Goal: Task Accomplishment & Management: Manage account settings

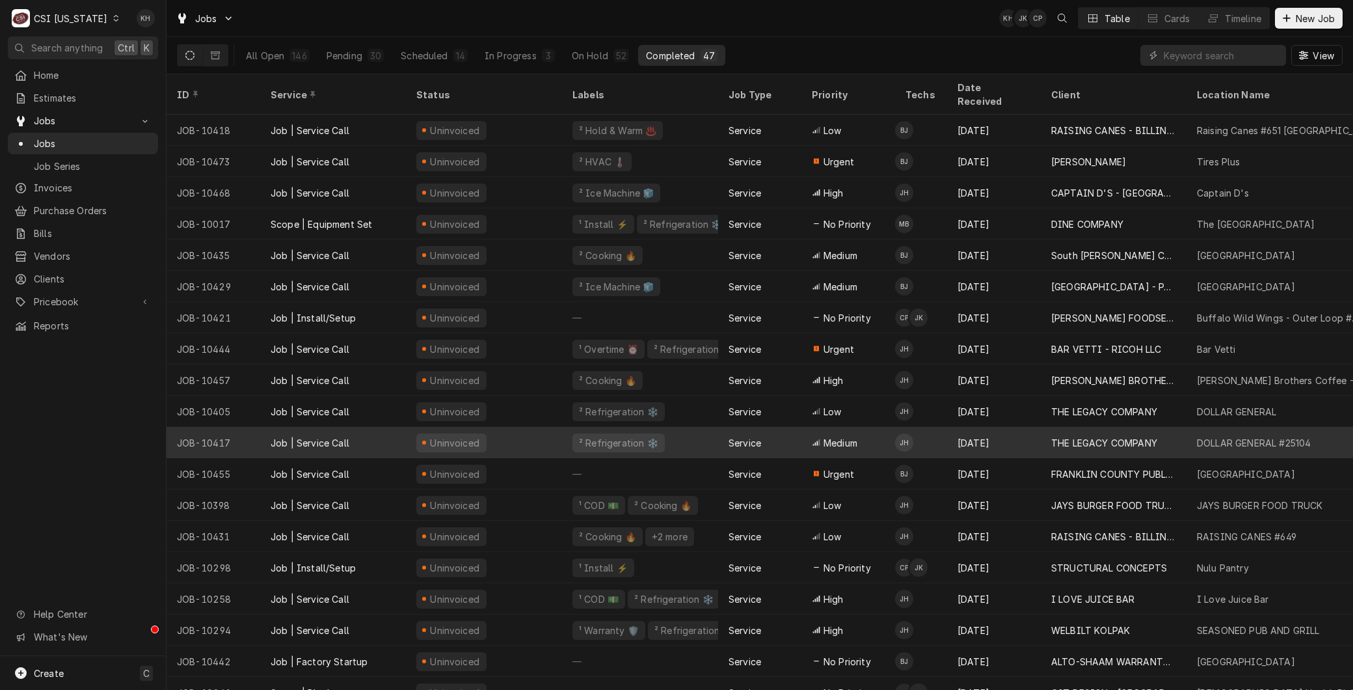
drag, startPoint x: 220, startPoint y: 424, endPoint x: 210, endPoint y: 427, distance: 10.1
click at [211, 427] on div "JOB-10417" at bounding box center [214, 442] width 94 height 31
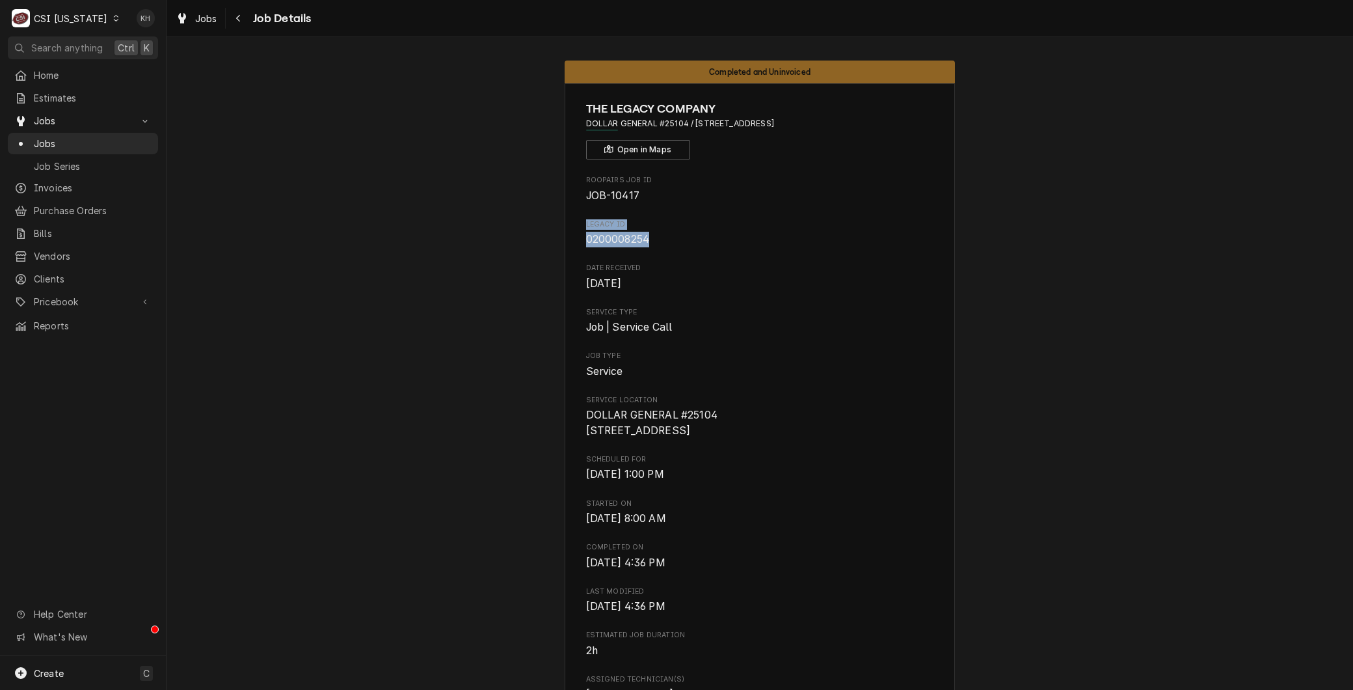
drag, startPoint x: 647, startPoint y: 237, endPoint x: 578, endPoint y: 225, distance: 70.1
copy div "LEGACY ID 0200008254"
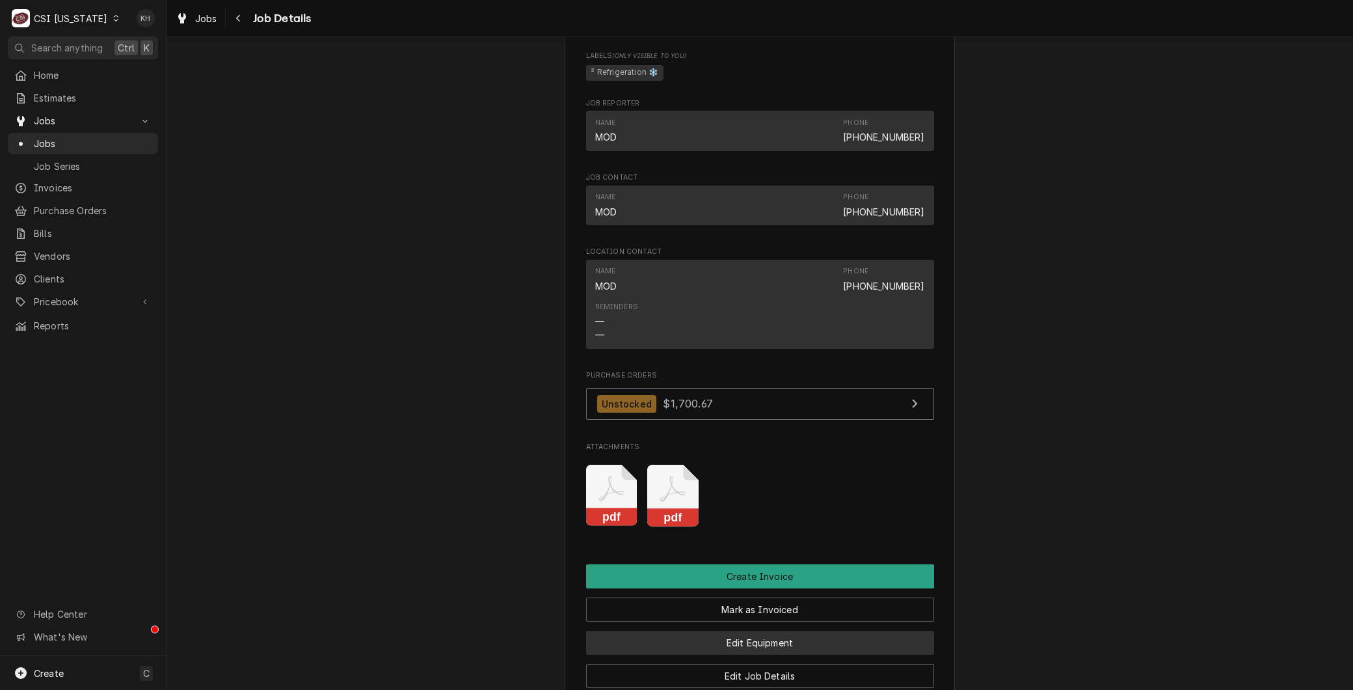
scroll to position [939, 0]
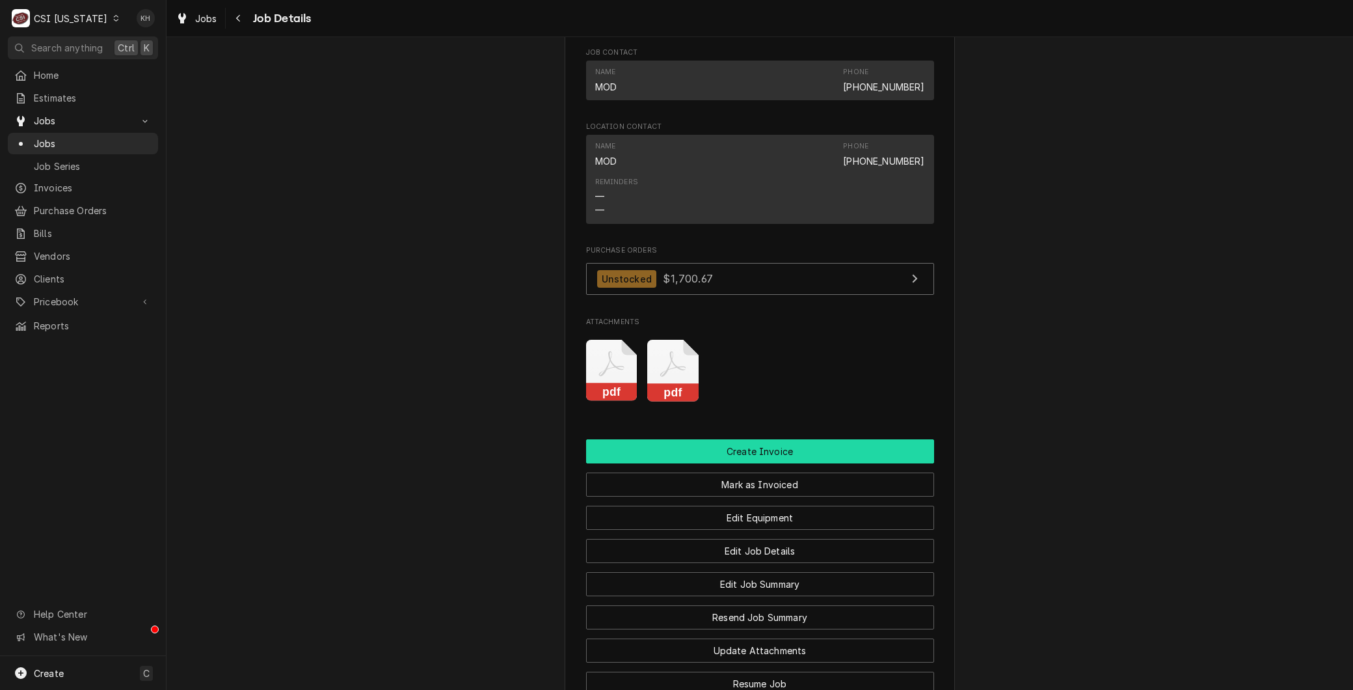
click at [739, 457] on button "Create Invoice" at bounding box center [760, 451] width 348 height 24
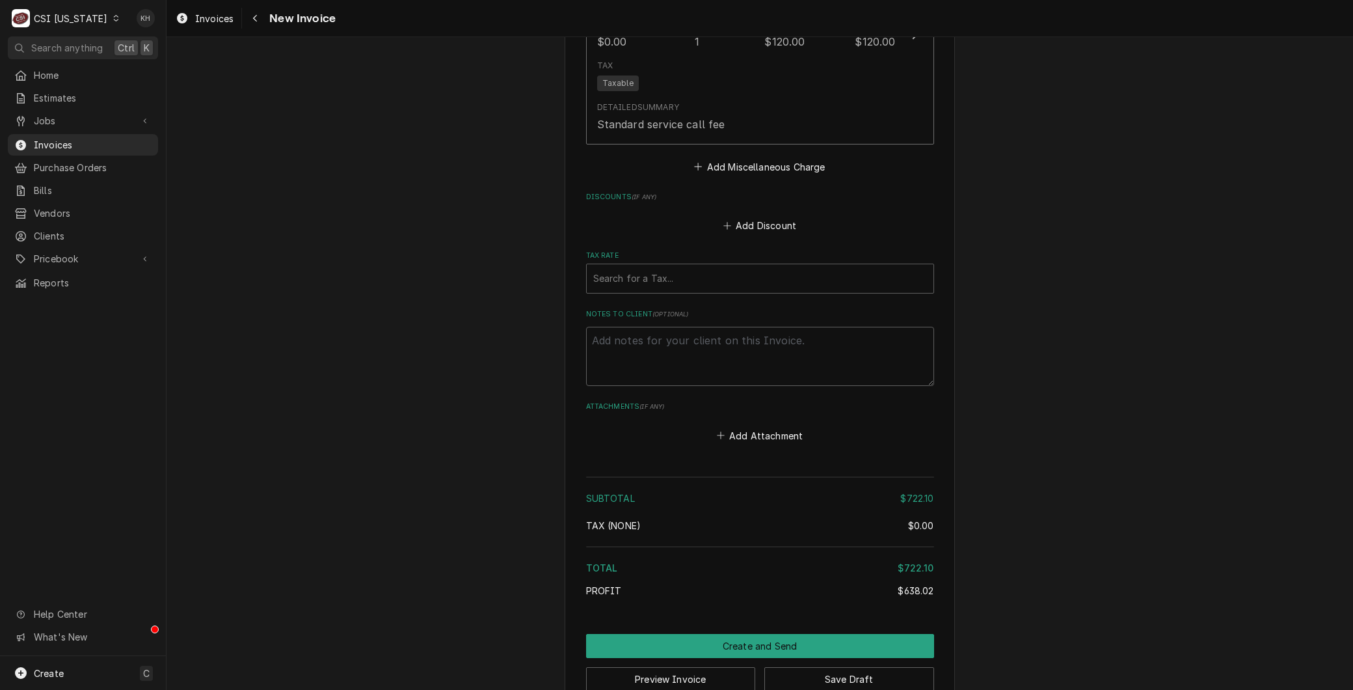
scroll to position [4086, 0]
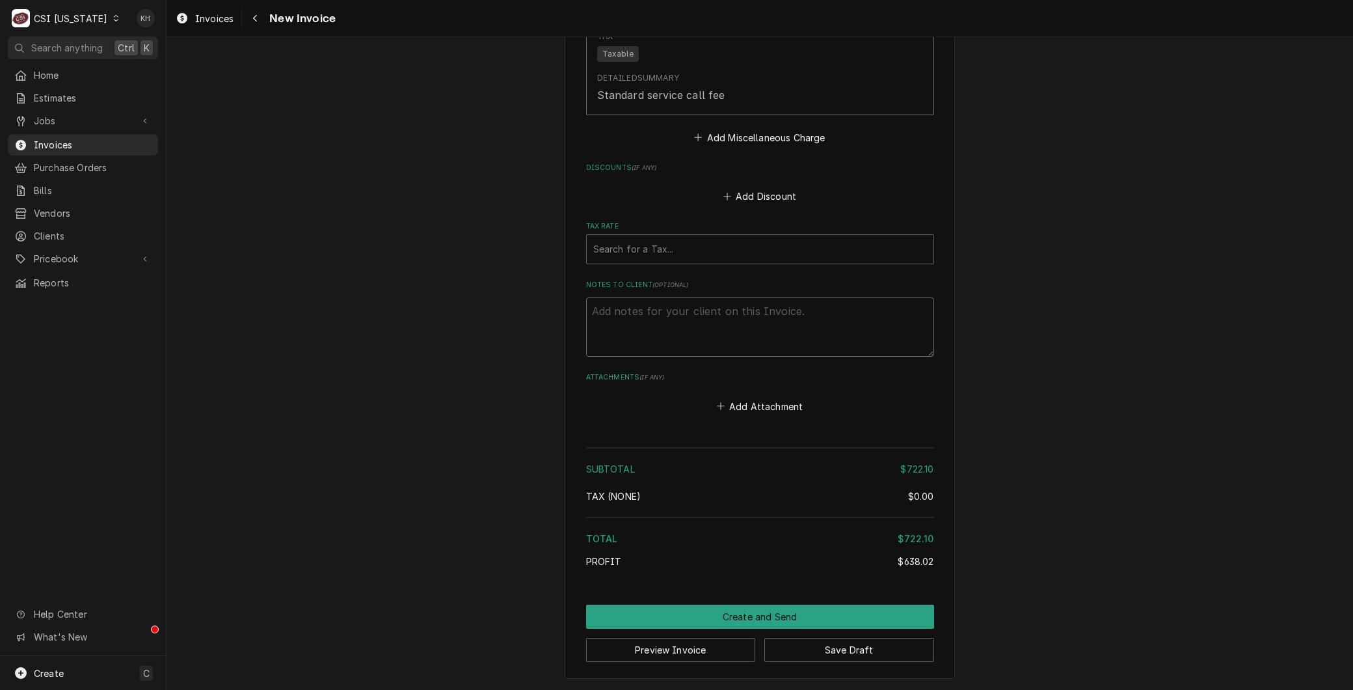
click at [612, 320] on textarea "Notes to Client ( optional )" at bounding box center [760, 326] width 348 height 59
paste textarea "LEGACY ID 0200008254"
type textarea "x"
type textarea "LEGACY ID 0200008254"
click at [671, 304] on textarea "LEGACY ID 0200008254" at bounding box center [760, 326] width 348 height 59
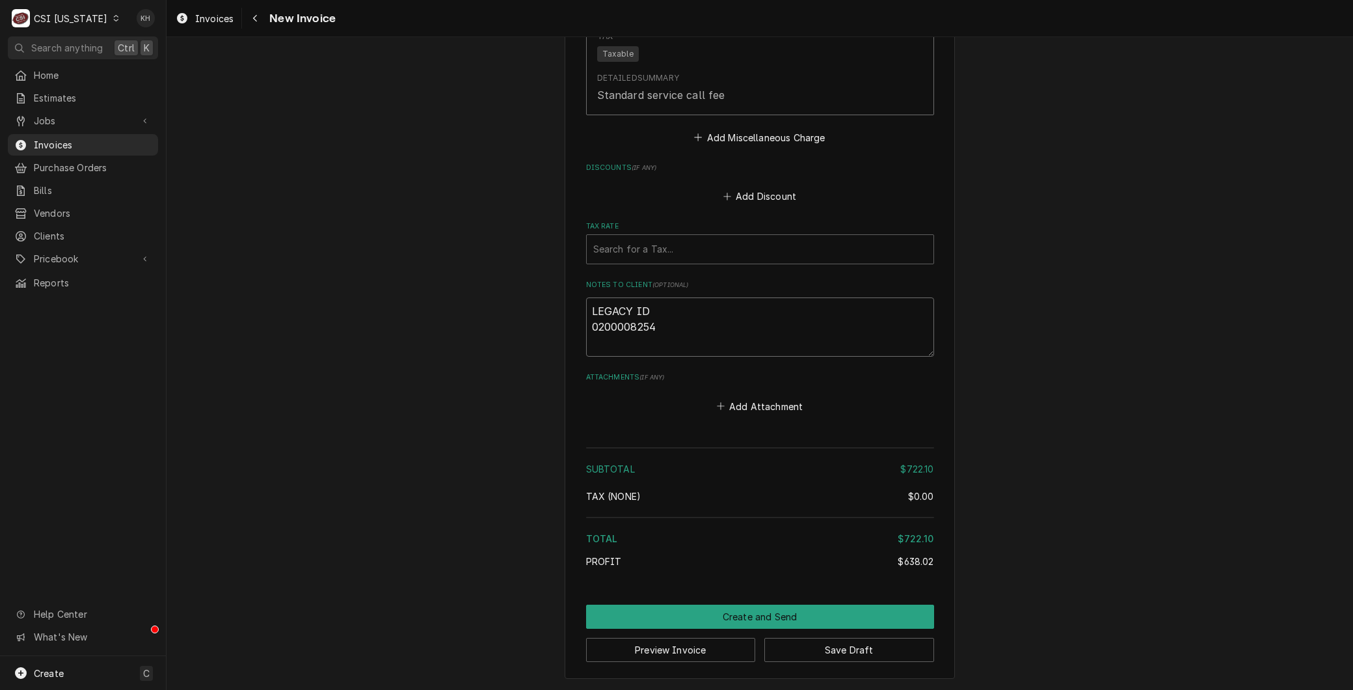
type textarea "x"
type textarea "LEGACY ID: 0200008254"
type textarea "x"
type textarea "LEGACY ID:0200008254"
type textarea "x"
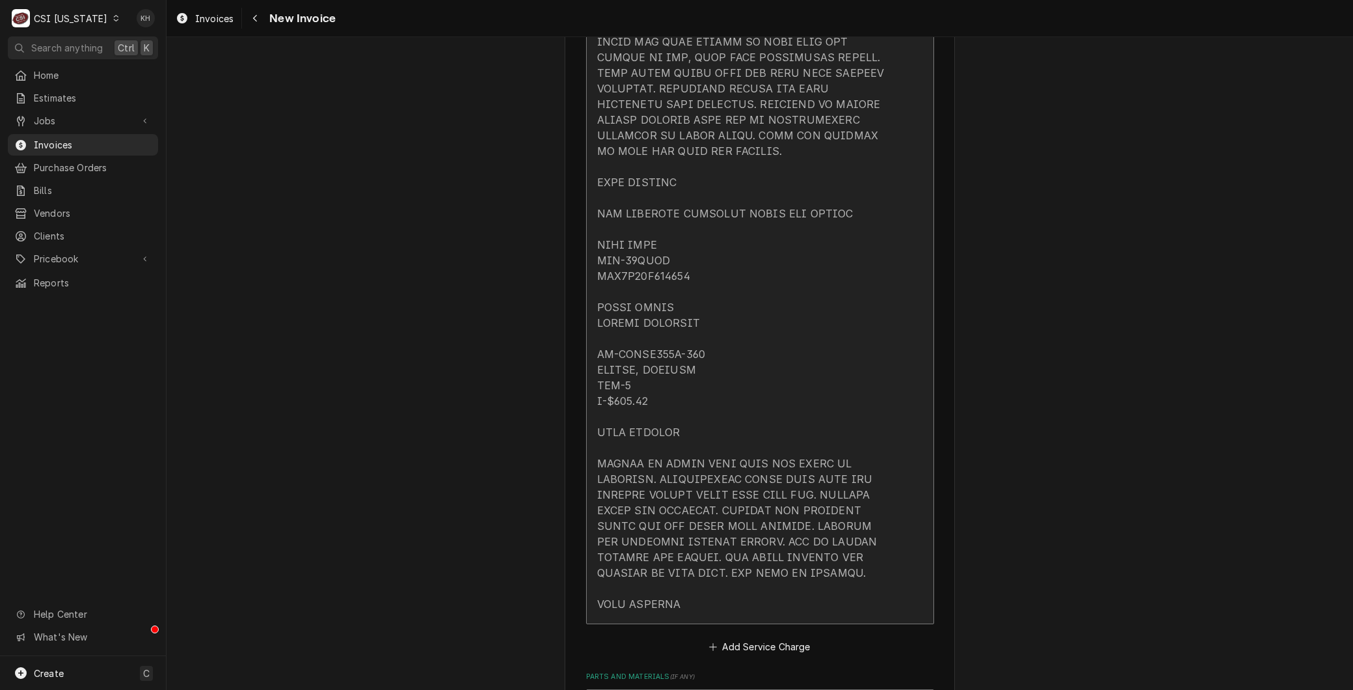
type textarea "LEGACY ID: 0200008254"
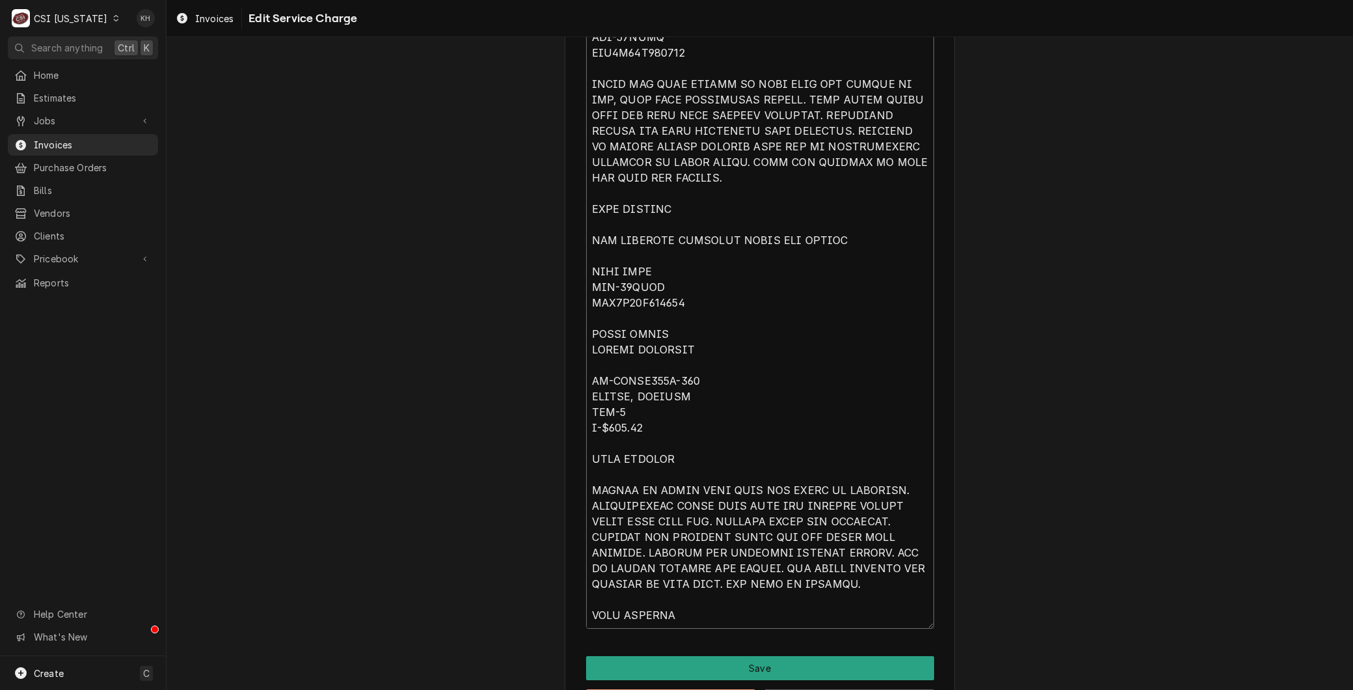
scroll to position [1696, 0]
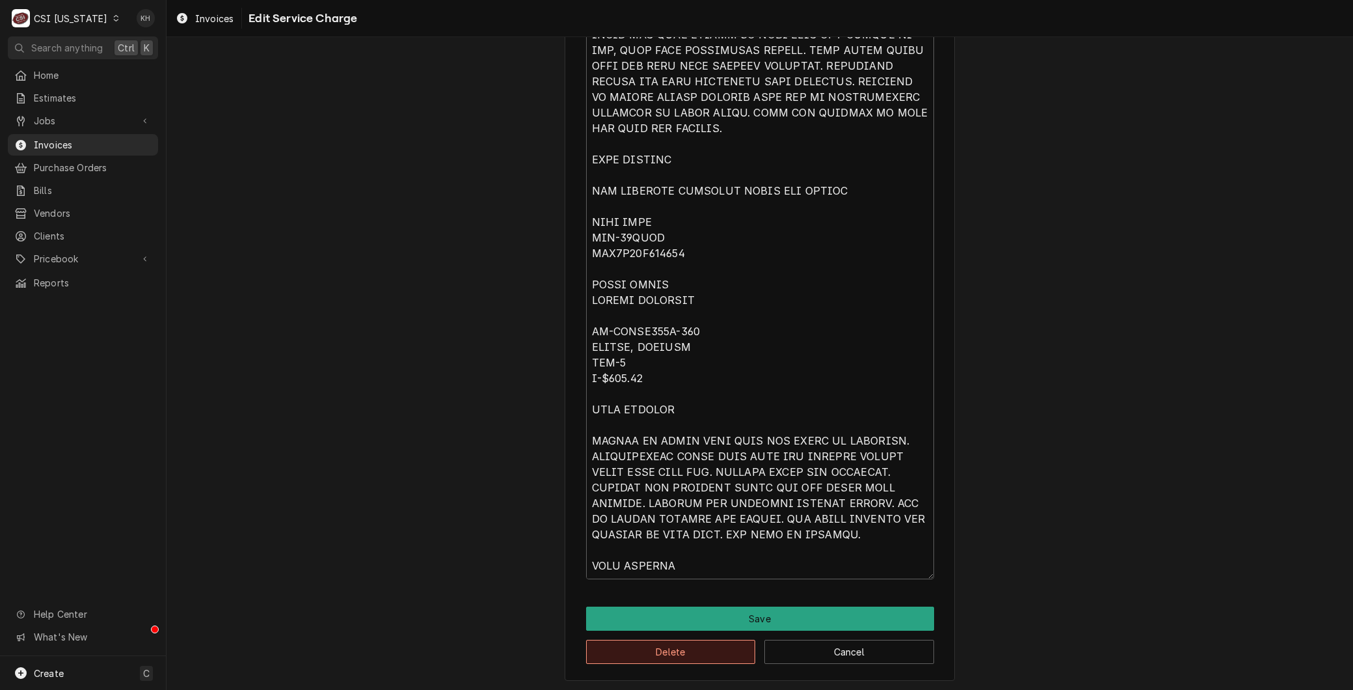
click at [612, 645] on button "Delete" at bounding box center [671, 651] width 170 height 24
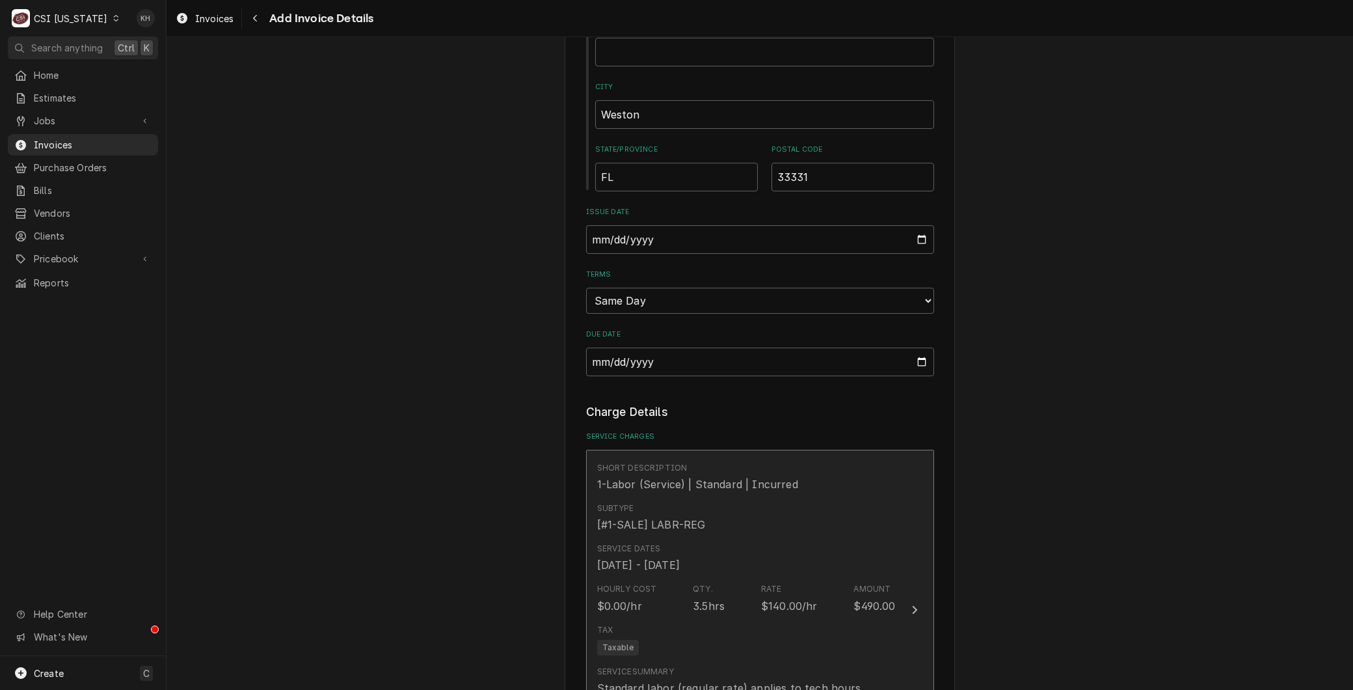
click at [688, 574] on div "Service Dates Aug 8, 2025 - Aug 12, 2025" at bounding box center [746, 557] width 299 height 40
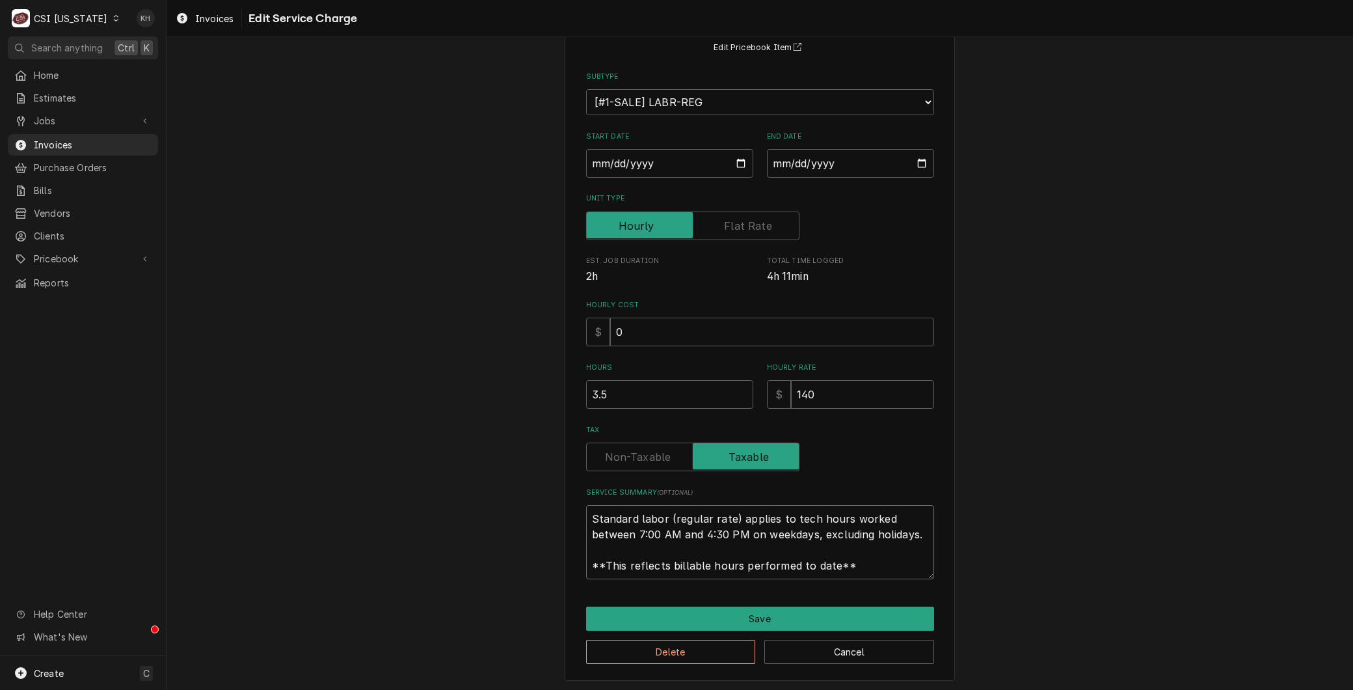
drag, startPoint x: 857, startPoint y: 562, endPoint x: 360, endPoint y: 445, distance: 510.6
click at [360, 445] on div "Use the fields below to edit this service charge Short Description 1-Labor (Ser…" at bounding box center [760, 311] width 1187 height 760
paste textarea "Parts on Jeff's shelf ⚠️ 𝗙𝗢𝗥𝗠 𝗜𝗡𝗦𝗧𝗥𝗨𝗖𝗧𝗜𝗢𝗡𝗦 ⚠️ ✪ 𝗖𝗼𝗺𝗽𝗹𝗲𝘁𝗲 𝗮𝗹𝗹 𝗿𝗲𝗹𝗲𝘃𝗮𝗻𝘁 𝘀𝗲𝗰𝘁𝗶𝗼𝗻𝘀 …"
type textarea "x"
type textarea "Parts on Jeff's shelf ⚠️ 𝗙𝗢𝗥𝗠 𝗜𝗡𝗦𝗧𝗥𝗨𝗖𝗧𝗜𝗢𝗡𝗦 ⚠️ ✪ 𝗖𝗼𝗺𝗽𝗹𝗲𝘁𝗲 𝗮𝗹𝗹 𝗿𝗲𝗹𝗲𝘃𝗮𝗻𝘁 𝘀𝗲𝗰𝘁𝗶𝗼𝗻𝘀 …"
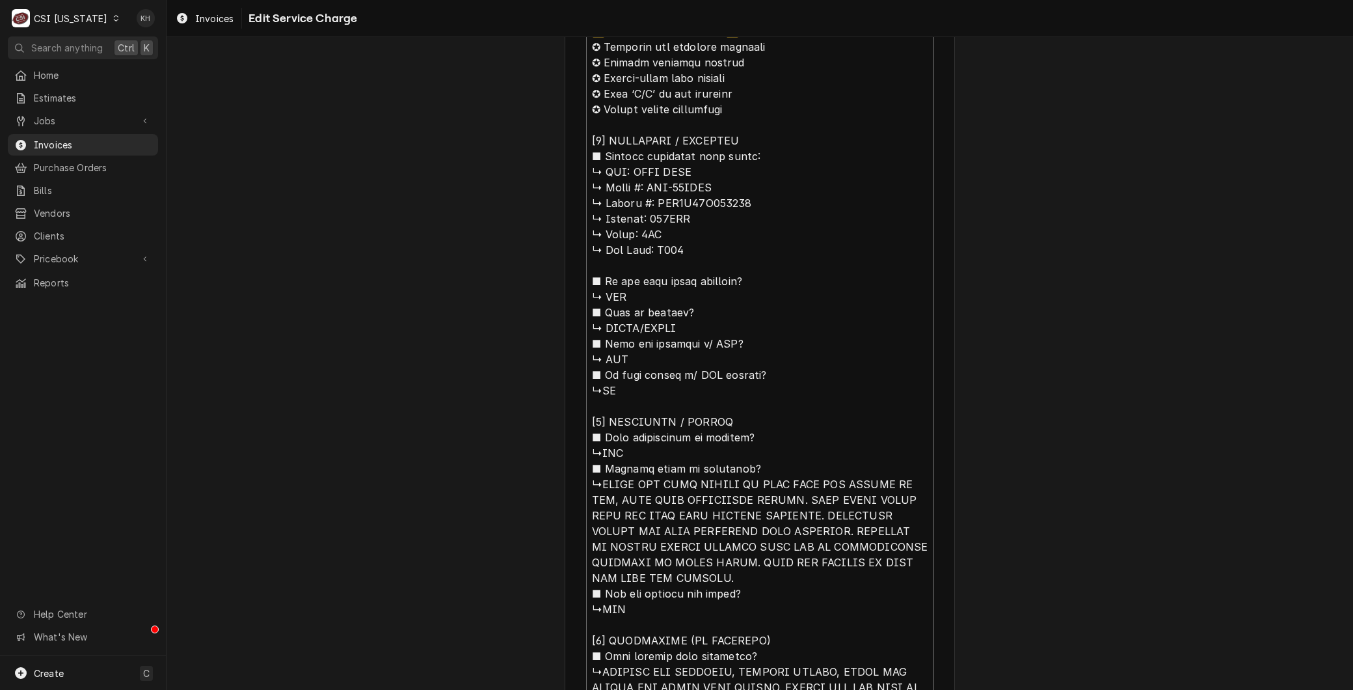
scroll to position [421, 0]
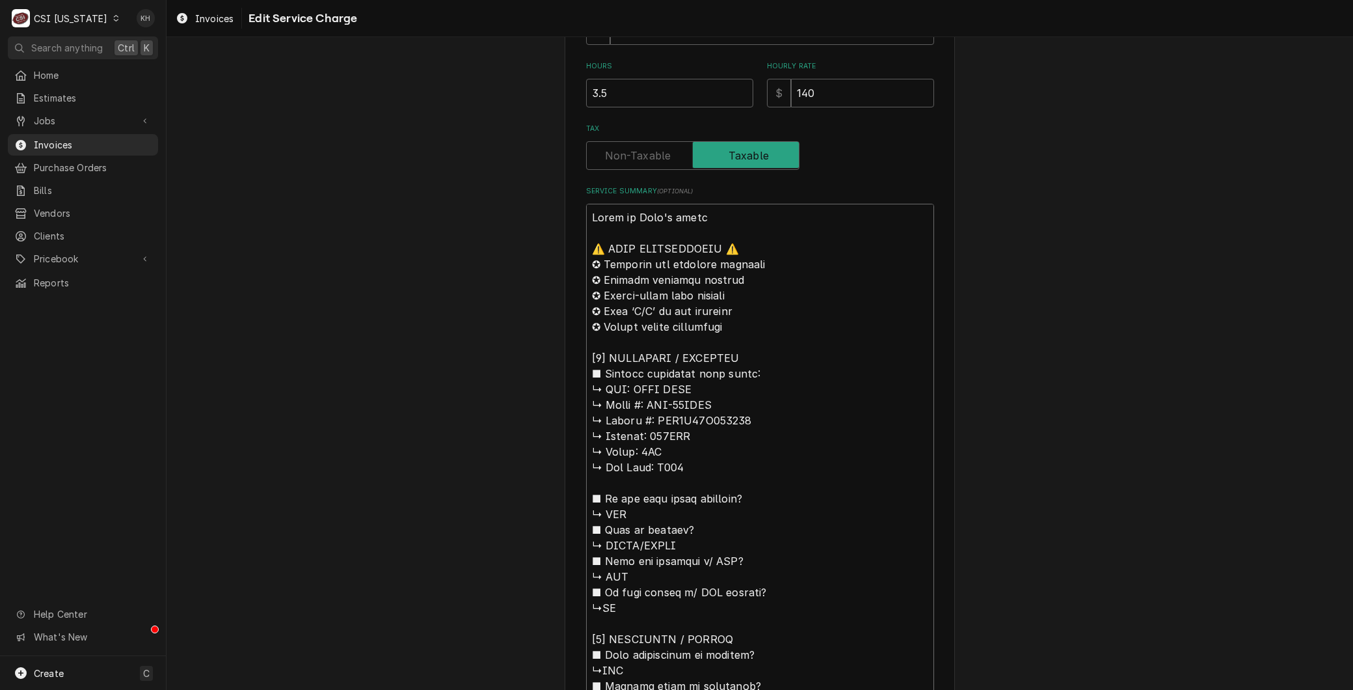
drag, startPoint x: 629, startPoint y: 386, endPoint x: 462, endPoint y: 133, distance: 303.3
type textarea "x"
type textarea "BMAXX COLD ↳ 𝗠𝗼𝗱𝗲𝗹 #: MCF-49FDHC ↳ 𝗦𝗲𝗿𝗶𝗮𝗹 #: DGF4A94T700006 ↳ 𝗩𝗼𝗹𝘁𝗮𝗴𝗲: 115VAC ↳…"
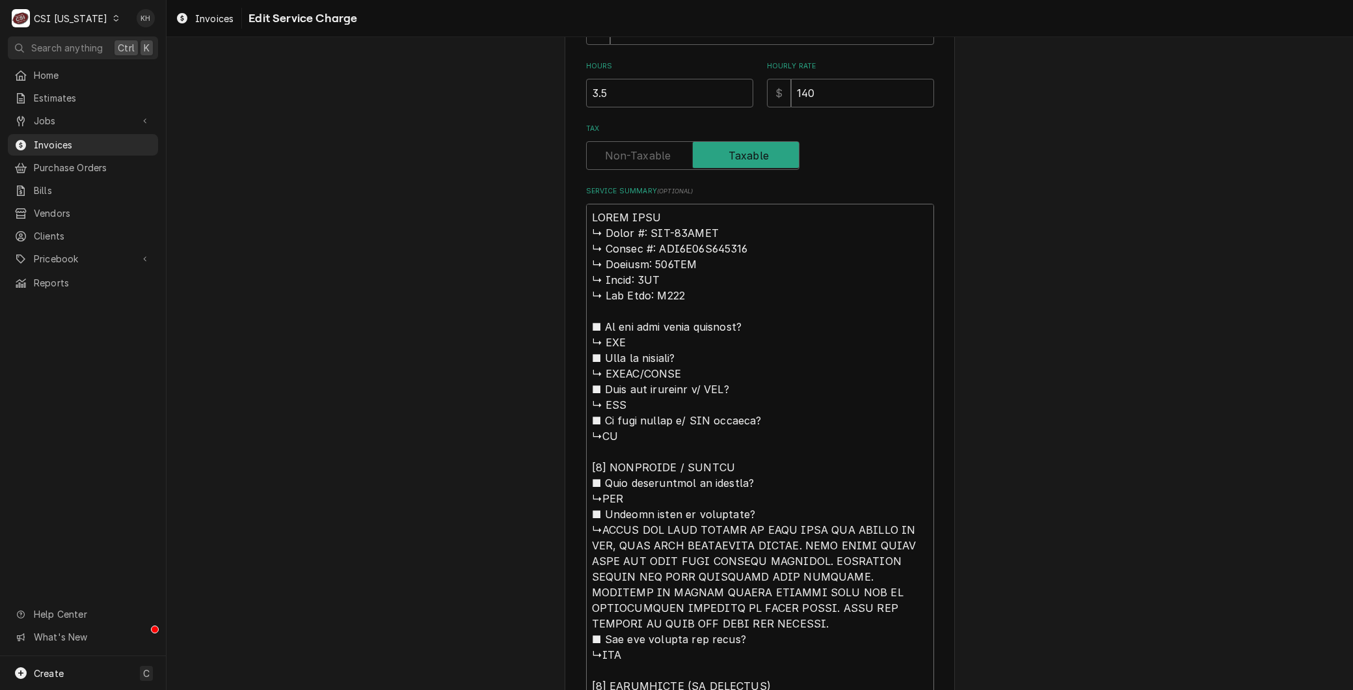
type textarea "x"
type textarea "BrMAXX COLD ↳ 𝗠𝗼𝗱𝗲𝗹 #: MCF-49FDHC ↳ 𝗦𝗲𝗿𝗶𝗮𝗹 #: DGF4A94T700006 ↳ 𝗩𝗼𝗹𝘁𝗮𝗴𝗲: 115VAC …"
type textarea "x"
type textarea "BraMAXX COLD ↳ 𝗠𝗼𝗱𝗲𝗹 #: MCF-49FDHC ↳ 𝗦𝗲𝗿𝗶𝗮𝗹 #: DGF4A94T700006 ↳ 𝗩𝗼𝗹𝘁𝗮𝗴𝗲: 115VAC…"
type textarea "x"
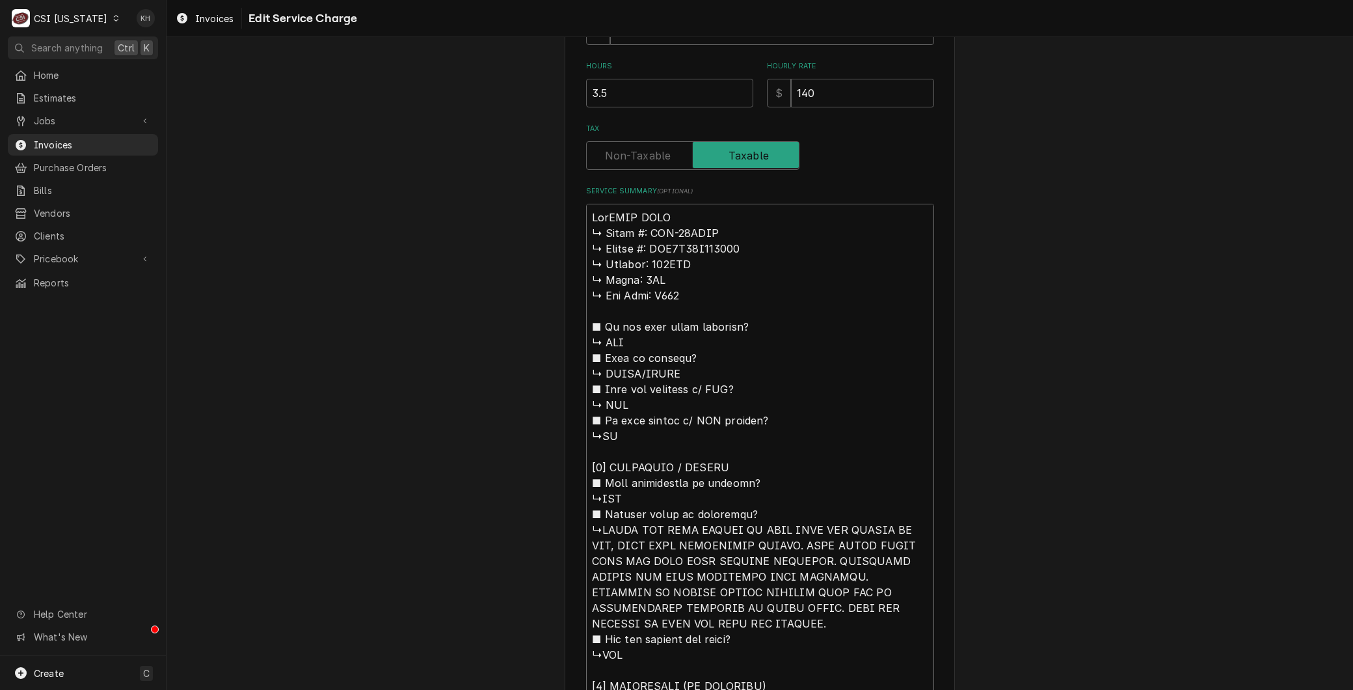
type textarea "BranMAXX COLD ↳ 𝗠𝗼𝗱𝗲𝗹 #: MCF-49FDHC ↳ 𝗦𝗲𝗿𝗶𝗮𝗹 #: DGF4A94T700006 ↳ 𝗩𝗼𝗹𝘁𝗮𝗴𝗲: 115VA…"
type textarea "x"
type textarea "BrandMAXX COLD ↳ 𝗠𝗼𝗱𝗲𝗹 #: MCF-49FDHC ↳ 𝗦𝗲𝗿𝗶𝗮𝗹 #: DGF4A94T700006 ↳ 𝗩𝗼𝗹𝘁𝗮𝗴𝗲: 115V…"
type textarea "x"
type textarea "Brand:MAXX COLD ↳ 𝗠𝗼𝗱𝗲𝗹 #: MCF-49FDHC ↳ 𝗦𝗲𝗿𝗶𝗮𝗹 #: DGF4A94T700006 ↳ 𝗩𝗼𝗹𝘁𝗮𝗴𝗲: 115…"
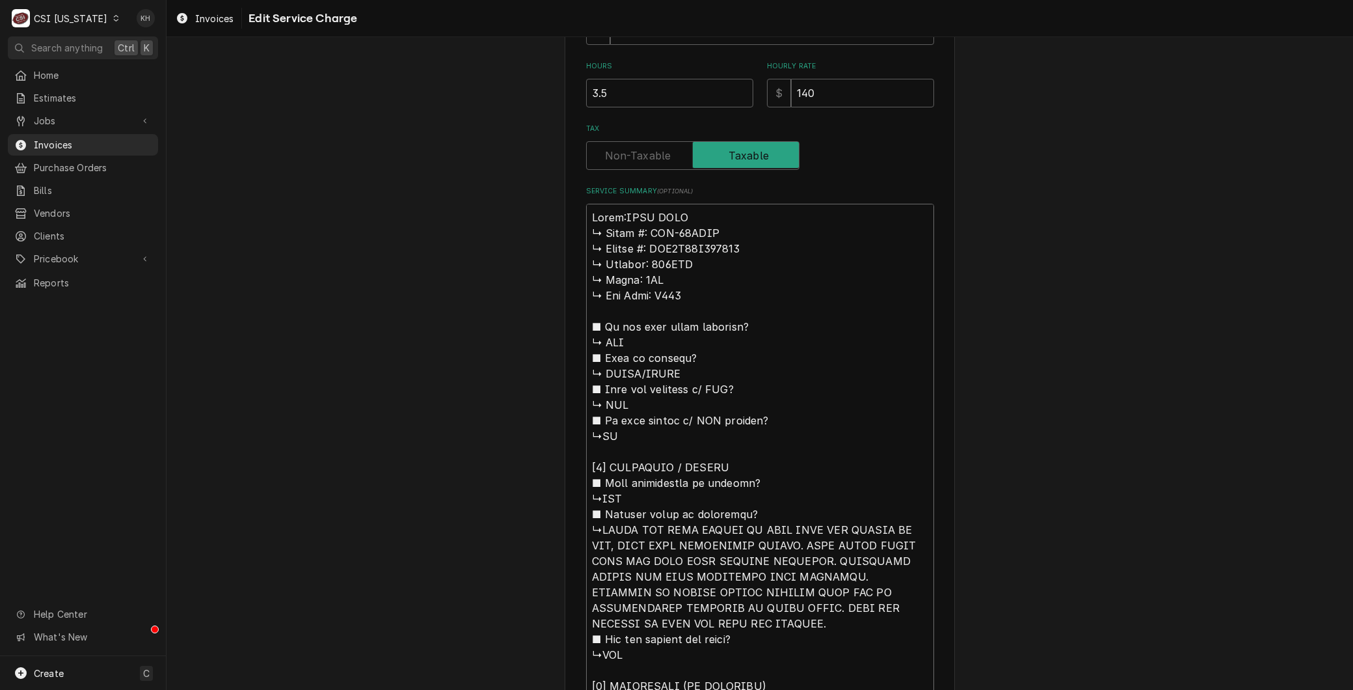
type textarea "x"
type textarea "Brand: MAXX COLD ↳ 𝗠𝗼𝗱𝗲𝗹 #: MCF-49FDHC ↳ 𝗦𝗲𝗿𝗶𝗮𝗹 #: DGF4A94T700006 ↳ 𝗩𝗼𝗹𝘁𝗮𝗴𝗲: 11…"
type textarea "x"
type textarea "Brand: MAXX COLD 𝗠𝗼𝗱𝗲𝗹 #: MCF-49FDHC ↳ 𝗦𝗲𝗿𝗶𝗮𝗹 #: DGF4A94T700006 ↳ 𝗩𝗼𝗹𝘁𝗮𝗴𝗲: 115V…"
type textarea "x"
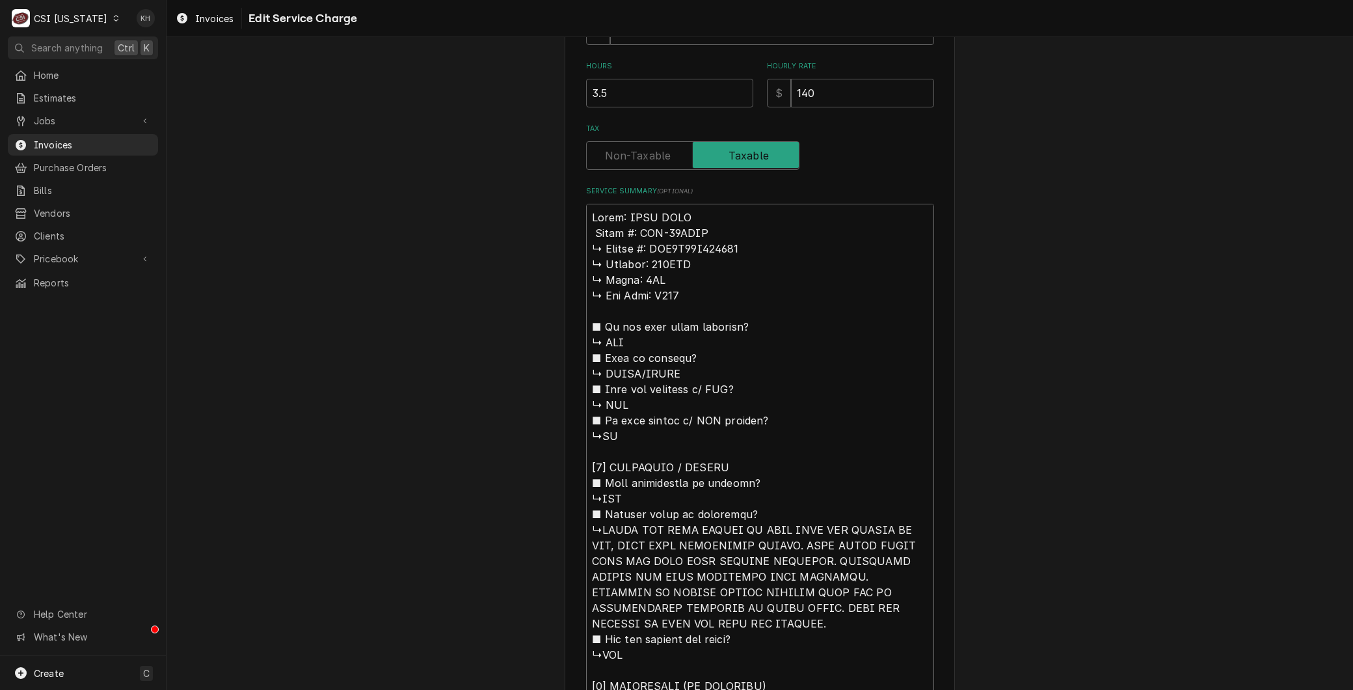
type textarea "Brand: MAXX COLD 𝗠𝗼𝗱𝗲𝗹 #: MCF-49FDHC ↳ 𝗦𝗲𝗿𝗶𝗮𝗹 #: DGF4A94T700006 ↳ 𝗩𝗼𝗹𝘁𝗮𝗴𝗲: 115V…"
type textarea "x"
type textarea "Brand: MAXX COLD 𝗼𝗱𝗲𝗹 #: MCF-49FDHC ↳ 𝗦𝗲𝗿𝗶𝗮𝗹 #: DGF4A94T700006 ↳ 𝗩𝗼𝗹𝘁𝗮𝗴𝗲: 115VA…"
type textarea "x"
type textarea "Brand: MAXX COLD 𝗱𝗲𝗹 #: MCF-49FDHC ↳ 𝗦𝗲𝗿𝗶𝗮𝗹 #: DGF4A94T700006 ↳ 𝗩𝗼𝗹𝘁𝗮𝗴𝗲: 115VAC…"
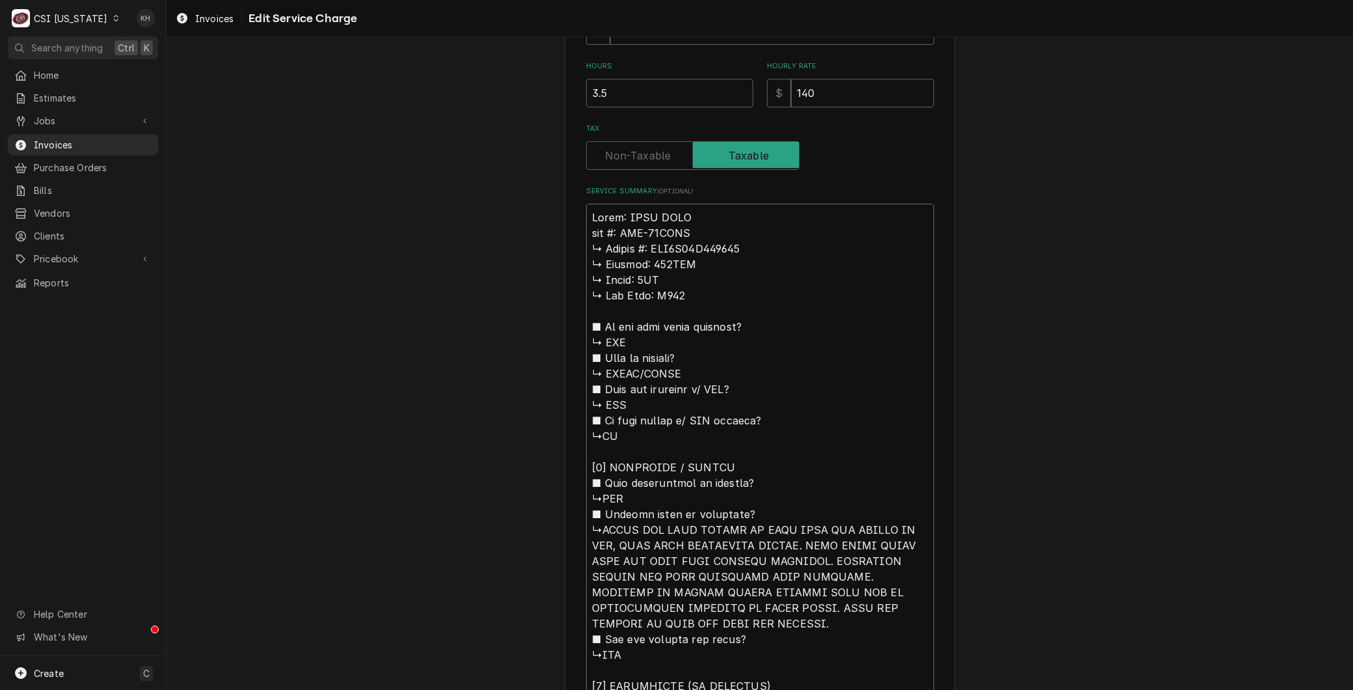
type textarea "x"
type textarea "Brand: MAXX COLD 𝗲𝗹 #: MCF-49FDHC ↳ 𝗦𝗲𝗿𝗶𝗮𝗹 #: DGF4A94T700006 ↳ 𝗩𝗼𝗹𝘁𝗮𝗴𝗲: 115VAC …"
type textarea "x"
type textarea "Brand: MAXX COLD 𝗹 #: MCF-49FDHC ↳ 𝗦𝗲𝗿𝗶𝗮𝗹 #: DGF4A94T700006 ↳ 𝗩𝗼𝗹𝘁𝗮𝗴𝗲: 115VAC ↳…"
type textarea "x"
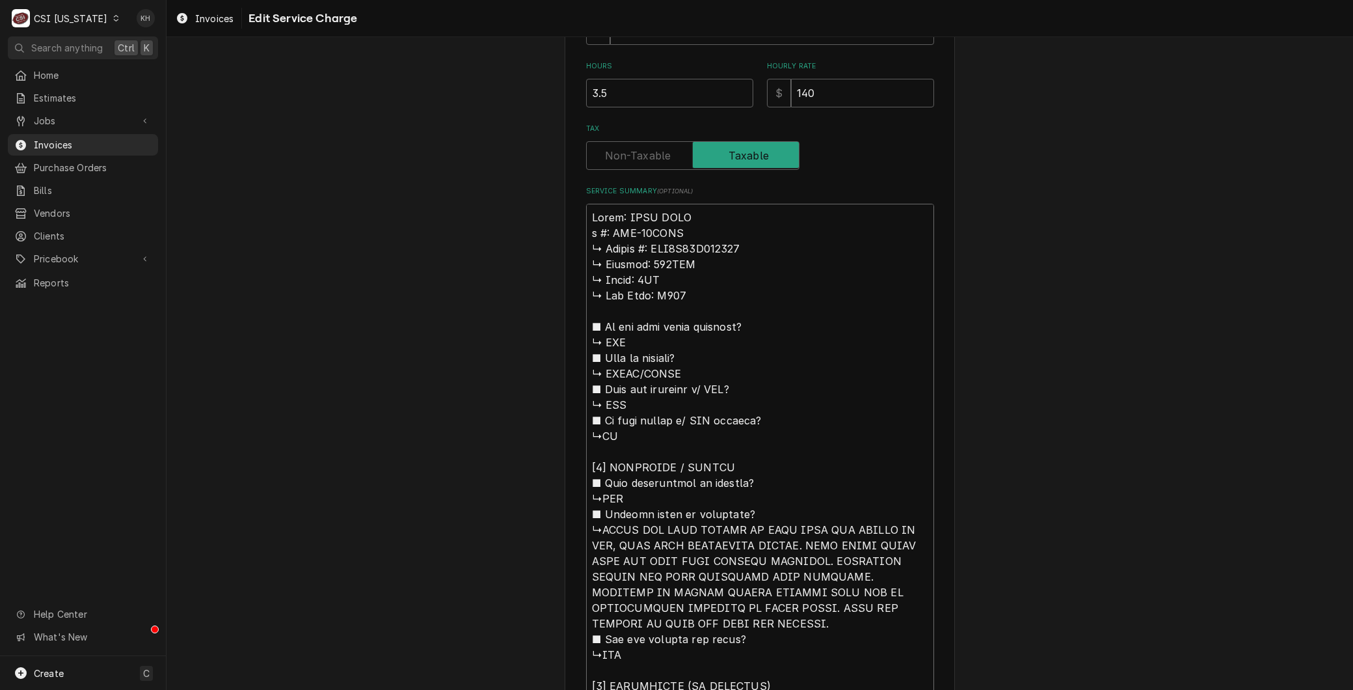
type textarea "Brand: MAXX COLD #: MCF-49FDHC ↳ 𝗦𝗲𝗿𝗶𝗮𝗹 #: DGF4A94T700006 ↳ 𝗩𝗼𝗹𝘁𝗮𝗴𝗲: 115VAC ↳ 𝗣…"
type textarea "x"
type textarea "Brand: MAXX COLD #: MCF-49FDHC ↳ 𝗦𝗲𝗿𝗶𝗮𝗹 #: DGF4A94T700006 ↳ 𝗩𝗼𝗹𝘁𝗮𝗴𝗲: 115VAC ↳ 𝗣…"
type textarea "x"
type textarea "Brand: MAXX COLD : MCF-49FDHC ↳ 𝗦𝗲𝗿𝗶𝗮𝗹 #: DGF4A94T700006 ↳ 𝗩𝗼𝗹𝘁𝗮𝗴𝗲: 115VAC ↳ 𝗣𝗵…"
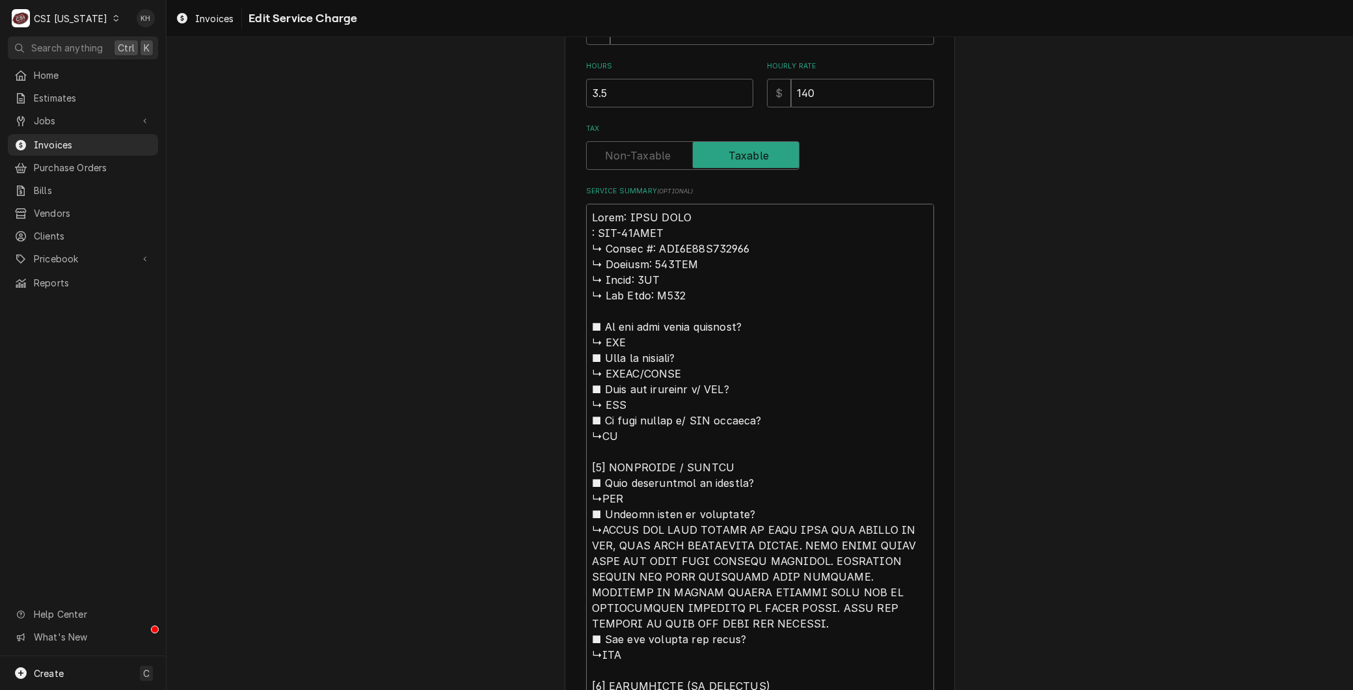
type textarea "x"
type textarea "Brand: MAXX COLD M: MCF-49FDHC ↳ 𝗦𝗲𝗿𝗶𝗮𝗹 #: DGF4A94T700006 ↳ 𝗩𝗼𝗹𝘁𝗮𝗴𝗲: 115VAC ↳ 𝗣…"
type textarea "x"
type textarea "Brand: MAXX COLD Mo: MCF-49FDHC ↳ 𝗦𝗲𝗿𝗶𝗮𝗹 #: DGF4A94T700006 ↳ 𝗩𝗼𝗹𝘁𝗮𝗴𝗲: 115VAC ↳ …"
type textarea "x"
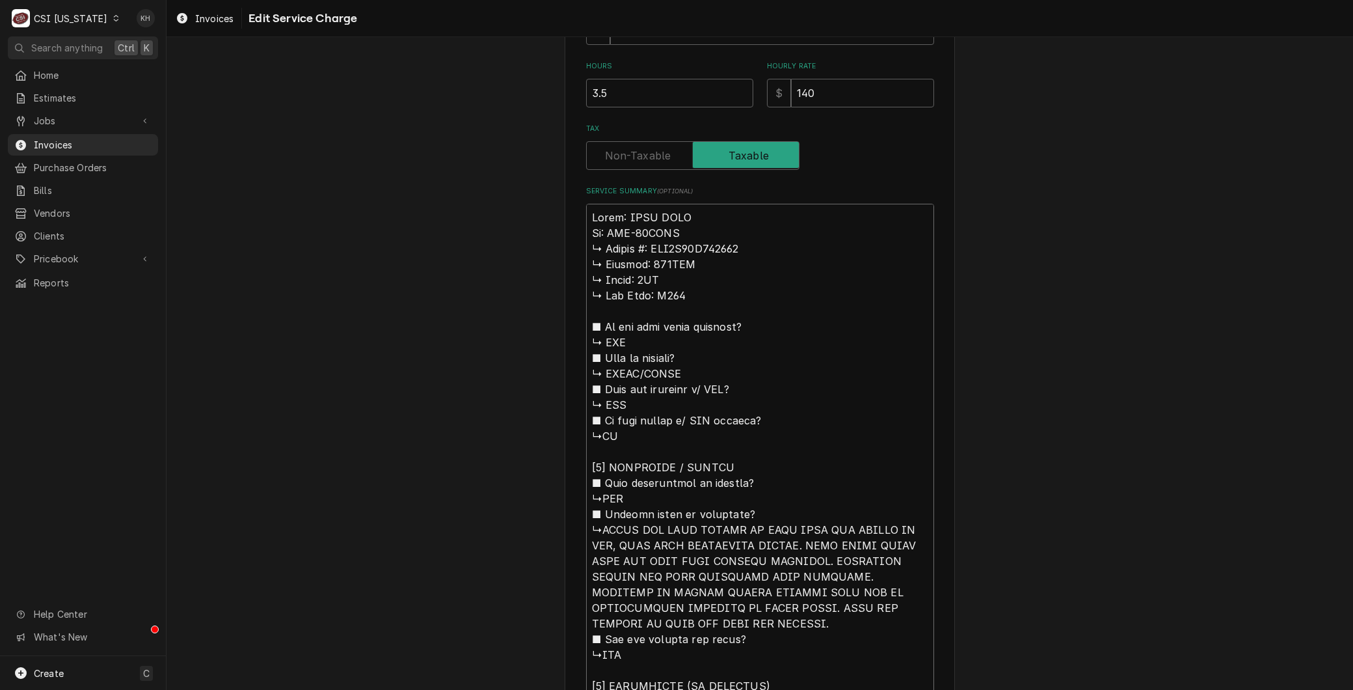
type textarea "Brand: MAXX COLD Mod: MCF-49FDHC ↳ 𝗦𝗲𝗿𝗶𝗮𝗹 #: DGF4A94T700006 ↳ 𝗩𝗼𝗹𝘁𝗮𝗴𝗲: 115VAC ↳…"
type textarea "x"
type textarea "Brand: MAXX COLD Mode: MCF-49FDHC ↳ 𝗦𝗲𝗿𝗶𝗮𝗹 #: DGF4A94T700006 ↳ 𝗩𝗼𝗹𝘁𝗮𝗴𝗲: 115VAC …"
type textarea "x"
type textarea "Brand: MAXX COLD Model: MCF-49FDHC ↳ 𝗦𝗲𝗿𝗶𝗮𝗹 #: DGF4A94T700006 ↳ 𝗩𝗼𝗹𝘁𝗮𝗴𝗲: 115VAC…"
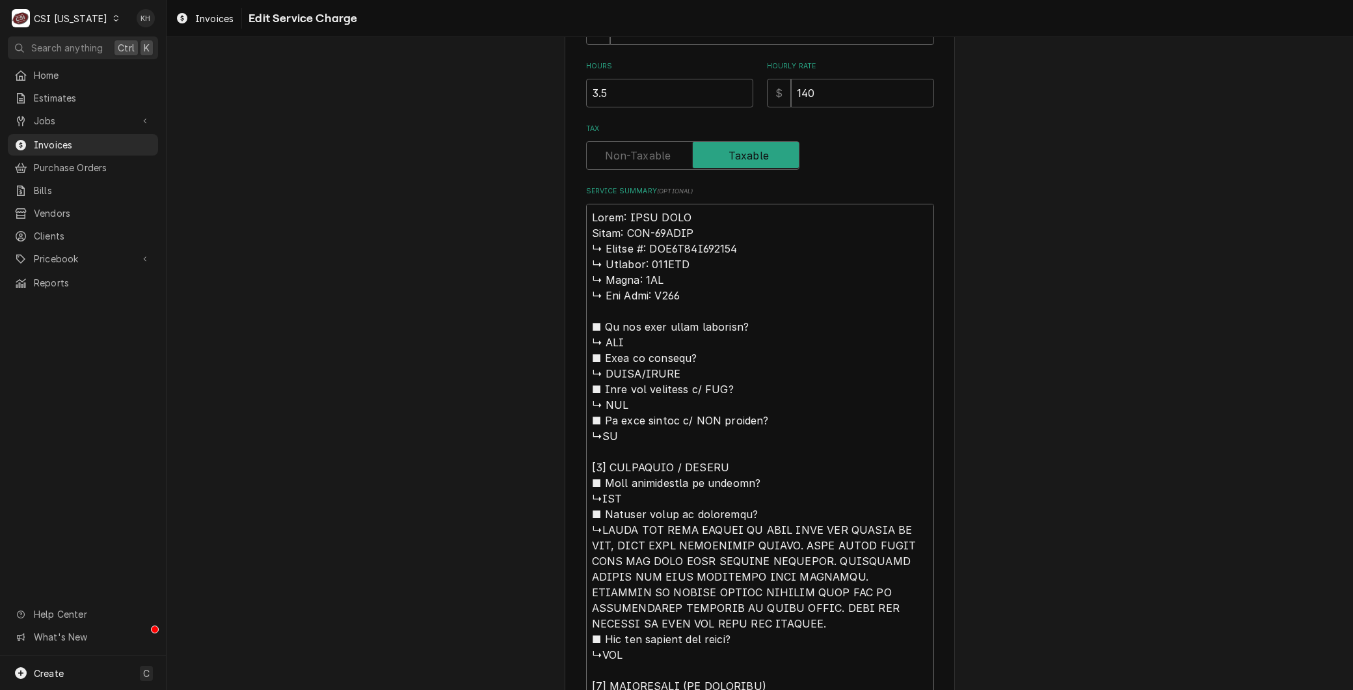
type textarea "x"
type textarea "Brand: MAXX COLD Model: MCF-49FDHC 𝗦𝗲𝗿𝗶𝗮𝗹 #: DGF4A94T700006 ↳ 𝗩𝗼𝗹𝘁𝗮𝗴𝗲: 115VAC ↳…"
type textarea "x"
type textarea "Brand: MAXX COLD Model: MCF-49FDHC 𝗦𝗲𝗿𝗶𝗮𝗹 #: DGF4A94T700006 ↳ 𝗩𝗼𝗹𝘁𝗮𝗴𝗲: 115VAC ↳…"
type textarea "x"
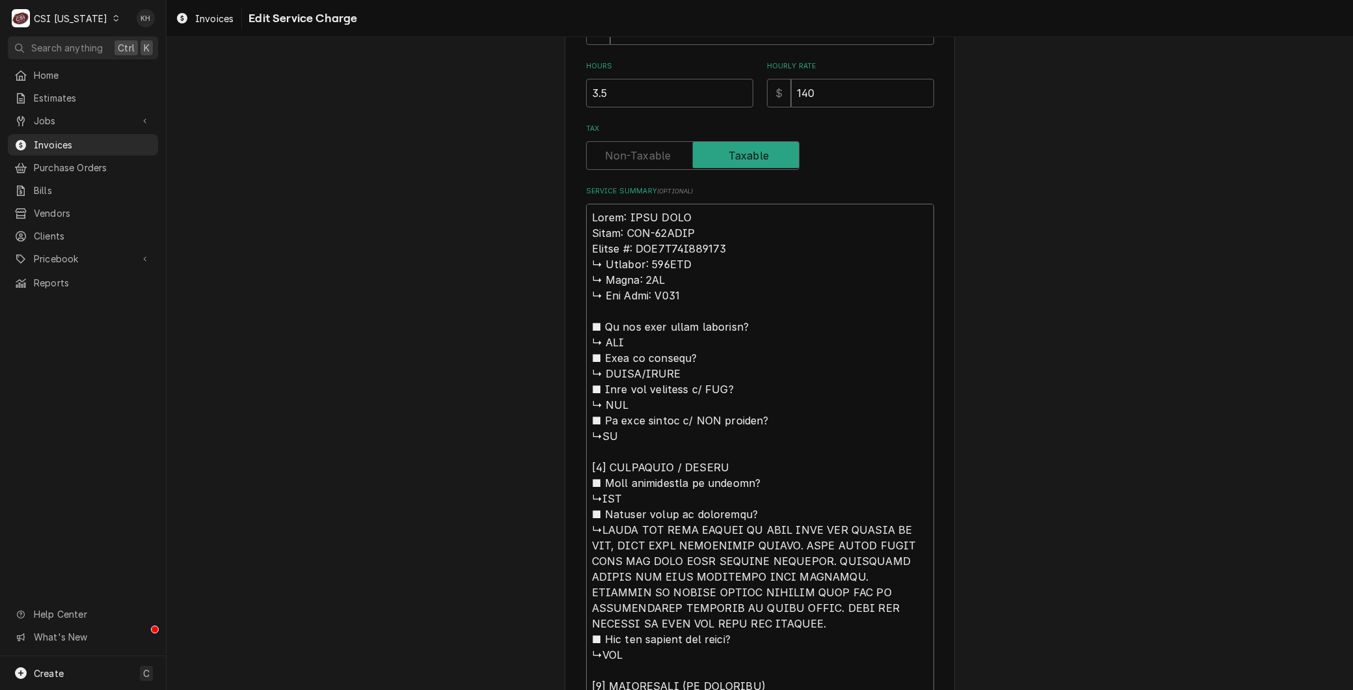
type textarea "Brand: MAXX COLD Model: MCF-49FDHC 𝗲𝗿𝗶𝗮𝗹 #: DGF4A94T700006 ↳ 𝗩𝗼𝗹𝘁𝗮𝗴𝗲: 115VAC ↳ …"
type textarea "x"
type textarea "Brand: MAXX COLD Model: MCF-49FDHC 𝗿𝗶𝗮𝗹 #: DGF4A94T700006 ↳ 𝗩𝗼𝗹𝘁𝗮𝗴𝗲: 115VAC ↳ 𝗣…"
type textarea "x"
type textarea "Brand: MAXX COLD Model: MCF-49FDHC 𝗶𝗮𝗹 #: DGF4A94T700006 ↳ 𝗩𝗼𝗹𝘁𝗮𝗴𝗲: 115VAC ↳ 𝗣𝗵…"
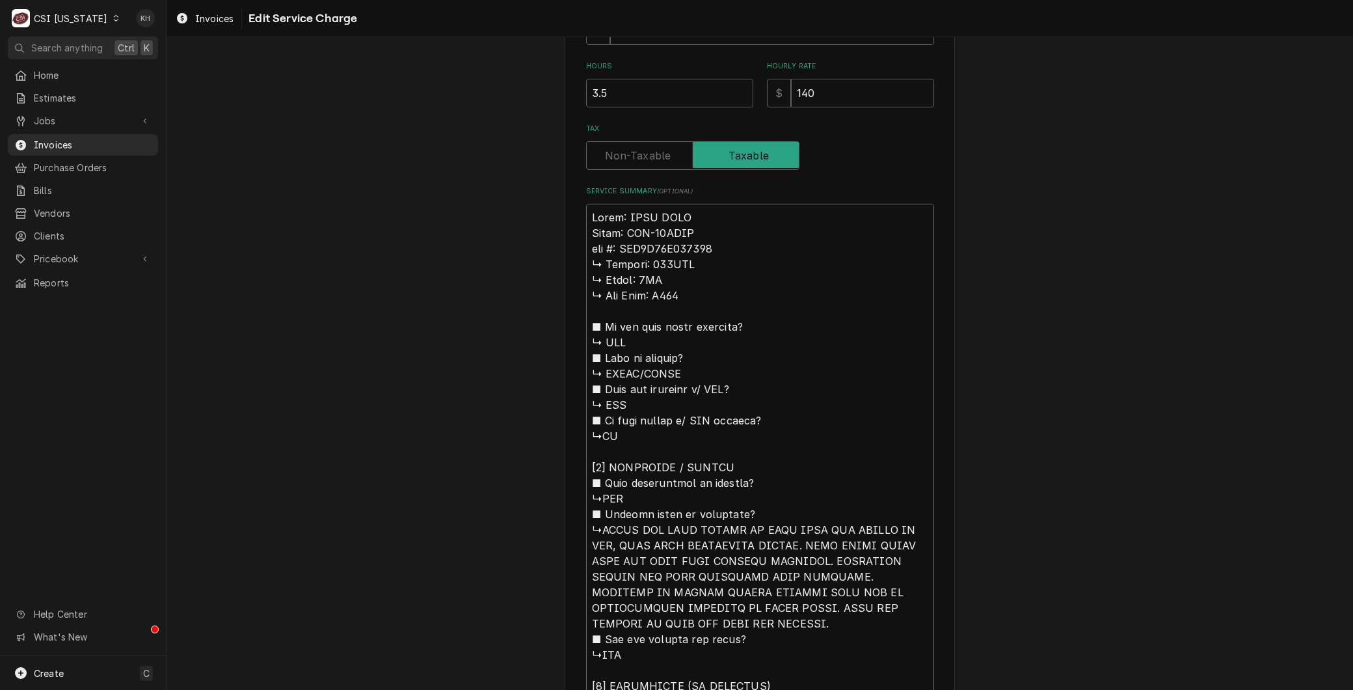
type textarea "x"
type textarea "Brand: MAXX COLD Model: MCF-49FDHC 𝗮𝗹 #: DGF4A94T700006 ↳ 𝗩𝗼𝗹𝘁𝗮𝗴𝗲: 115VAC ↳ 𝗣𝗵𝗮…"
type textarea "x"
type textarea "Brand: MAXX COLD Model: MCF-49FDHC 𝗹 #: DGF4A94T700006 ↳ 𝗩𝗼𝗹𝘁𝗮𝗴𝗲: 115VAC ↳ 𝗣𝗵𝗮𝘀…"
type textarea "x"
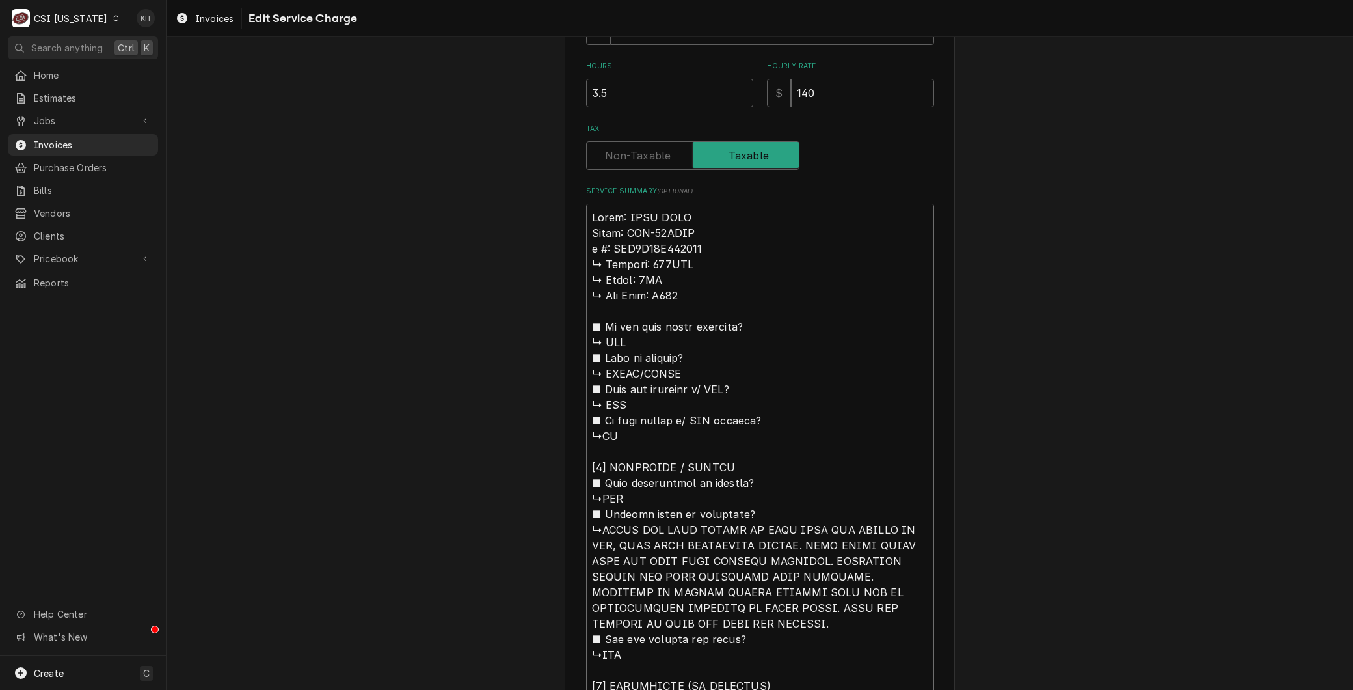
type textarea "Brand: MAXX COLD Model: MCF-49FDHC #: DGF4A94T700006 ↳ 𝗩𝗼𝗹𝘁𝗮𝗴𝗲: 115VAC ↳ 𝗣𝗵𝗮𝘀𝗲:…"
type textarea "x"
type textarea "Brand: MAXX COLD Model: MCF-49FDHC #: DGF4A94T700006 ↳ 𝗩𝗼𝗹𝘁𝗮𝗴𝗲: 115VAC ↳ 𝗣𝗵𝗮𝘀𝗲:…"
type textarea "x"
type textarea "Brand: MAXX COLD Model: MCF-49FDHC : DGF4A94T700006 ↳ 𝗩𝗼𝗹𝘁𝗮𝗴𝗲: 115VAC ↳ 𝗣𝗵𝗮𝘀𝗲: …"
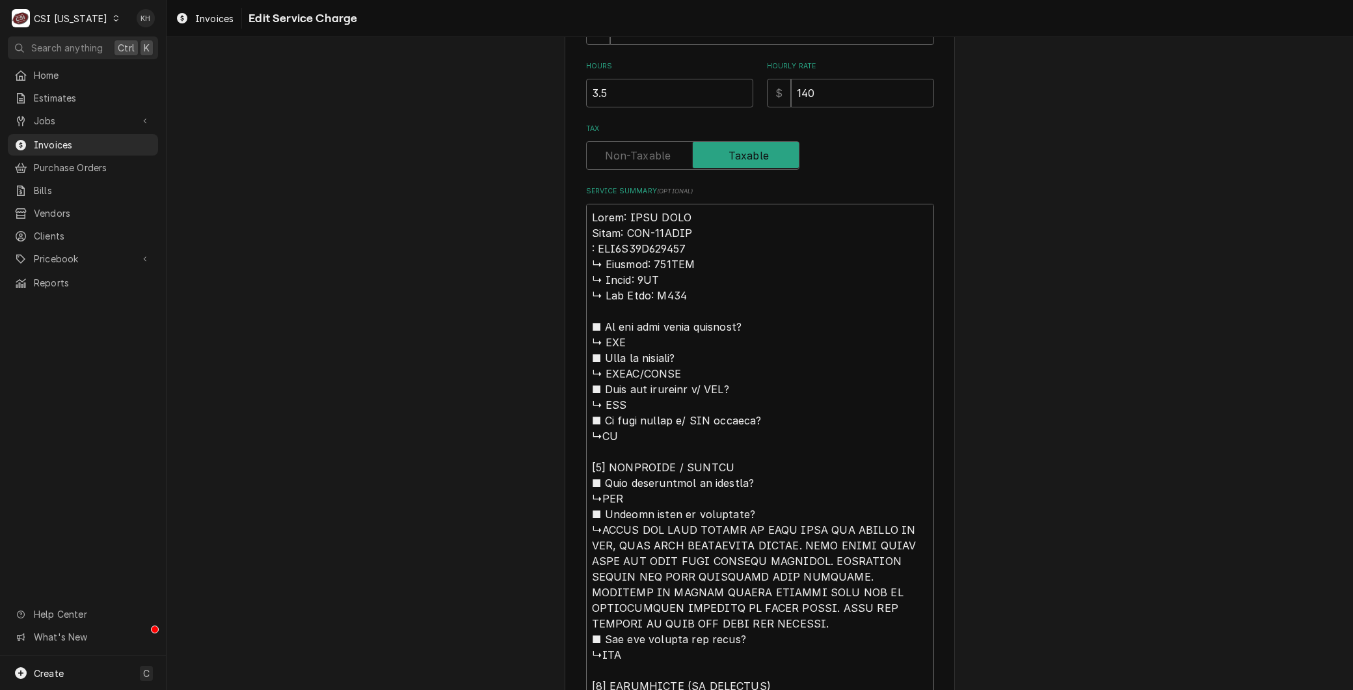
type textarea "x"
type textarea "Brand: MAXX COLD Model: MCF-49FDHC S: DGF4A94T700006 ↳ 𝗩𝗼𝗹𝘁𝗮𝗴𝗲: 115VAC ↳ 𝗣𝗵𝗮𝘀𝗲:…"
type textarea "x"
type textarea "Brand: MAXX COLD Model: MCF-49FDHC Se: DGF4A94T700006 ↳ 𝗩𝗼𝗹𝘁𝗮𝗴𝗲: 115VAC ↳ 𝗣𝗵𝗮𝘀𝗲…"
type textarea "x"
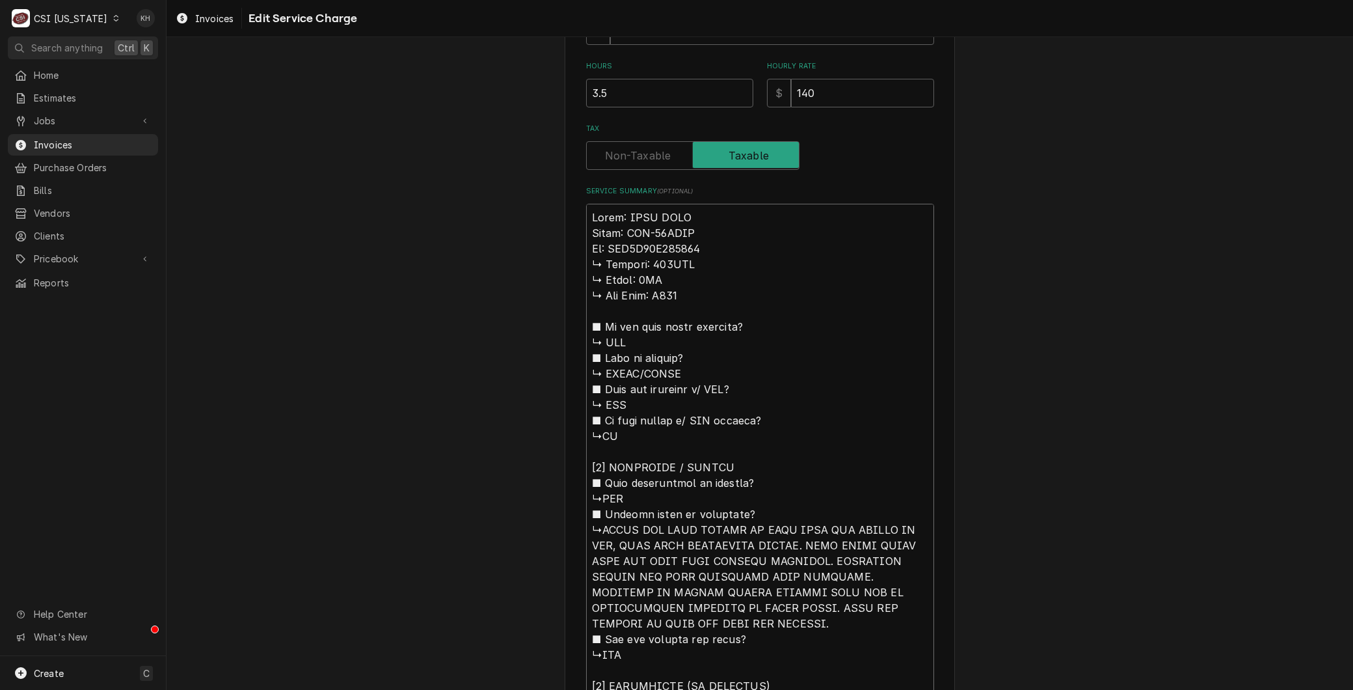
type textarea "Brand: MAXX COLD Model: MCF-49FDHC Ser: DGF4A94T700006 ↳ 𝗩𝗼𝗹𝘁𝗮𝗴𝗲: 115VAC ↳ 𝗣𝗵𝗮𝘀…"
type textarea "x"
type textarea "Brand: MAXX COLD Model: MCF-49FDHC Seria: DGF4A94T700006 ↳ 𝗩𝗼𝗹𝘁𝗮𝗴𝗲: 115VAC ↳ 𝗣𝗵…"
type textarea "x"
type textarea "Brand: MAXX COLD Model: MCF-49FDHC Serial: DGF4A94T700006 ↳ 𝗩𝗼𝗹𝘁𝗮𝗴𝗲: 115VAC ↳ 𝗣…"
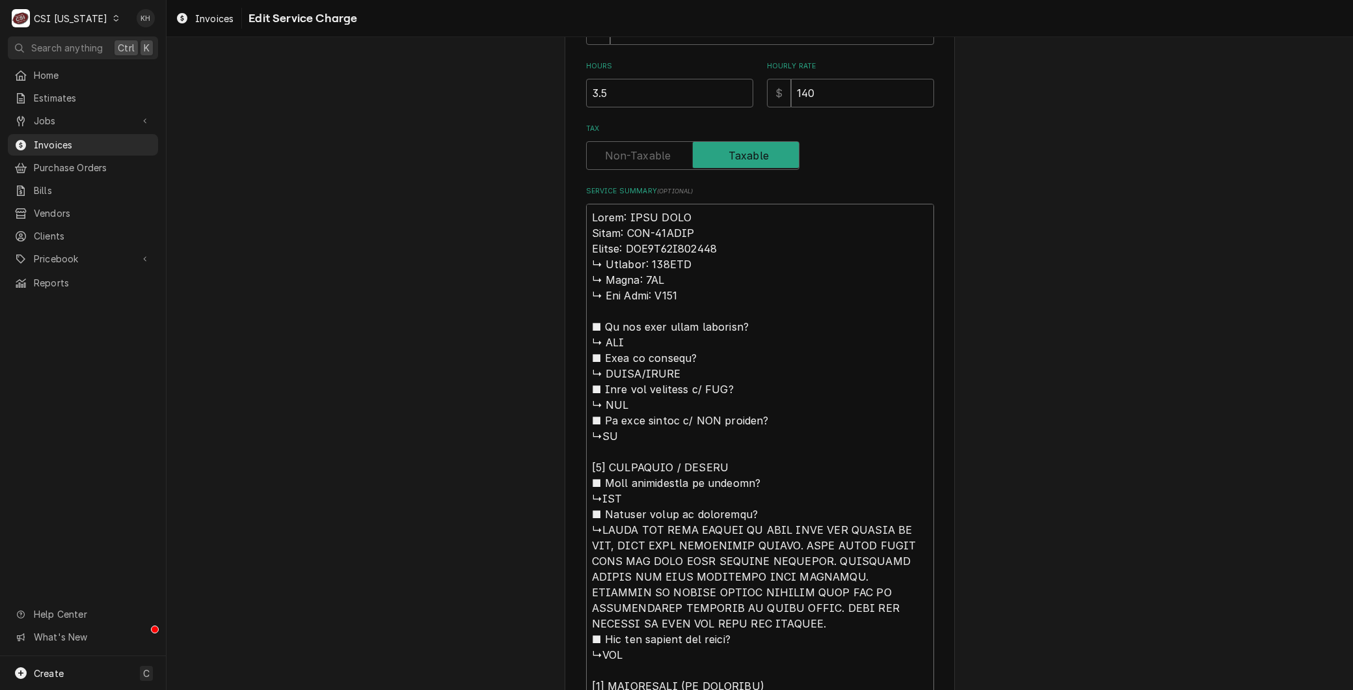
drag, startPoint x: 595, startPoint y: 522, endPoint x: 535, endPoint y: 254, distance: 273.8
type textarea "x"
type textarea "Brand: MAXX COLD Model: MCF-49FDHC Serial: DGF4A94T700006 FOUND ICE DOWN MIDDLE…"
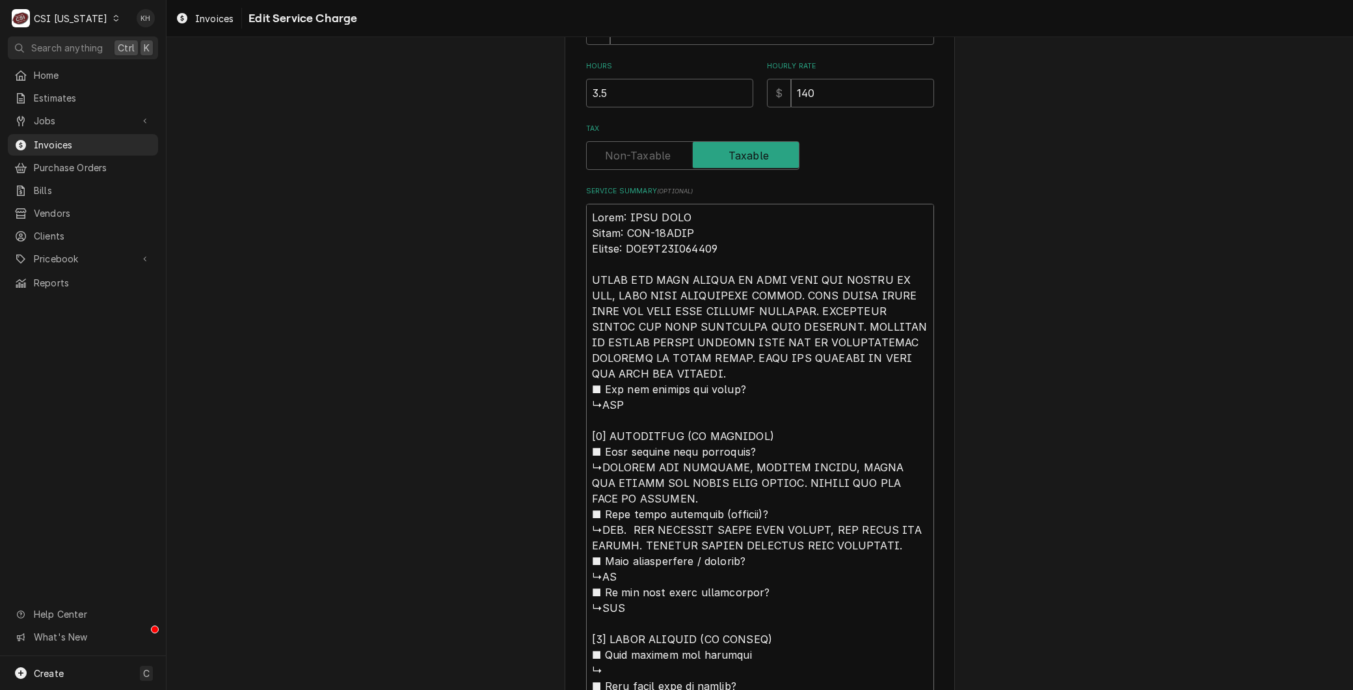
type textarea "x"
type textarea "Brand: MAXX COLD Model: MCF-49FDHC Serial: DGF4A94T700006 FOUND ICE DOWN MIDDLE…"
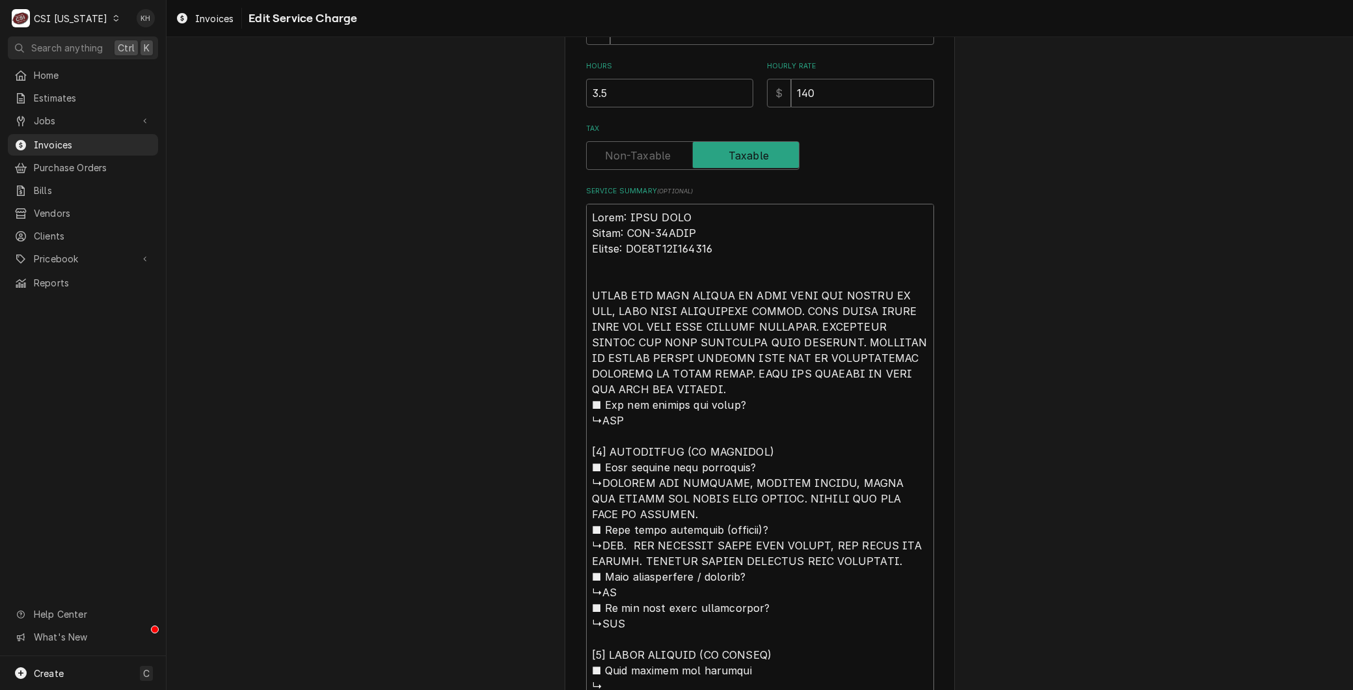
type textarea "x"
type textarea "Brand: MAXX COLD Model: MCF-49FDHC Serial: DGF4A94T700006 AFOUND ICE DOWN MIDDL…"
type textarea "x"
type textarea "Brand: MAXX COLD Model: MCF-49FDHC Serial: DGF4A94T700006 ArFOUND ICE DOWN MIDD…"
type textarea "x"
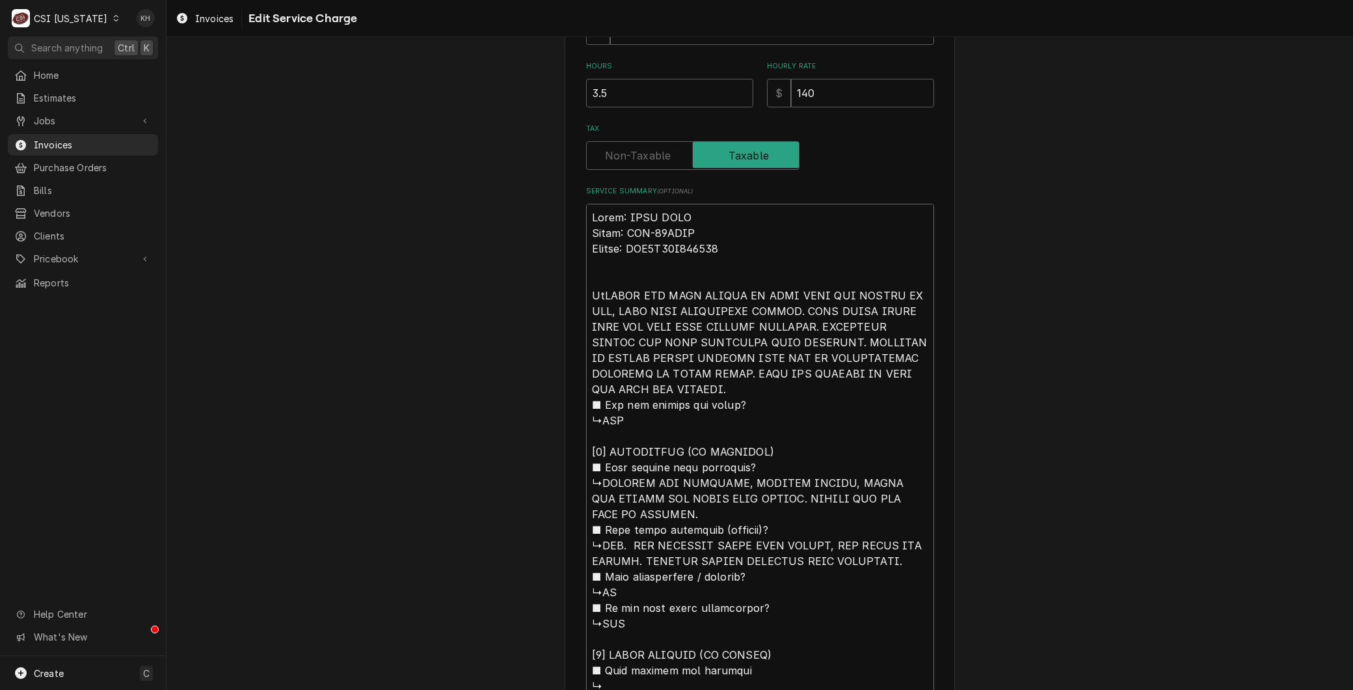
type textarea "Brand: MAXX COLD Model: MCF-49FDHC Serial: DGF4A94T700006 ArrFOUND ICE DOWN MID…"
type textarea "x"
type textarea "Brand: MAXX COLD Model: MCF-49FDHC Serial: DGF4A94T700006 ArriFOUND ICE DOWN MI…"
type textarea "x"
type textarea "Brand: MAXX COLD Model: MCF-49FDHC Serial: DGF4A94T700006 ArrivFOUND ICE DOWN M…"
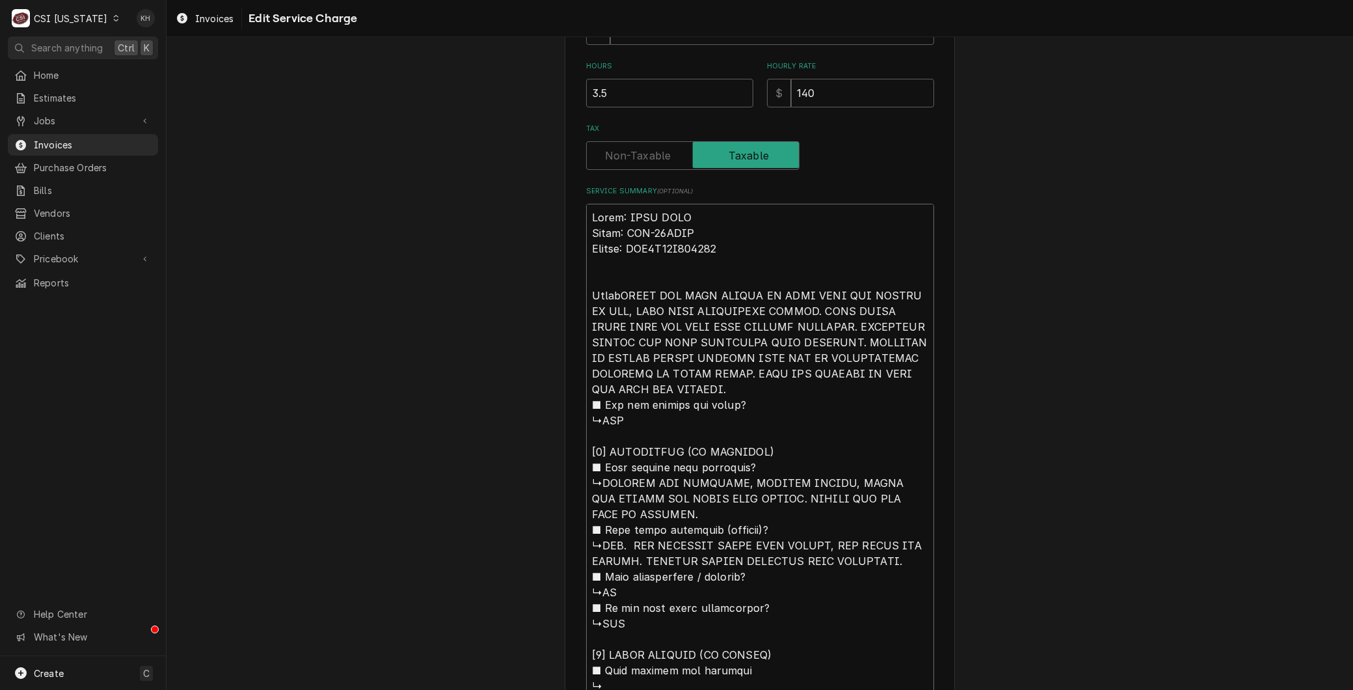
type textarea "x"
type textarea "Brand: MAXX COLD Model: MCF-49FDHC Serial: DGF4A94T700006 ArriveFOUND ICE DOWN …"
type textarea "x"
type textarea "Brand: MAXX COLD Model: MCF-49FDHC Serial: DGF4A94T700006 ArrivedFOUND ICE DOWN…"
type textarea "x"
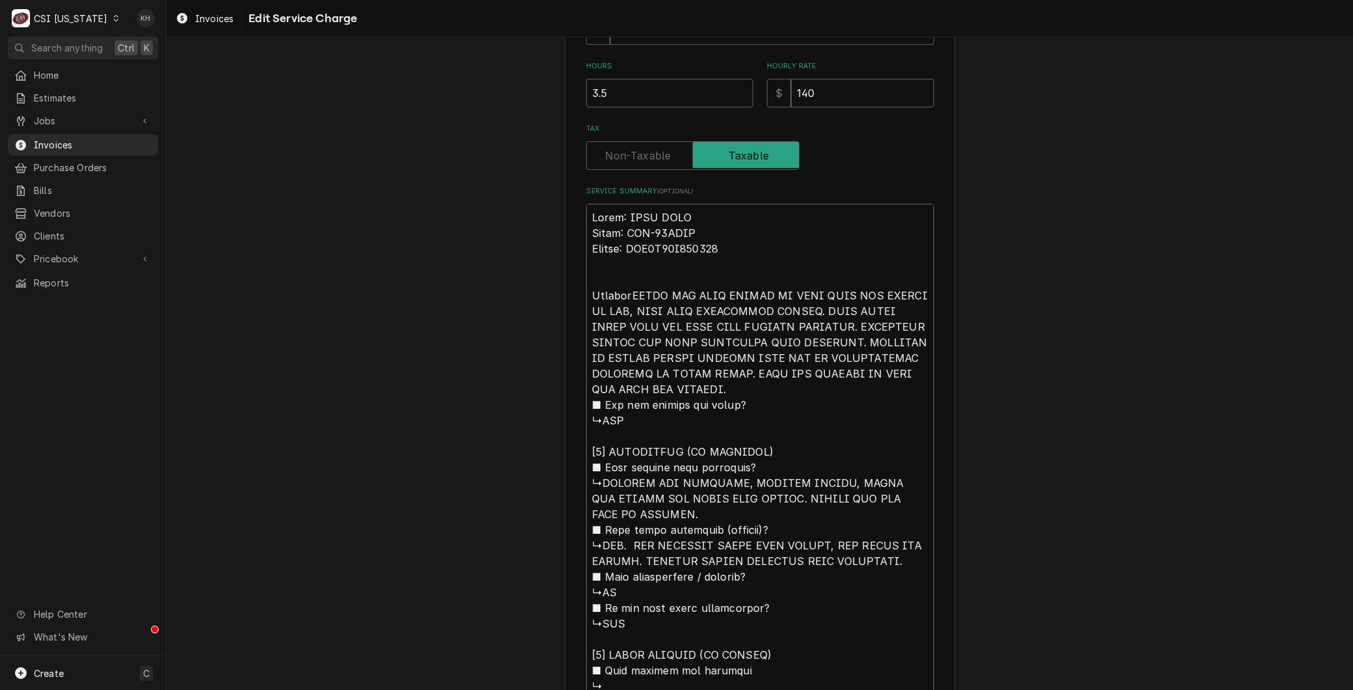
type textarea "Brand: MAXX COLD Model: MCF-49FDHC Serial: DGF4A94T700006 Arrived FOUND ICE DOW…"
type textarea "x"
type textarea "Brand: MAXX COLD Model: MCF-49FDHC Serial: DGF4A94T700006 Arrived oFOUND ICE DO…"
type textarea "x"
type textarea "Brand: MAXX COLD Model: MCF-49FDHC Serial: DGF4A94T700006 Arrived onFOUND ICE D…"
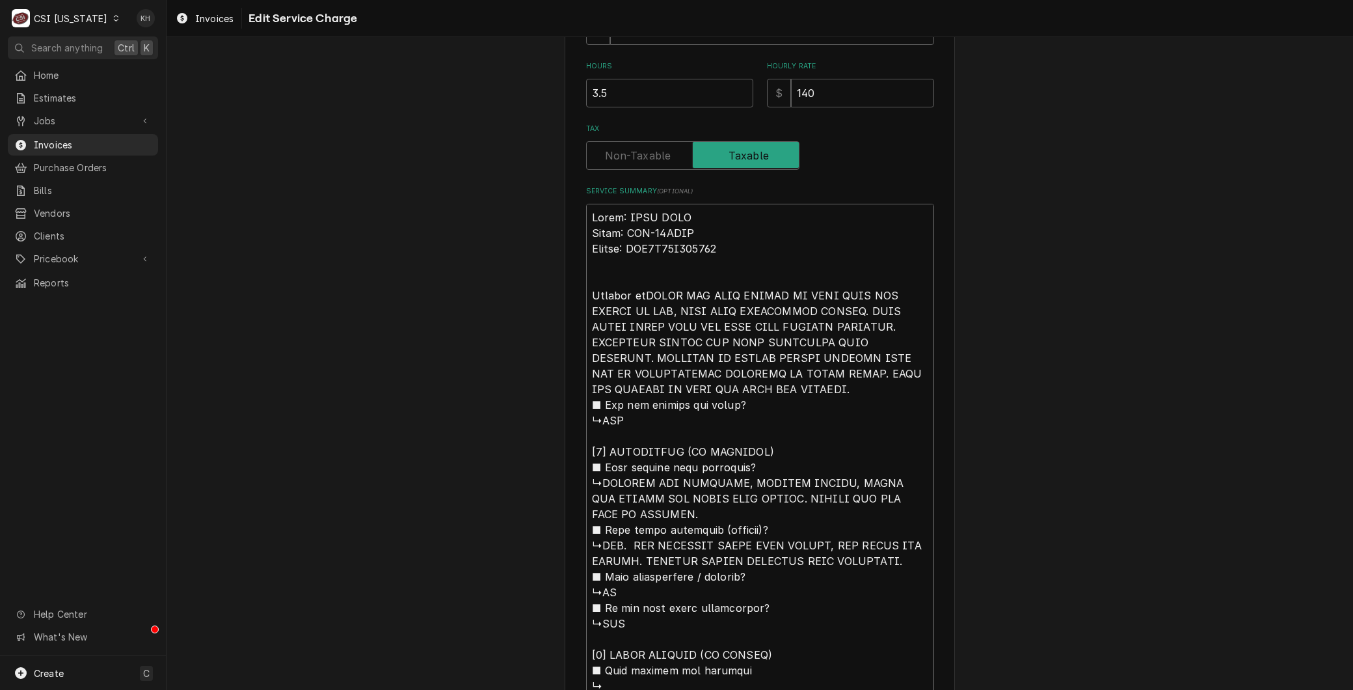
type textarea "x"
type textarea "Brand: MAXX COLD Model: MCF-49FDHC Serial: DGF4A94T700006 Arrived on FOUND ICE …"
type textarea "x"
type textarea "Brand: MAXX COLD Model: MCF-49FDHC Serial: DGF4A94T700006 Arrived on sFOUND ICE…"
type textarea "x"
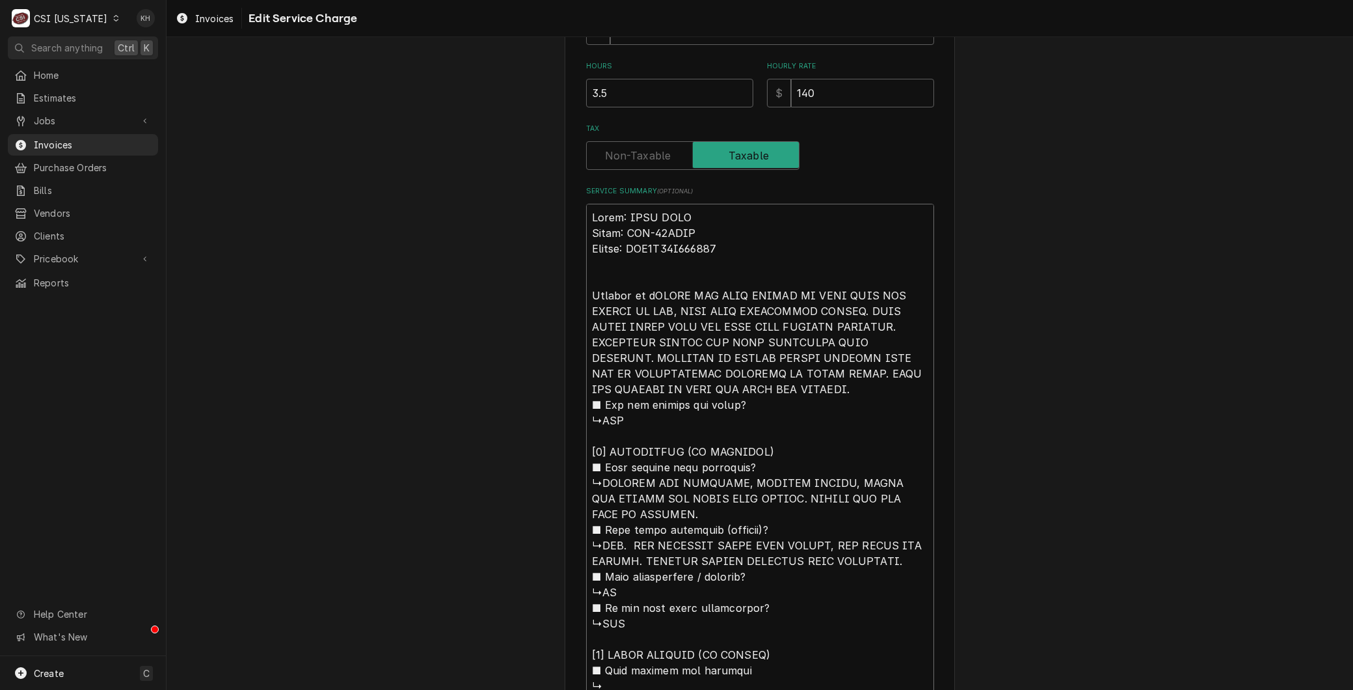
type textarea "Brand: MAXX COLD Model: MCF-49FDHC Serial: DGF4A94T700006 Arrived on siFOUND IC…"
type textarea "x"
type textarea "Brand: MAXX COLD Model: MCF-49FDHC Serial: DGF4A94T700006 Arrived on sitFOUND I…"
type textarea "x"
type textarea "Brand: MAXX COLD Model: MCF-49FDHC Serial: DGF4A94T700006 Arrived on siteFOUND …"
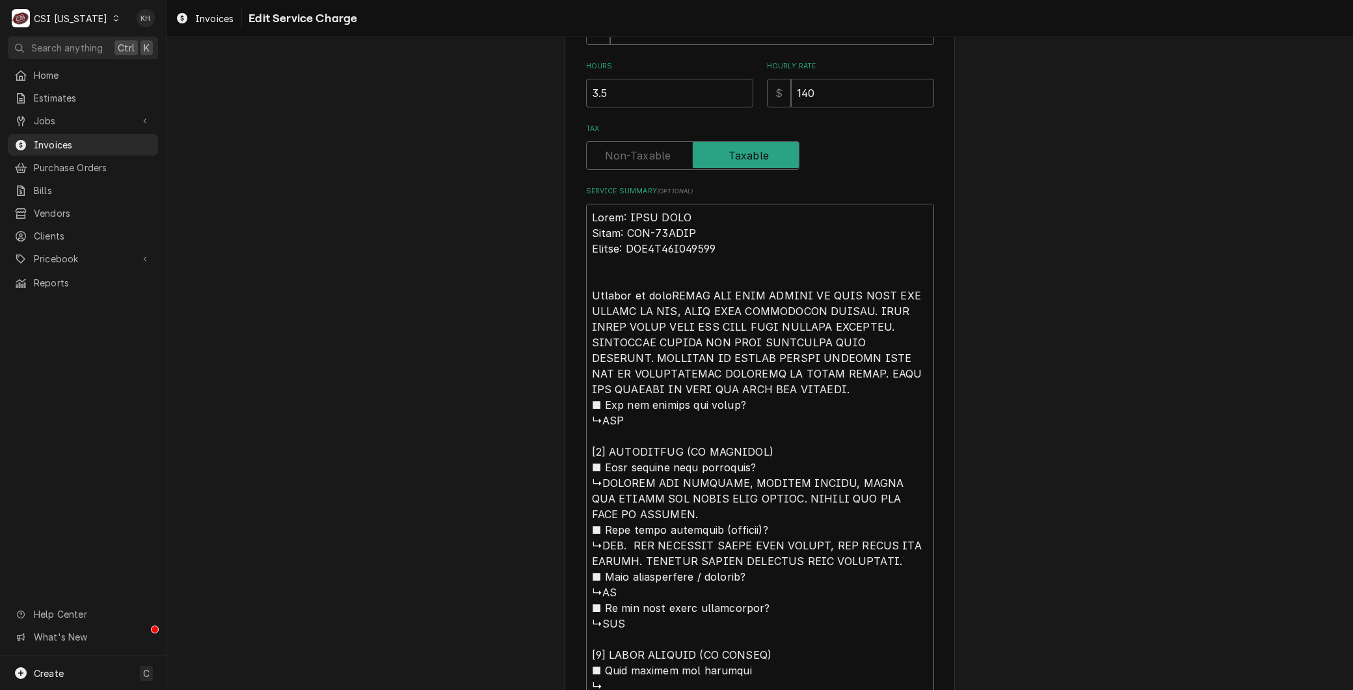
type textarea "x"
type textarea "Brand: MAXX COLD Model: MCF-49FDHC Serial: DGF4A94T700006 Arrived on site,FOUND…"
type textarea "x"
type textarea "Brand: MAXX COLD Model: MCF-49FDHC Serial: DGF4A94T700006 Arrived on site, FOUN…"
type textarea "x"
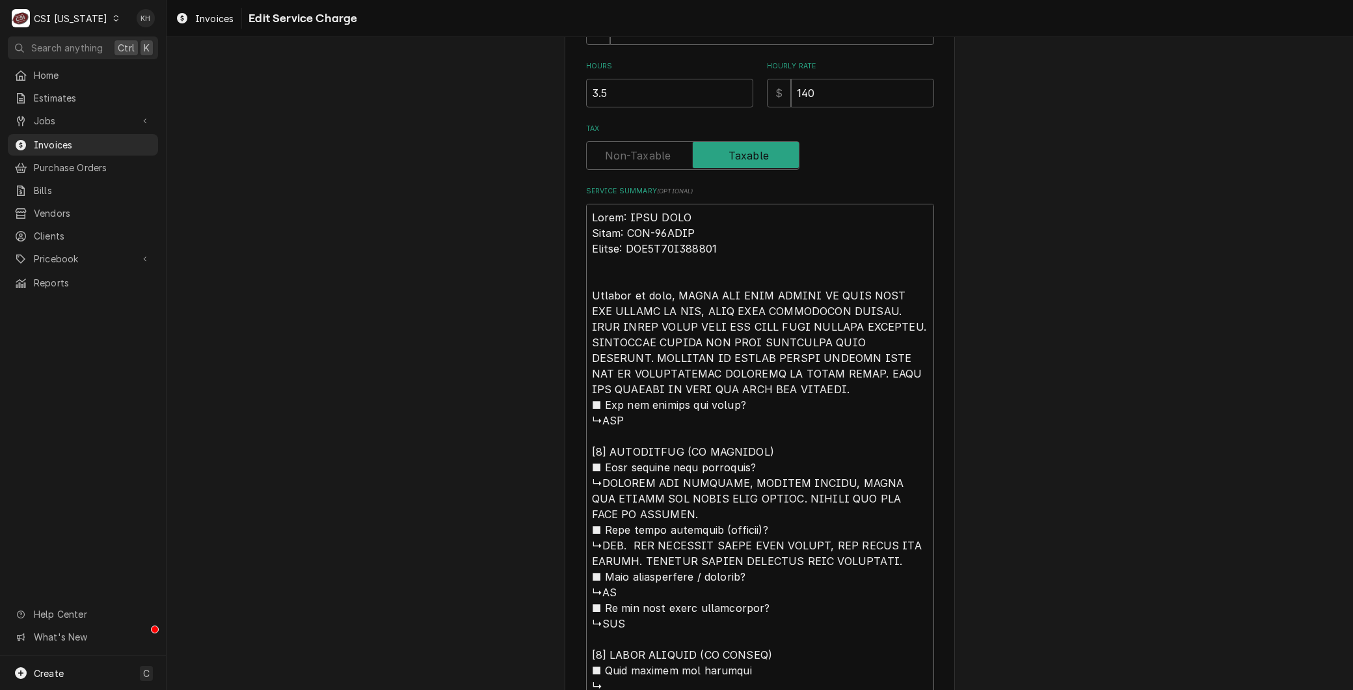
type textarea "Brand: MAXX COLD Model: MCF-49FDHC Serial: DGF4A94T700006 Arrived on site, fFOU…"
type textarea "x"
type textarea "Brand: MAXX COLD Model: MCF-49FDHC Serial: DGF4A94T700006 Arrived on site, foFO…"
type textarea "x"
type textarea "Brand: MAXX COLD Model: MCF-49FDHC Serial: DGF4A94T700006 Arrived on site, fouF…"
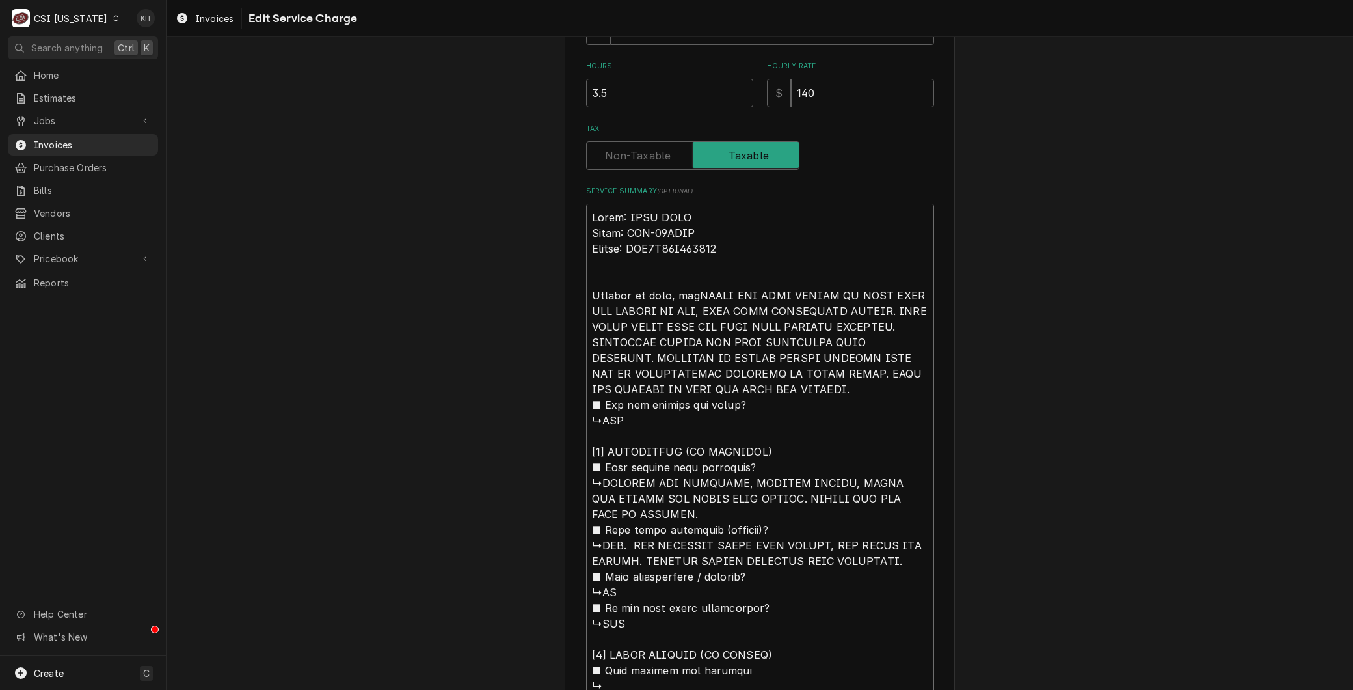
type textarea "x"
type textarea "Brand: MAXX COLD Model: MCF-49FDHC Serial: DGF4A94T700006 Arrived on site, foun…"
type textarea "x"
type textarea "Brand: MAXX COLD Model: MCF-49FDHC Serial: DGF4A94T700006 Arrived on site, foun…"
type textarea "x"
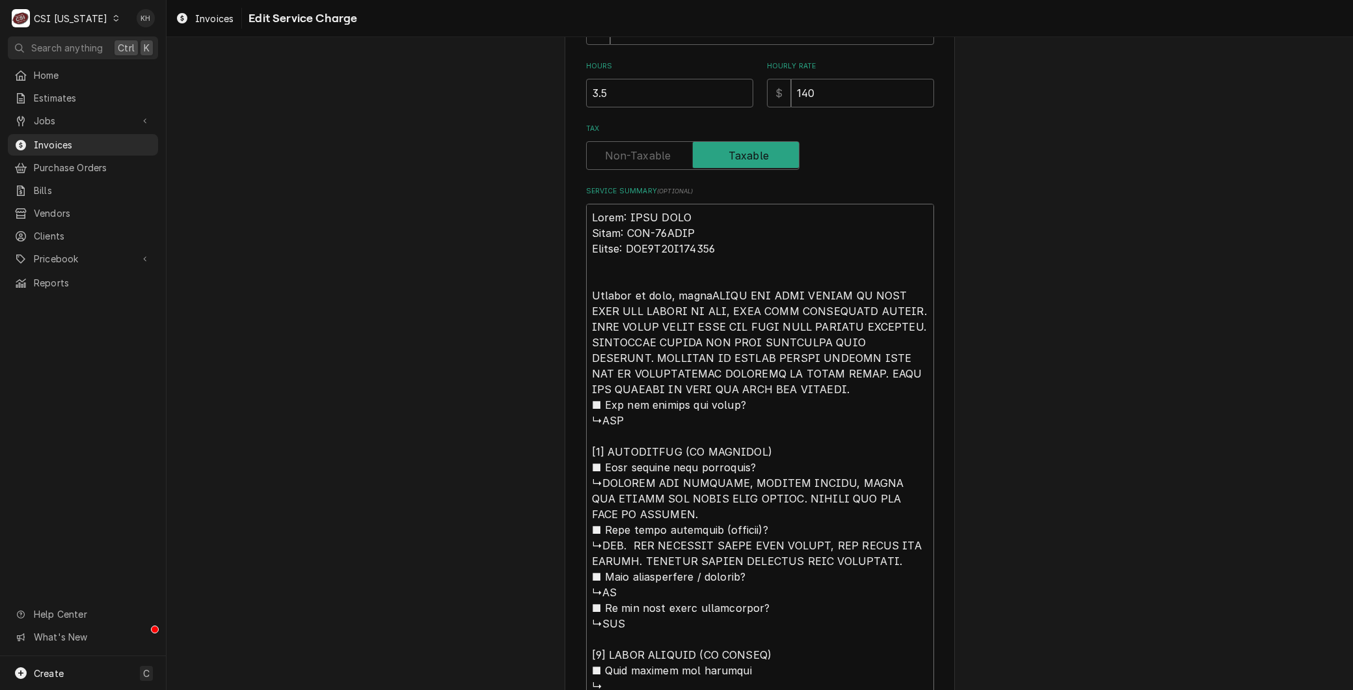
type textarea "Brand: MAXX COLD Model: MCF-49FDHC Serial: DGF4A94T700006 Arrived on site, foun…"
type textarea "x"
type textarea "Brand: MAXX COLD Model: MCF-49FDHC Serial: DGF4A94T700006 Arrived on site, foun…"
type textarea "x"
type textarea "Brand: MAXX COLD Model: MCF-49FDHC Serial: DGF4A94T700006 Arrived on site, foun…"
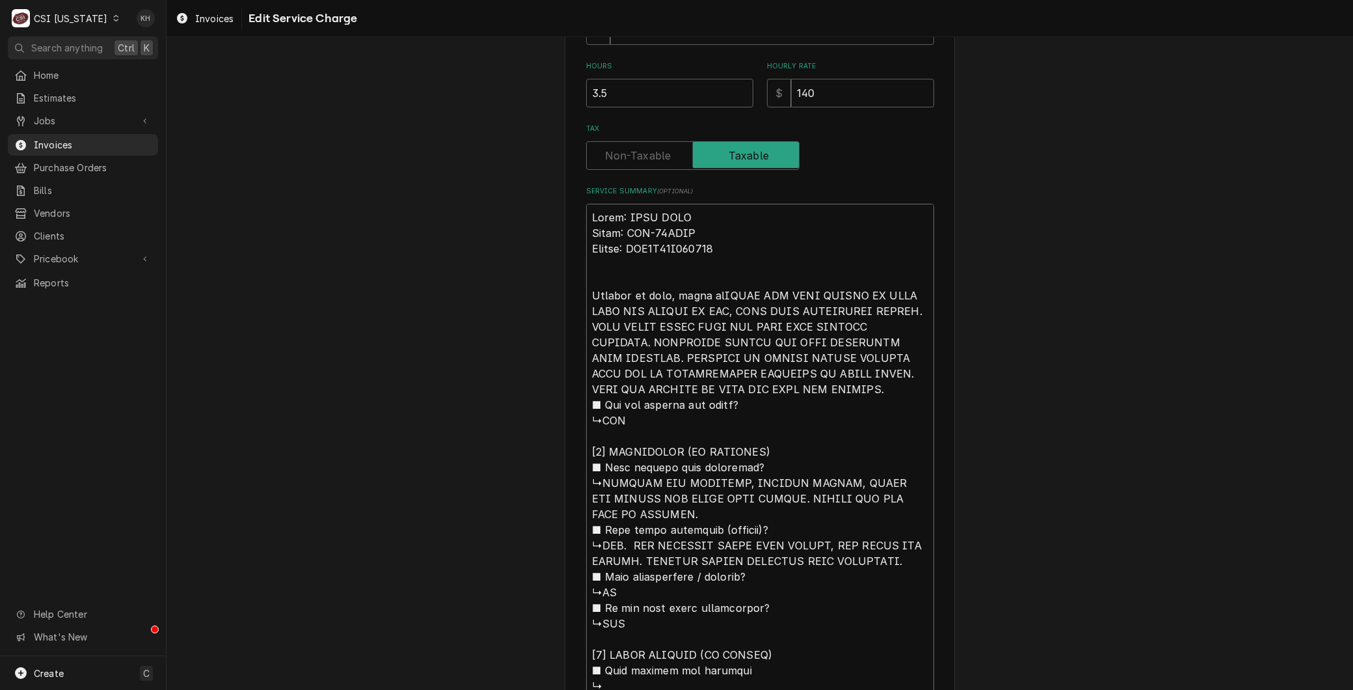
type textarea "x"
type textarea "Brand: MAXX COLD Model: MCF-49FDHC Serial: DGF4A94T700006 Arrived on site, foun…"
type textarea "x"
type textarea "Brand: MAXX COLD Model: MCF-49FDHC Serial: DGF4A94T700006 Arrived on site, foun…"
type textarea "x"
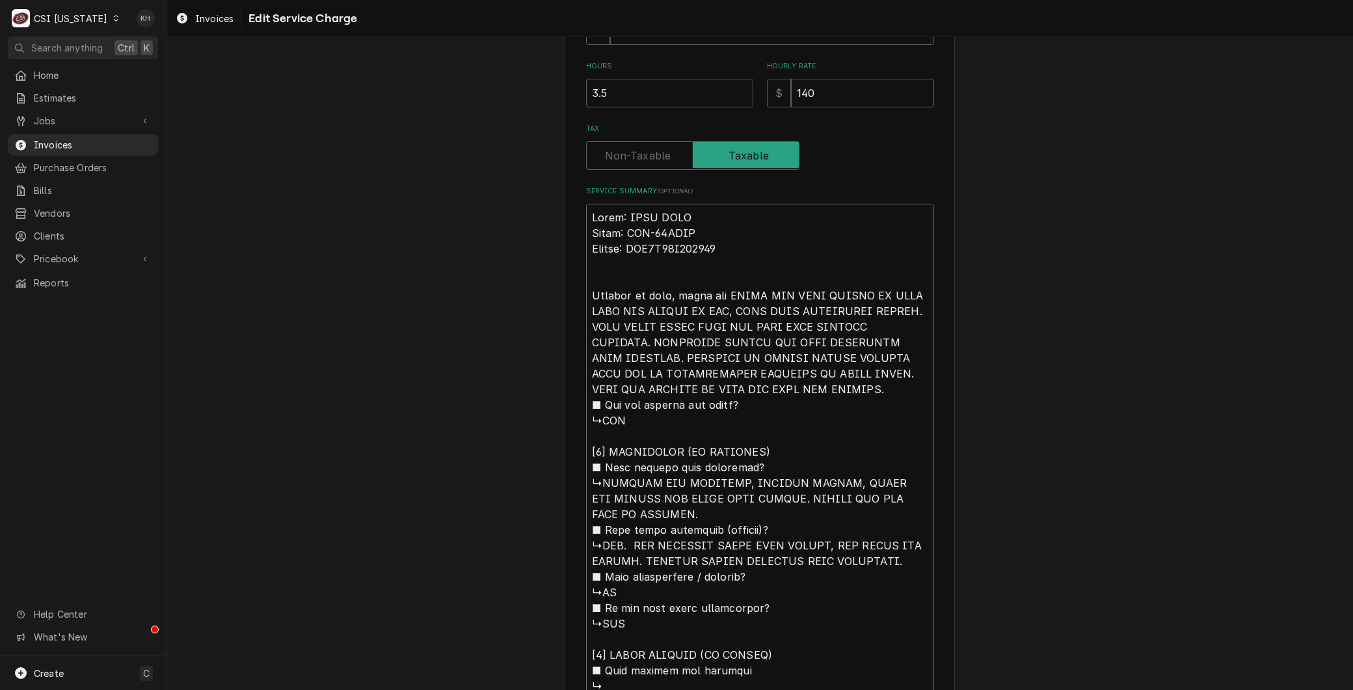
type textarea "Brand: MAXX COLD Model: MCF-49FDHC Serial: DGF4A94T700006 Arrived on site, foun…"
type textarea "x"
type textarea "Brand: MAXX COLD Model: MCF-49FDHC Serial: DGF4A94T700006 Arrived on site, foun…"
type textarea "x"
type textarea "Brand: MAXX COLD Model: MCF-49FDHC Serial: DGF4A94T700006 Arrived on site, foun…"
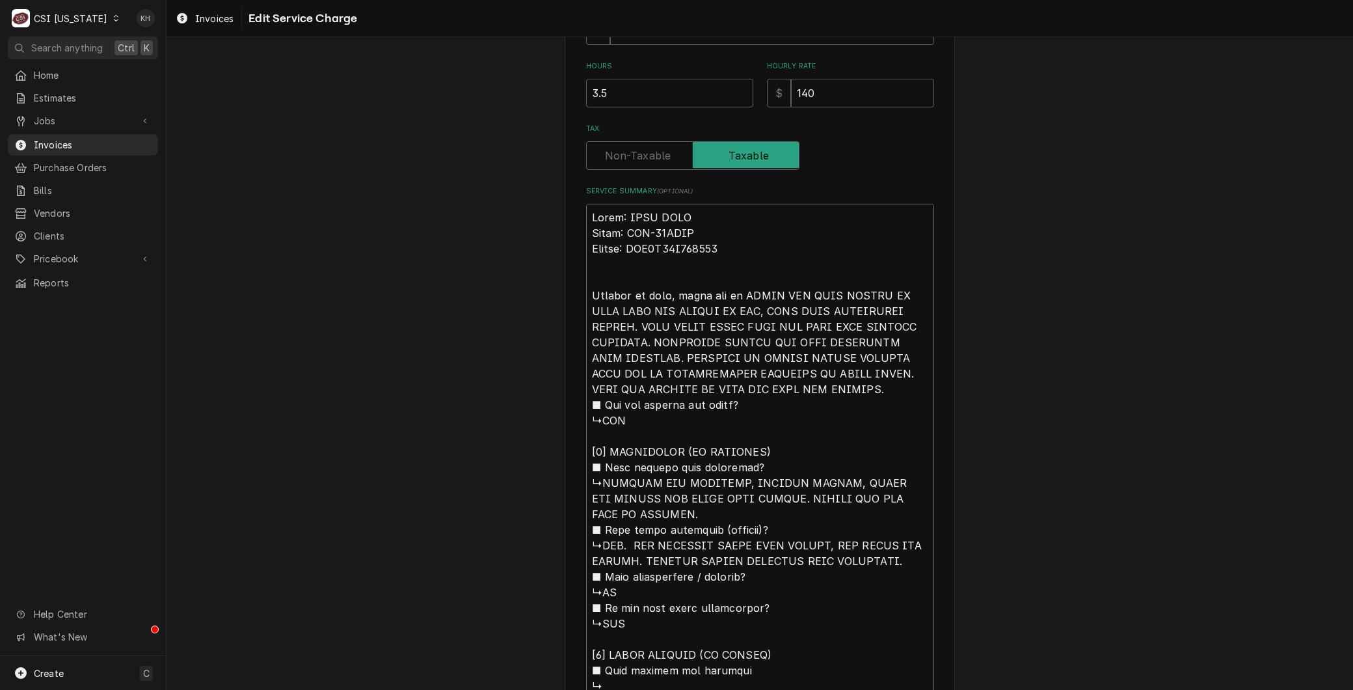
type textarea "x"
type textarea "Brand: MAXX COLD Model: MCF-49FDHC Serial: DGF4A94T700006 Arrived on site, foun…"
type textarea "x"
type textarea "Brand: MAXX COLD Model: MCF-49FDHC Serial: DGF4A94T700006 Arrived on site, foun…"
type textarea "x"
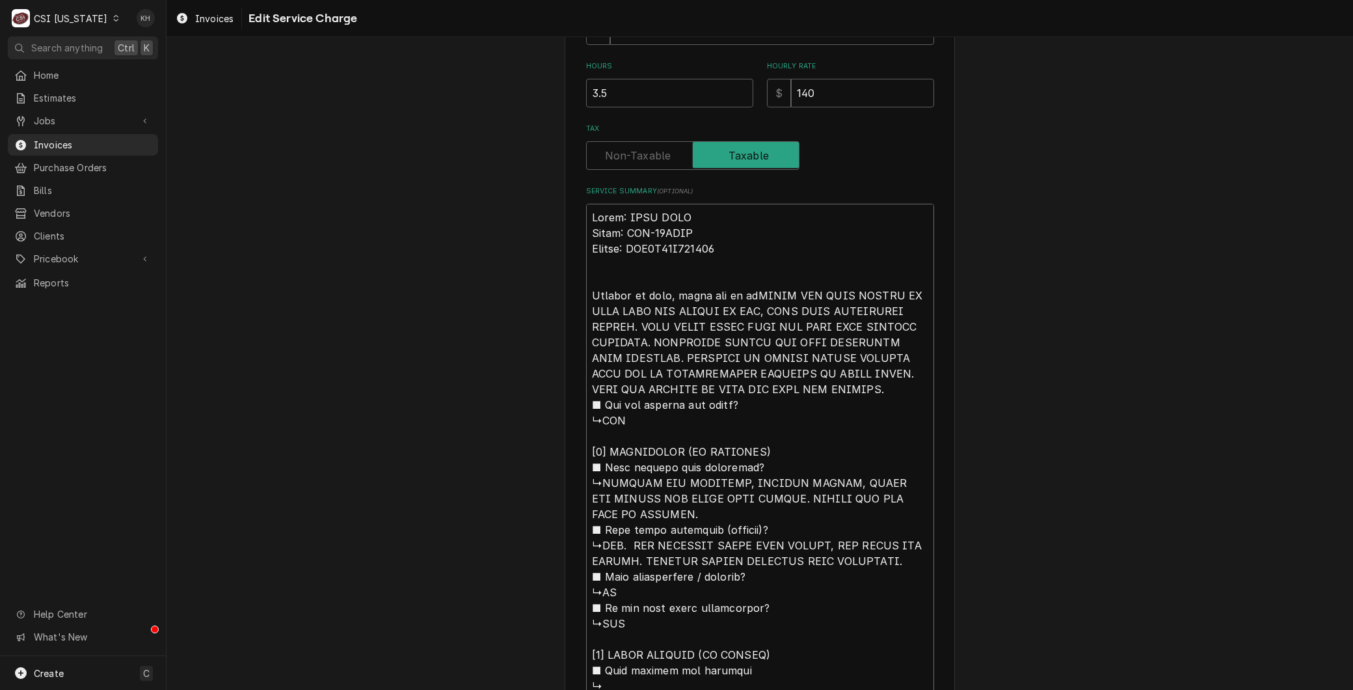
type textarea "Brand: MAXX COLD Model: MCF-49FDHC Serial: DGF4A94T700006 Arrived on site, foun…"
type textarea "x"
type textarea "Brand: MAXX COLD Model: MCF-49FDHC Serial: DGF4A94T700006 Arrived on site, foun…"
type textarea "x"
type textarea "Brand: MAXX COLD Model: MCF-49FDHC Serial: DGF4A94T700006 Arrived on site, foun…"
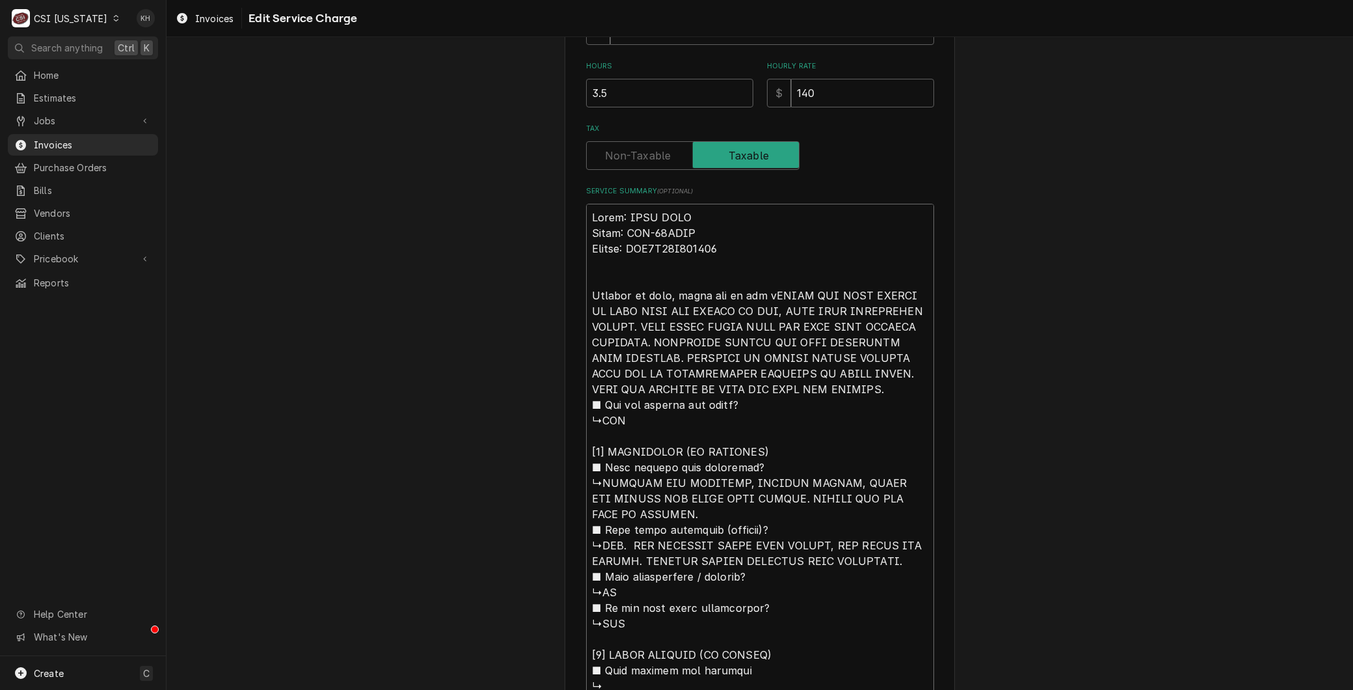
type textarea "x"
type textarea "Brand: MAXX COLD Model: MCF-49FDHC Serial: DGF4A94T700006 Arrived on site, foun…"
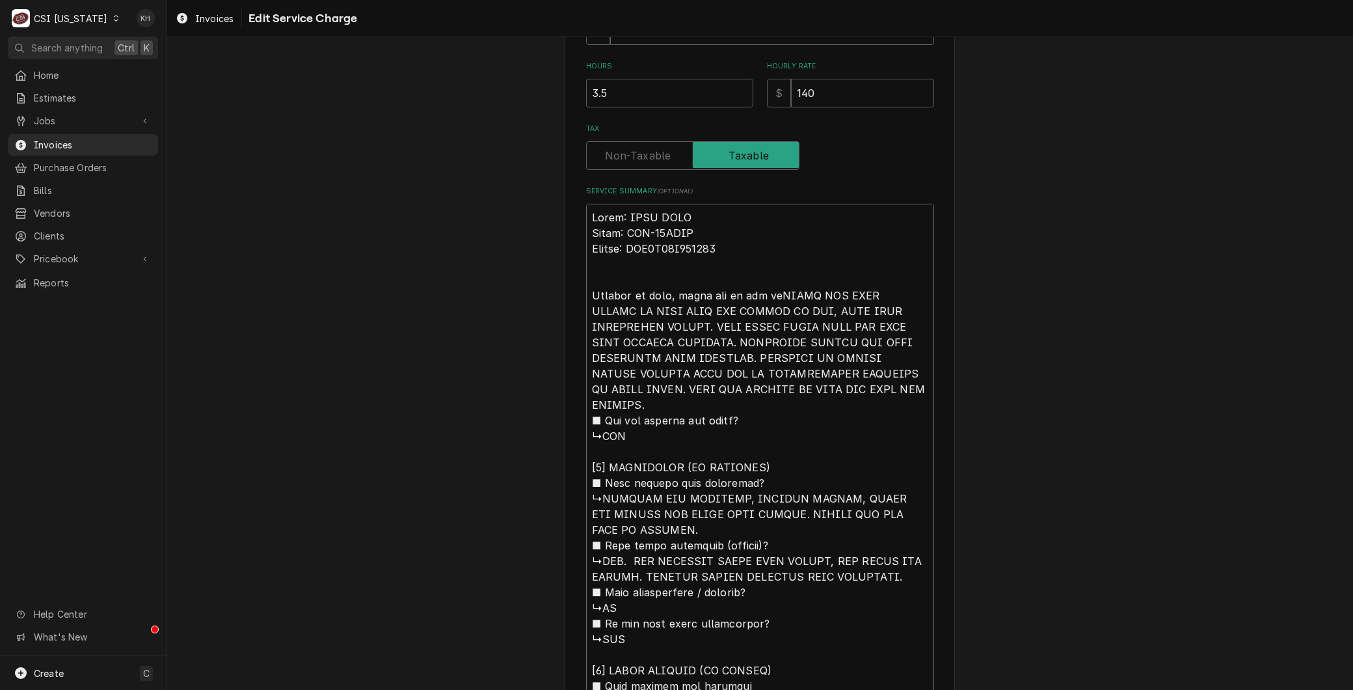
type textarea "x"
type textarea "Brand: MAXX COLD Model: MCF-49FDHC Serial: DGF4A94T700006 Arrived on site, foun…"
type textarea "x"
type textarea "Brand: MAXX COLD Model: MCF-49FDHC Serial: DGF4A94T700006 Arrived on site, foun…"
type textarea "x"
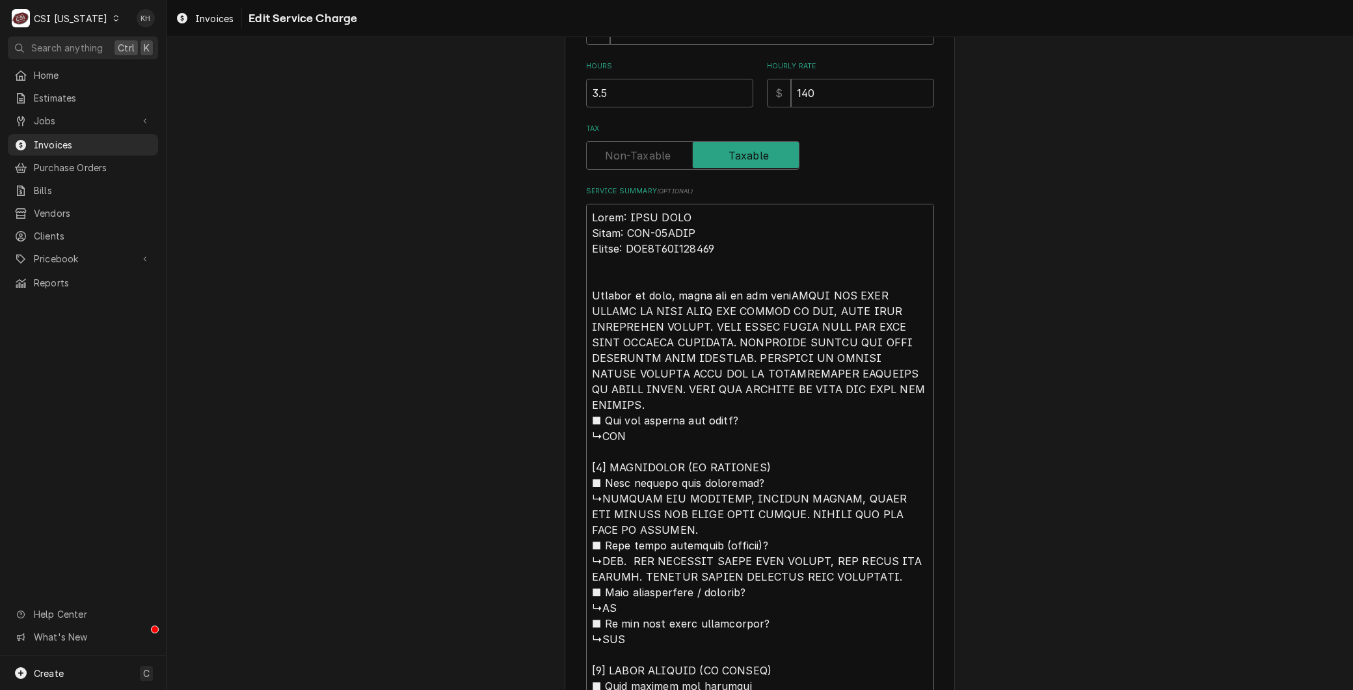
type textarea "Brand: MAXX COLD Model: MCF-49FDHC Serial: DGF4A94T700006 Arrived on site, foun…"
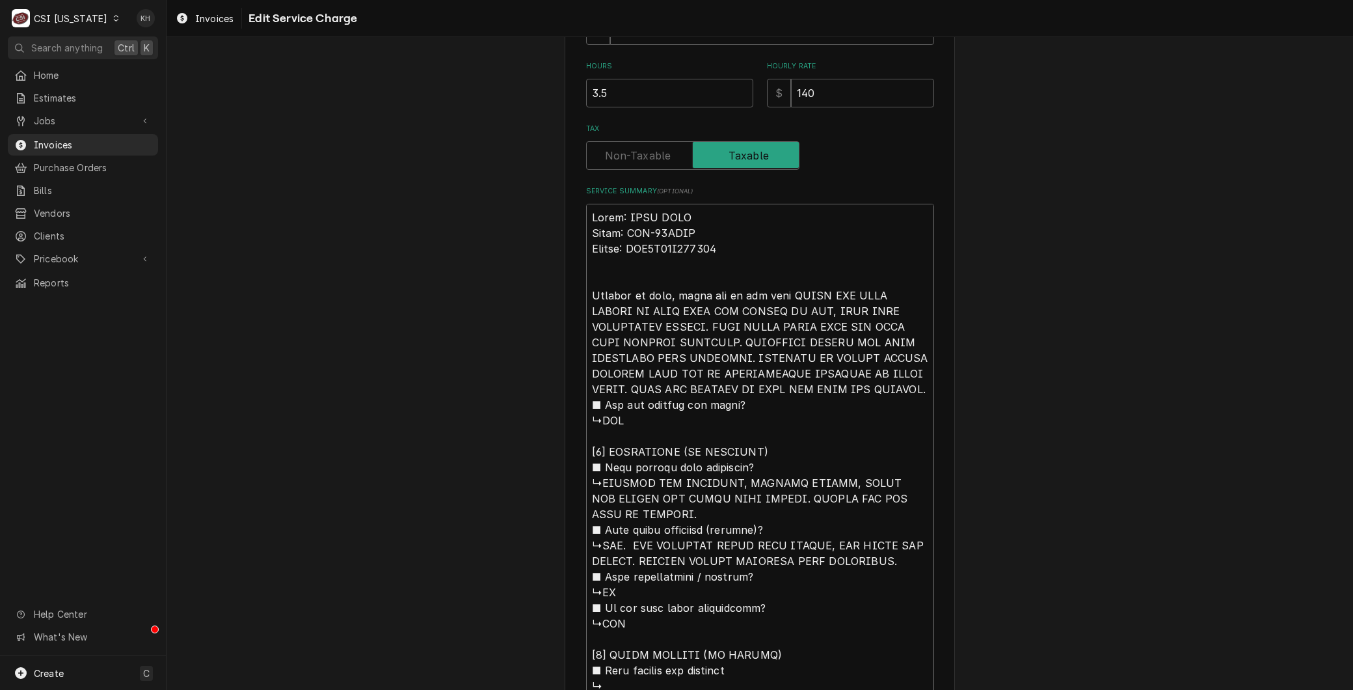
type textarea "x"
type textarea "Brand: MAXX COLD Model: MCF-49FDHC Serial: DGF4A94T700006 Arrived on site, foun…"
type textarea "x"
type textarea "Brand: MAXX COLD Model: MCF-49FDHC Serial: DGF4A94T700006 Arrived on site, foun…"
type textarea "x"
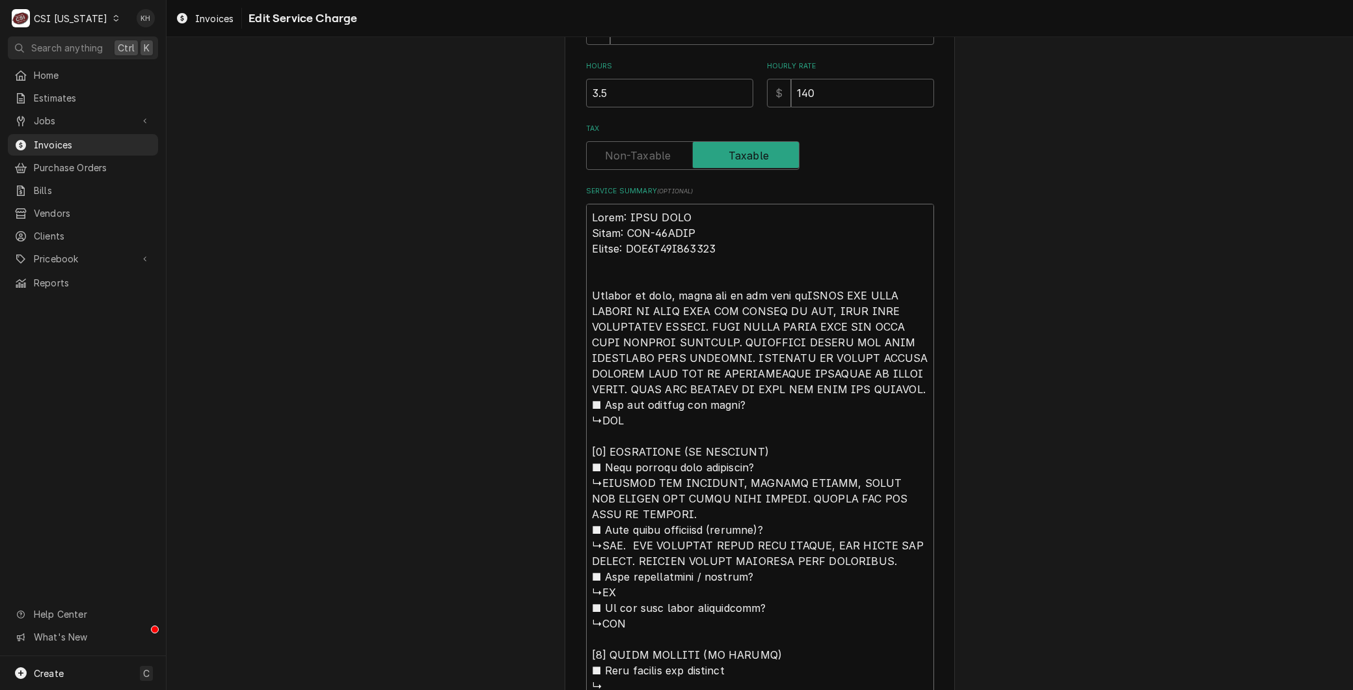
type textarea "Brand: MAXX COLD Model: MCF-49FDHC Serial: DGF4A94T700006 Arrived on site, foun…"
type textarea "x"
type textarea "Brand: MAXX COLD Model: MCF-49FDHC Serial: DGF4A94T700006 Arrived on site, foun…"
type textarea "x"
type textarea "Brand: MAXX COLD Model: MCF-49FDHC Serial: DGF4A94T700006 Arrived on site, foun…"
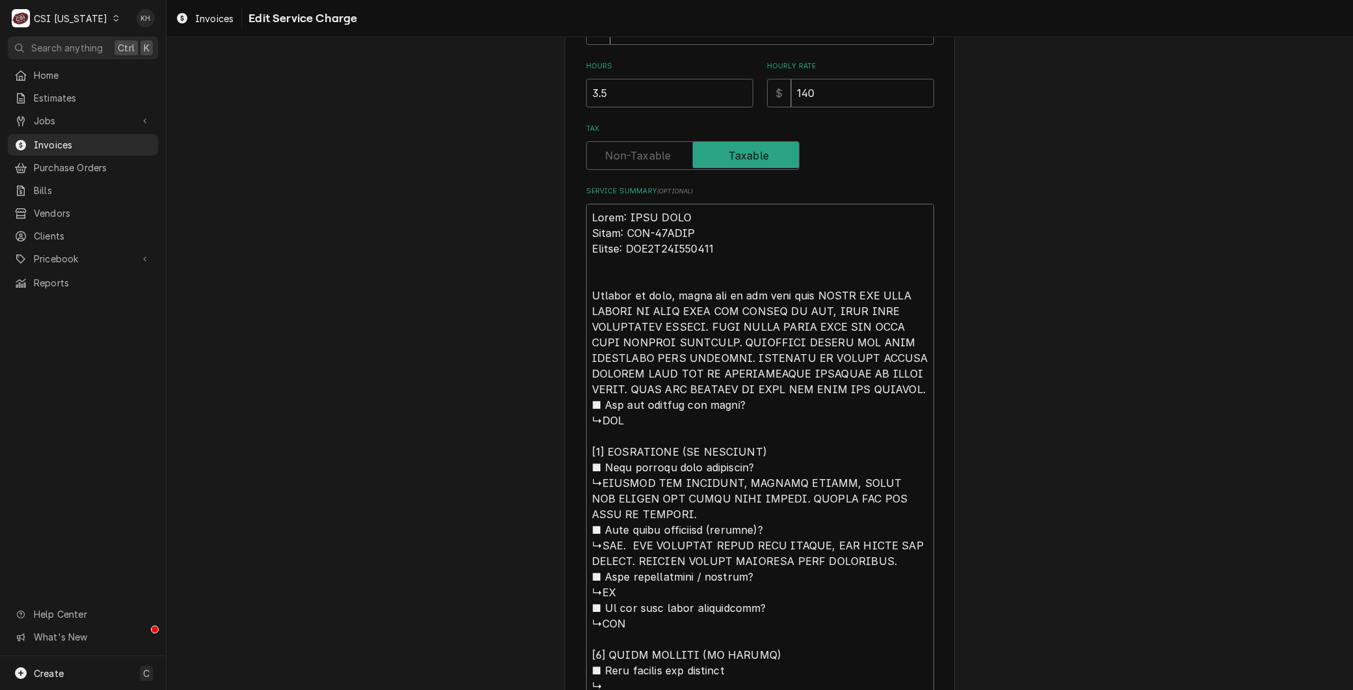
type textarea "x"
type textarea "Brand: MAXX COLD Model: MCF-49FDHC Serial: DGF4A94T700006 Arrived on site, foun…"
type textarea "x"
type textarea "Brand: MAXX COLD Model: MCF-49FDHC Serial: DGF4A94T700006 Arrived on site, foun…"
type textarea "x"
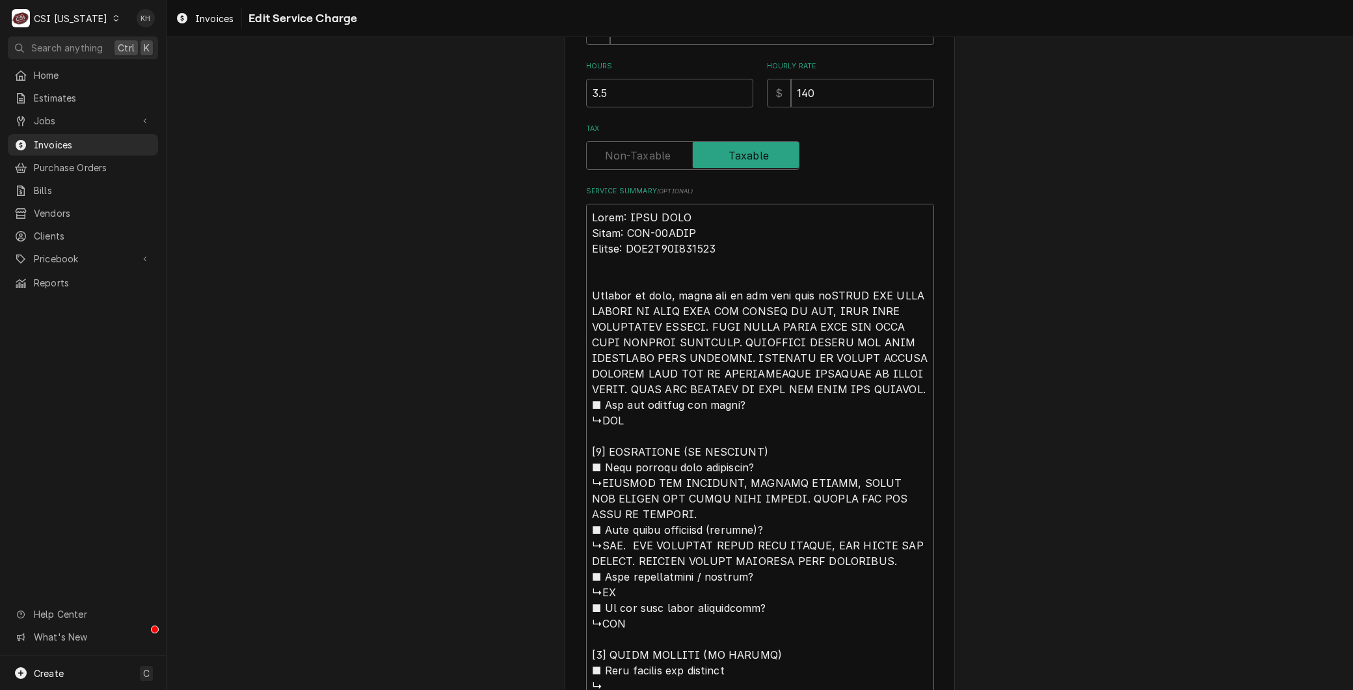
type textarea "Brand: MAXX COLD Model: MCF-49FDHC Serial: DGF4A94T700006 Arrived on site, foun…"
type textarea "x"
type textarea "Brand: MAXX COLD Model: MCF-49FDHC Serial: DGF4A94T700006 Arrived on site, foun…"
type textarea "x"
type textarea "Brand: MAXX COLD Model: MCF-49FDHC Serial: DGF4A94T700006 Arrived on site, foun…"
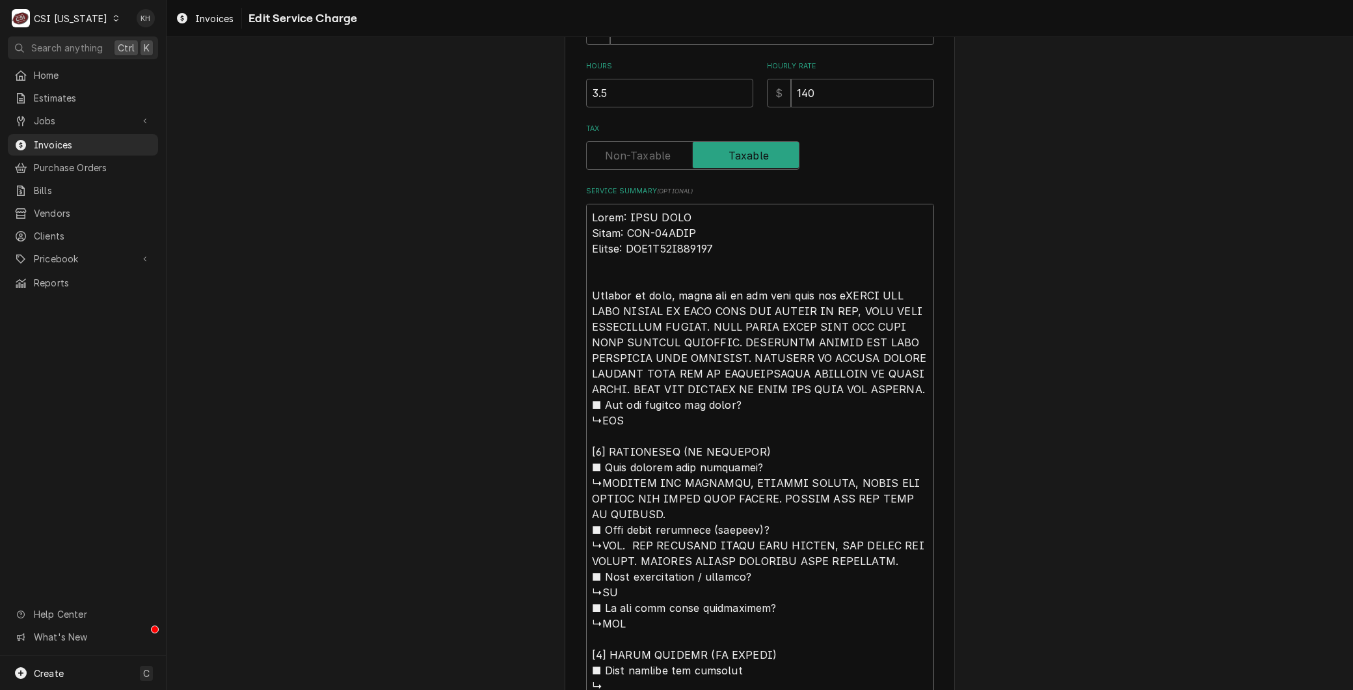
type textarea "x"
type textarea "Brand: MAXX COLD Model: MCF-49FDHC Serial: DGF4A94T700006 Arrived on site, foun…"
type textarea "x"
type textarea "Brand: MAXX COLD Model: MCF-49FDHC Serial: DGF4A94T700006 Arrived on site, foun…"
type textarea "x"
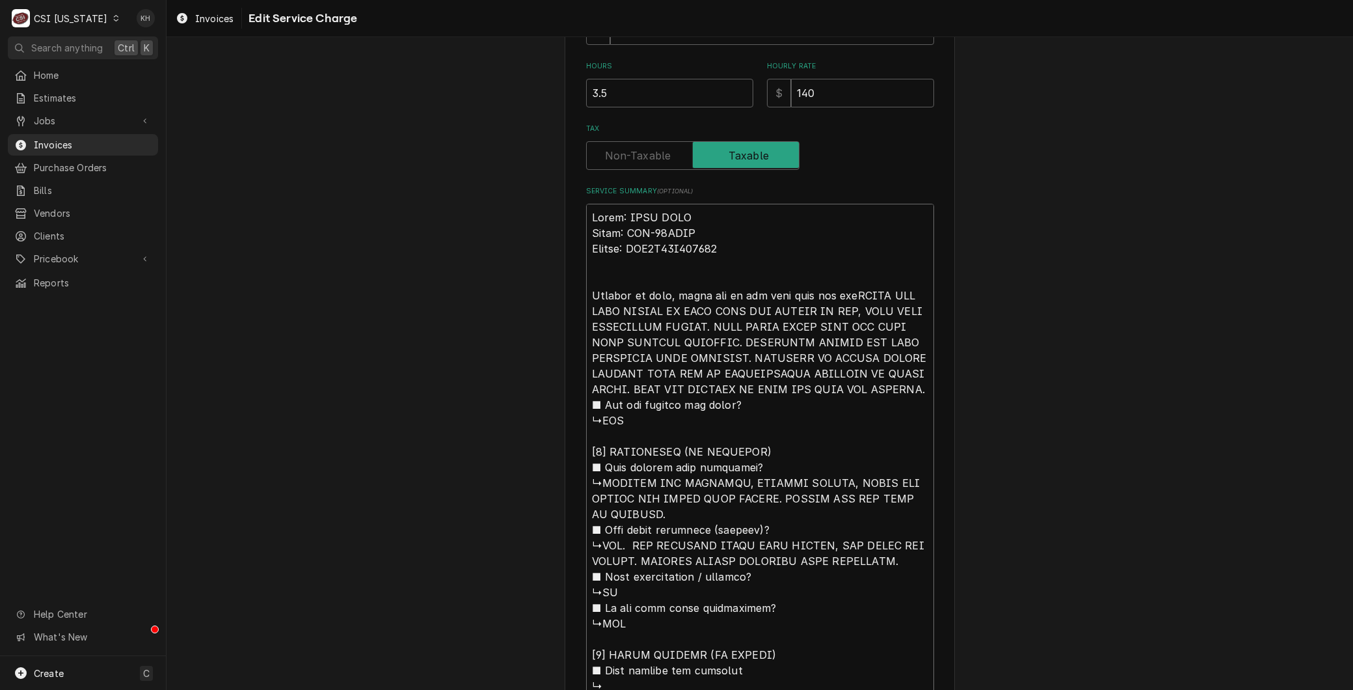
type textarea "Brand: MAXX COLD Model: MCF-49FDHC Serial: DGF4A94T700006 Arrived on site, foun…"
type textarea "x"
type textarea "Brand: MAXX COLD Model: MCF-49FDHC Serial: DGF4A94T700006 Arrived on site, foun…"
type textarea "x"
type textarea "Brand: MAXX COLD Model: MCF-49FDHC Serial: DGF4A94T700006 Arrived on site, foun…"
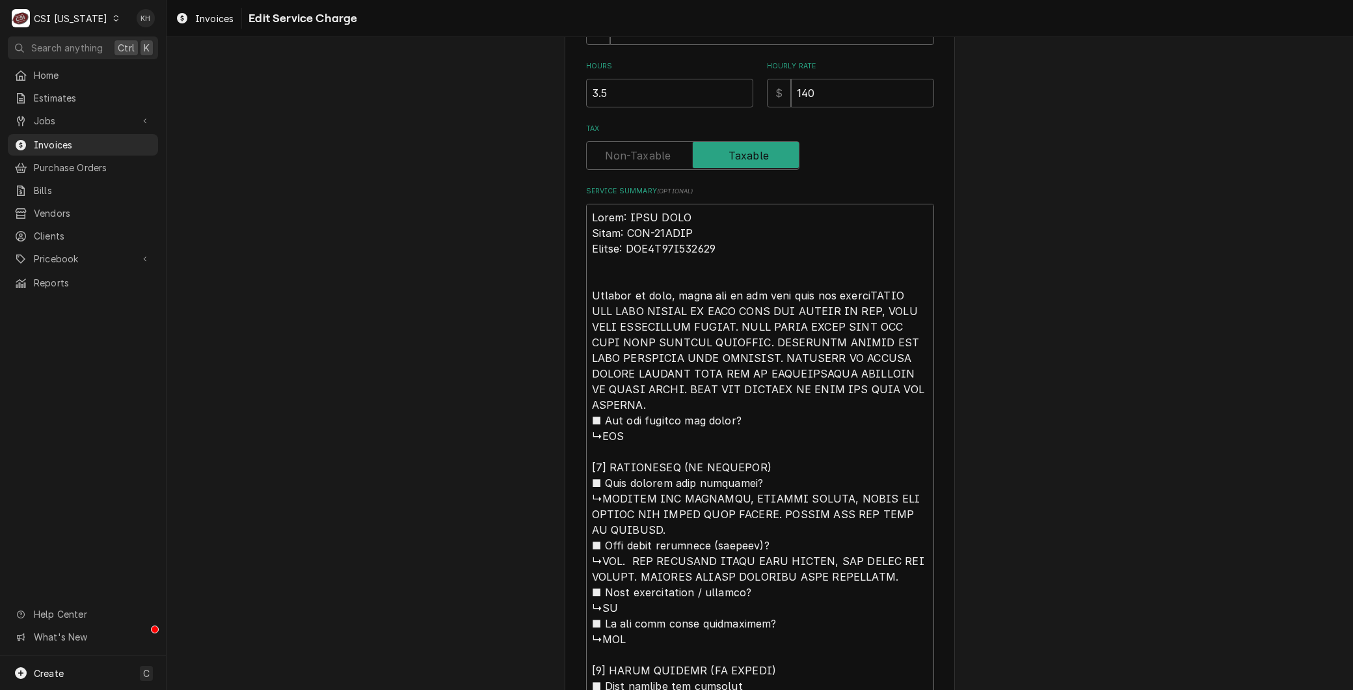
type textarea "x"
type textarea "Brand: MAXX COLD Model: MCF-49FDHC Serial: DGF4A94T700006 Arrived on site, foun…"
type textarea "x"
type textarea "Brand: MAXX COLD Model: MCF-49FDHC Serial: DGF4A94T700006 Arrived on site, foun…"
type textarea "x"
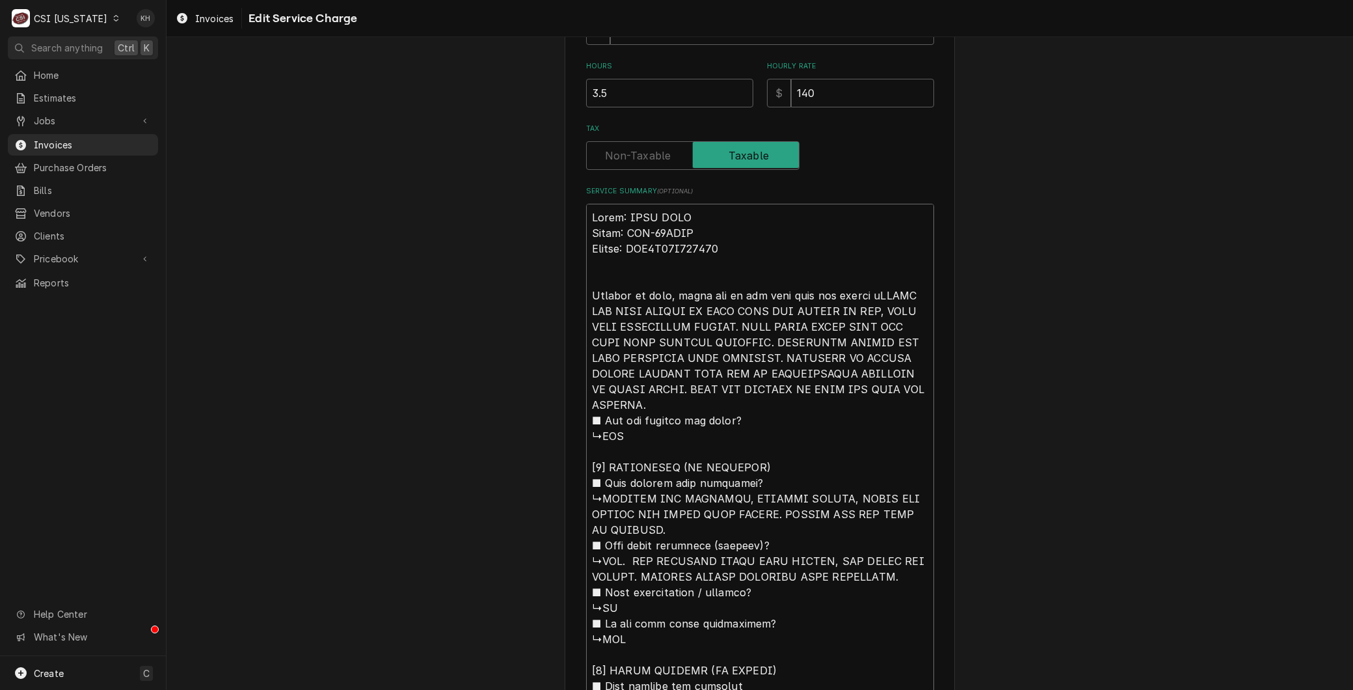
type textarea "Brand: MAXX COLD Model: MCF-49FDHC Serial: DGF4A94T700006 Arrived on site, foun…"
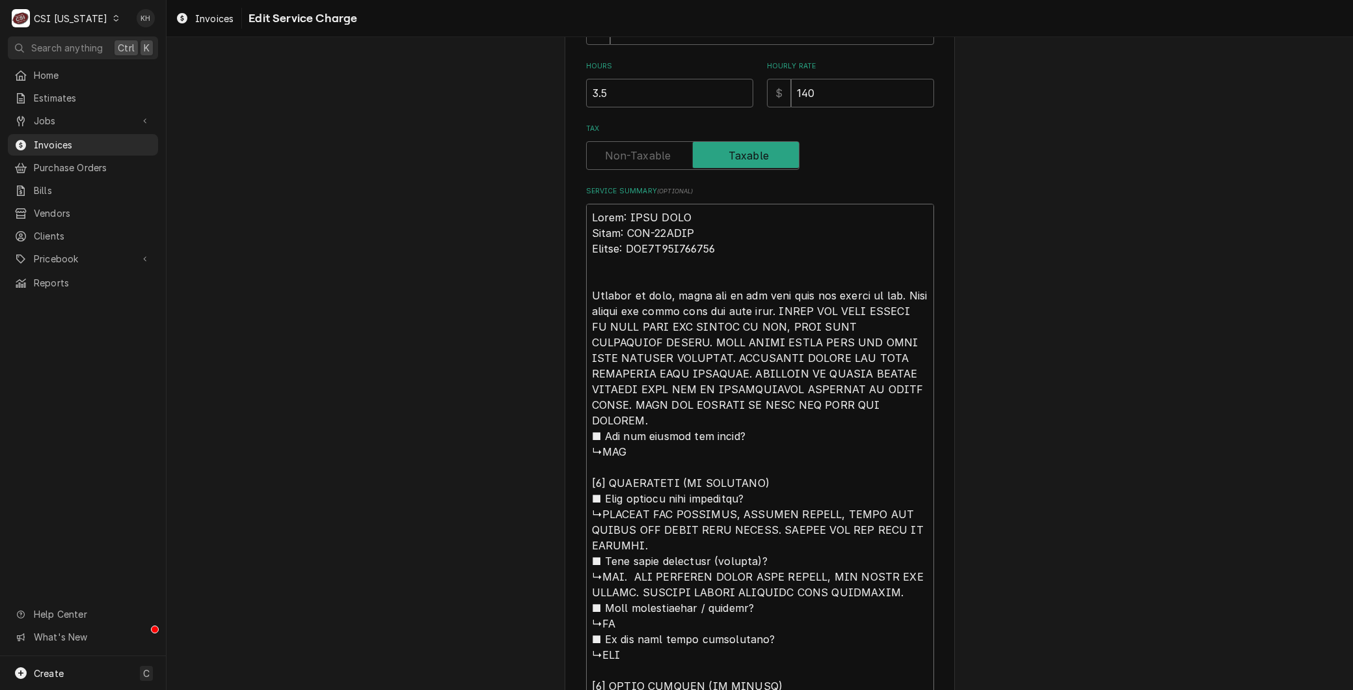
drag, startPoint x: 799, startPoint y: 306, endPoint x: 857, endPoint y: 427, distance: 133.8
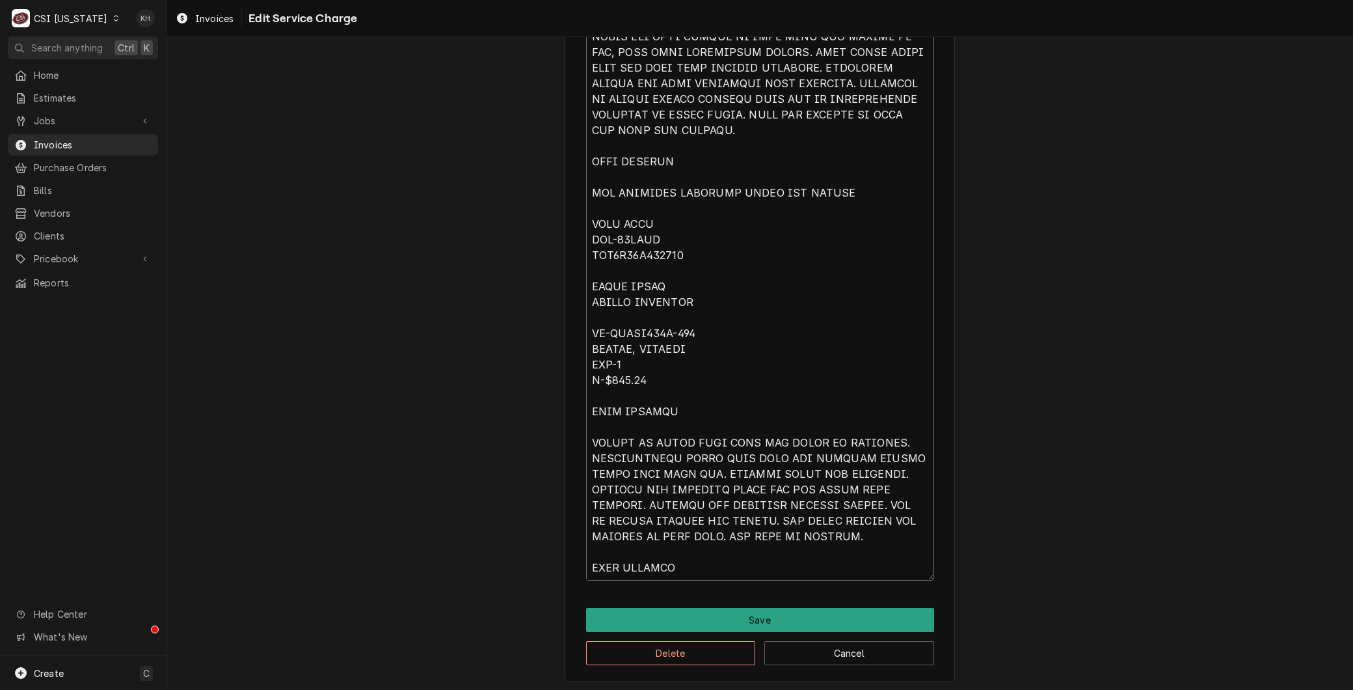
scroll to position [1, 0]
drag, startPoint x: 805, startPoint y: 373, endPoint x: 919, endPoint y: 726, distance: 371.3
click at [919, 689] on html "C CSI Kentucky KH Search anything Ctrl K Home Estimates Jobs Jobs Job Series In…" at bounding box center [676, 345] width 1353 height 690
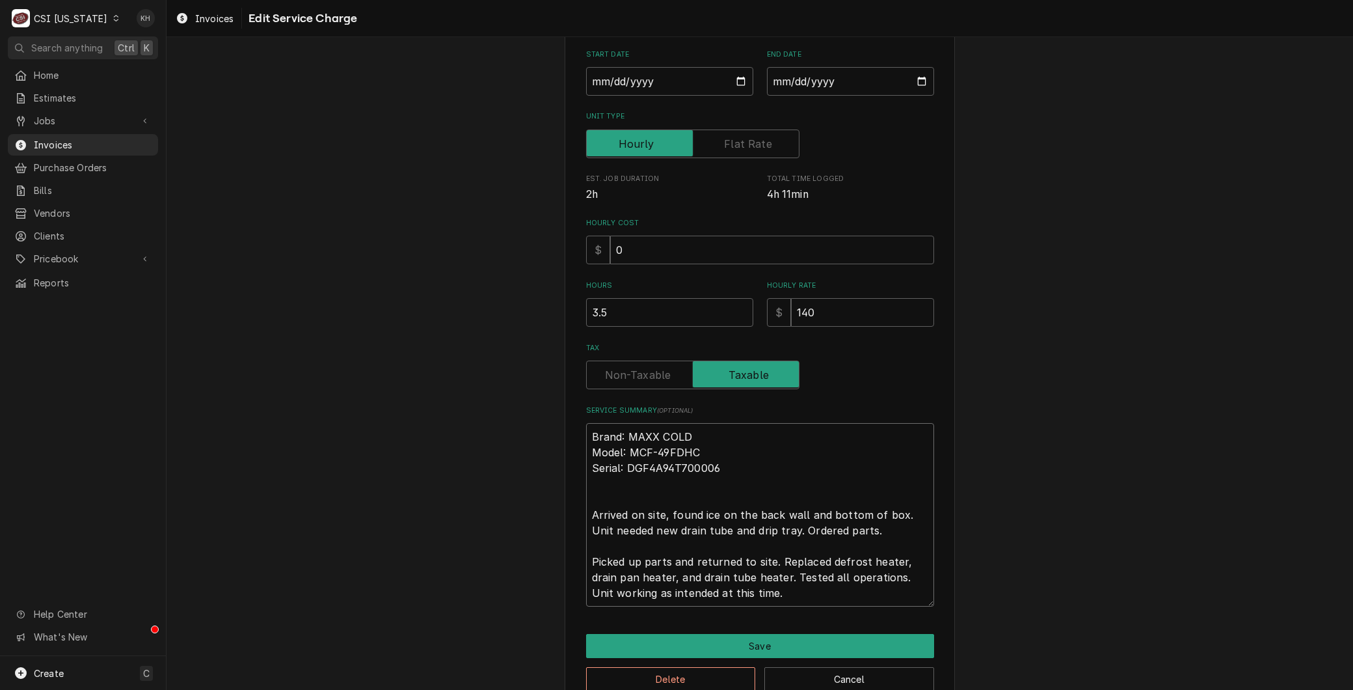
scroll to position [156, 0]
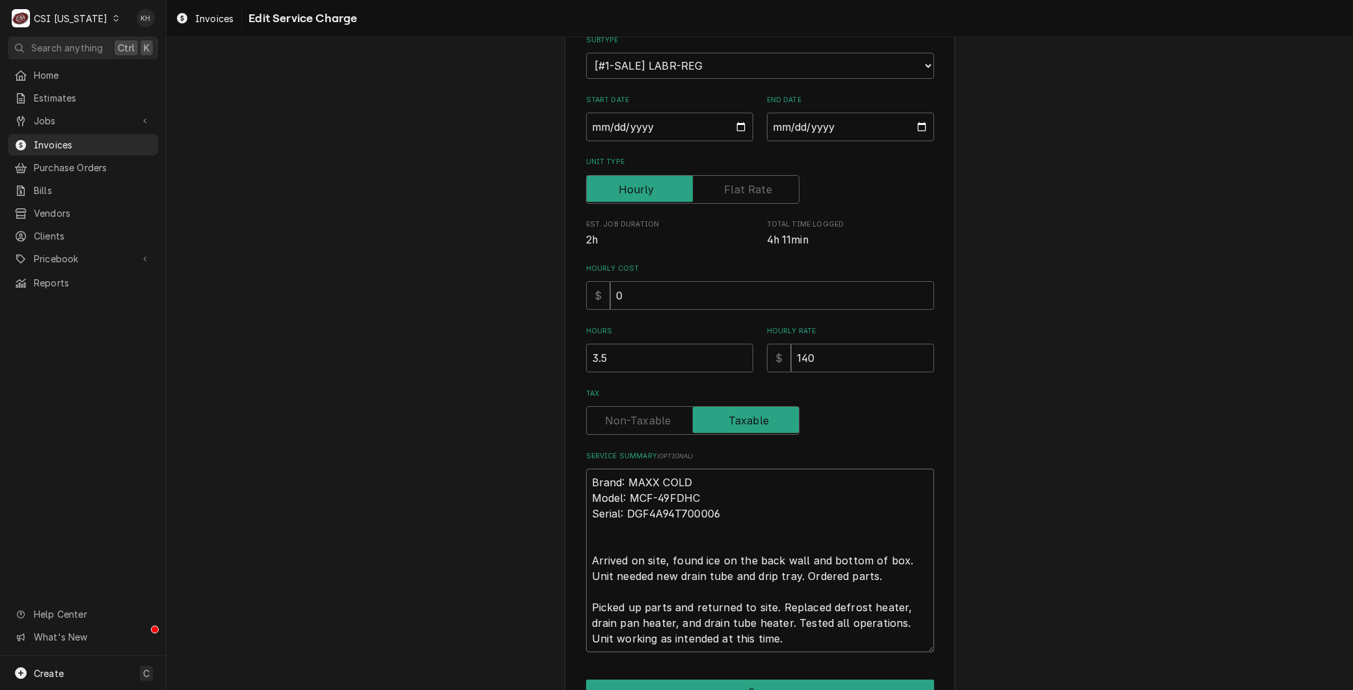
click at [587, 556] on textarea "Brand: MAXX COLD Model: MCF-49FDHC Serial: DGF4A94T700006 Arrived on site, foun…" at bounding box center [760, 559] width 348 height 183
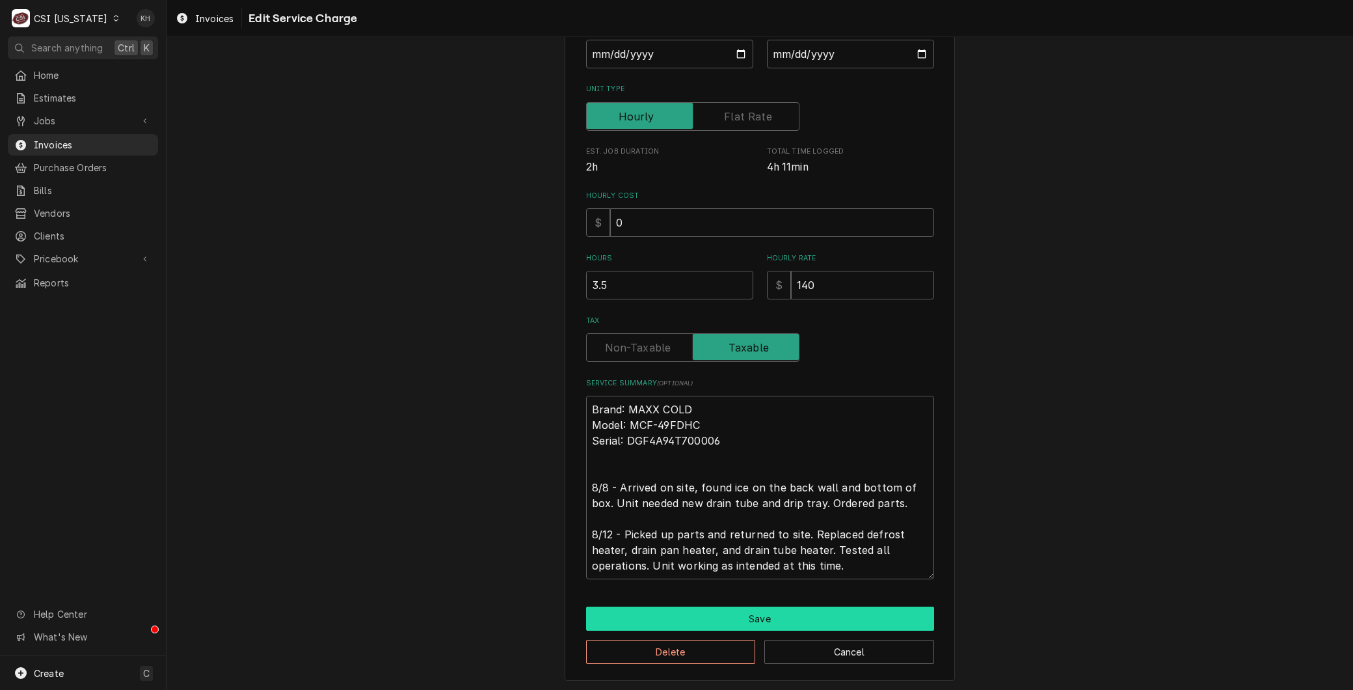
click at [710, 621] on button "Save" at bounding box center [760, 618] width 348 height 24
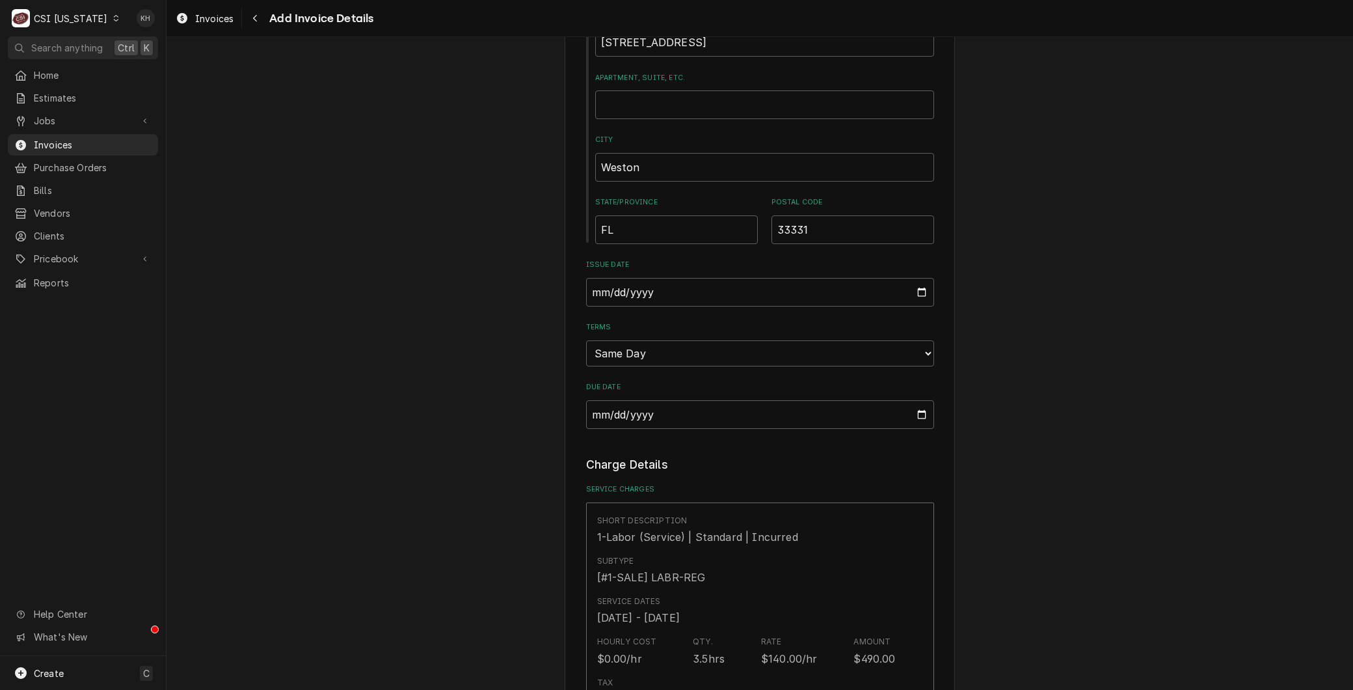
scroll to position [688, 0]
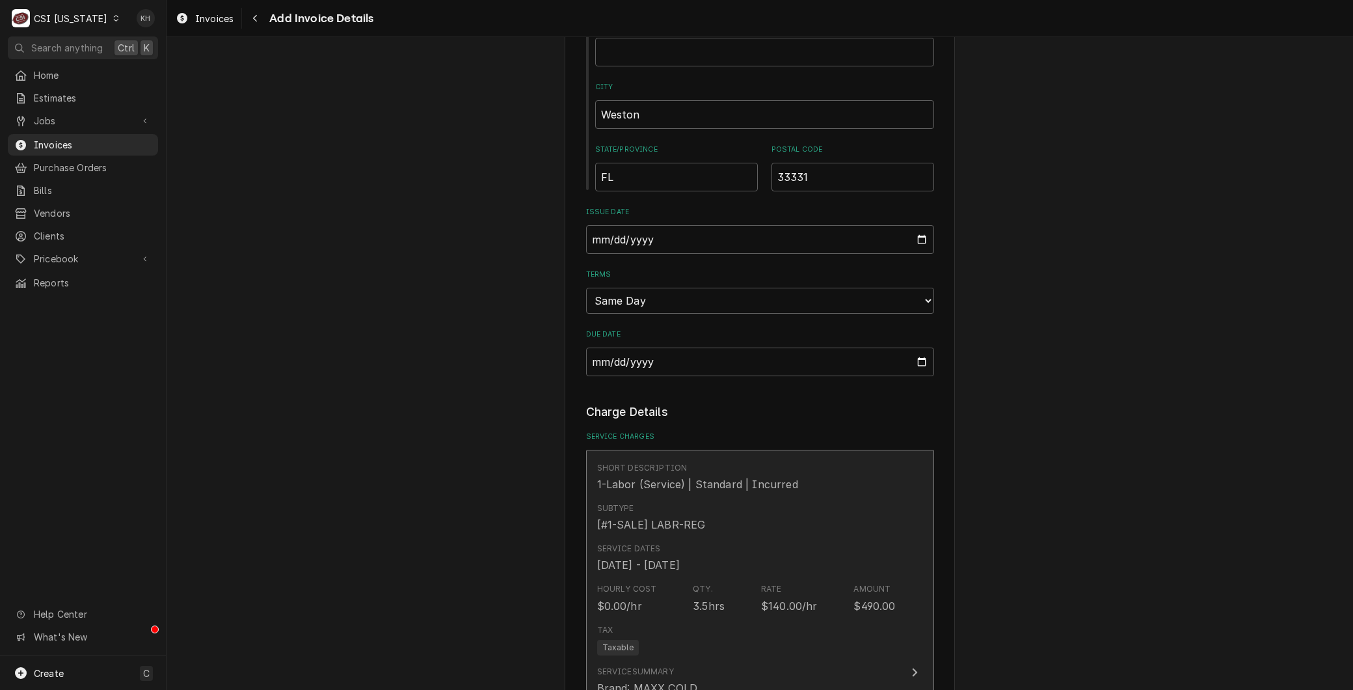
click at [625, 515] on div "Subtype [#1-SALE] LABR-REG" at bounding box center [651, 517] width 109 height 30
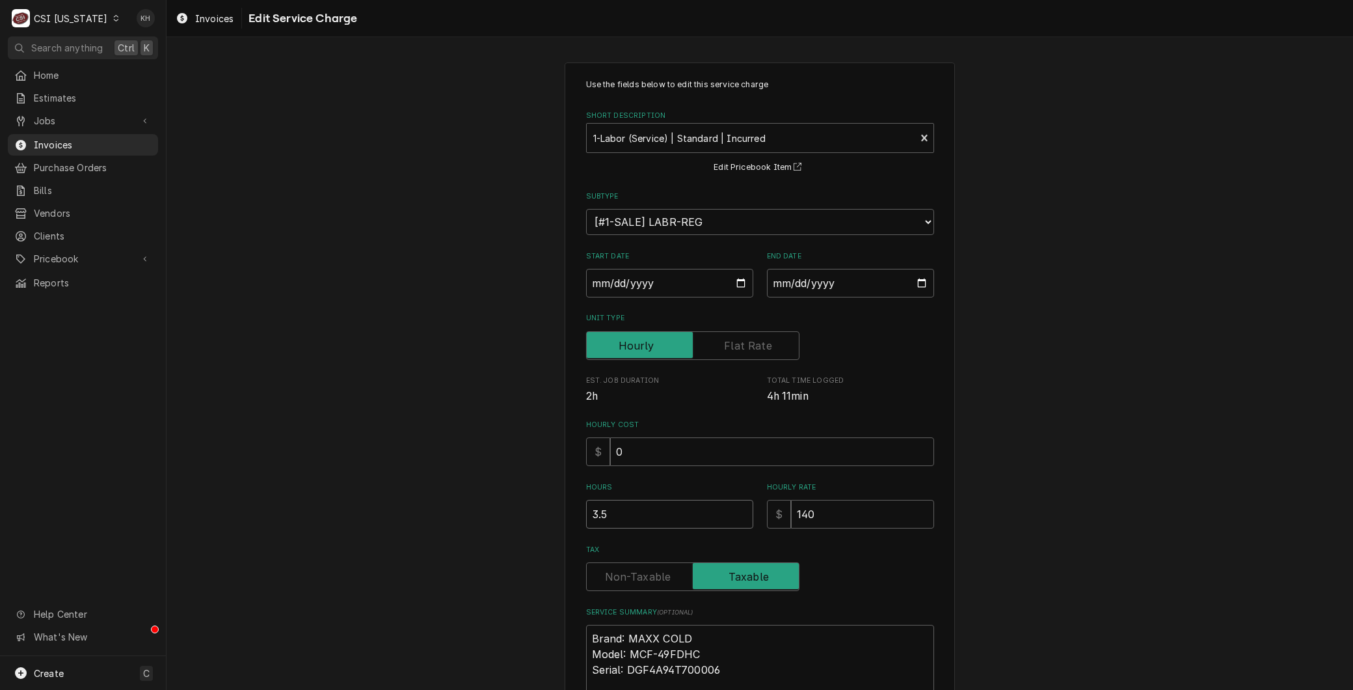
drag, startPoint x: 618, startPoint y: 507, endPoint x: 580, endPoint y: 508, distance: 37.7
click at [586, 508] on input "3.5" at bounding box center [669, 514] width 167 height 29
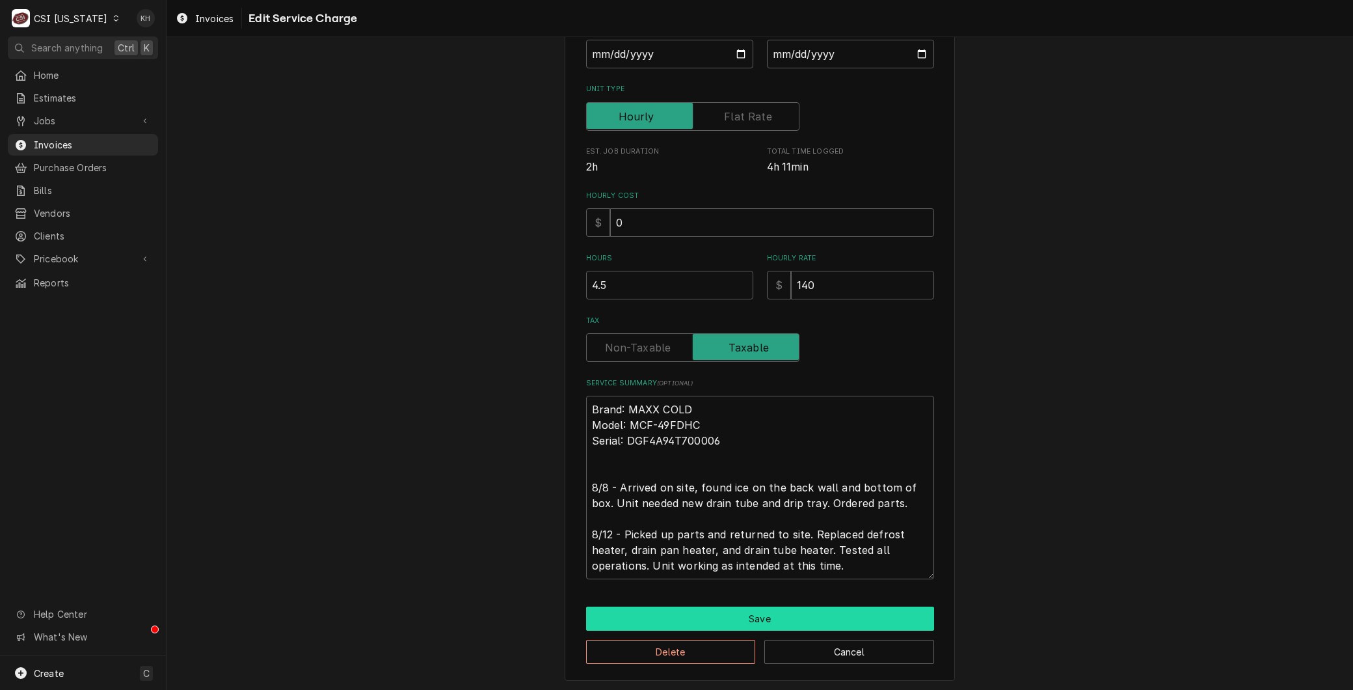
click at [660, 623] on button "Save" at bounding box center [760, 618] width 348 height 24
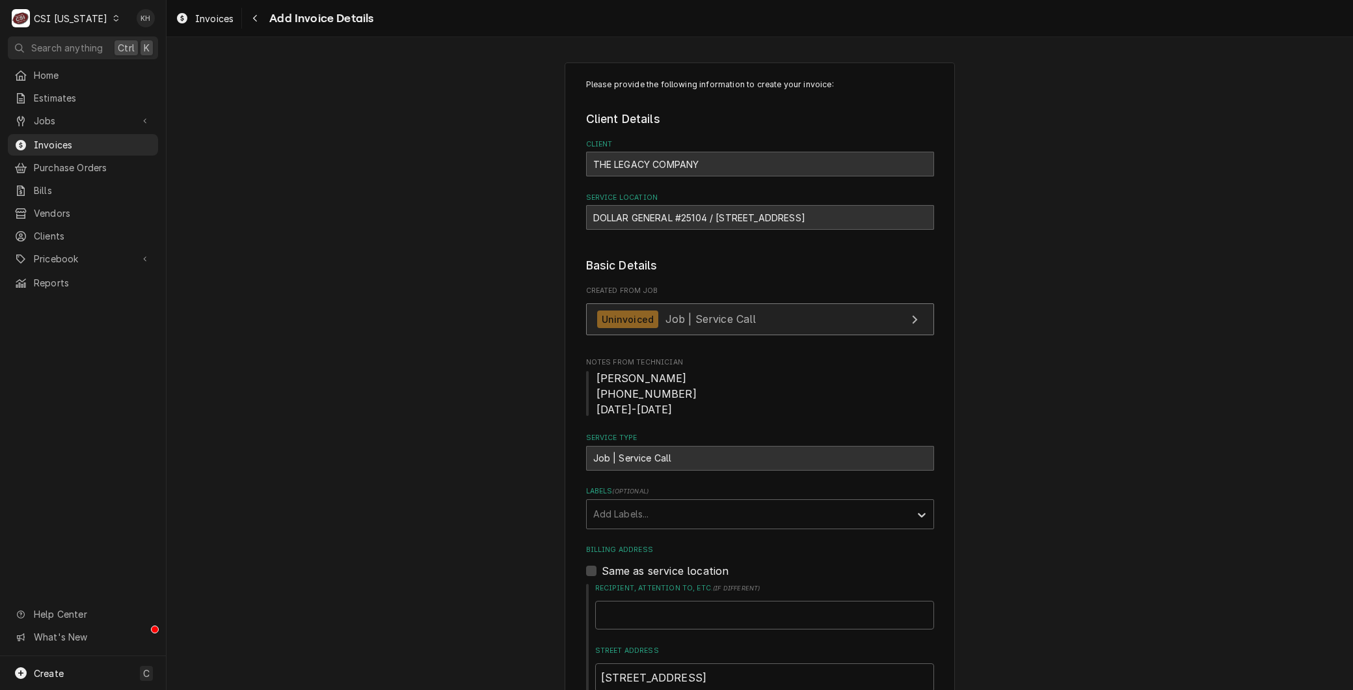
click at [687, 314] on span "Job | Service Call" at bounding box center [711, 318] width 91 height 13
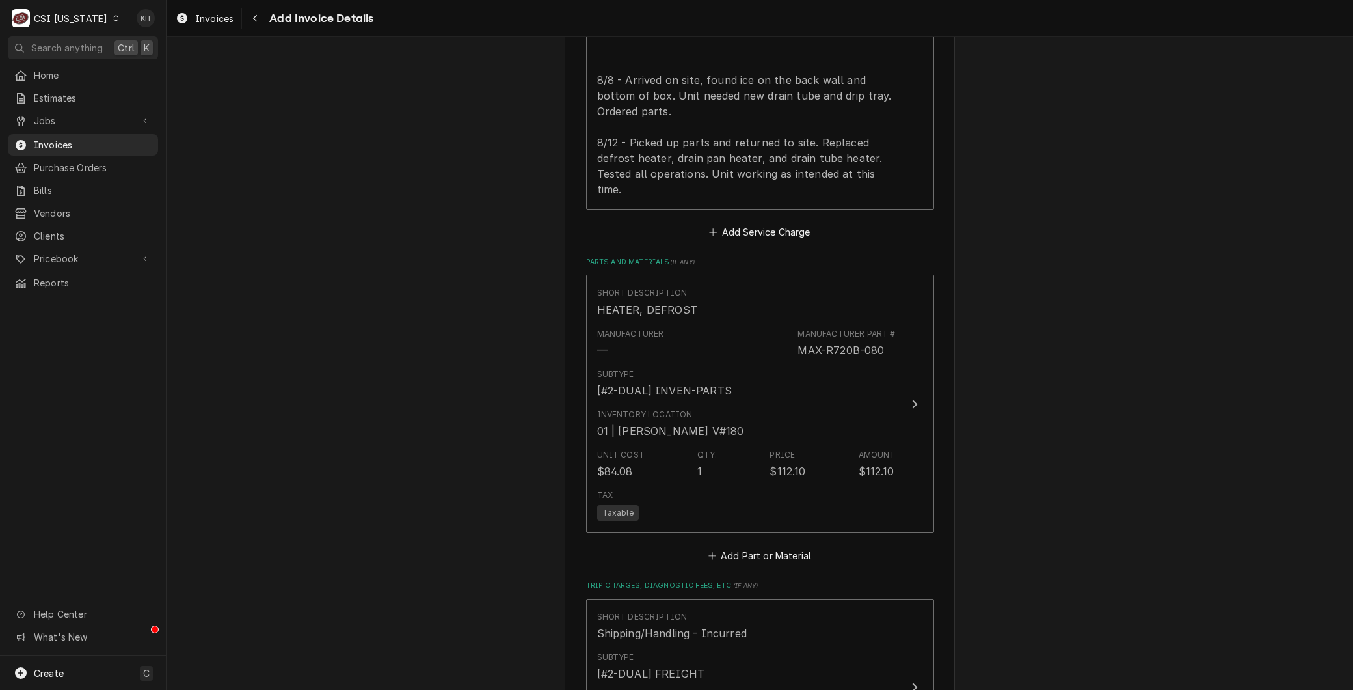
scroll to position [1807, 0]
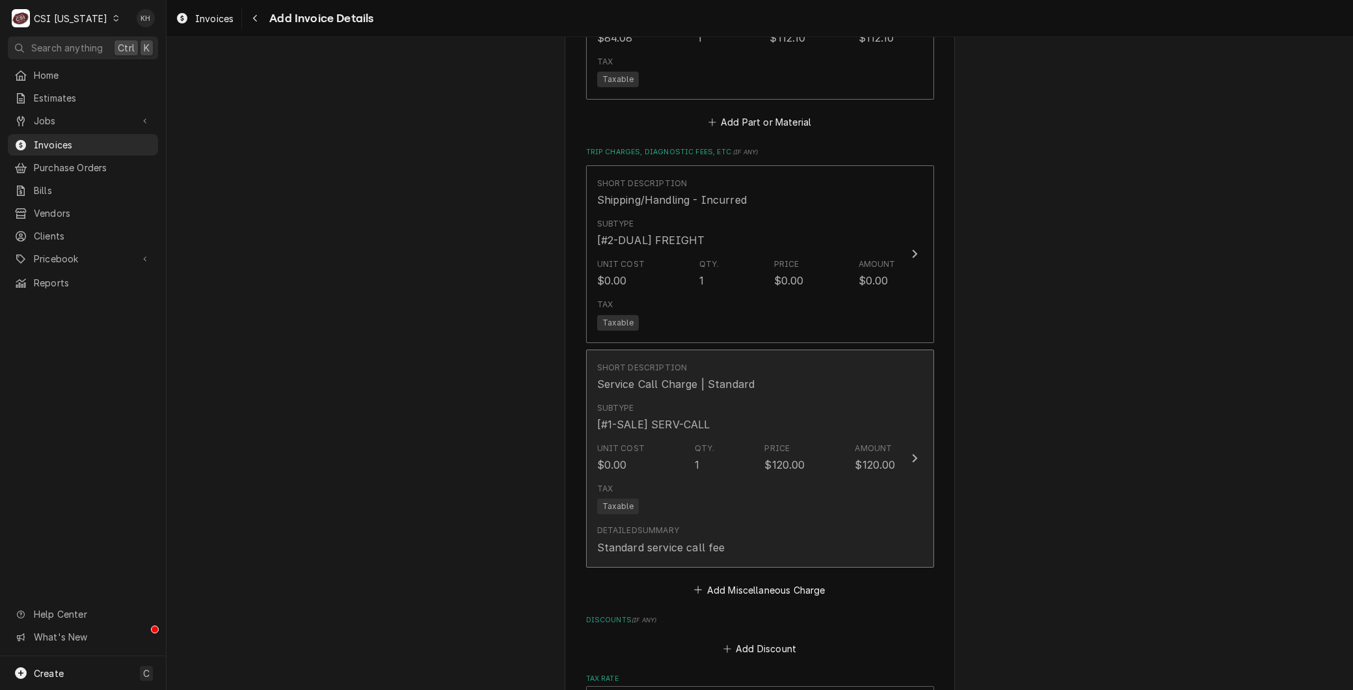
click at [752, 362] on div "Short Description Service Call Charge | Standard" at bounding box center [746, 376] width 299 height 40
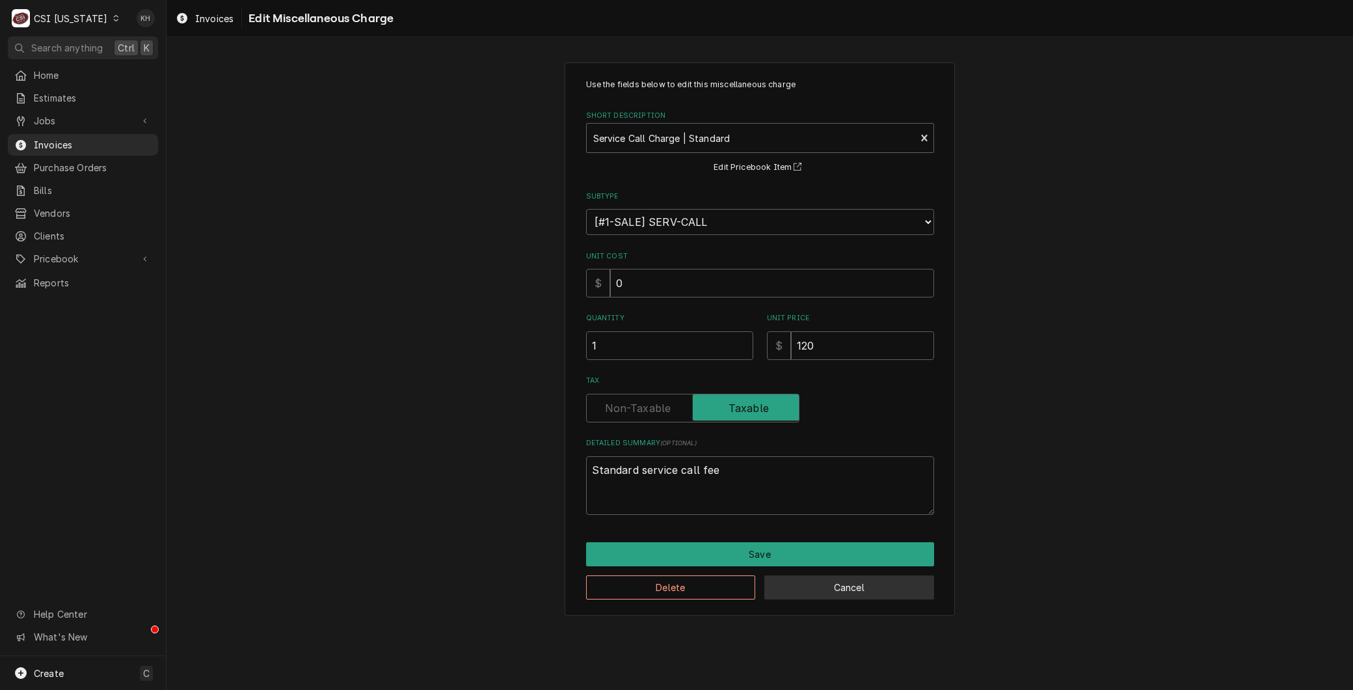
click at [872, 581] on button "Cancel" at bounding box center [849, 587] width 170 height 24
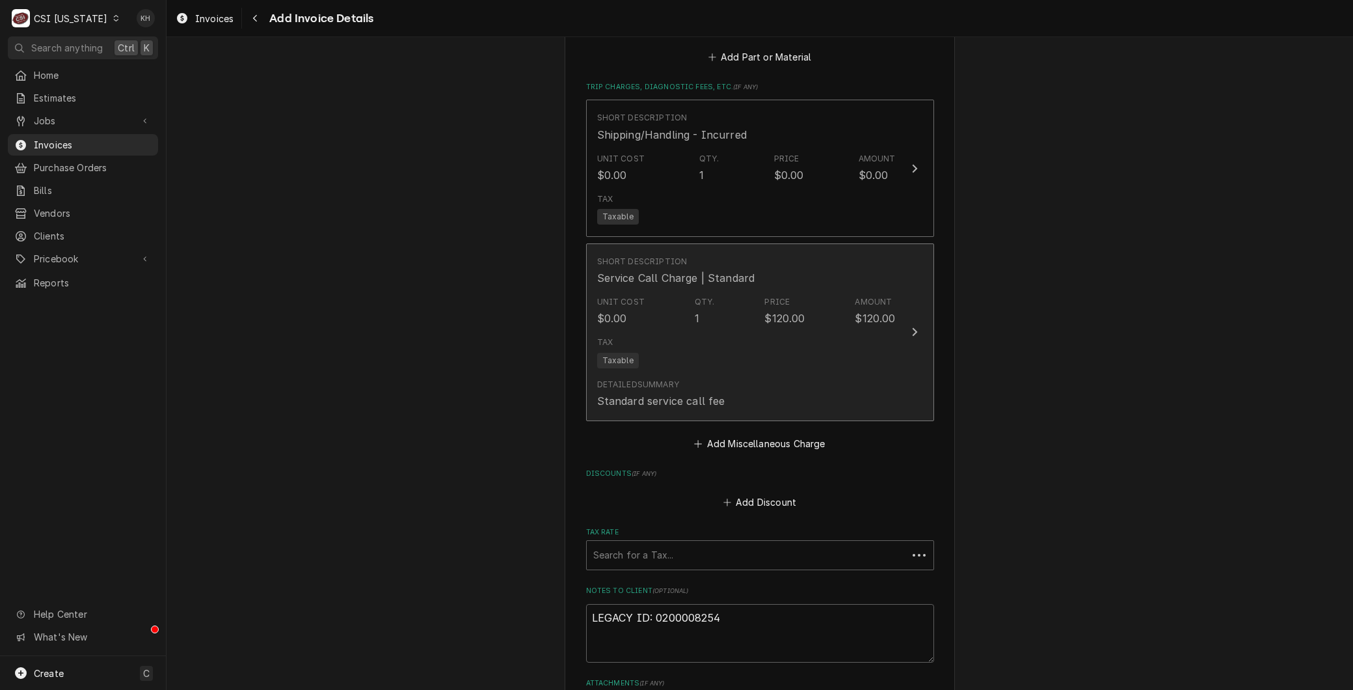
scroll to position [1872, 0]
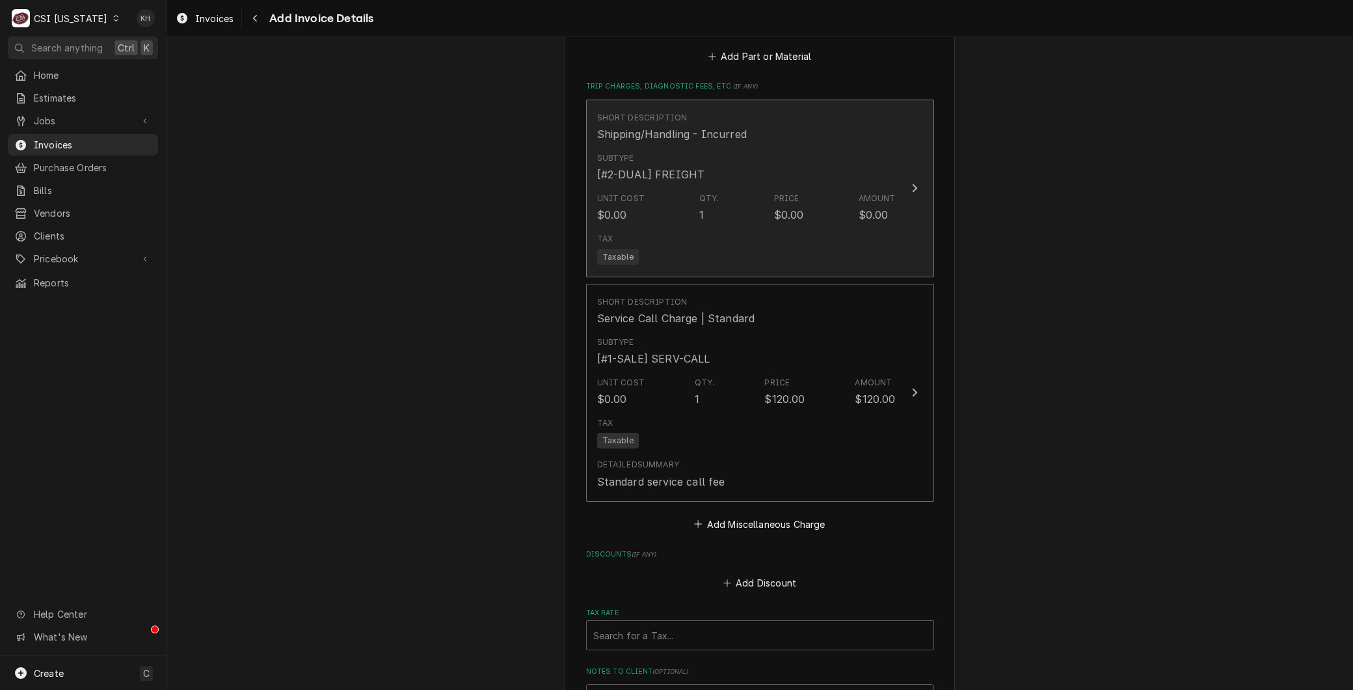
click at [658, 207] on div "Unit Cost $0.00 Qty. 1 Price $0.00 Amount $0.00" at bounding box center [746, 207] width 299 height 40
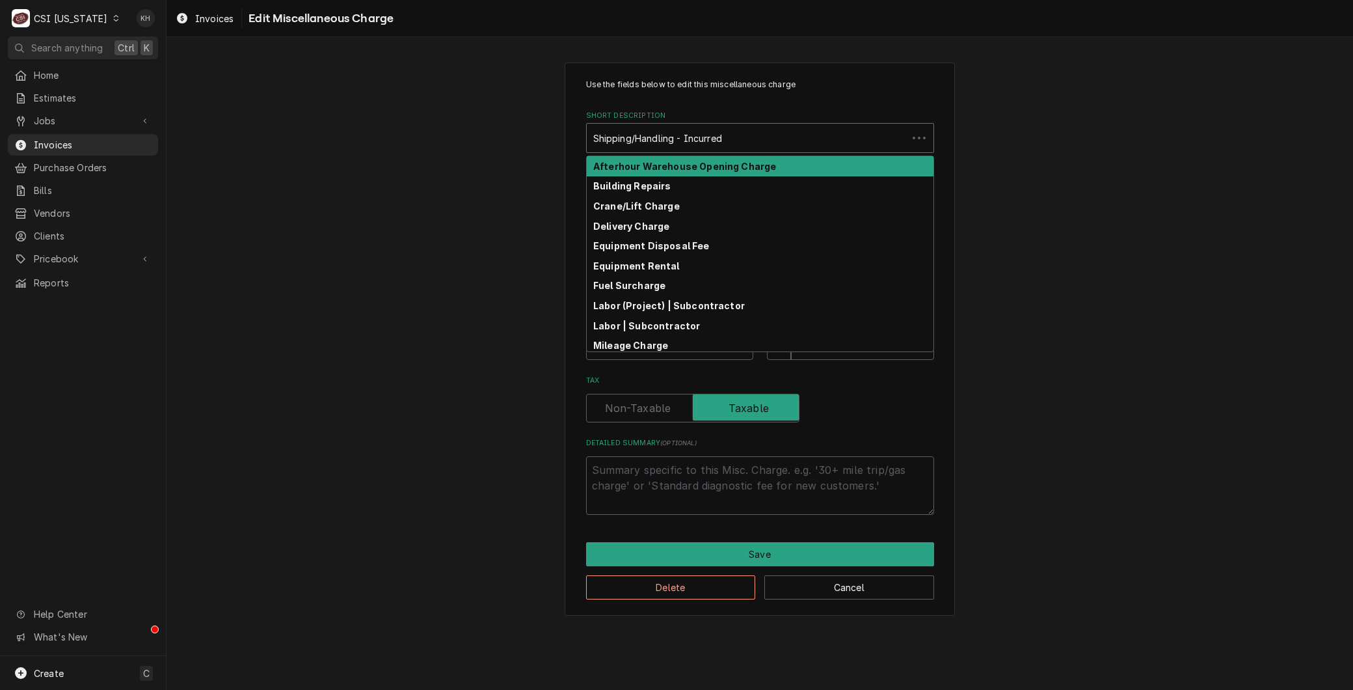
click at [652, 129] on div "Short Description" at bounding box center [747, 137] width 308 height 23
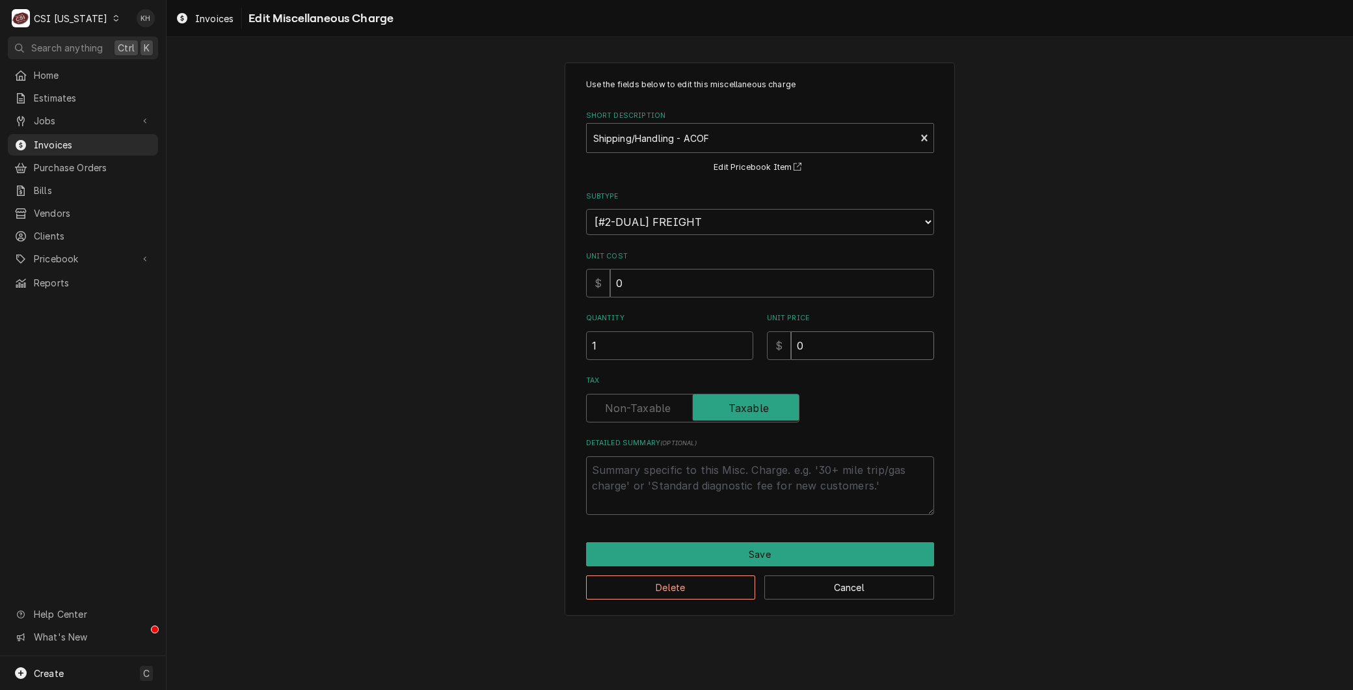
drag, startPoint x: 800, startPoint y: 346, endPoint x: 787, endPoint y: 347, distance: 13.1
click at [788, 347] on div "$ 0" at bounding box center [850, 345] width 167 height 29
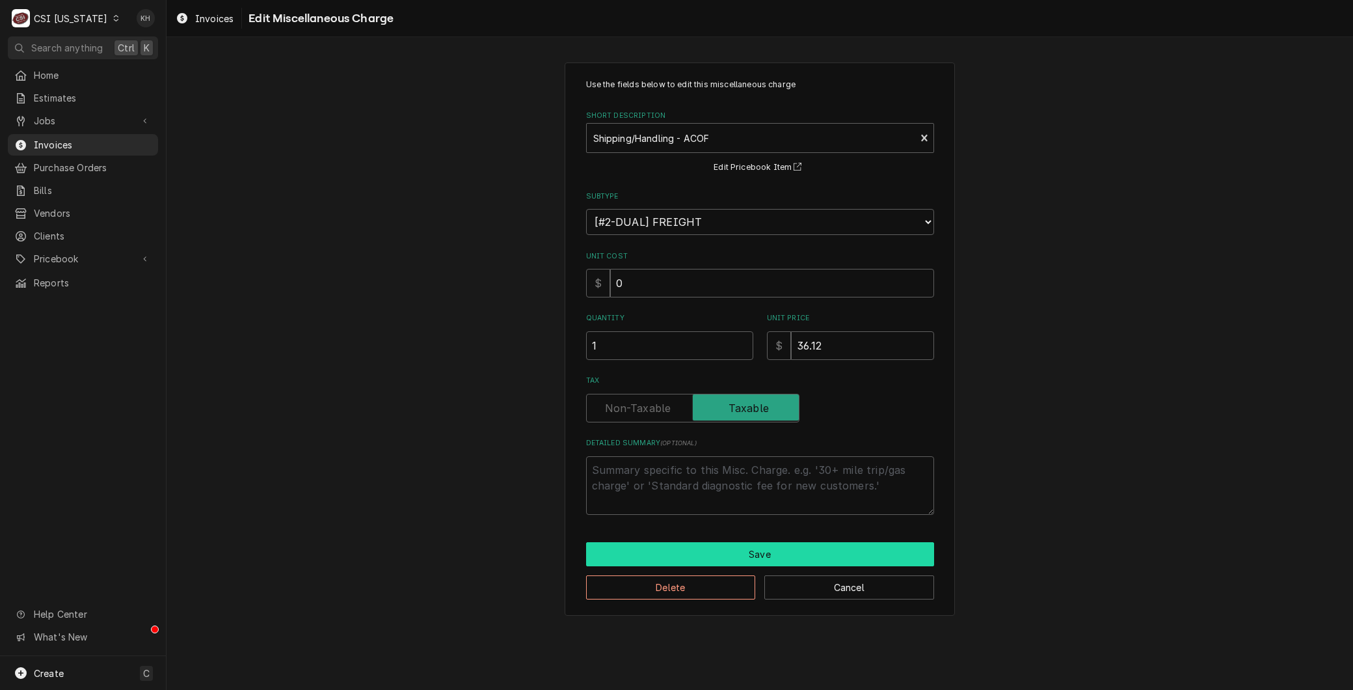
click at [686, 550] on button "Save" at bounding box center [760, 554] width 348 height 24
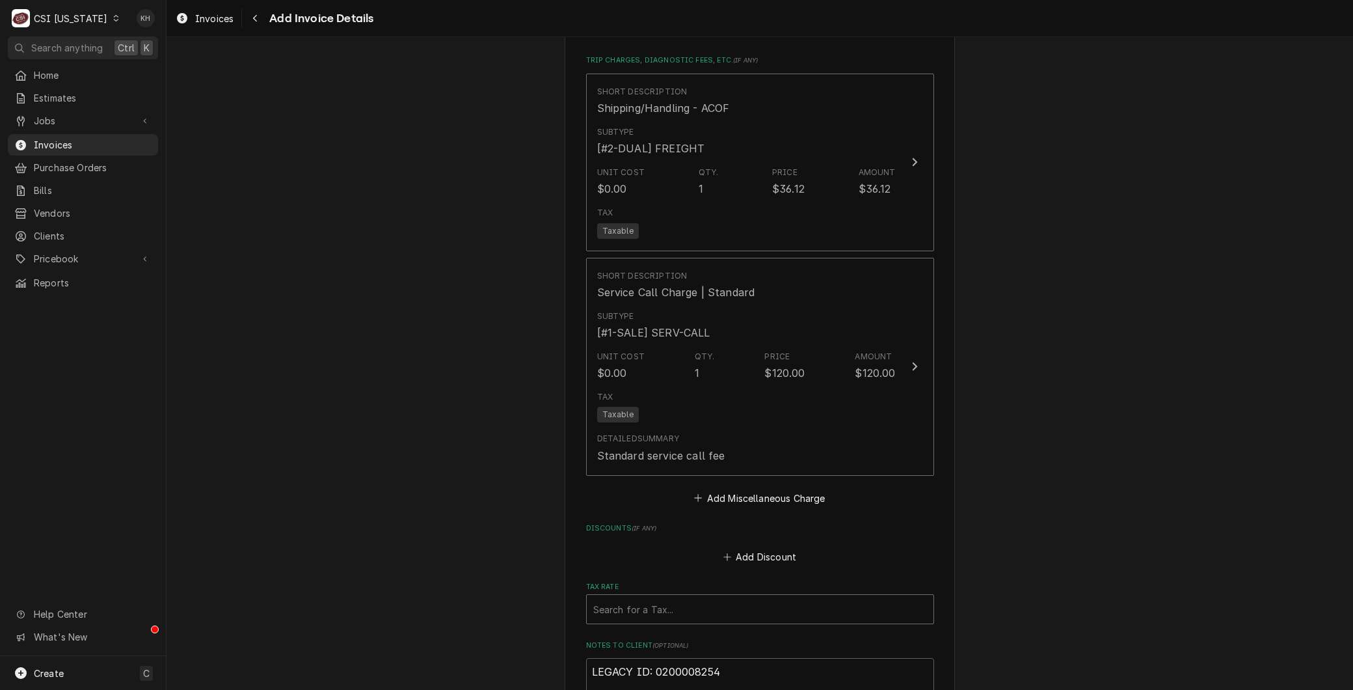
scroll to position [2024, 0]
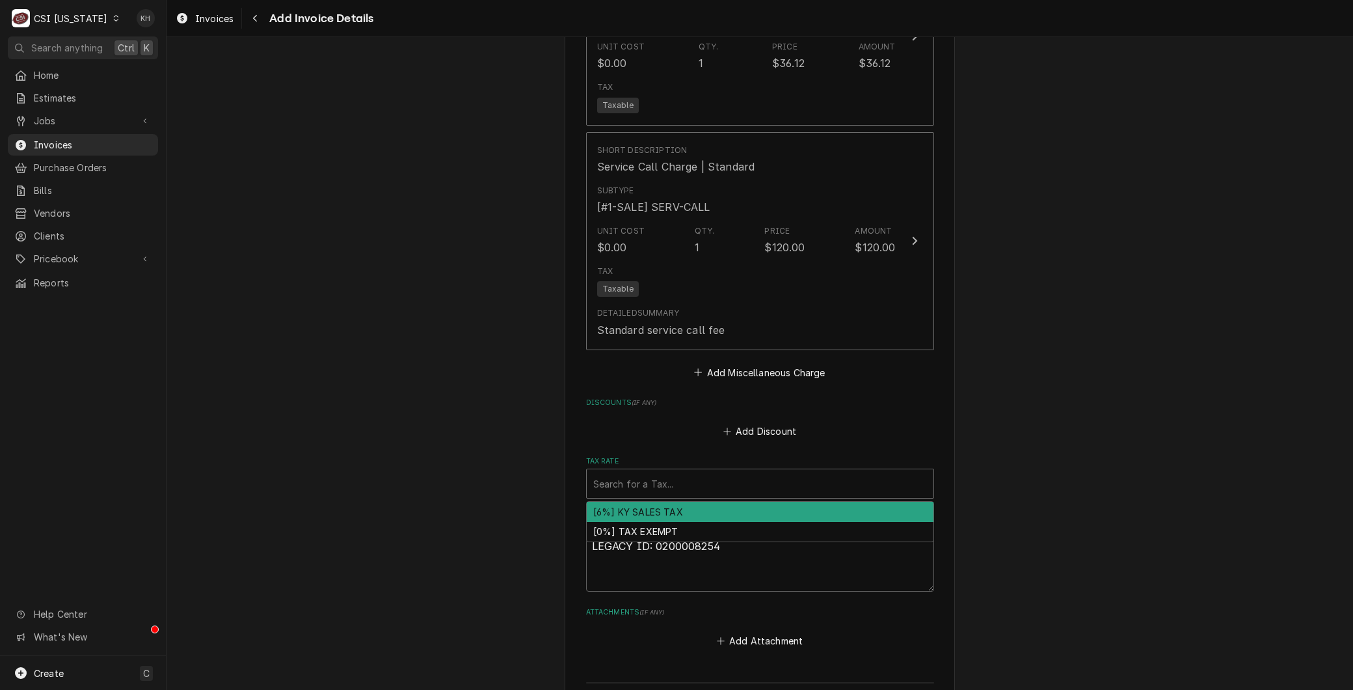
click at [629, 477] on div "Tax Rate" at bounding box center [760, 483] width 334 height 23
click at [632, 502] on div "[6%] KY SALES TAX" at bounding box center [760, 512] width 347 height 20
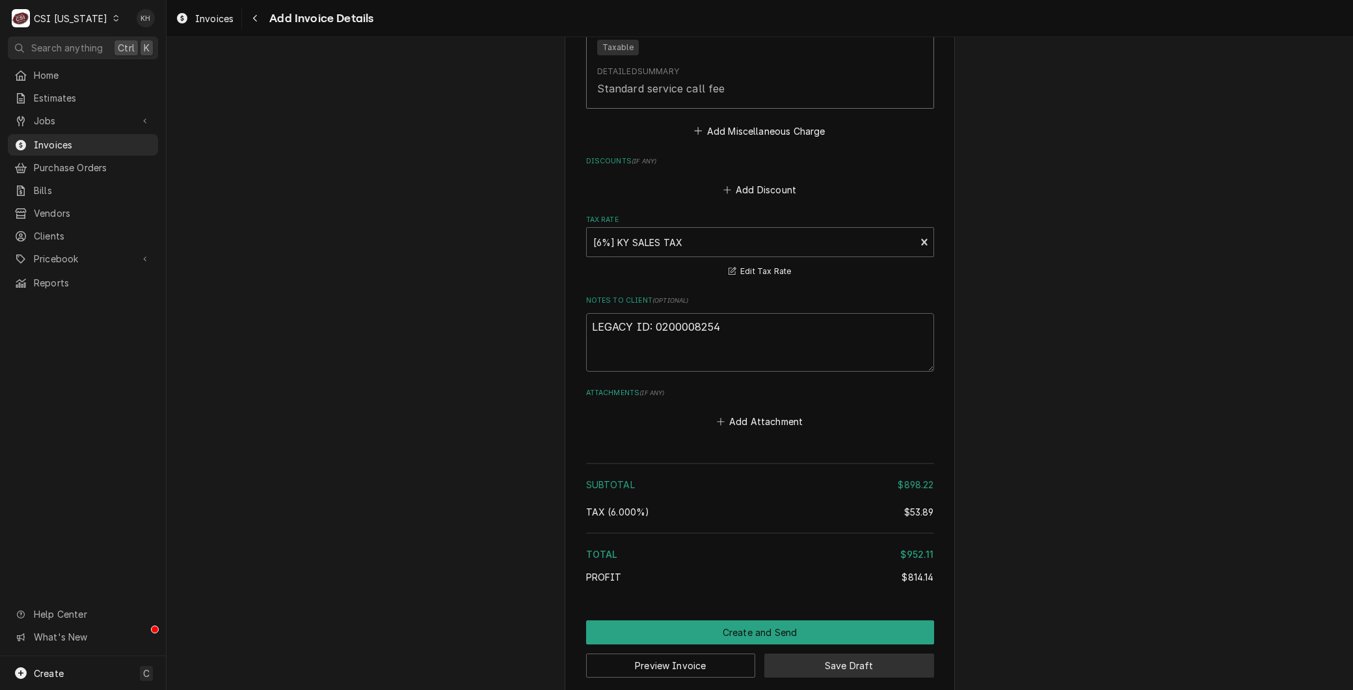
click at [824, 653] on button "Save Draft" at bounding box center [849, 665] width 170 height 24
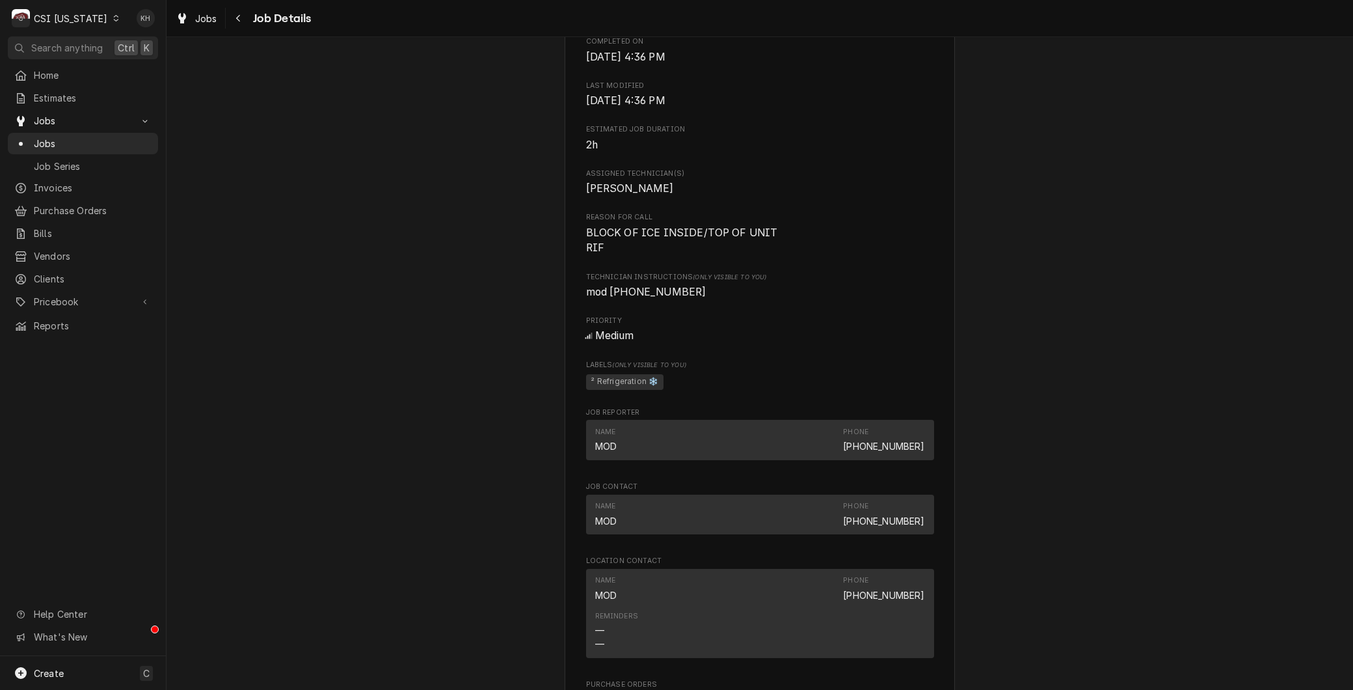
scroll to position [1084, 0]
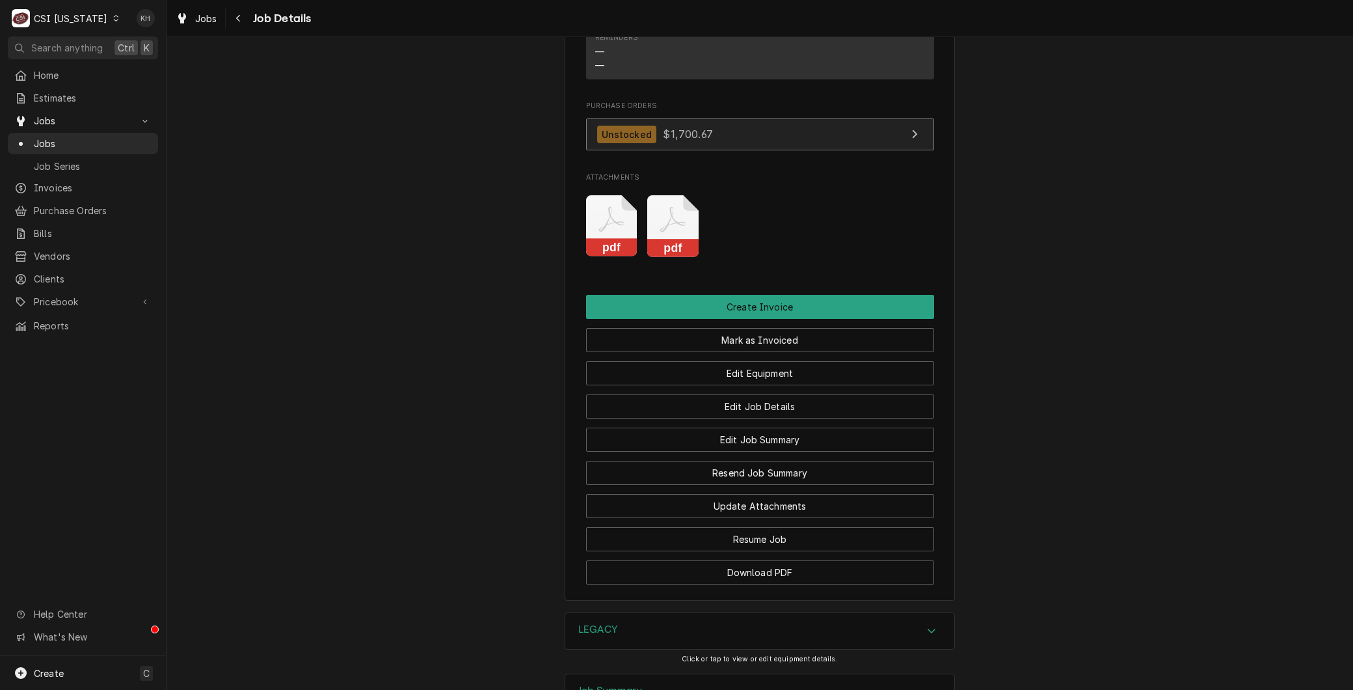
click at [682, 143] on div "Unstocked $1,700.67" at bounding box center [655, 135] width 116 height 18
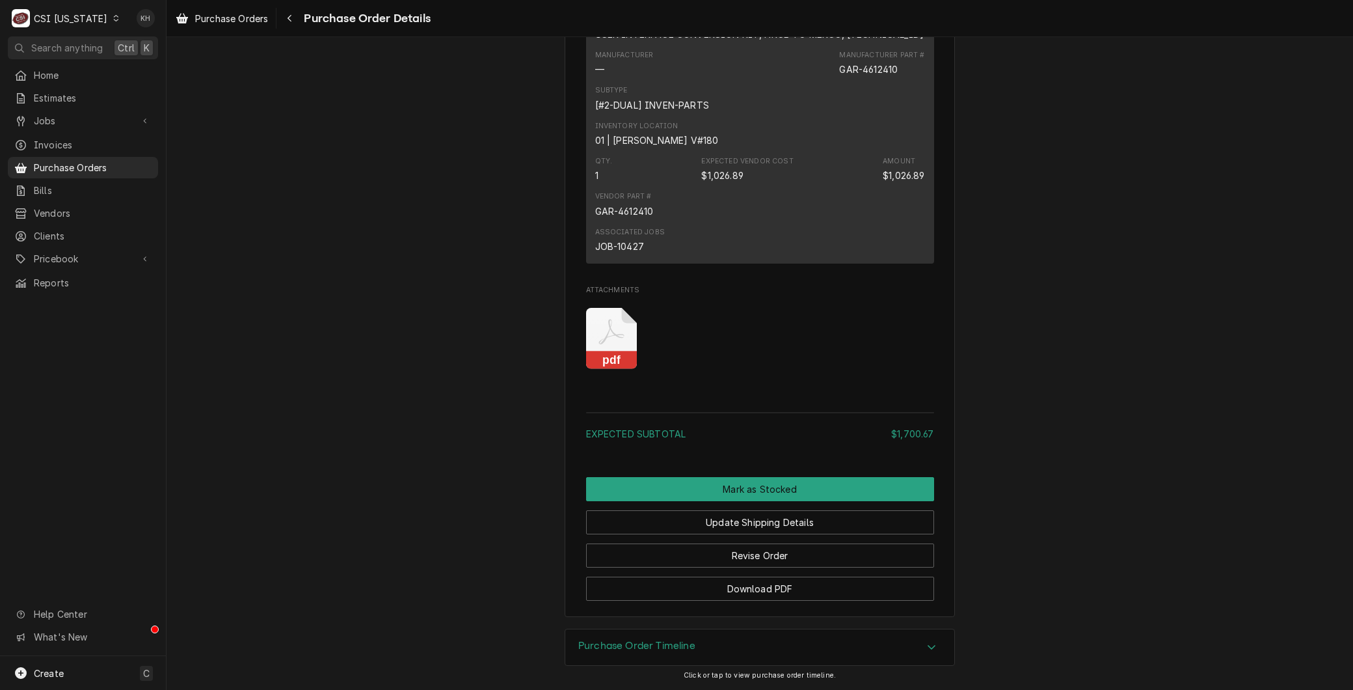
scroll to position [2747, 0]
click at [609, 370] on icon "Attachments" at bounding box center [611, 339] width 51 height 62
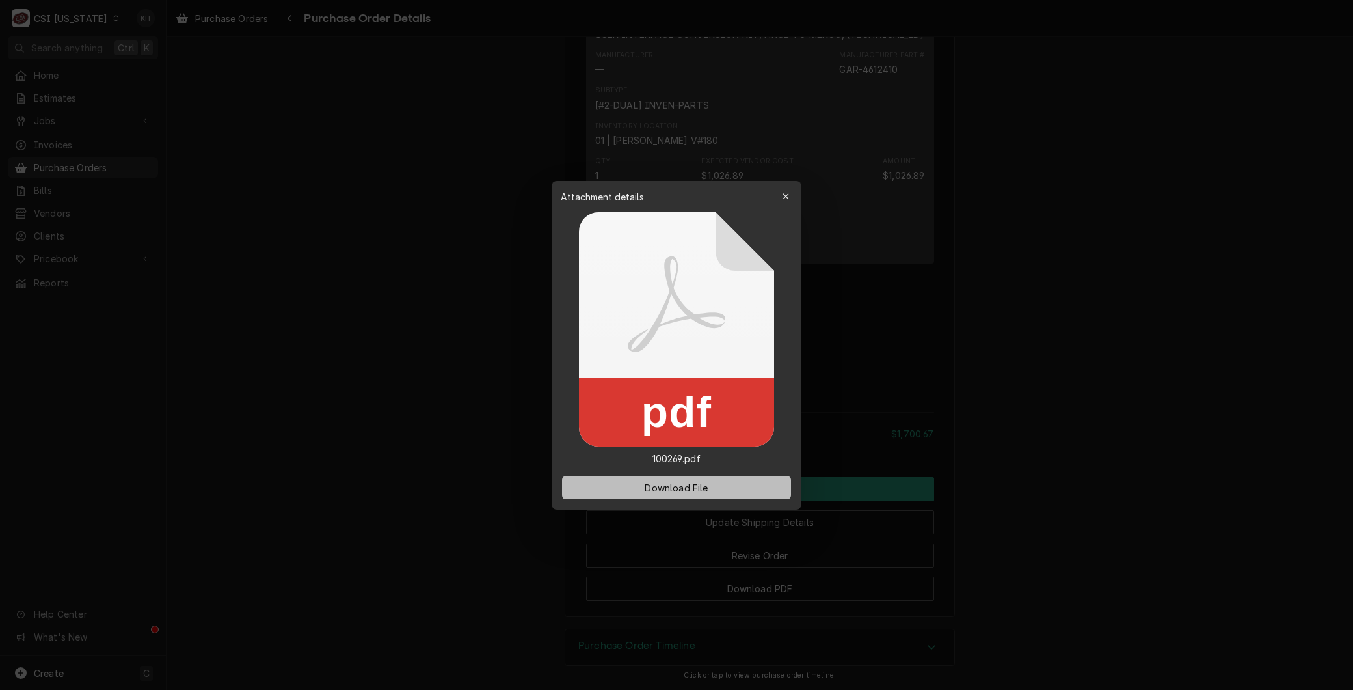
click at [669, 485] on span "Download File" at bounding box center [676, 487] width 68 height 14
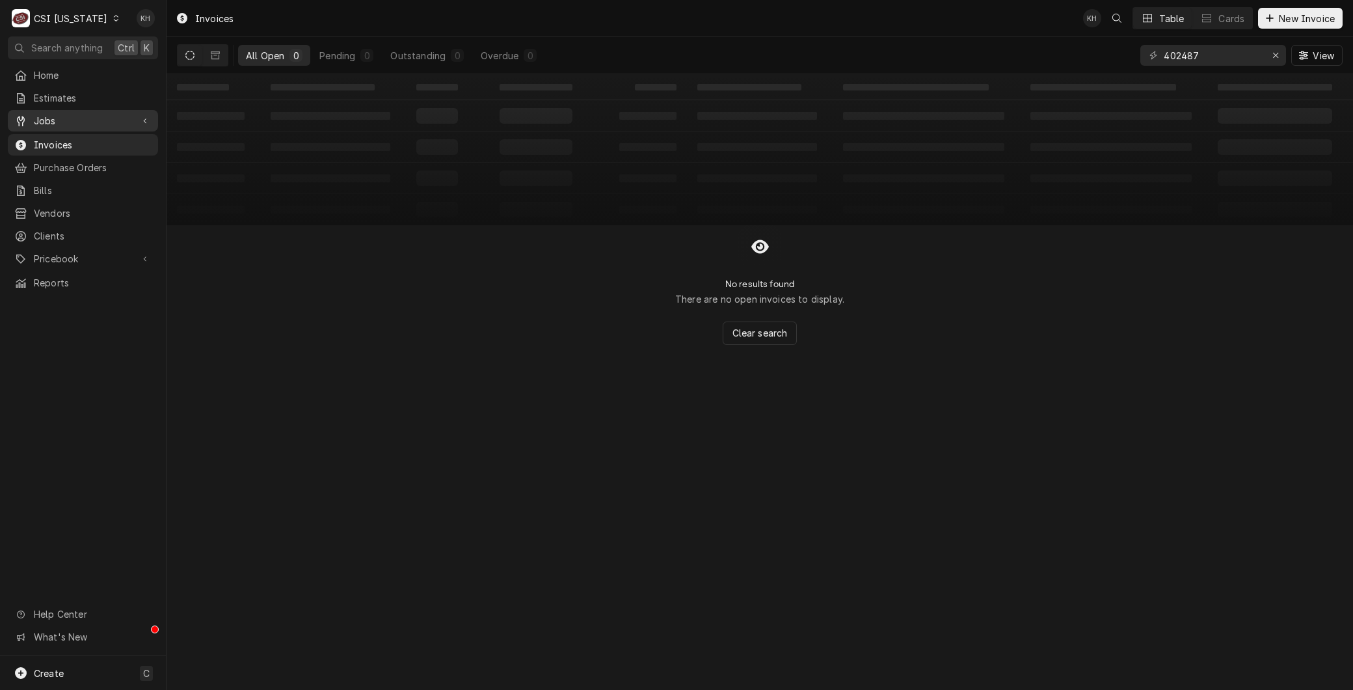
drag, startPoint x: 52, startPoint y: 117, endPoint x: 52, endPoint y: 126, distance: 9.1
click at [51, 117] on span "Jobs" at bounding box center [83, 121] width 98 height 14
click at [53, 135] on div "Jobs" at bounding box center [82, 143] width 145 height 16
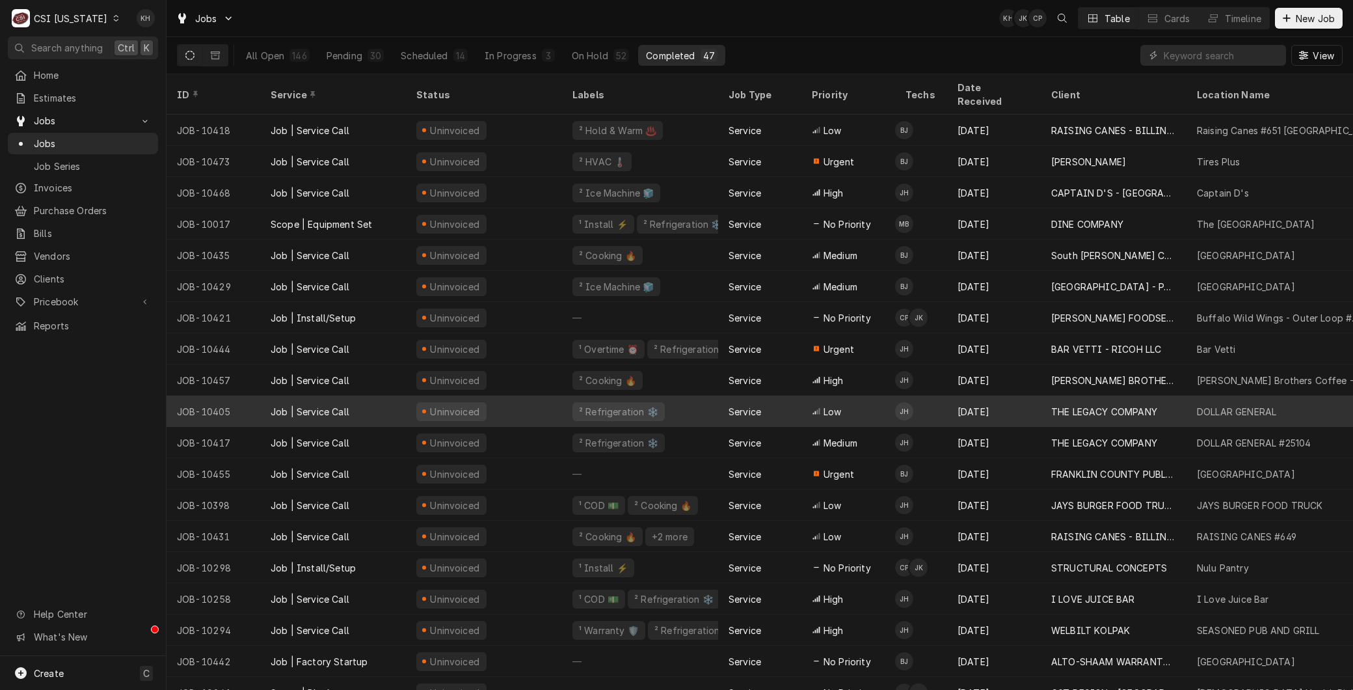
click at [223, 397] on div "JOB-10405" at bounding box center [214, 411] width 94 height 31
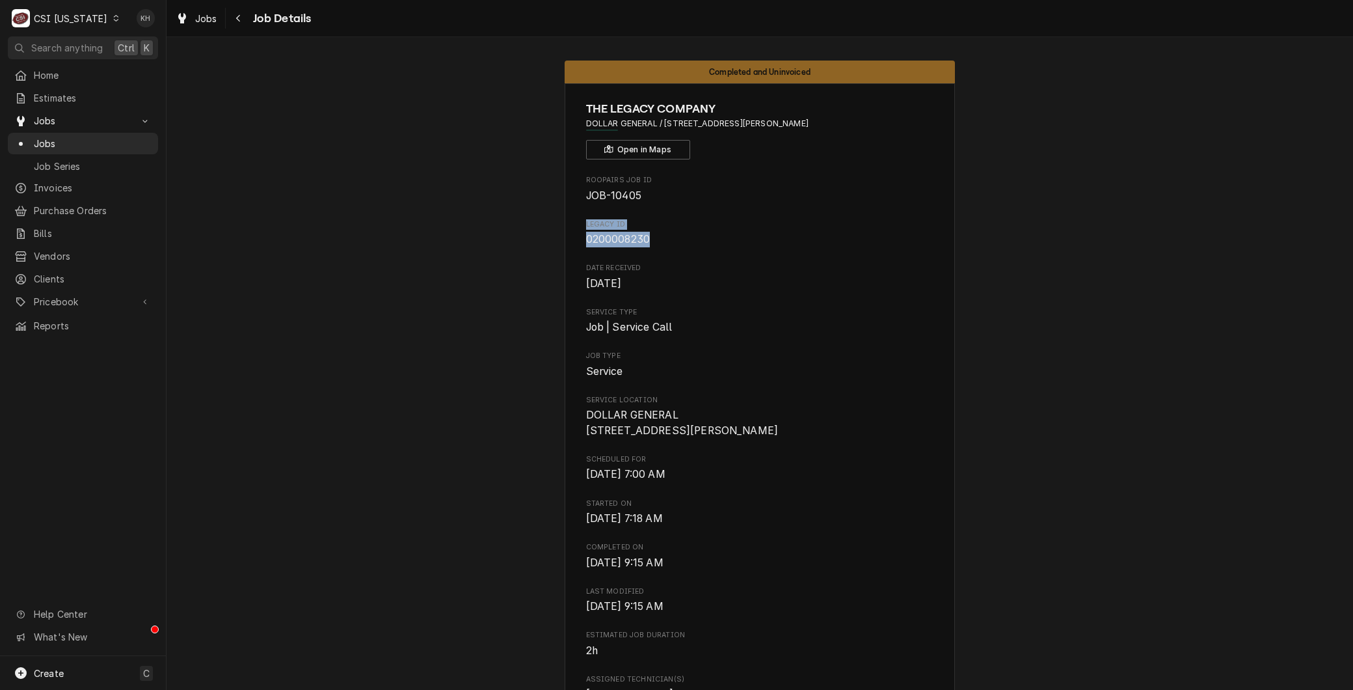
drag, startPoint x: 654, startPoint y: 241, endPoint x: 578, endPoint y: 223, distance: 78.3
copy div "LEGACY ID 0200008230"
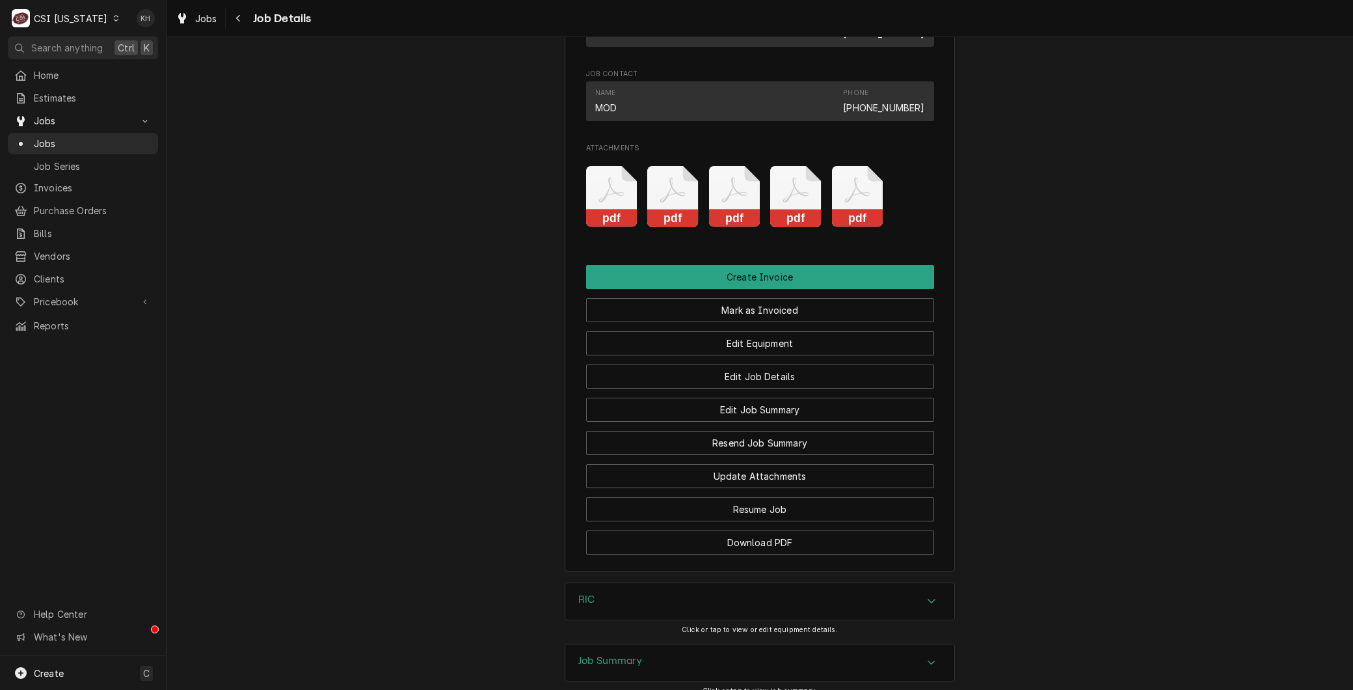
scroll to position [1303, 0]
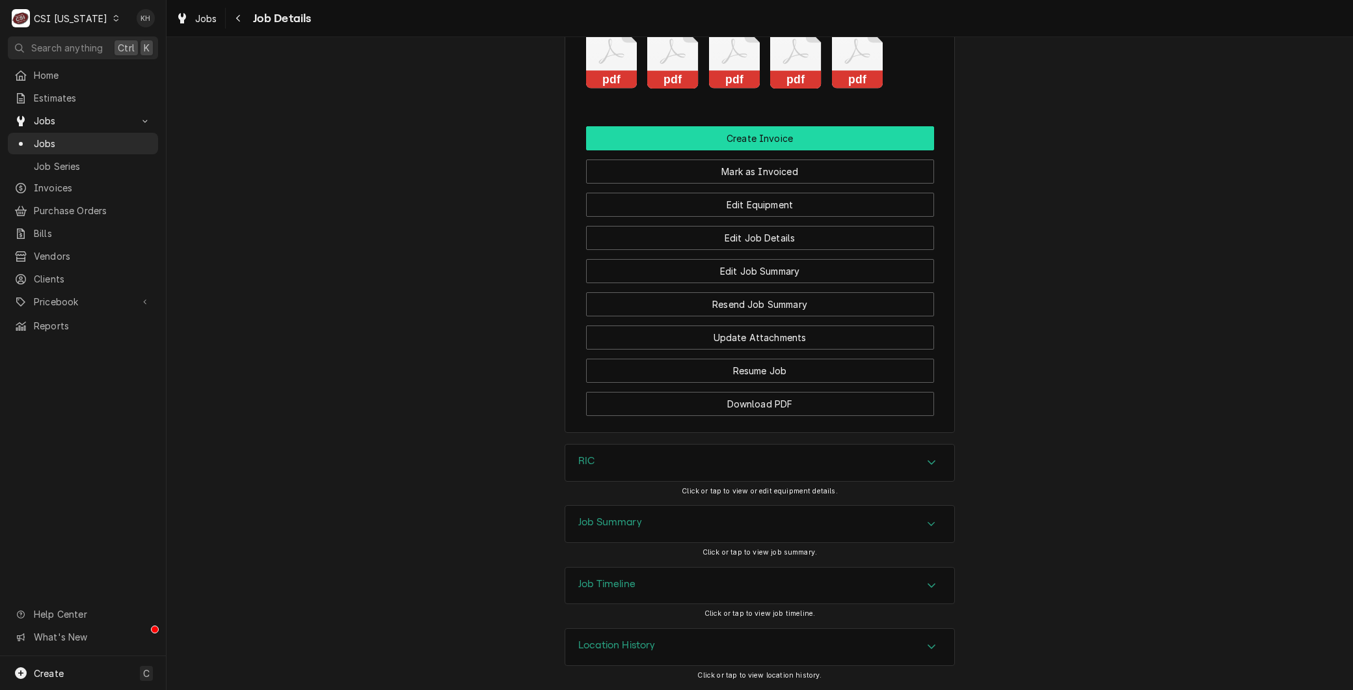
click at [740, 126] on button "Create Invoice" at bounding box center [760, 138] width 348 height 24
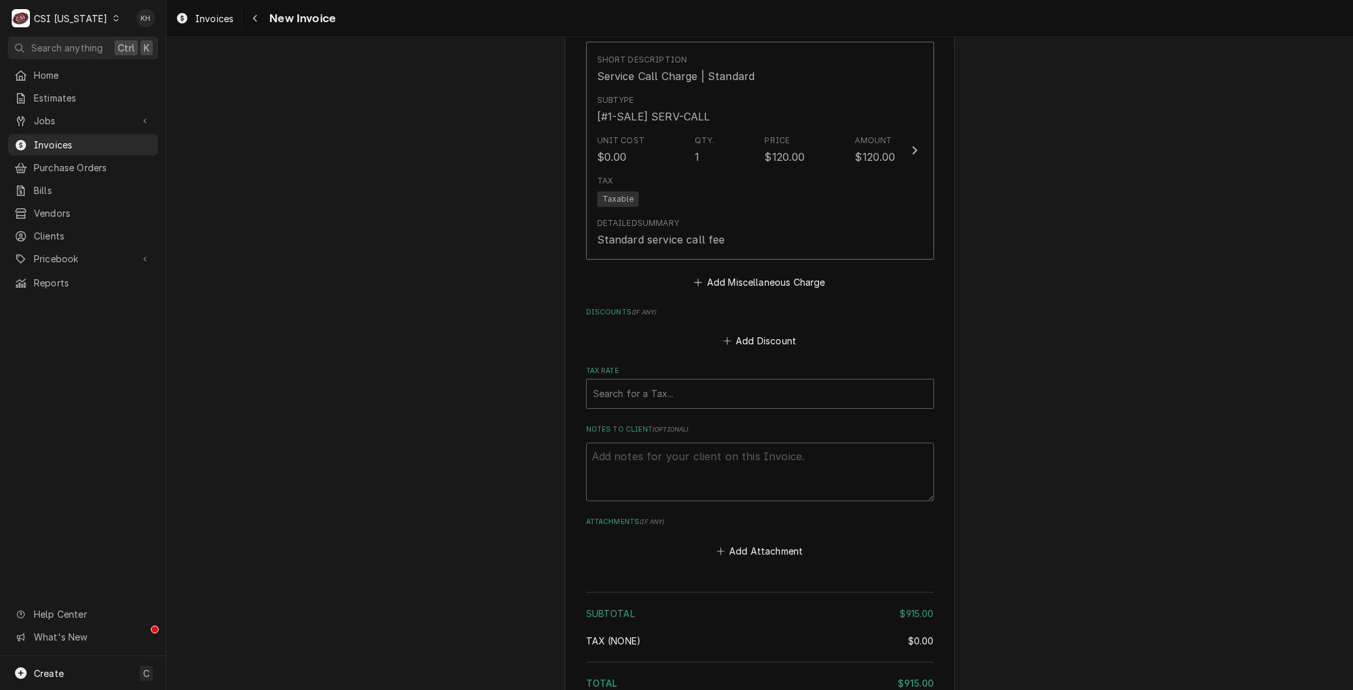
scroll to position [3673, 0]
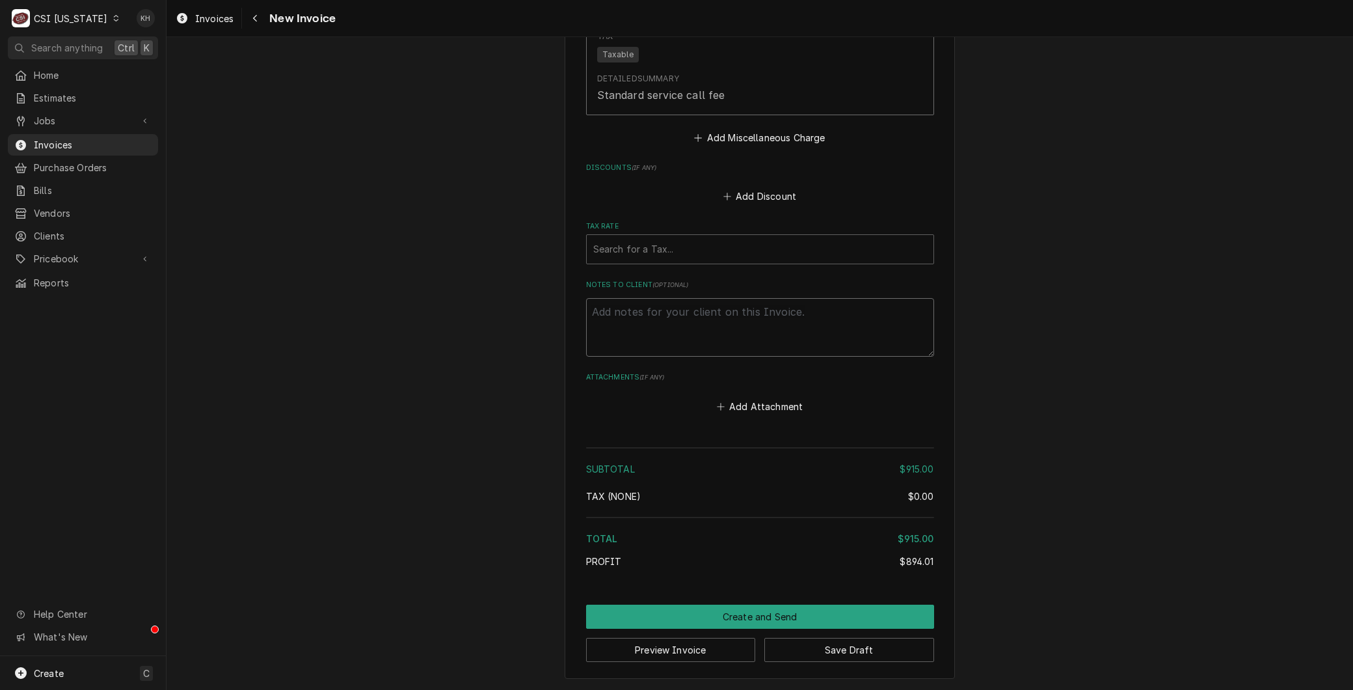
click at [635, 336] on textarea "Notes to Client ( optional )" at bounding box center [760, 327] width 348 height 59
paste textarea "LEGACY ID 0200008230"
type textarea "x"
type textarea "LEGACY ID 0200008230"
click at [651, 306] on textarea "LEGACY ID 0200008230" at bounding box center [760, 327] width 348 height 59
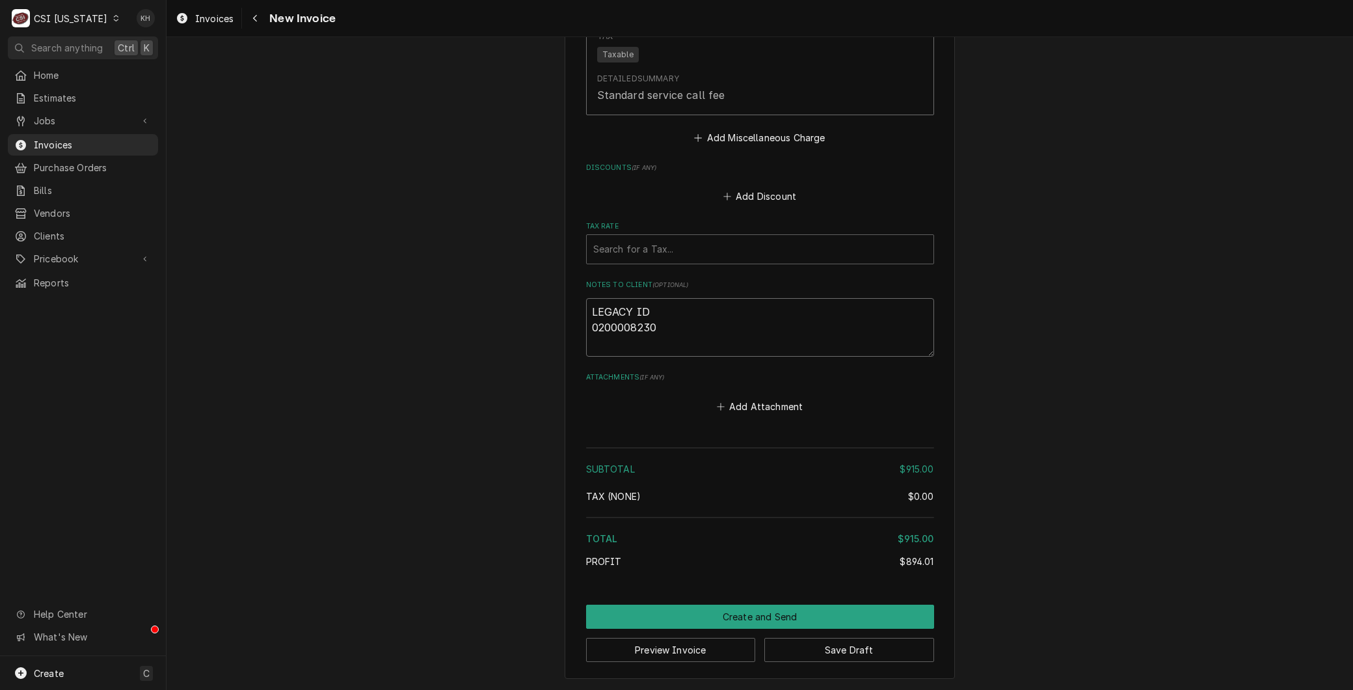
type textarea "x"
type textarea "LEGACY ID: 0200008230"
type textarea "x"
type textarea "LEGACY ID: 0200008230"
type textarea "x"
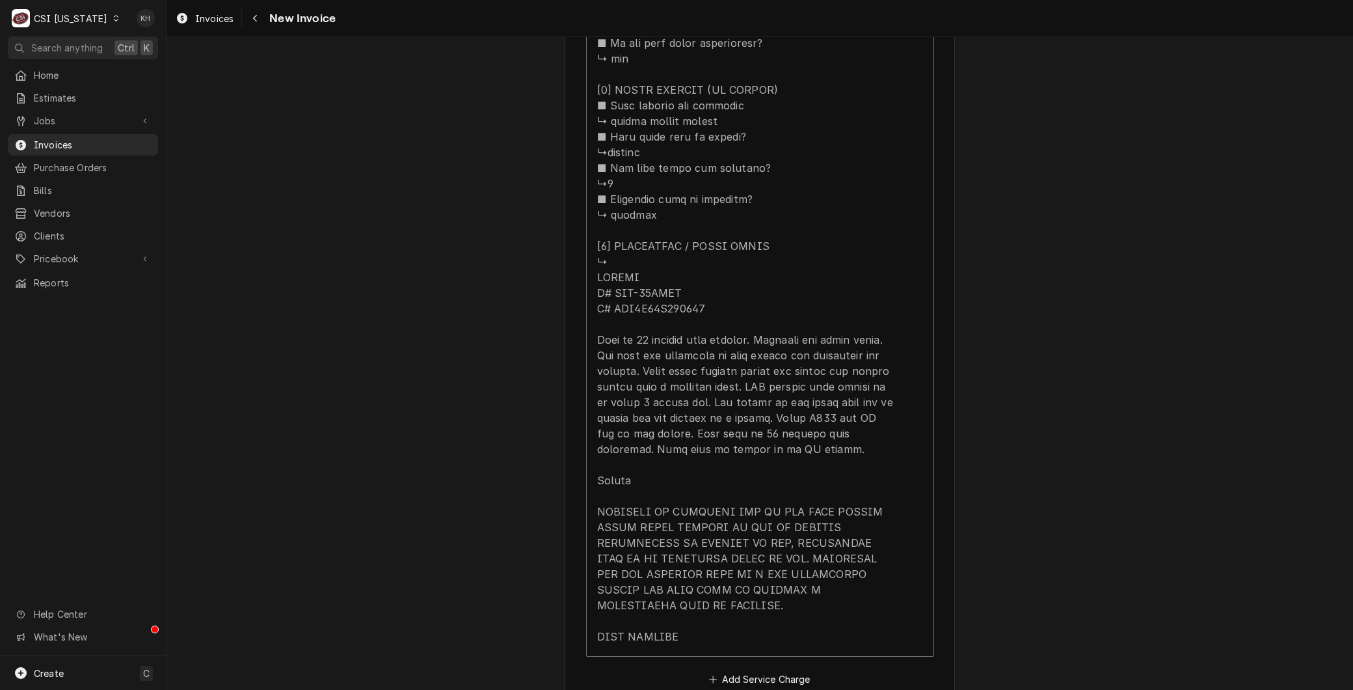
type textarea "LEGACY ID: 0200008230"
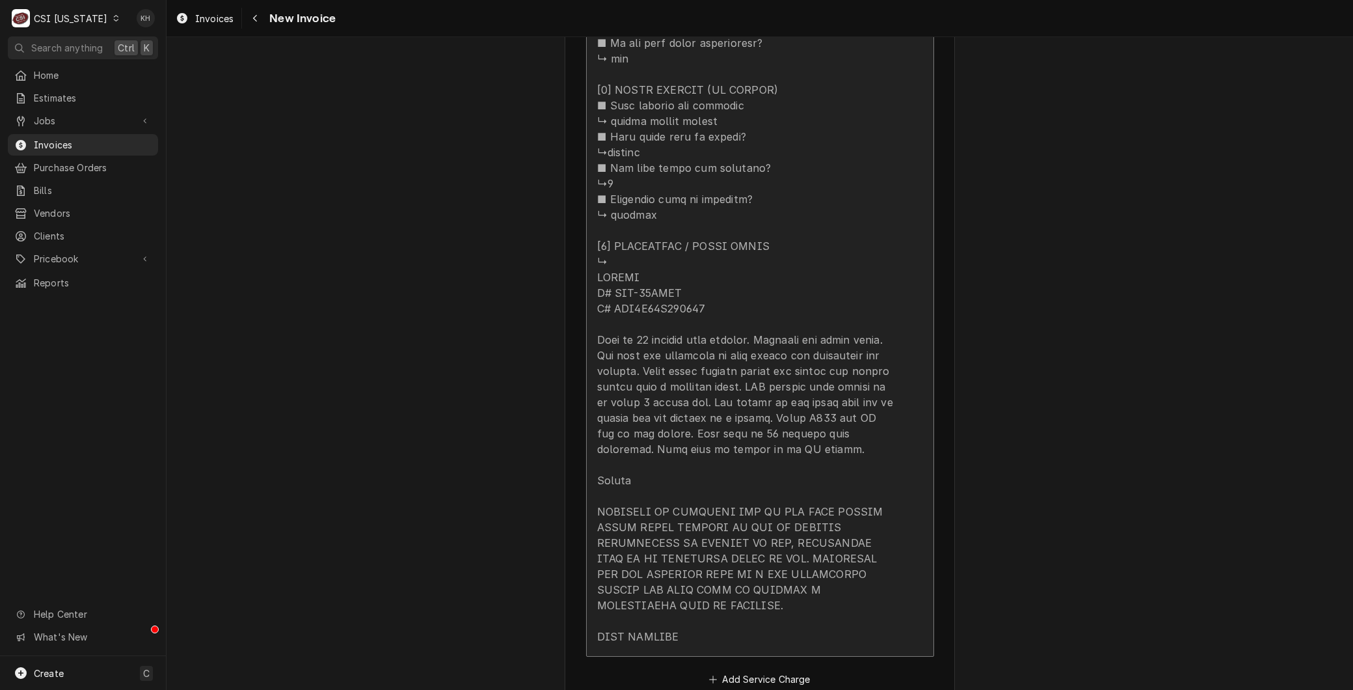
click at [651, 306] on div "Update Line Item" at bounding box center [746, 27] width 299 height 1233
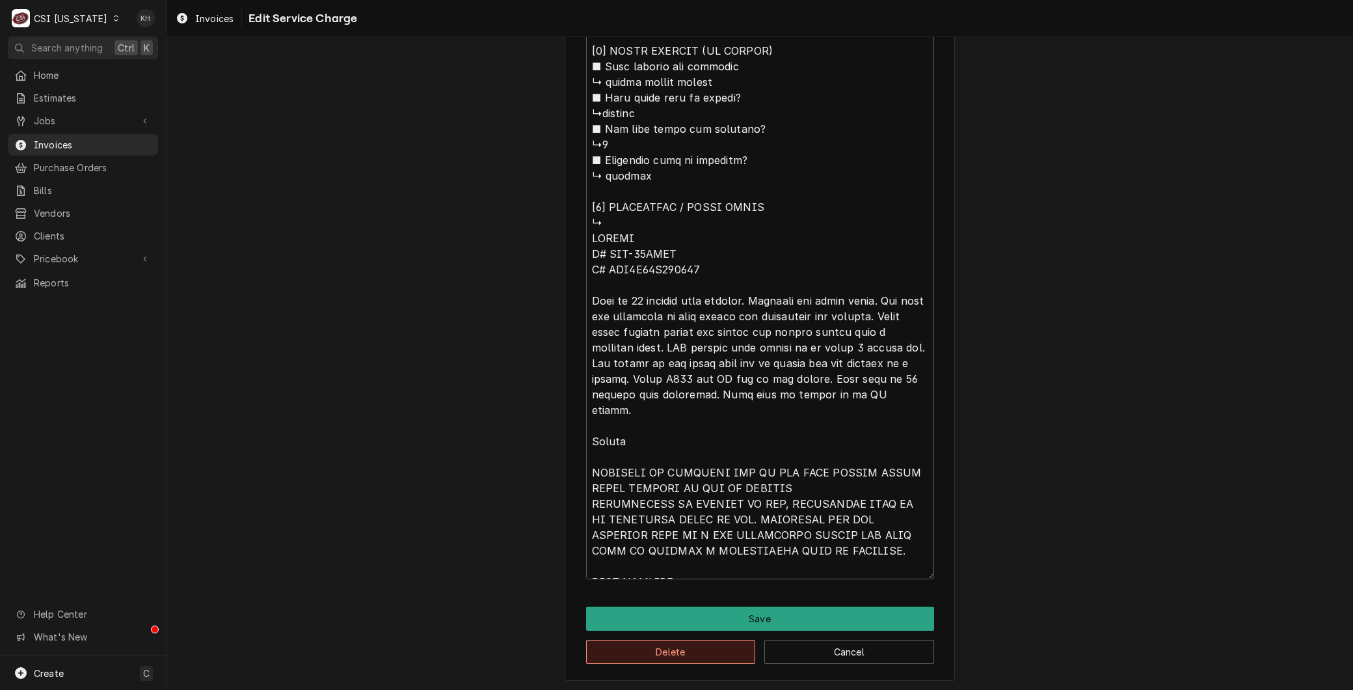
click at [639, 642] on button "Delete" at bounding box center [671, 651] width 170 height 24
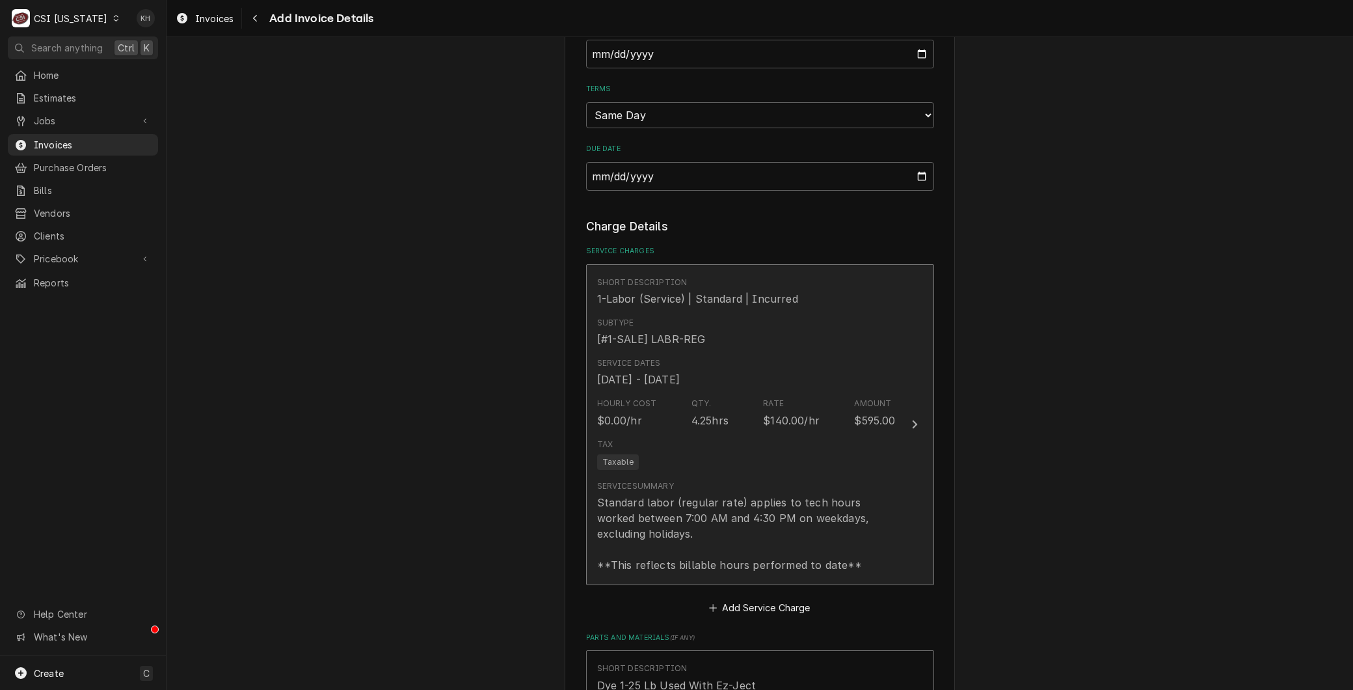
click at [647, 517] on div "Standard labor (regular rate) applies to tech hours worked between 7:00 AM and …" at bounding box center [746, 533] width 299 height 78
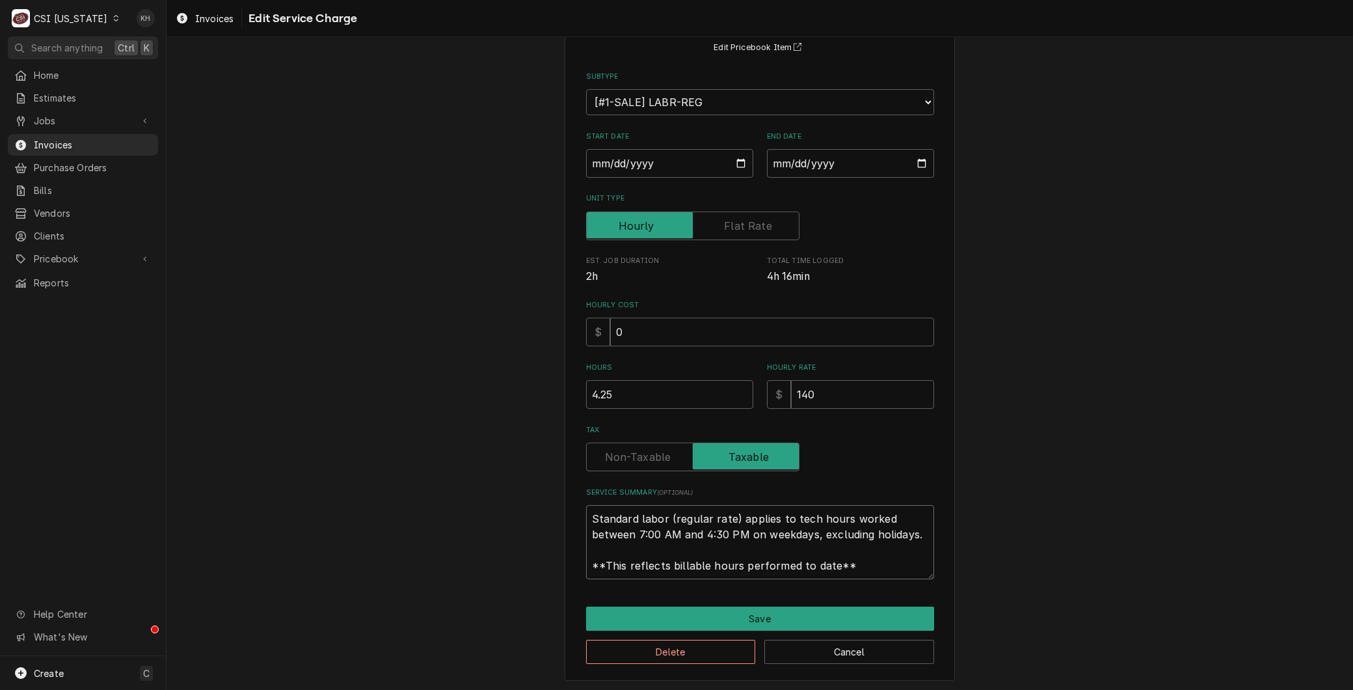
drag, startPoint x: 857, startPoint y: 569, endPoint x: 483, endPoint y: 446, distance: 394.4
click at [483, 446] on div "Use the fields below to edit this service charge Short Description 1-Labor (Ser…" at bounding box center [760, 311] width 1187 height 760
paste textarea "⚠️ 𝗙𝗢𝗥𝗠 𝗜𝗡𝗦𝗧𝗥𝗨𝗖𝗧𝗜𝗢𝗡𝗦 ⚠️ ✪ 𝗖𝗼𝗺𝗽𝗹𝗲𝘁𝗲 𝗮𝗹𝗹 𝗿𝗲𝗹𝗲𝘃𝗮𝗻𝘁 𝘀𝗲𝗰𝘁𝗶𝗼𝗻𝘀 ✪ 𝗣𝗿𝗼𝘃𝗶𝗱𝗲 𝗱𝗲𝘁𝗮𝗶𝗹𝗲𝗱 𝗮𝗻𝘀…"
type textarea "x"
type textarea "⚠️ 𝗙𝗢𝗥𝗠 𝗜𝗡𝗦𝗧𝗥𝗨𝗖𝗧𝗜𝗢𝗡𝗦 ⚠️ ✪ 𝗖𝗼𝗺𝗽𝗹𝗲𝘁𝗲 𝗮𝗹𝗹 𝗿𝗲𝗹𝗲𝘃𝗮𝗻𝘁 𝘀𝗲𝗰𝘁𝗶𝗼𝗻𝘀 ✪ 𝗣𝗿𝗼𝘃𝗶𝗱𝗲 𝗱𝗲𝘁𝗮𝗶𝗹𝗲𝗱 𝗮𝗻𝘀…"
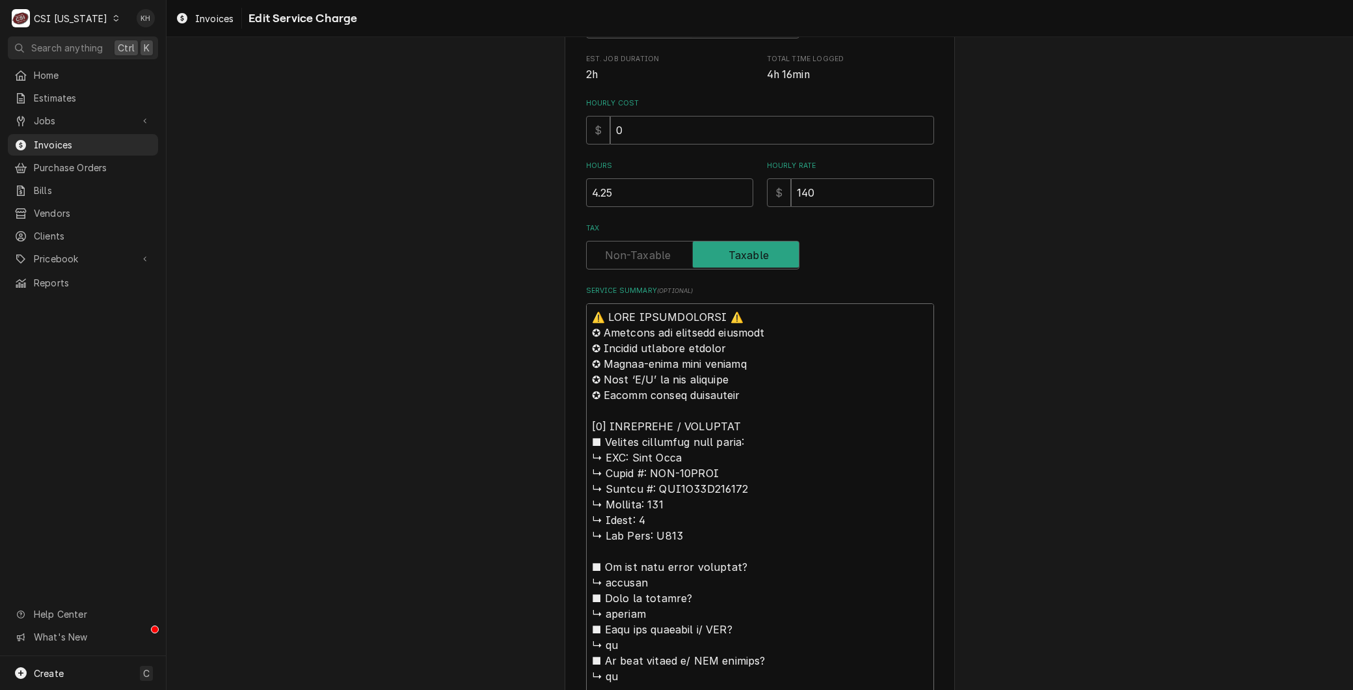
scroll to position [423, 0]
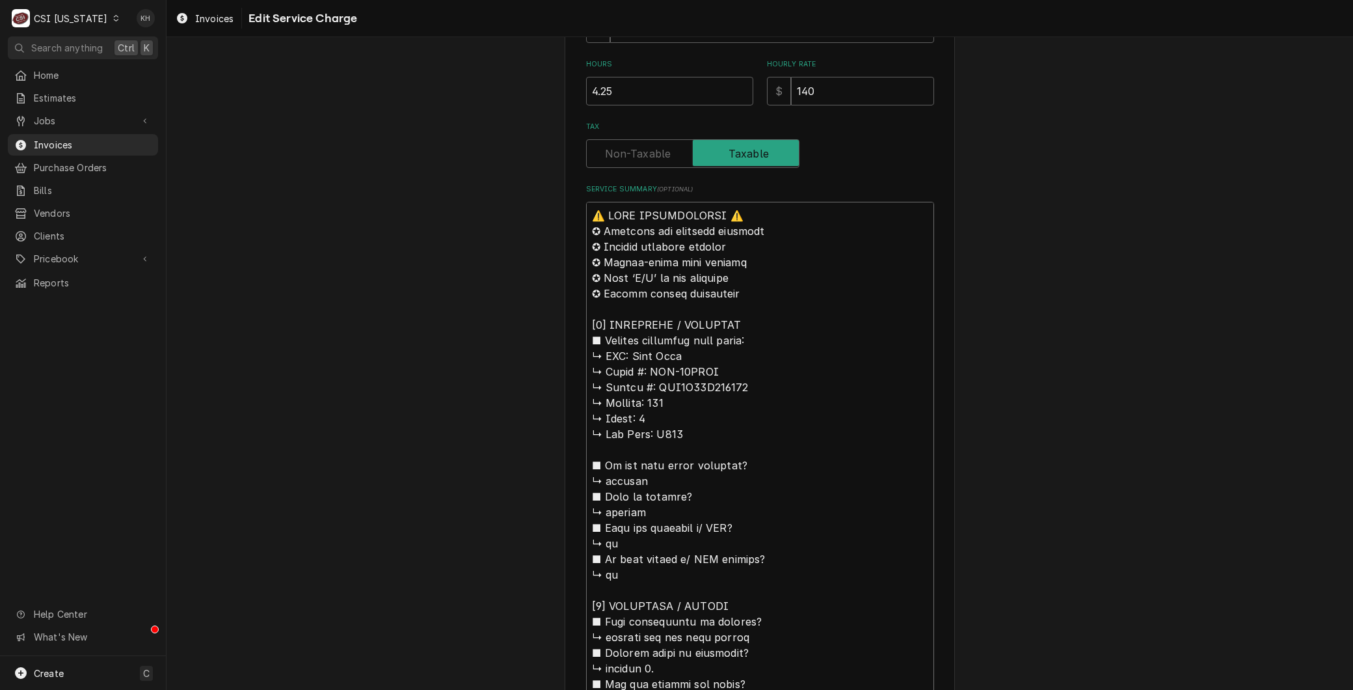
drag, startPoint x: 626, startPoint y: 355, endPoint x: 516, endPoint y: 191, distance: 196.8
click at [516, 191] on div "Use the fields below to edit this service charge Short Description 1-Labor (Ser…" at bounding box center [760, 578] width 1187 height 1900
type textarea "x"
type textarea "BMaxx Cold ↳ 𝗠𝗼𝗱𝗲𝗹 #: MCR-49FDHC ↳ 𝗦𝗲𝗿𝗶𝗮𝗹 #: DGR4A94W900038 ↳ 𝗩𝗼𝗹𝘁𝗮𝗴𝗲: 120 ↳ 𝗣𝗵…"
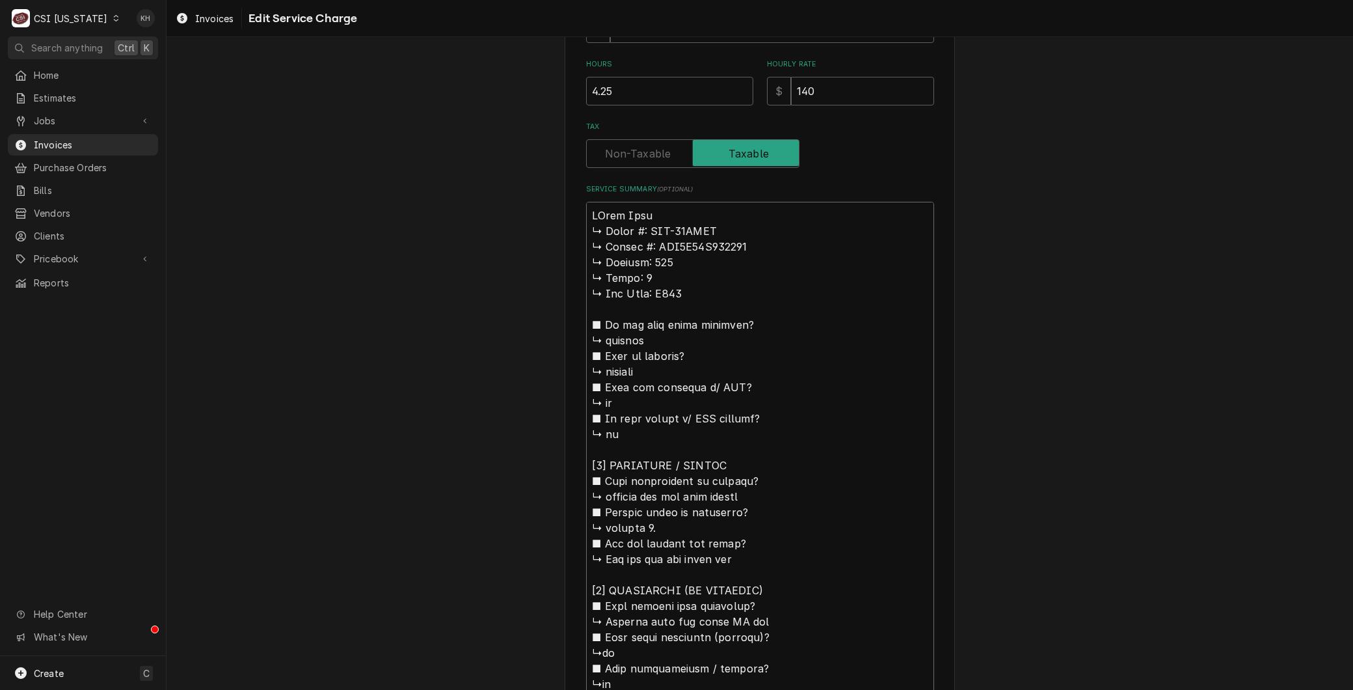
type textarea "x"
type textarea "BrMaxx Cold ↳ 𝗠𝗼𝗱𝗲𝗹 #: MCR-49FDHC ↳ 𝗦𝗲𝗿𝗶𝗮𝗹 #: DGR4A94W900038 ↳ 𝗩𝗼𝗹𝘁𝗮𝗴𝗲: 120 ↳ 𝗣…"
type textarea "x"
type textarea "BraMaxx Cold ↳ 𝗠𝗼𝗱𝗲𝗹 #: MCR-49FDHC ↳ 𝗦𝗲𝗿𝗶𝗮𝗹 #: DGR4A94W900038 ↳ 𝗩𝗼𝗹𝘁𝗮𝗴𝗲: 120 ↳ …"
type textarea "x"
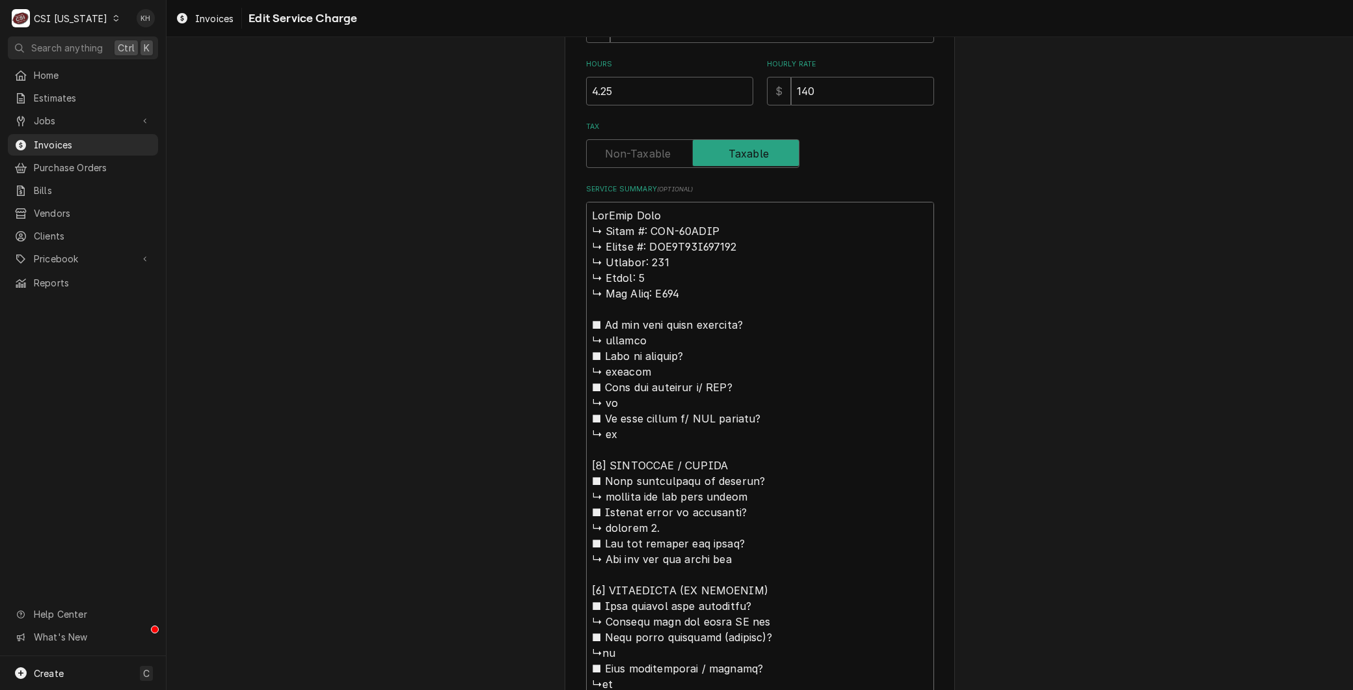
type textarea "BranMaxx Cold ↳ 𝗠𝗼𝗱𝗲𝗹 #: MCR-49FDHC ↳ 𝗦𝗲𝗿𝗶𝗮𝗹 #: DGR4A94W900038 ↳ 𝗩𝗼𝗹𝘁𝗮𝗴𝗲: 120 ↳…"
type textarea "x"
type textarea "BrandMaxx Cold ↳ 𝗠𝗼𝗱𝗲𝗹 #: MCR-49FDHC ↳ 𝗦𝗲𝗿𝗶𝗮𝗹 #: DGR4A94W900038 ↳ 𝗩𝗼𝗹𝘁𝗮𝗴𝗲: 120 …"
type textarea "x"
type textarea "Brand:Maxx Cold ↳ 𝗠𝗼𝗱𝗲𝗹 #: MCR-49FDHC ↳ 𝗦𝗲𝗿𝗶𝗮𝗹 #: DGR4A94W900038 ↳ 𝗩𝗼𝗹𝘁𝗮𝗴𝗲: 120…"
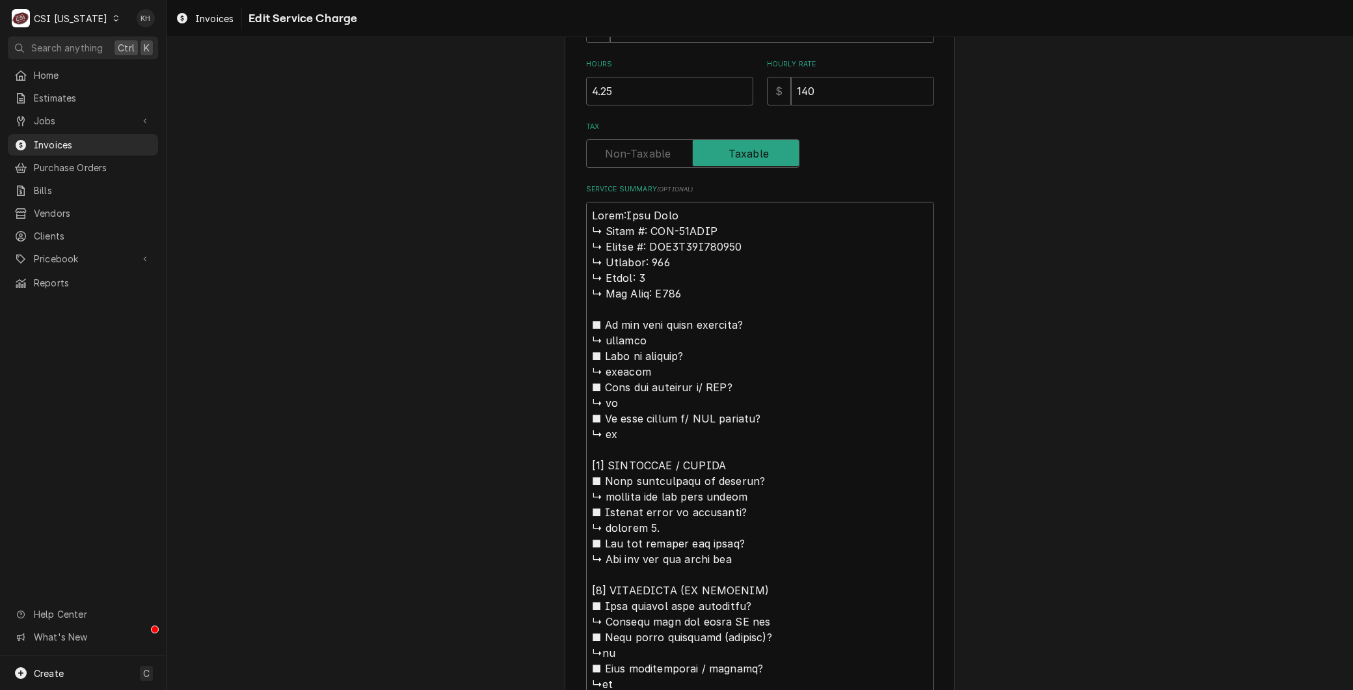
type textarea "x"
type textarea "Brand: Maxx Cold ↳ 𝗠𝗼𝗱𝗲𝗹 #: MCR-49FDHC ↳ 𝗦𝗲𝗿𝗶𝗮𝗹 #: DGR4A94W900038 ↳ 𝗩𝗼𝗹𝘁𝗮𝗴𝗲: 12…"
type textarea "x"
type textarea "Brand: Maxx Cold 𝗠𝗼𝗱𝗲𝗹 #: MCR-49FDHC ↳ 𝗦𝗲𝗿𝗶𝗮𝗹 #: DGR4A94W900038 ↳ 𝗩𝗼𝗹𝘁𝗮𝗴𝗲: 120 …"
type textarea "x"
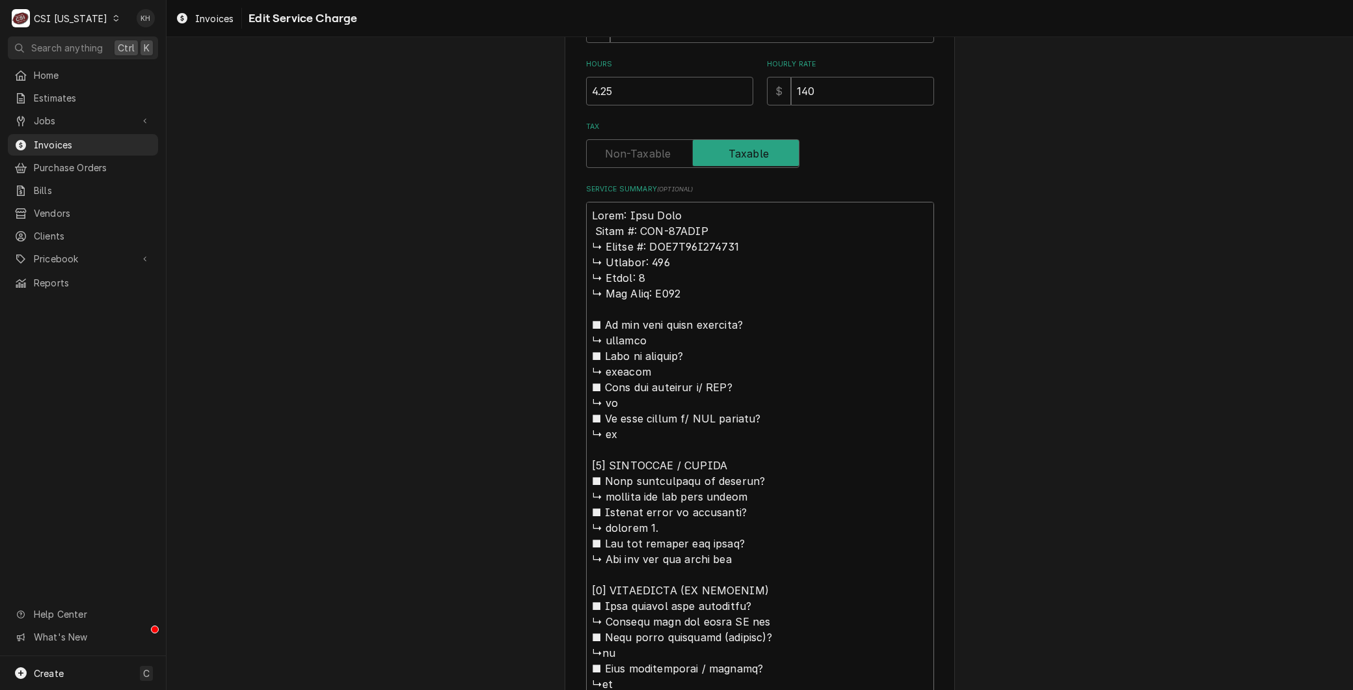
type textarea "Brand: Maxx Cold 𝗠𝗼𝗱𝗲𝗹 #: MCR-49FDHC ↳ 𝗦𝗲𝗿𝗶𝗮𝗹 #: DGR4A94W900038 ↳ 𝗩𝗼𝗹𝘁𝗮𝗴𝗲: 120 …"
type textarea "x"
type textarea "Brand: Maxx Cold 𝗼𝗱𝗲𝗹 #: MCR-49FDHC ↳ 𝗦𝗲𝗿𝗶𝗮𝗹 #: DGR4A94W900038 ↳ 𝗩𝗼𝗹𝘁𝗮𝗴𝗲: 120 ↳…"
type textarea "x"
type textarea "Brand: Maxx Cold 𝗱𝗲𝗹 #: MCR-49FDHC ↳ 𝗦𝗲𝗿𝗶𝗮𝗹 #: DGR4A94W900038 ↳ 𝗩𝗼𝗹𝘁𝗮𝗴𝗲: 120 ↳ …"
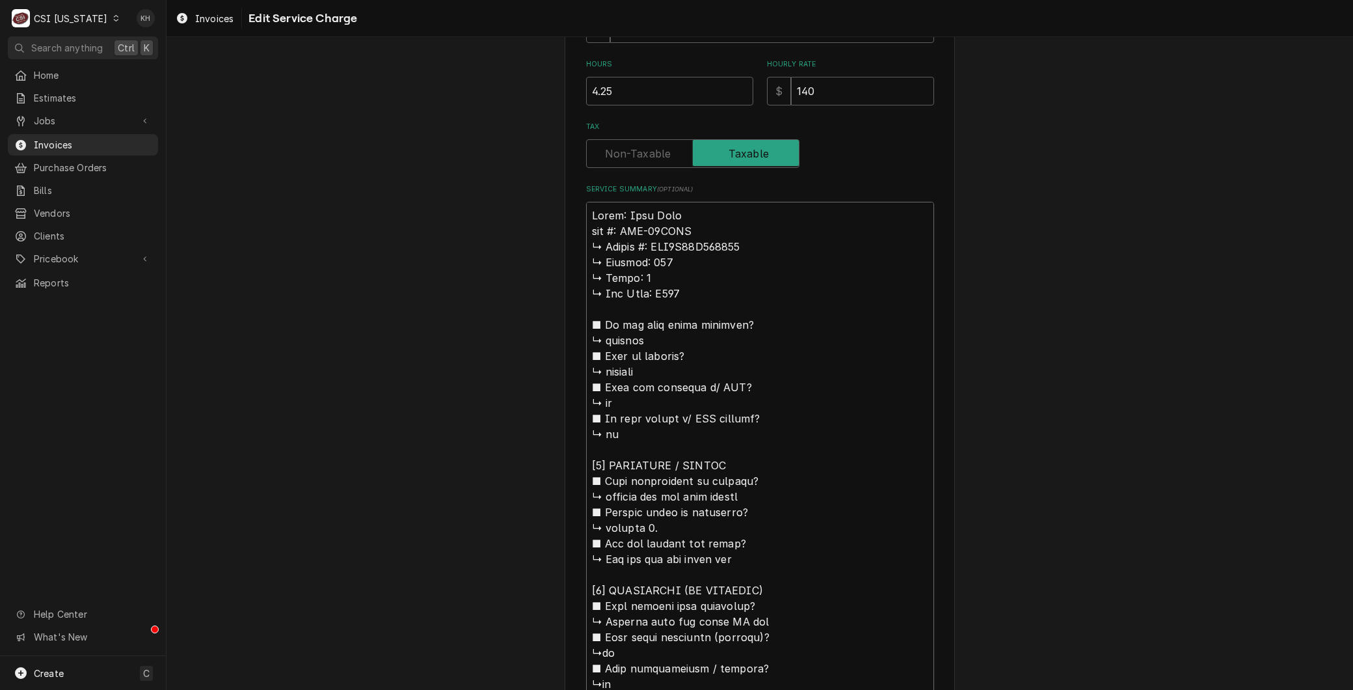
type textarea "x"
type textarea "Brand: Maxx Cold 𝗲𝗹 #: MCR-49FDHC ↳ 𝗦𝗲𝗿𝗶𝗮𝗹 #: DGR4A94W900038 ↳ 𝗩𝗼𝗹𝘁𝗮𝗴𝗲: 120 ↳ 𝗣…"
type textarea "x"
type textarea "Brand: Maxx Cold 𝗹 #: MCR-49FDHC ↳ 𝗦𝗲𝗿𝗶𝗮𝗹 #: DGR4A94W900038 ↳ 𝗩𝗼𝗹𝘁𝗮𝗴𝗲: 120 ↳ 𝗣𝗵…"
type textarea "x"
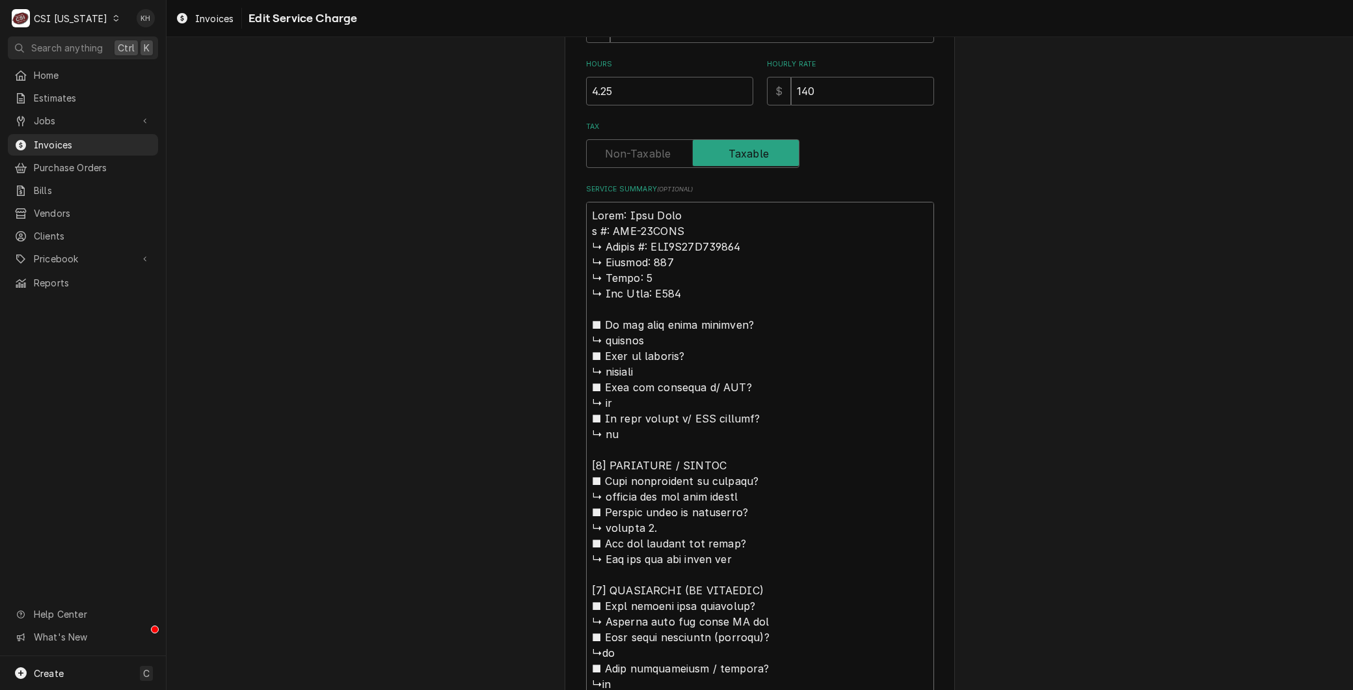
type textarea "Brand: Maxx Cold #: MCR-49FDHC ↳ 𝗦𝗲𝗿𝗶𝗮𝗹 #: DGR4A94W900038 ↳ 𝗩𝗼𝗹𝘁𝗮𝗴𝗲: 120 ↳ 𝗣𝗵𝗮𝘀…"
type textarea "x"
type textarea "Brand: Maxx Cold #: MCR-49FDHC ↳ 𝗦𝗲𝗿𝗶𝗮𝗹 #: DGR4A94W900038 ↳ 𝗩𝗼𝗹𝘁𝗮𝗴𝗲: 120 ↳ 𝗣𝗵𝗮𝘀…"
type textarea "x"
type textarea "Brand: Maxx Cold : MCR-49FDHC ↳ 𝗦𝗲𝗿𝗶𝗮𝗹 #: DGR4A94W900038 ↳ 𝗩𝗼𝗹𝘁𝗮𝗴𝗲: 120 ↳ 𝗣𝗵𝗮𝘀𝗲…"
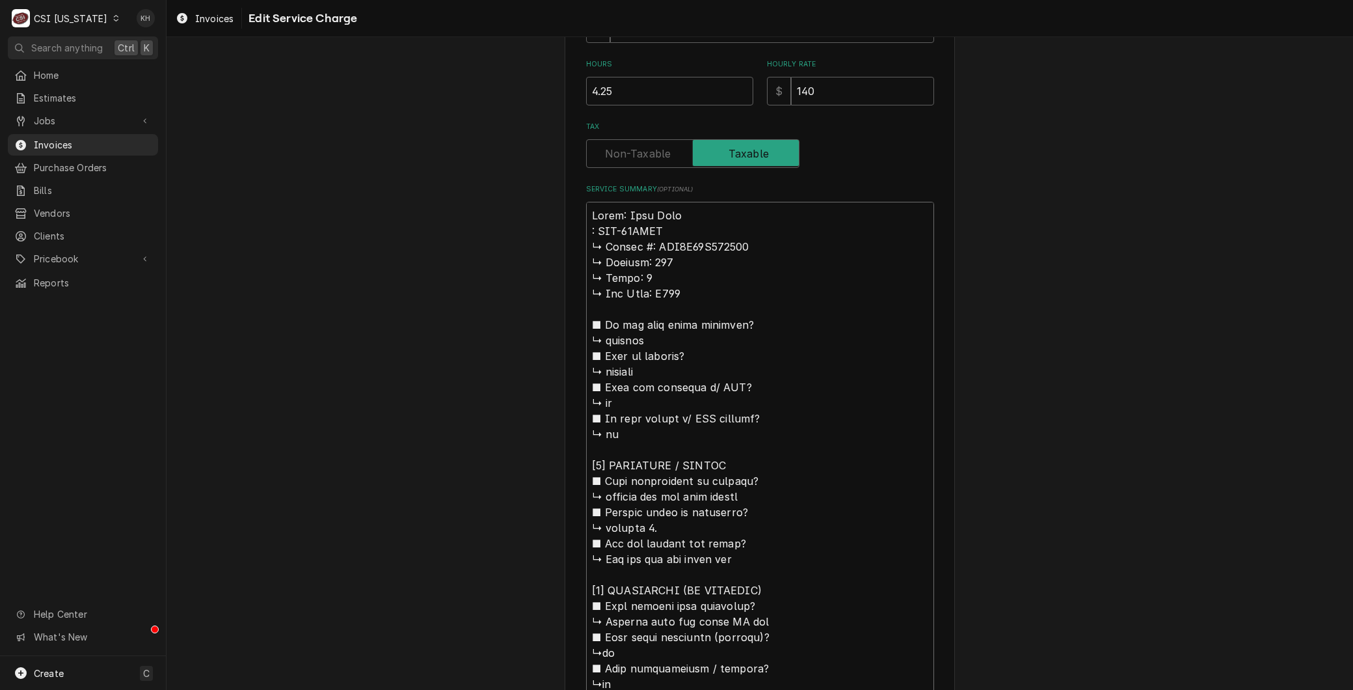
type textarea "x"
type textarea "Brand: Maxx Cold M: MCR-49FDHC ↳ 𝗦𝗲𝗿𝗶𝗮𝗹 #: DGR4A94W900038 ↳ 𝗩𝗼𝗹𝘁𝗮𝗴𝗲: 120 ↳ 𝗣𝗵𝗮𝘀…"
type textarea "x"
type textarea "Brand: Maxx Cold Mo: MCR-49FDHC ↳ 𝗦𝗲𝗿𝗶𝗮𝗹 #: DGR4A94W900038 ↳ 𝗩𝗼𝗹𝘁𝗮𝗴𝗲: 120 ↳ 𝗣𝗵𝗮…"
type textarea "x"
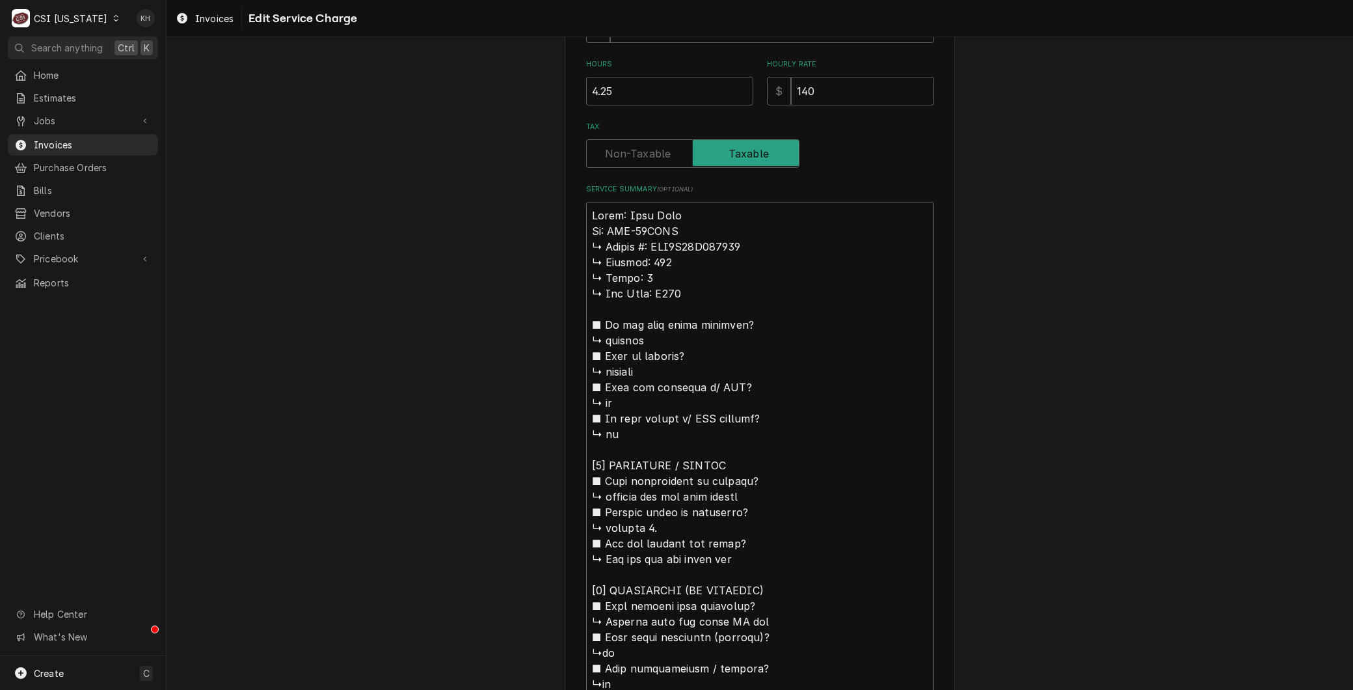
type textarea "Brand: Maxx Cold Mod: MCR-49FDHC ↳ 𝗦𝗲𝗿𝗶𝗮𝗹 #: DGR4A94W900038 ↳ 𝗩𝗼𝗹𝘁𝗮𝗴𝗲: 120 ↳ 𝗣𝗵…"
type textarea "x"
type textarea "Brand: Maxx Cold Mode: MCR-49FDHC ↳ 𝗦𝗲𝗿𝗶𝗮𝗹 #: DGR4A94W900038 ↳ 𝗩𝗼𝗹𝘁𝗮𝗴𝗲: 120 ↳ 𝗣…"
type textarea "x"
type textarea "Brand: Maxx Cold Model: MCR-49FDHC ↳ 𝗦𝗲𝗿𝗶𝗮𝗹 #: DGR4A94W900038 ↳ 𝗩𝗼𝗹𝘁𝗮𝗴𝗲: 120 ↳ …"
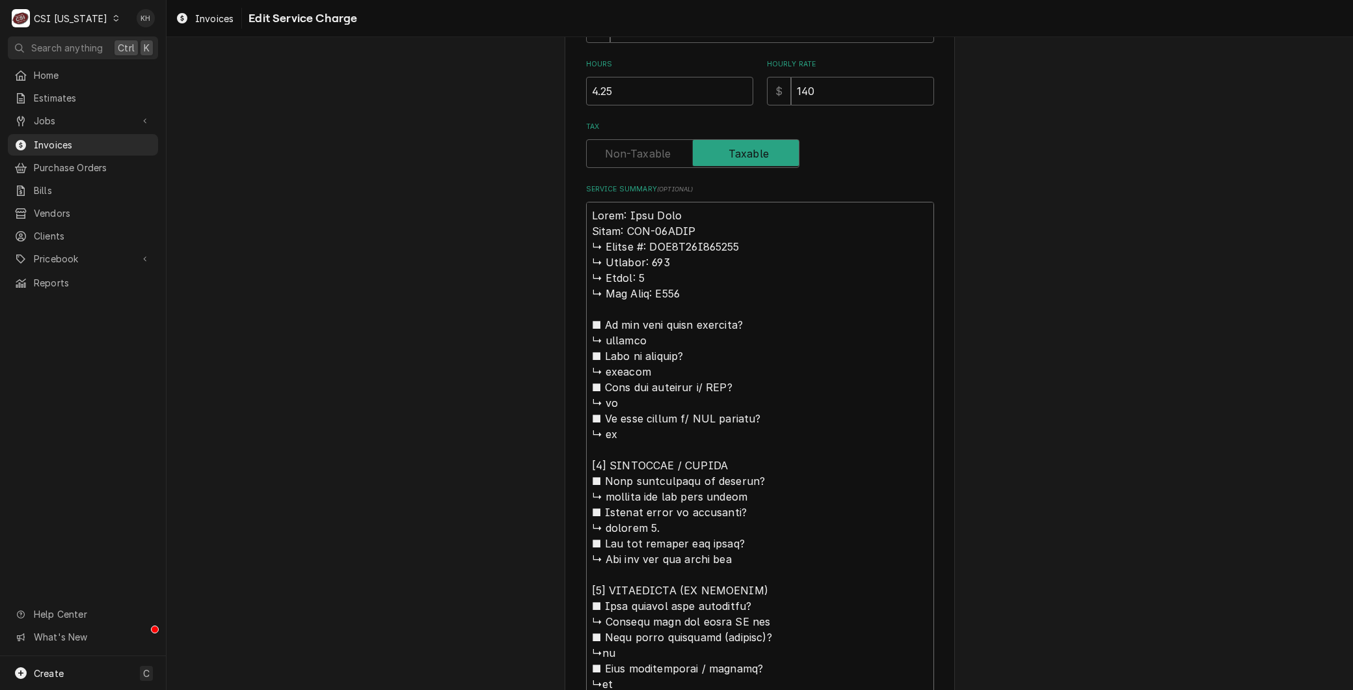
type textarea "x"
type textarea "Brand: Maxx Cold Model: MCR-49FDHC 𝗦𝗲𝗿𝗶𝗮𝗹 #: DGR4A94W900038 ↳ 𝗩𝗼𝗹𝘁𝗮𝗴𝗲: 120 ↳ 𝗣𝗵…"
type textarea "x"
type textarea "Brand: Maxx Cold Model: MCR-49FDHC 𝗦𝗲𝗿𝗶𝗮𝗹 #: DGR4A94W900038 ↳ 𝗩𝗼𝗹𝘁𝗮𝗴𝗲: 120 ↳ 𝗣𝗵…"
type textarea "x"
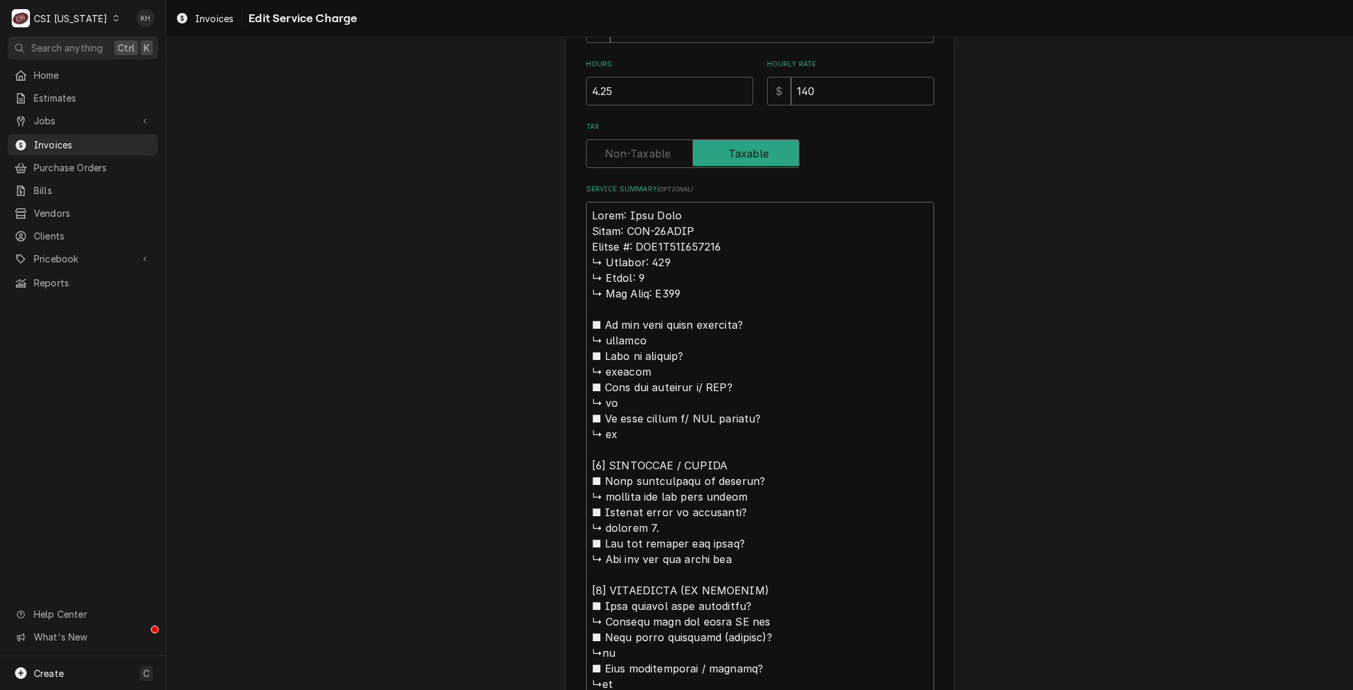
type textarea "Brand: Maxx Cold Model: MCR-49FDHC 𝗲𝗿𝗶𝗮𝗹 #: DGR4A94W900038 ↳ 𝗩𝗼𝗹𝘁𝗮𝗴𝗲: 120 ↳ 𝗣𝗵𝗮…"
type textarea "x"
type textarea "Brand: Maxx Cold Model: MCR-49FDHC 𝗿𝗶𝗮𝗹 #: DGR4A94W900038 ↳ 𝗩𝗼𝗹𝘁𝗮𝗴𝗲: 120 ↳ 𝗣𝗵𝗮𝘀…"
type textarea "x"
type textarea "Brand: Maxx Cold Model: MCR-49FDHC 𝗶𝗮𝗹 #: DGR4A94W900038 ↳ 𝗩𝗼𝗹𝘁𝗮𝗴𝗲: 120 ↳ 𝗣𝗵𝗮𝘀𝗲…"
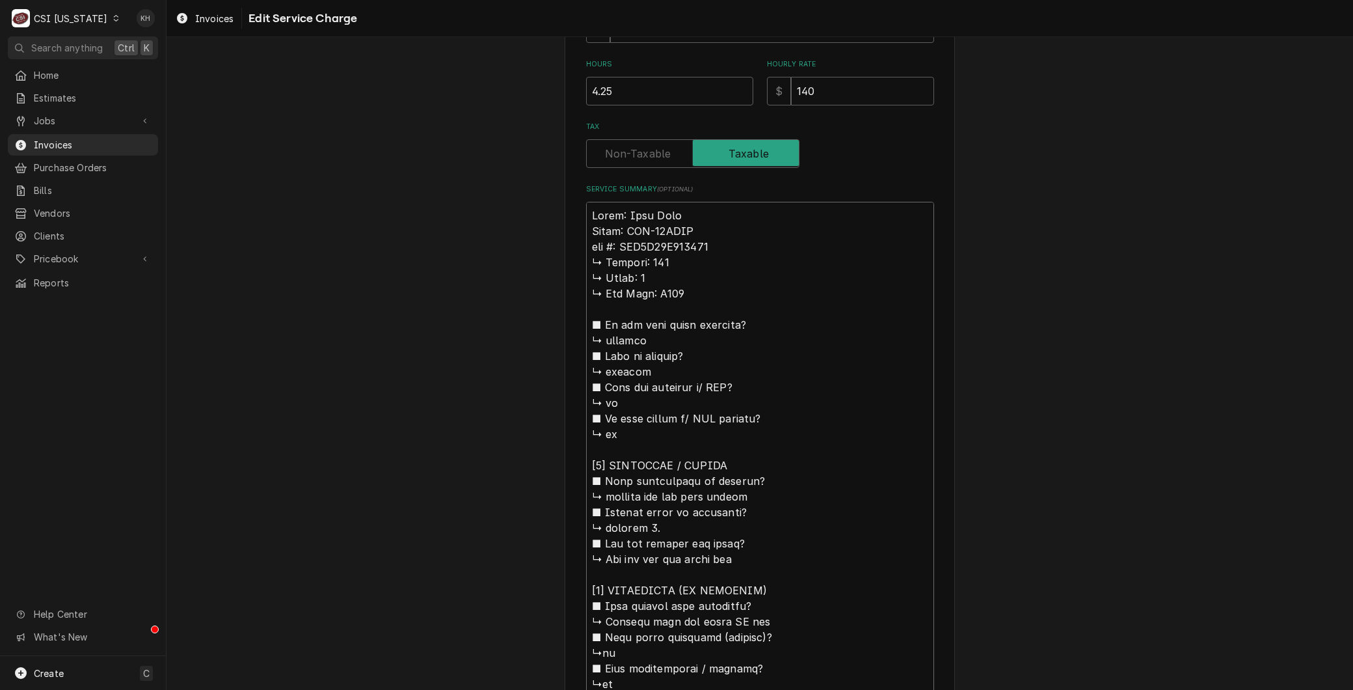
type textarea "x"
type textarea "Brand: Maxx Cold Model: MCR-49FDHC 𝗮𝗹 #: DGR4A94W900038 ↳ 𝗩𝗼𝗹𝘁𝗮𝗴𝗲: 120 ↳ 𝗣𝗵𝗮𝘀𝗲:…"
type textarea "x"
type textarea "Brand: Maxx Cold Model: MCR-49FDHC 𝗹 #: DGR4A94W900038 ↳ 𝗩𝗼𝗹𝘁𝗮𝗴𝗲: 120 ↳ 𝗣𝗵𝗮𝘀𝗲: …"
type textarea "x"
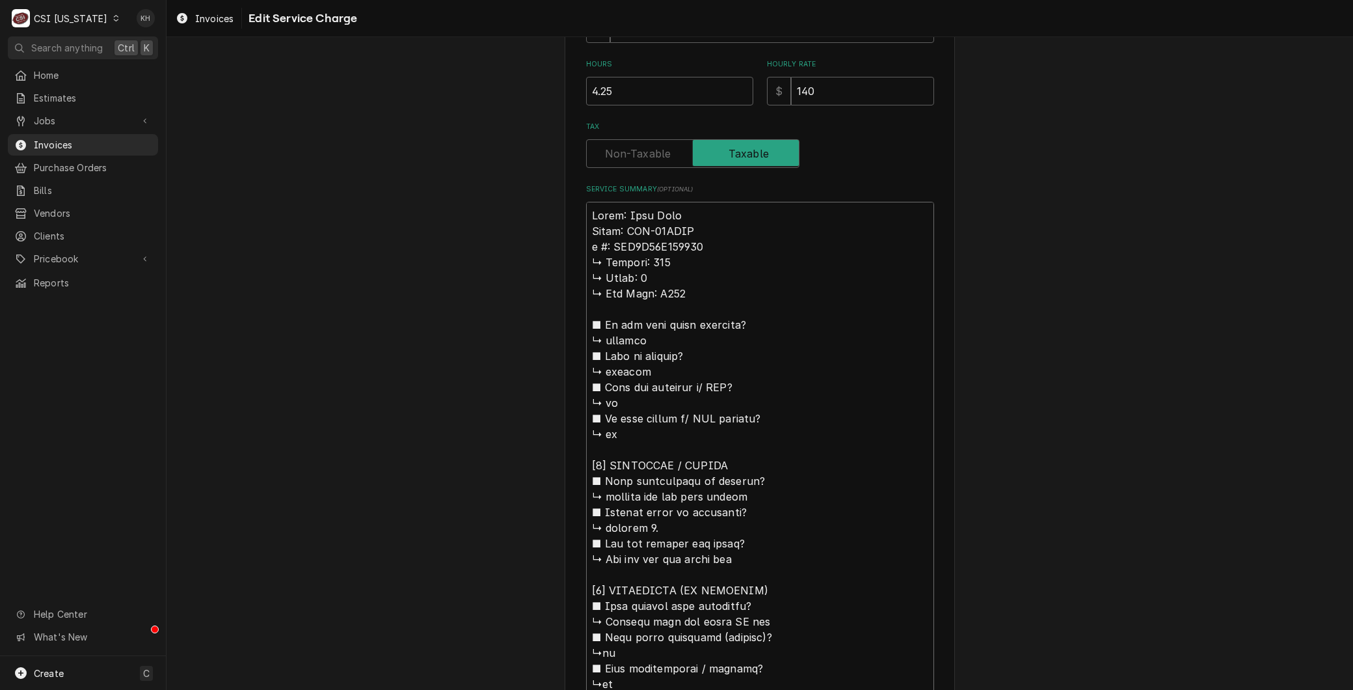
type textarea "Brand: Maxx Cold Model: MCR-49FDHC #: DGR4A94W900038 ↳ 𝗩𝗼𝗹𝘁𝗮𝗴𝗲: 120 ↳ 𝗣𝗵𝗮𝘀𝗲: 1 …"
type textarea "x"
type textarea "Brand: Maxx Cold Model: MCR-49FDHC #: DGR4A94W900038 ↳ 𝗩𝗼𝗹𝘁𝗮𝗴𝗲: 120 ↳ 𝗣𝗵𝗮𝘀𝗲: 1 …"
type textarea "x"
type textarea "Brand: Maxx Cold Model: MCR-49FDHC : DGR4A94W900038 ↳ 𝗩𝗼𝗹𝘁𝗮𝗴𝗲: 120 ↳ 𝗣𝗵𝗮𝘀𝗲: 1 ↳…"
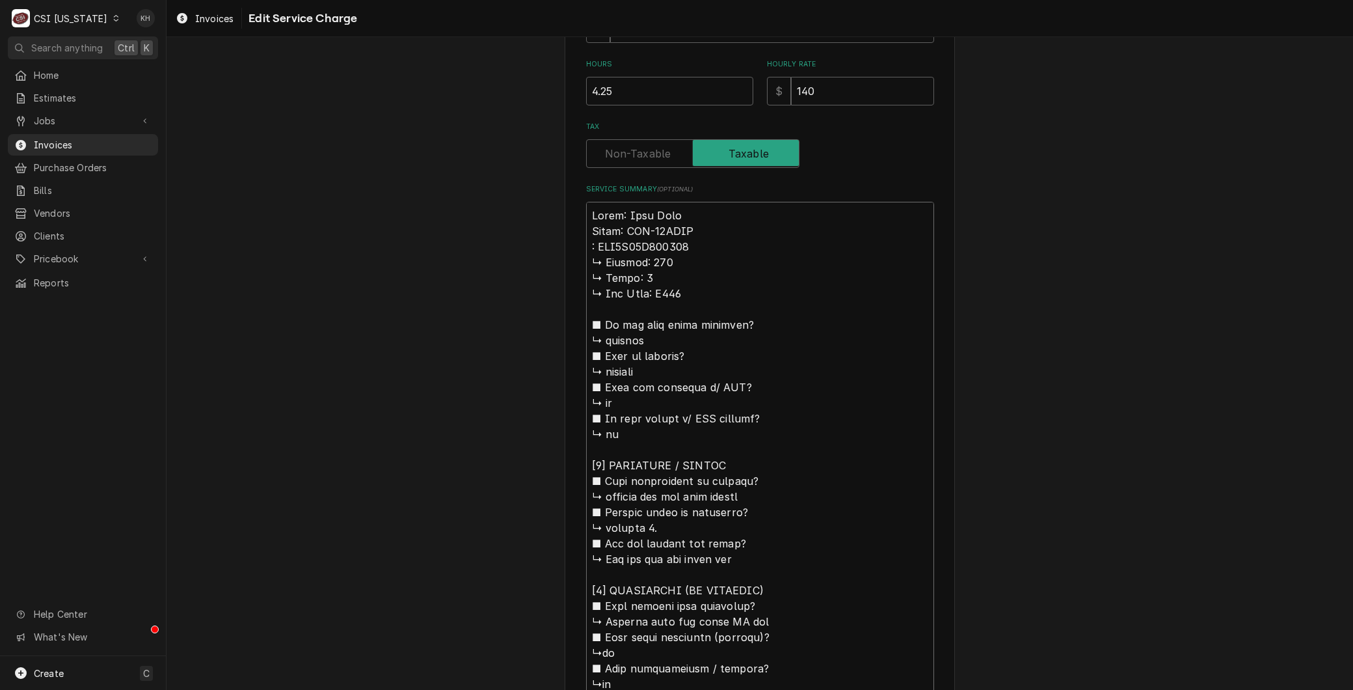
type textarea "x"
type textarea "Brand: Maxx Cold Model: MCR-49FDHC S: DGR4A94W900038 ↳ 𝗩𝗼𝗹𝘁𝗮𝗴𝗲: 120 ↳ 𝗣𝗵𝗮𝘀𝗲: 1 …"
type textarea "x"
type textarea "Brand: Maxx Cold Model: MCR-49FDHC Se: DGR4A94W900038 ↳ 𝗩𝗼𝗹𝘁𝗮𝗴𝗲: 120 ↳ 𝗣𝗵𝗮𝘀𝗲: 1…"
type textarea "x"
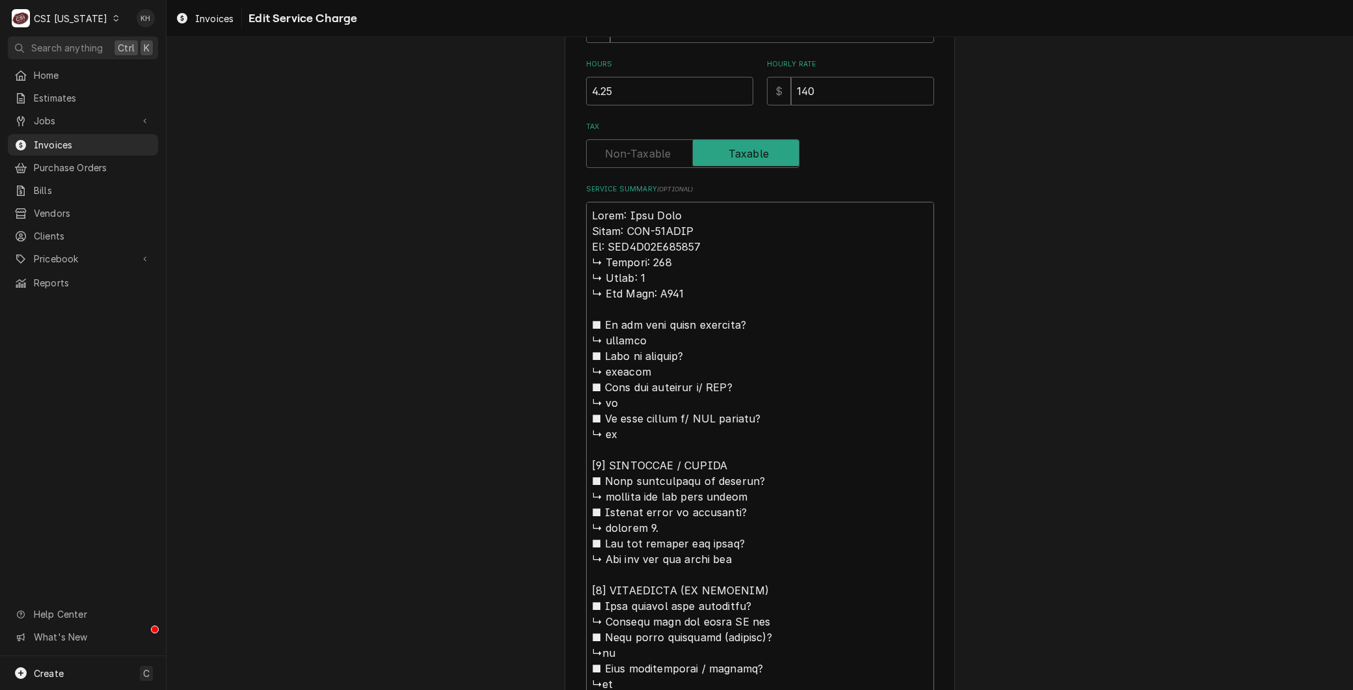
type textarea "Brand: Maxx Cold Model: MCR-49FDHC Ser: DGR4A94W900038 ↳ 𝗩𝗼𝗹𝘁𝗮𝗴𝗲: 120 ↳ 𝗣𝗵𝗮𝘀𝗲: …"
type textarea "x"
type textarea "Brand: Maxx Cold Model: MCR-49FDHC Seri: DGR4A94W900038 ↳ 𝗩𝗼𝗹𝘁𝗮𝗴𝗲: 120 ↳ 𝗣𝗵𝗮𝘀𝗲:…"
type textarea "x"
type textarea "Brand: Maxx Cold Model: MCR-49FDHC Seria: DGR4A94W900038 ↳ 𝗩𝗼𝗹𝘁𝗮𝗴𝗲: 120 ↳ 𝗣𝗵𝗮𝘀𝗲…"
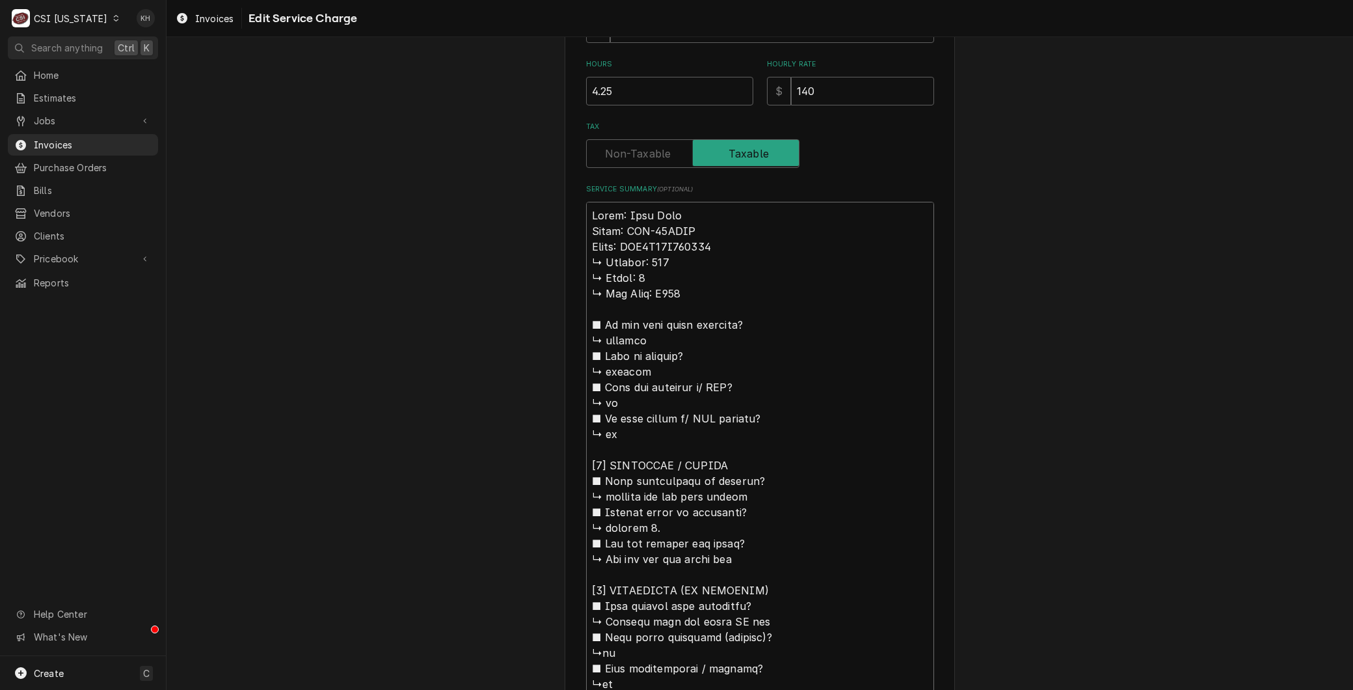
type textarea "x"
type textarea "Brand: Maxx Cold Model: MCR-49FDHC Serial: DGR4A94W900038 ↳ 𝗩𝗼𝗹𝘁𝗮𝗴𝗲: 120 ↳ 𝗣𝗵𝗮𝘀…"
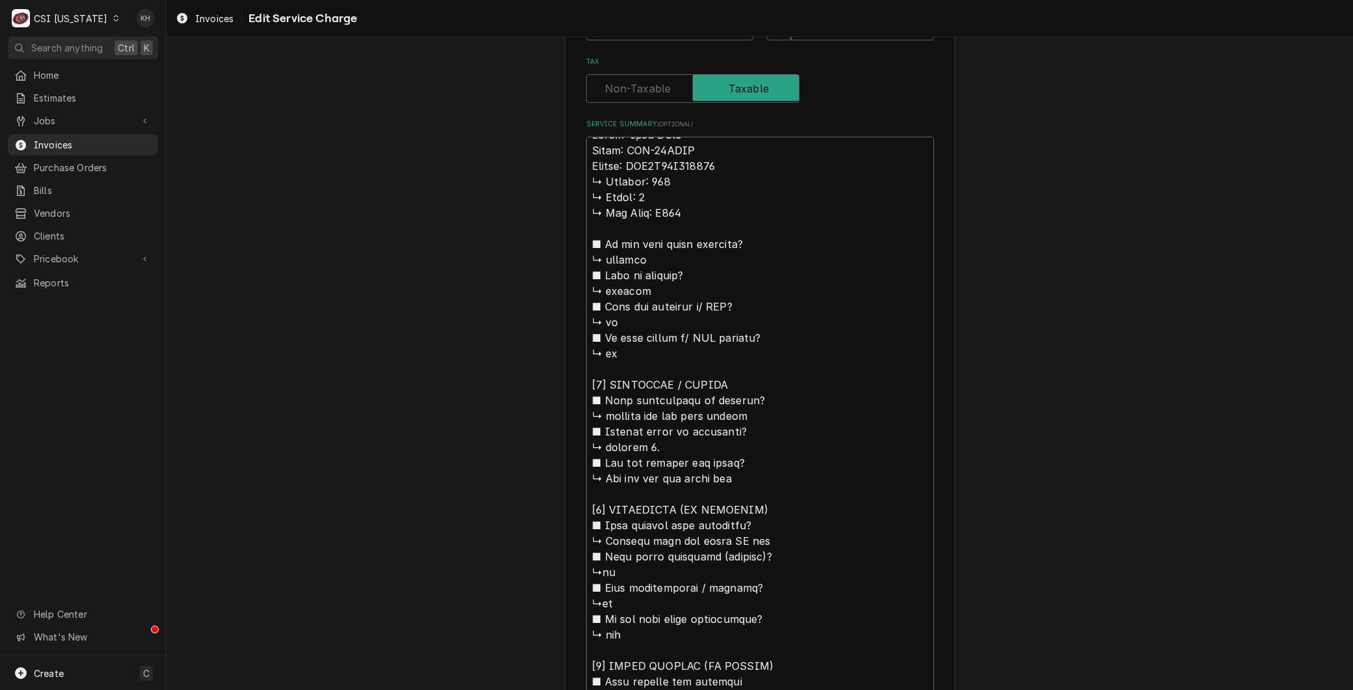
scroll to position [0, 0]
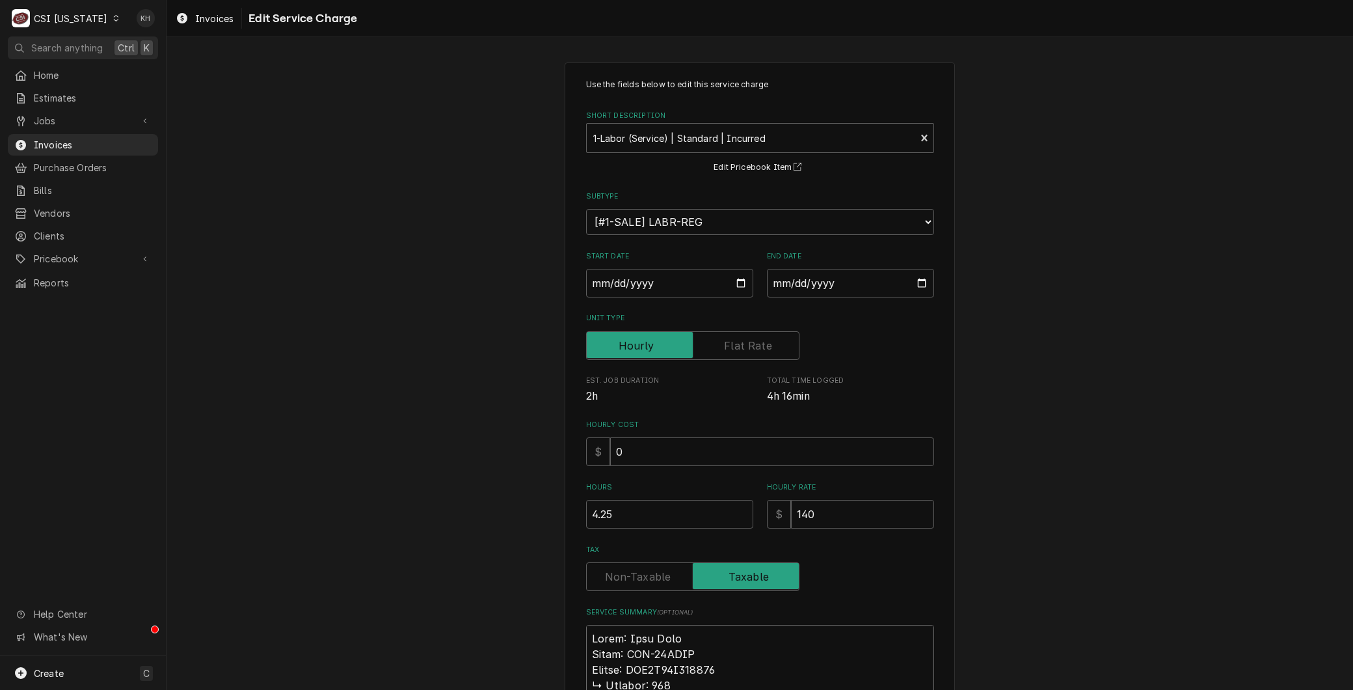
drag, startPoint x: 584, startPoint y: 323, endPoint x: 569, endPoint y: 677, distance: 354.2
type textarea "x"
type textarea "Brand: Maxx Cold Model: MCR-49FDHC Serial: DGR4A94W900038 Unit at 49 degrees up…"
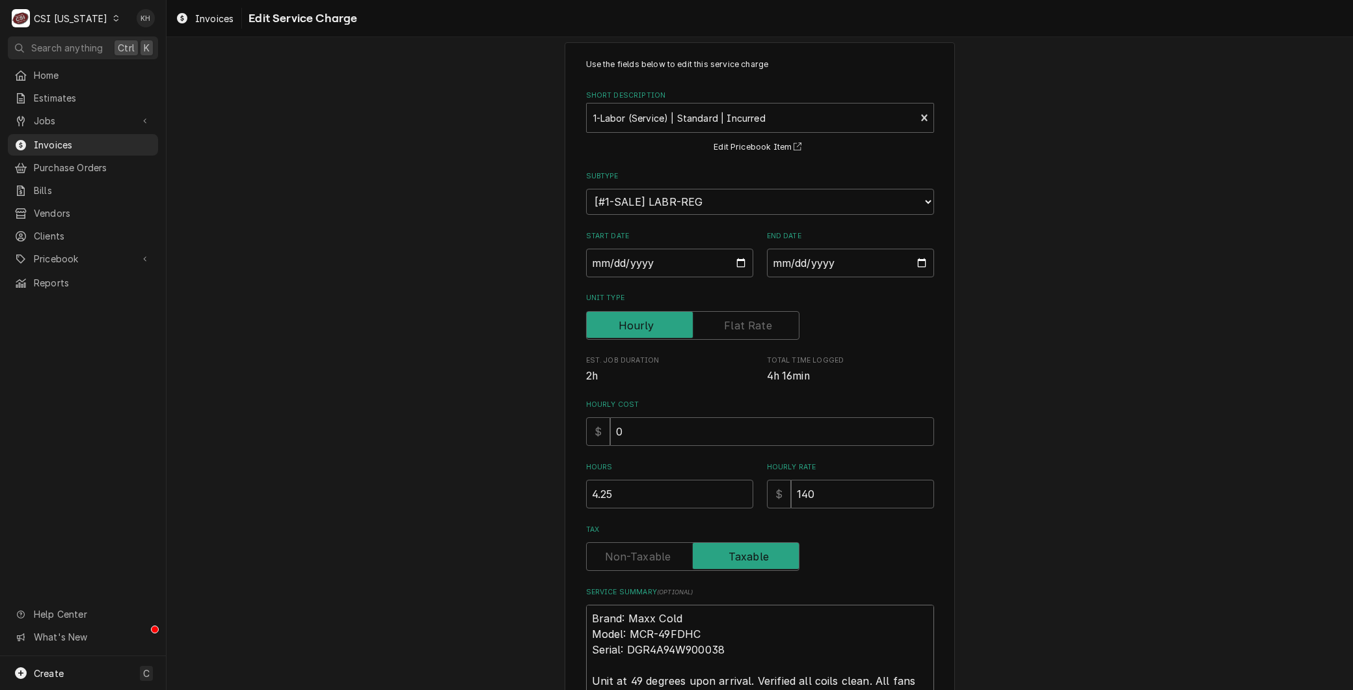
type textarea "x"
type textarea "Brand: Maxx Cold Model: MCR-49FDHC Serial: DGR4A94W900038 Unit at 49 degrees up…"
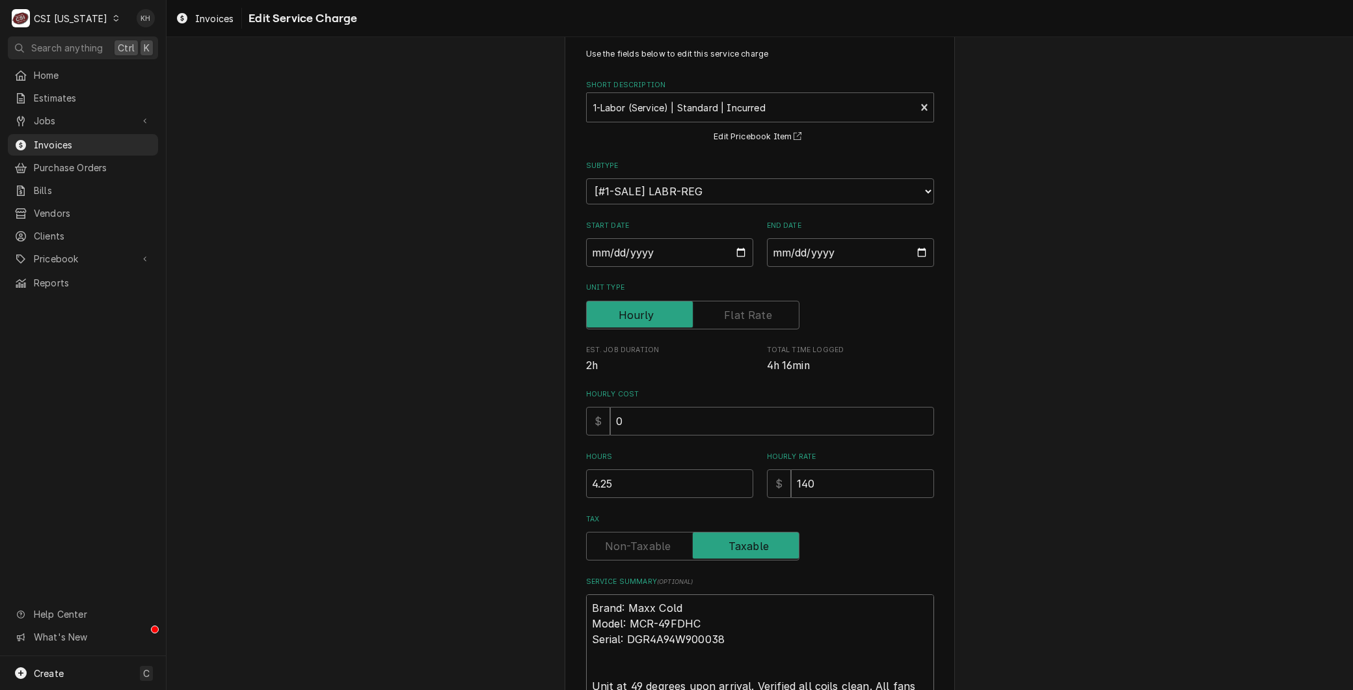
type textarea "x"
type textarea "Brand: Maxx Cold Model: MCR-49FDHC Serial: DGR4A94W900038 AUnit at 49 degrees u…"
type textarea "x"
type textarea "Brand: Maxx Cold Model: MCR-49FDHC Serial: DGR4A94W900038 ArUnit at 49 degrees …"
type textarea "x"
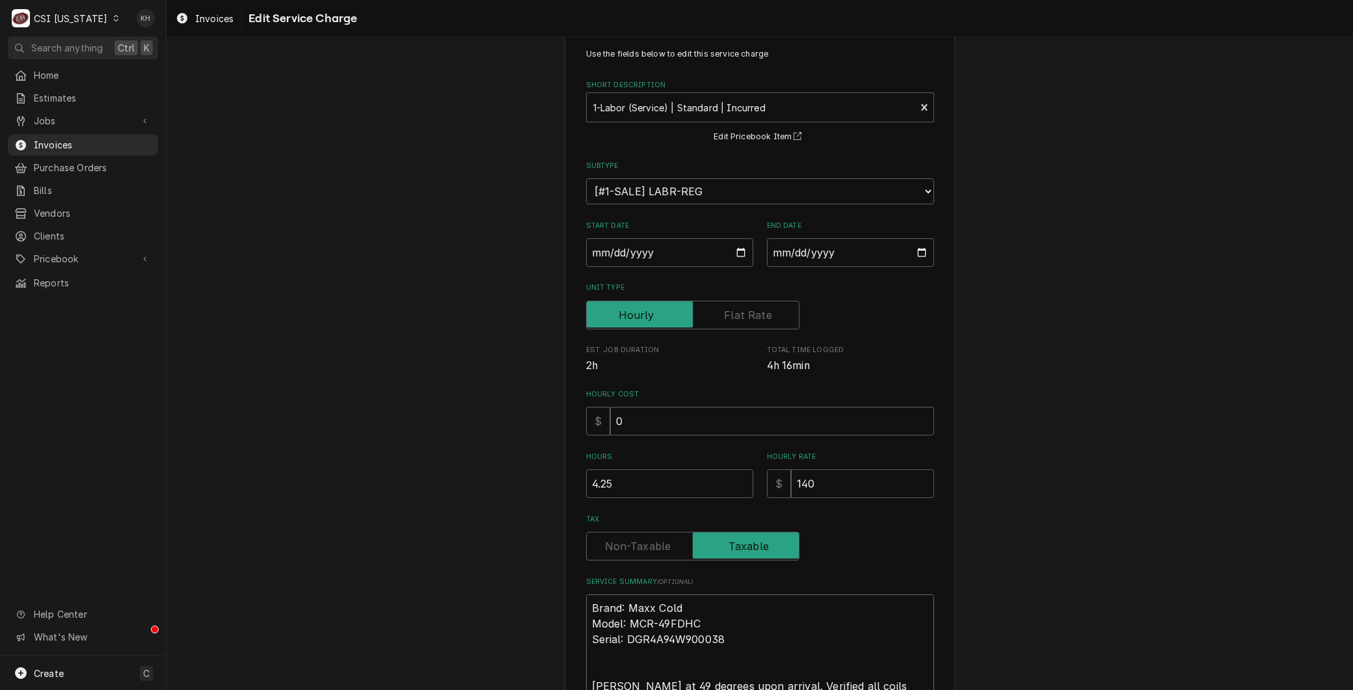
type textarea "Brand: Maxx Cold Model: MCR-49FDHC Serial: DGR4A94W900038 ArrUnit at 49 degrees…"
type textarea "x"
type textarea "Brand: Maxx Cold Model: MCR-49FDHC Serial: DGR4A94W900038 ArriUnit at 49 degree…"
type textarea "x"
type textarea "Brand: Maxx Cold Model: MCR-49FDHC Serial: DGR4A94W900038 ArrivUnit at 49 degre…"
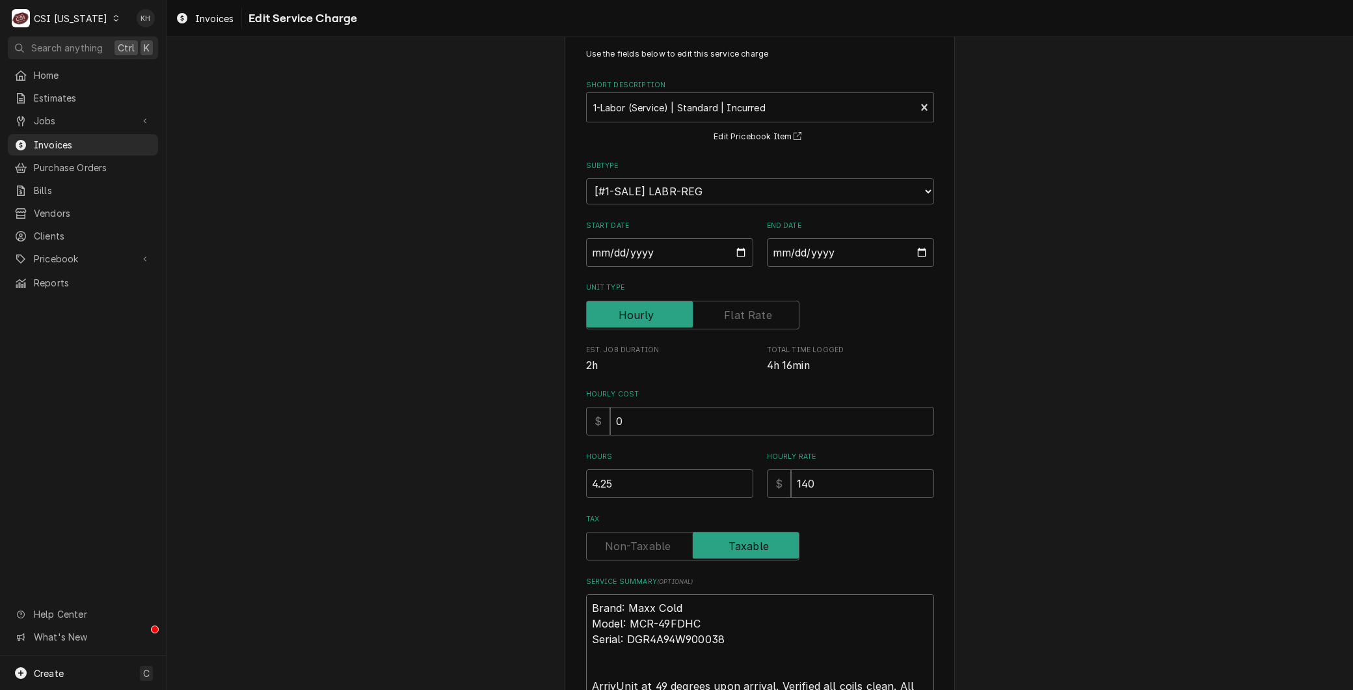
type textarea "x"
type textarea "Brand: Maxx Cold Model: MCR-49FDHC Serial: DGR4A94W900038 ArriveUnit at 49 degr…"
type textarea "x"
type textarea "Brand: Maxx Cold Model: MCR-49FDHC Serial: DGR4A94W900038 ArrivedUnit at 49 deg…"
type textarea "x"
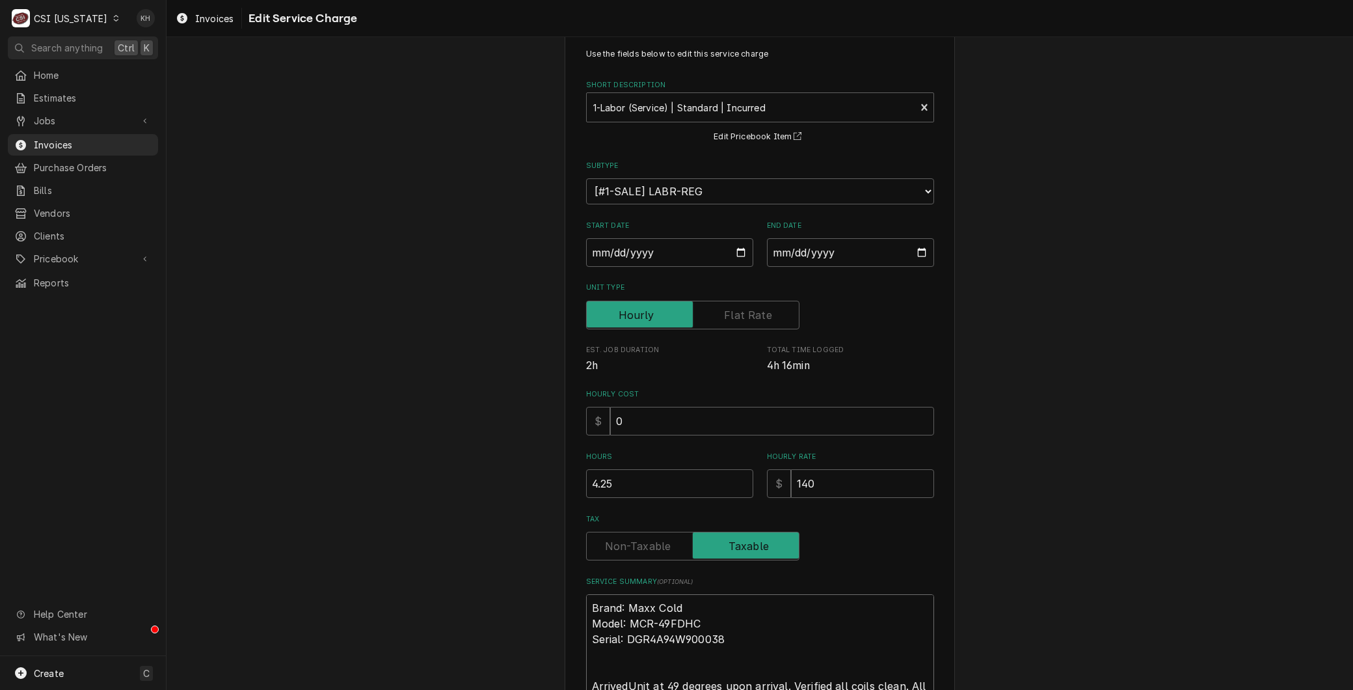
type textarea "Brand: Maxx Cold Model: MCR-49FDHC Serial: DGR4A94W900038 Arrived Unit at 49 de…"
type textarea "x"
type textarea "Brand: Maxx Cold Model: MCR-49FDHC Serial: DGR4A94W900038 Arrived oUnit at 49 d…"
type textarea "x"
type textarea "Brand: Maxx Cold Model: MCR-49FDHC Serial: DGR4A94W900038 Arrived onUnit at 49 …"
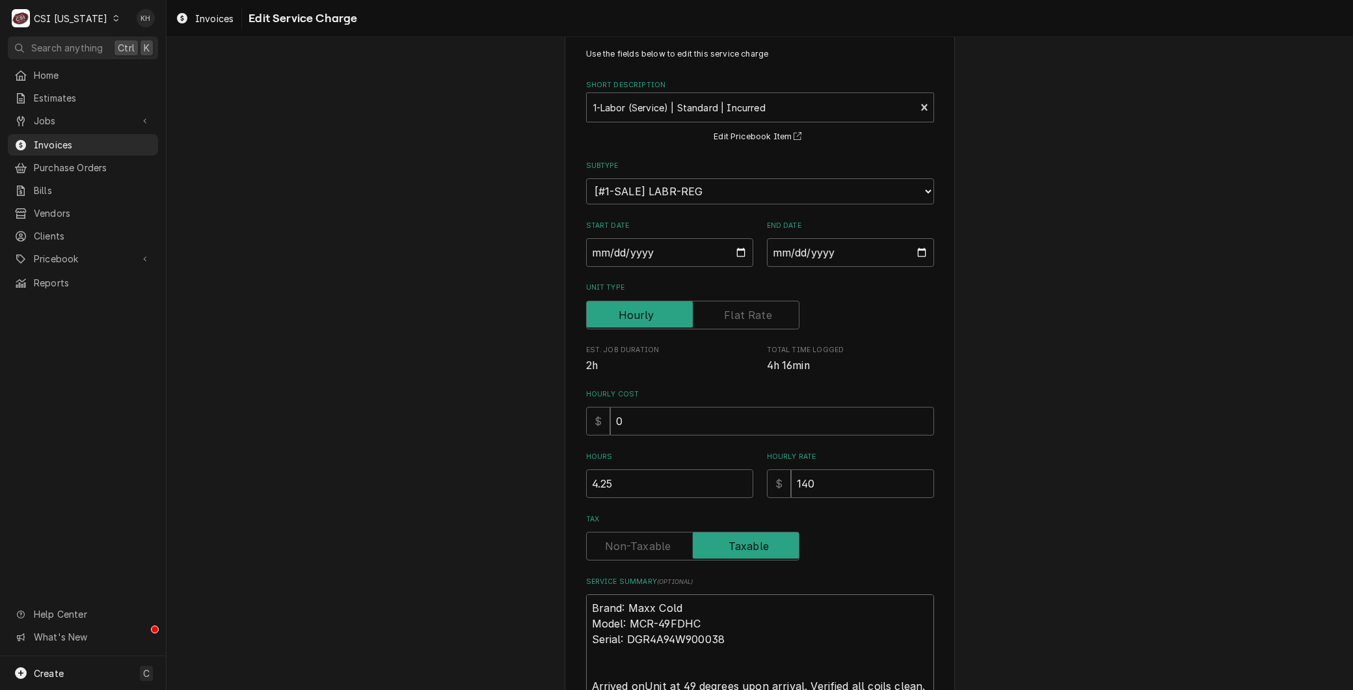
type textarea "x"
type textarea "Brand: Maxx Cold Model: MCR-49FDHC Serial: DGR4A94W900038 Arrived on Unit at 49…"
type textarea "x"
type textarea "Brand: Maxx Cold Model: MCR-49FDHC Serial: DGR4A94W900038 Arrived on sUnit at 4…"
type textarea "x"
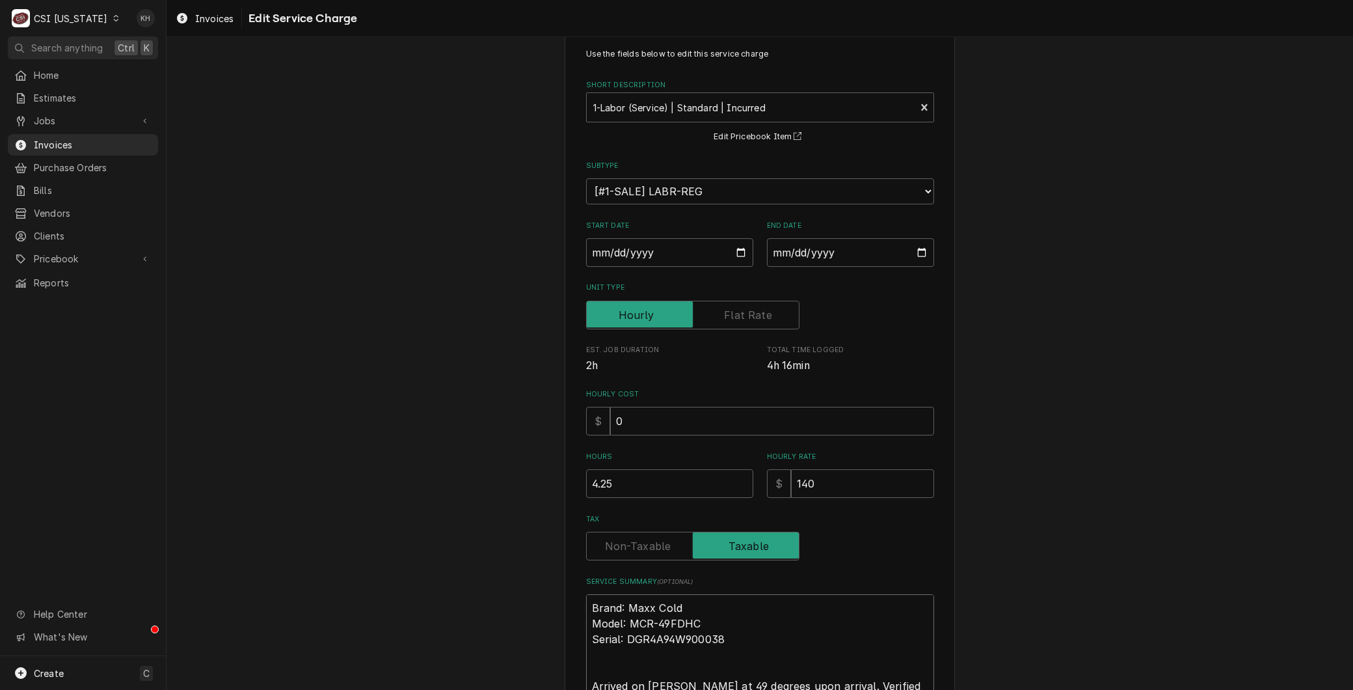
type textarea "Brand: Maxx Cold Model: MCR-49FDHC Serial: DGR4A94W900038 Arrived on siUnit at …"
type textarea "x"
type textarea "Brand: Maxx Cold Model: MCR-49FDHC Serial: DGR4A94W900038 Arrived on sitUnit at…"
type textarea "x"
type textarea "Brand: Maxx Cold Model: MCR-49FDHC Serial: DGR4A94W900038 Arrived on siteUnit a…"
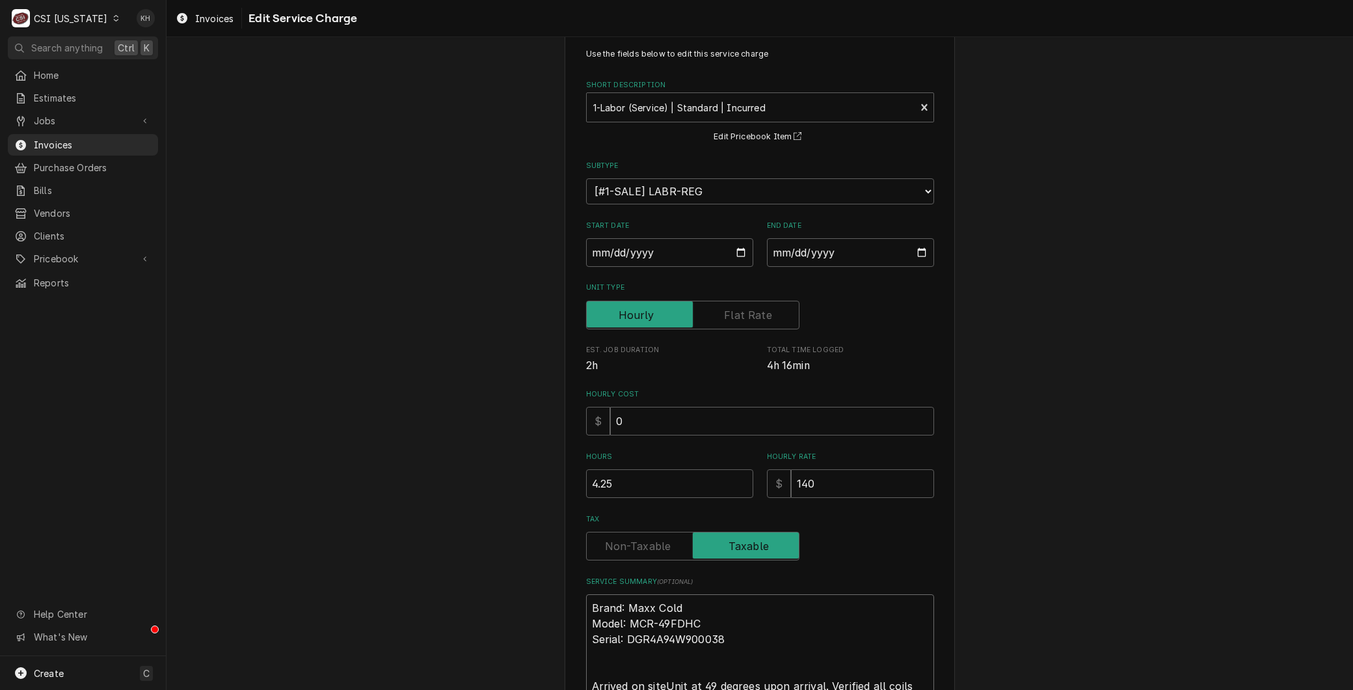
type textarea "x"
type textarea "Brand: Maxx Cold Model: MCR-49FDHC Serial: DGR4A94W900038 Arrived on site,Unit …"
type textarea "x"
type textarea "Brand: Maxx Cold Model: MCR-49FDHC Serial: DGR4A94W900038 Arrived on site,.Unit…"
type textarea "x"
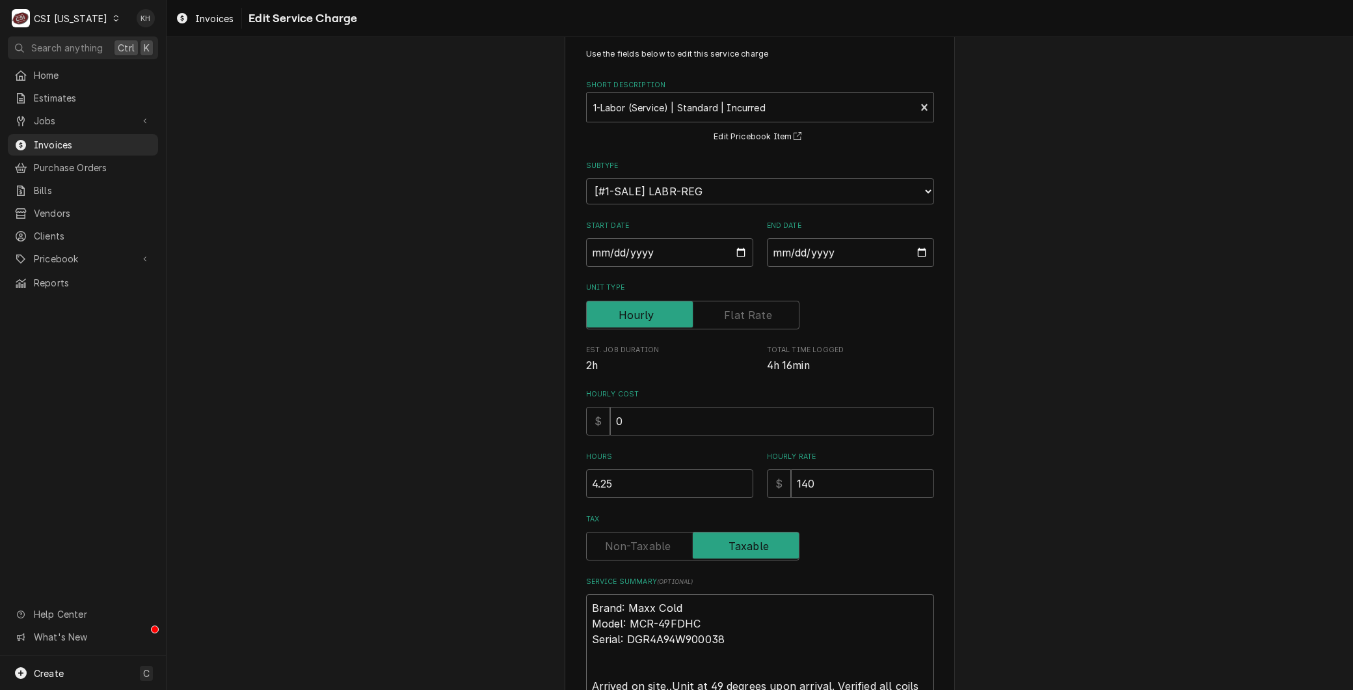
type textarea "Brand: Maxx Cold Model: MCR-49FDHC Serial: DGR4A94W900038 Arrived on site,. Uni…"
type textarea "x"
type textarea "Brand: Maxx Cold Model: MCR-49FDHC Serial: DGR4A94W900038 Arrived on site,.Unit…"
type textarea "x"
type textarea "Brand: Maxx Cold Model: MCR-49FDHC Serial: DGR4A94W900038 Arrived on site,Unit …"
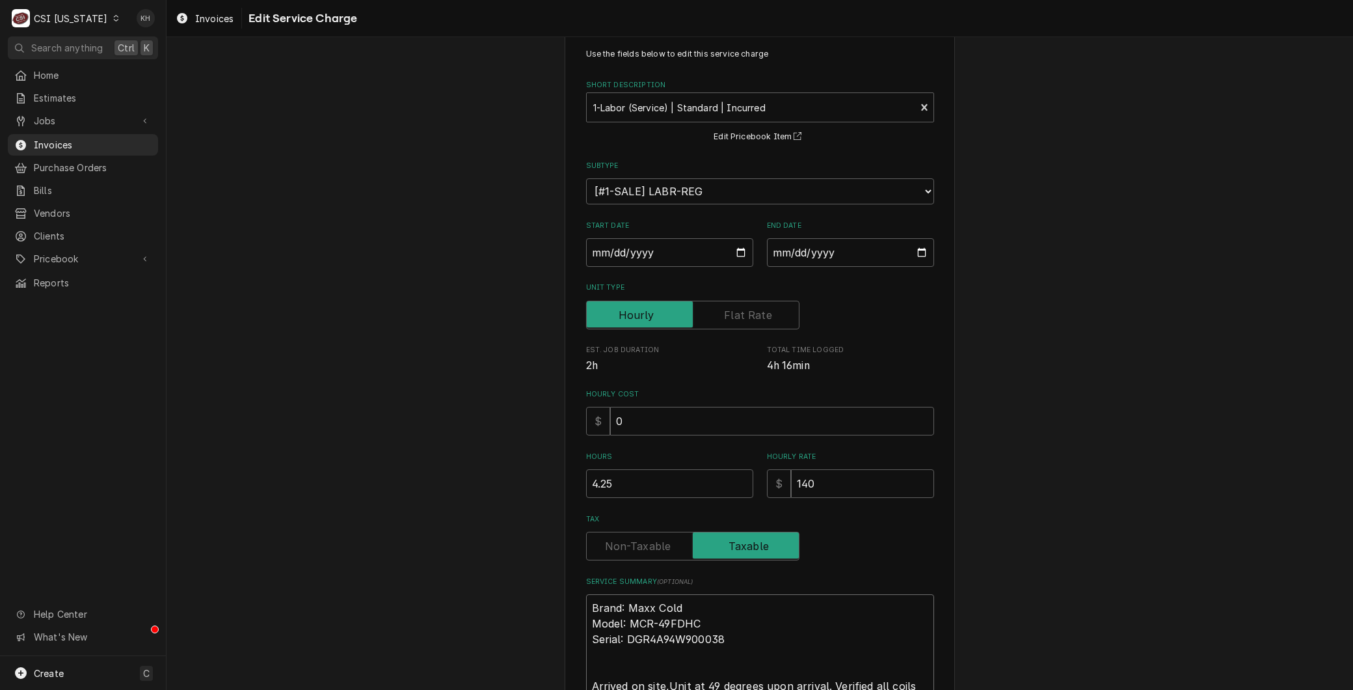
type textarea "x"
type textarea "Brand: Maxx Cold Model: MCR-49FDHC Serial: DGR4A94W900038 Arrived on site, Unit…"
type textarea "x"
type textarea "Brand: Maxx Cold Model: MCR-49FDHC Serial: DGR4A94W900038 8Arrived on site, Uni…"
type textarea "x"
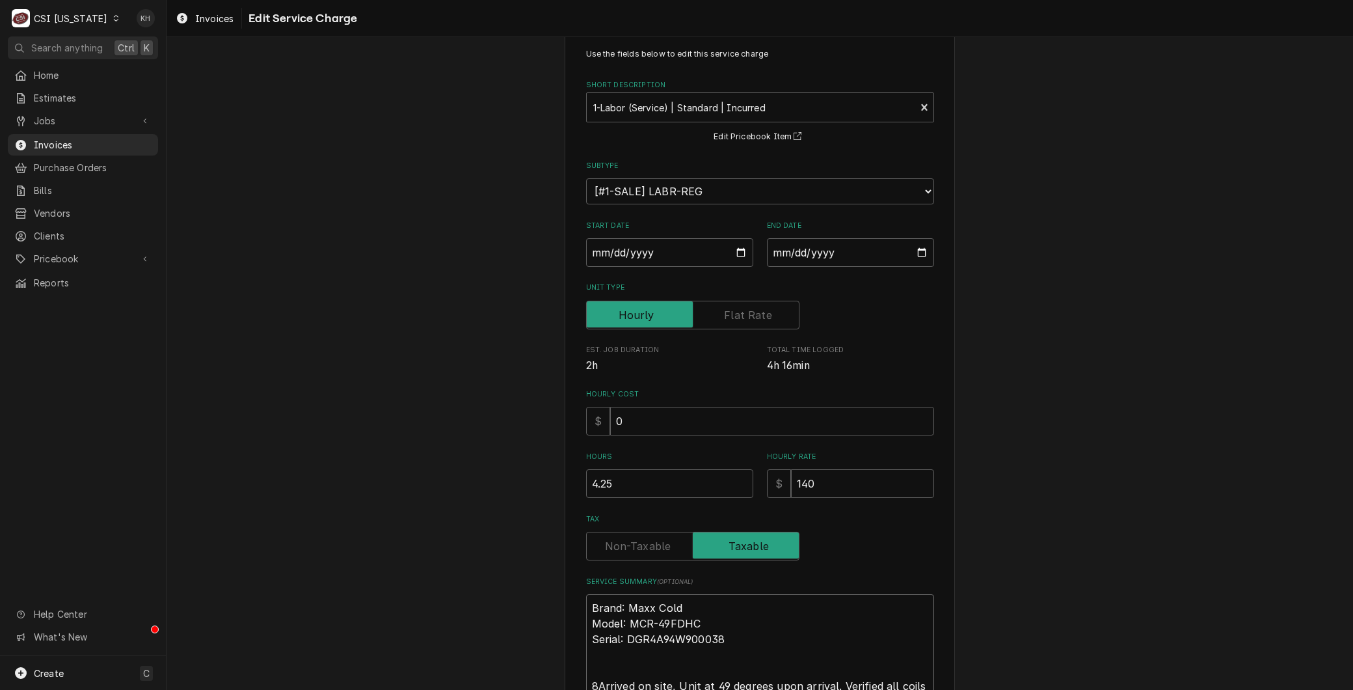
type textarea "Brand: Maxx Cold Model: MCR-49FDHC Serial: DGR4A94W900038 8/Arrived on site, Un…"
type textarea "x"
type textarea "Brand: Maxx Cold Model: MCR-49FDHC Serial: DGR4A94W900038 8/6Arrived on site, U…"
type textarea "x"
type textarea "Brand: Maxx Cold Model: MCR-49FDHC Serial: DGR4A94W900038 8/6 Arrived on site, …"
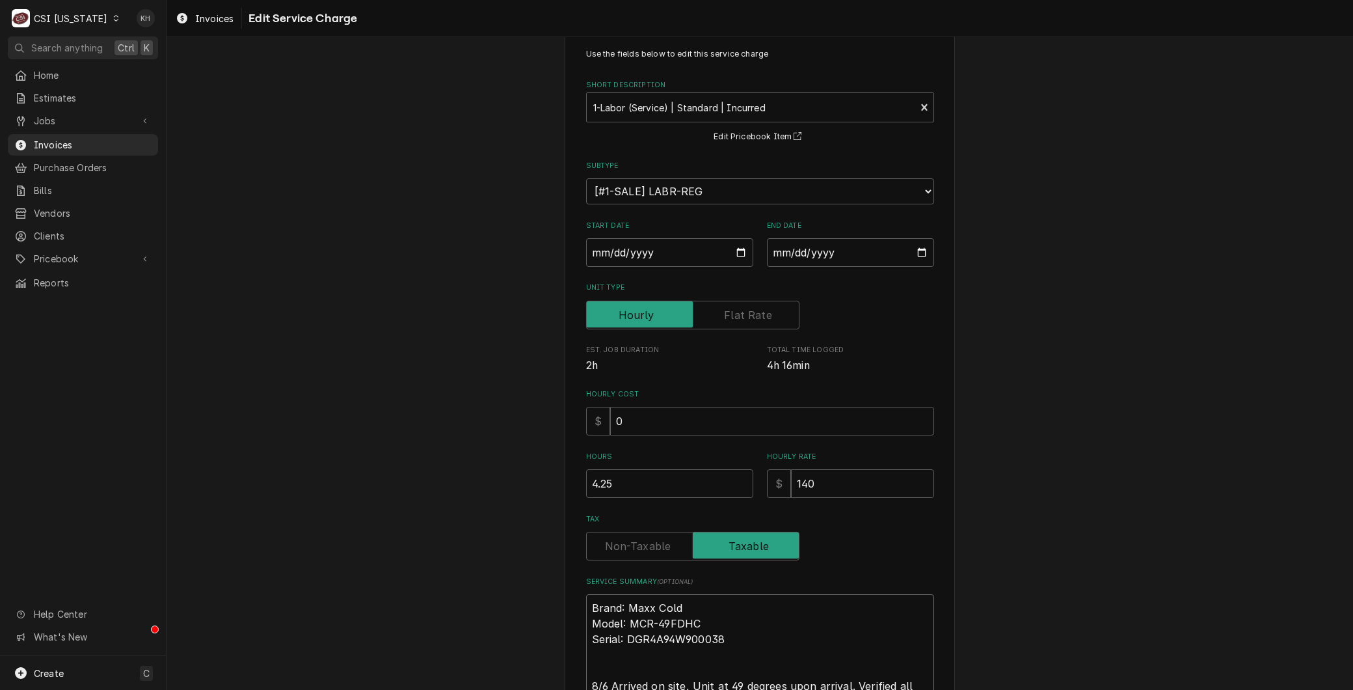
type textarea "x"
type textarea "Brand: Maxx Cold Model: MCR-49FDHC Serial: DGR4A94W900038 8/6 -Arrived on site,…"
type textarea "x"
type textarea "Brand: Maxx Cold Model: MCR-49FDHC Serial: DGR4A94W900038 8/6 - Arrived on site…"
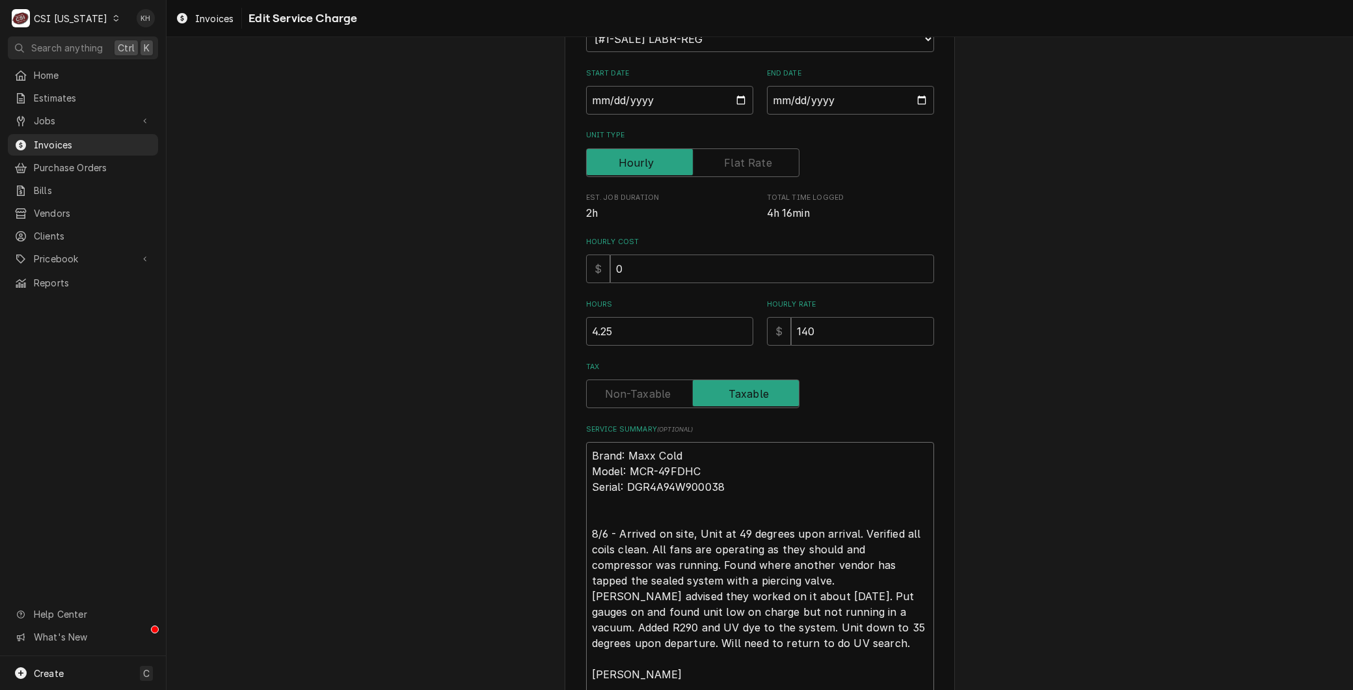
scroll to position [432, 0]
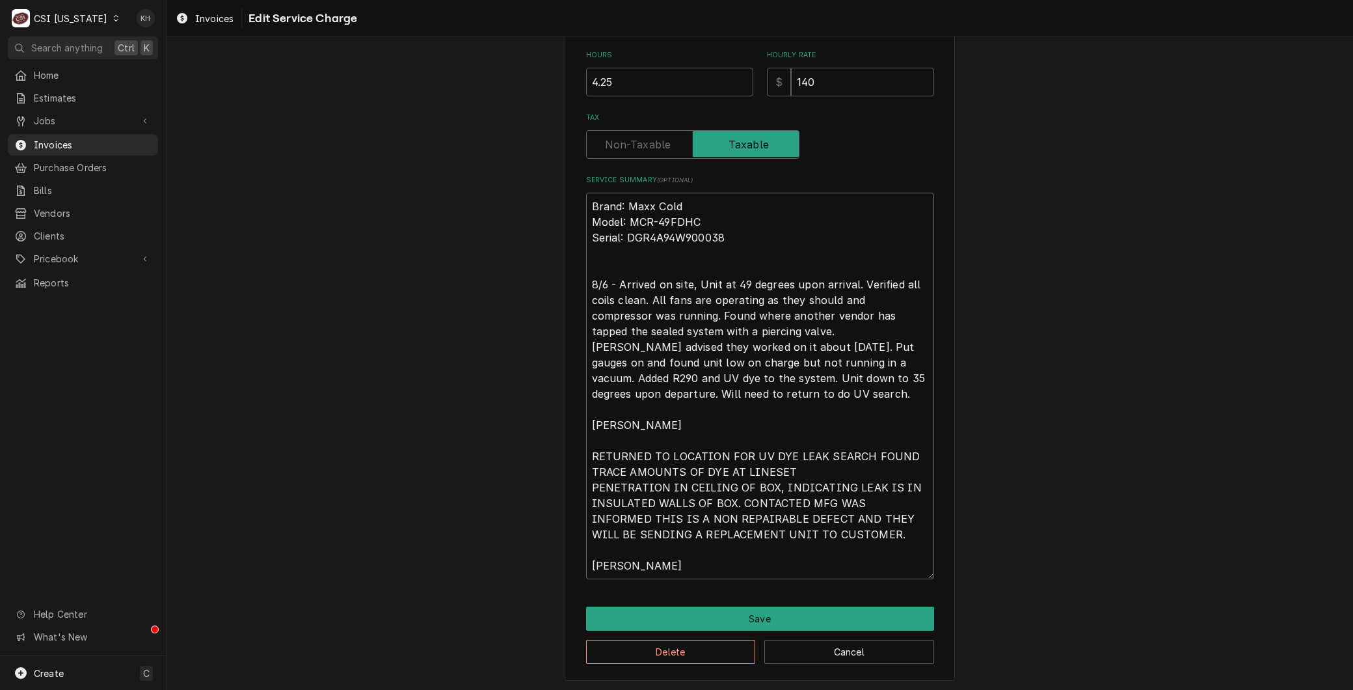
click at [696, 282] on textarea "Brand: Maxx Cold Model: MCR-49FDHC Serial: DGR4A94W900038 8/6 - Arrived on site…" at bounding box center [760, 386] width 348 height 386
type textarea "x"
type textarea "Brand: Maxx Cold Model: MCR-49FDHC Serial: DGR4A94W900038 8/6 - Arrived on site…"
type textarea "x"
type textarea "Brand: Maxx Cold Model: MCR-49FDHC Serial: DGR4A94W900038 8/6 - Arrived on site…"
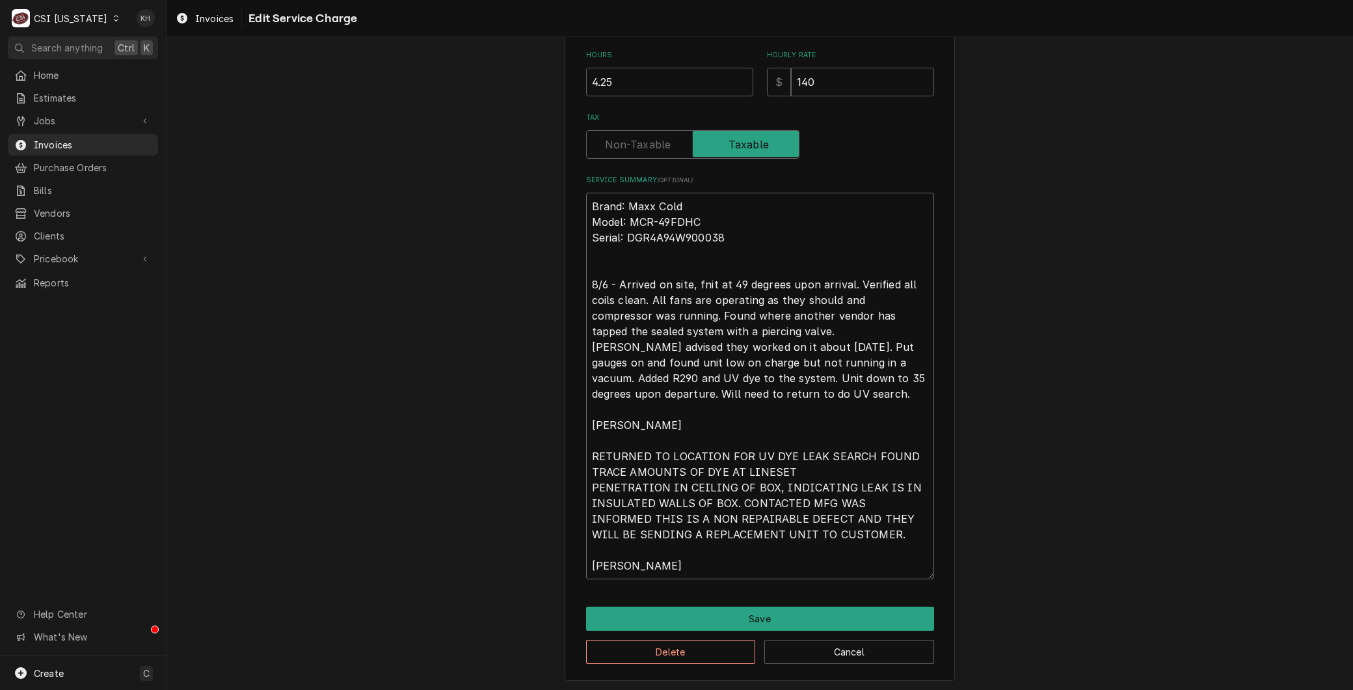
type textarea "x"
type textarea "Brand: Maxx Cold Model: MCR-49FDHC Serial: DGR4A94W900038 8/6 - Arrived on site…"
type textarea "x"
type textarea "Brand: Maxx Cold Model: MCR-49FDHC Serial: DGR4A94W900038 8/6 - Arrived on site…"
type textarea "x"
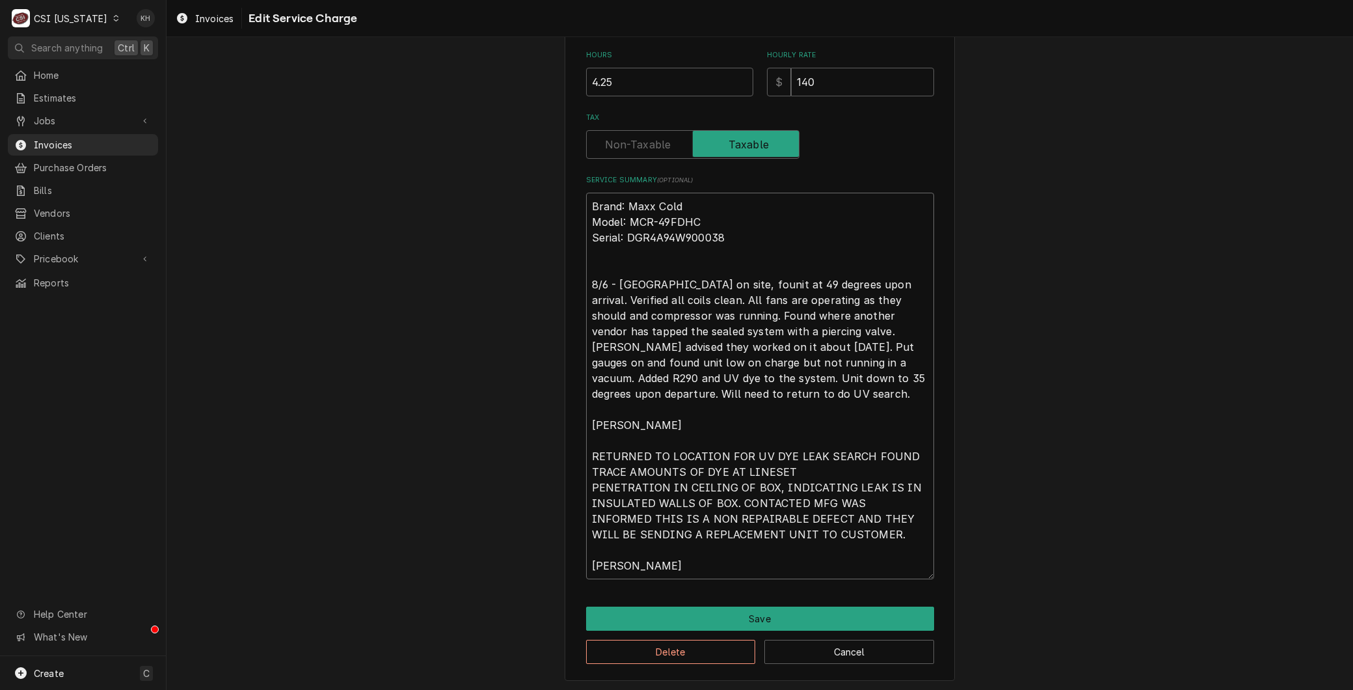
type textarea "Brand: Maxx Cold Model: MCR-49FDHC Serial: DGR4A94W900038 8/6 - Arrived on site…"
type textarea "x"
type textarea "Brand: Maxx Cold Model: MCR-49FDHC Serial: DGR4A94W900038 8/6 - Arrived on site…"
type textarea "x"
type textarea "Brand: Maxx Cold Model: MCR-49FDHC Serial: DGR4A94W900038 8/6 - Arrived on site…"
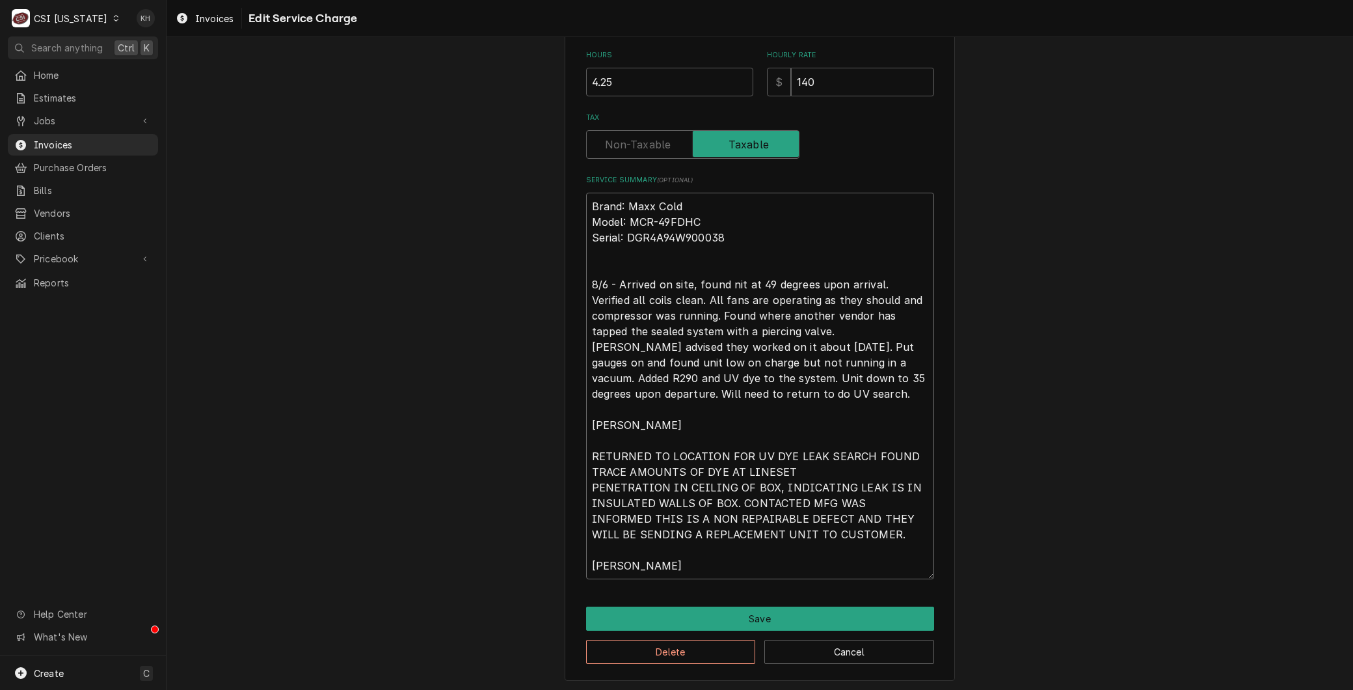
type textarea "x"
type textarea "Brand: Maxx Cold Model: MCR-49FDHC Serial: DGR4A94W900038 8/6 - Arrived on site…"
type textarea "x"
type textarea "Brand: Maxx Cold Model: MCR-49FDHC Serial: DGR4A94W900038 8/6 - Arrived on site…"
type textarea "x"
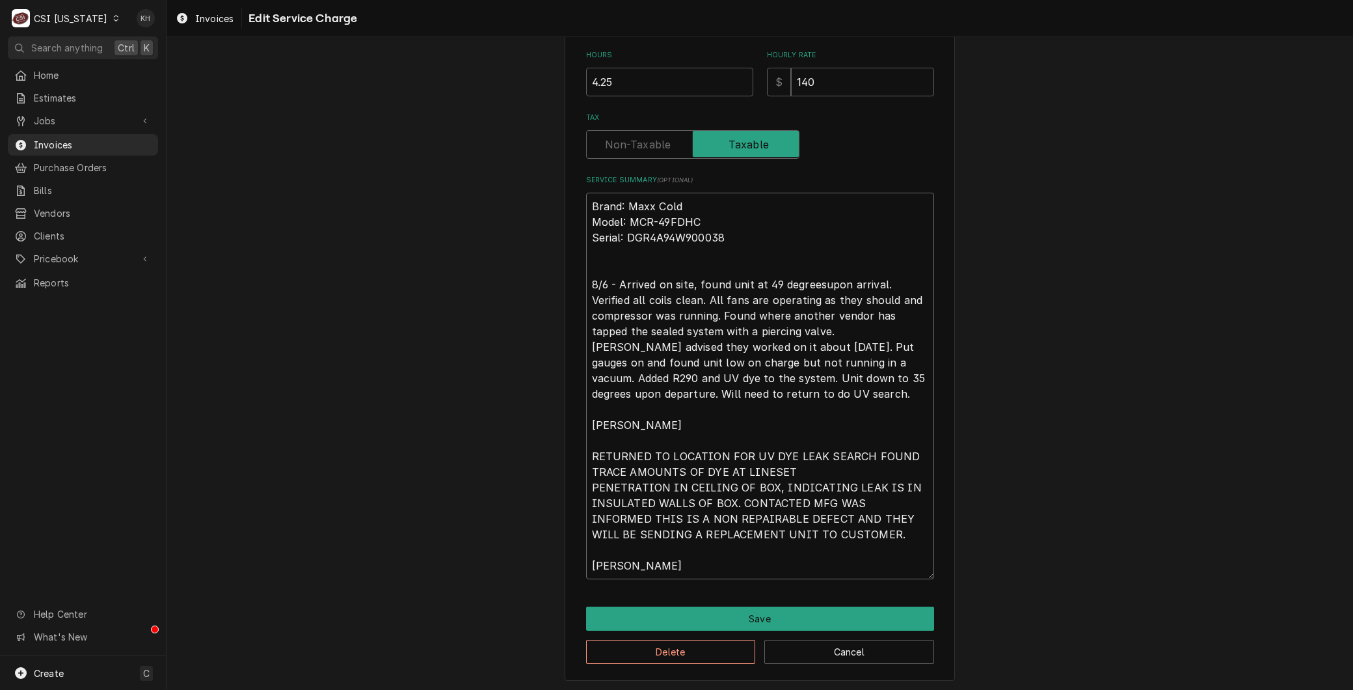
type textarea "Brand: Maxx Cold Model: MCR-49FDHC Serial: DGR4A94W900038 8/6 - Arrived on site…"
type textarea "x"
type textarea "Brand: Maxx Cold Model: MCR-49FDHC Serial: DGR4A94W900038 8/6 - Arrived on site…"
type textarea "x"
type textarea "Brand: Maxx Cold Model: MCR-49FDHC Serial: DGR4A94W900038 8/6 - Arrived on site…"
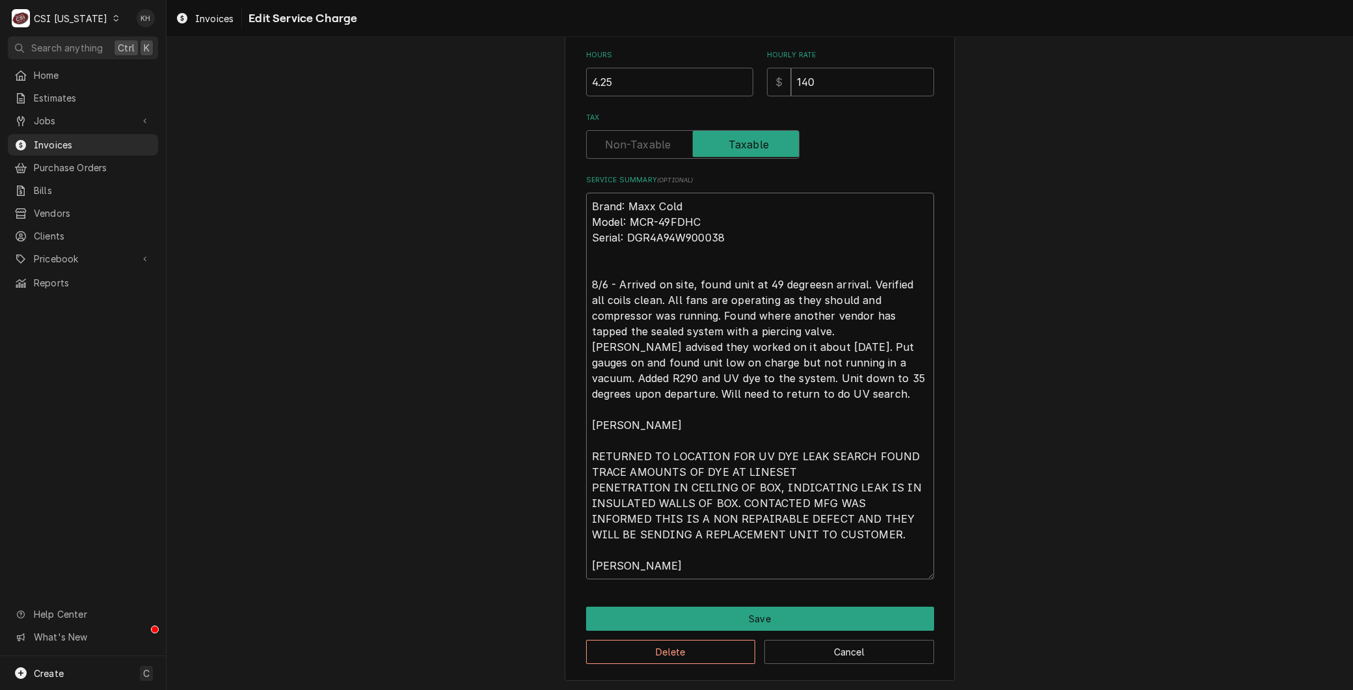
type textarea "x"
type textarea "Brand: Maxx Cold Model: MCR-49FDHC Serial: DGR4A94W900038 8/6 - Arrived on site…"
type textarea "x"
type textarea "Brand: Maxx Cold Model: MCR-49FDHC Serial: DGR4A94W900038 8/6 - Arrived on site…"
type textarea "x"
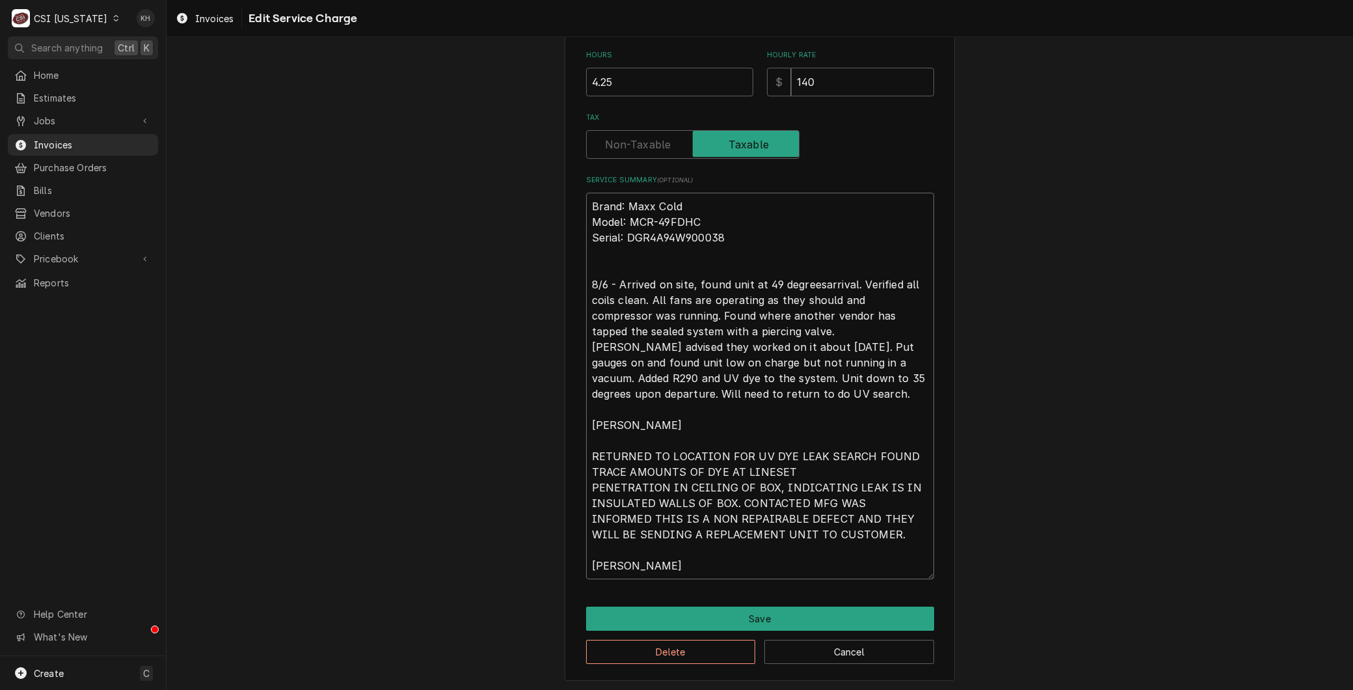
type textarea "Brand: Maxx Cold Model: MCR-49FDHC Serial: DGR4A94W900038 8/6 - Arrived on site…"
type textarea "x"
type textarea "Brand: Maxx Cold Model: MCR-49FDHC Serial: DGR4A94W900038 8/6 - Arrived on site…"
type textarea "x"
type textarea "Brand: Maxx Cold Model: MCR-49FDHC Serial: DGR4A94W900038 8/6 - Arrived on site…"
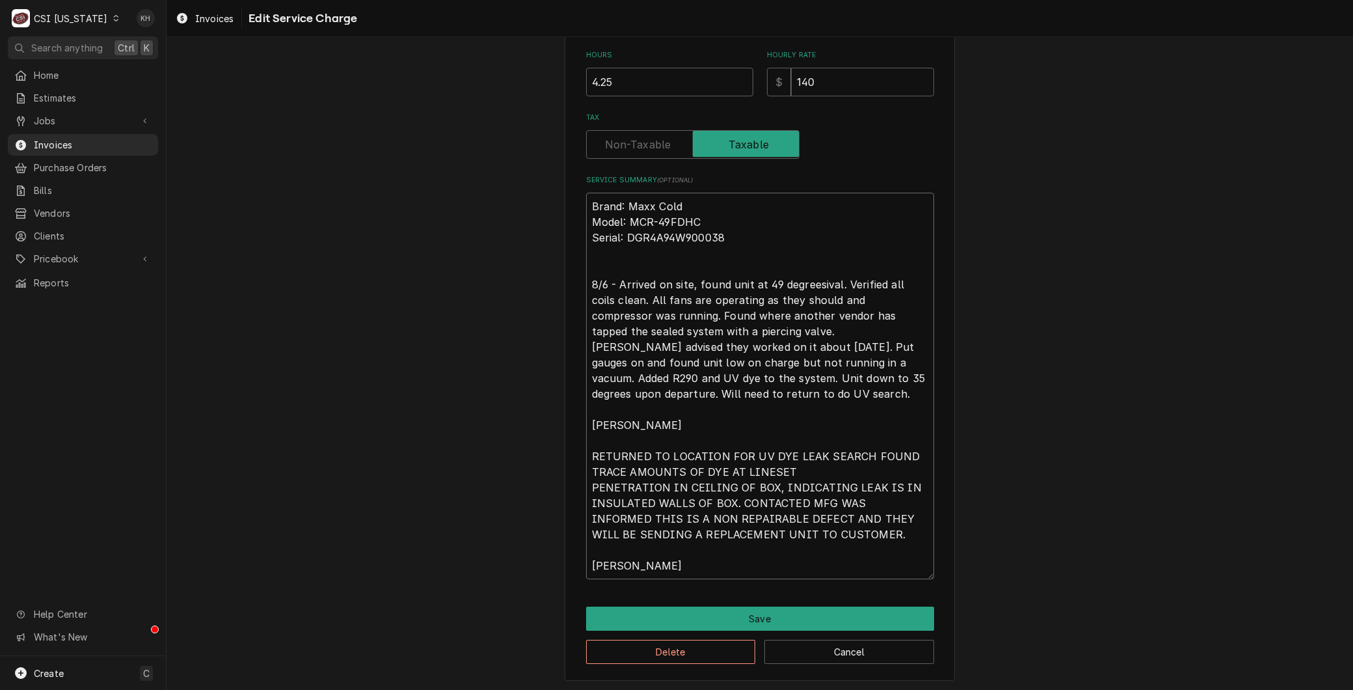
type textarea "x"
type textarea "Brand: Maxx Cold Model: MCR-49FDHC Serial: DGR4A94W900038 8/6 - Arrived on site…"
type textarea "x"
type textarea "Brand: Maxx Cold Model: MCR-49FDHC Serial: DGR4A94W900038 8/6 - Arrived on site…"
type textarea "x"
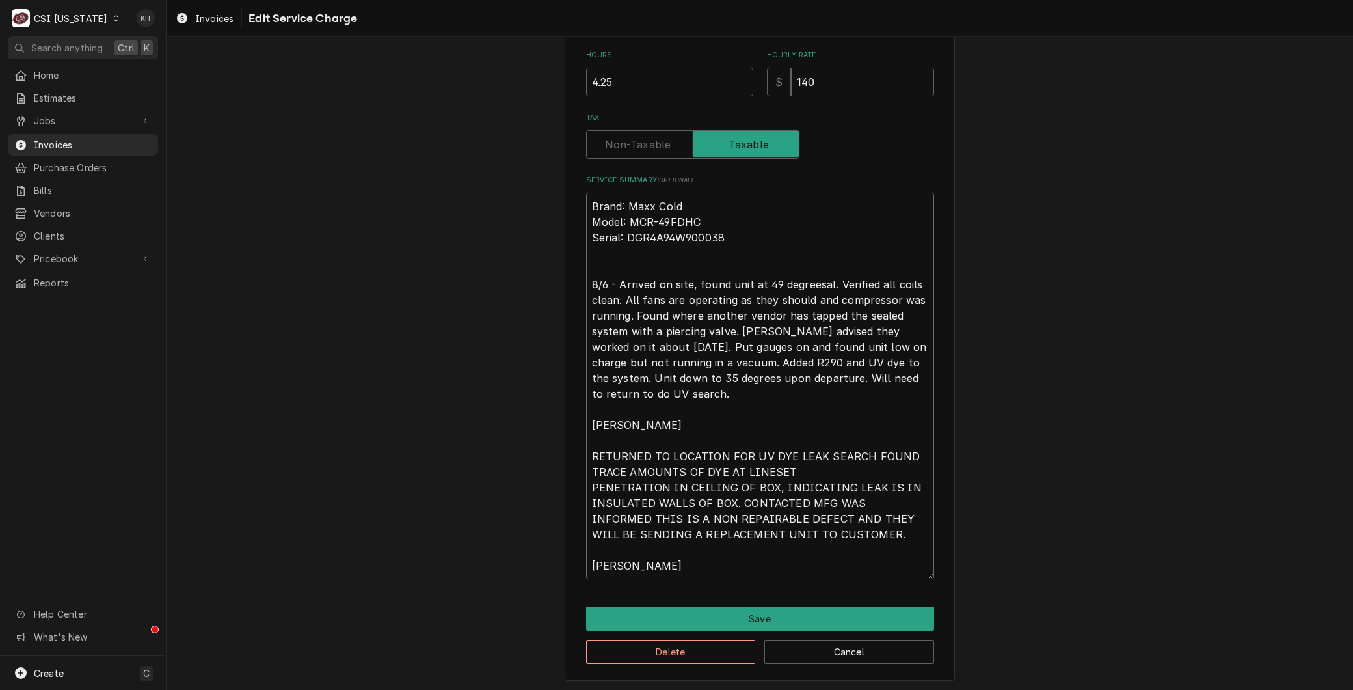
type textarea "Brand: Maxx Cold Model: MCR-49FDHC Serial: DGR4A94W900038 8/6 - Arrived on site…"
type textarea "x"
type textarea "Brand: Maxx Cold Model: MCR-49FDHC Serial: DGR4A94W900038 8/6 - Arrived on site…"
type textarea "x"
type textarea "Brand: Maxx Cold Model: MCR-49FDHC Serial: DGR4A94W900038 8/6 - Arrived on site…"
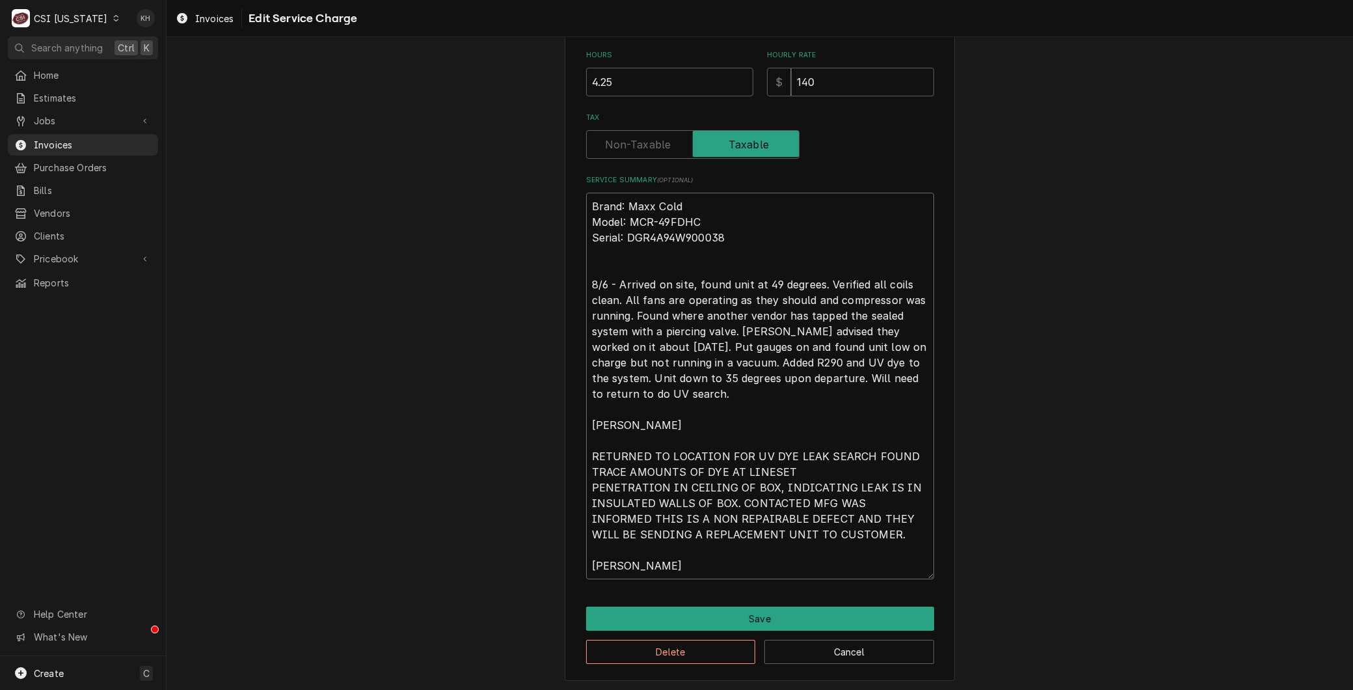
type textarea "x"
type textarea "Brand: Maxx Cold Model: MCR-49FDHC Serial: DGR4A94W900038 8/6 - Arrived on site…"
type textarea "x"
type textarea "Brand: Maxx Cold Model: MCR-49FDHC Serial: DGR4A94W900038 8/6 - Arrived on site…"
type textarea "x"
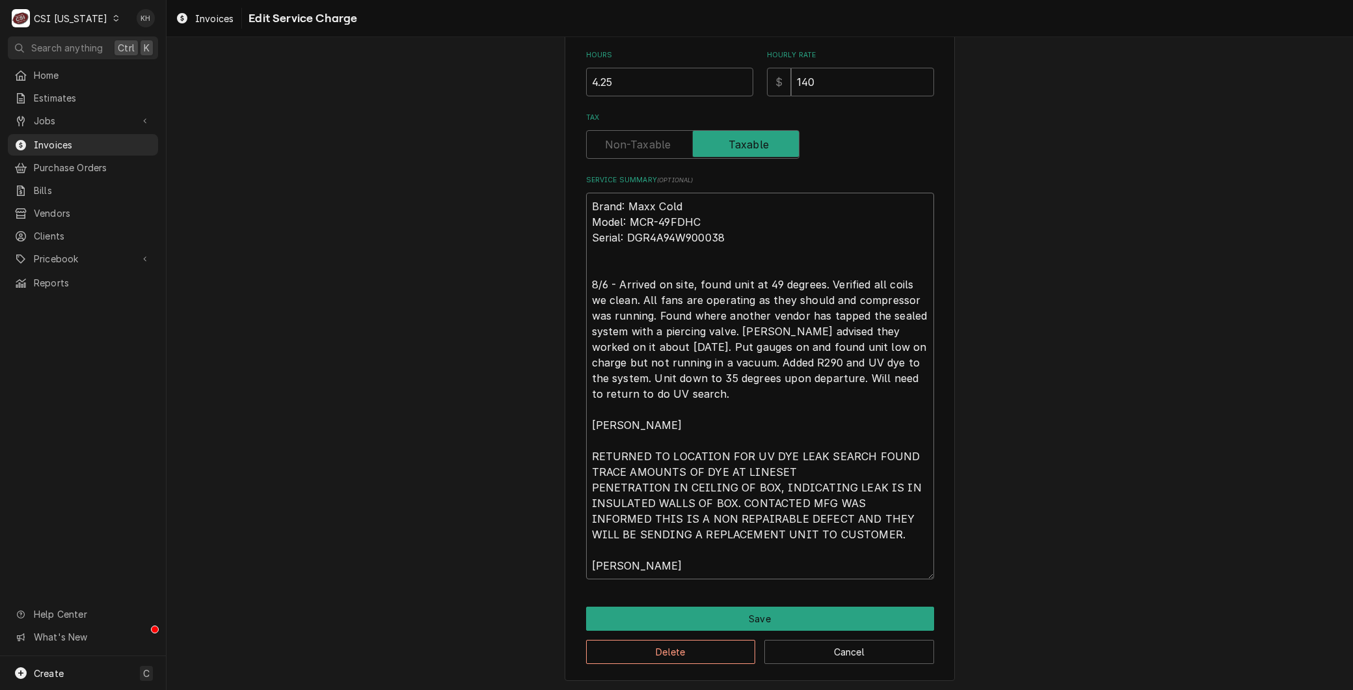
type textarea "Brand: Maxx Cold Model: MCR-49FDHC Serial: DGR4A94W900038 8/6 - Arrived on site…"
type textarea "x"
type textarea "Brand: Maxx Cold Model: MCR-49FDHC Serial: DGR4A94W900038 8/6 - Arrived on site…"
type textarea "x"
type textarea "Brand: Maxx Cold Model: MCR-49FDHC Serial: DGR4A94W900038 8/6 - Arrived on site…"
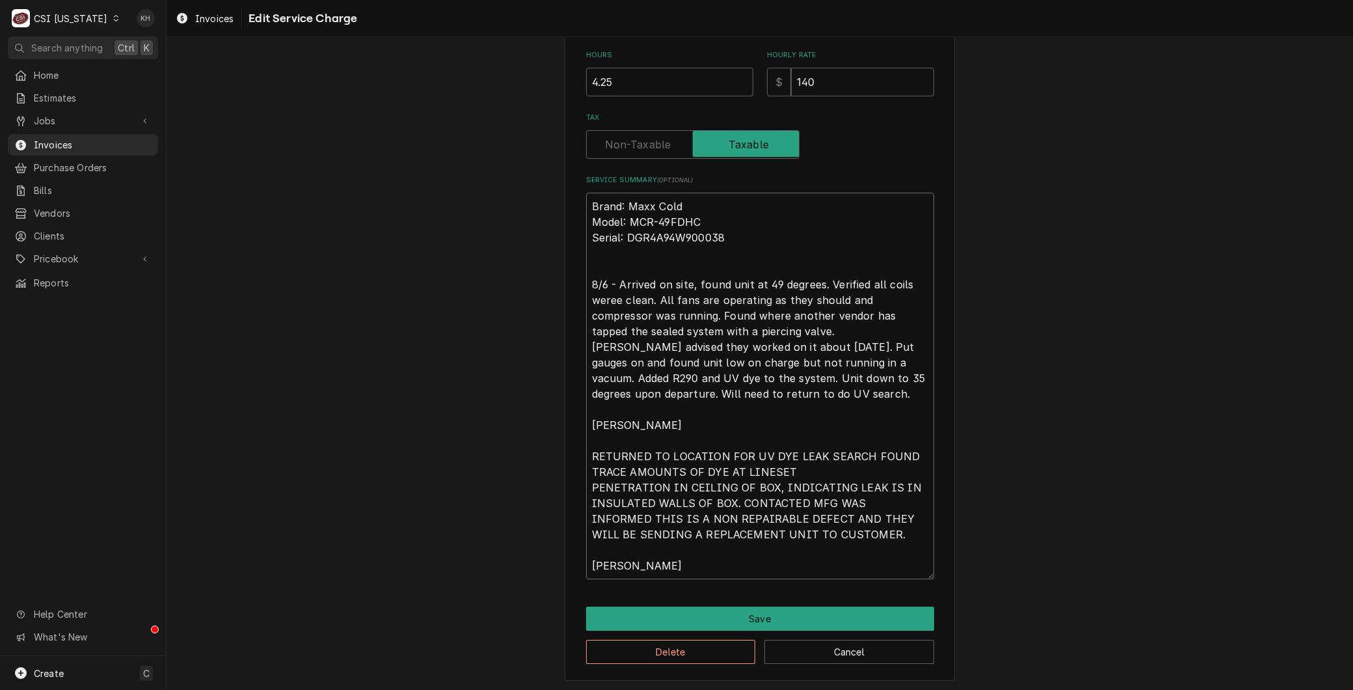
type textarea "x"
type textarea "Brand: Maxx Cold Model: MCR-49FDHC Serial: DGR4A94W900038 8/6 - Arrived on site…"
type textarea "x"
type textarea "Brand: Maxx Cold Model: MCR-49FDHC Serial: DGR4A94W900038 8/6 - Arrived on site…"
drag, startPoint x: 840, startPoint y: 377, endPoint x: 937, endPoint y: 381, distance: 97.0
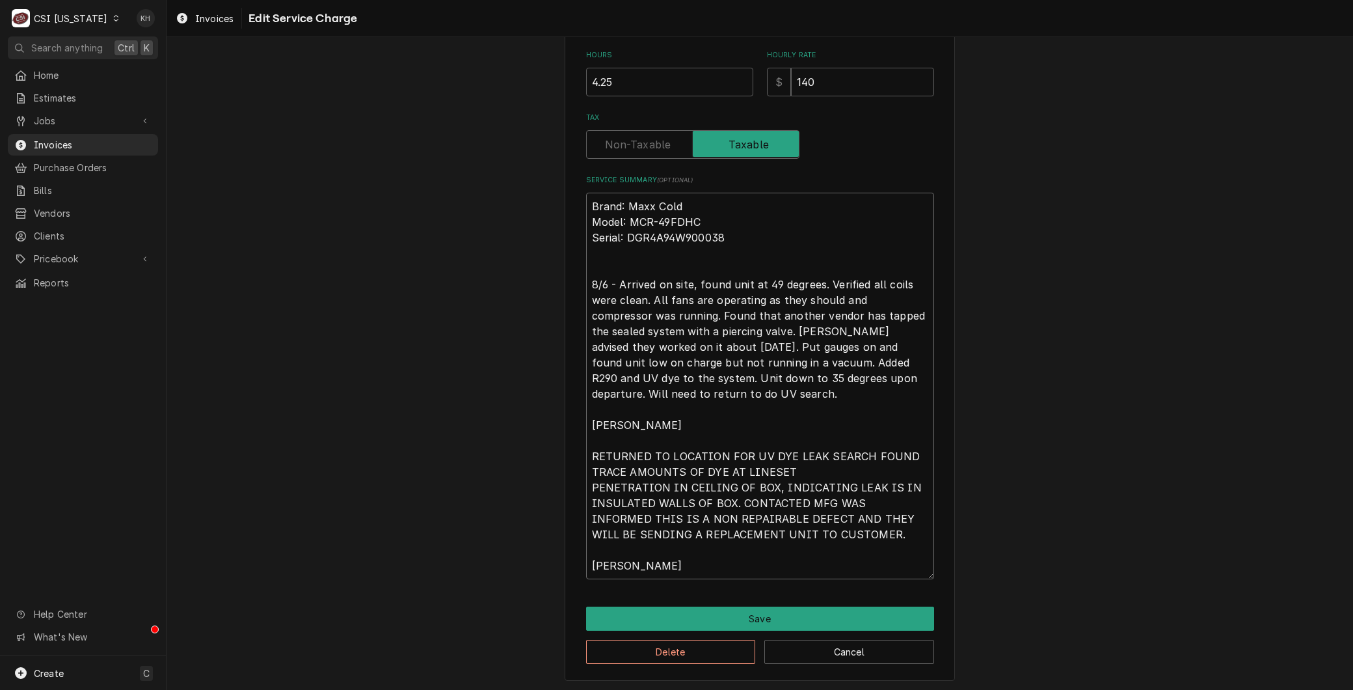
click at [937, 381] on div "Use the fields below to edit this service charge Short Description 1-Labor (Ser…" at bounding box center [760, 155] width 390 height 1050
click at [781, 410] on textarea "Brand: Maxx Cold Model: MCR-49FDHC Serial: DGR4A94W900038 8/6 - Arrived on site…" at bounding box center [760, 386] width 348 height 386
click at [586, 454] on textarea "Brand: Maxx Cold Model: MCR-49FDHC Serial: DGR4A94W900038 8/6 - Arrived on site…" at bounding box center [760, 386] width 348 height 386
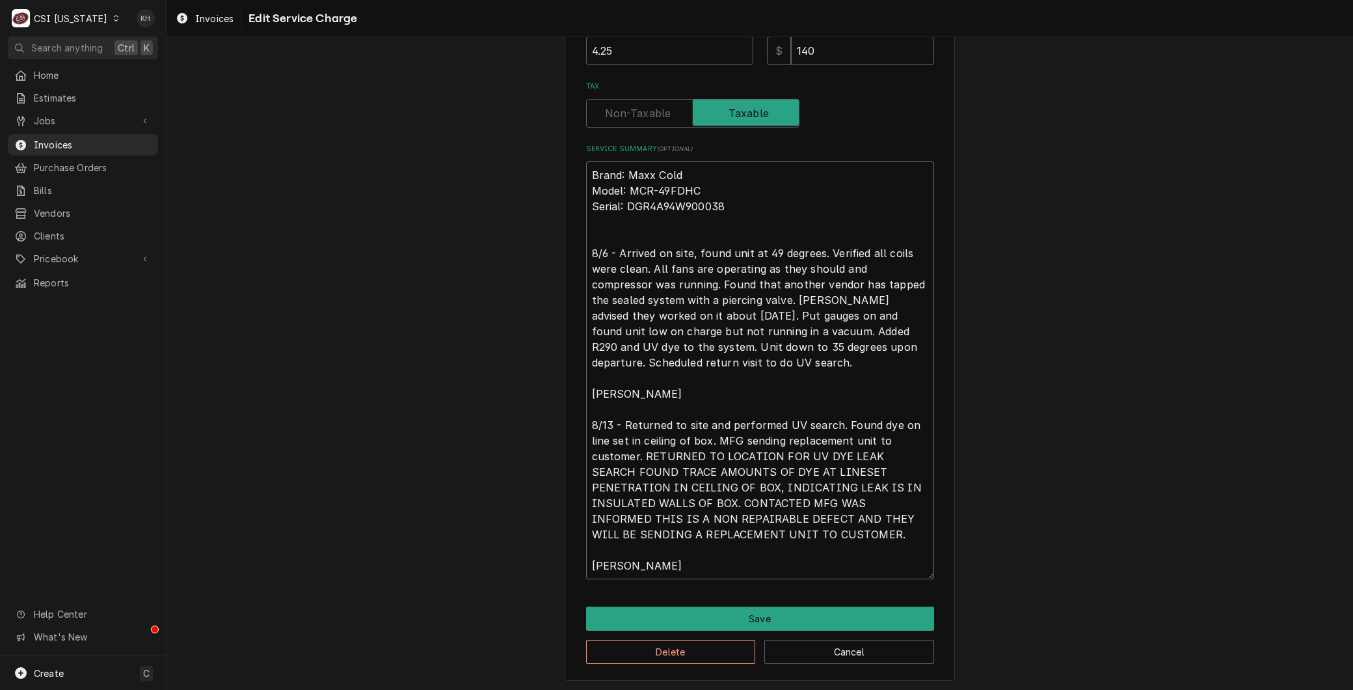
drag, startPoint x: 674, startPoint y: 525, endPoint x: 1122, endPoint y: 713, distance: 485.5
click at [1122, 689] on html "C CSI Kentucky KH Search anything Ctrl K Home Estimates Jobs Jobs Job Series In…" at bounding box center [676, 345] width 1353 height 690
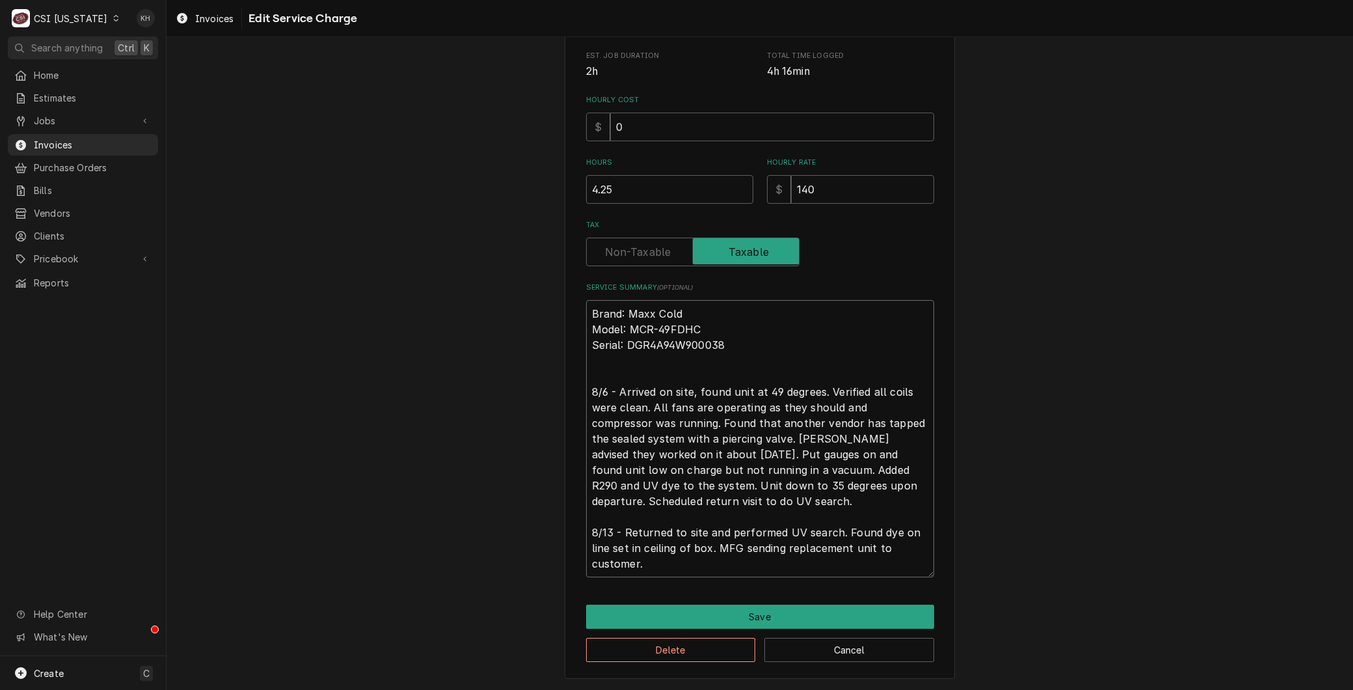
scroll to position [323, 0]
click at [724, 612] on button "Save" at bounding box center [760, 618] width 348 height 24
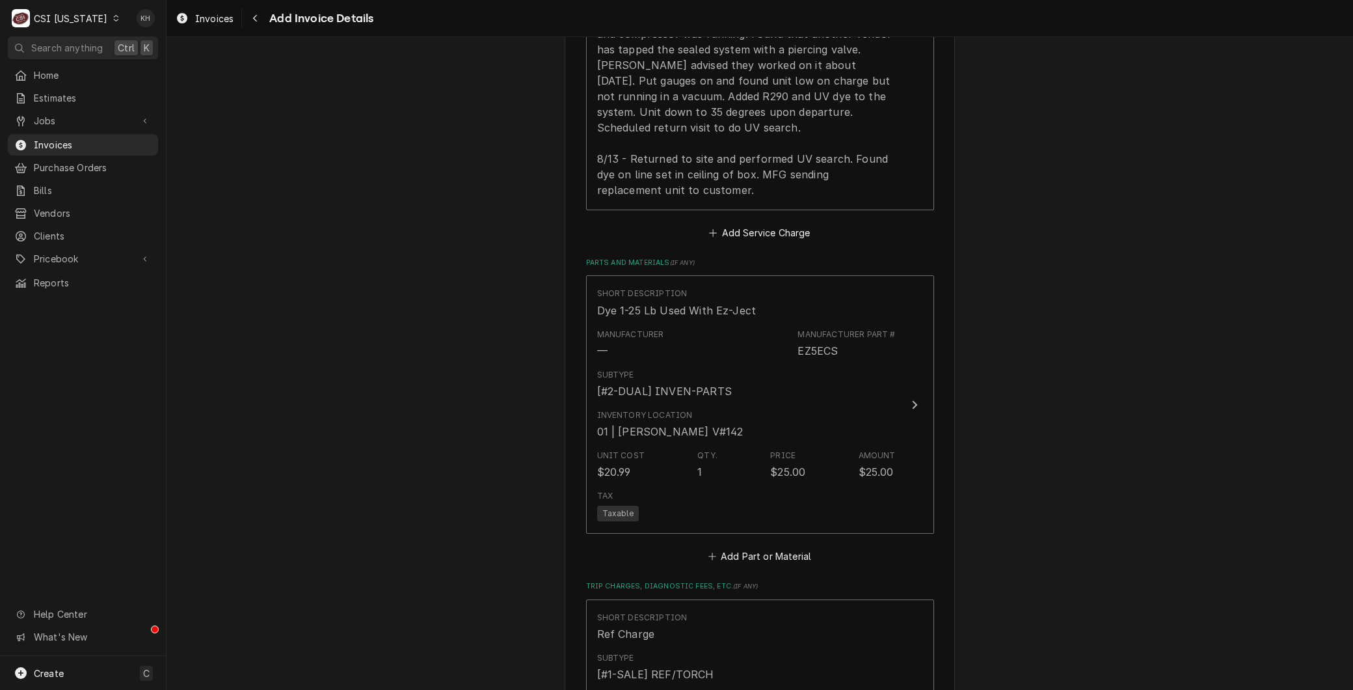
scroll to position [1467, 0]
drag, startPoint x: 725, startPoint y: 545, endPoint x: 716, endPoint y: 455, distance: 90.3
click at [725, 546] on button "Add Part or Material" at bounding box center [759, 555] width 107 height 18
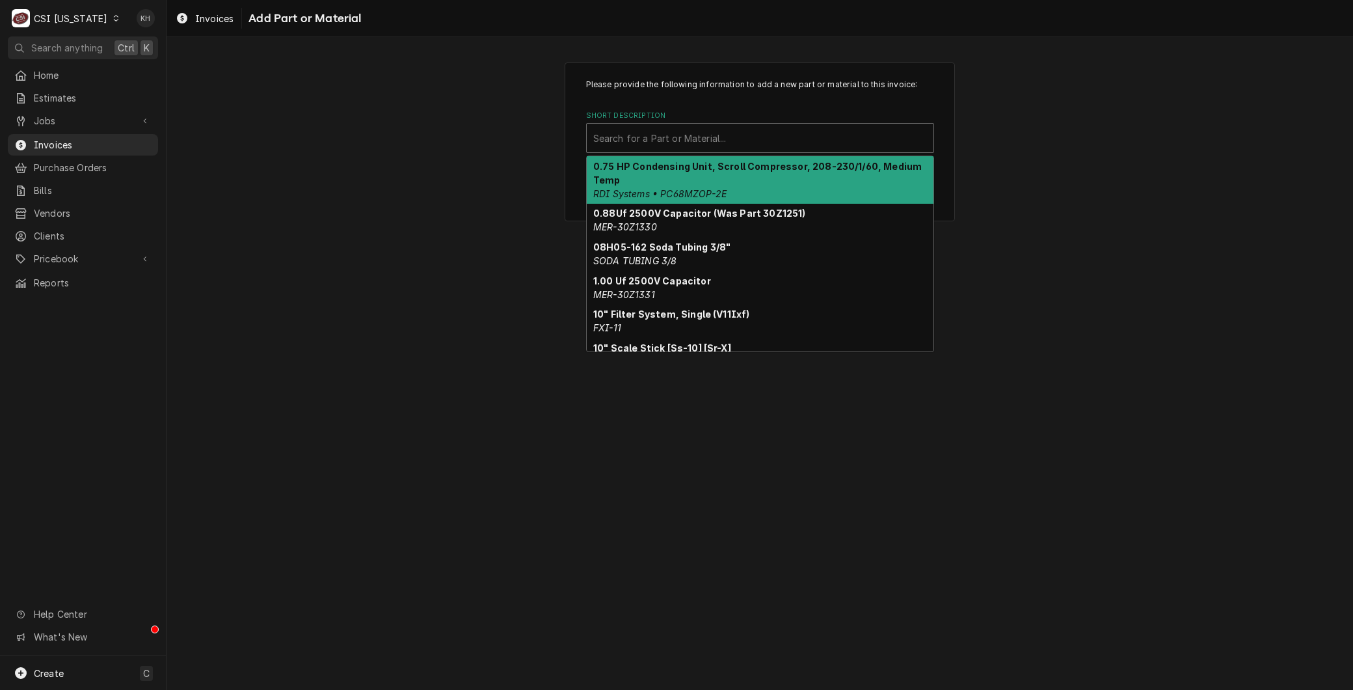
click at [634, 144] on div "Short Description" at bounding box center [760, 137] width 334 height 23
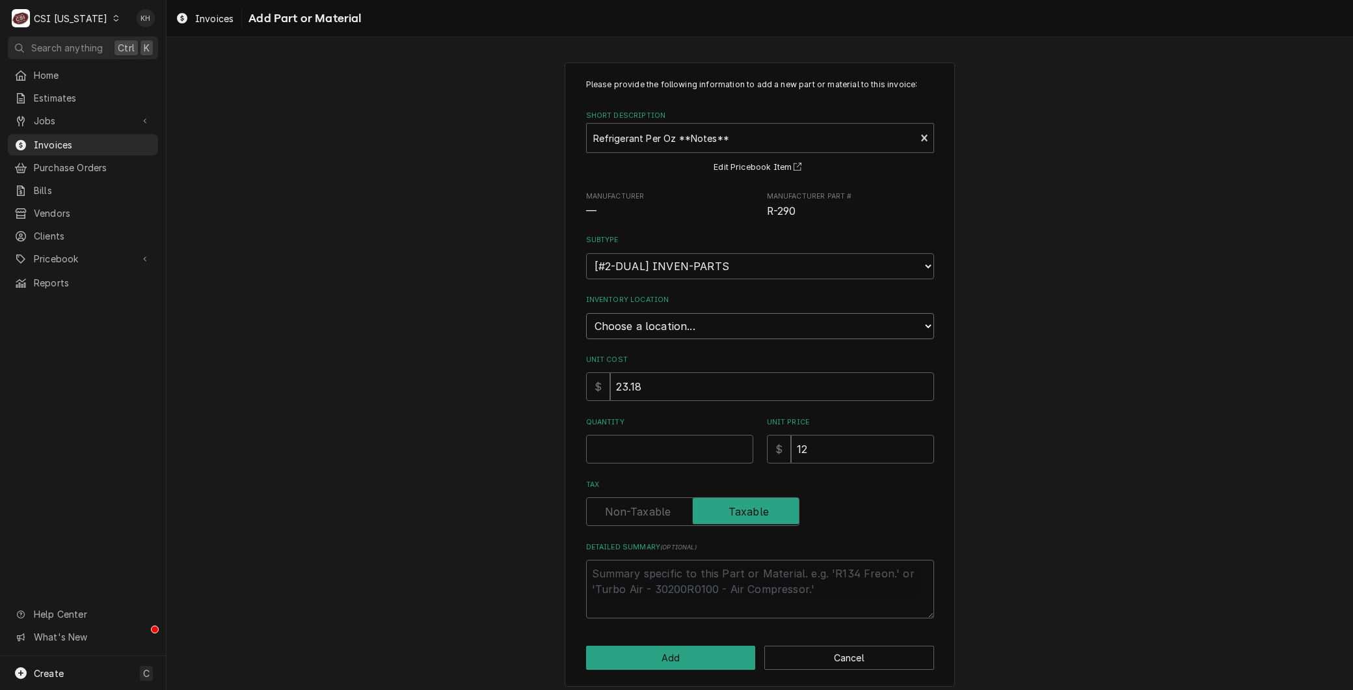
click at [608, 323] on select "Choose a location... 00 | KY WAREHOUSE 01 | BRYANT JOLLEY V#142 01 | JAY MAIDEN…" at bounding box center [760, 326] width 348 height 26
click at [586, 313] on select "Choose a location... 00 | KY WAREHOUSE 01 | BRYANT JOLLEY V#142 01 | JAY MAIDEN…" at bounding box center [760, 326] width 348 height 26
click at [616, 457] on input "Quantity" at bounding box center [669, 449] width 167 height 29
click at [647, 660] on button "Add" at bounding box center [671, 657] width 170 height 24
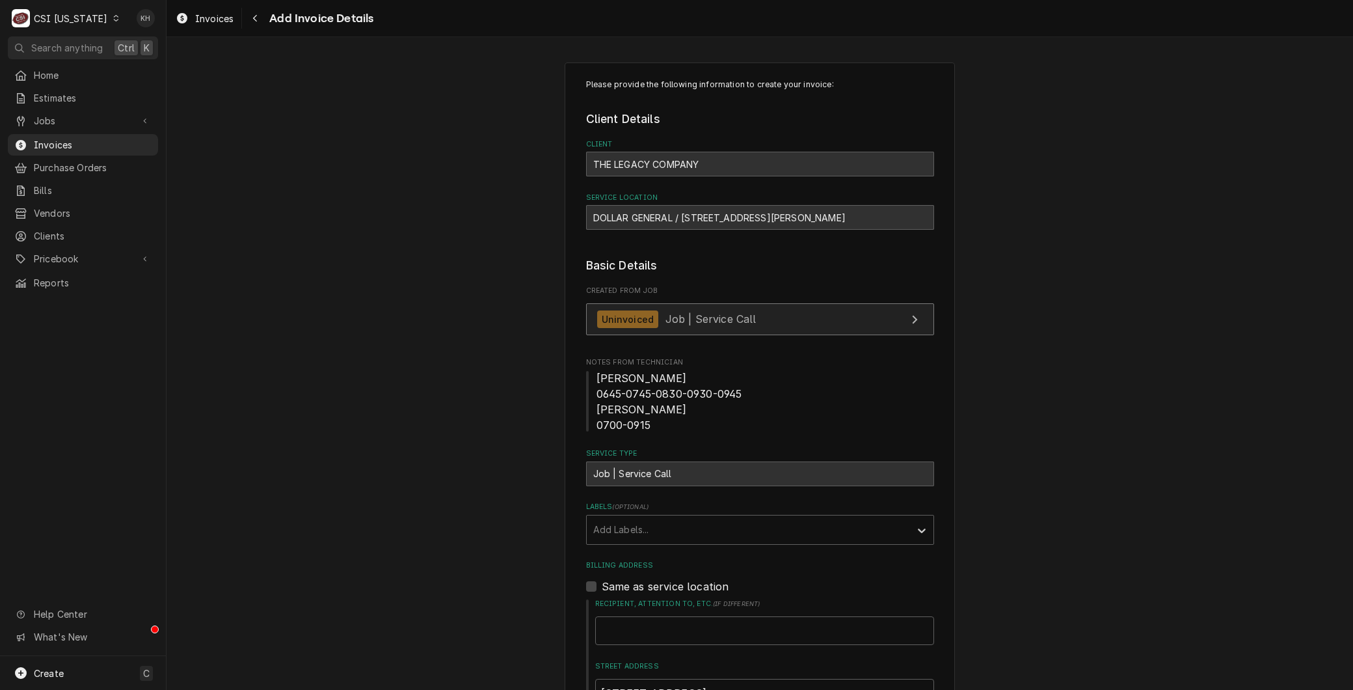
click at [656, 322] on div "Uninvoiced Job | Service Call" at bounding box center [676, 319] width 159 height 18
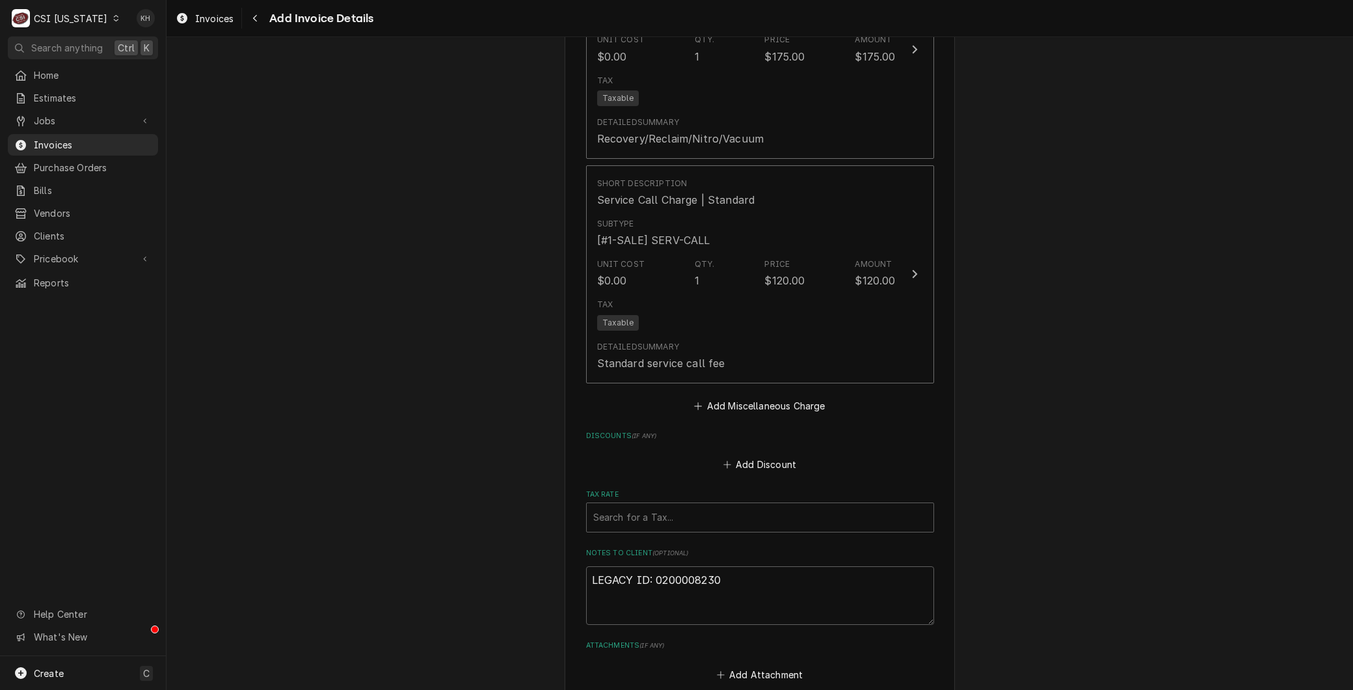
scroll to position [2658, 0]
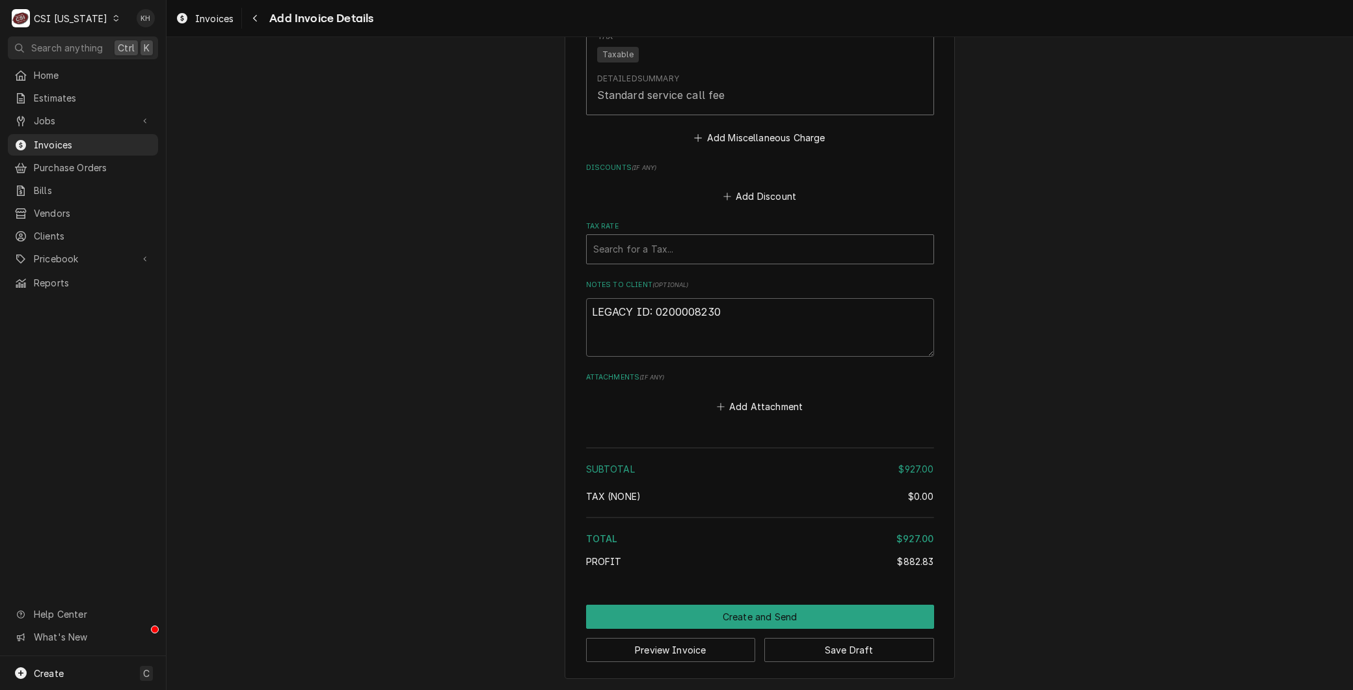
click at [602, 246] on div "Tax Rate" at bounding box center [760, 248] width 334 height 23
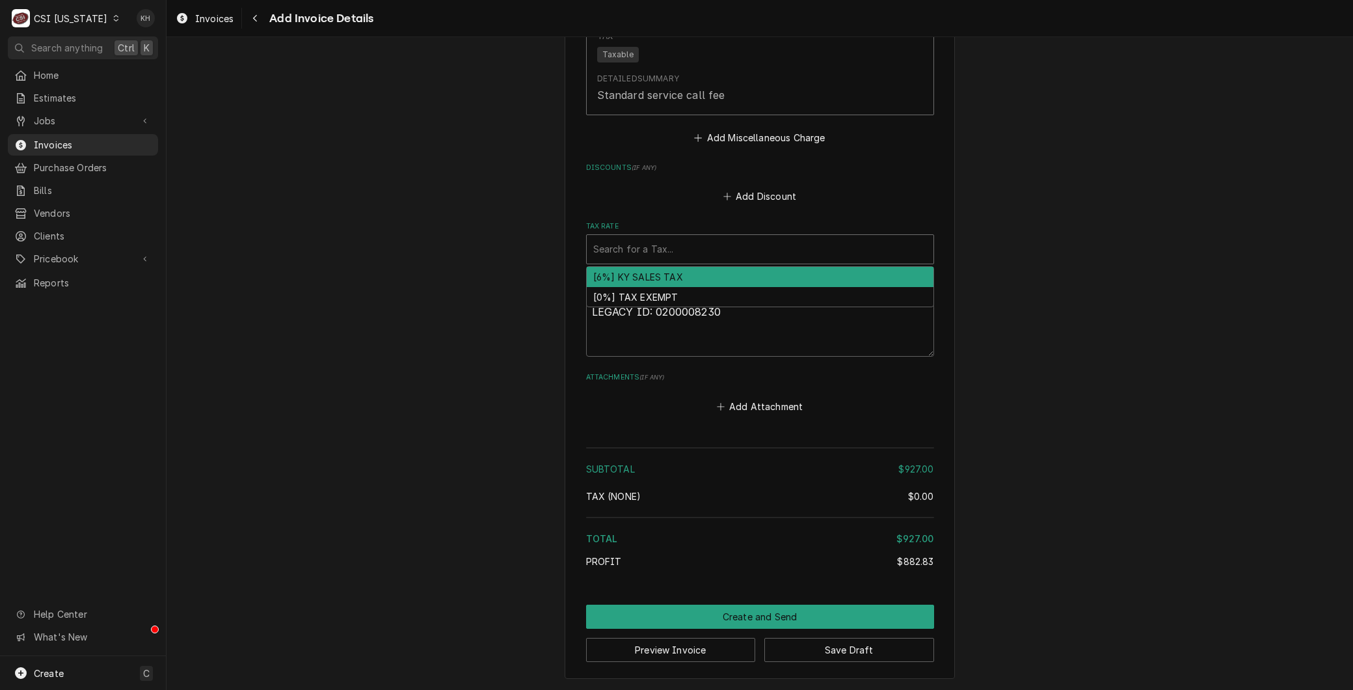
click at [620, 277] on div "[6%] KY SALES TAX" at bounding box center [760, 277] width 347 height 20
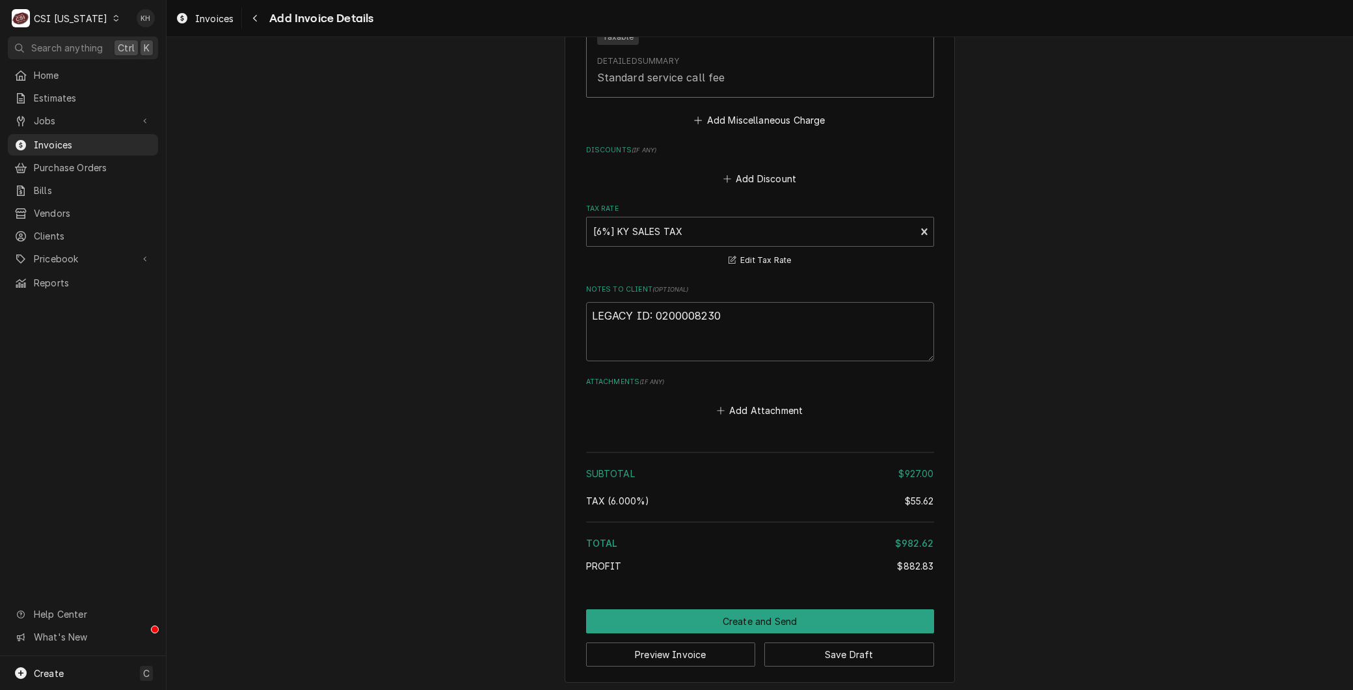
scroll to position [2680, 0]
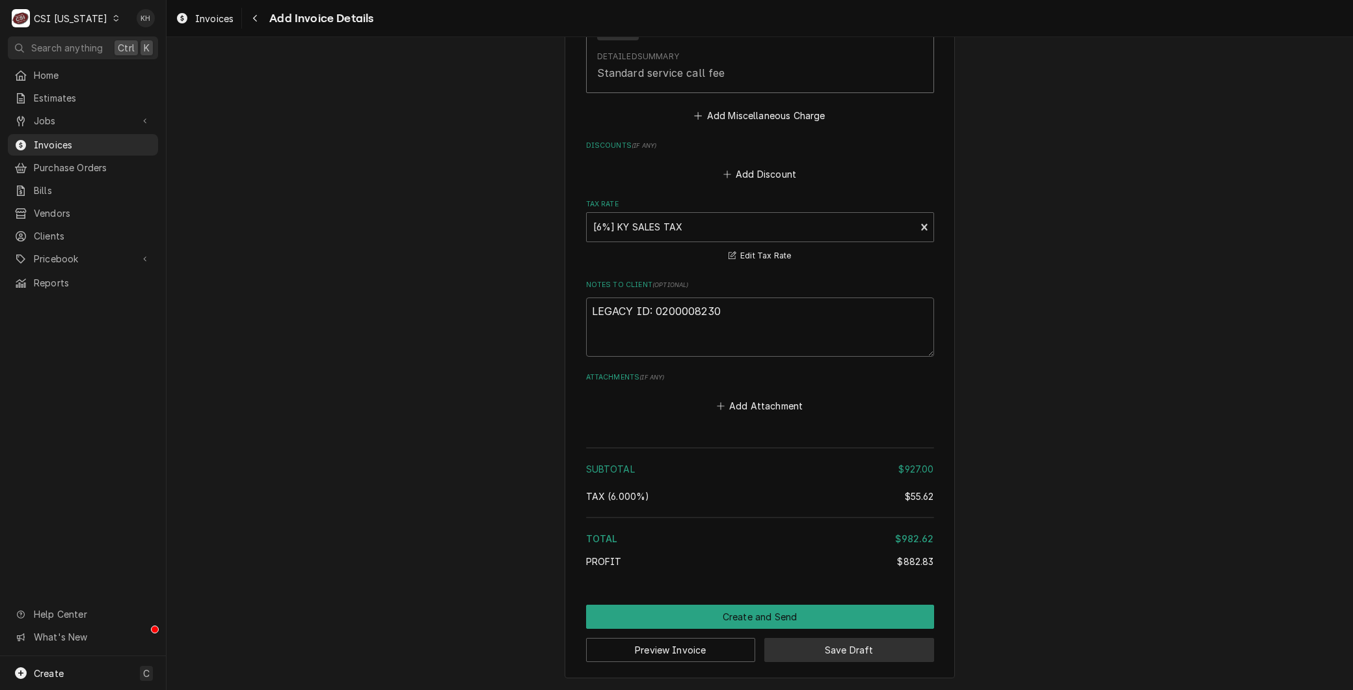
click at [840, 651] on button "Save Draft" at bounding box center [849, 650] width 170 height 24
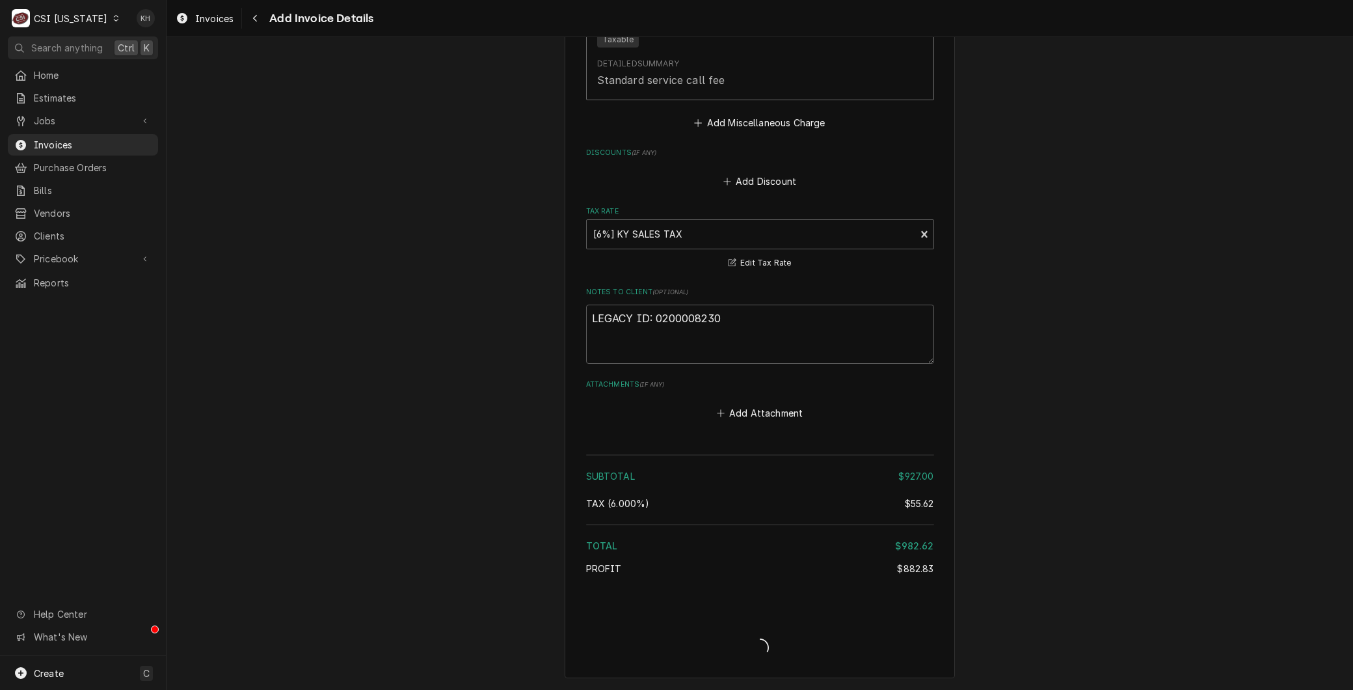
scroll to position [2672, 0]
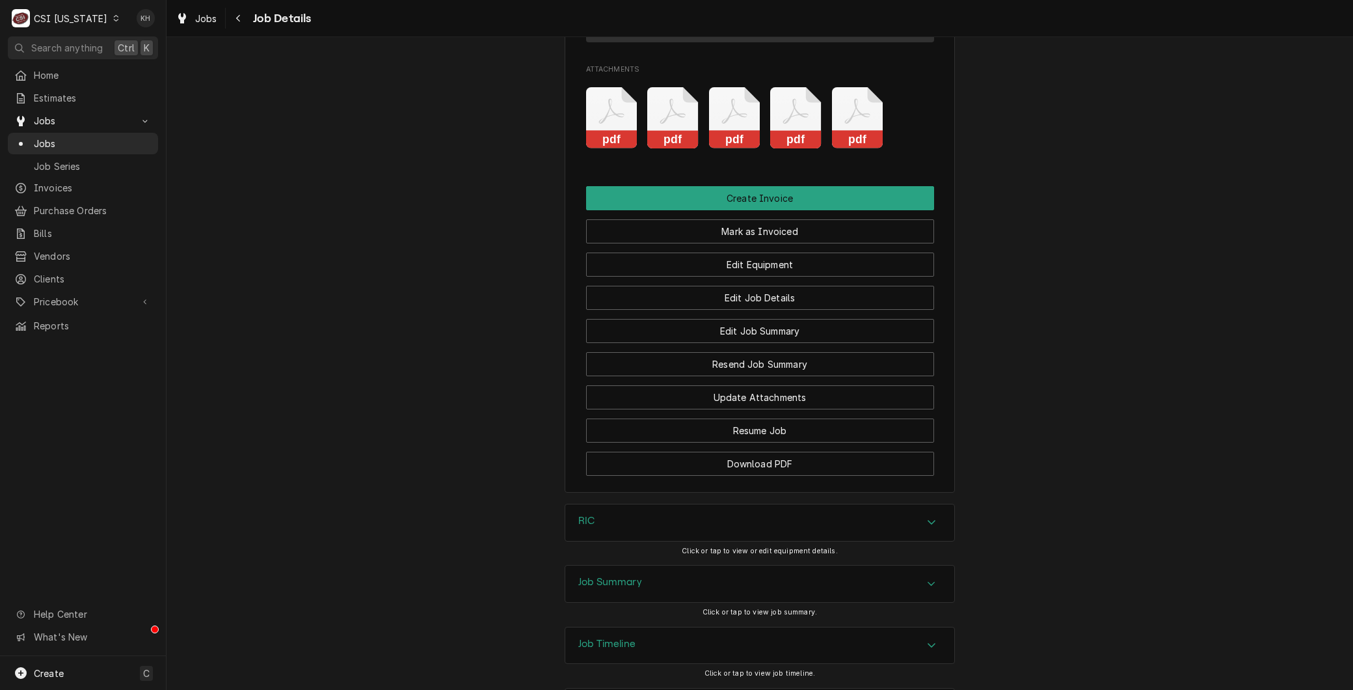
scroll to position [1087, 0]
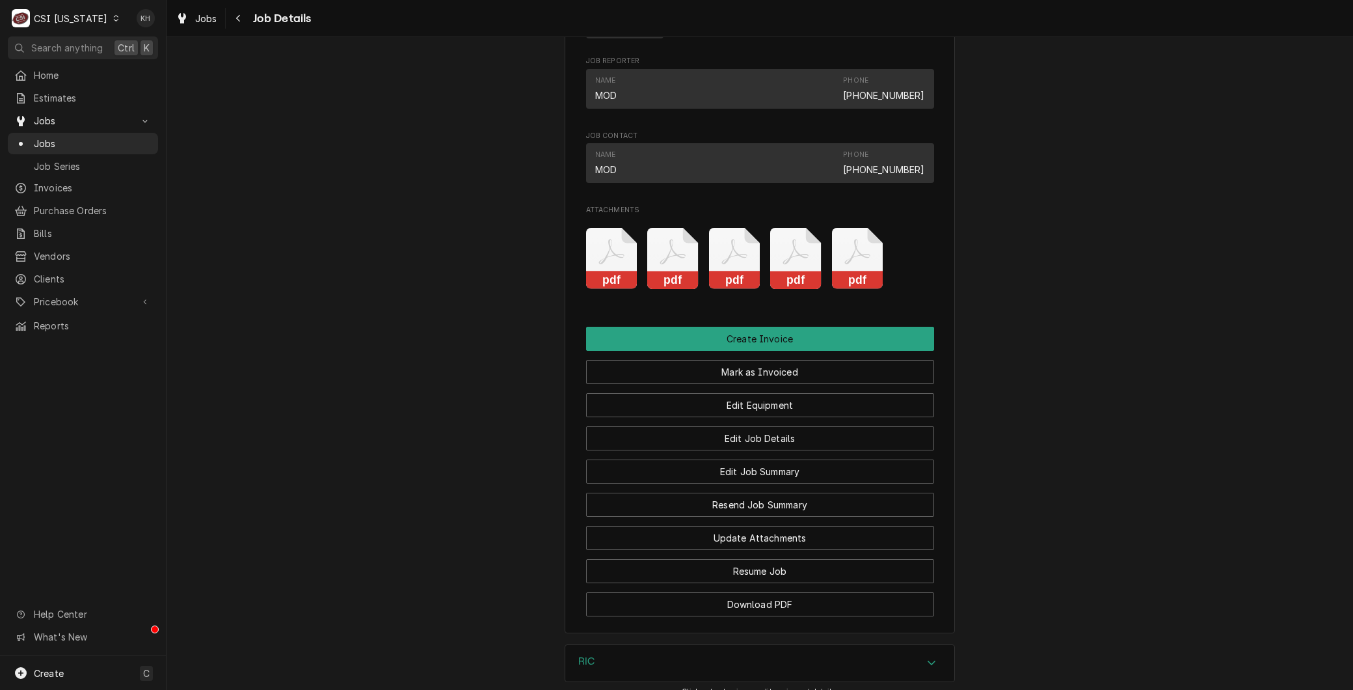
click at [592, 262] on icon "Attachments" at bounding box center [611, 259] width 51 height 62
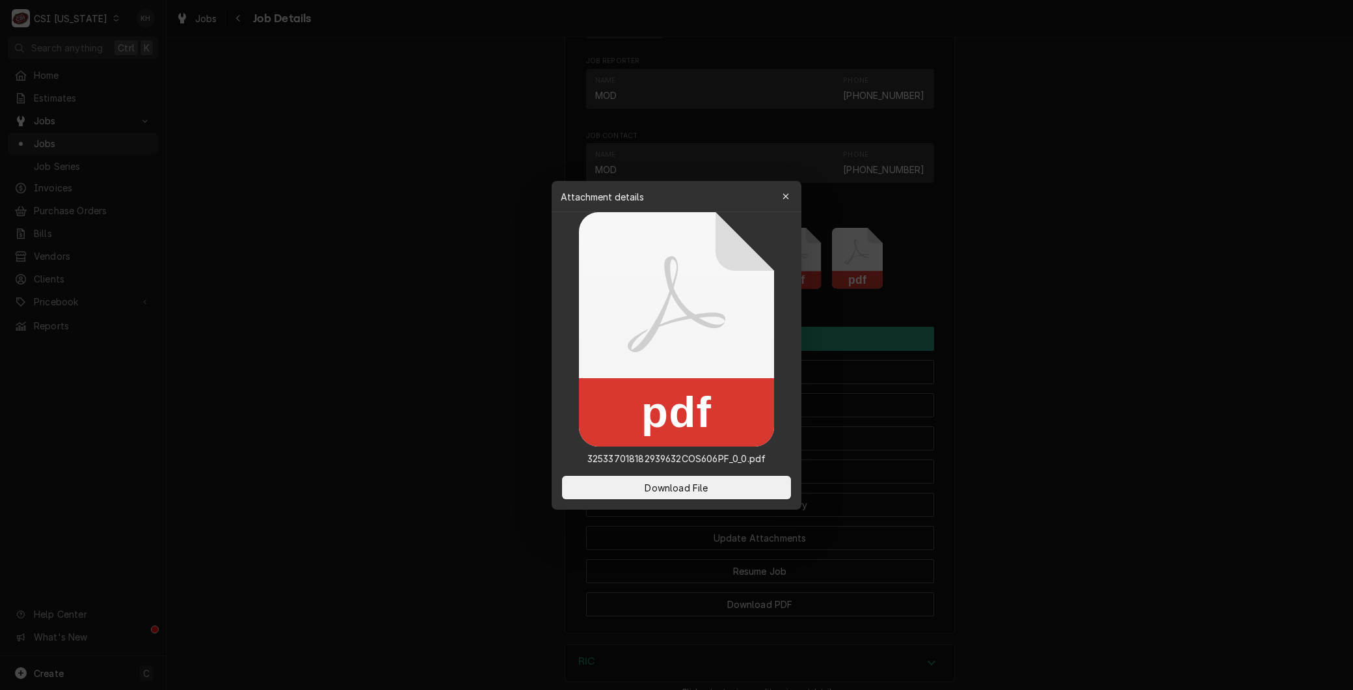
click at [381, 295] on div at bounding box center [676, 345] width 1353 height 690
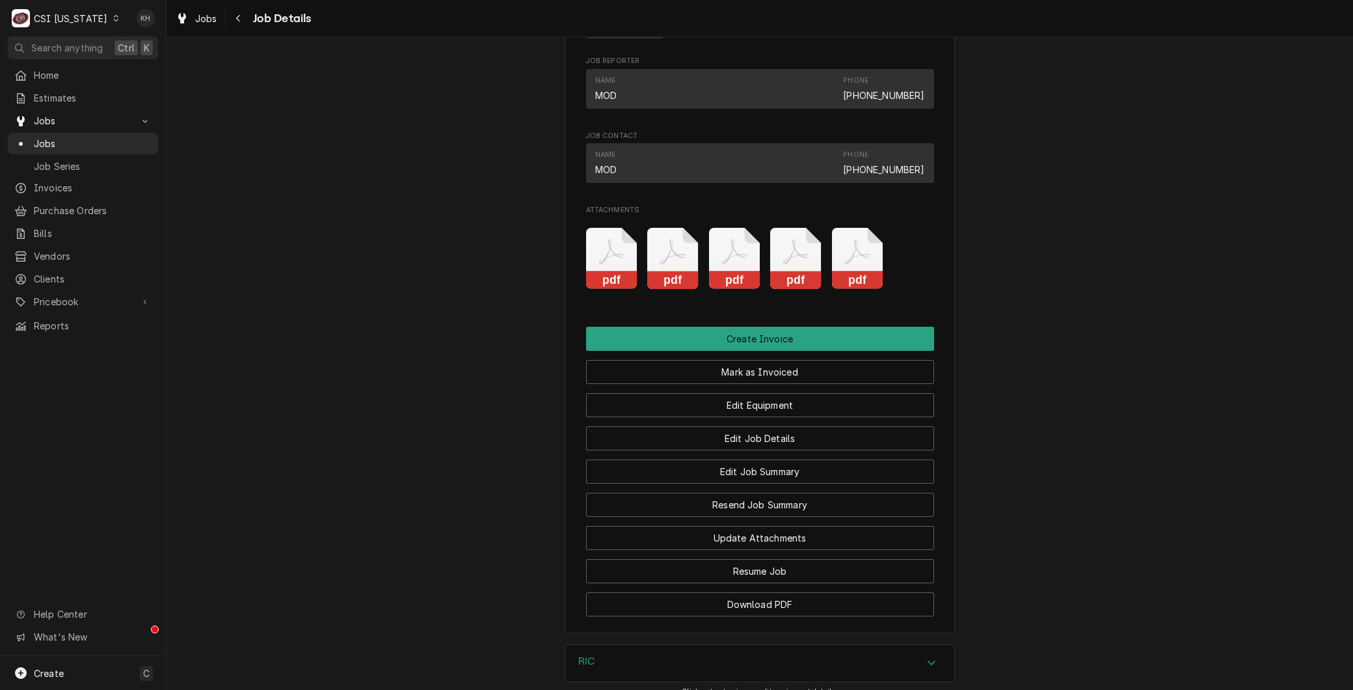
click at [638, 273] on icon "Attachments" at bounding box center [611, 259] width 51 height 62
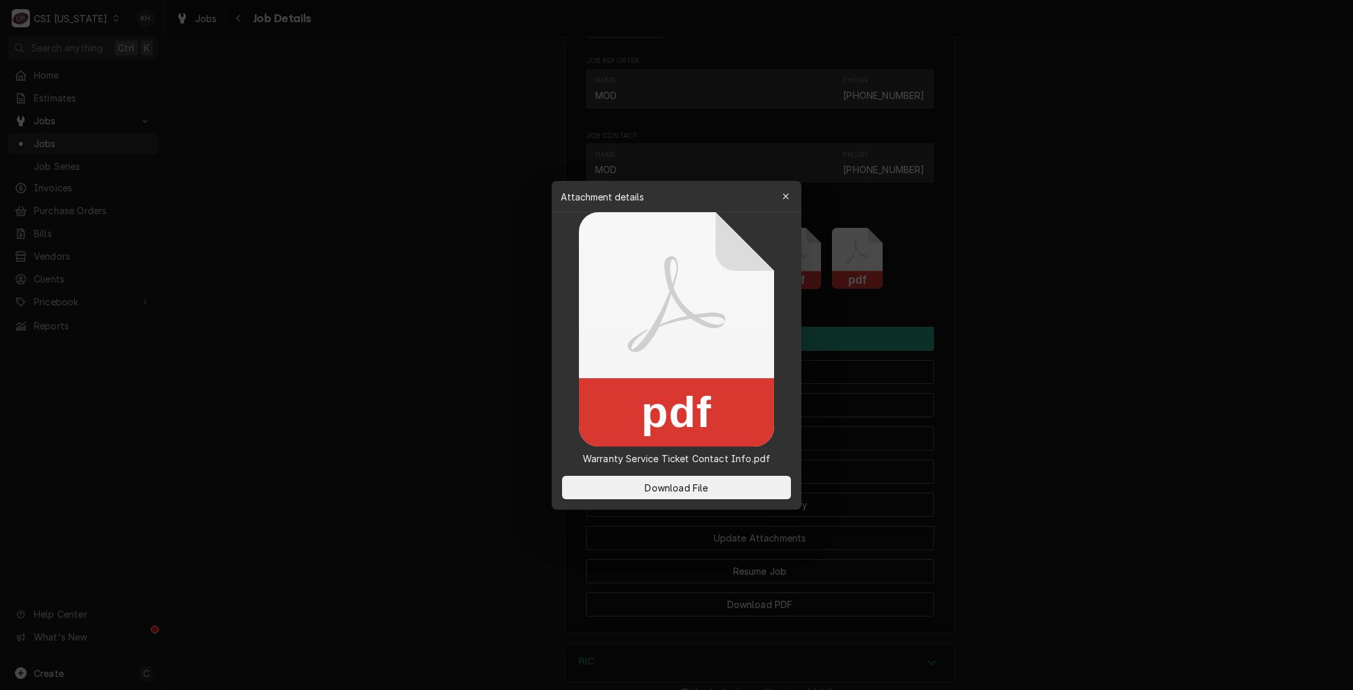
click at [475, 330] on div at bounding box center [676, 345] width 1353 height 690
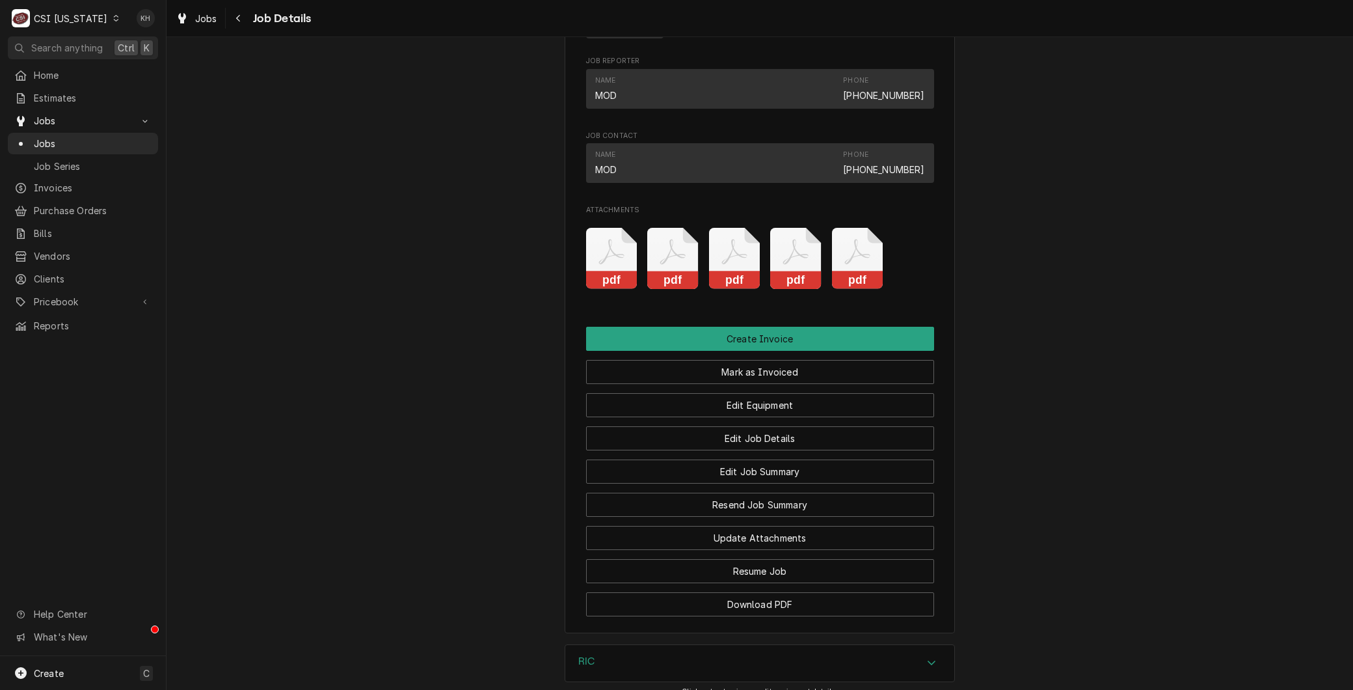
click at [638, 280] on icon "Attachments" at bounding box center [611, 259] width 51 height 62
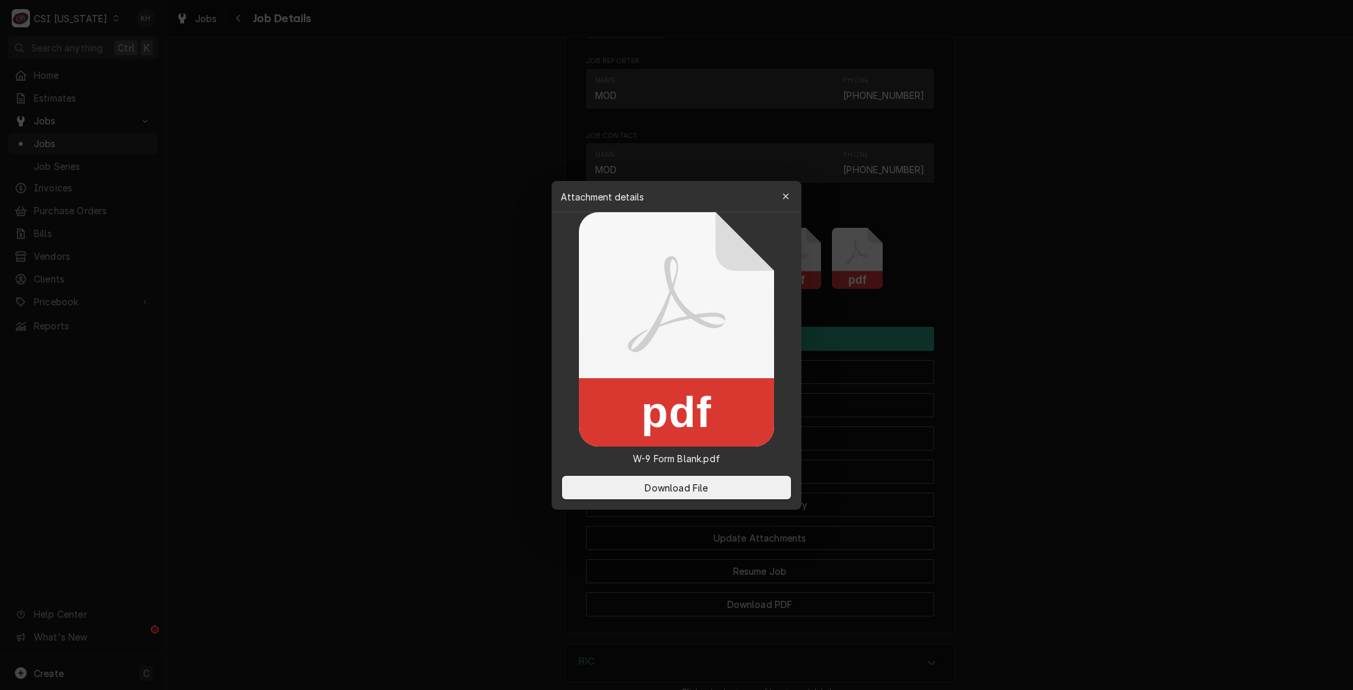
click at [515, 327] on div at bounding box center [676, 345] width 1353 height 690
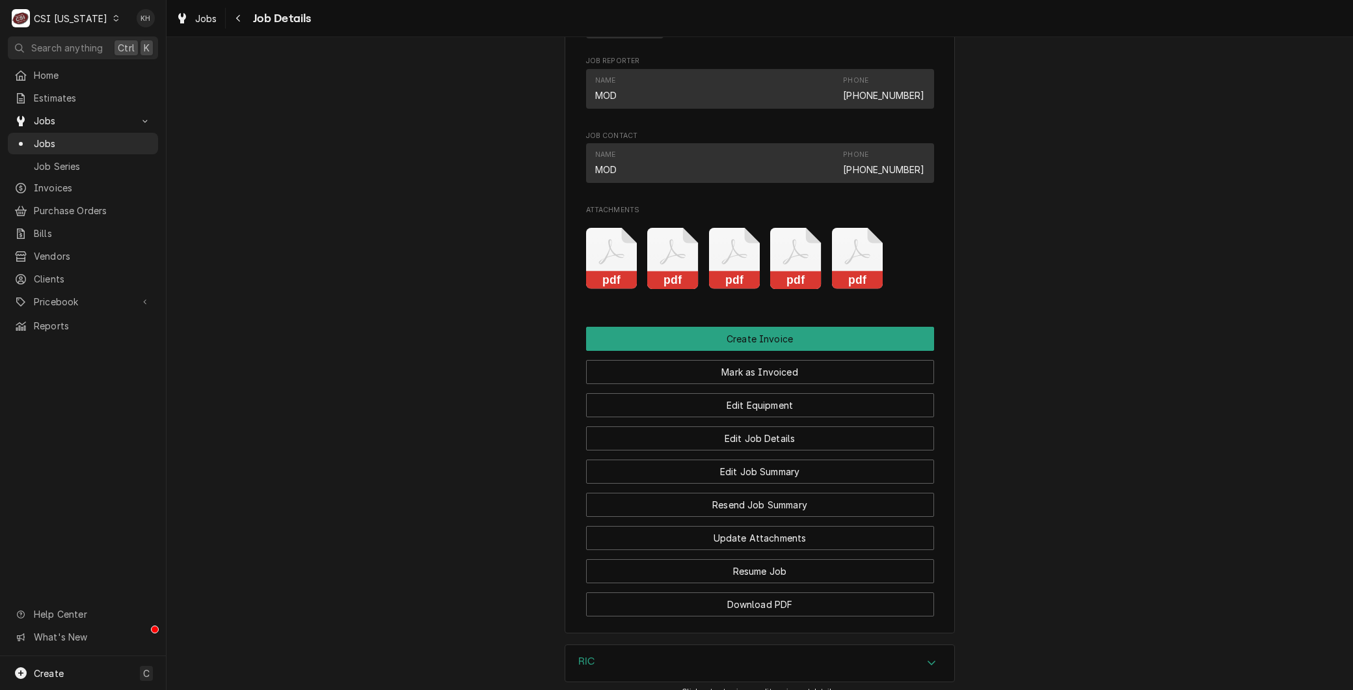
click at [638, 269] on icon "Attachments" at bounding box center [611, 259] width 51 height 62
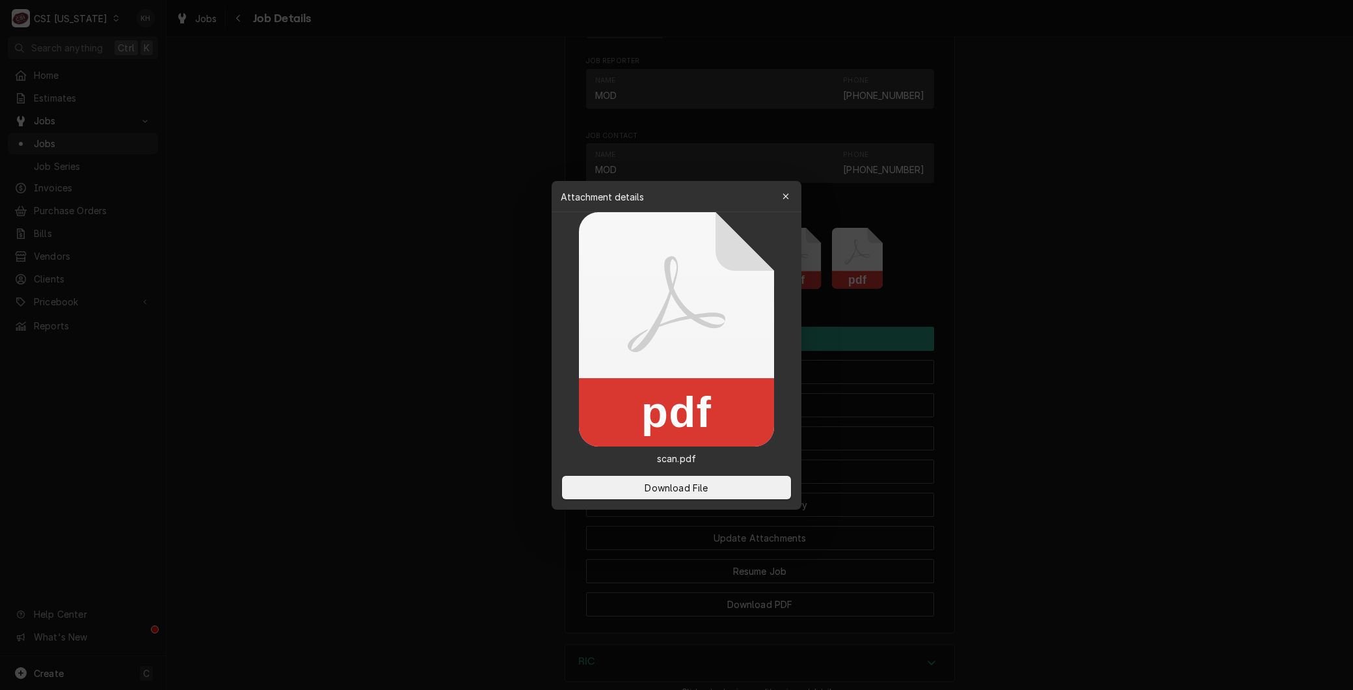
click at [500, 326] on div at bounding box center [676, 345] width 1353 height 690
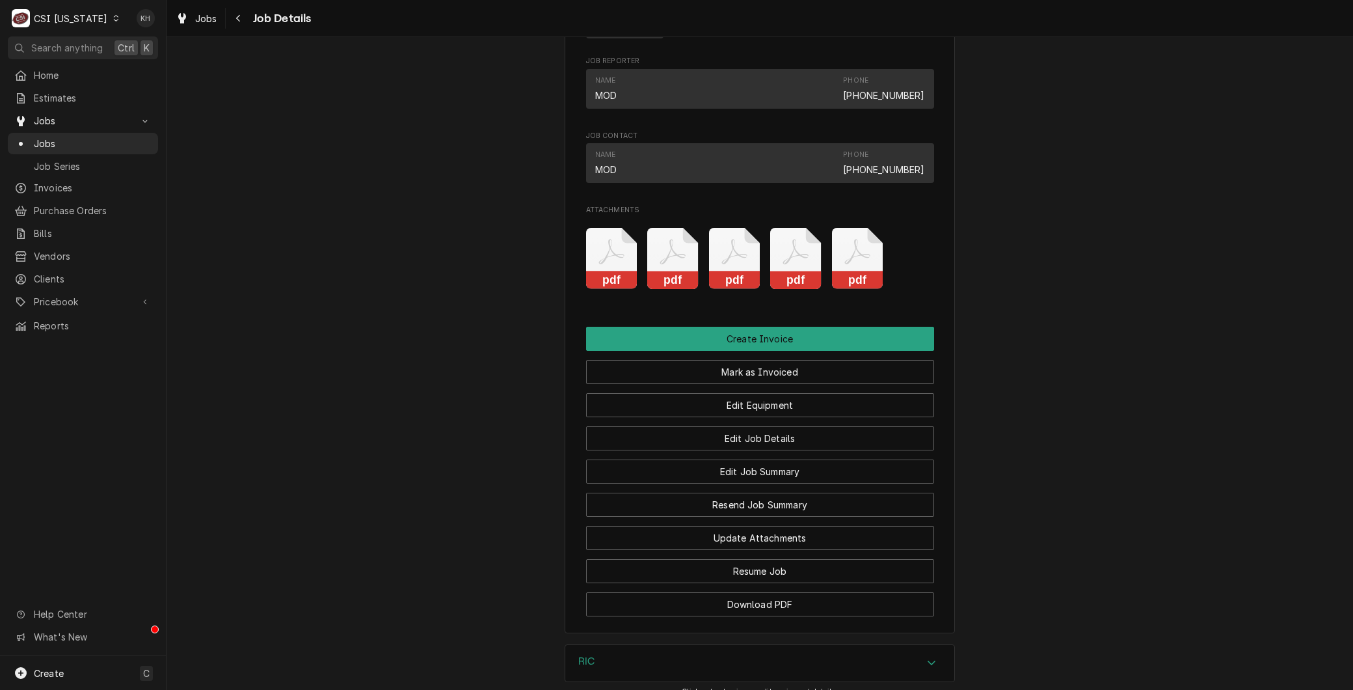
click at [638, 278] on icon "Attachments" at bounding box center [611, 259] width 51 height 62
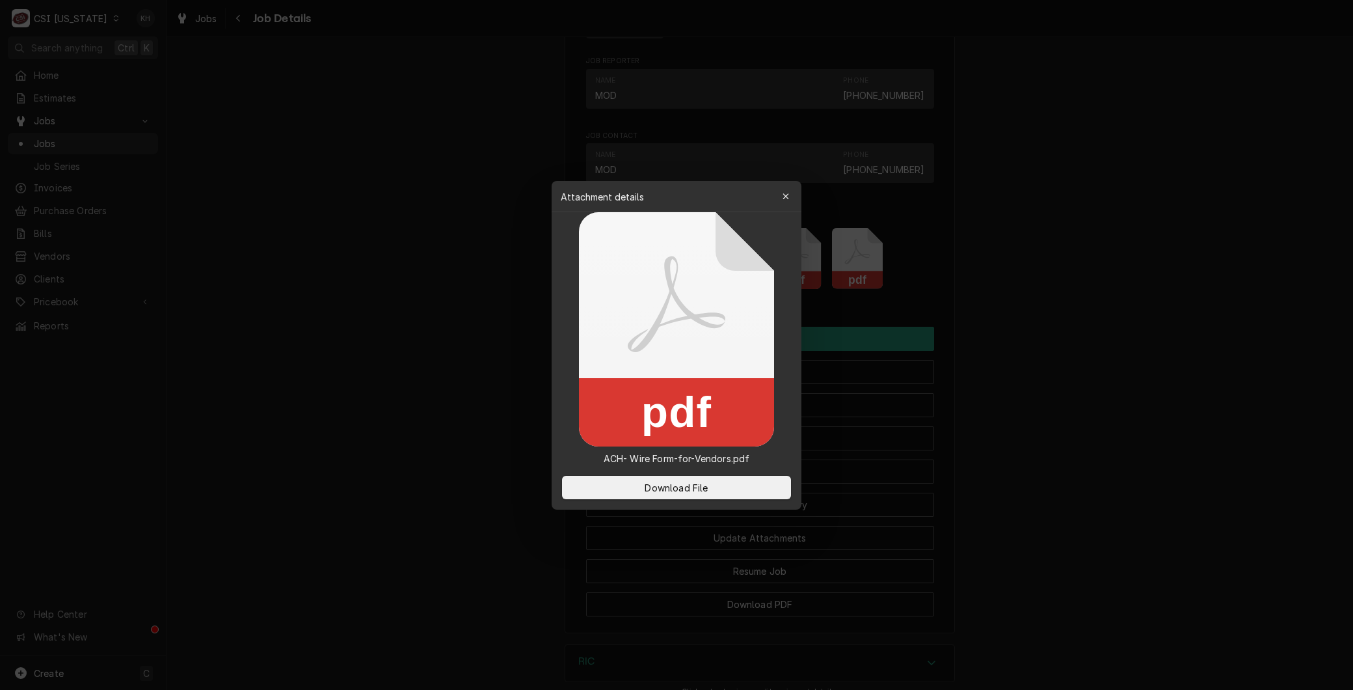
click at [489, 336] on div at bounding box center [676, 345] width 1353 height 690
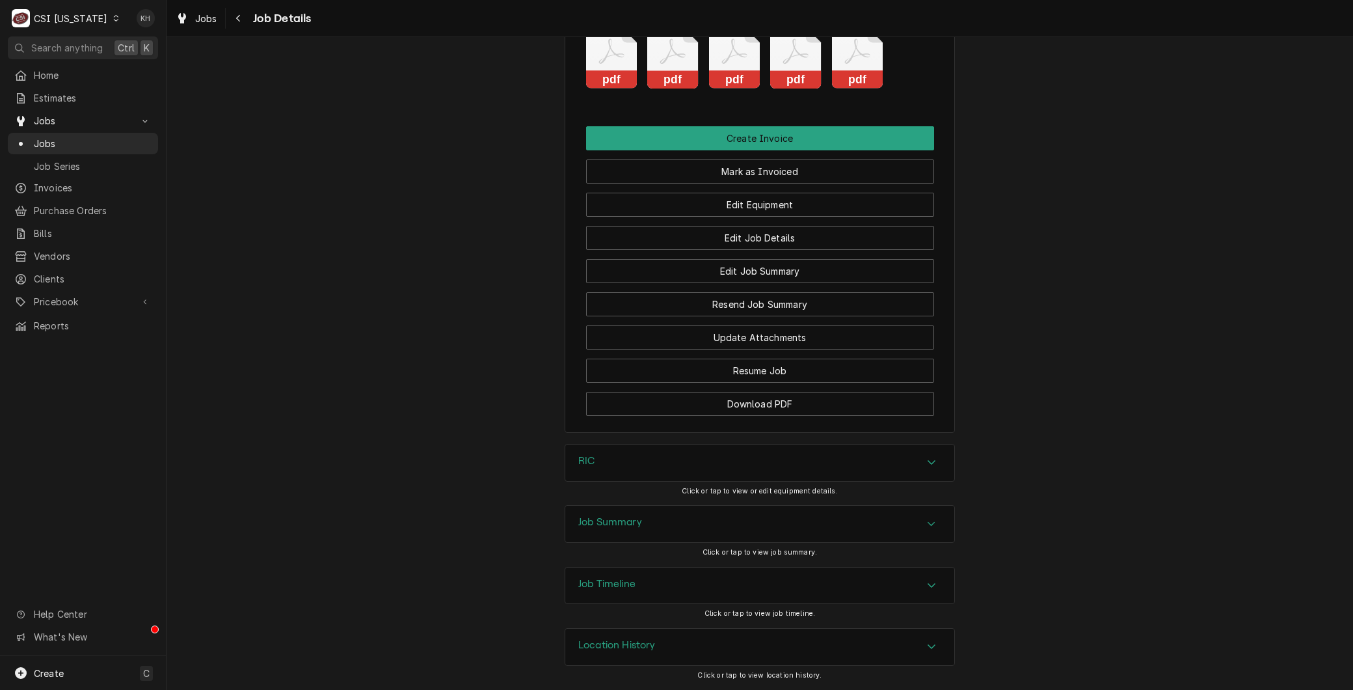
click at [706, 528] on div "Job Summary" at bounding box center [759, 523] width 389 height 36
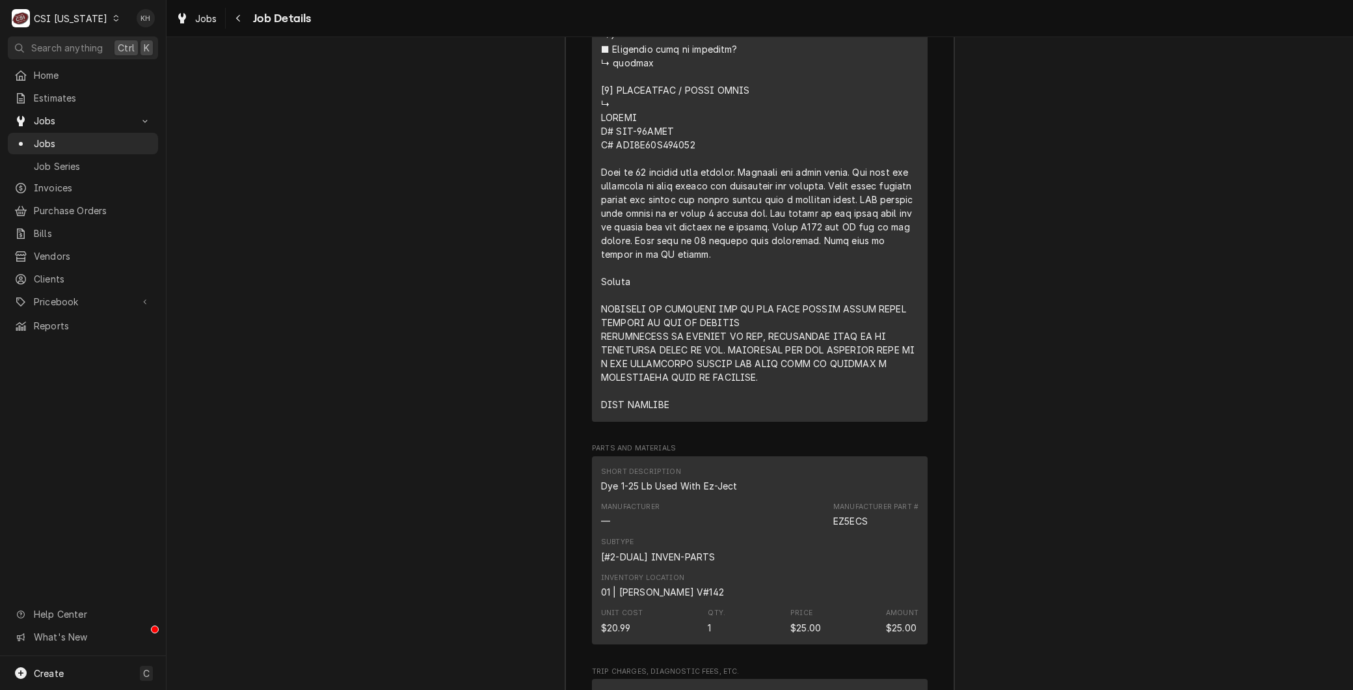
scroll to position [3110, 0]
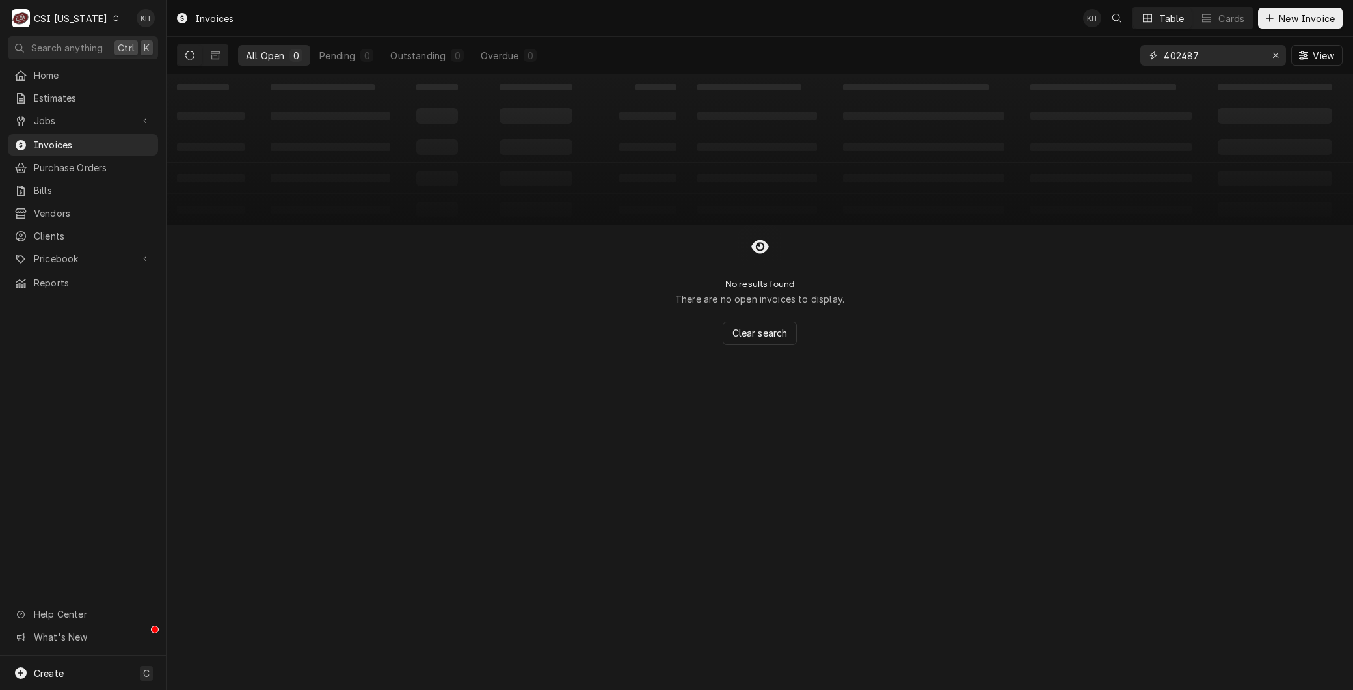
drag, startPoint x: 1214, startPoint y: 63, endPoint x: 861, endPoint y: 196, distance: 377.0
drag, startPoint x: 861, startPoint y: 196, endPoint x: 430, endPoint y: 239, distance: 433.4
click at [469, 232] on div "No results found There are no open invoices to display. Clear search" at bounding box center [760, 285] width 1187 height 120
click at [48, 118] on span "Jobs" at bounding box center [83, 121] width 98 height 14
click at [49, 133] on link "Jobs" at bounding box center [83, 143] width 150 height 21
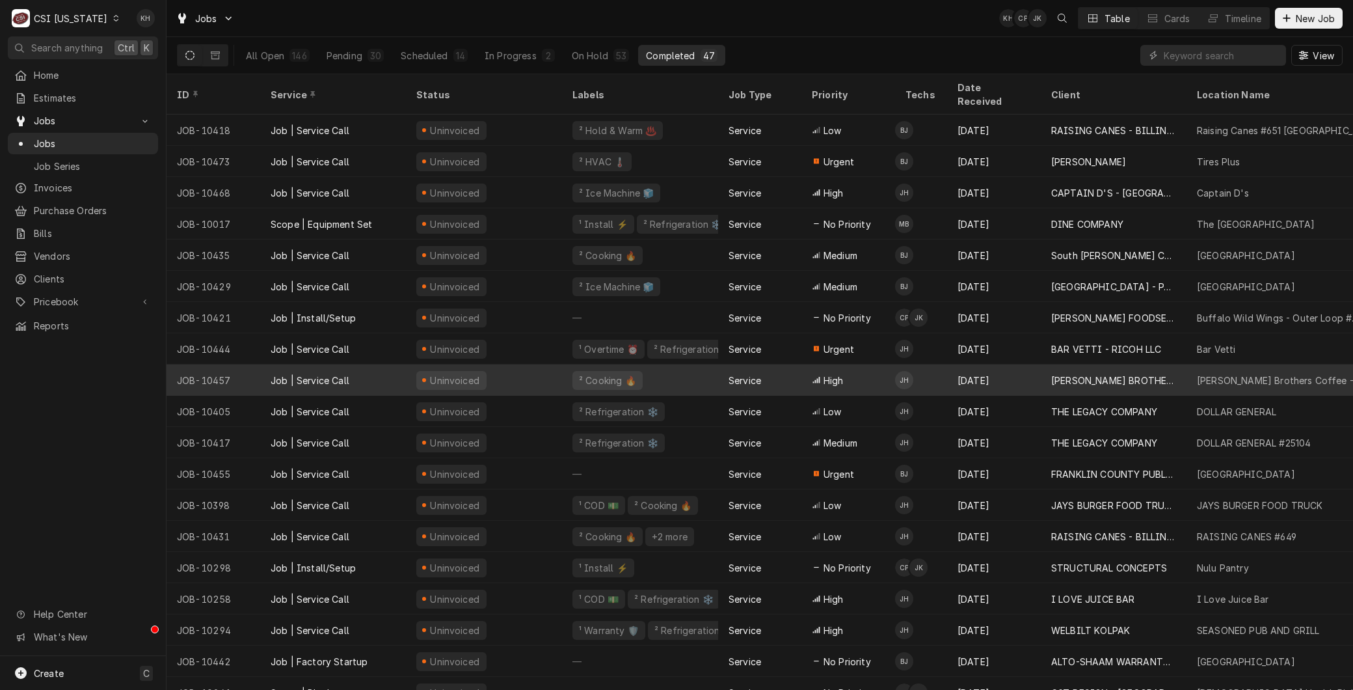
click at [241, 364] on div "JOB-10457" at bounding box center [214, 379] width 94 height 31
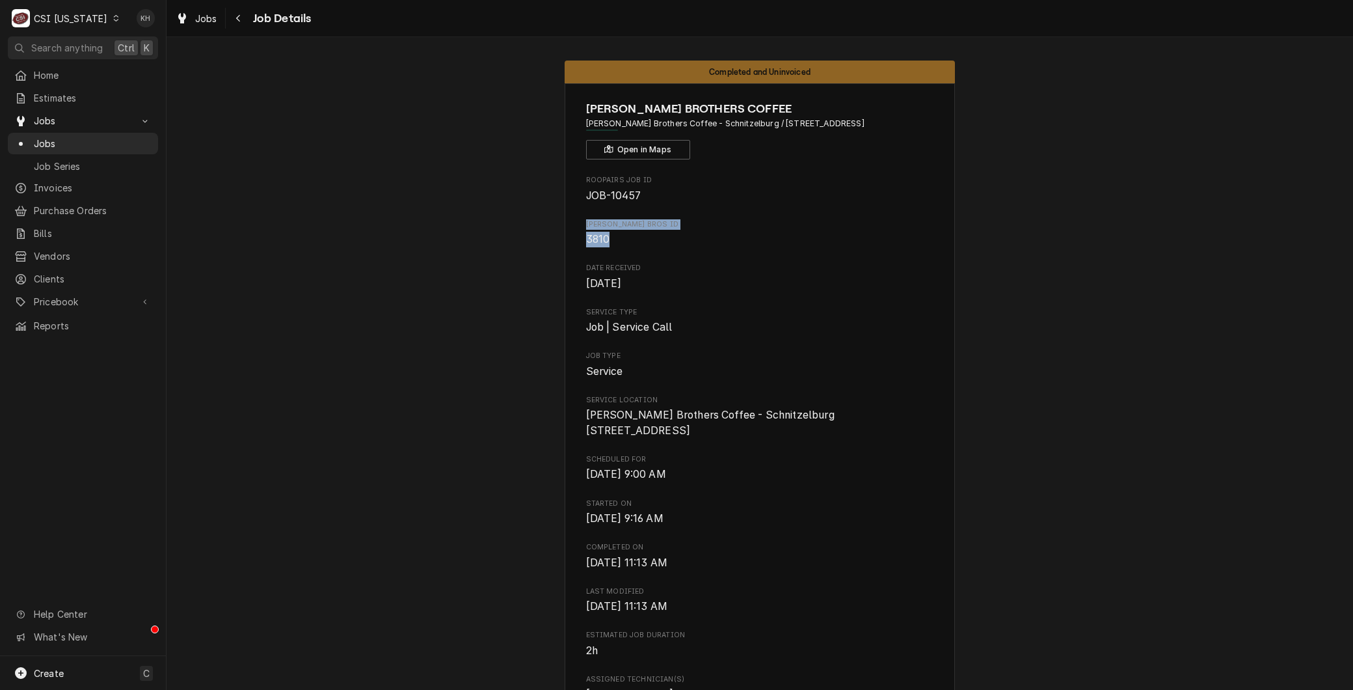
drag, startPoint x: 619, startPoint y: 241, endPoint x: 518, endPoint y: 219, distance: 103.2
copy div "HEINE BROS ID 3810"
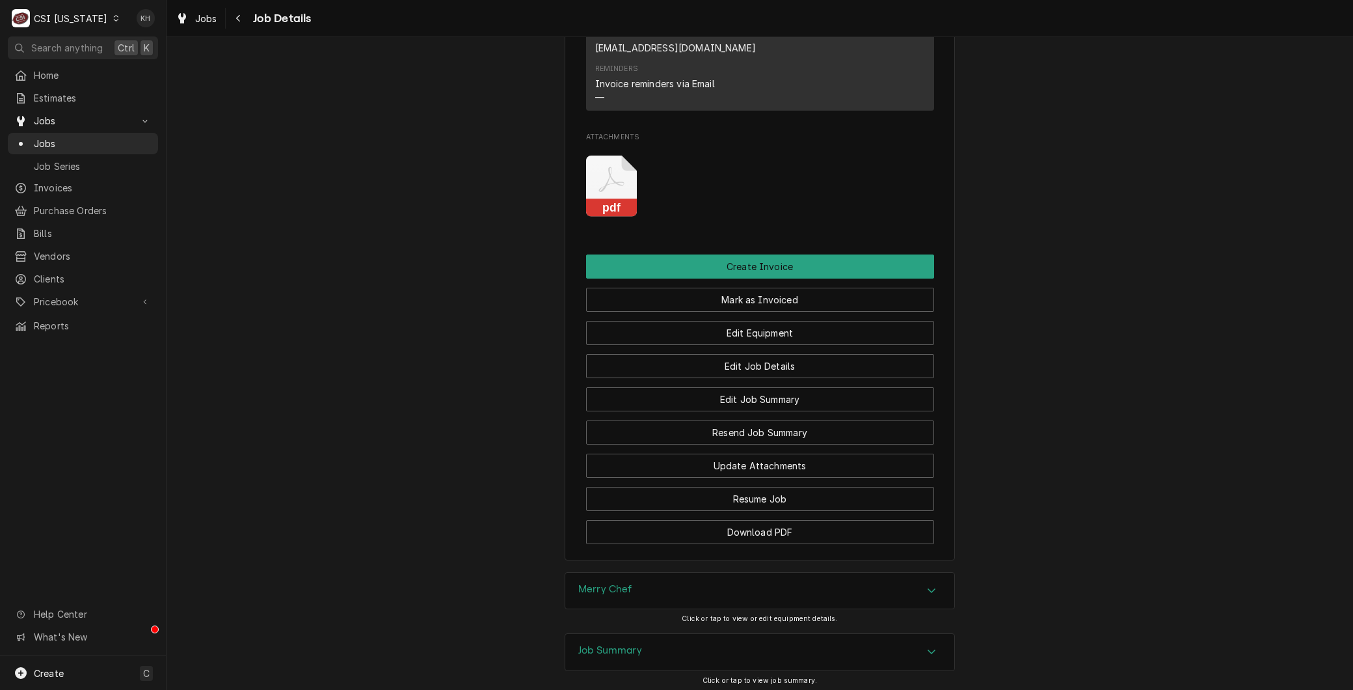
scroll to position [1118, 0]
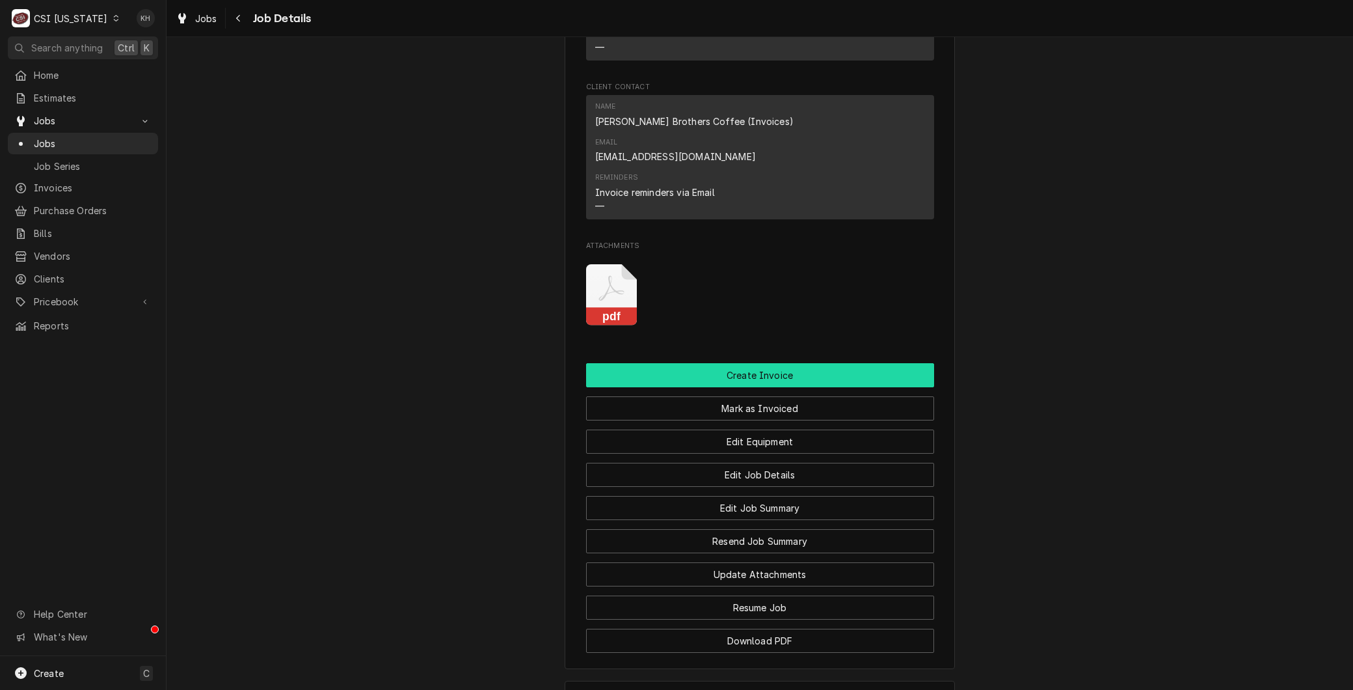
click at [736, 363] on button "Create Invoice" at bounding box center [760, 375] width 348 height 24
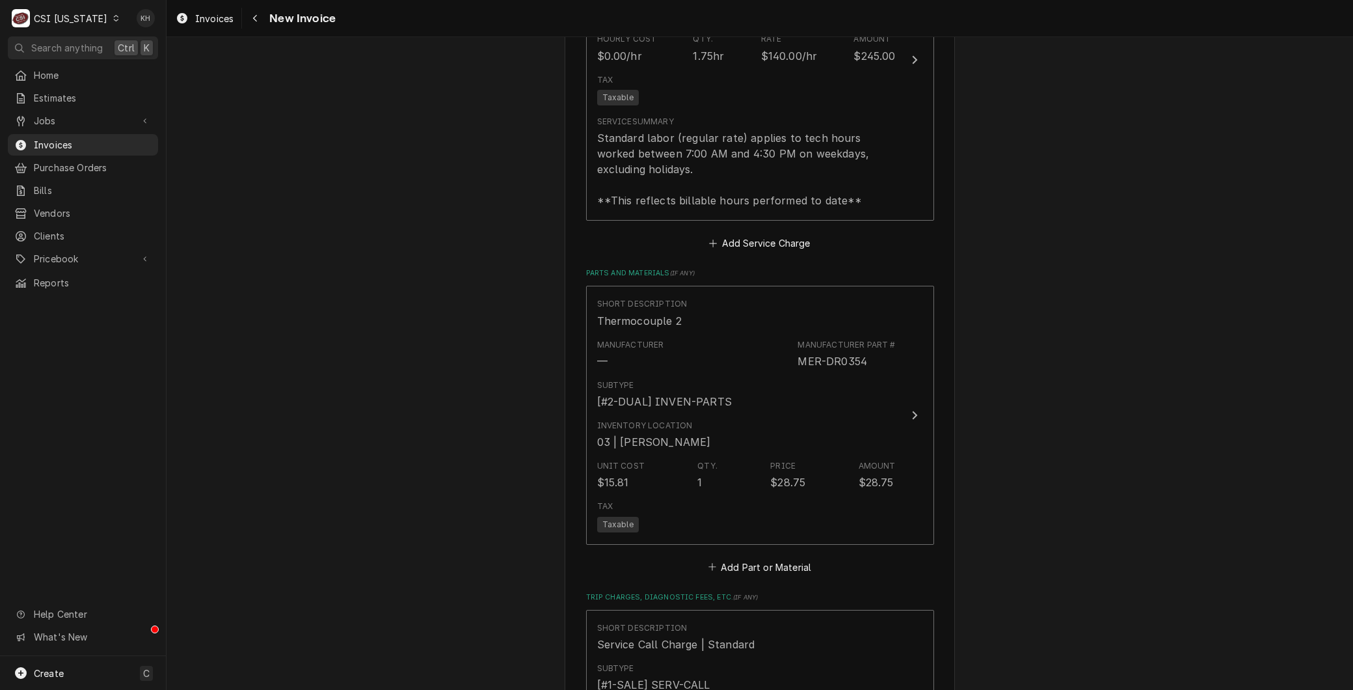
scroll to position [3230, 0]
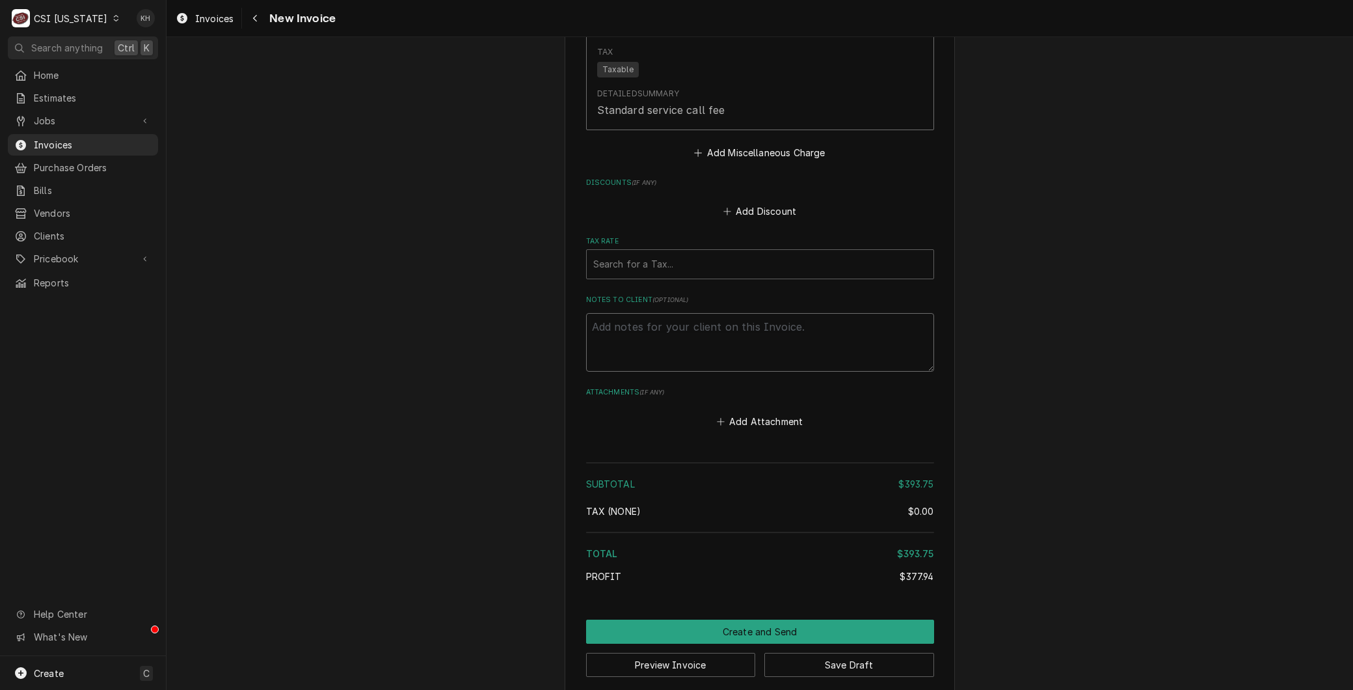
click at [680, 328] on textarea "Notes to Client ( optional )" at bounding box center [760, 342] width 348 height 59
paste textarea "[PERSON_NAME] BROS ID 3810"
type textarea "x"
type textarea "[PERSON_NAME] BROS ID 3810"
click at [675, 313] on textarea "[PERSON_NAME] BROS ID 3810" at bounding box center [760, 342] width 348 height 59
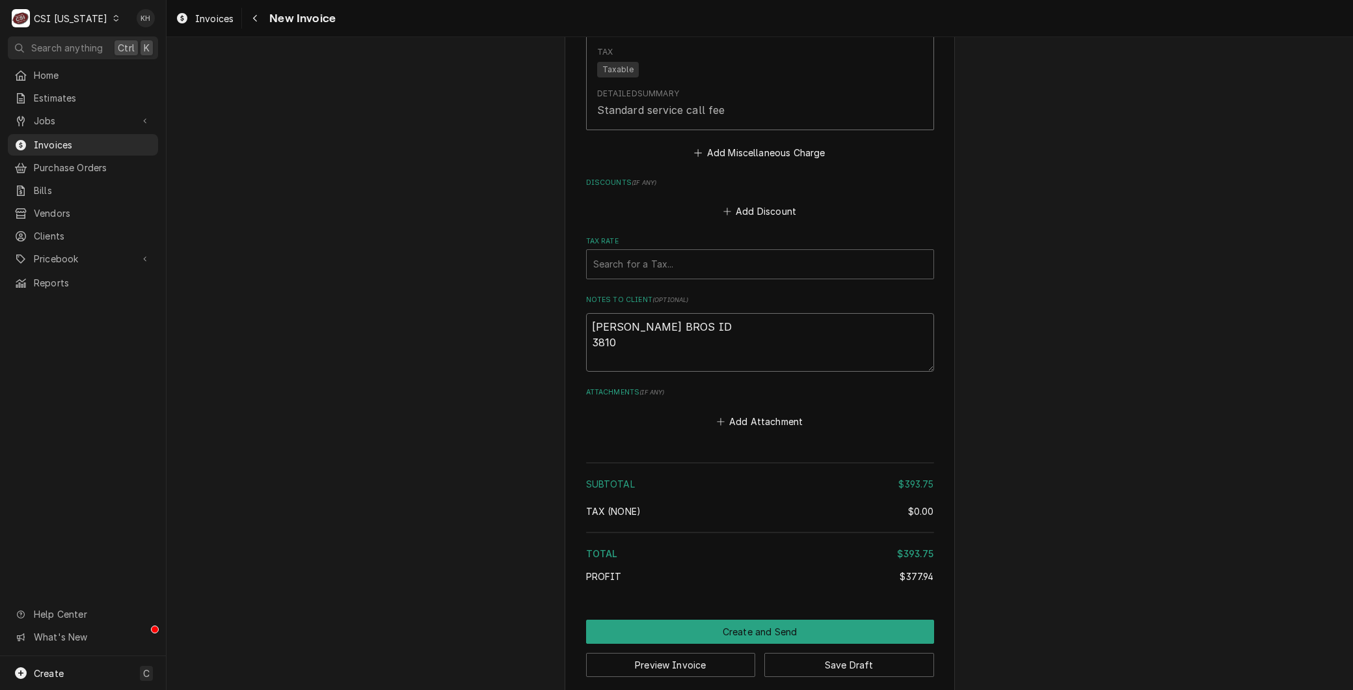
type textarea "x"
type textarea "[PERSON_NAME] BROS ID: 3810"
type textarea "x"
type textarea "[PERSON_NAME] BROS ID:3810"
type textarea "x"
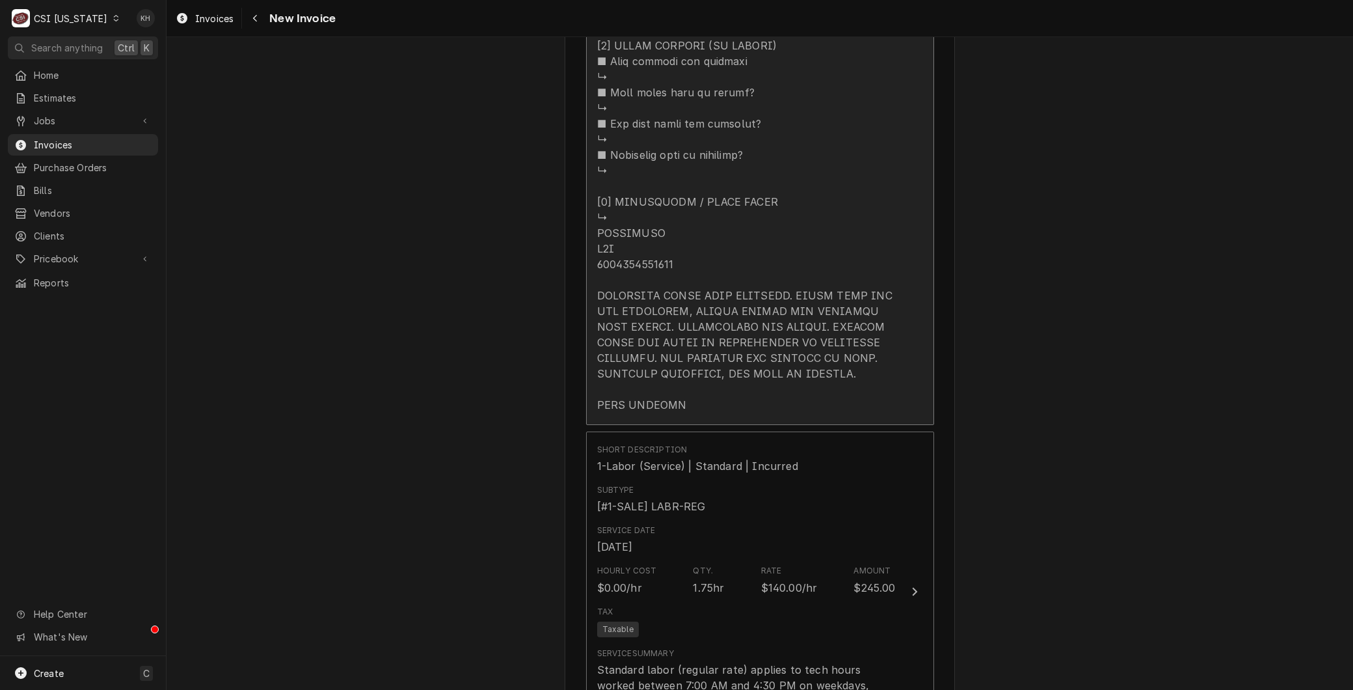
type textarea "[PERSON_NAME] BROS ID: 3810"
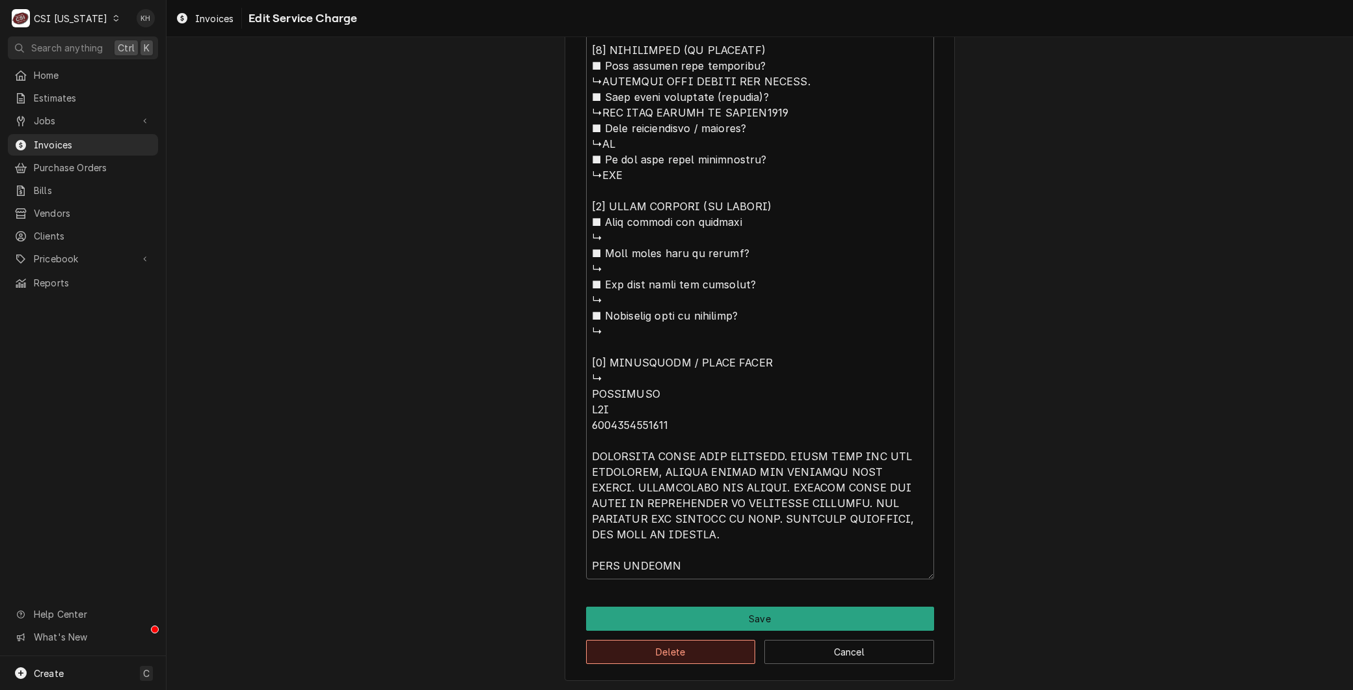
click at [661, 640] on button "Delete" at bounding box center [671, 651] width 170 height 24
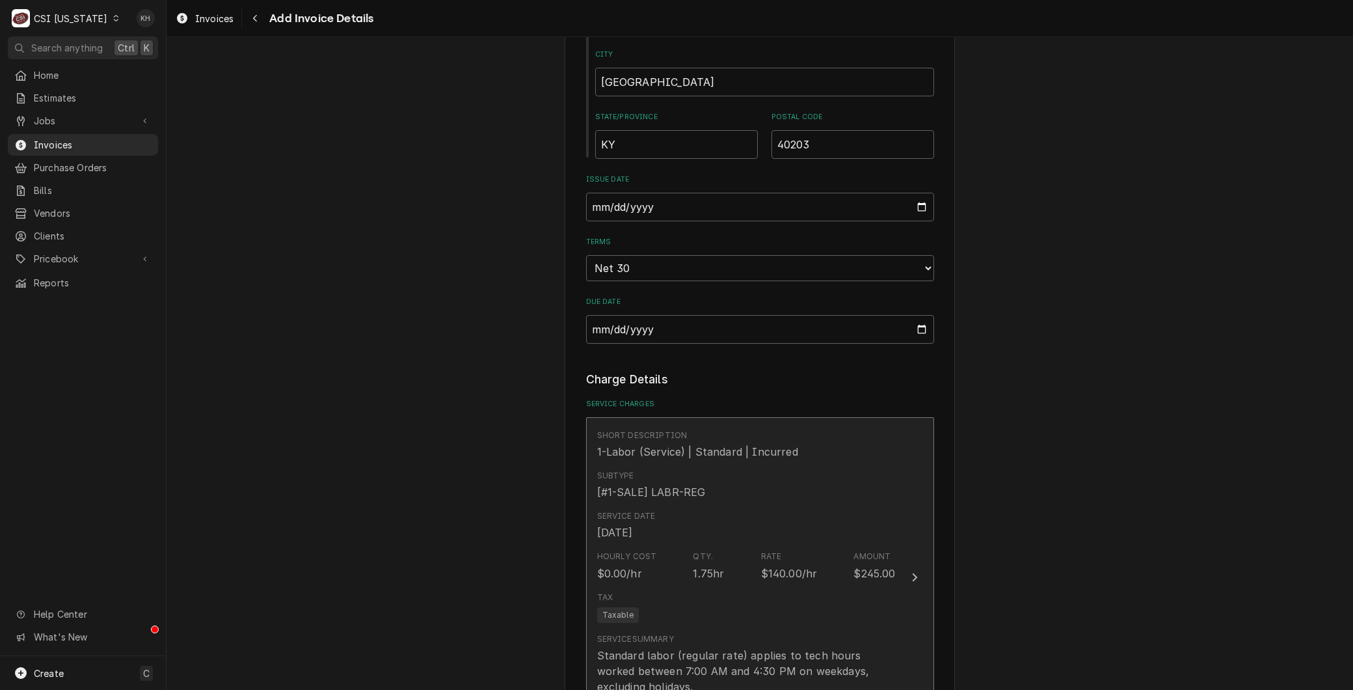
click at [685, 541] on div "Service Date Aug 13, 2025" at bounding box center [746, 525] width 299 height 40
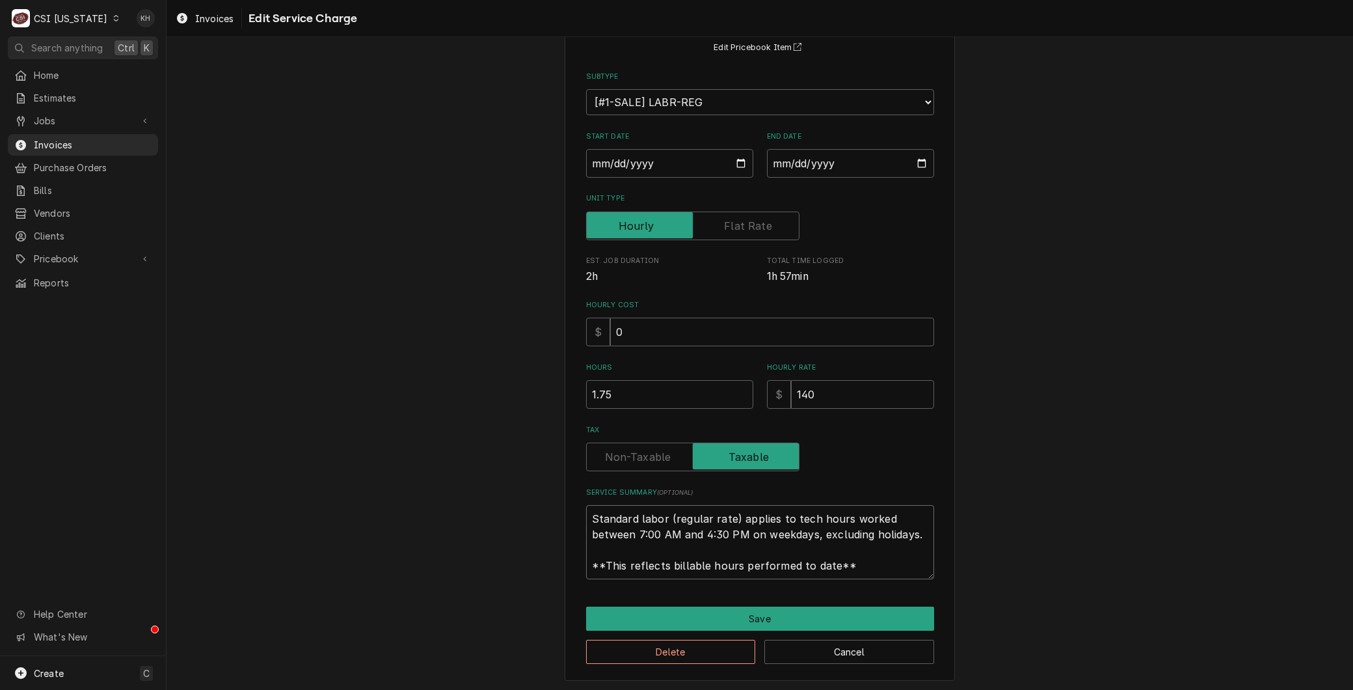
drag, startPoint x: 859, startPoint y: 564, endPoint x: 520, endPoint y: 488, distance: 347.4
click at [520, 488] on div "Use the fields below to edit this service charge Short Description 1-Labor (Ser…" at bounding box center [760, 311] width 1187 height 760
paste textarea "⚠️ 𝗙𝗢𝗥𝗠 𝗜𝗡𝗦𝗧𝗥𝗨𝗖𝗧𝗜𝗢𝗡𝗦 ⚠️ ✪ 𝗖𝗼𝗺𝗽𝗹𝗲𝘁𝗲 𝗮𝗹𝗹 𝗿𝗲𝗹𝗲𝘃𝗮𝗻𝘁 𝘀𝗲𝗰𝘁𝗶𝗼𝗻𝘀 ✪ 𝗣𝗿𝗼𝘃𝗶𝗱𝗲 𝗱𝗲𝘁𝗮𝗶𝗹𝗲𝗱 𝗮𝗻𝘀…"
type textarea "x"
type textarea "⚠️ 𝗙𝗢𝗥𝗠 𝗜𝗡𝗦𝗧𝗥𝗨𝗖𝗧𝗜𝗢𝗡𝗦 ⚠️ ✪ 𝗖𝗼𝗺𝗽𝗹𝗲𝘁𝗲 𝗮𝗹𝗹 𝗿𝗲𝗹𝗲𝘃𝗮𝗻𝘁 𝘀𝗲𝗰𝘁𝗶𝗼𝗻𝘀 ✪ 𝗣𝗿𝗼𝘃𝗶𝗱𝗲 𝗱𝗲𝘁𝗮𝗶𝗹𝗲𝗱 𝗮𝗻𝘀…"
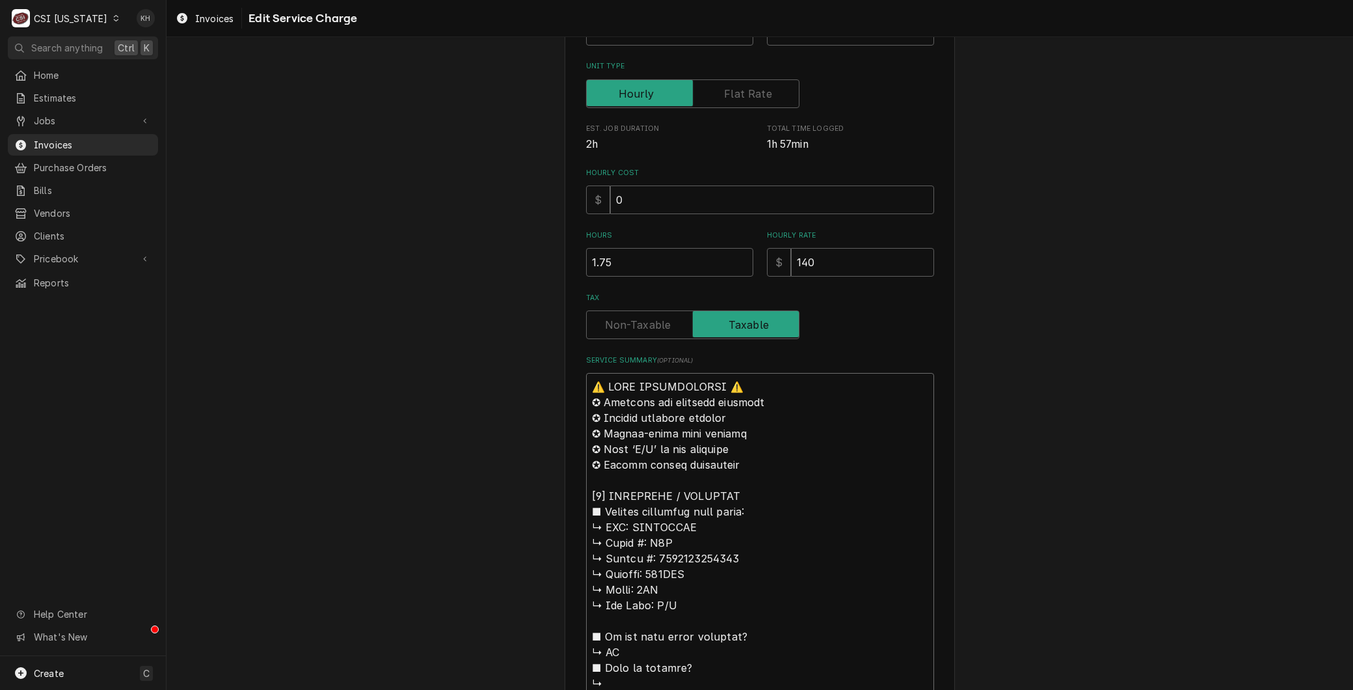
scroll to position [261, 0]
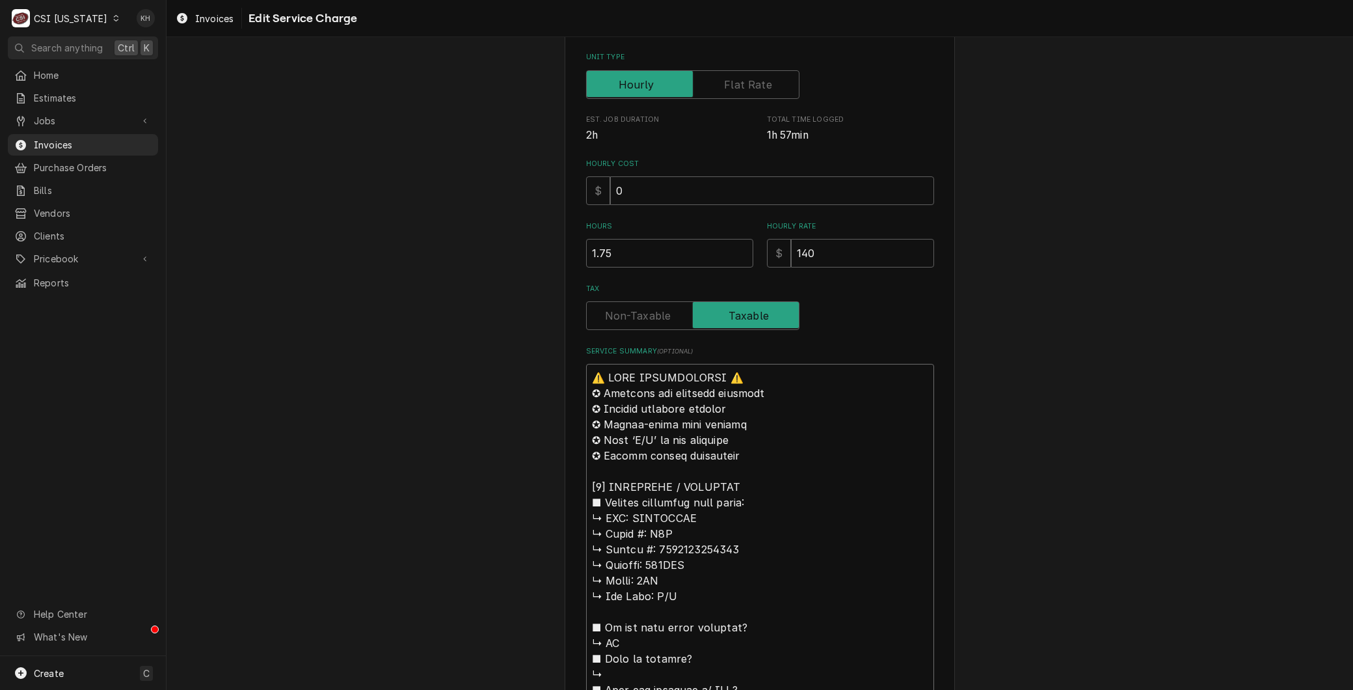
drag, startPoint x: 625, startPoint y: 518, endPoint x: 508, endPoint y: 304, distance: 244.0
click at [508, 304] on div "Use the fields below to edit this service charge Short Description 1-Labor (Ser…" at bounding box center [760, 662] width 1187 height 1744
type textarea "x"
type textarea "B MERRYCHEF ↳ 𝗠𝗼𝗱𝗲𝗹 #: E1S ↳ 𝗦𝗲𝗿𝗶𝗮𝗹 #: 2104213091860 ↳ 𝗩𝗼𝗹𝘁𝗮𝗴𝗲: 211VAC ↳ 𝗣𝗵𝗮𝘀𝗲:…"
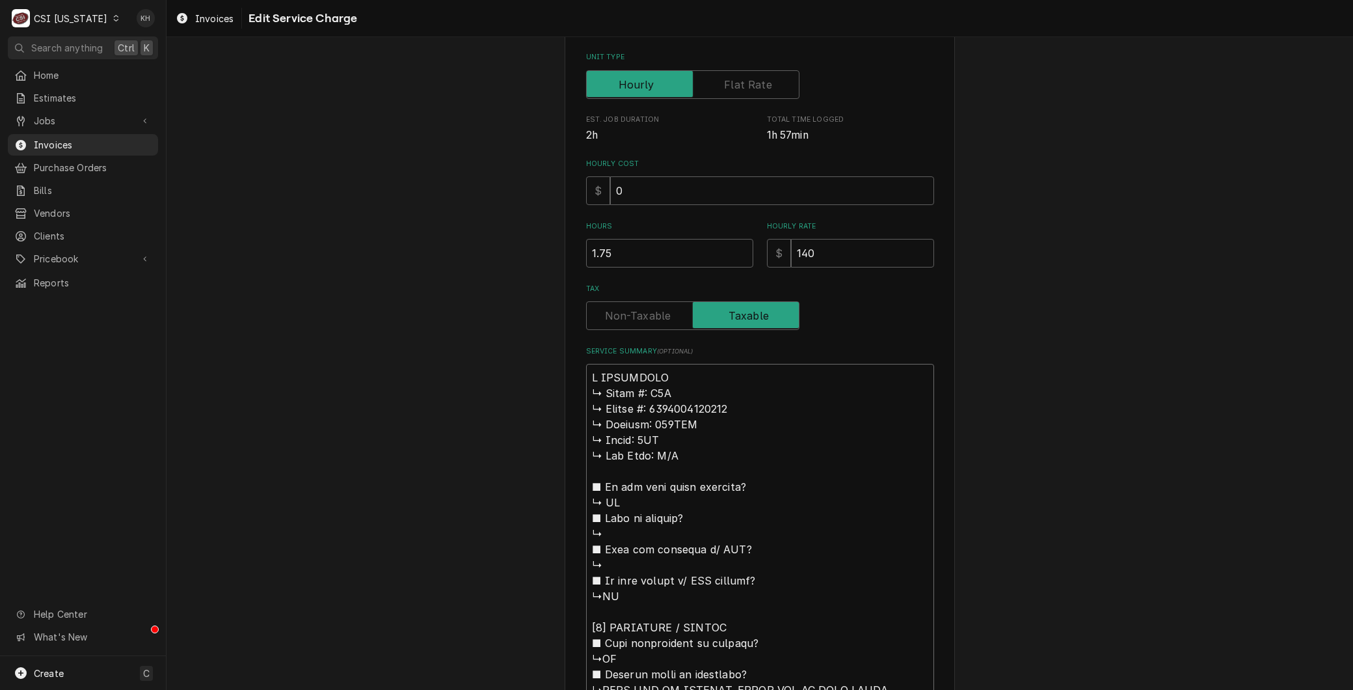
type textarea "x"
type textarea "Br MERRYCHEF ↳ 𝗠𝗼𝗱𝗲𝗹 #: E1S ↳ 𝗦𝗲𝗿𝗶𝗮𝗹 #: 2104213091860 ↳ 𝗩𝗼𝗹𝘁𝗮𝗴𝗲: 211VAC ↳ 𝗣𝗵𝗮𝘀𝗲…"
type textarea "x"
type textarea "Bra MERRYCHEF ↳ 𝗠𝗼𝗱𝗲𝗹 #: E1S ↳ 𝗦𝗲𝗿𝗶𝗮𝗹 #: 2104213091860 ↳ 𝗩𝗼𝗹𝘁𝗮𝗴𝗲: 211VAC ↳ 𝗣𝗵𝗮𝘀…"
type textarea "x"
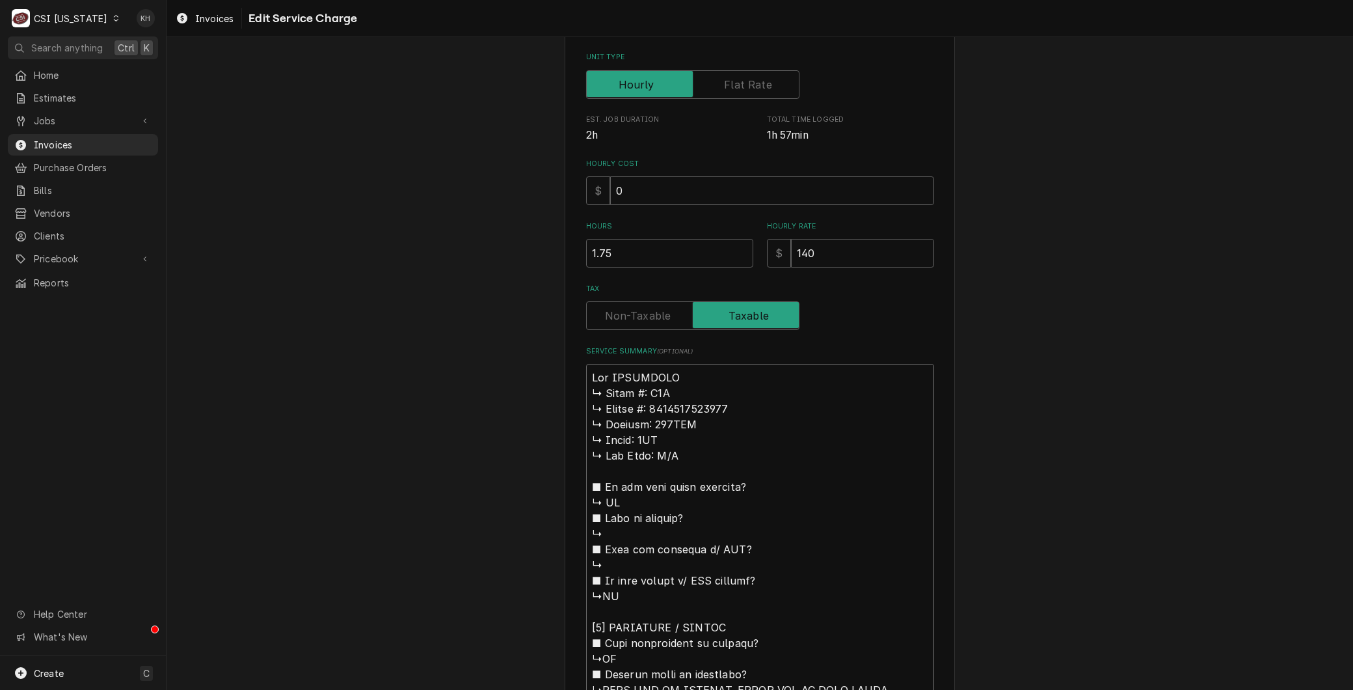
type textarea "Bran MERRYCHEF ↳ 𝗠𝗼𝗱𝗲𝗹 #: E1S ↳ 𝗦𝗲𝗿𝗶𝗮𝗹 #: 2104213091860 ↳ 𝗩𝗼𝗹𝘁𝗮𝗴𝗲: 211VAC ↳ 𝗣𝗵𝗮…"
type textarea "x"
type textarea "Brand MERRYCHEF ↳ 𝗠𝗼𝗱𝗲𝗹 #: E1S ↳ 𝗦𝗲𝗿𝗶𝗮𝗹 #: 2104213091860 ↳ 𝗩𝗼𝗹𝘁𝗮𝗴𝗲: 211VAC ↳ 𝗣𝗵…"
type textarea "x"
type textarea "Brand: MERRYCHEF ↳ 𝗠𝗼𝗱𝗲𝗹 #: E1S ↳ 𝗦𝗲𝗿𝗶𝗮𝗹 #: 2104213091860 ↳ 𝗩𝗼𝗹𝘁𝗮𝗴𝗲: 211VAC ↳ 𝗣…"
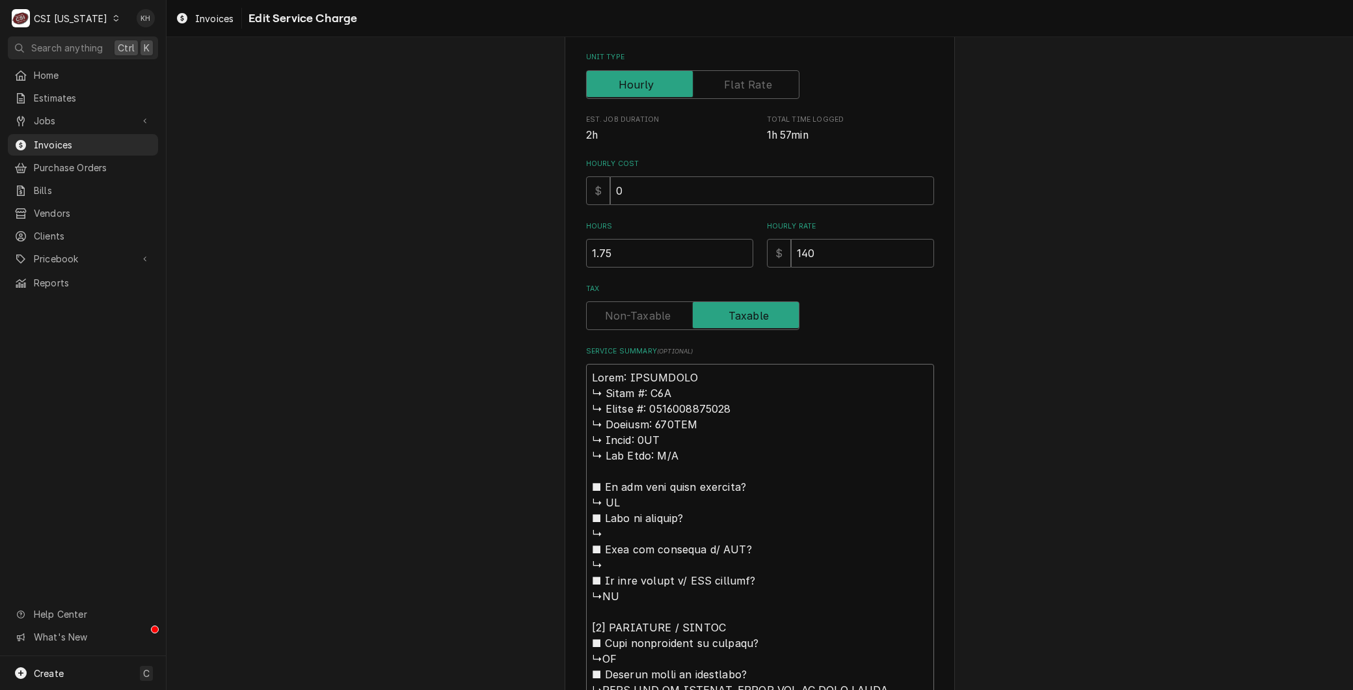
type textarea "x"
type textarea "Brand: MERRYCHEF 𝗠𝗼𝗱𝗲𝗹 #: E1S ↳ 𝗦𝗲𝗿𝗶𝗮𝗹 #: 2104213091860 ↳ 𝗩𝗼𝗹𝘁𝗮𝗴𝗲: 211VAC ↳ 𝗣𝗵𝗮…"
type textarea "x"
type textarea "Brand: MERRYCHEF 𝗠𝗼𝗱𝗲𝗹 #: E1S ↳ 𝗦𝗲𝗿𝗶𝗮𝗹 #: 2104213091860 ↳ 𝗩𝗼𝗹𝘁𝗮𝗴𝗲: 211VAC ↳ 𝗣𝗵𝗮…"
type textarea "x"
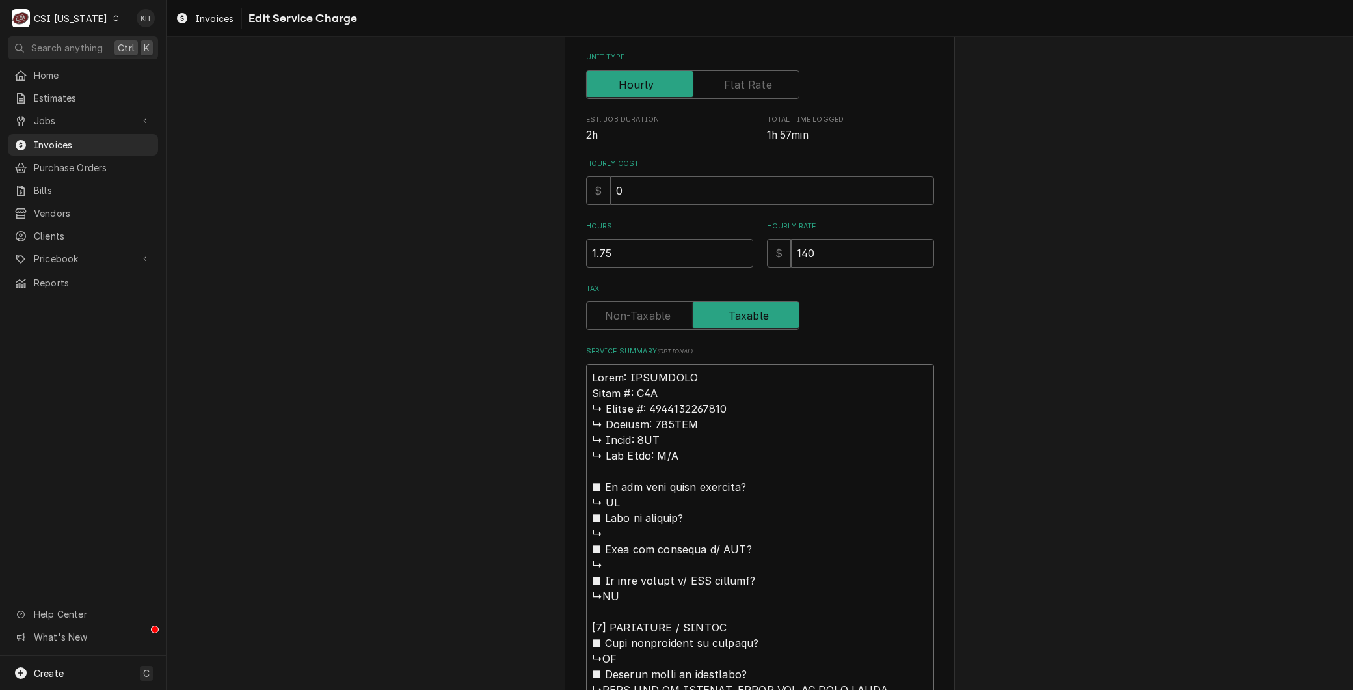
type textarea "Brand: MERRYCHEF 𝗼𝗱𝗲𝗹 #: E1S ↳ 𝗦𝗲𝗿𝗶𝗮𝗹 #: 2104213091860 ↳ 𝗩𝗼𝗹𝘁𝗮𝗴𝗲: 211VAC ↳ 𝗣𝗵𝗮𝘀…"
type textarea "x"
type textarea "Brand: MERRYCHEF 𝗱𝗲𝗹 #: E1S ↳ 𝗦𝗲𝗿𝗶𝗮𝗹 #: 2104213091860 ↳ 𝗩𝗼𝗹𝘁𝗮𝗴𝗲: 211VAC ↳ 𝗣𝗵𝗮𝘀𝗲…"
type textarea "x"
type textarea "Brand: MERRYCHEF 𝗲𝗹 #: E1S ↳ 𝗦𝗲𝗿𝗶𝗮𝗹 #: 2104213091860 ↳ 𝗩𝗼𝗹𝘁𝗮𝗴𝗲: 211VAC ↳ 𝗣𝗵𝗮𝘀𝗲:…"
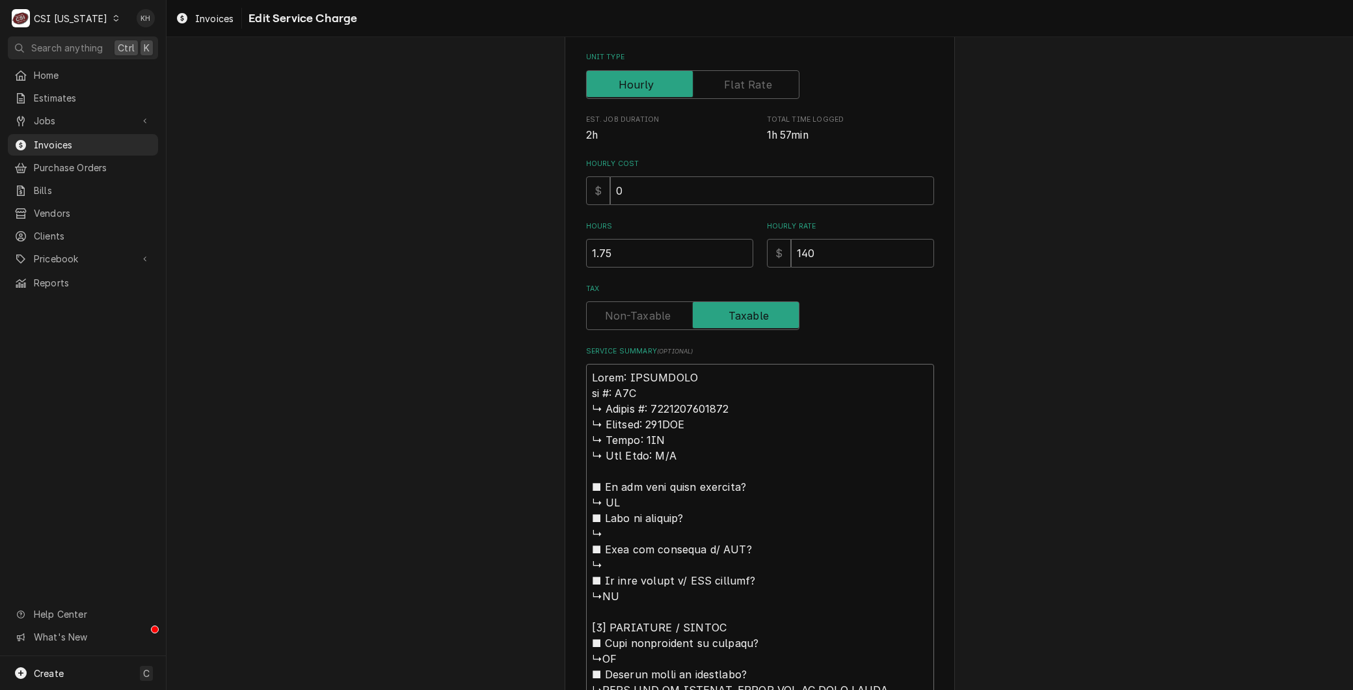
type textarea "x"
type textarea "Brand: MERRYCHEF 𝗹 #: E1S ↳ 𝗦𝗲𝗿𝗶𝗮𝗹 #: 2104213091860 ↳ 𝗩𝗼𝗹𝘁𝗮𝗴𝗲: 211VAC ↳ 𝗣𝗵𝗮𝘀𝗲: …"
type textarea "x"
type textarea "Brand: MERRYCHEF #: E1S ↳ 𝗦𝗲𝗿𝗶𝗮𝗹 #: 2104213091860 ↳ 𝗩𝗼𝗹𝘁𝗮𝗴𝗲: 211VAC ↳ 𝗣𝗵𝗮𝘀𝗲: 1P…"
type textarea "x"
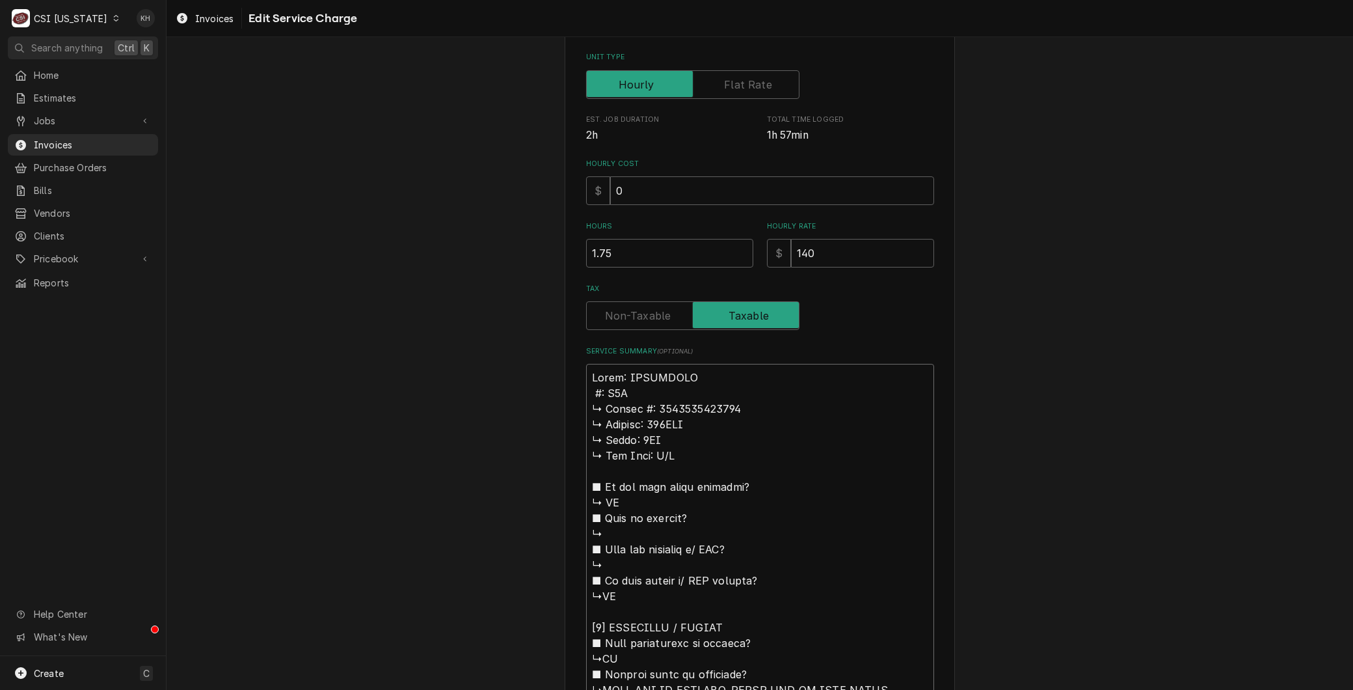
type textarea "Brand: MERRYCHEF #: E1S ↳ 𝗦𝗲𝗿𝗶𝗮𝗹 #: 2104213091860 ↳ 𝗩𝗼𝗹𝘁𝗮𝗴𝗲: 211VAC ↳ 𝗣𝗵𝗮𝘀𝗲: 1P…"
type textarea "x"
type textarea "Brand: MERRYCHEF : E1S ↳ 𝗦𝗲𝗿𝗶𝗮𝗹 #: 2104213091860 ↳ 𝗩𝗼𝗹𝘁𝗮𝗴𝗲: 211VAC ↳ 𝗣𝗵𝗮𝘀𝗲: 1PH…"
type textarea "x"
type textarea "Brand: MERRYCHEF M: E1S ↳ 𝗦𝗲𝗿𝗶𝗮𝗹 #: 2104213091860 ↳ 𝗩𝗼𝗹𝘁𝗮𝗴𝗲: 211VAC ↳ 𝗣𝗵𝗮𝘀𝗲: 1P…"
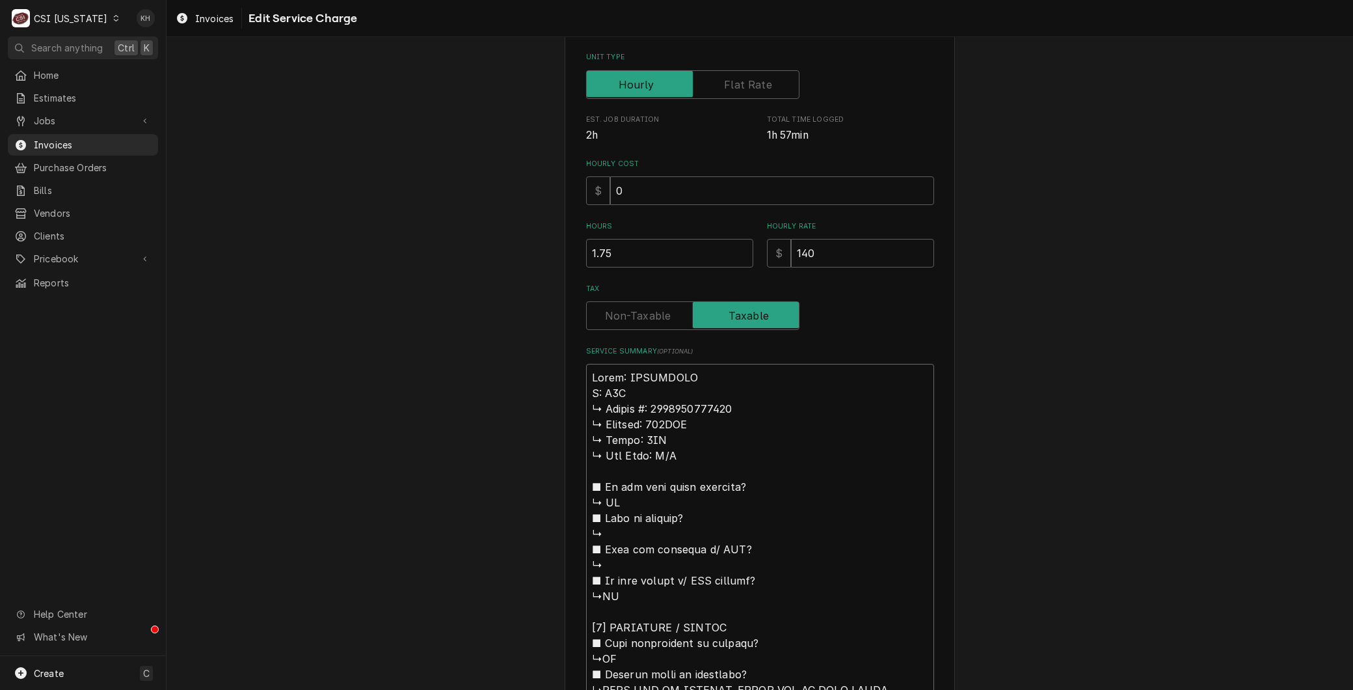
type textarea "x"
type textarea "Brand: MERRYCHEF Mod: E1S ↳ 𝗦𝗲𝗿𝗶𝗮𝗹 #: 2104213091860 ↳ 𝗩𝗼𝗹𝘁𝗮𝗴𝗲: 211VAC ↳ 𝗣𝗵𝗮𝘀𝗲: …"
type textarea "x"
type textarea "Brand: MERRYCHEF Mode: E1S ↳ 𝗦𝗲𝗿𝗶𝗮𝗹 #: 2104213091860 ↳ 𝗩𝗼𝗹𝘁𝗮𝗴𝗲: 211VAC ↳ 𝗣𝗵𝗮𝘀𝗲:…"
type textarea "x"
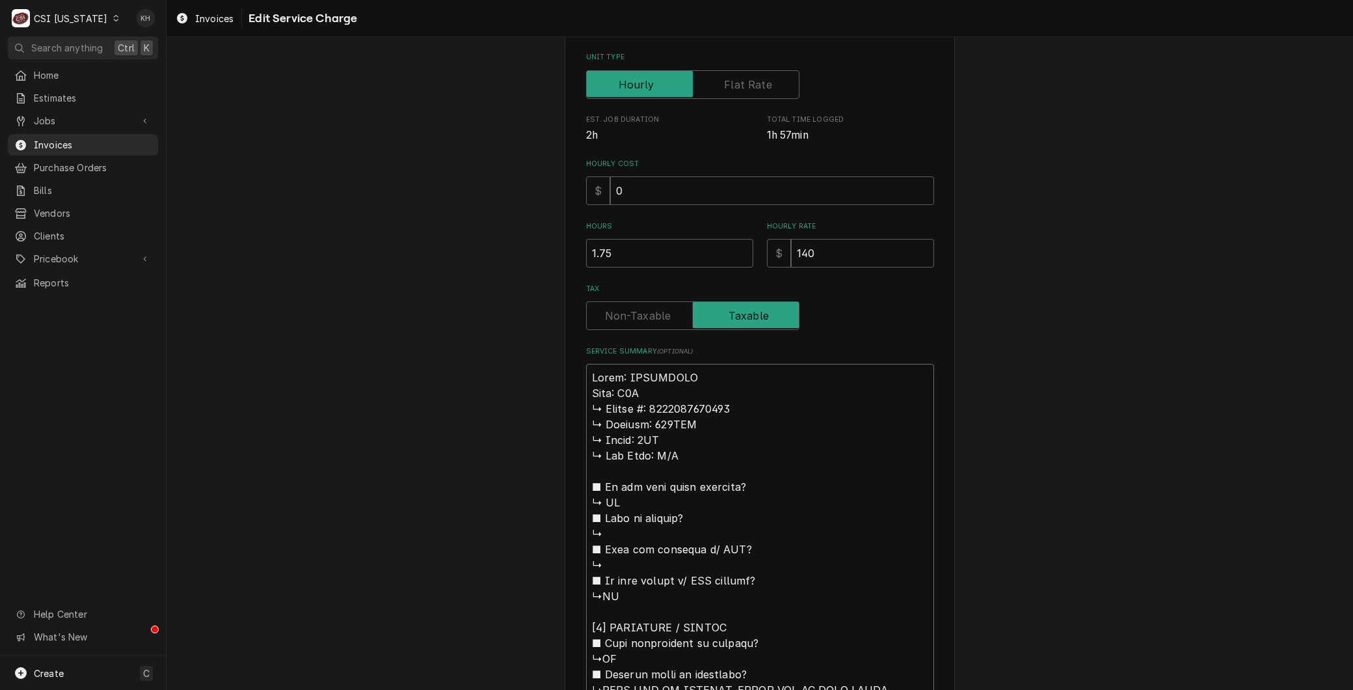
type textarea "Brand: MERRYCHEF Model: E1S ↳ 𝗦𝗲𝗿𝗶𝗮𝗹 #: 2104213091860 ↳ 𝗩𝗼𝗹𝘁𝗮𝗴𝗲: 211VAC ↳ 𝗣𝗵𝗮𝘀𝗲…"
type textarea "x"
type textarea "Brand: MERRYCHEF Model: E1S 𝗦𝗲𝗿𝗶𝗮𝗹 #: 2104213091860 ↳ 𝗩𝗼𝗹𝘁𝗮𝗴𝗲: 211VAC ↳ 𝗣𝗵𝗮𝘀𝗲: …"
type textarea "x"
type textarea "Brand: MERRYCHEF Model: E1S 𝗦𝗲𝗿𝗶𝗮𝗹 #: 2104213091860 ↳ 𝗩𝗼𝗹𝘁𝗮𝗴𝗲: 211VAC ↳ 𝗣𝗵𝗮𝘀𝗲: …"
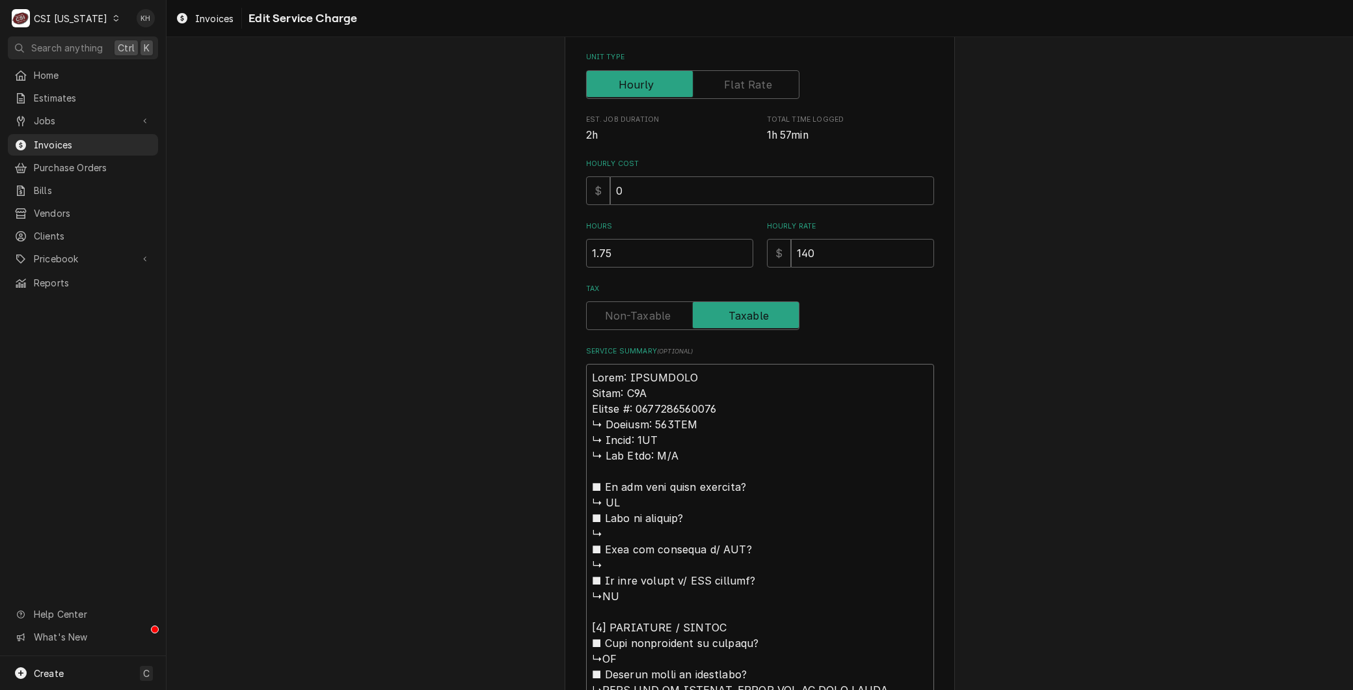
type textarea "x"
type textarea "Brand: MERRYCHEF Model: E1S 𝗲𝗿𝗶𝗮𝗹 #: 2104213091860 ↳ 𝗩𝗼𝗹𝘁𝗮𝗴𝗲: 211VAC ↳ 𝗣𝗵𝗮𝘀𝗲: 1…"
type textarea "x"
type textarea "Brand: MERRYCHEF Model: E1S 𝗿𝗶𝗮𝗹 #: 2104213091860 ↳ 𝗩𝗼𝗹𝘁𝗮𝗴𝗲: 211VAC ↳ 𝗣𝗵𝗮𝘀𝗲: 1P…"
type textarea "x"
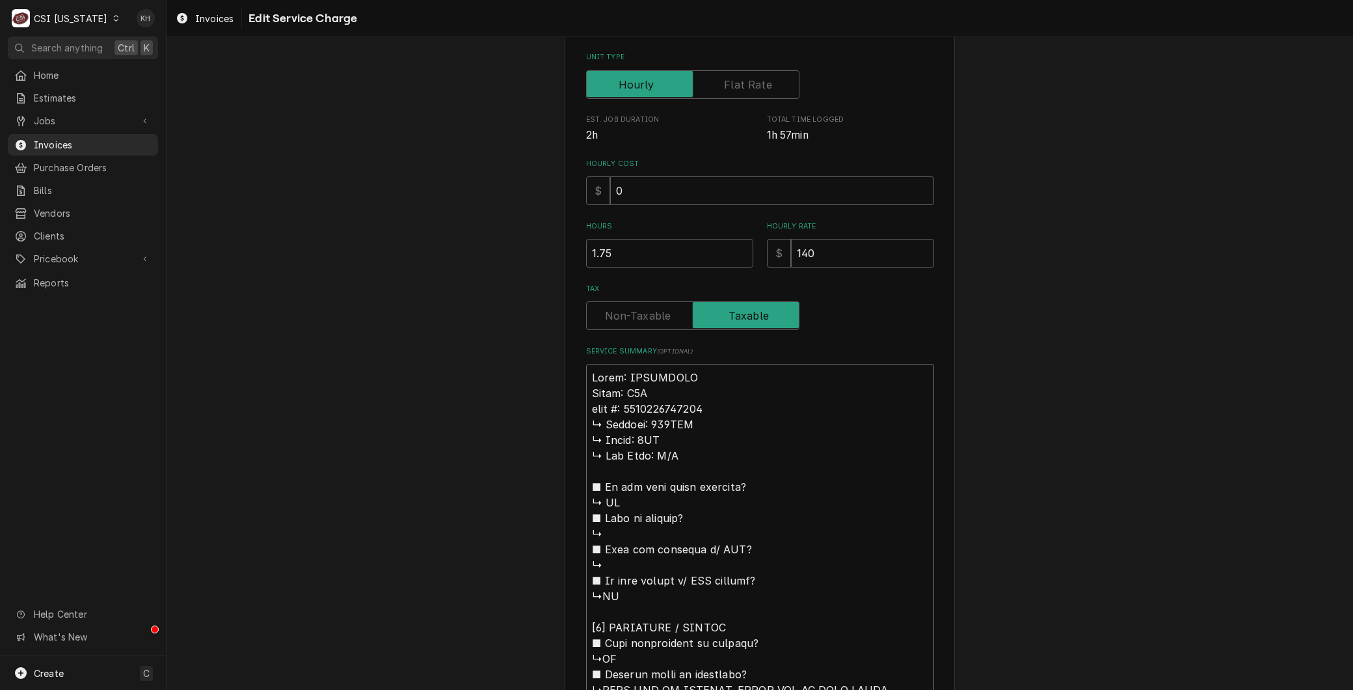
type textarea "Brand: MERRYCHEF Model: E1S 𝗶𝗮𝗹 #: 2104213091860 ↳ 𝗩𝗼𝗹𝘁𝗮𝗴𝗲: 211VAC ↳ 𝗣𝗵𝗮𝘀𝗲: 1PH…"
type textarea "x"
type textarea "Brand: MERRYCHEF Model: E1S 𝗮𝗹 #: 2104213091860 ↳ 𝗩𝗼𝗹𝘁𝗮𝗴𝗲: 211VAC ↳ 𝗣𝗵𝗮𝘀𝗲: 1PH …"
type textarea "x"
type textarea "Brand: MERRYCHEF Model: E1S 𝗹 #: 2104213091860 ↳ 𝗩𝗼𝗹𝘁𝗮𝗴𝗲: 211VAC ↳ 𝗣𝗵𝗮𝘀𝗲: 1PH ↳…"
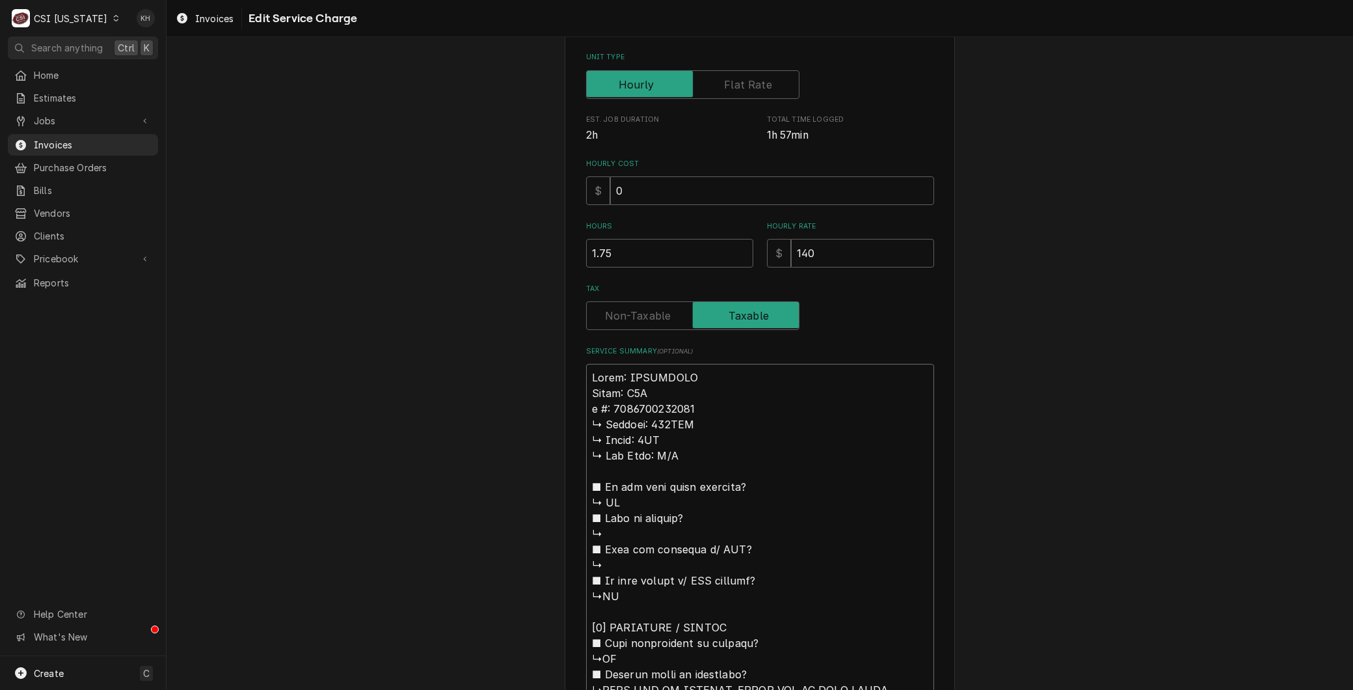
type textarea "x"
type textarea "Brand: MERRYCHEF Model: E1S #: 2104213091860 ↳ 𝗩𝗼𝗹𝘁𝗮𝗴𝗲: 211VAC ↳ 𝗣𝗵𝗮𝘀𝗲: 1PH ↳ 𝗚…"
type textarea "x"
type textarea "Brand: MERRYCHEF Model: E1S #: 2104213091860 ↳ 𝗩𝗼𝗹𝘁𝗮𝗴𝗲: 211VAC ↳ 𝗣𝗵𝗮𝘀𝗲: 1PH ↳ 𝗚…"
type textarea "x"
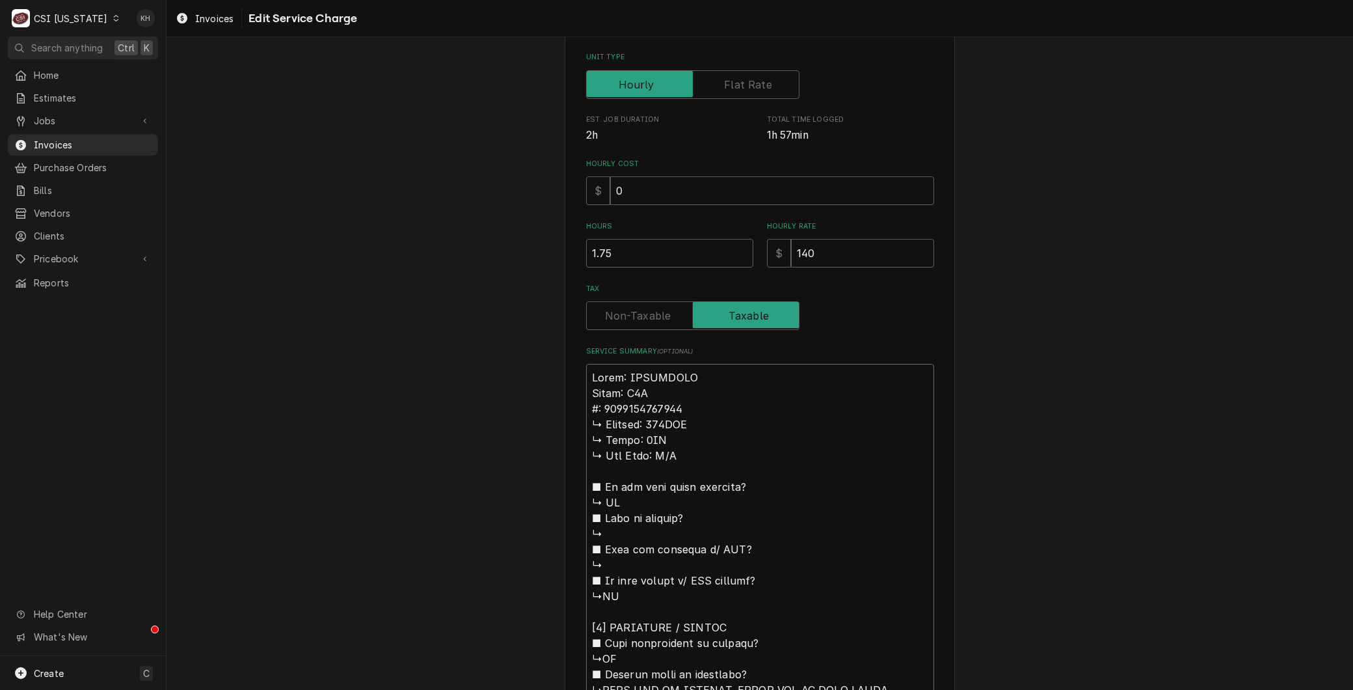
type textarea "Brand: MERRYCHEF Model: E1S : 2104213091860 ↳ 𝗩𝗼𝗹𝘁𝗮𝗴𝗲: 211VAC ↳ 𝗣𝗵𝗮𝘀𝗲: 1PH ↳ 𝗚𝗮…"
type textarea "x"
type textarea "Brand: MERRYCHEF Model: E1S S: 2104213091860 ↳ 𝗩𝗼𝗹𝘁𝗮𝗴𝗲: 211VAC ↳ 𝗣𝗵𝗮𝘀𝗲: 1PH ↳ 𝗚…"
type textarea "x"
type textarea "Brand: MERRYCHEF Model: E1S Se: 2104213091860 ↳ 𝗩𝗼𝗹𝘁𝗮𝗴𝗲: 211VAC ↳ 𝗣𝗵𝗮𝘀𝗲: 1PH ↳ …"
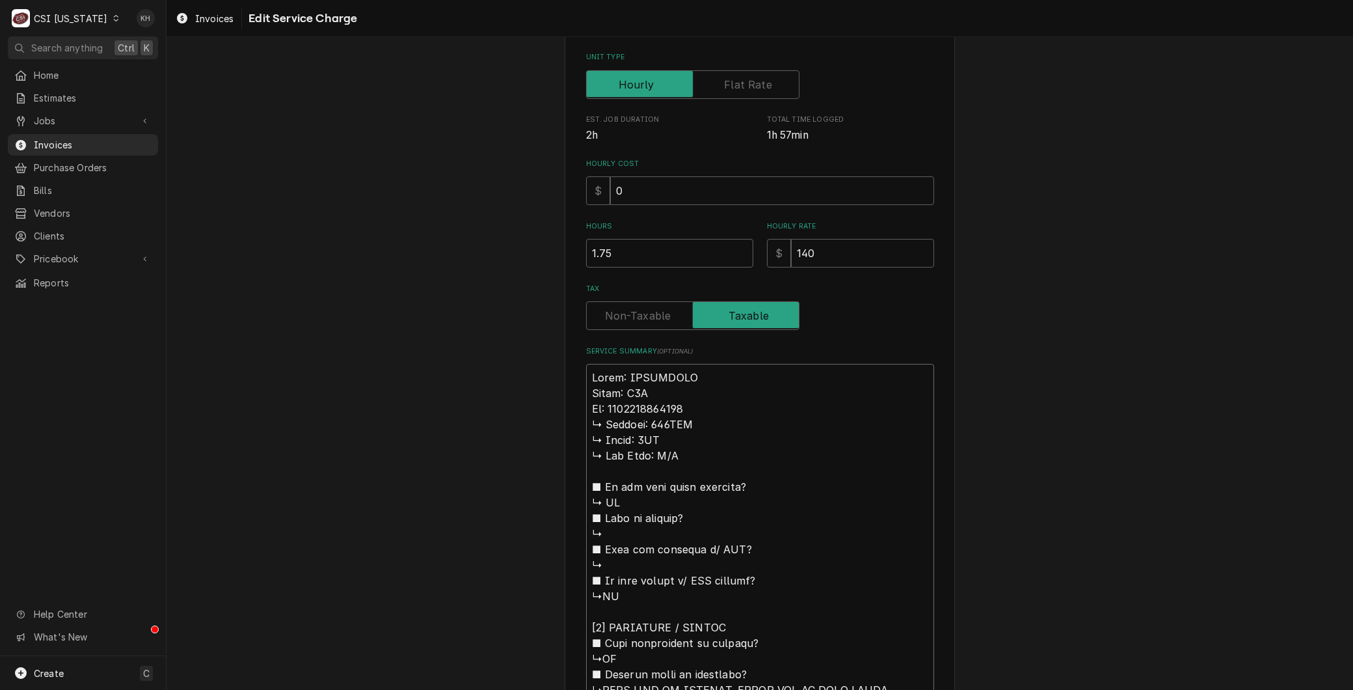
type textarea "x"
type textarea "Brand: MERRYCHEF Model: E1S Ser: 2104213091860 ↳ 𝗩𝗼𝗹𝘁𝗮𝗴𝗲: 211VAC ↳ 𝗣𝗵𝗮𝘀𝗲: 1PH ↳…"
type textarea "x"
type textarea "Brand: MERRYCHEF Model: E1S Seri: 2104213091860 ↳ 𝗩𝗼𝗹𝘁𝗮𝗴𝗲: 211VAC ↳ 𝗣𝗵𝗮𝘀𝗲: 1PH …"
type textarea "x"
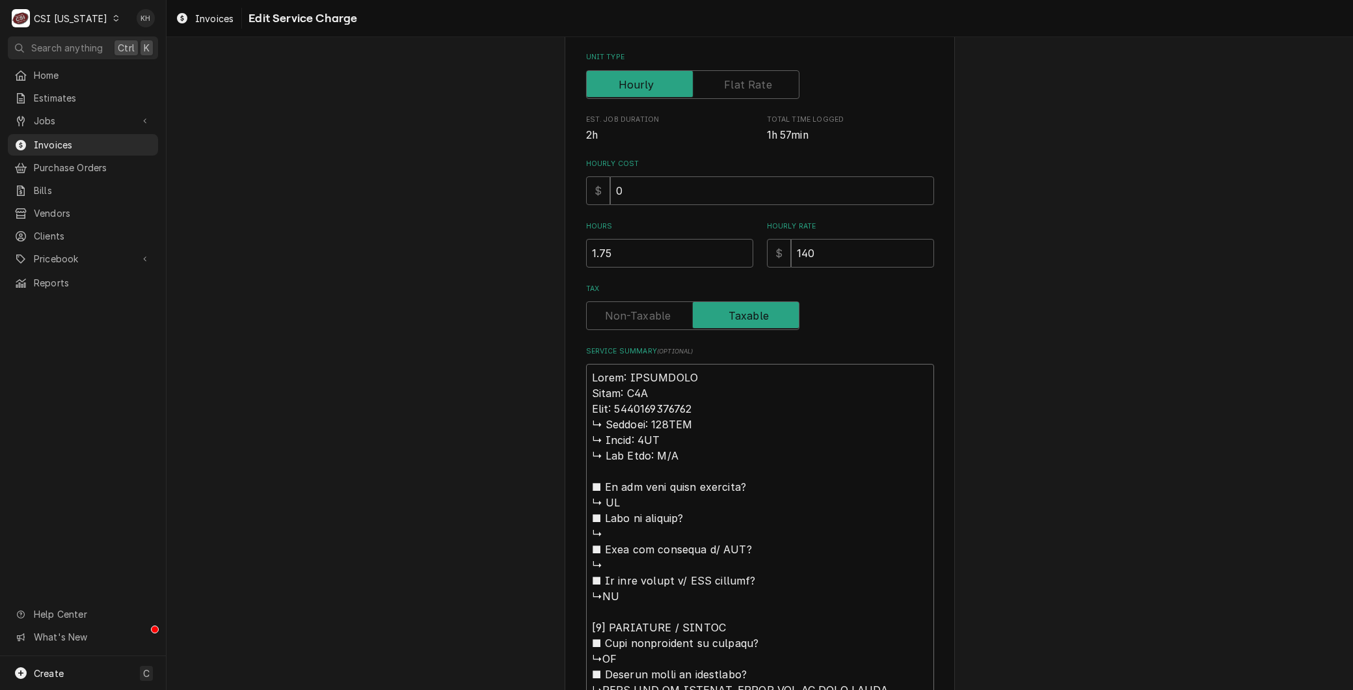
type textarea "Brand: MERRYCHEF Model: E1S Seria: 2104213091860 ↳ 𝗩𝗼𝗹𝘁𝗮𝗴𝗲: 211VAC ↳ 𝗣𝗵𝗮𝘀𝗲: 1PH…"
type textarea "x"
type textarea "Brand: MERRYCHEF Model: E1S Serial: 2104213091860 ↳ 𝗩𝗼𝗹𝘁𝗮𝗴𝗲: 211VAC ↳ 𝗣𝗵𝗮𝘀𝗲: 1P…"
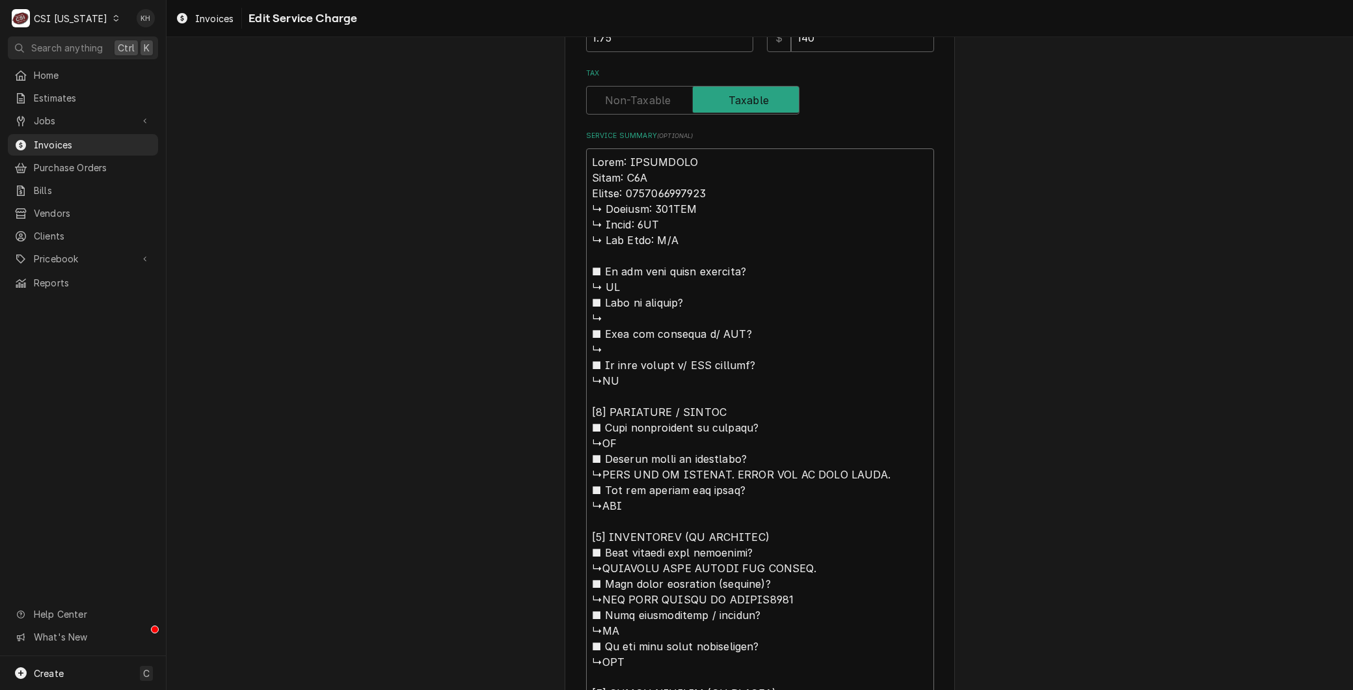
scroll to position [477, 0]
drag, startPoint x: 602, startPoint y: 469, endPoint x: 500, endPoint y: 206, distance: 282.2
click at [500, 206] on div "Use the fields below to edit this service charge Short Description 1-Labor (Ser…" at bounding box center [760, 375] width 1187 height 1604
type textarea "x"
type textarea "Brand: MERRYCHEF Model: E1S Serial: 2104213091860 NIT OFF ON ARRIVAL. FOUND OUT…"
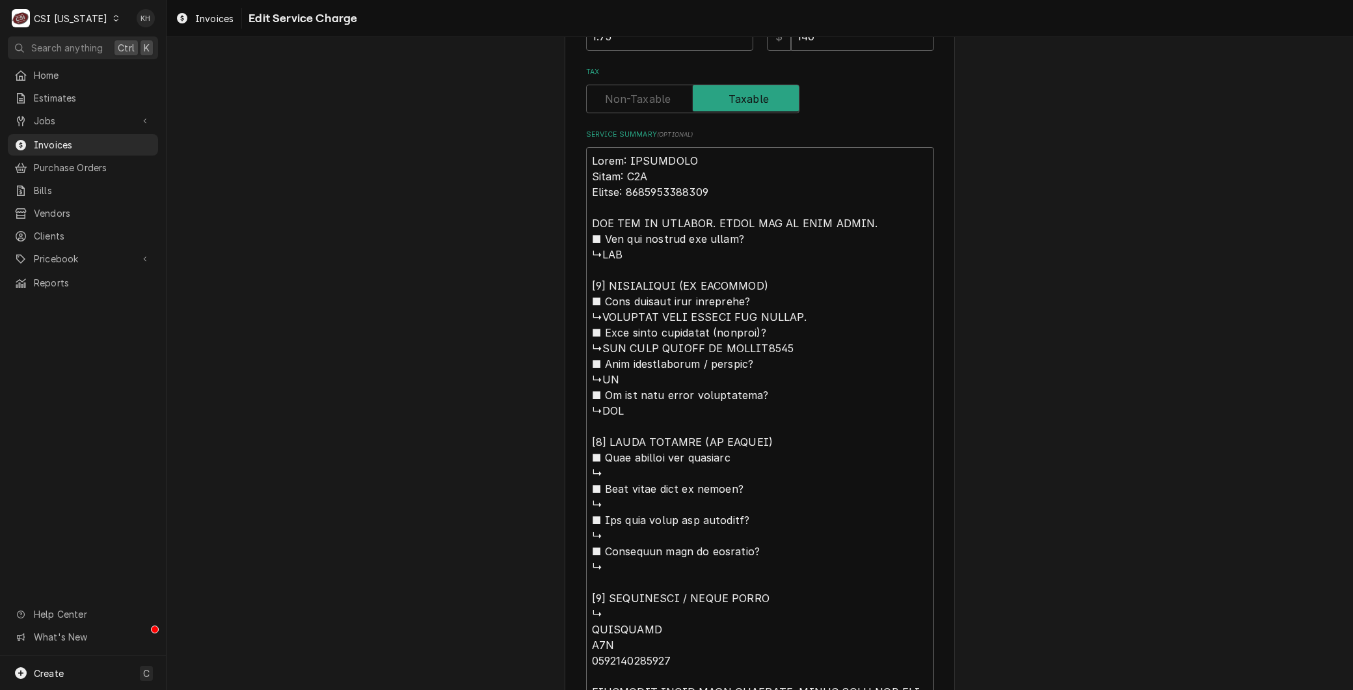
type textarea "x"
type textarea "Brand: MERRYCHEF Model: E1S Serial: 2104213091860 NIT OFF ON ARRIVAL. FOUND OUT…"
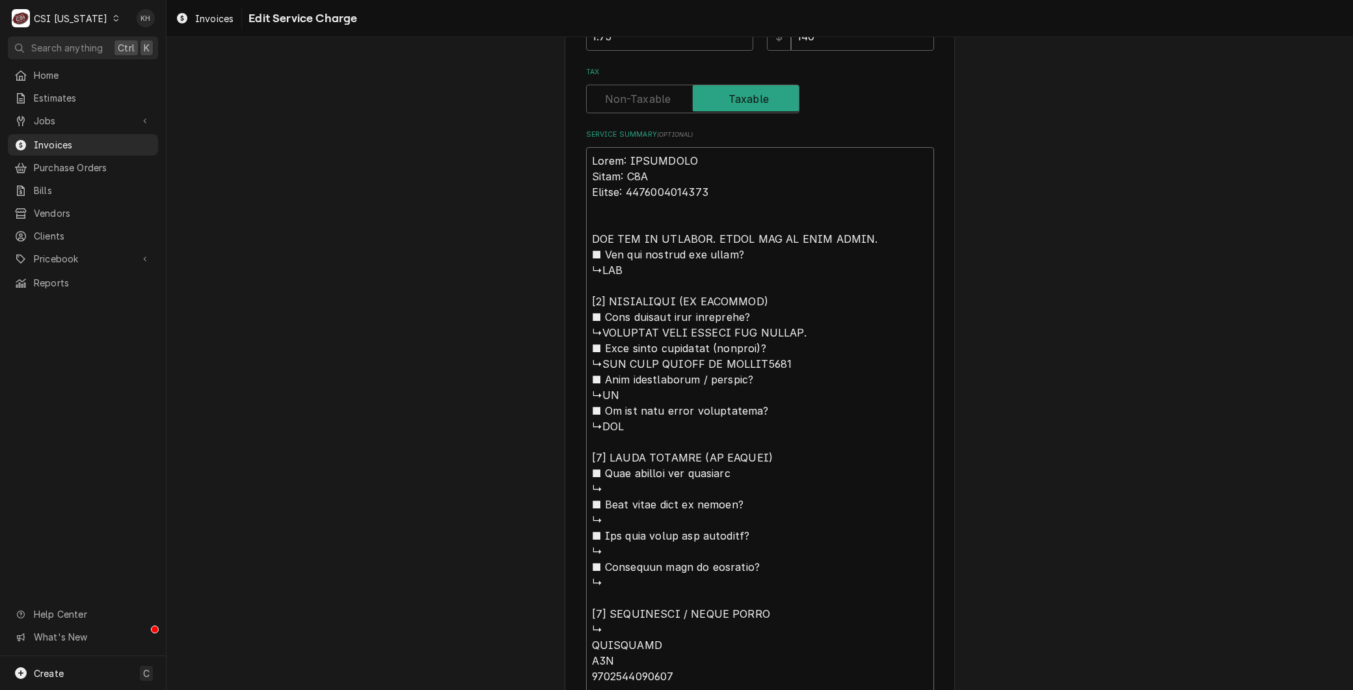
type textarea "x"
type textarea "Brand: MERRYCHEF Model: E1S Serial: 2104213091860 NIT OFF ON ARRIVAL. FOUND OUT…"
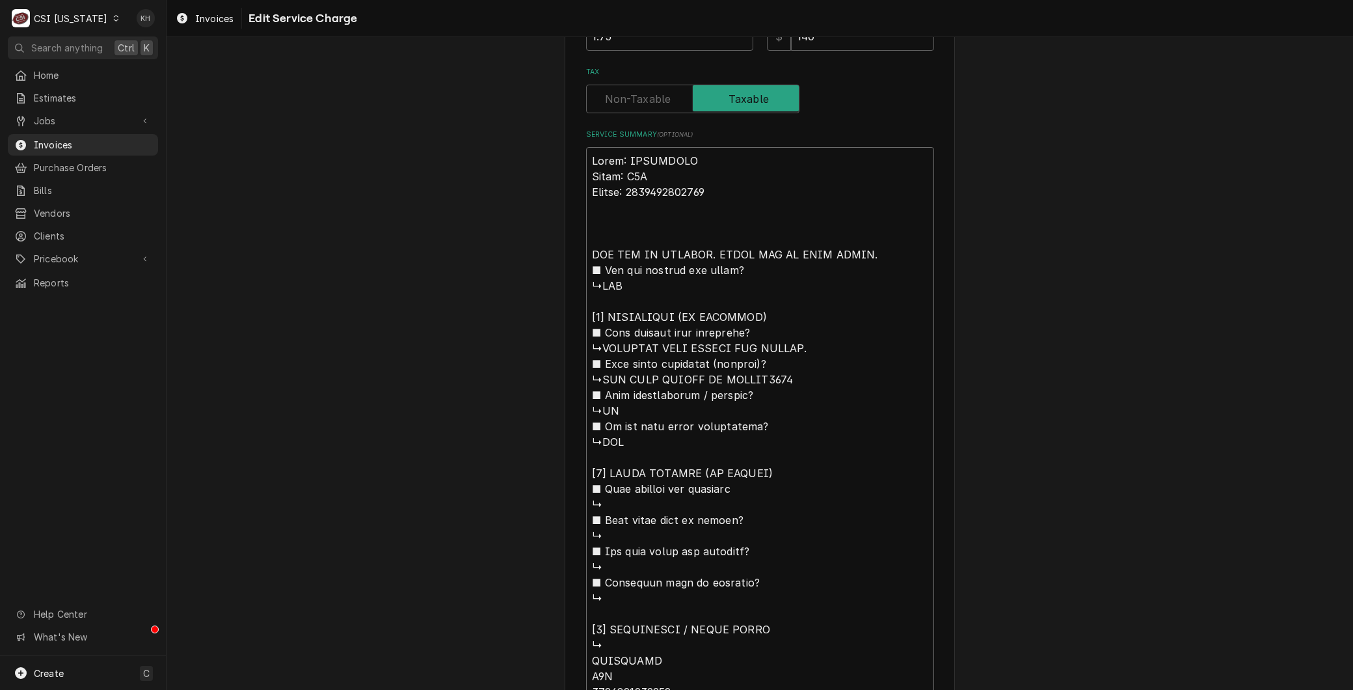
type textarea "x"
type textarea "Brand: MERRYCHEF Model: E1S Serial: 2104213091860 ANIT OFF ON ARRIVAL. FOUND OU…"
type textarea "x"
type textarea "Brand: MERRYCHEF Model: E1S Serial: 2104213091860 NIT OFF ON ARRIVAL. FOUND OUT…"
type textarea "x"
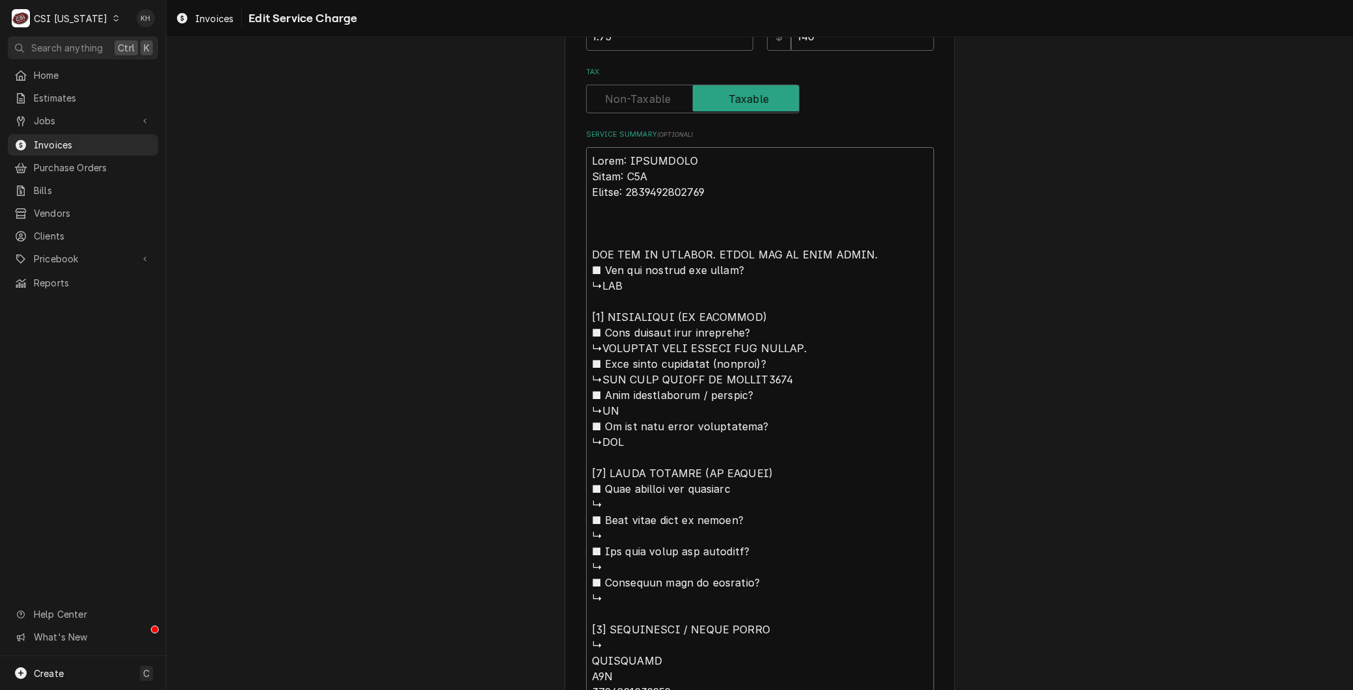
type textarea "Brand: MERRYCHEF Model: E1S Serial: 2104213091860 NIT OFF ON ARRIVAL. FOUND OUT…"
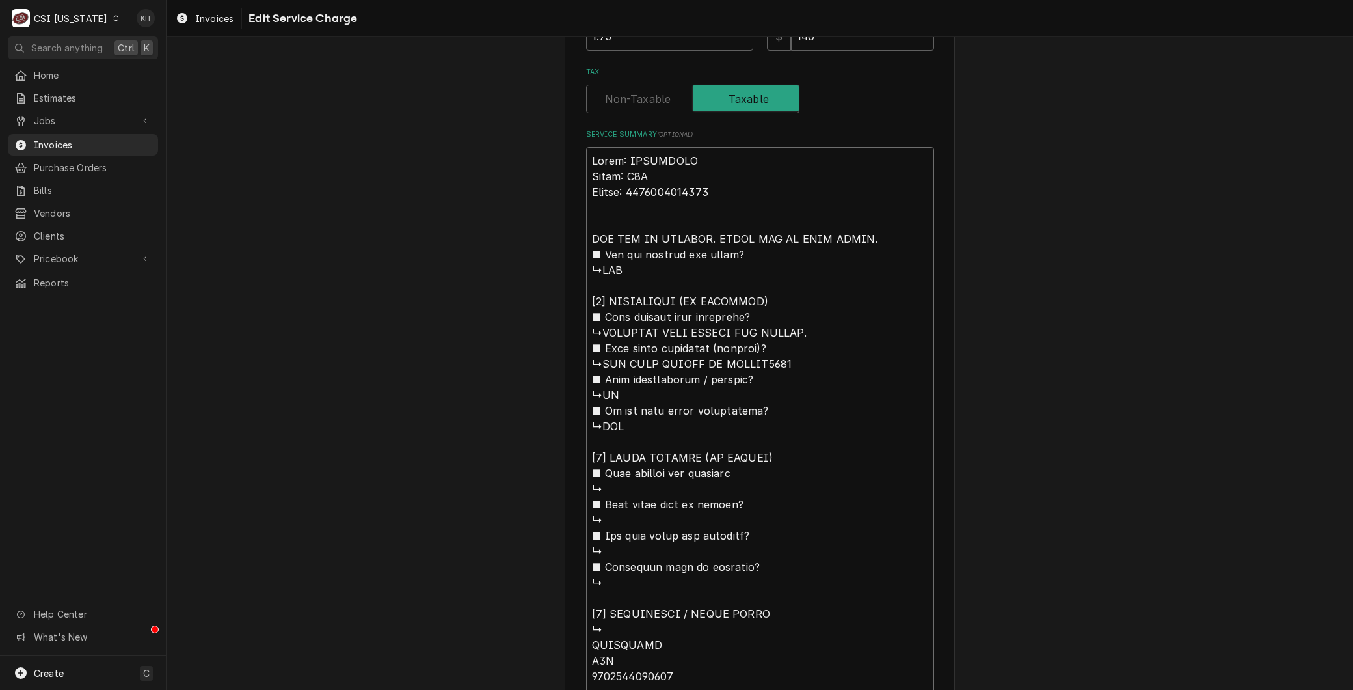
type textarea "x"
type textarea "Brand: MERRYCHEF Model: E1S Serial: 2104213091860 ANIT OFF ON ARRIVAL. FOUND OU…"
type textarea "x"
type textarea "Brand: MERRYCHEF Model: E1S Serial: 2104213091860 ArNIT OFF ON ARRIVAL. FOUND O…"
type textarea "x"
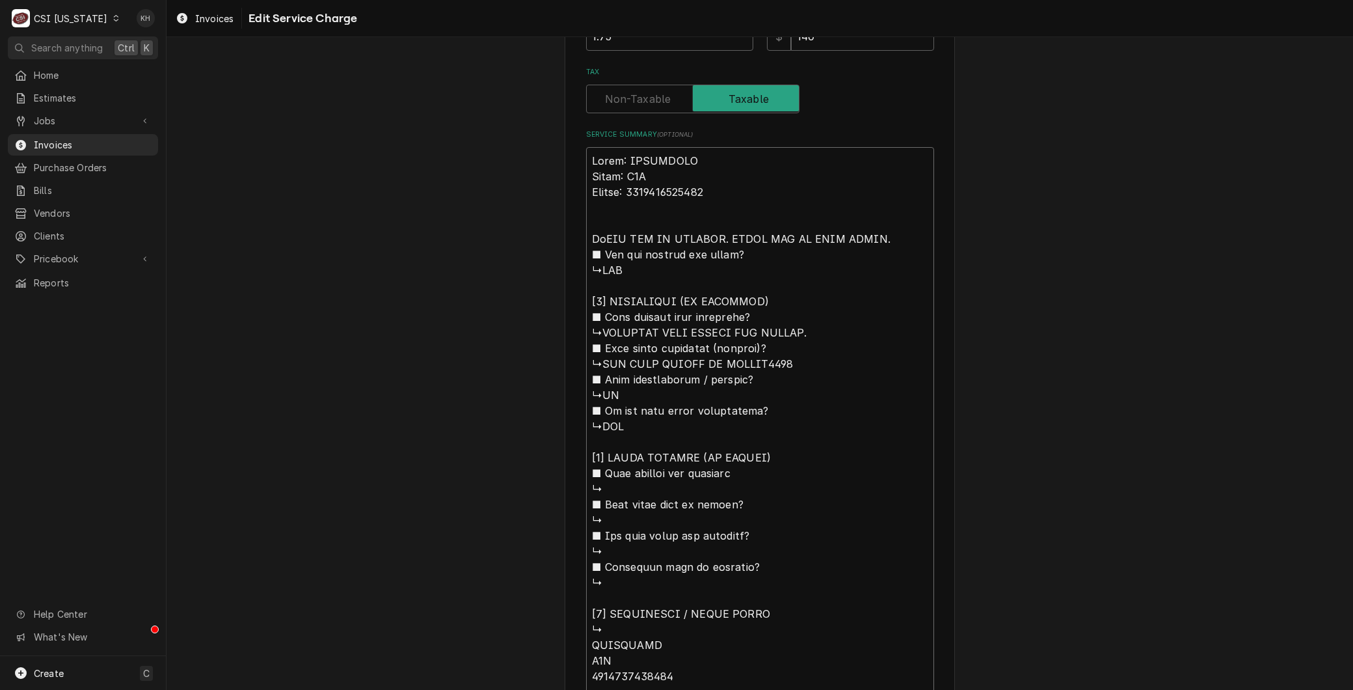
type textarea "Brand: MERRYCHEF Model: E1S Serial: 2104213091860 ArrNIT OFF ON ARRIVAL. FOUND …"
type textarea "x"
type textarea "Brand: MERRYCHEF Model: E1S Serial: 2104213091860 ArriNIT OFF ON ARRIVAL. FOUND…"
type textarea "x"
type textarea "Brand: MERRYCHEF Model: E1S Serial: 2104213091860 ArrivNIT OFF ON ARRIVAL. FOUN…"
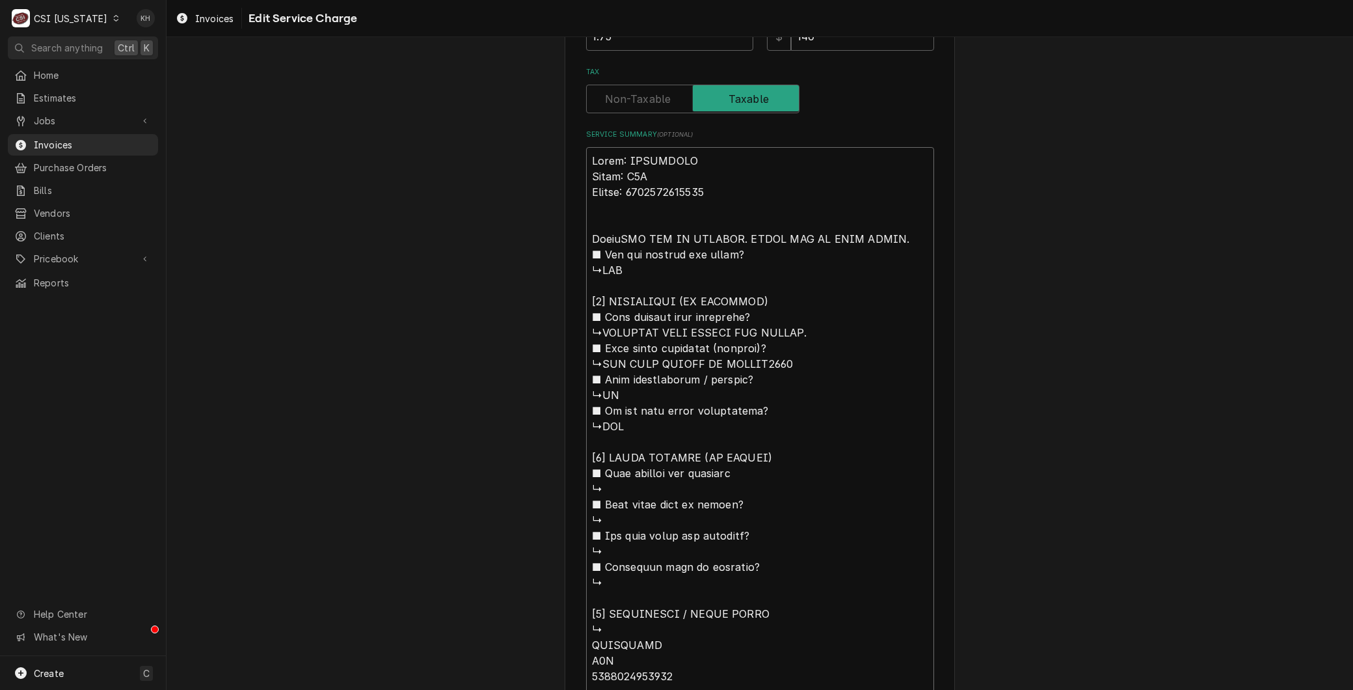
type textarea "x"
type textarea "Brand: MERRYCHEF Model: E1S Serial: 2104213091860 ArriveNIT OFF ON ARRIVAL. FOU…"
type textarea "x"
type textarea "Brand: MERRYCHEF Model: E1S Serial: 2104213091860 ArrivedNIT OFF ON ARRIVAL. FO…"
type textarea "x"
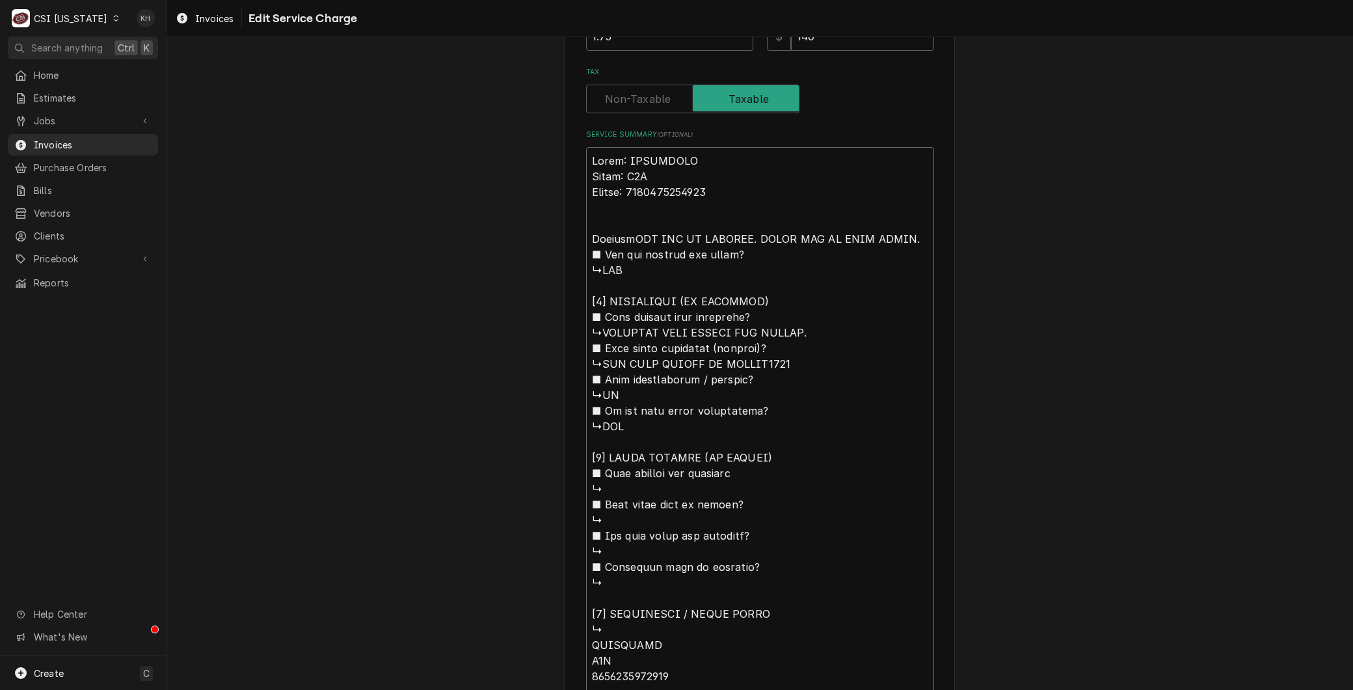
type textarea "Brand: MERRYCHEF Model: E1S Serial: 2104213091860 Arrived NIT OFF ON ARRIVAL. F…"
type textarea "x"
type textarea "Brand: MERRYCHEF Model: E1S Serial: 2104213091860 Arrived oNIT OFF ON ARRIVAL. …"
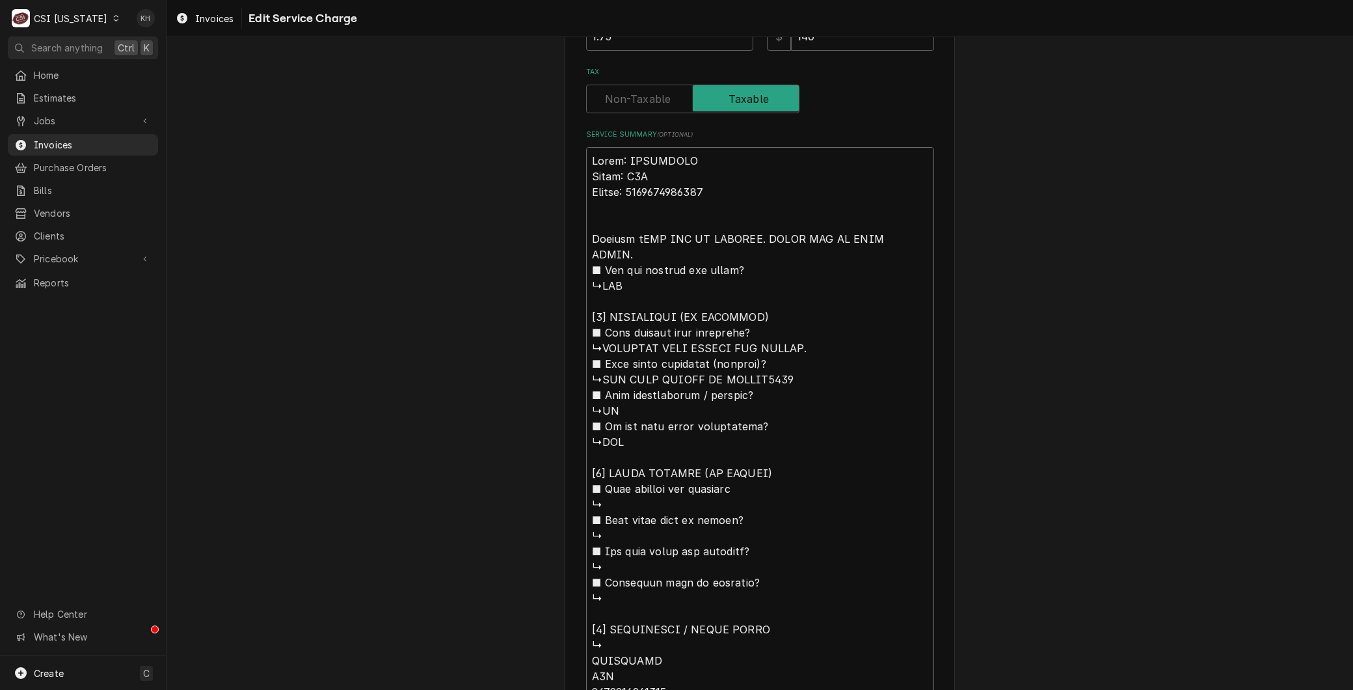
type textarea "x"
type textarea "Brand: MERRYCHEF Model: E1S Serial: 2104213091860 Arrived onNIT OFF ON ARRIVAL.…"
type textarea "x"
type textarea "Brand: MERRYCHEF Model: E1S Serial: 2104213091860 Arrived on NIT OFF ON ARRIVAL…"
type textarea "x"
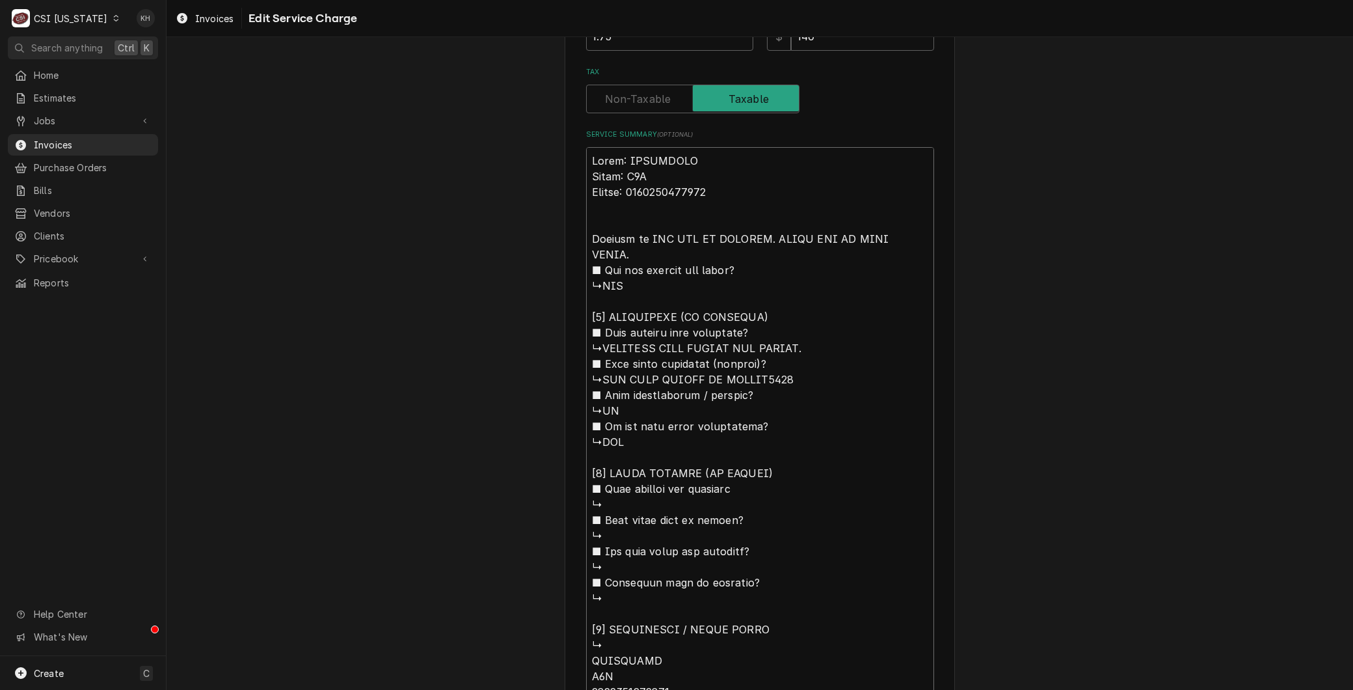
type textarea "Brand: MERRYCHEF Model: E1S Serial: 2104213091860 Arrived on sNIT OFF ON ARRIVA…"
type textarea "x"
type textarea "Brand: MERRYCHEF Model: E1S Serial: 2104213091860 Arrived on siNIT OFF ON ARRIV…"
type textarea "x"
type textarea "Brand: MERRYCHEF Model: E1S Serial: 2104213091860 Arrived on sitNIT OFF ON ARRI…"
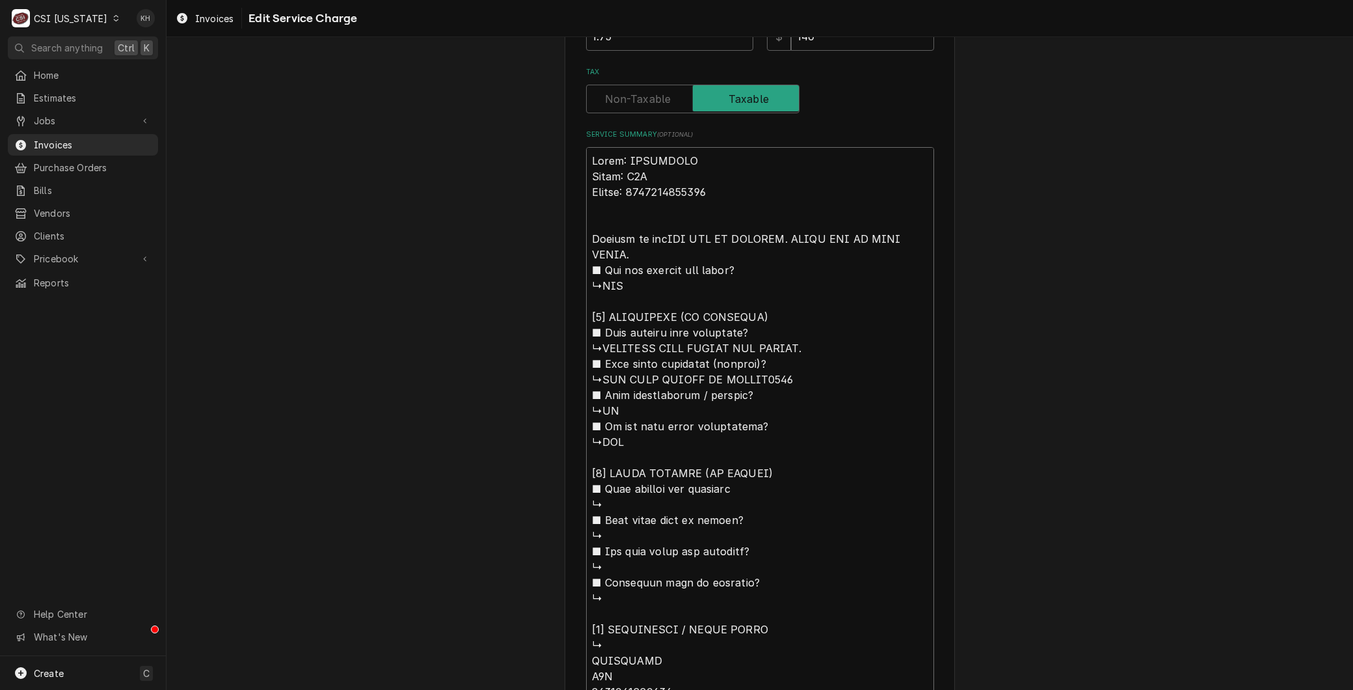
type textarea "x"
type textarea "Brand: MERRYCHEF Model: E1S Serial: 2104213091860 Arrived on site,NIT OFF ON AR…"
type textarea "x"
type textarea "Brand: MERRYCHEF Model: E1S Serial: 2104213091860 Arrived on site, NIT OFF ON A…"
type textarea "x"
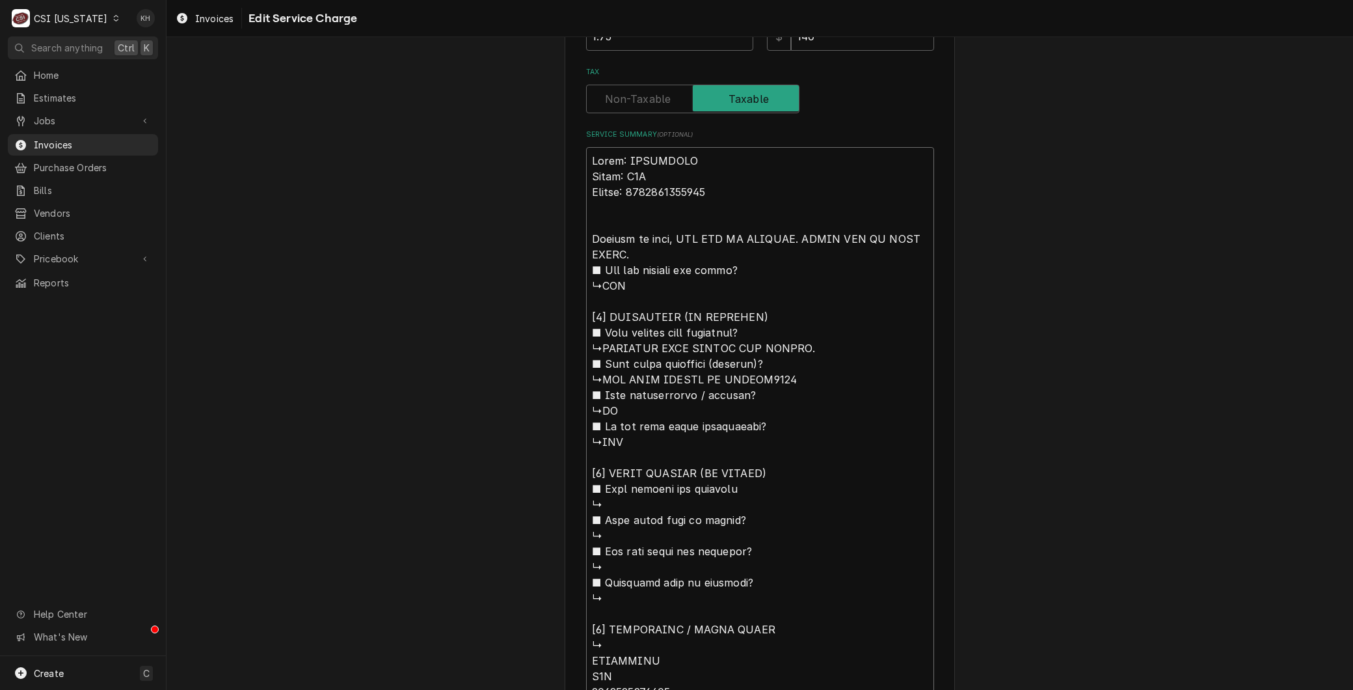
type textarea "Brand: MERRYCHEF Model: E1S Serial: 2104213091860 Arrived on site, fNIT OFF ON …"
type textarea "x"
type textarea "Brand: MERRYCHEF Model: E1S Serial: 2104213091860 Arrived on site, foNIT OFF ON…"
type textarea "x"
type textarea "Brand: MERRYCHEF Model: E1S Serial: 2104213091860 Arrived on site, fouNIT OFF O…"
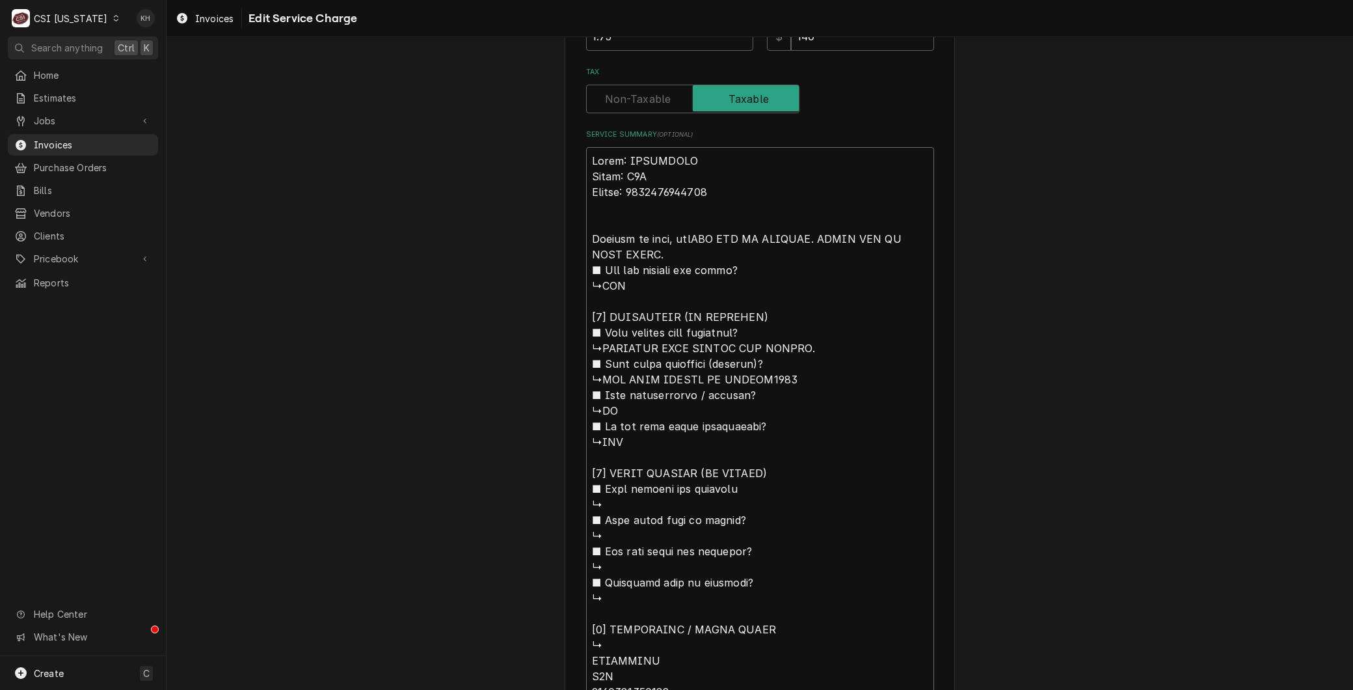
type textarea "x"
type textarea "Brand: MERRYCHEF Model: E1S Serial: 2104213091860 Arrived on site, founNIT OFF …"
type textarea "x"
type textarea "Brand: MERRYCHEF Model: E1S Serial: 2104213091860 Arrived on site, foundNIT OFF…"
type textarea "x"
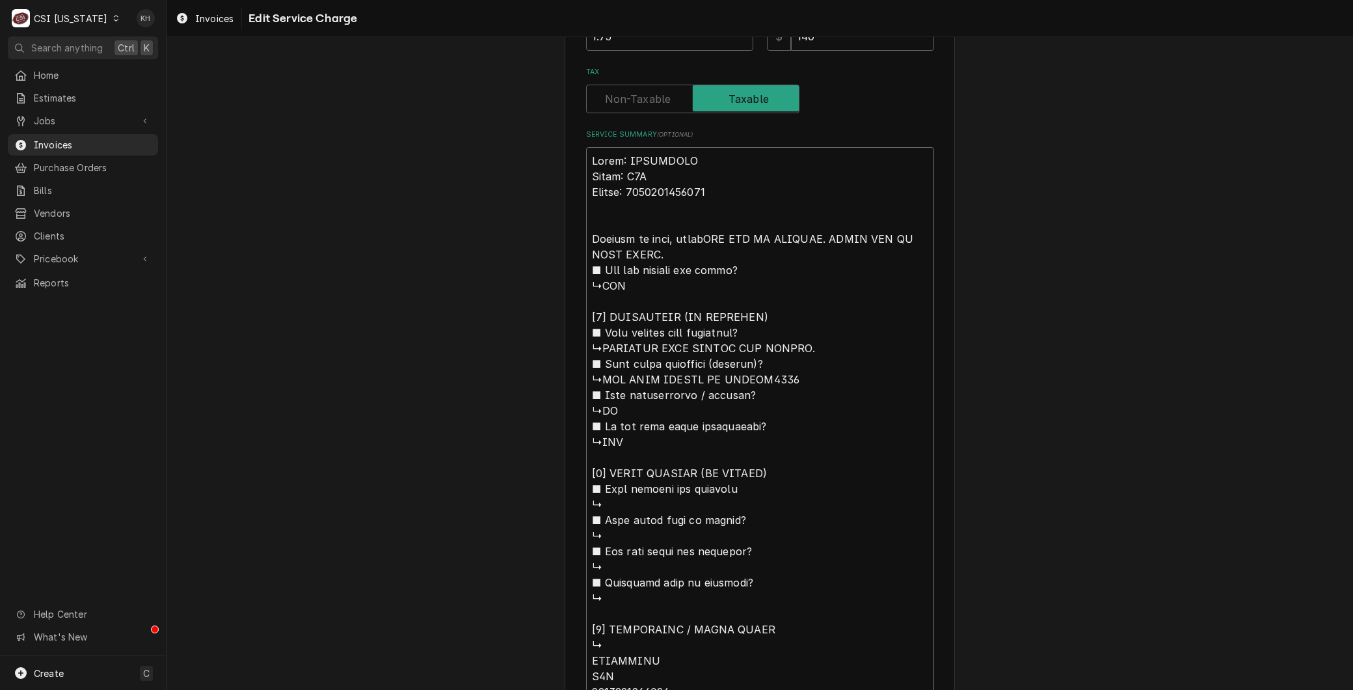
type textarea "Brand: MERRYCHEF Model: E1S Serial: 2104213091860 Arrived on site, found NIT OF…"
type textarea "x"
type textarea "Brand: MERRYCHEF Model: E1S Serial: 2104213091860 Arrived on site, found uNIT O…"
type textarea "x"
type textarea "Brand: MERRYCHEF Model: E1S Serial: 2104213091860 Arrived on site, found unNIT …"
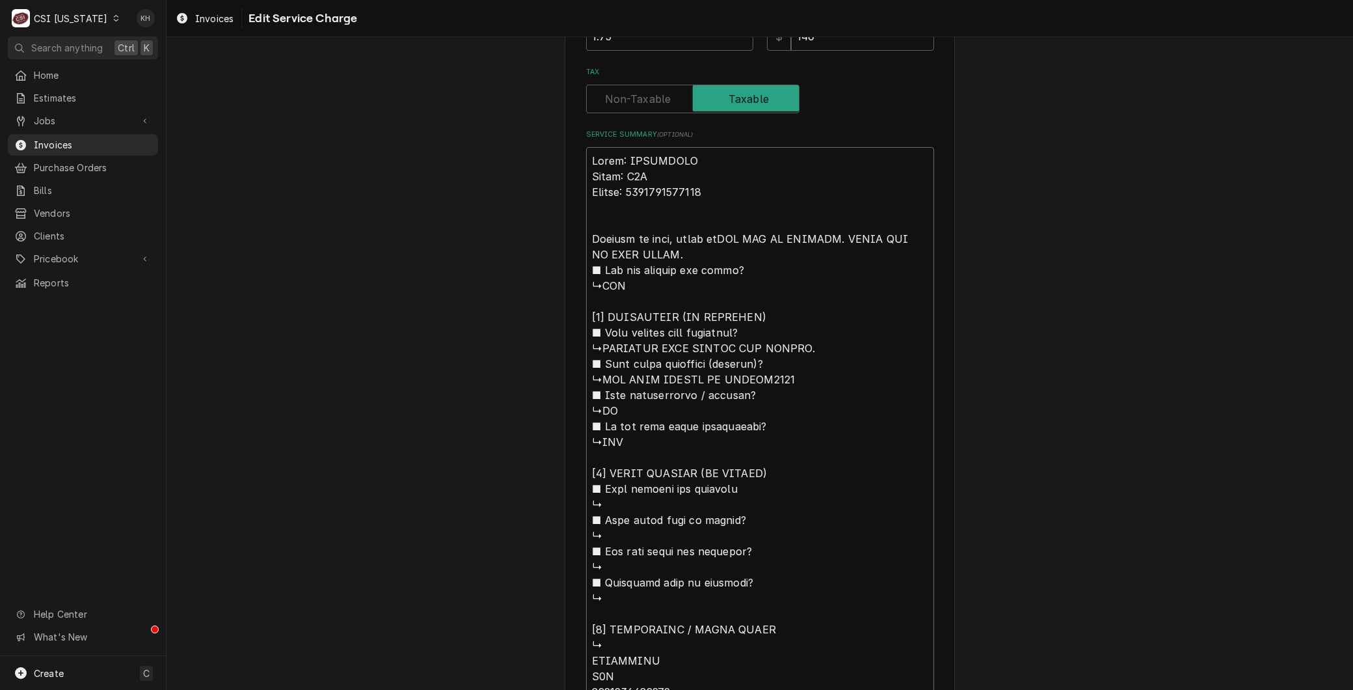
type textarea "x"
type textarea "Brand: MERRYCHEF Model: E1S Serial: 2104213091860 Arrived on site, found uniNIT…"
type textarea "x"
type textarea "Brand: MERRYCHEF Model: E1S Serial: 2104213091860 Arrived on site, found unitNI…"
type textarea "x"
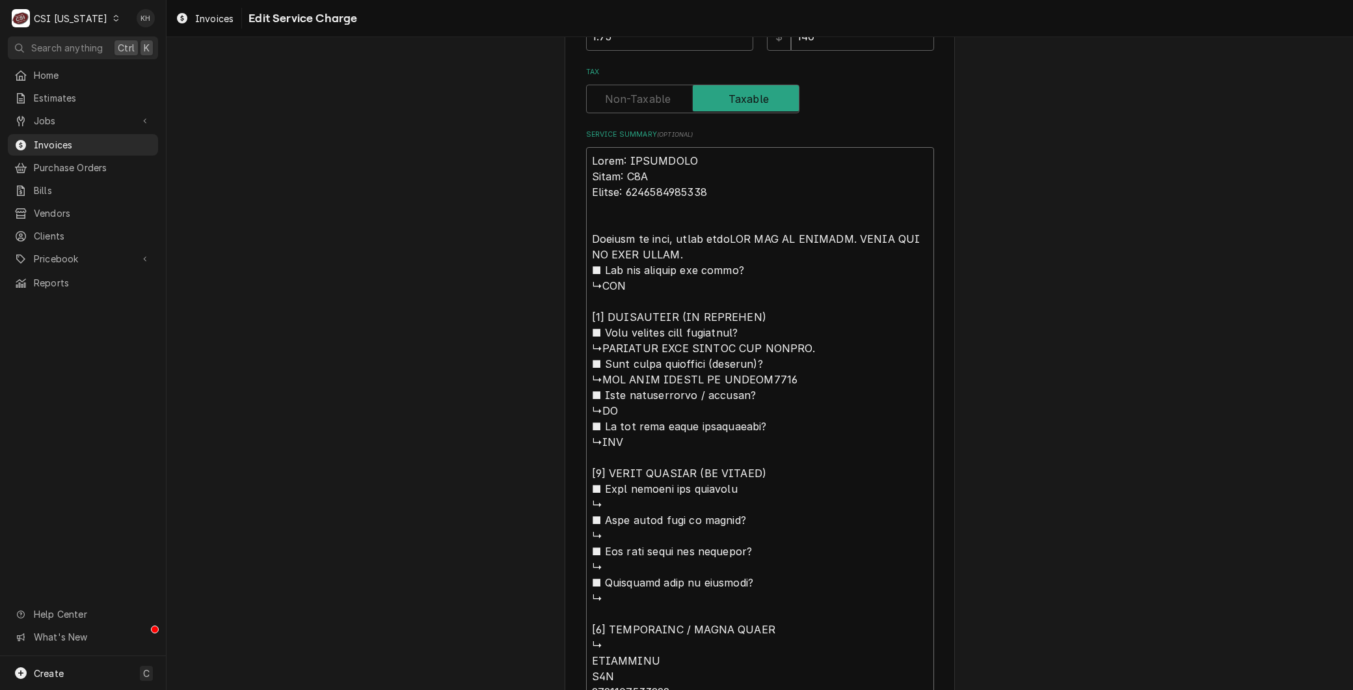
type textarea "Brand: MERRYCHEF Model: E1S Serial: 2104213091860 Arrived on site, found unit N…"
type textarea "x"
type textarea "Brand: MERRYCHEF Model: E1S Serial: 2104213091860 Arrived on site, found unit o…"
type textarea "x"
type textarea "Brand: MERRYCHEF Model: E1S Serial: 2104213091860 Arrived on site, found unit o…"
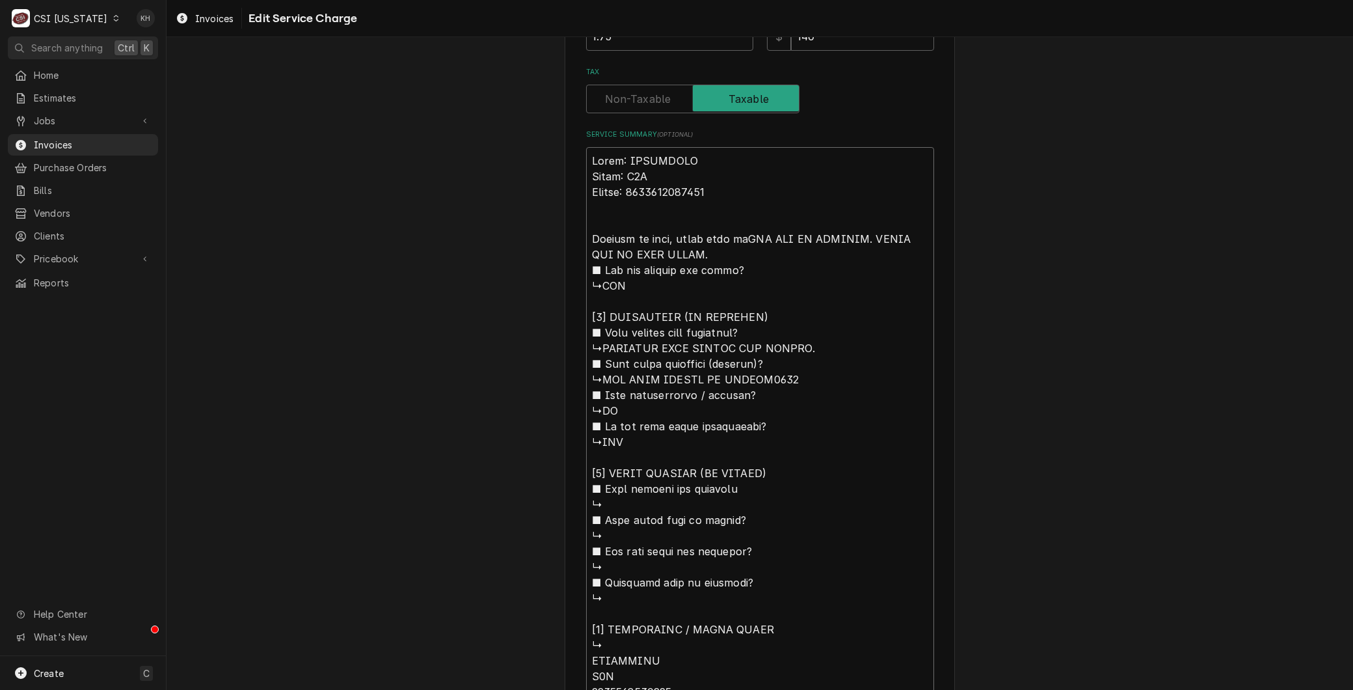
type textarea "x"
type textarea "Brand: MERRYCHEF Model: E1S Serial: 2104213091860 Arrived on site, found unit o…"
type textarea "x"
type textarea "Brand: MERRYCHEF Model: E1S Serial: 2104213091860 Arrived on site, found unit o…"
type textarea "x"
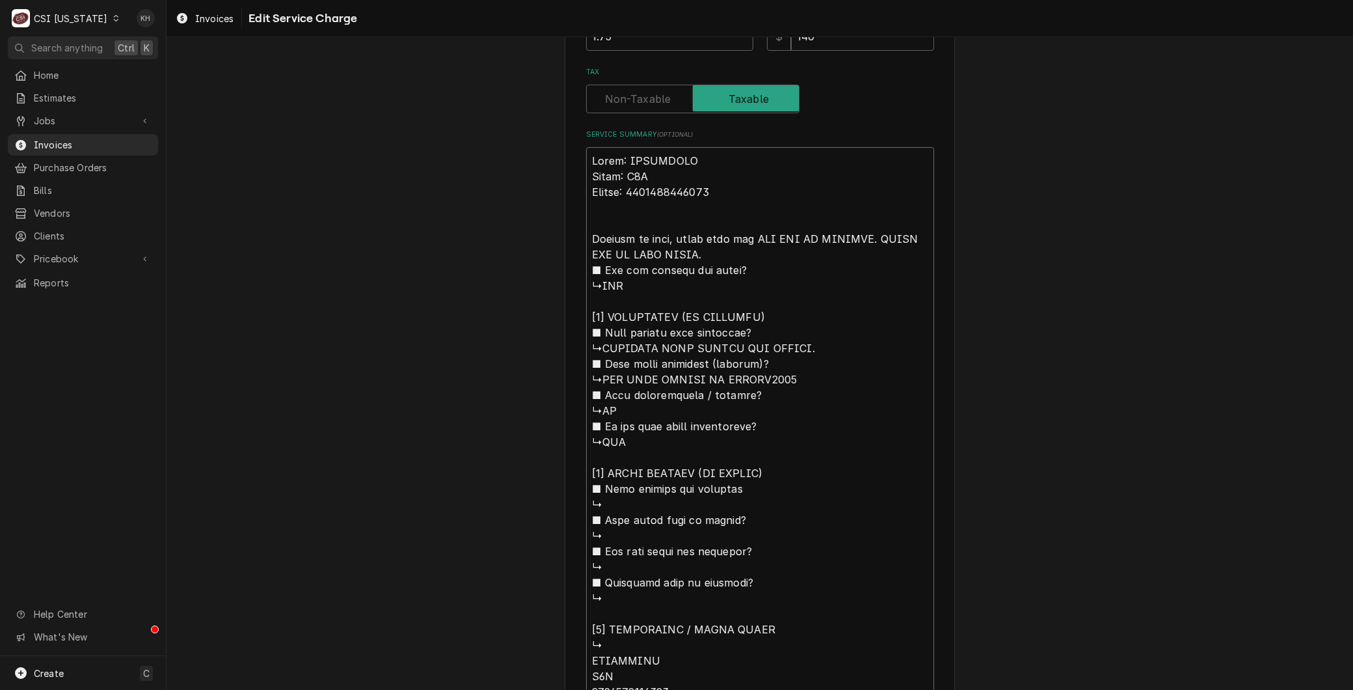
type textarea "Brand: MERRYCHEF Model: E1S Serial: 2104213091860 Arrived on site, found unit o…"
type textarea "x"
type textarea "Brand: MERRYCHEF Model: E1S Serial: 2104213091860 Arrived on site, found unit o…"
type textarea "x"
type textarea "Brand: MERRYCHEF Model: E1S Serial: 2104213091860 Arrived on site, found unit o…"
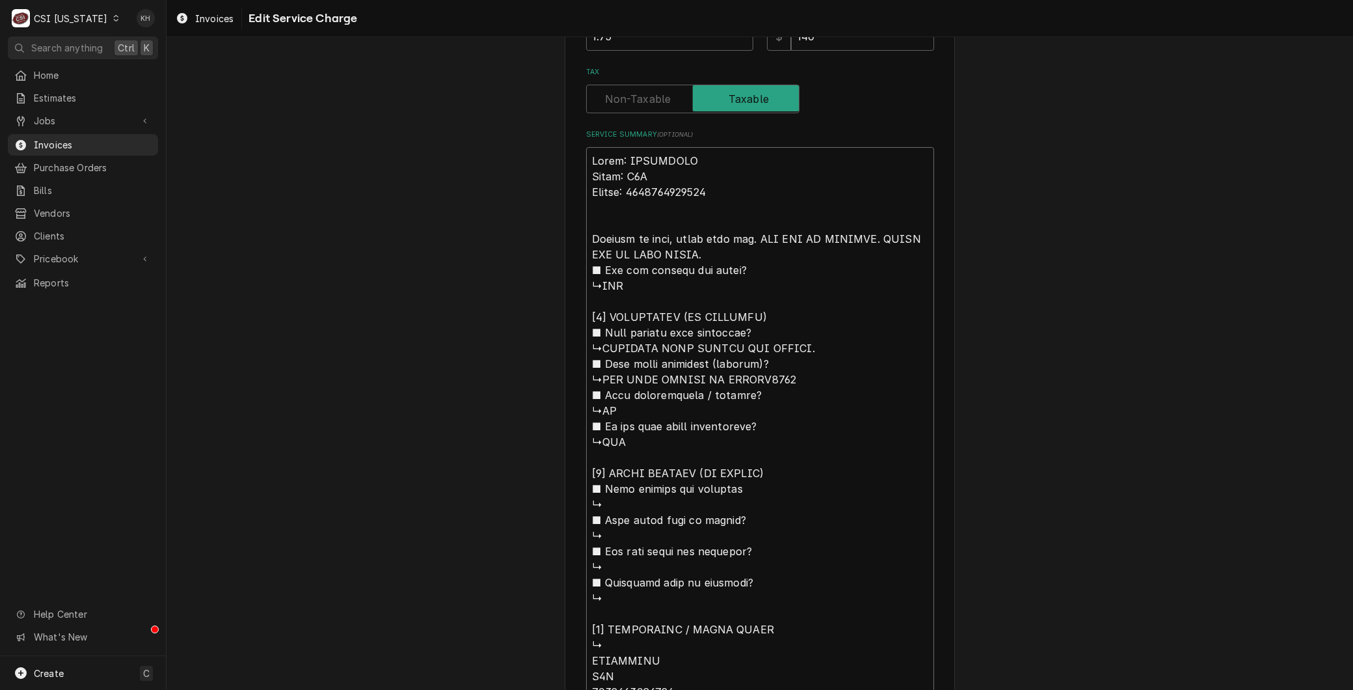
type textarea "x"
type textarea "Brand: MERRYCHEF Model: E1S Serial: 2104213091860 Arrived on site, found unit o…"
type textarea "x"
type textarea "Brand: MERRYCHEF Model: E1S Serial: 2104213091860 Arrived on site, found unit o…"
type textarea "x"
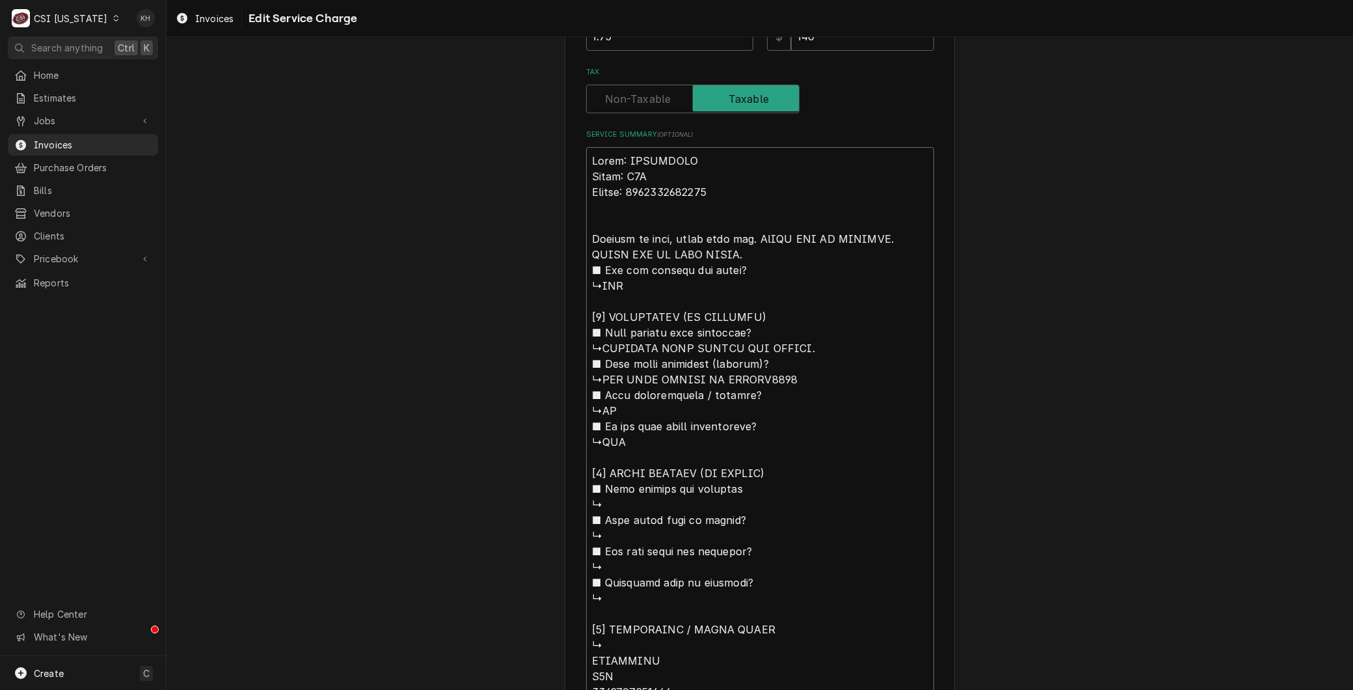
type textarea "Brand: MERRYCHEF Model: E1S Serial: 2104213091860 Arrived on site, found unit o…"
type textarea "x"
type textarea "Brand: MERRYCHEF Model: E1S Serial: 2104213091860 Arrived on site, found unit o…"
type textarea "x"
type textarea "Brand: MERRYCHEF Model: E1S Serial: 2104213091860 Arrived on site, found unit o…"
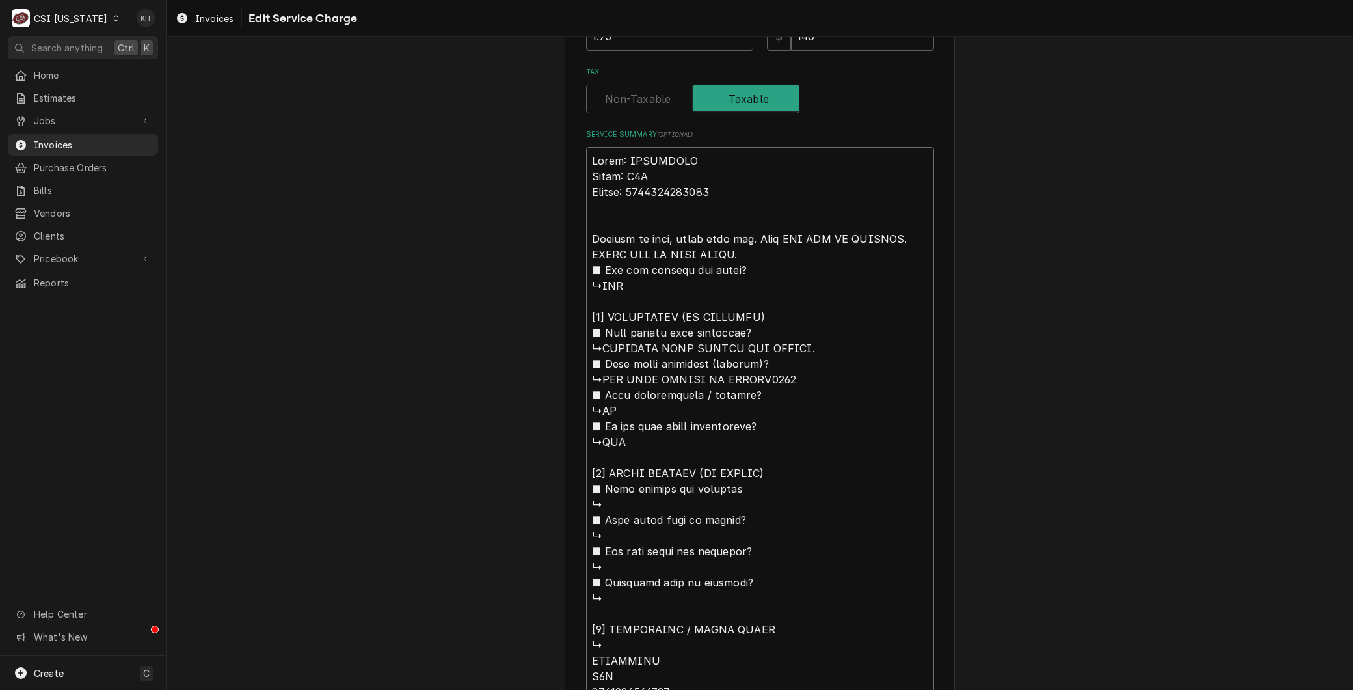
type textarea "x"
type textarea "Brand: MERRYCHEF Model: E1S Serial: 2104213091860 Arrived on site, found unit o…"
type textarea "x"
type textarea "Brand: MERRYCHEF Model: E1S Serial: 2104213091860 Arrived on site, found unit o…"
type textarea "x"
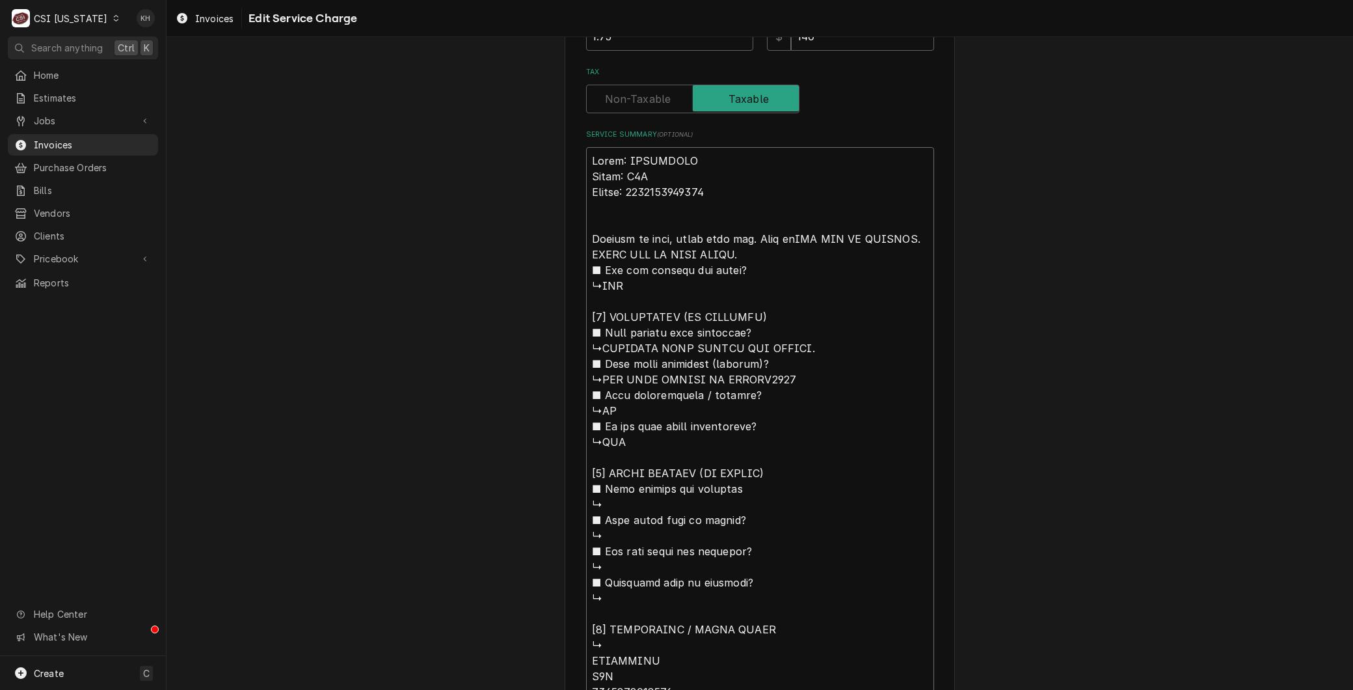
type textarea "Brand: MERRYCHEF Model: E1S Serial: 2104213091860 Arrived on site, found unit o…"
type textarea "x"
type textarea "Brand: MERRYCHEF Model: E1S Serial: 2104213091860 Arrived on site, found unit o…"
type textarea "x"
type textarea "Brand: MERRYCHEF Model: E1S Serial: 2104213091860 Arrived on site, found unit o…"
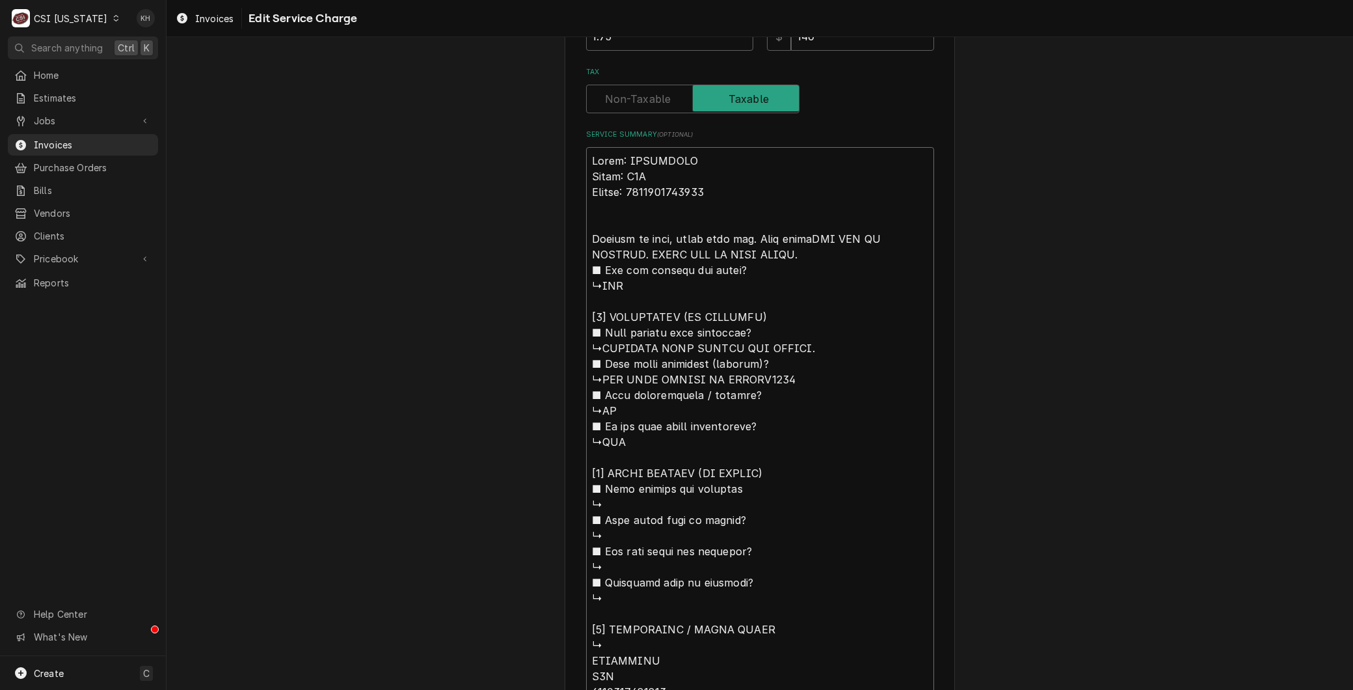
type textarea "x"
type textarea "Brand: MERRYCHEF Model: E1S Serial: 2104213091860 Arrived on site, found unit o…"
type textarea "x"
type textarea "Brand: MERRYCHEF Model: E1S Serial: 2104213091860 Arrived on site, found unit o…"
type textarea "x"
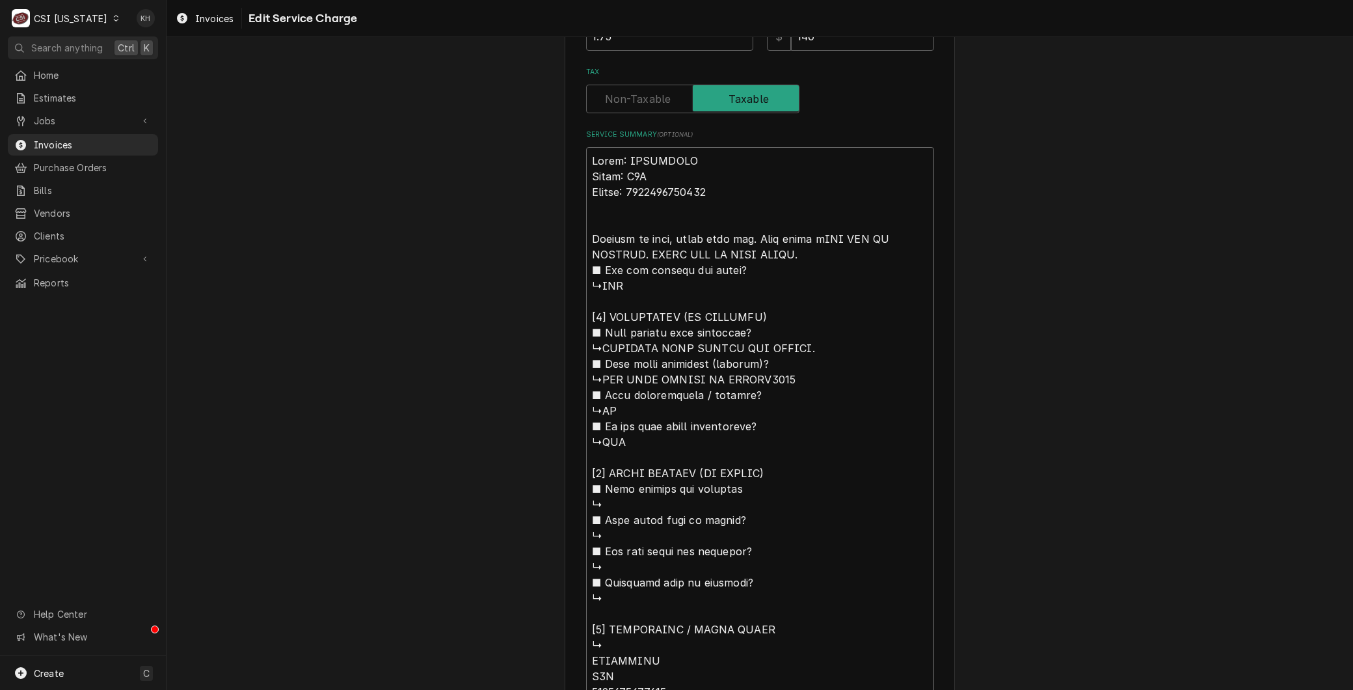
type textarea "Brand: MERRYCHEF Model: E1S Serial: 2104213091860 Arrived on site, found unit o…"
type textarea "x"
type textarea "Brand: MERRYCHEF Model: E1S Serial: 2104213091860 Arrived on site, found unit o…"
type textarea "x"
type textarea "Brand: MERRYCHEF Model: E1S Serial: 2104213091860 Arrived on site, found unit o…"
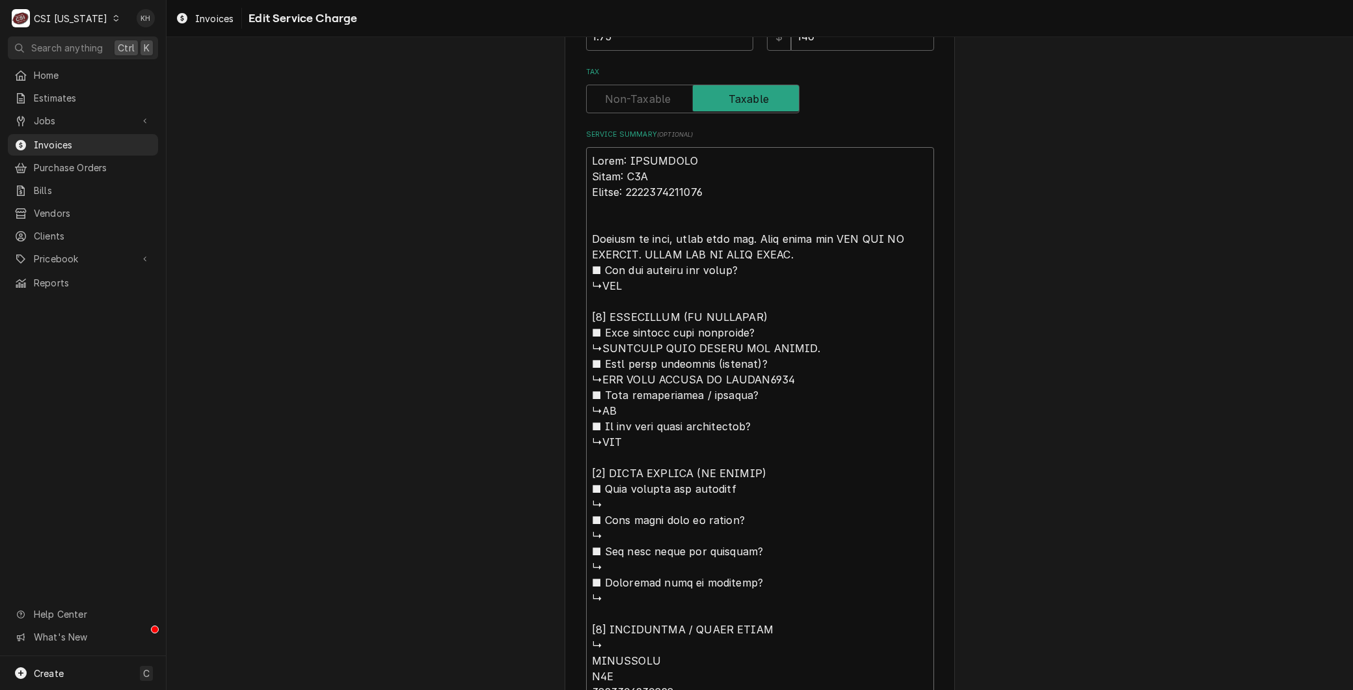
type textarea "x"
type textarea "Brand: MERRYCHEF Model: E1S Serial: 2104213091860 Arrived on site, found unit o…"
type textarea "x"
type textarea "Brand: MERRYCHEF Model: E1S Serial: 2104213091860 Arrived on site, found unit o…"
type textarea "x"
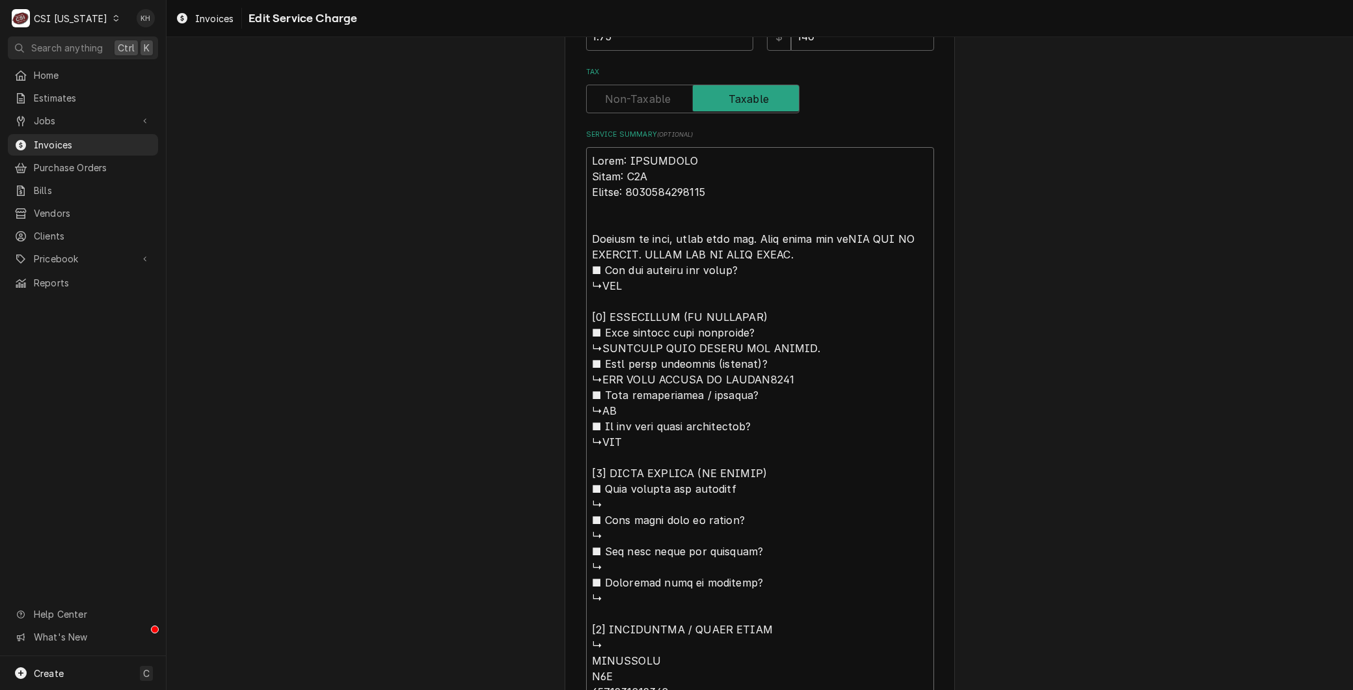
type textarea "Brand: MERRYCHEF Model: E1S Serial: 2104213091860 Arrived on site, found unit o…"
type textarea "x"
type textarea "Brand: MERRYCHEF Model: E1S Serial: 2104213091860 Arrived on site, found unit o…"
type textarea "x"
type textarea "Brand: MERRYCHEF Model: E1S Serial: 2104213091860 Arrived on site, found unit o…"
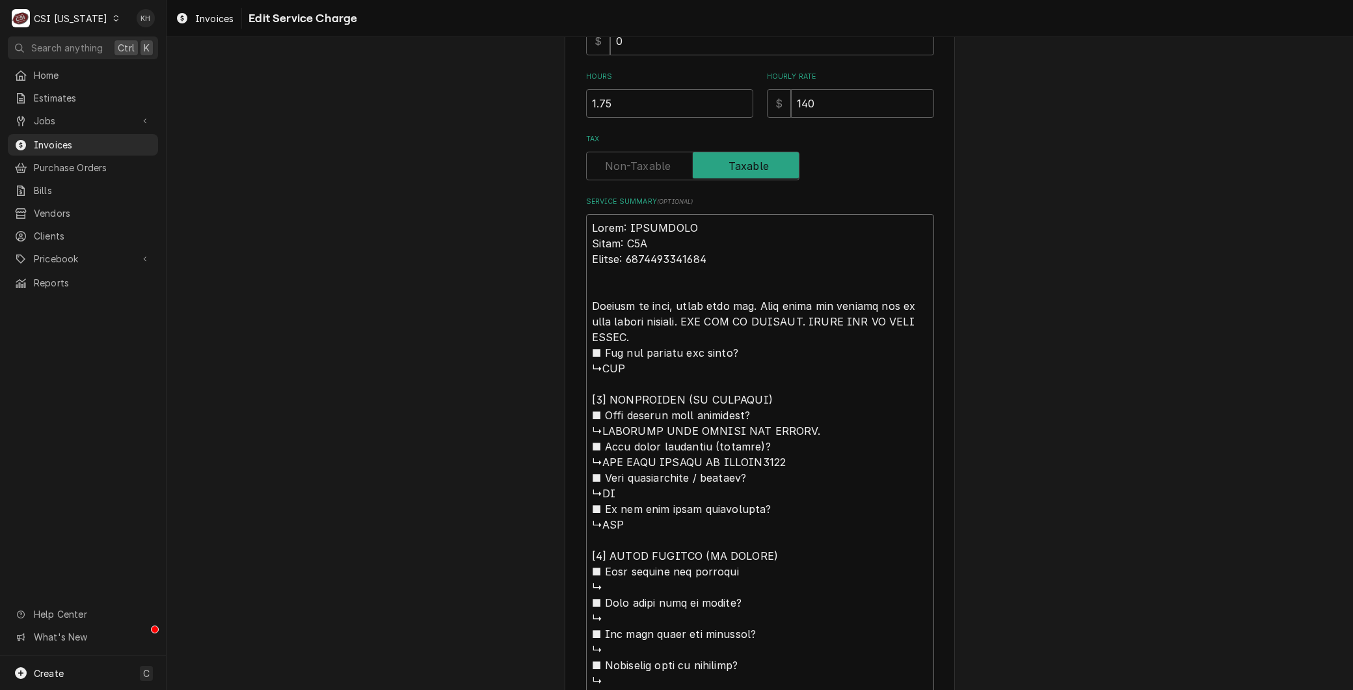
scroll to position [399, 0]
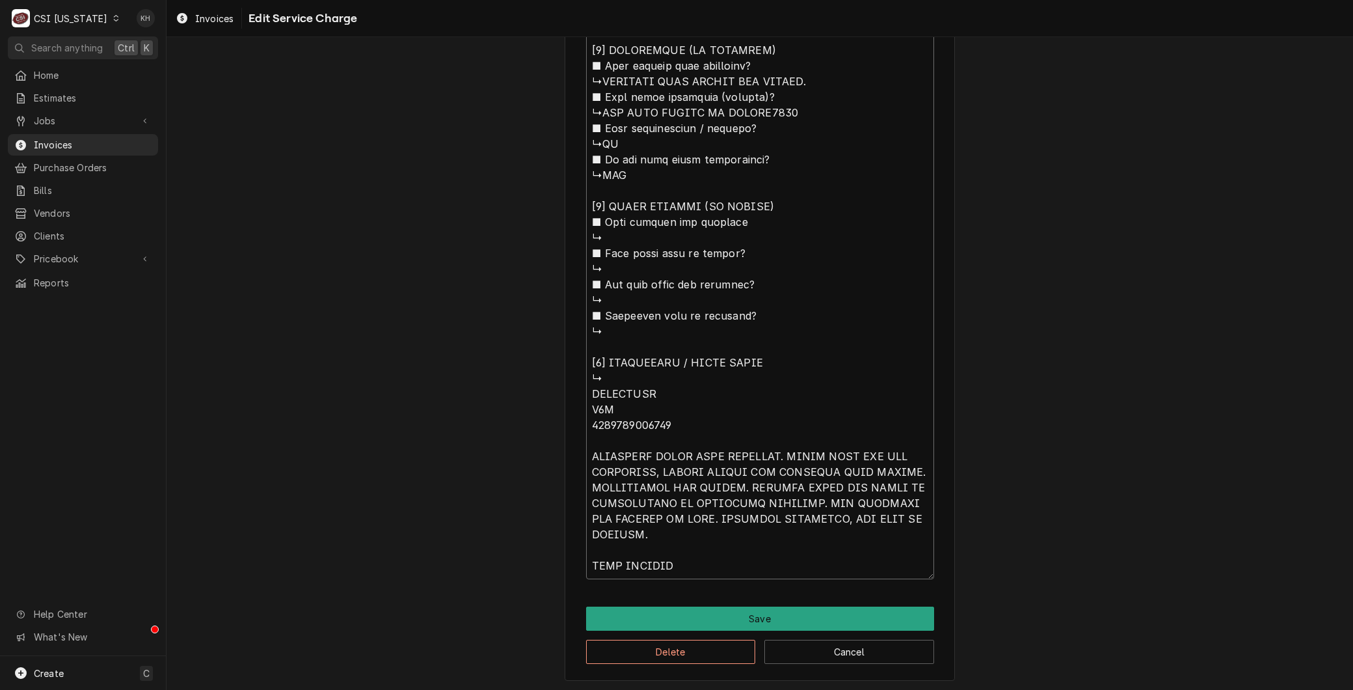
drag, startPoint x: 777, startPoint y: 346, endPoint x: 1028, endPoint y: 726, distance: 455.0
click at [1028, 689] on html "C CSI Kentucky KH Search anything Ctrl K Home Estimates Jobs Jobs Job Series In…" at bounding box center [676, 345] width 1353 height 690
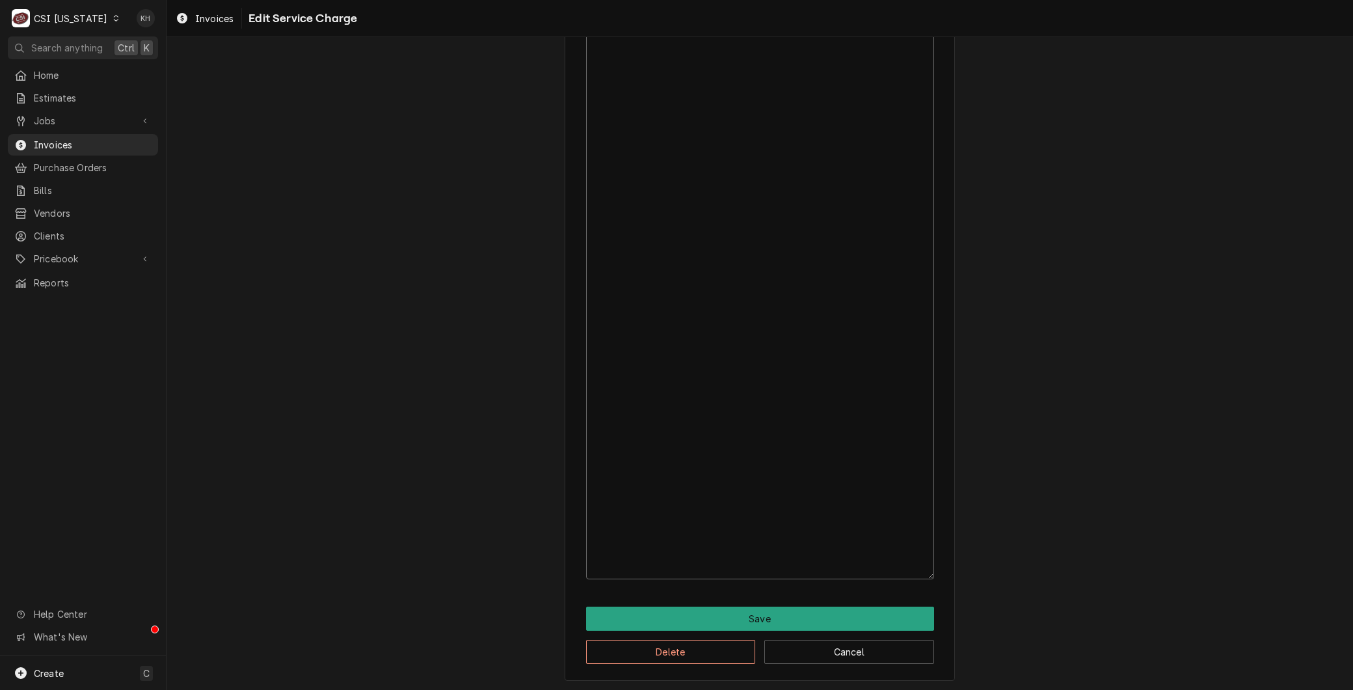
scroll to position [182, 0]
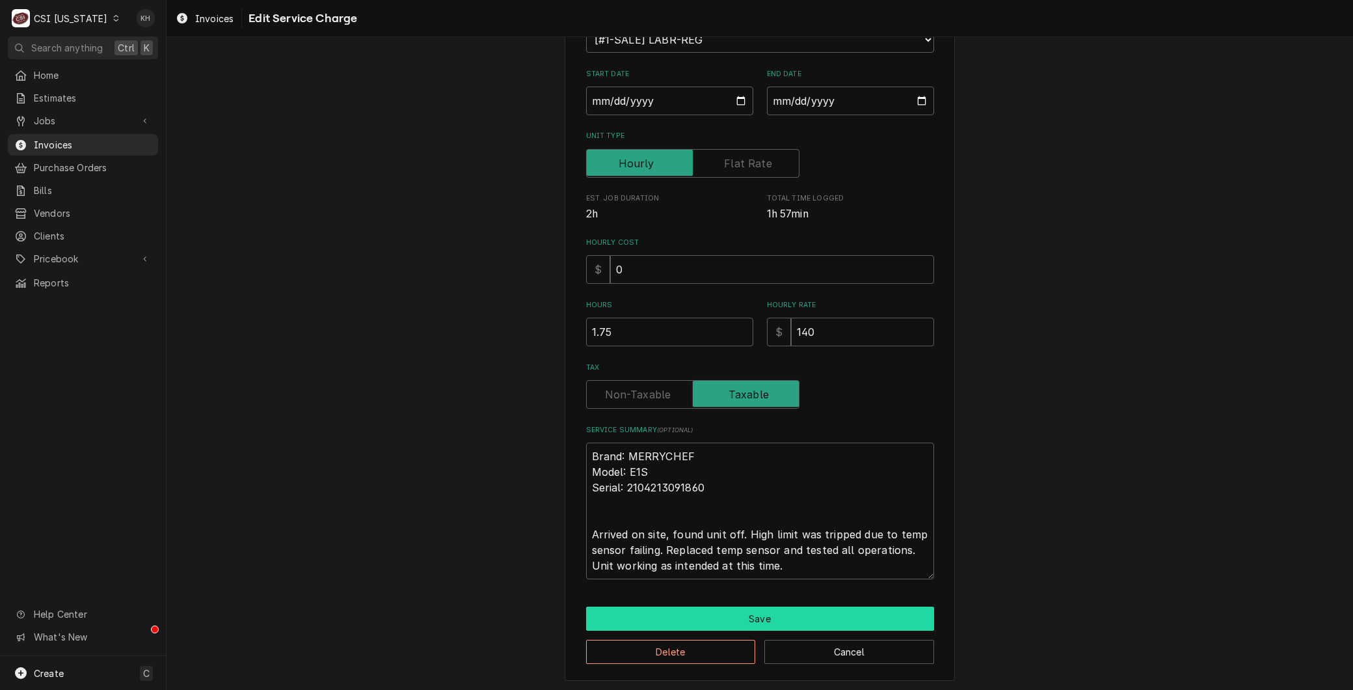
click at [768, 612] on button "Save" at bounding box center [760, 618] width 348 height 24
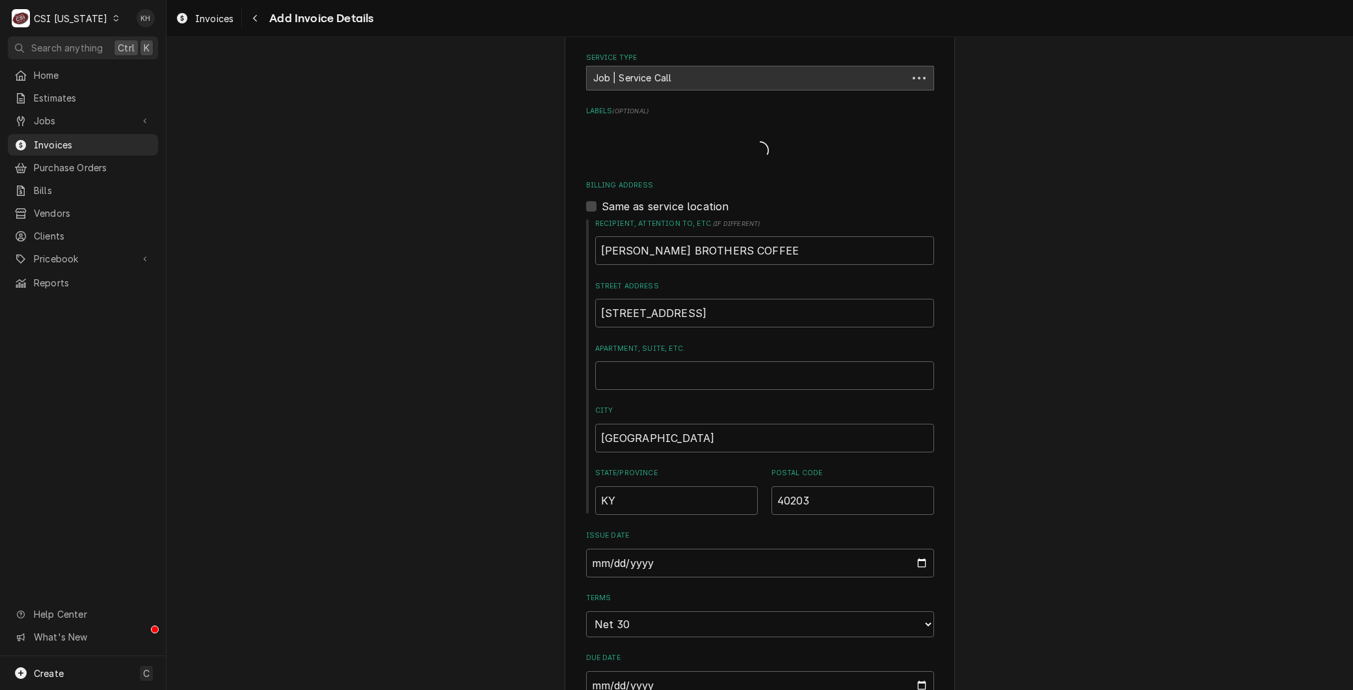
scroll to position [271, 0]
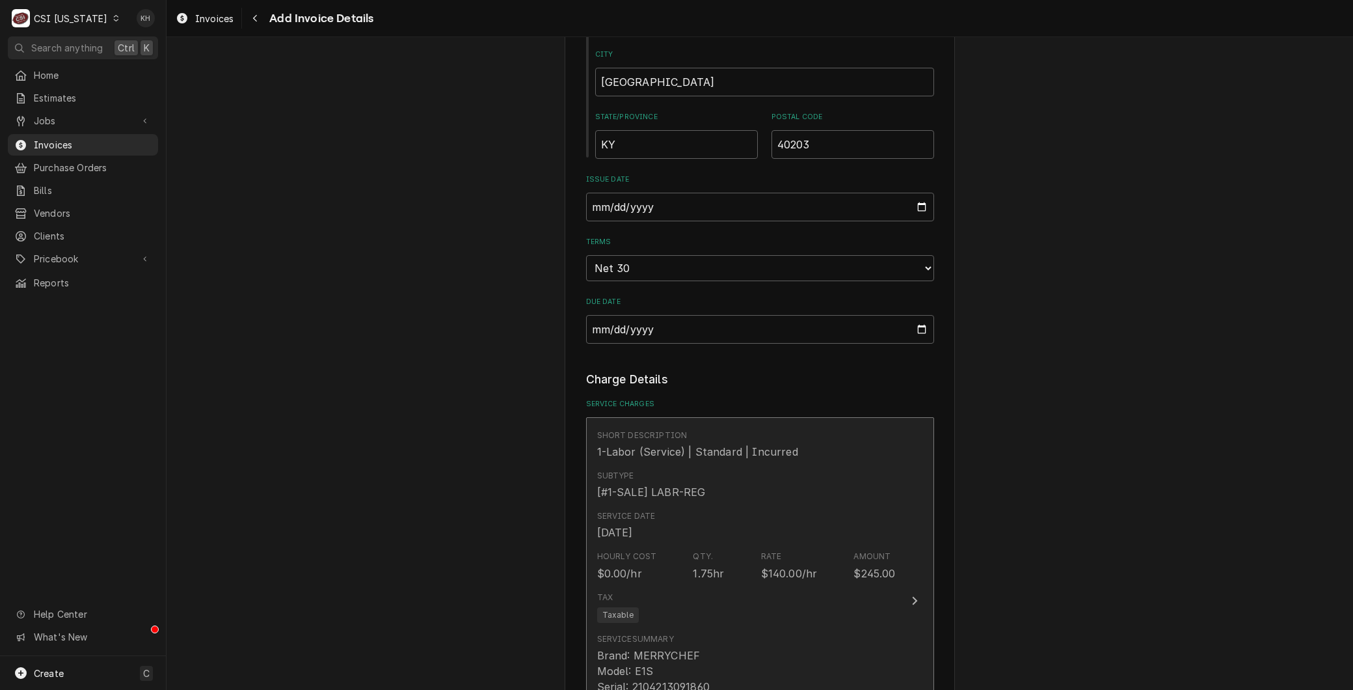
click at [675, 519] on div "Service Date [DATE]" at bounding box center [746, 525] width 299 height 40
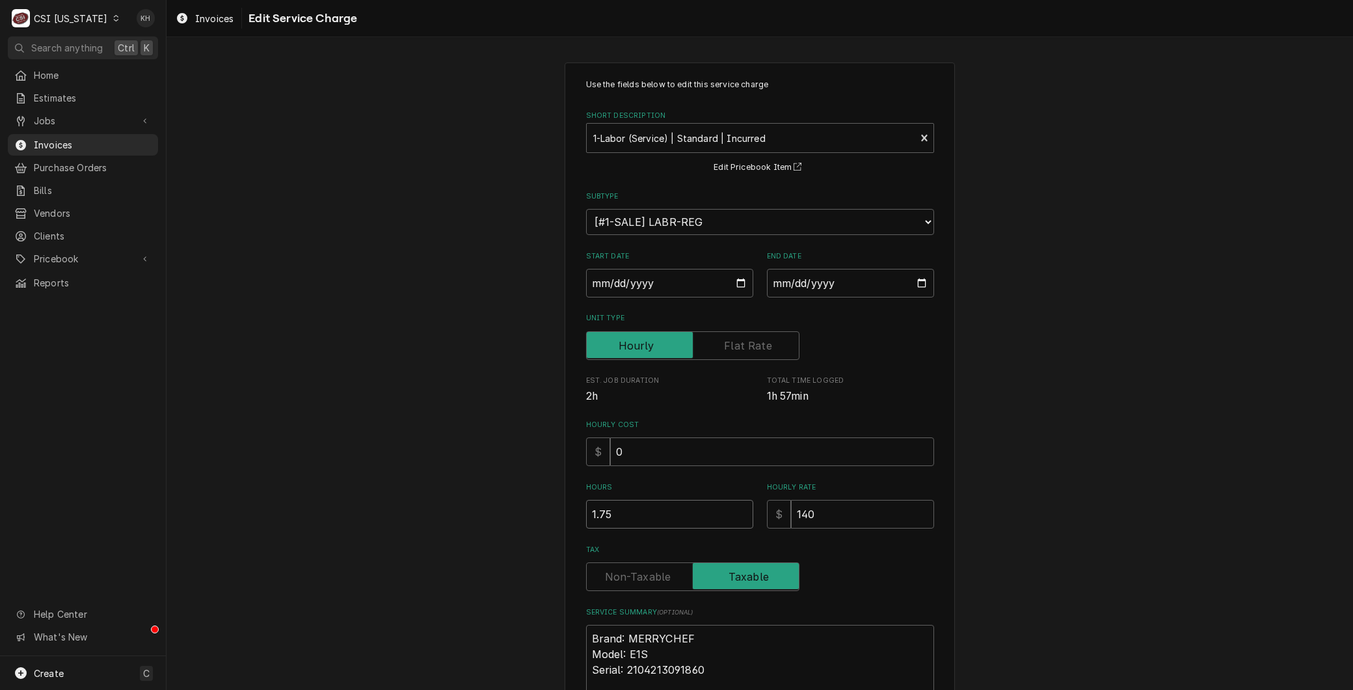
drag, startPoint x: 622, startPoint y: 514, endPoint x: 488, endPoint y: 518, distance: 134.1
click at [488, 518] on div "Use the fields below to edit this service charge Short Description 1-Labor (Ser…" at bounding box center [760, 462] width 1187 height 823
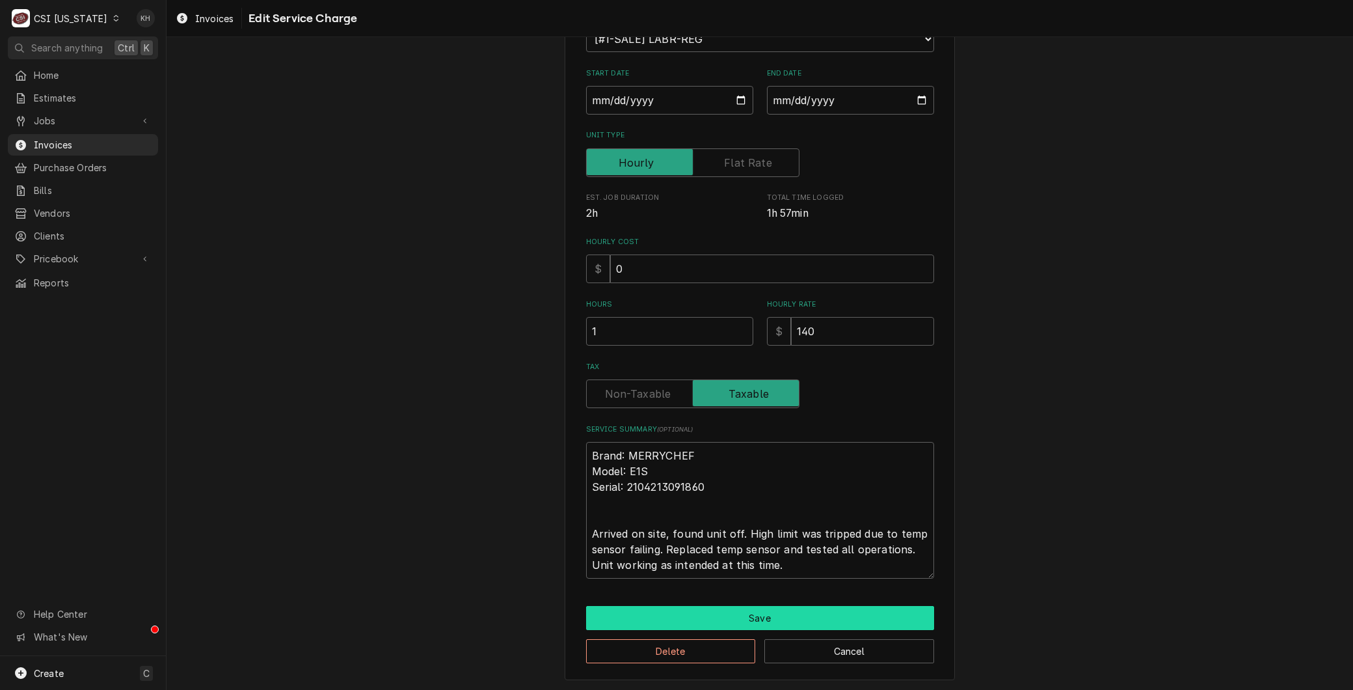
click at [642, 607] on button "Save" at bounding box center [760, 618] width 348 height 24
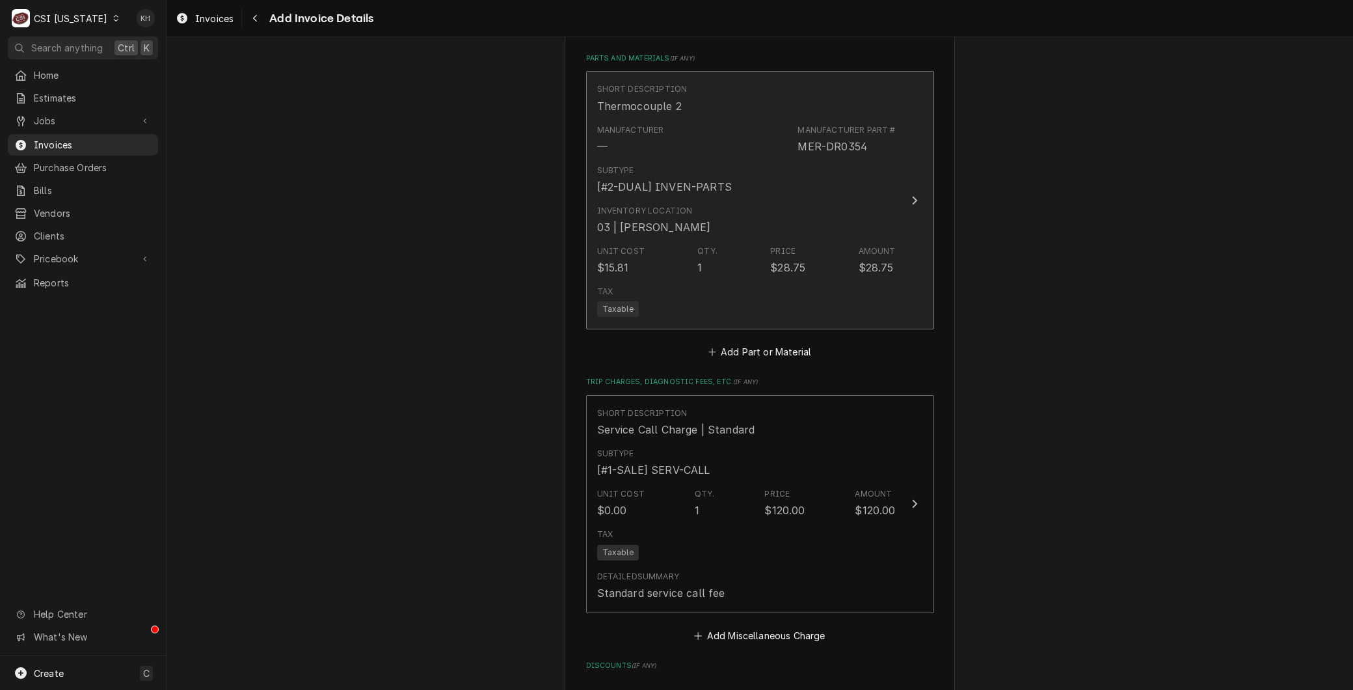
scroll to position [1485, 0]
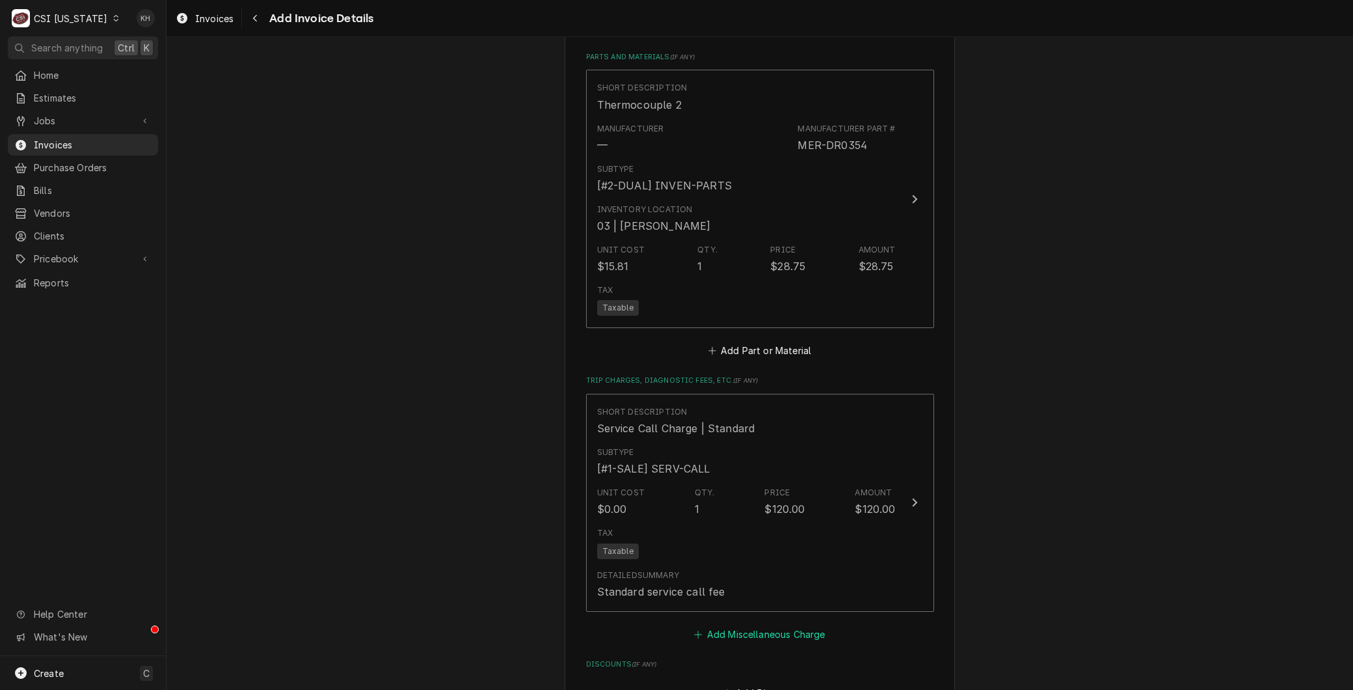
drag, startPoint x: 758, startPoint y: 636, endPoint x: 753, endPoint y: 595, distance: 41.2
click at [758, 636] on button "Add Miscellaneous Charge" at bounding box center [759, 634] width 135 height 18
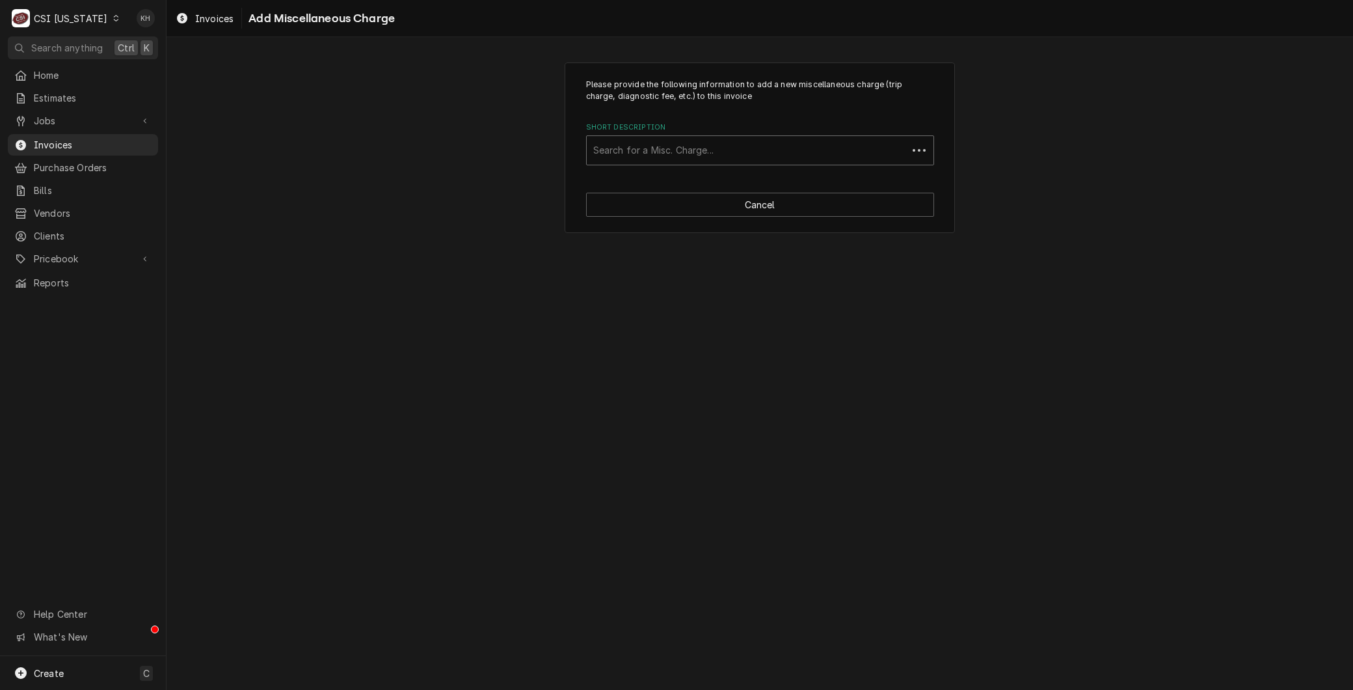
click at [655, 160] on div "Short Description" at bounding box center [747, 150] width 308 height 23
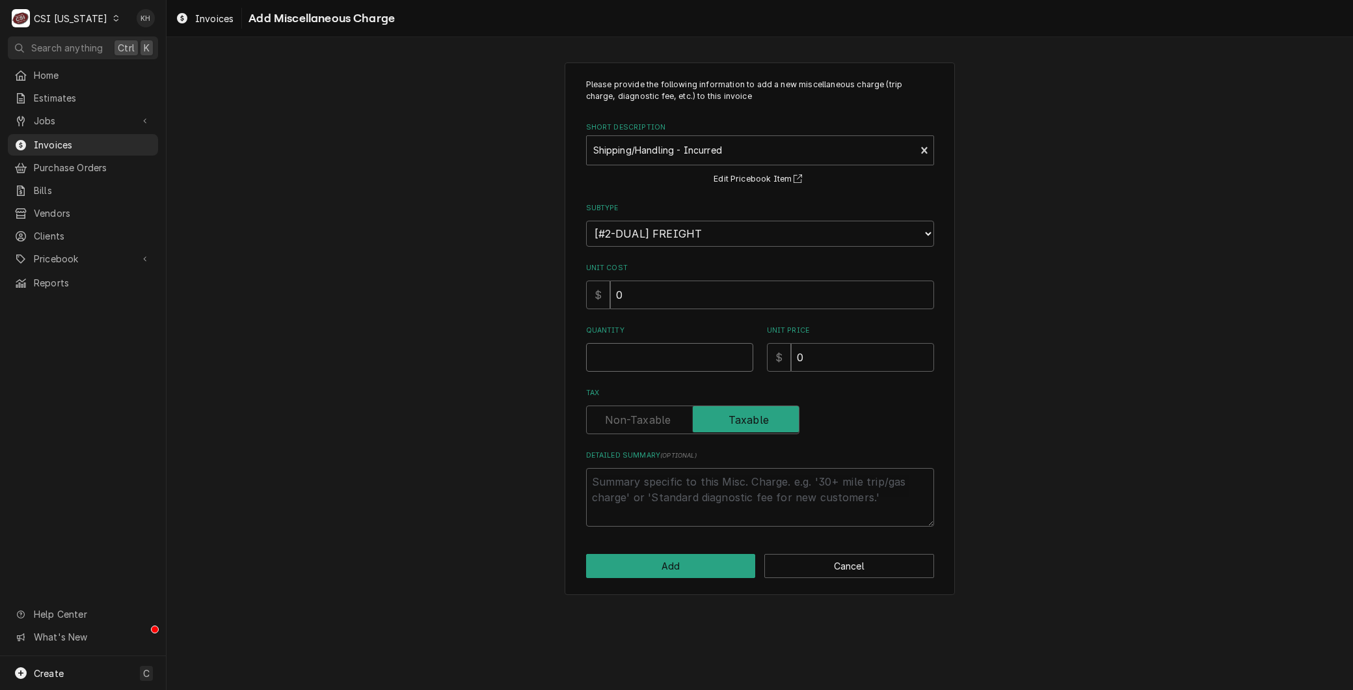
click at [621, 347] on input "Quantity" at bounding box center [669, 357] width 167 height 29
click at [640, 568] on button "Add" at bounding box center [671, 566] width 170 height 24
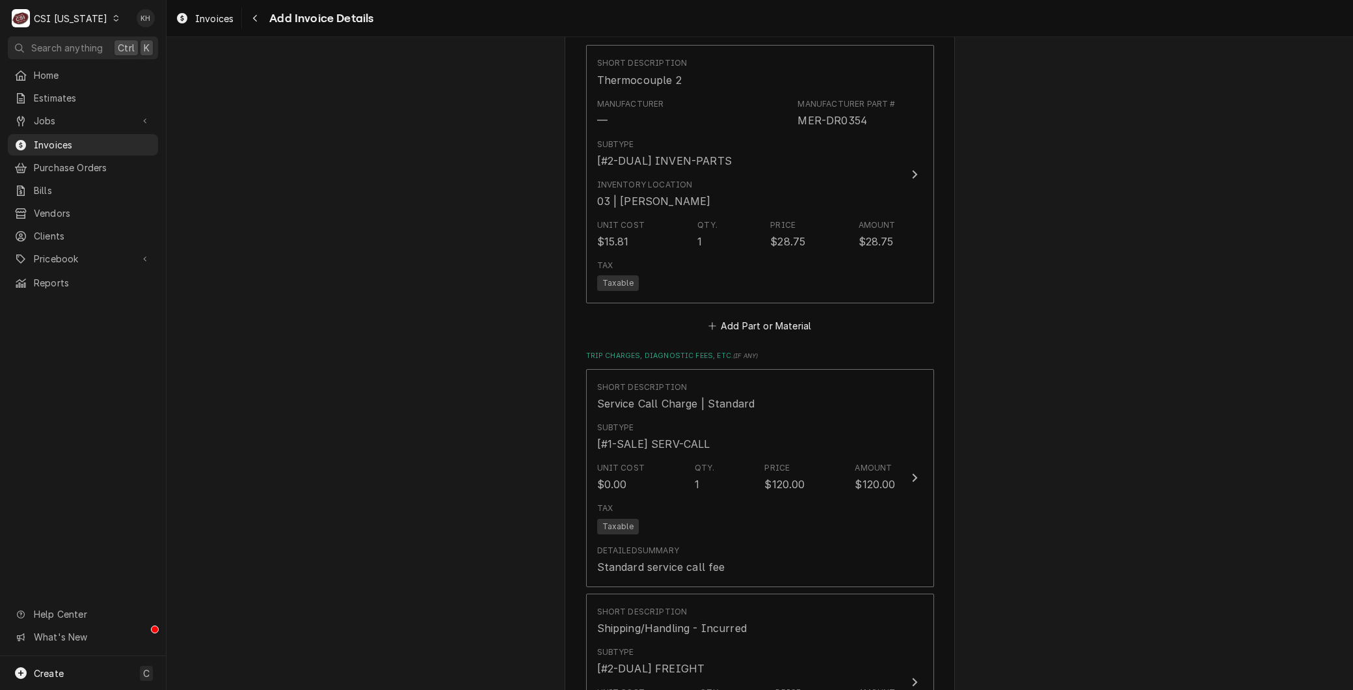
drag, startPoint x: 297, startPoint y: 408, endPoint x: 324, endPoint y: 424, distance: 31.5
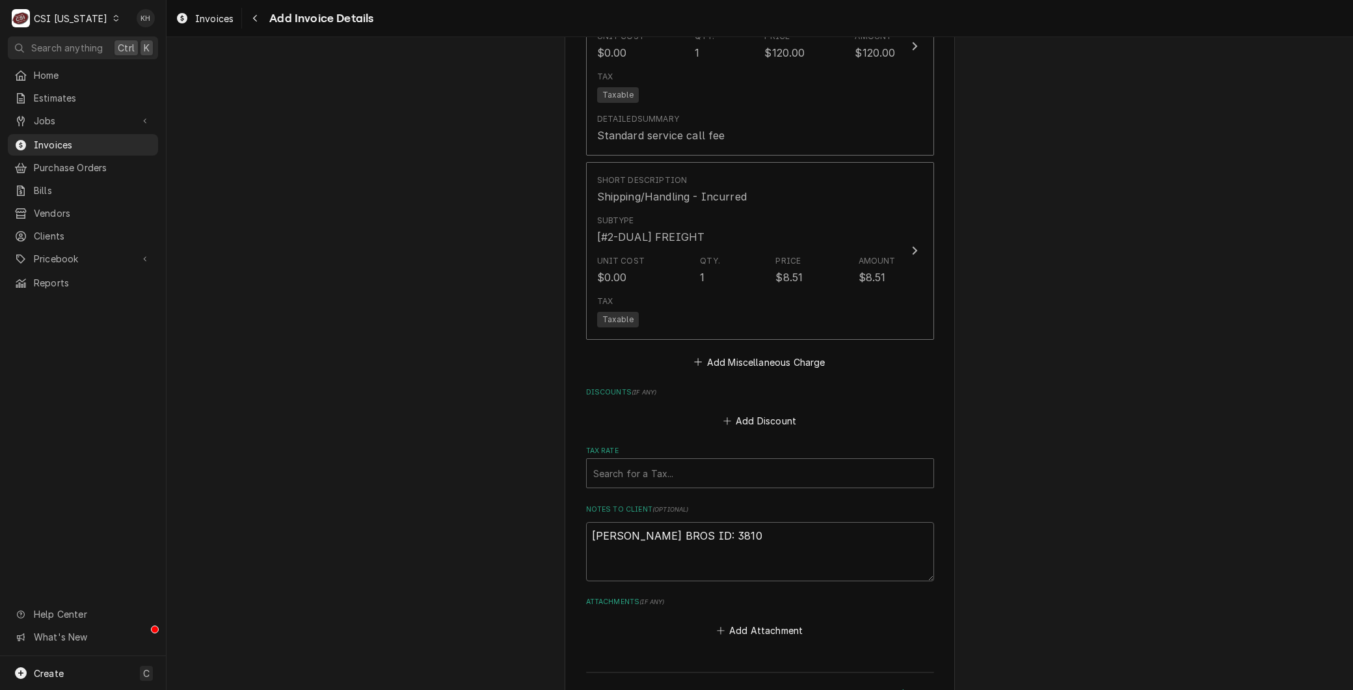
scroll to position [2096, 0]
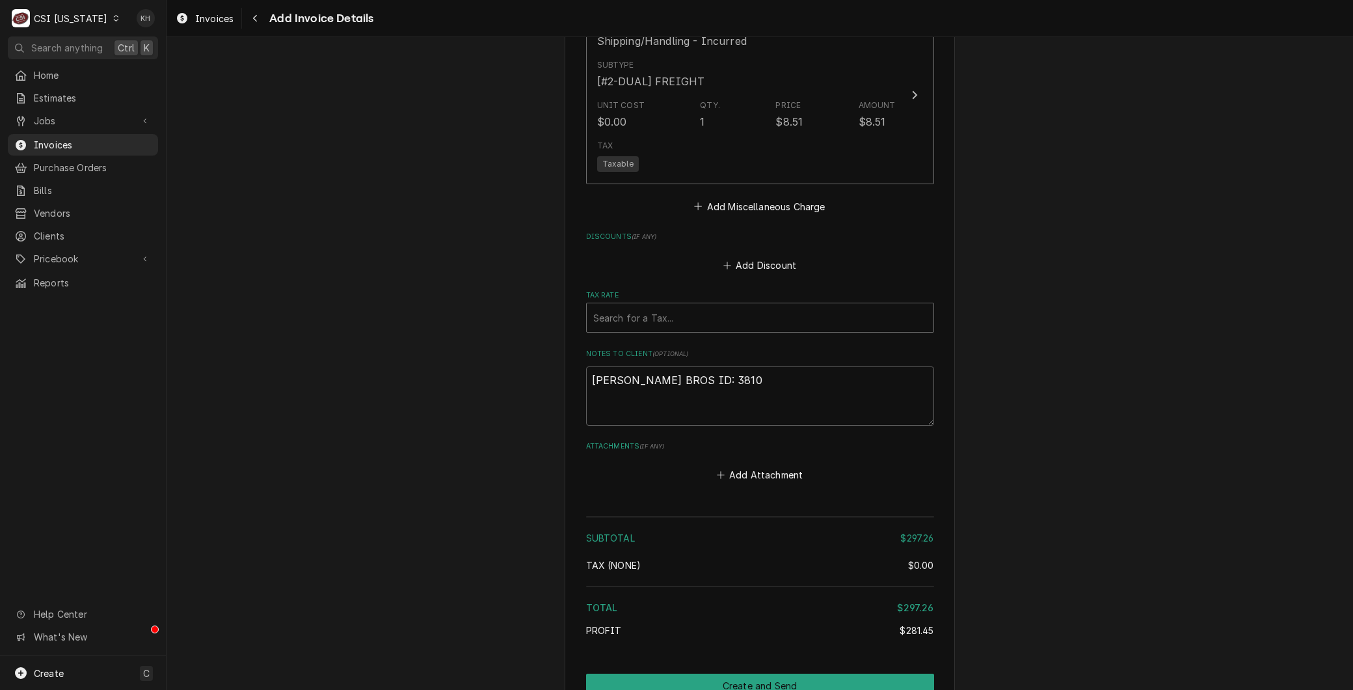
click at [628, 312] on div "Tax Rate" at bounding box center [760, 317] width 334 height 23
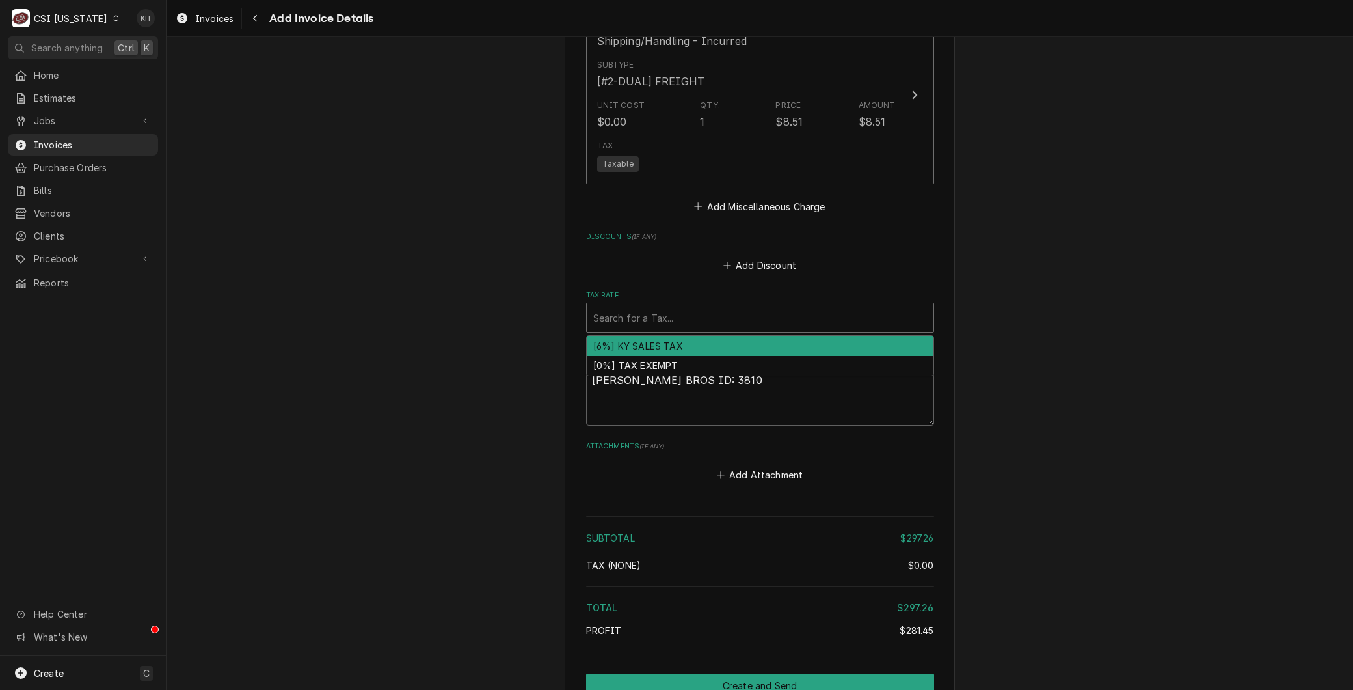
click at [632, 337] on div "[6%] KY SALES TAX" at bounding box center [760, 346] width 347 height 20
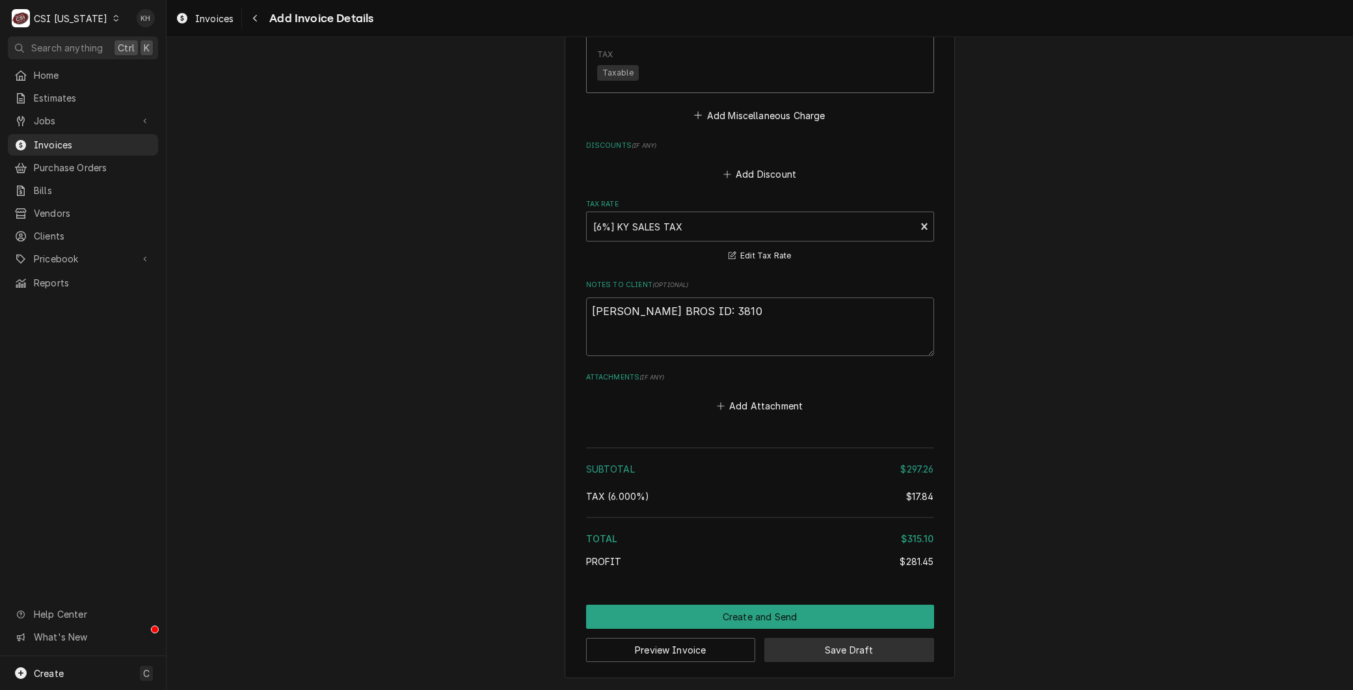
click at [894, 643] on button "Save Draft" at bounding box center [849, 650] width 170 height 24
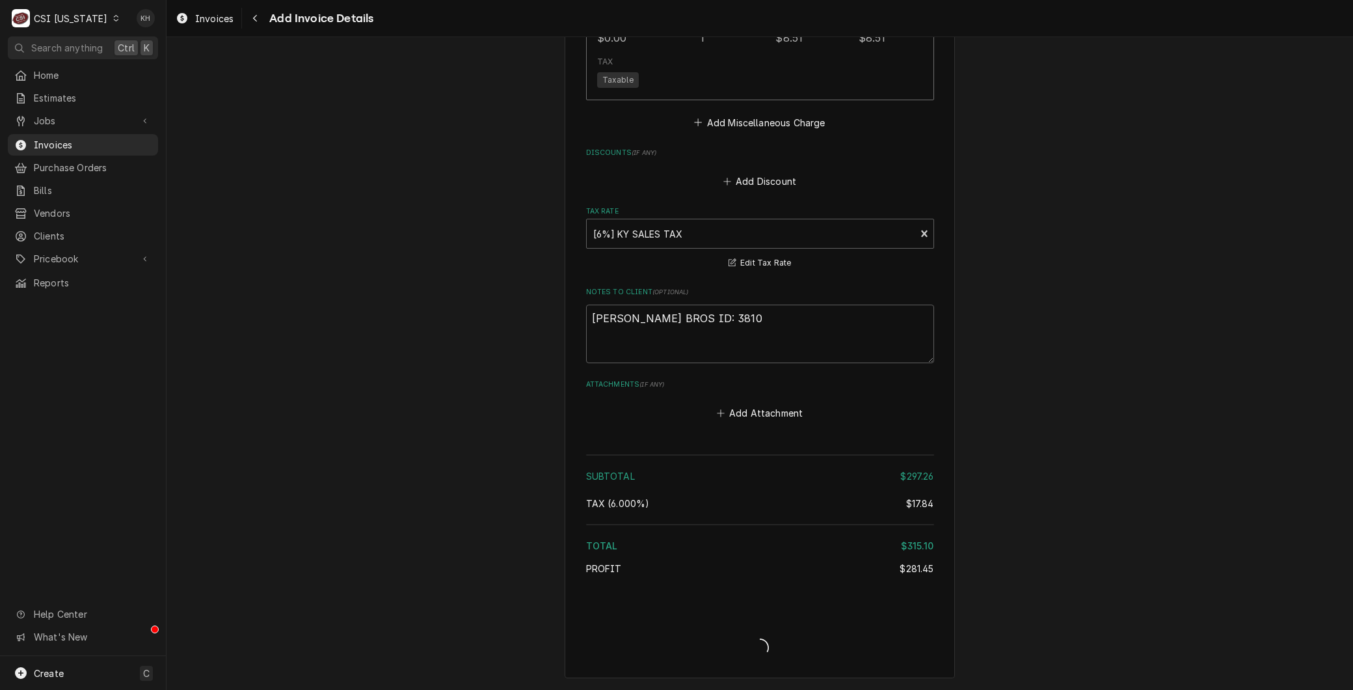
scroll to position [2180, 0]
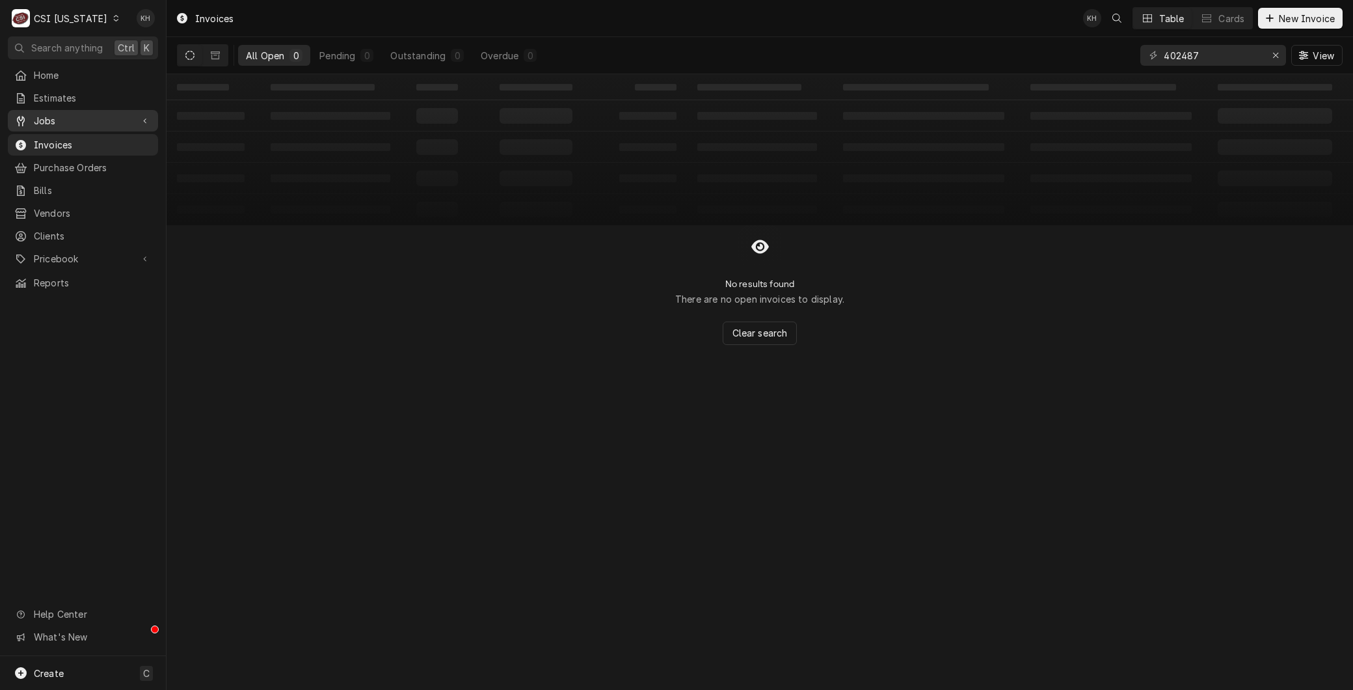
click at [34, 118] on span "Jobs" at bounding box center [83, 121] width 98 height 14
click at [40, 137] on span "Jobs" at bounding box center [93, 144] width 118 height 14
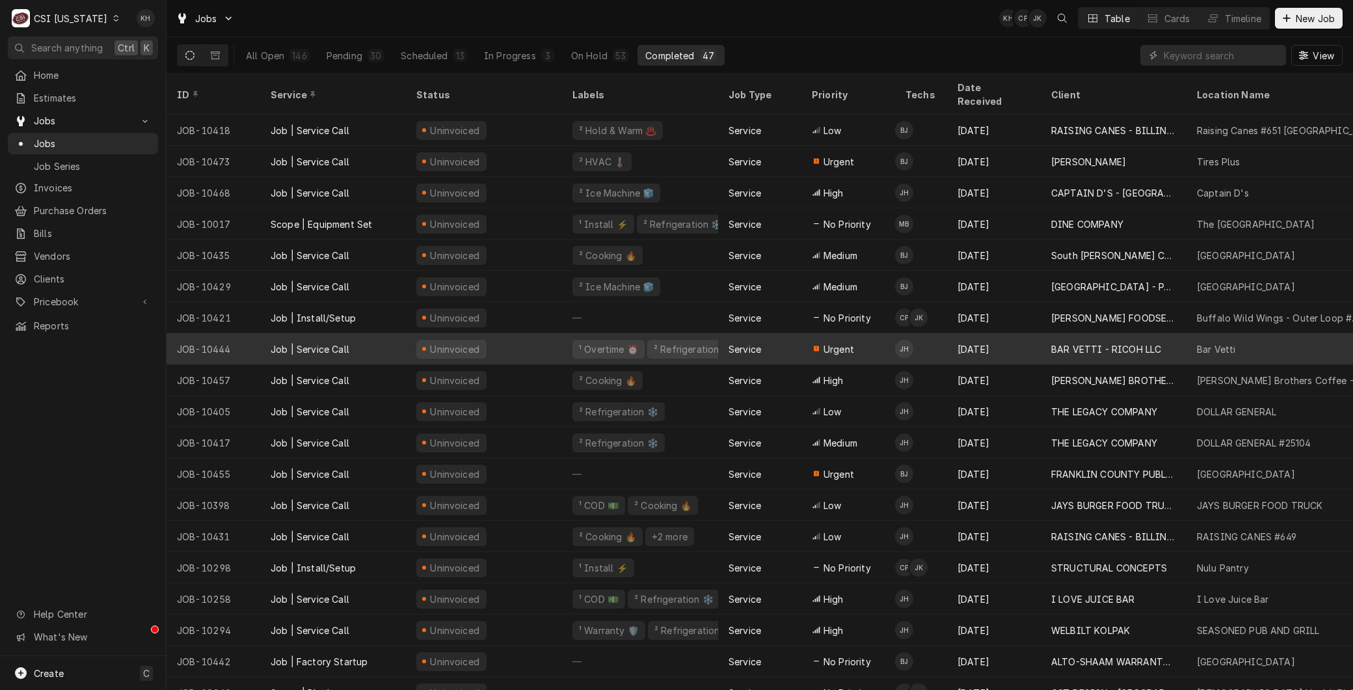
click at [264, 333] on div "Job | Service Call" at bounding box center [333, 348] width 146 height 31
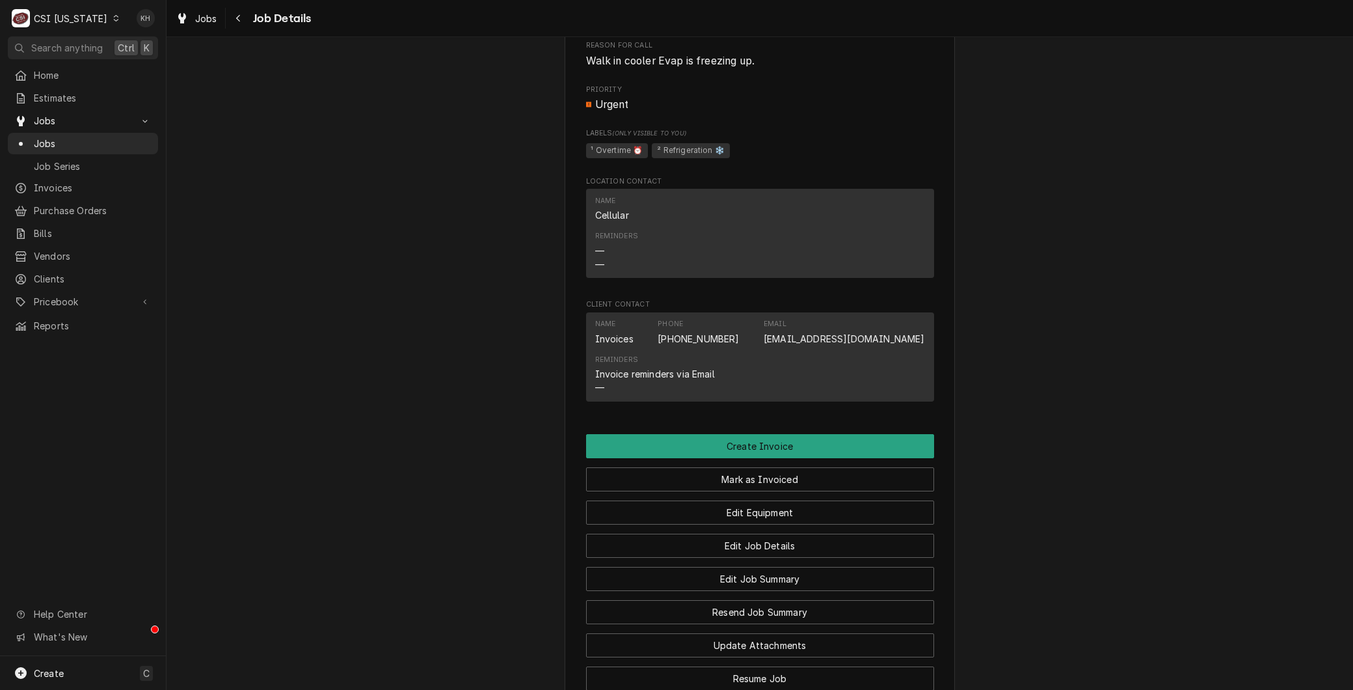
scroll to position [795, 0]
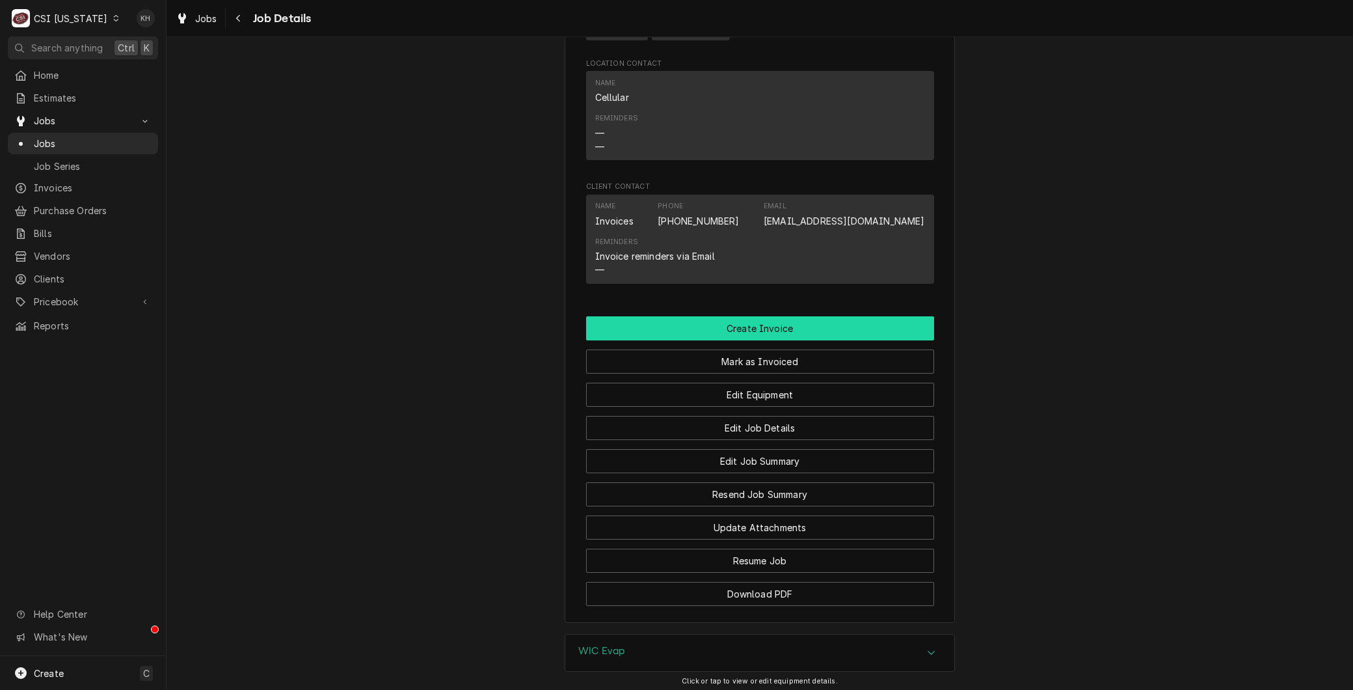
click at [727, 340] on button "Create Invoice" at bounding box center [760, 328] width 348 height 24
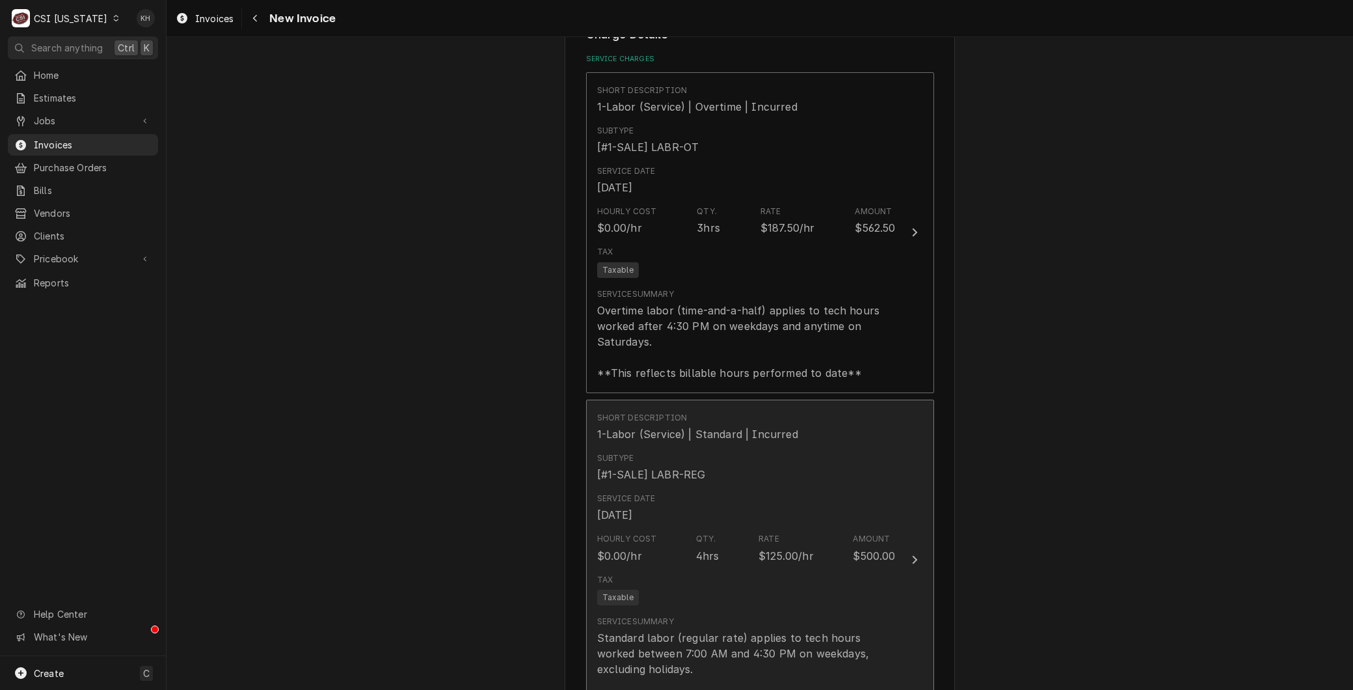
click at [701, 507] on div "Service Date [DATE]" at bounding box center [746, 507] width 299 height 40
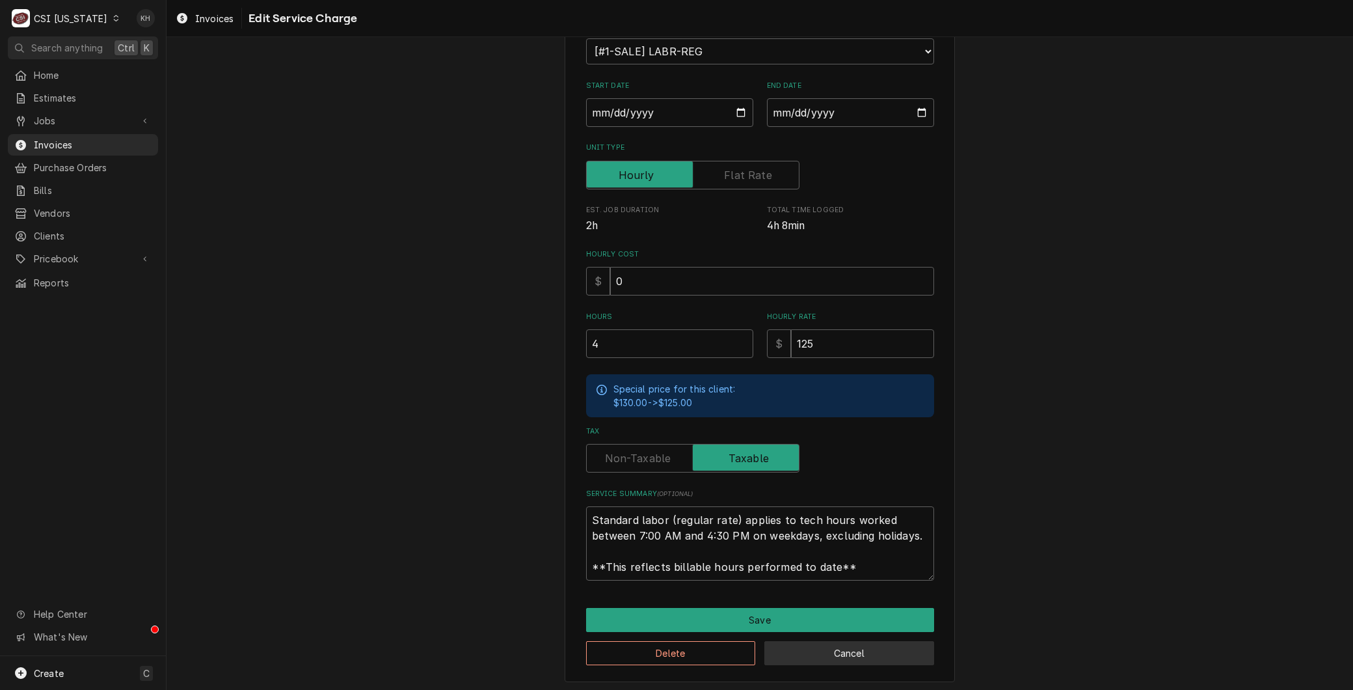
click at [811, 653] on button "Cancel" at bounding box center [849, 653] width 170 height 24
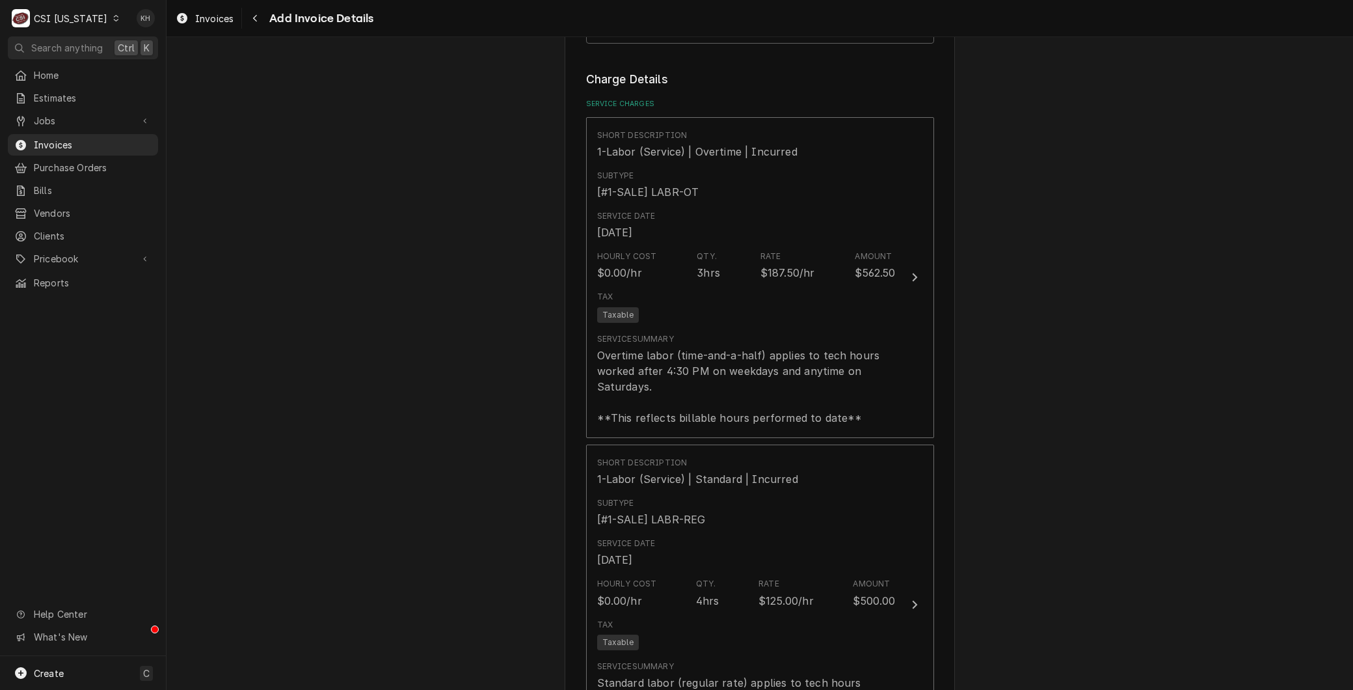
scroll to position [1285, 0]
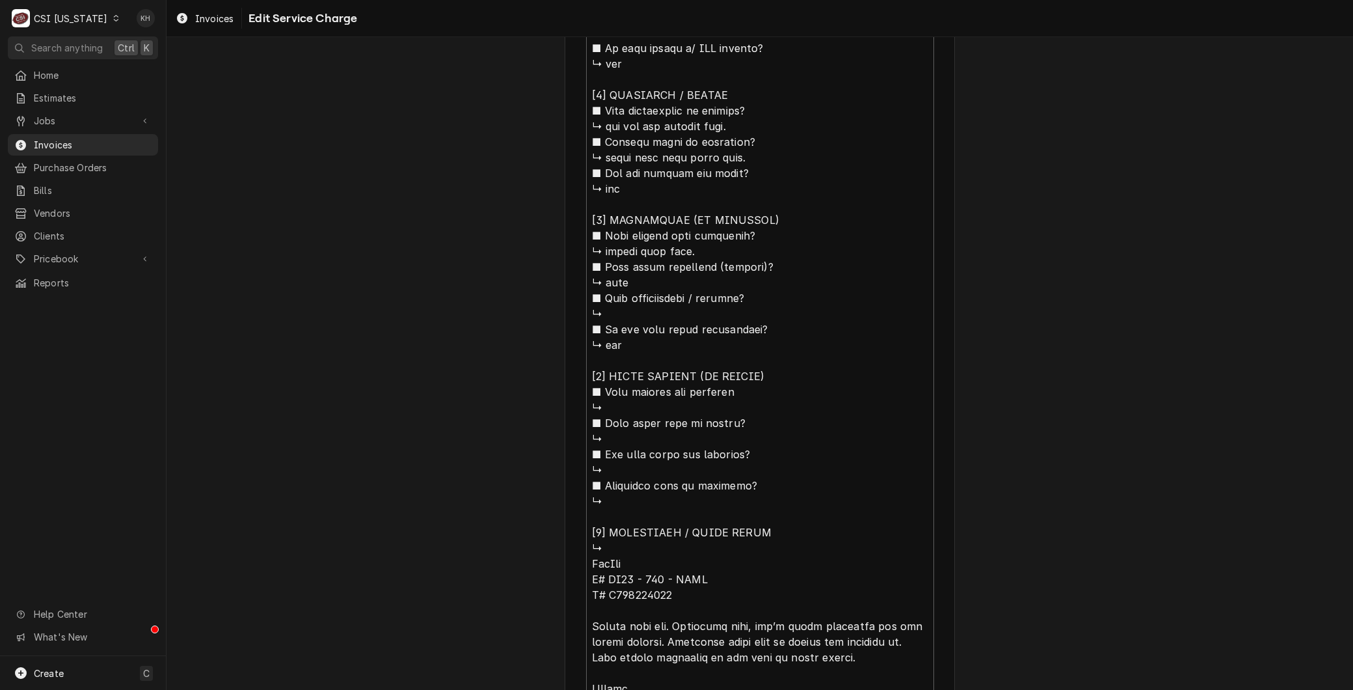
scroll to position [939, 0]
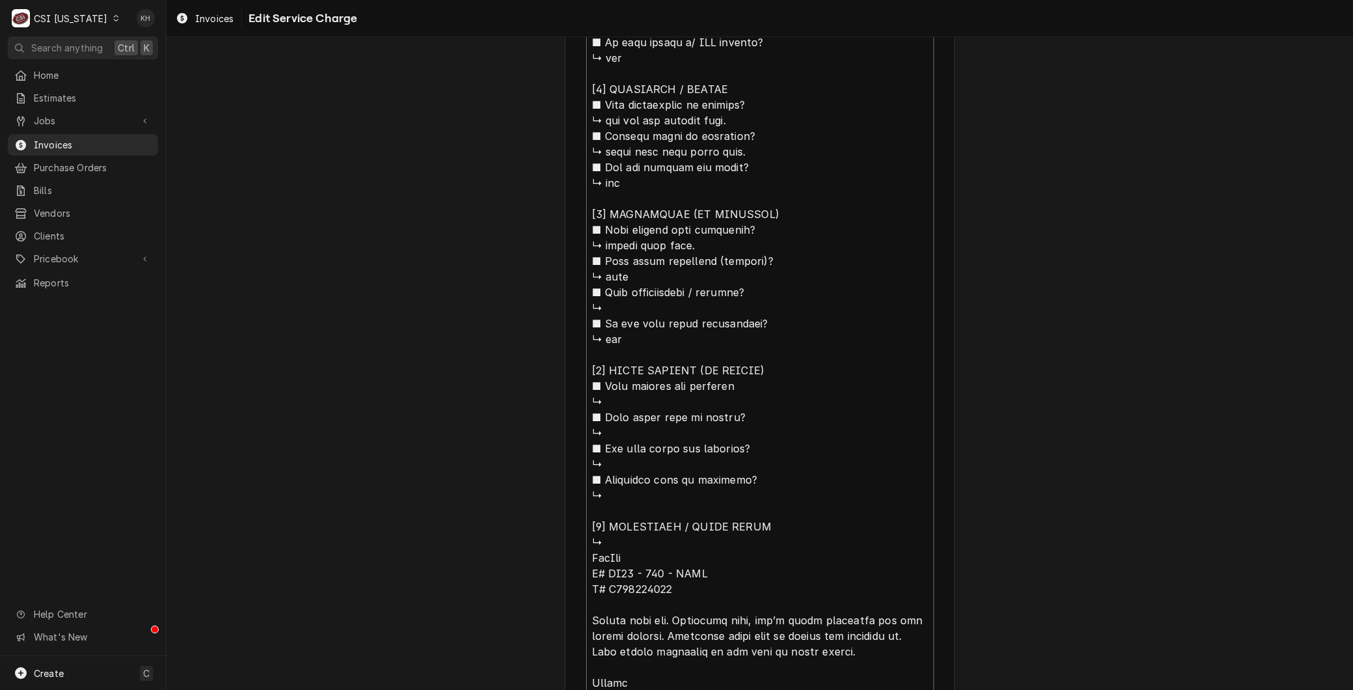
drag, startPoint x: 850, startPoint y: 651, endPoint x: 548, endPoint y: 558, distance: 315.7
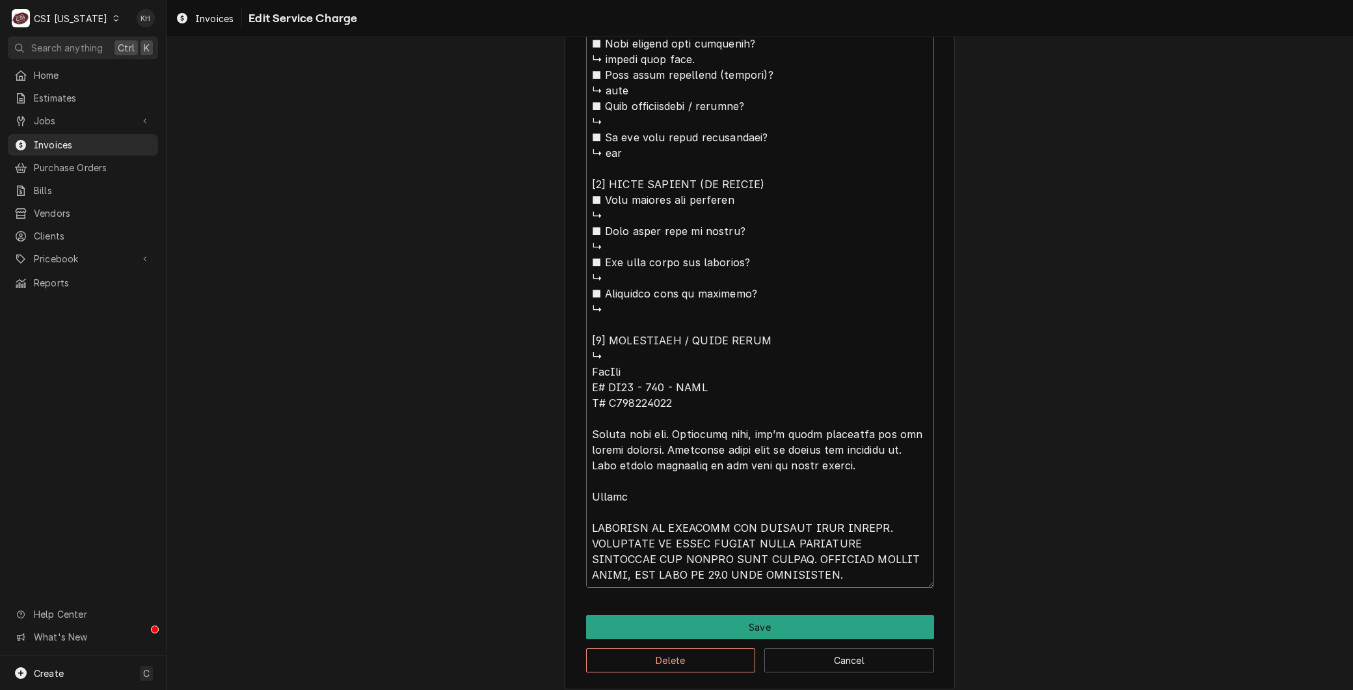
scroll to position [1134, 0]
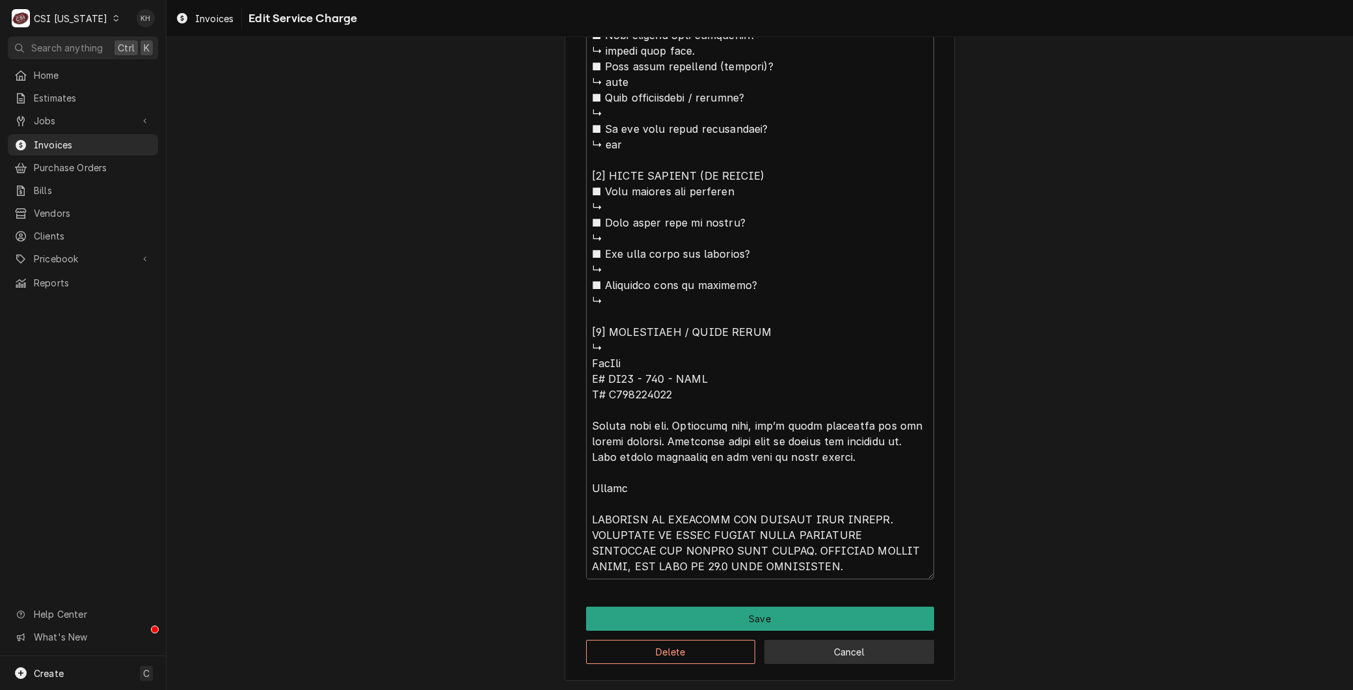
click at [879, 645] on button "Cancel" at bounding box center [849, 651] width 170 height 24
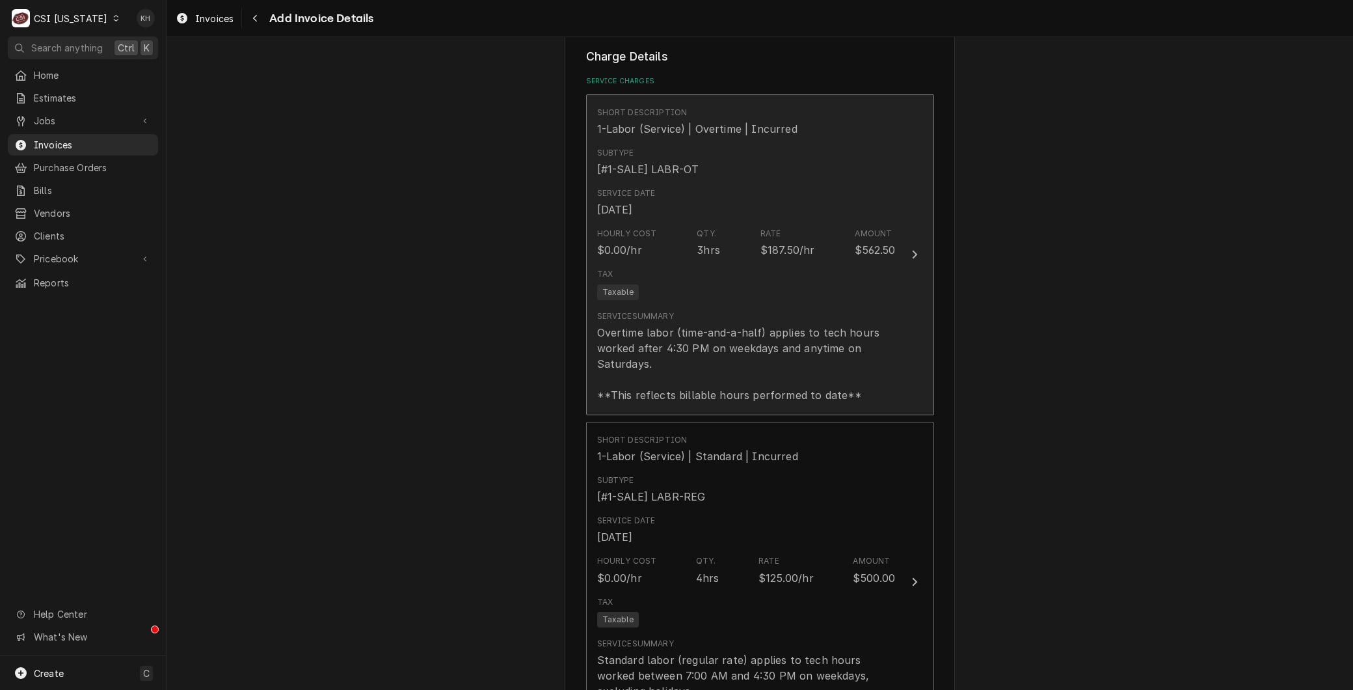
click at [684, 403] on div "Service Summary Overtime labor (time-and-a-half) applies to tech hours worked a…" at bounding box center [746, 356] width 299 height 103
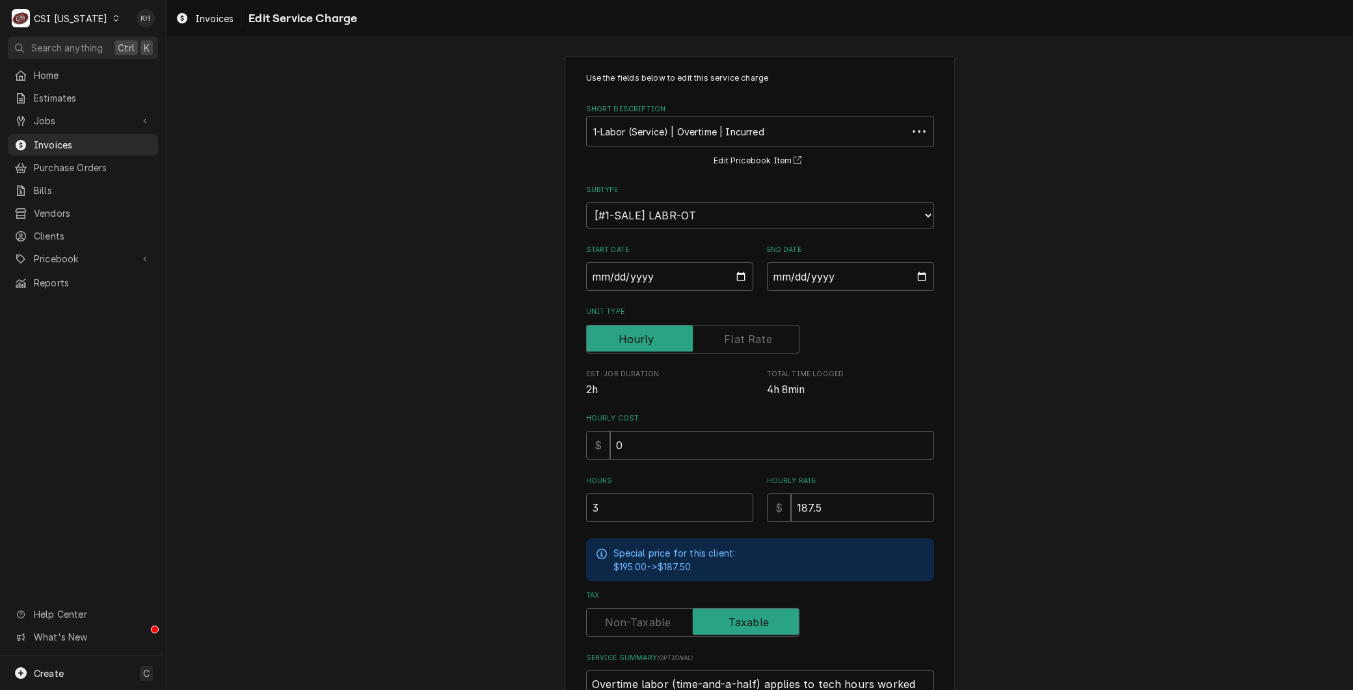
scroll to position [170, 0]
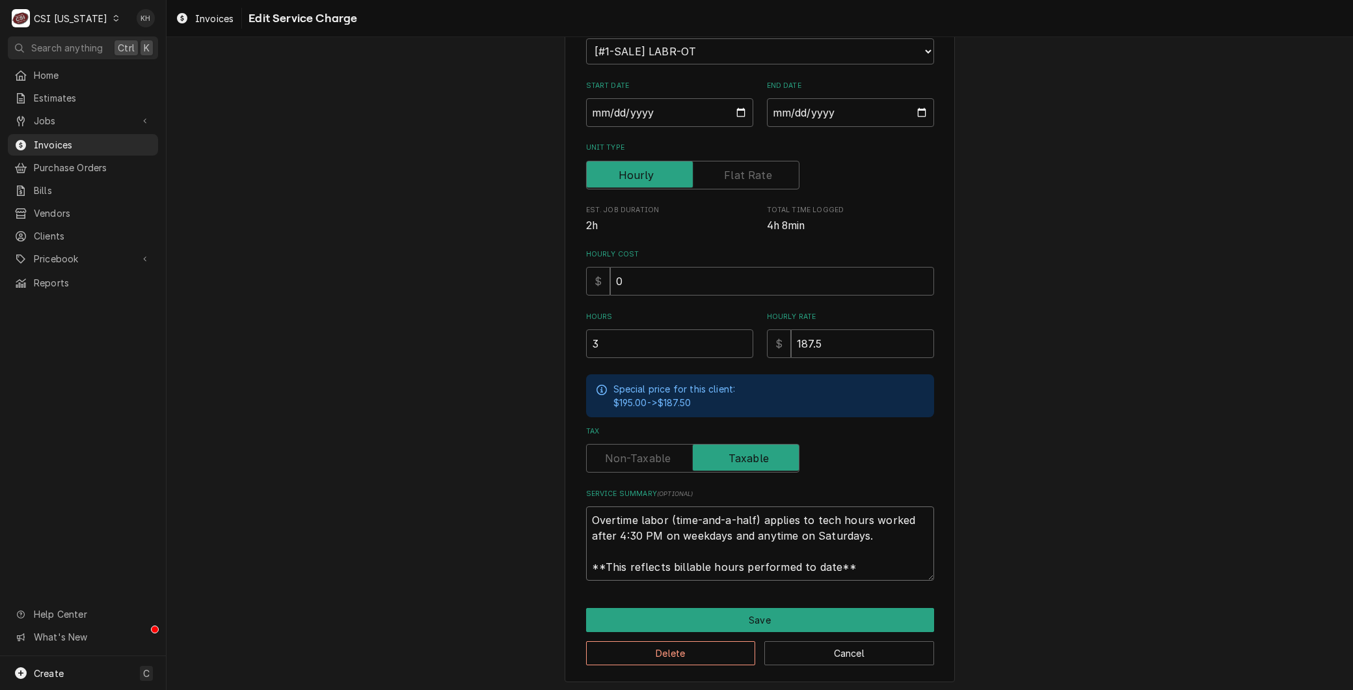
drag, startPoint x: 848, startPoint y: 561, endPoint x: 384, endPoint y: 419, distance: 484.6
click at [384, 419] on div "Use the fields below to edit this service charge Short Description 1-Labor (Ser…" at bounding box center [760, 286] width 1187 height 813
paste textarea "KolPak M# AM26 - 117 - ADAE S# E072001060 Thawed coil out. Extremely busy, can’…"
type textarea "x"
type textarea "KolPak M# AM26 - 117 - ADAE S# E072001060 Thawed coil out. Extremely busy, can’…"
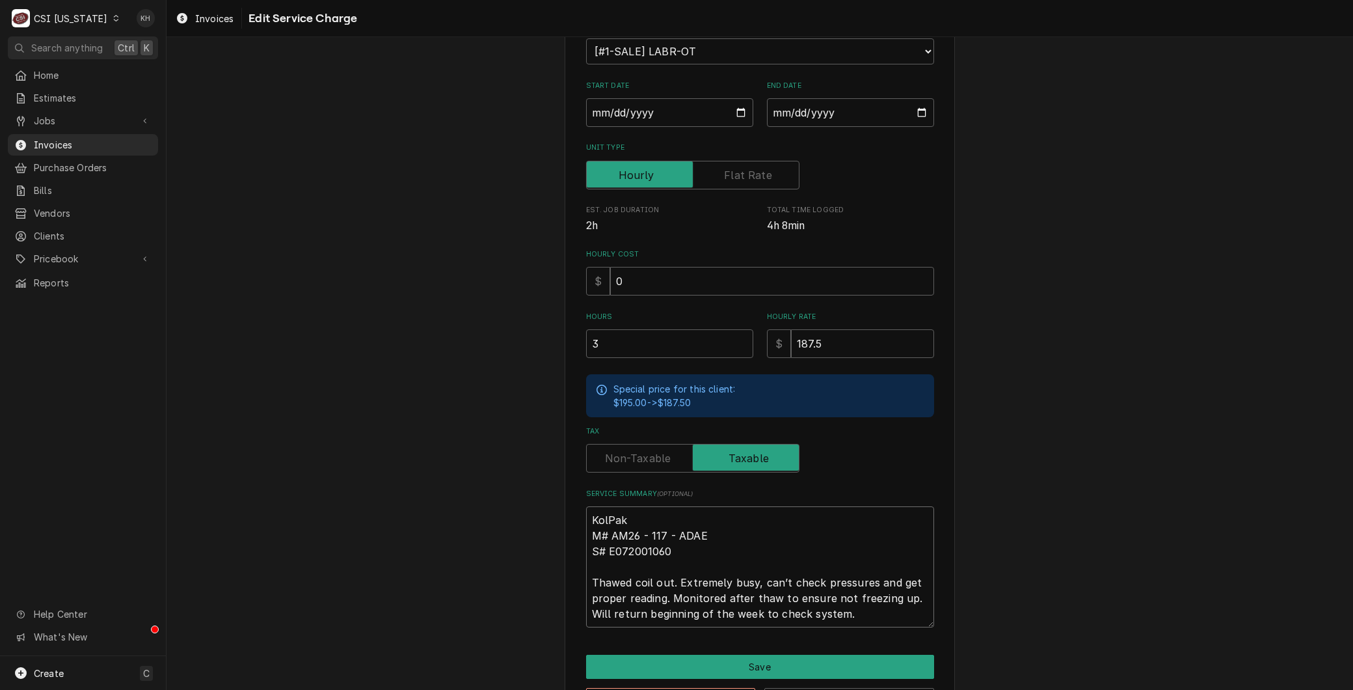
click at [586, 518] on textarea "KolPak M# AM26 - 117 - ADAE S# E072001060 Thawed coil out. Extremely busy, can’…" at bounding box center [760, 566] width 348 height 121
type textarea "x"
type textarea "BKolPak M# AM26 - 117 - ADAE S# E072001060 Thawed coil out. Extremely busy, can…"
type textarea "x"
type textarea "BrKolPak M# AM26 - 117 - ADAE S# E072001060 Thawed coil out. Extremely busy, ca…"
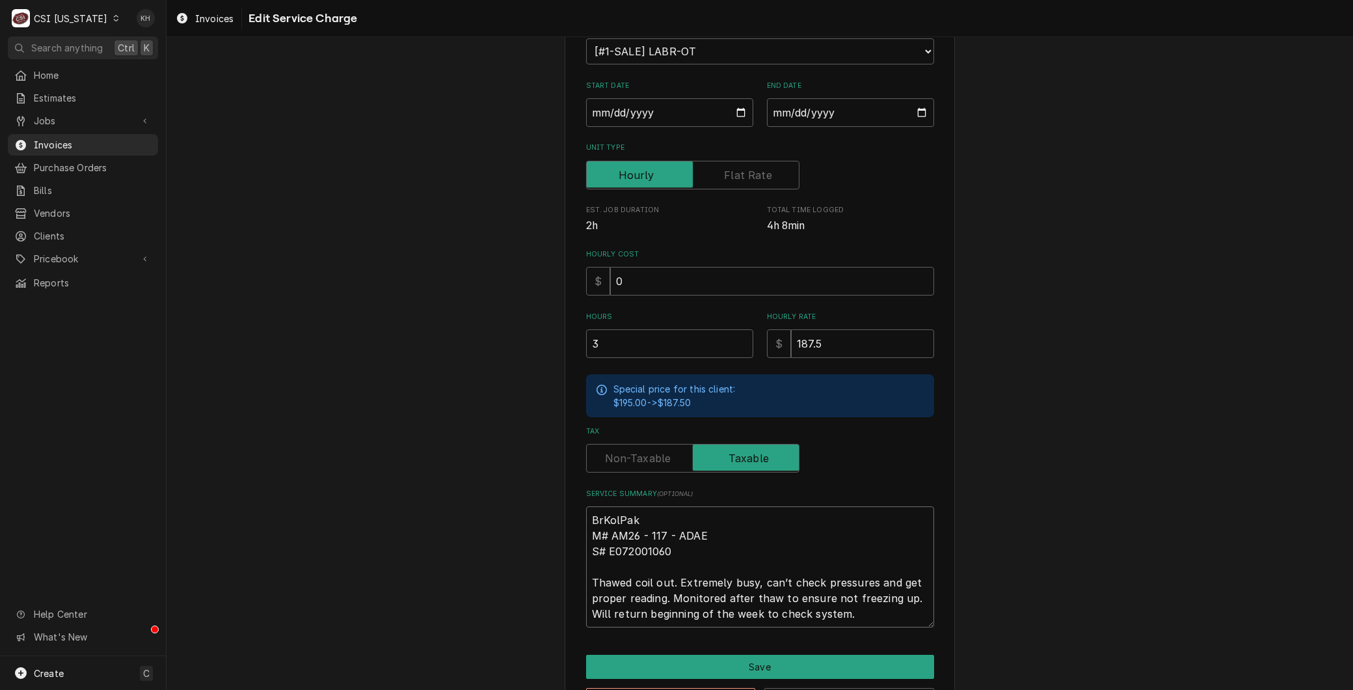
type textarea "x"
type textarea "BraKolPak M# AM26 - 117 - ADAE S# E072001060 Thawed coil out. Extremely busy, c…"
type textarea "x"
type textarea "BranKolPak M# AM26 - 117 - ADAE S# E072001060 Thawed coil out. Extremely busy, …"
type textarea "x"
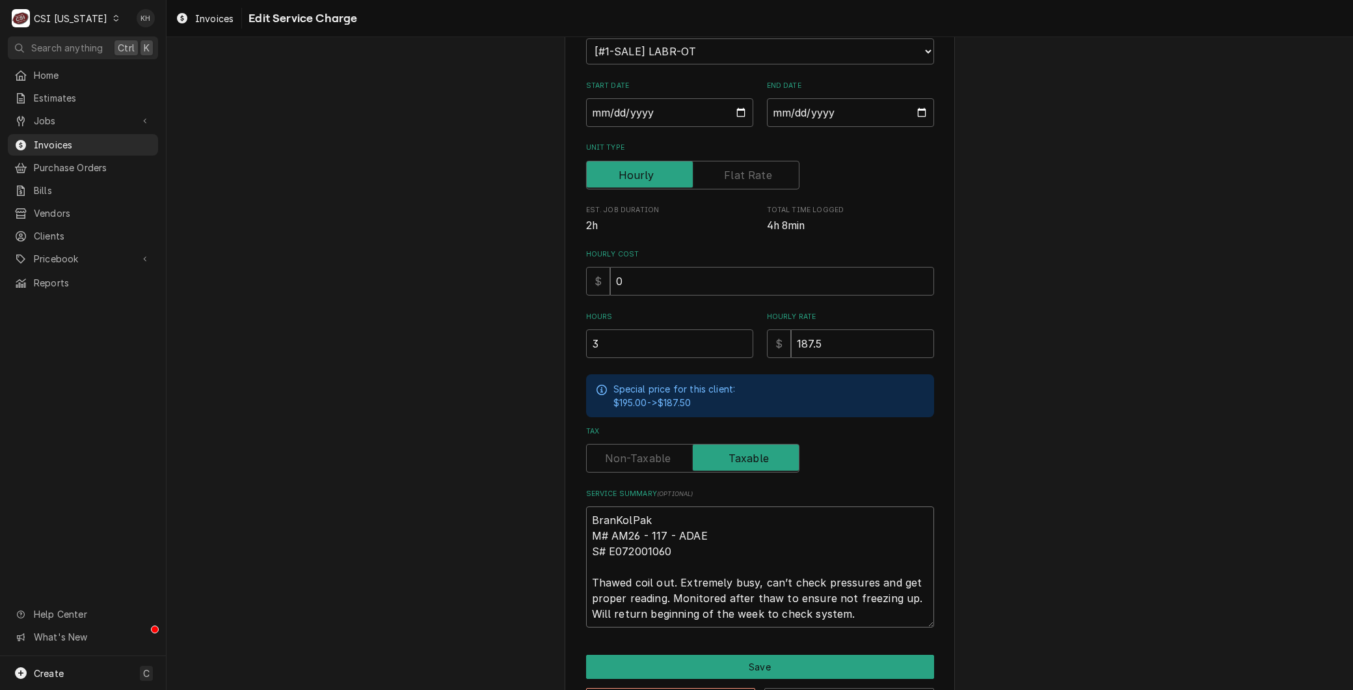
type textarea "BrandKolPak M# AM26 - 117 - ADAE S# E072001060 Thawed coil out. Extremely busy,…"
type textarea "x"
type textarea "Brand:KolPak M# AM26 - 117 - ADAE S# E072001060 Thawed coil out. Extremely busy…"
type textarea "x"
type textarea "Brand: KolPak M# AM26 - 117 - ADAE S# E072001060 Thawed coil out. Extremely bus…"
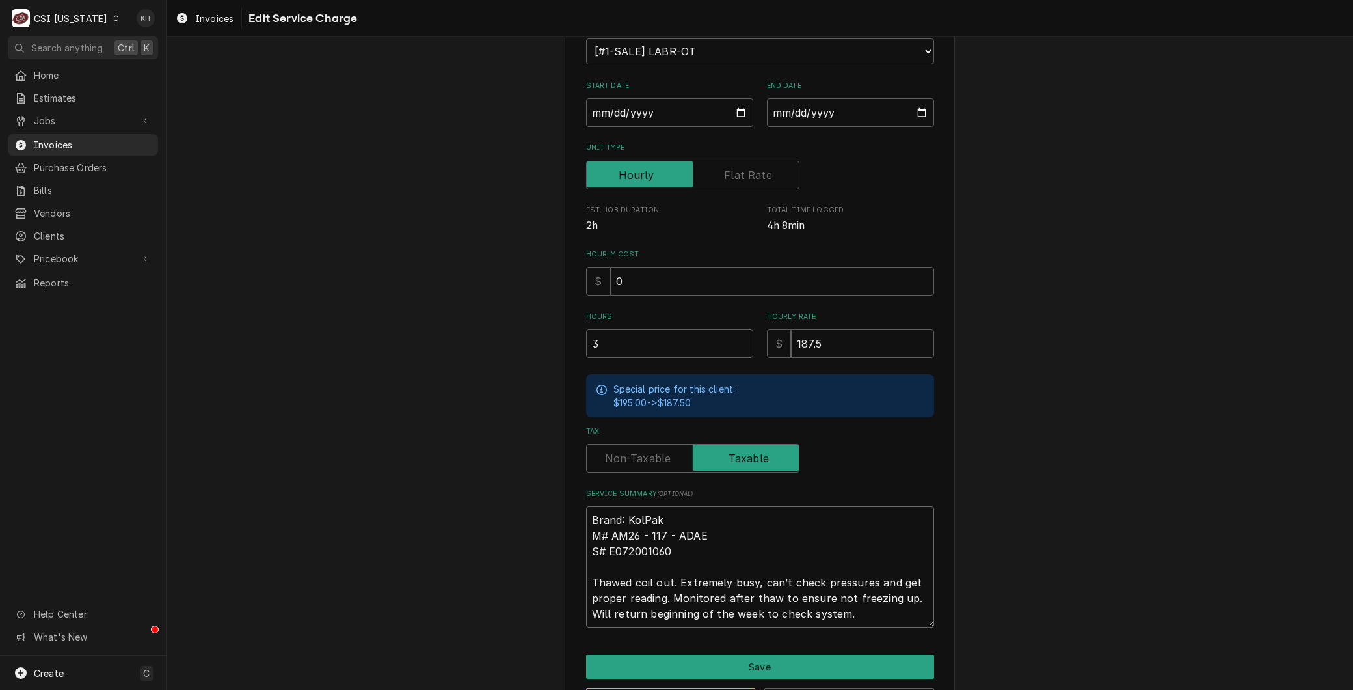
type textarea "x"
type textarea "Brand: KoPak M# AM26 - 117 - ADAE S# E072001060 Thawed coil out. Extremely busy…"
type textarea "x"
type textarea "Brand: KopPak M# AM26 - 117 - ADAE S# E072001060 Thawed coil out. Extremely bus…"
type textarea "x"
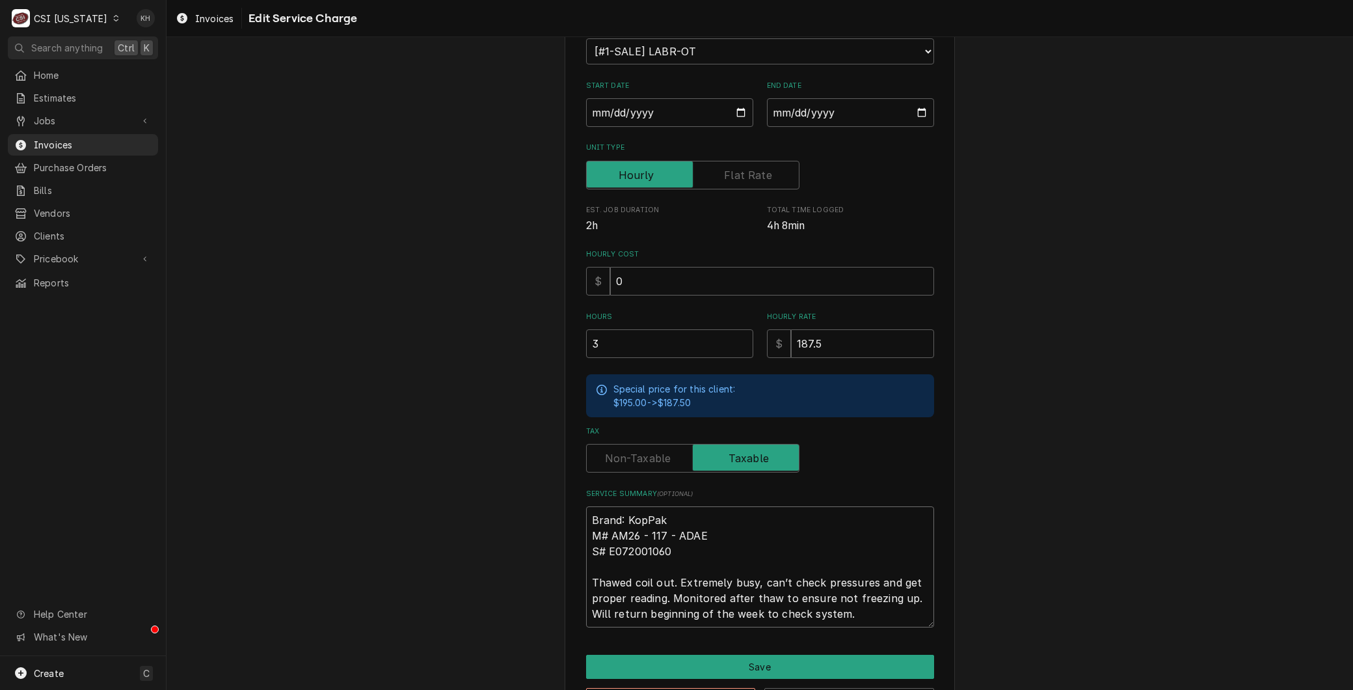
type textarea "Brand: KopPak # AM26 - 117 - ADAE S# E072001060 Thawed coil out. Extremely busy…"
type textarea "x"
type textarea "Brand: KopPak AM26 - 117 - ADAE S# E072001060 Thawed coil out. Extremely busy, …"
type textarea "x"
type textarea "Brand: KopPak M AM26 - 117 - ADAE S# E072001060 Thawed coil out. Extremely busy…"
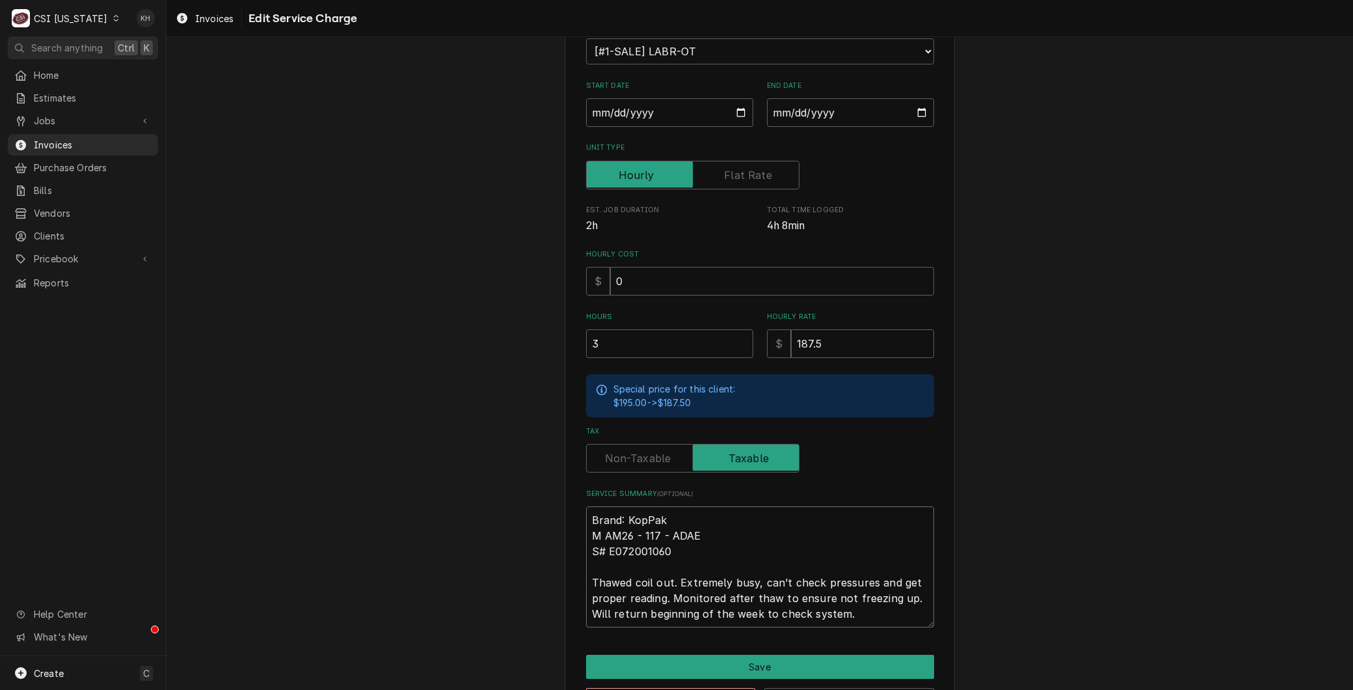
type textarea "x"
type textarea "Brand: KopPak Mo AM26 - 117 - ADAE S# E072001060 Thawed coil out. Extremely bus…"
type textarea "x"
type textarea "Brand: KopPak Mod AM26 - 117 - ADAE S# E072001060 Thawed coil out. Extremely bu…"
type textarea "x"
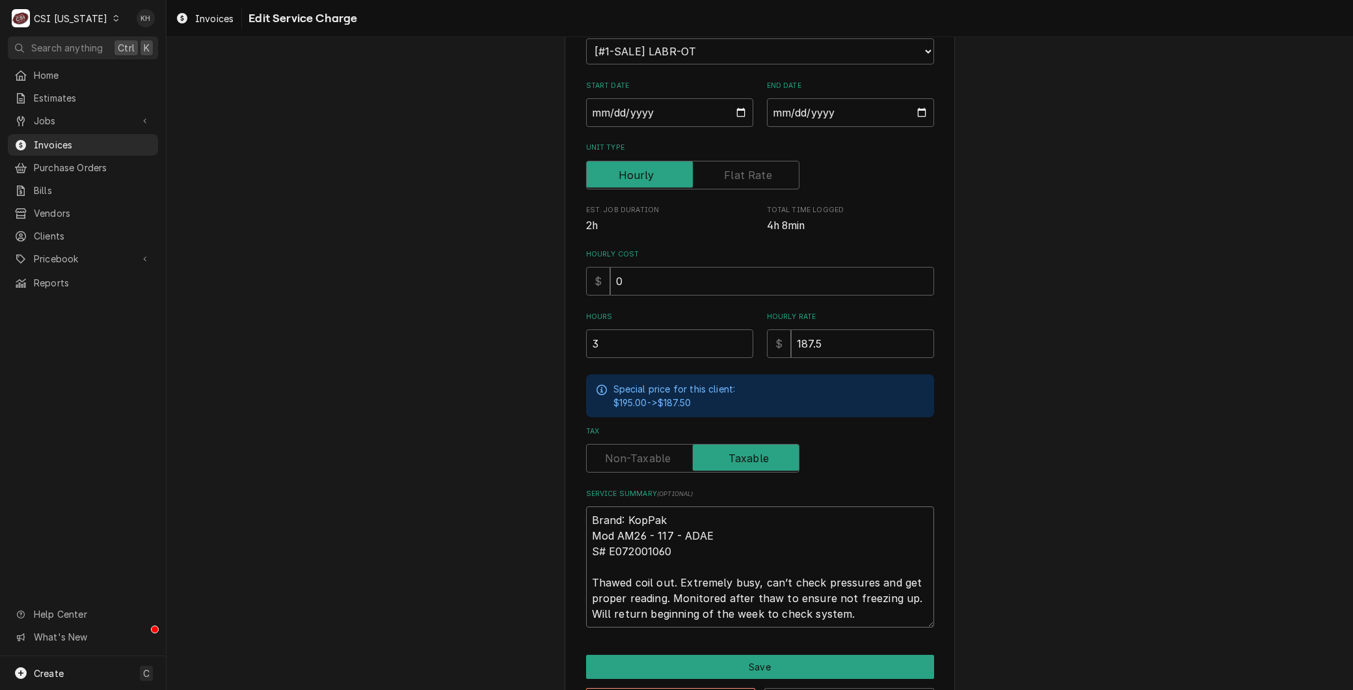
type textarea "Brand: KopPak Mode AM26 - 117 - ADAE S# E072001060 Thawed coil out. Extremely b…"
type textarea "x"
type textarea "Brand: KopPak Model AM26 - 117 - ADAE S# E072001060 Thawed coil out. Extremely …"
type textarea "x"
type textarea "Brand: KopPak Model: AM26 - 117 - ADAE S# E072001060 Thawed coil out. Extremely…"
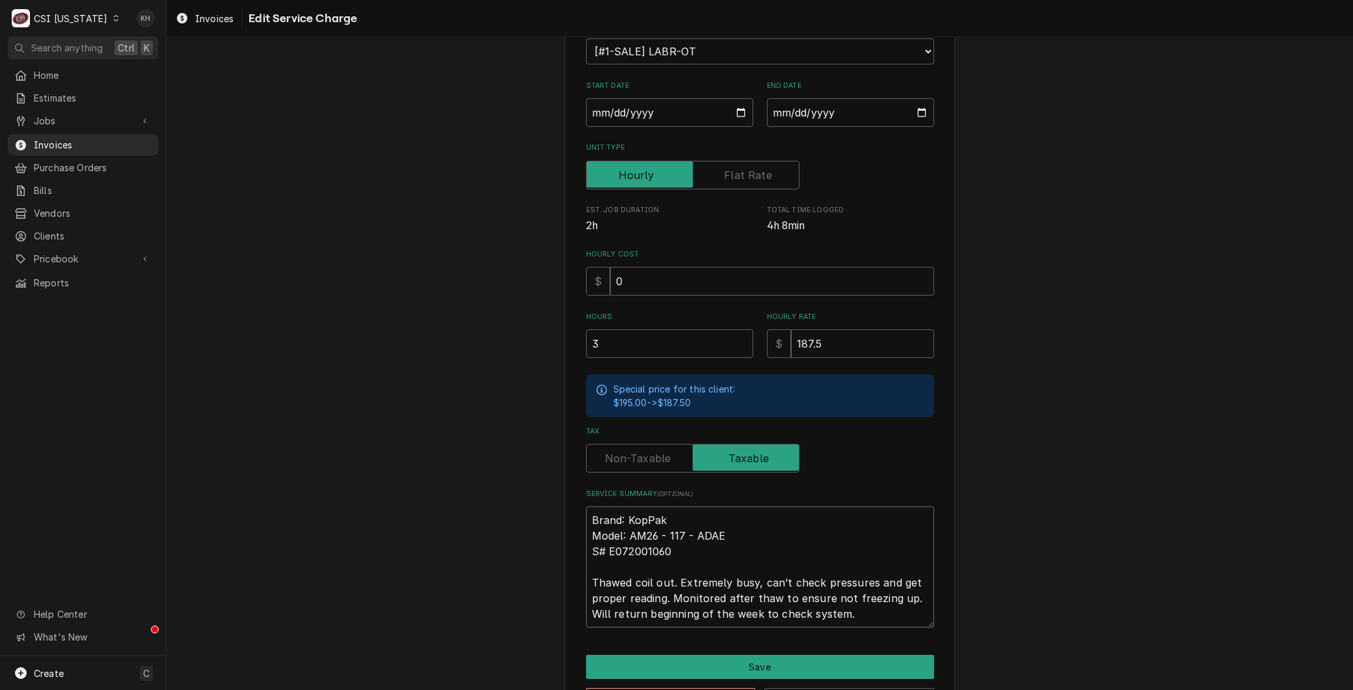
type textarea "x"
type textarea "Brand: KopPak Model: AM26 - 117 - ADAE # E072001060 Thawed coil out. Extremely …"
type textarea "x"
type textarea "Brand: KopPak Model: AM26 - 117 - ADAE E072001060 Thawed coil out. Extremely bu…"
type textarea "x"
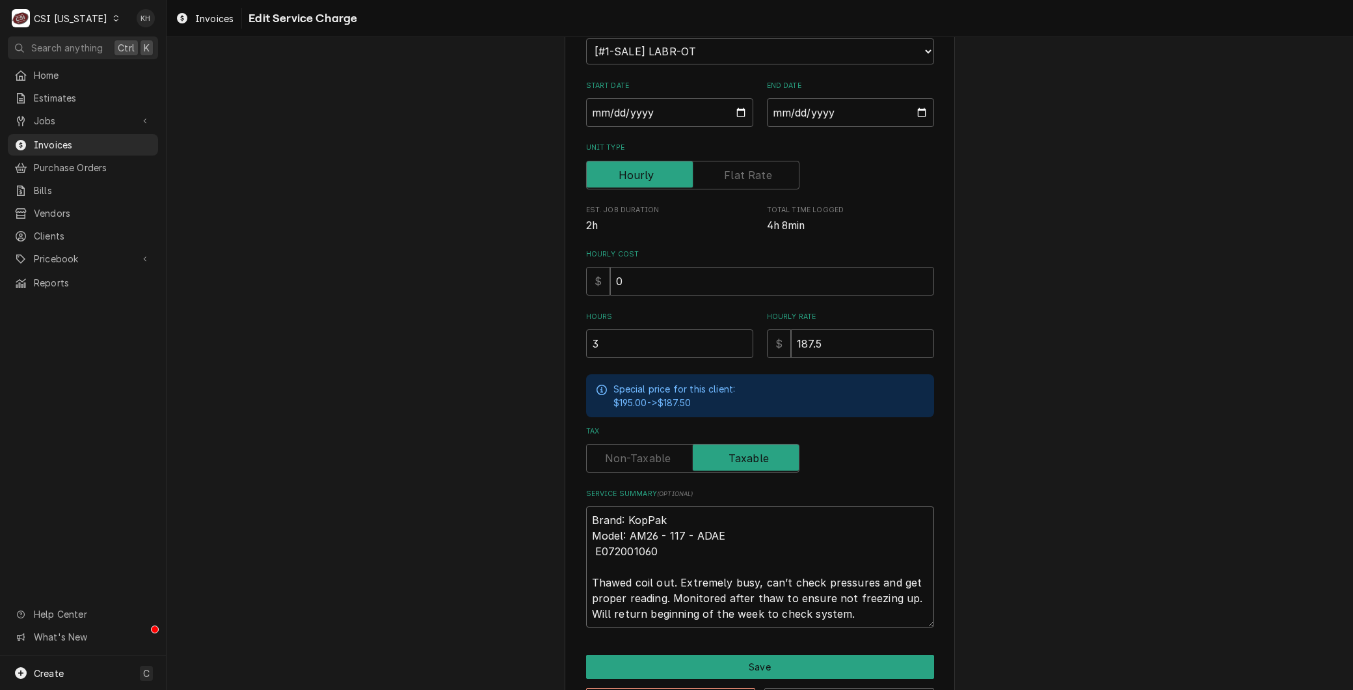
type textarea "Brand: KopPak Model: AM26 - 117 - ADAE S E072001060 Thawed coil out. Extremely …"
type textarea "x"
type textarea "Brand: KopPak Model: AM26 - 117 - ADAE Se E072001060 Thawed coil out. Extremely…"
type textarea "x"
type textarea "Brand: KopPak Model: AM26 - 117 - ADAE Ser E072001060 Thawed coil out. Extremel…"
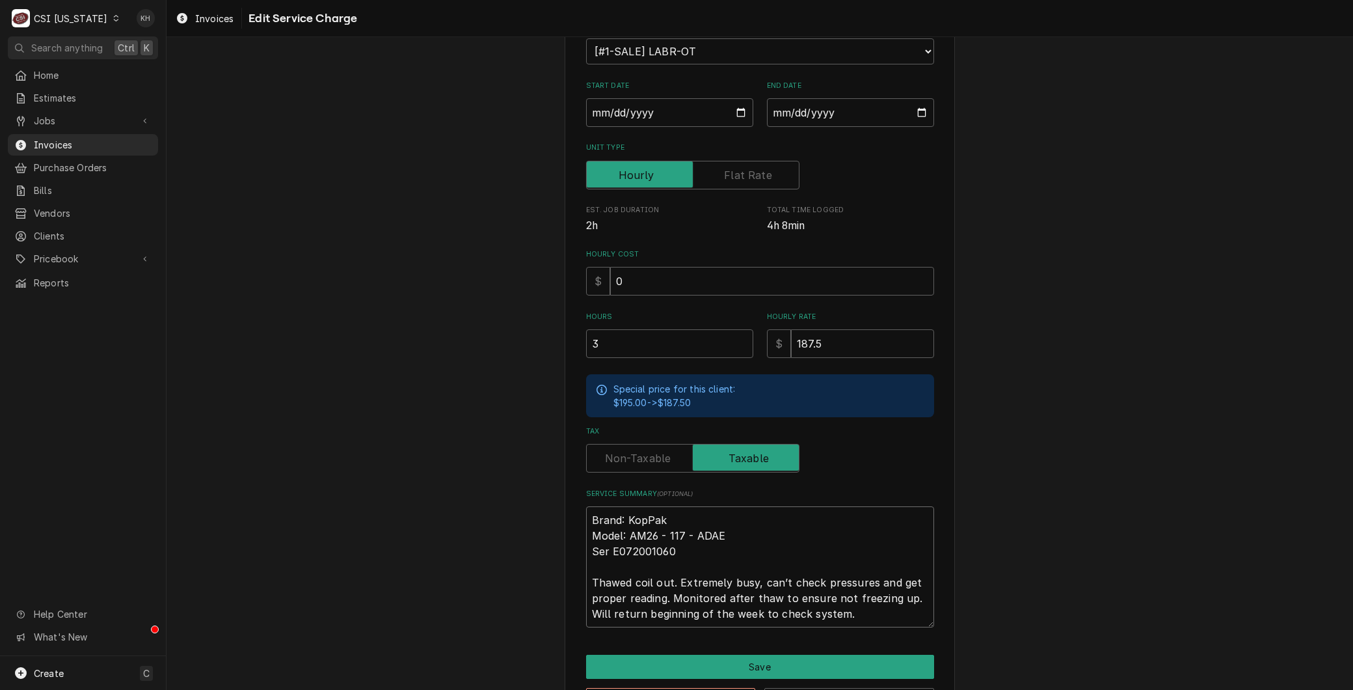
type textarea "x"
type textarea "Brand: KopPak Model: AM26 - 117 - ADAE Seri E072001060 Thawed coil out. Extreme…"
type textarea "x"
type textarea "Brand: KopPak Model: AM26 - 117 - ADAE Seria E072001060 Thawed coil out. Extrem…"
type textarea "x"
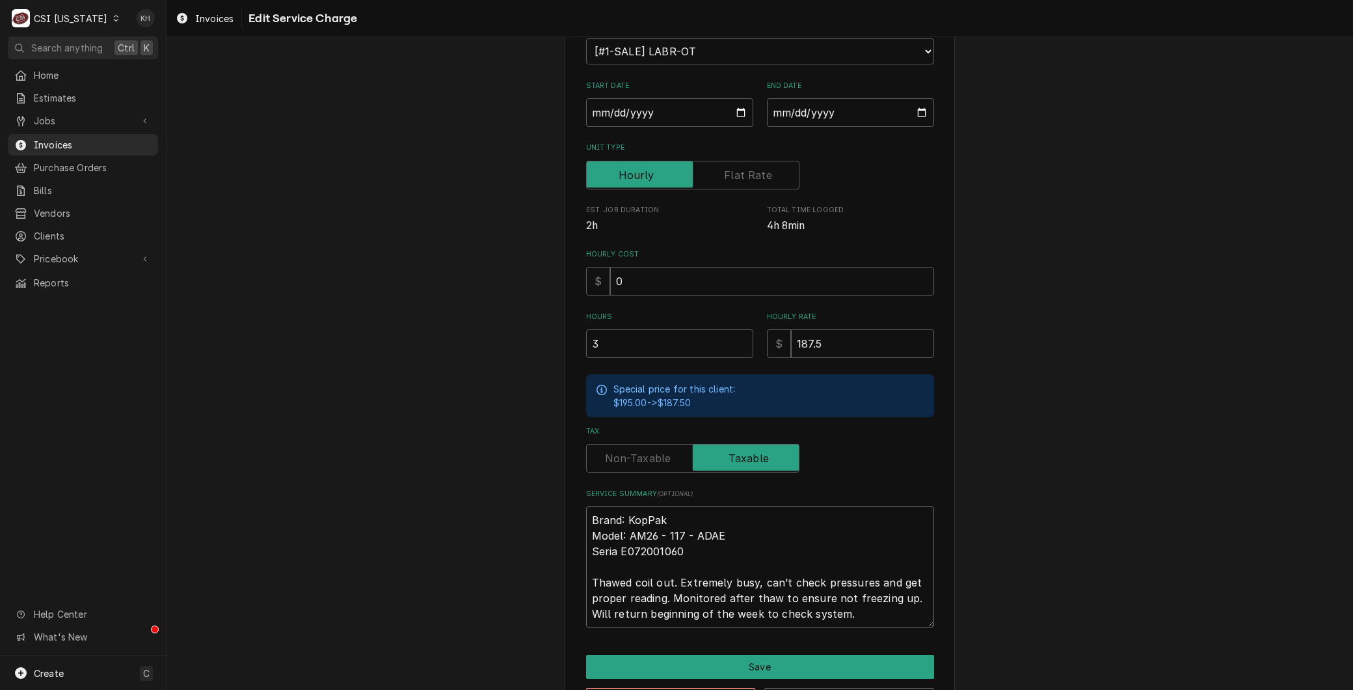
type textarea "Brand: KopPak Model: AM26 - 117 - ADAE Serial E072001060 Thawed coil out. Extre…"
type textarea "x"
type textarea "Brand: KopPak Model: AM26 - 117 - ADAE Serial: E072001060 Thawed coil out. Extr…"
click at [587, 576] on textarea "Brand: KopPak Model: AM26 - 117 - ADAE Serial: E072001060 Thawed coil out. Extr…" at bounding box center [760, 566] width 348 height 121
type textarea "x"
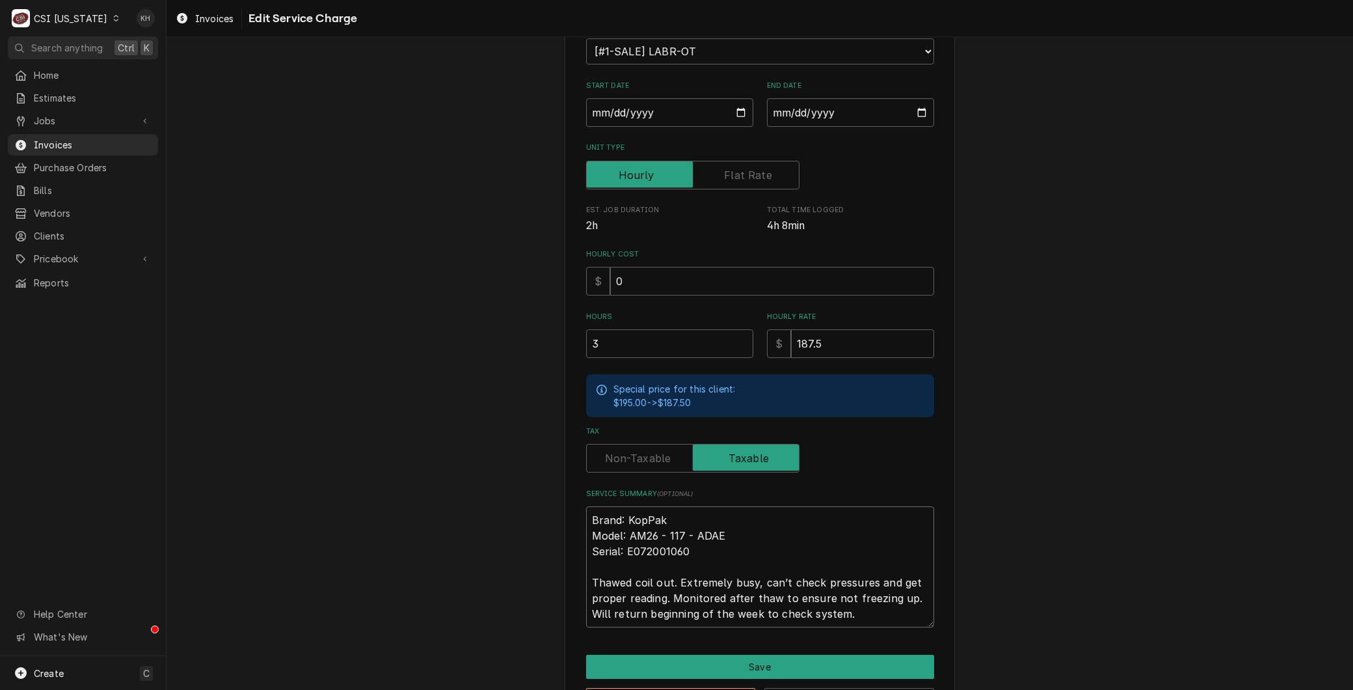
type textarea "Brand: KopPak Model: AM26 - 117 - ADAE Serial: E072001060 AThawed coil out. Ext…"
type textarea "x"
type textarea "Brand: KopPak Model: AM26 - 117 - ADAE Serial: E072001060 ArThawed coil out. Ex…"
type textarea "x"
type textarea "Brand: KopPak Model: AM26 - 117 - ADAE Serial: E072001060 ArrThawed coil out. E…"
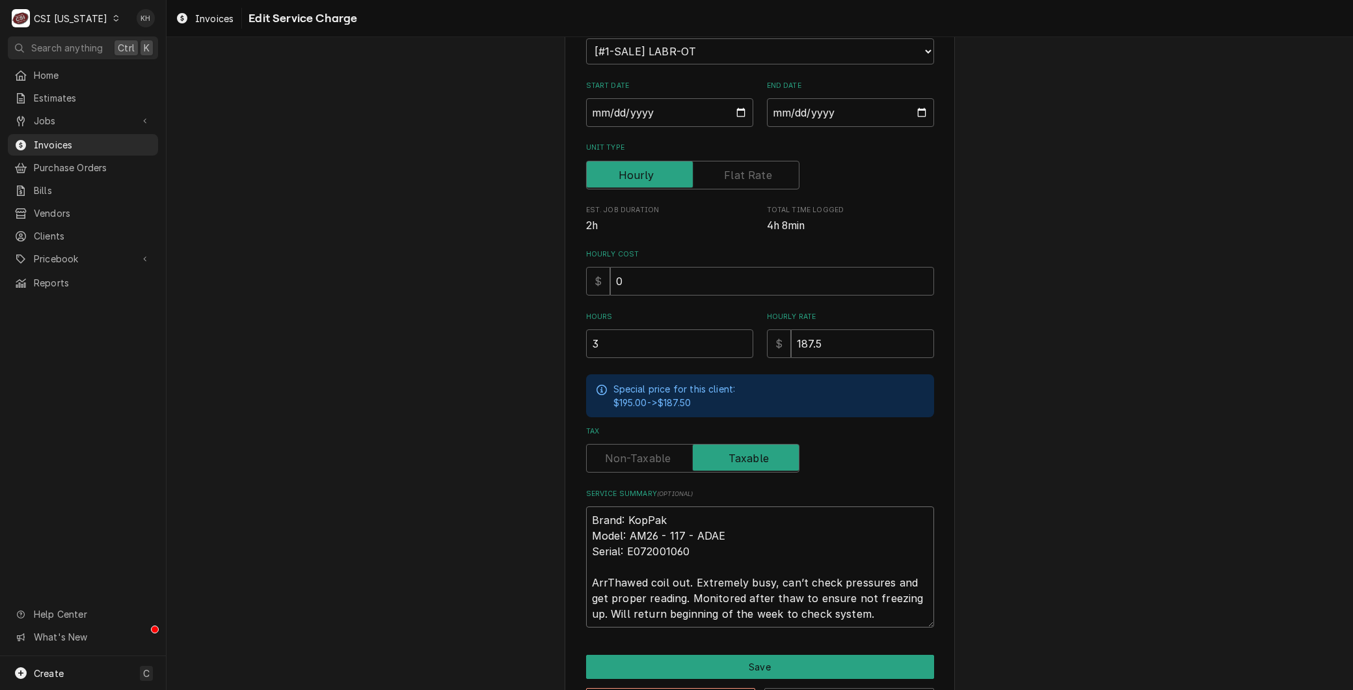
type textarea "x"
type textarea "Brand: KopPak Model: AM26 - 117 - ADAE Serial: E072001060 ArriThawed coil out. …"
type textarea "x"
type textarea "Brand: KopPak Model: AM26 - 117 - ADAE Serial: E072001060 ArrivThawed coil out.…"
type textarea "x"
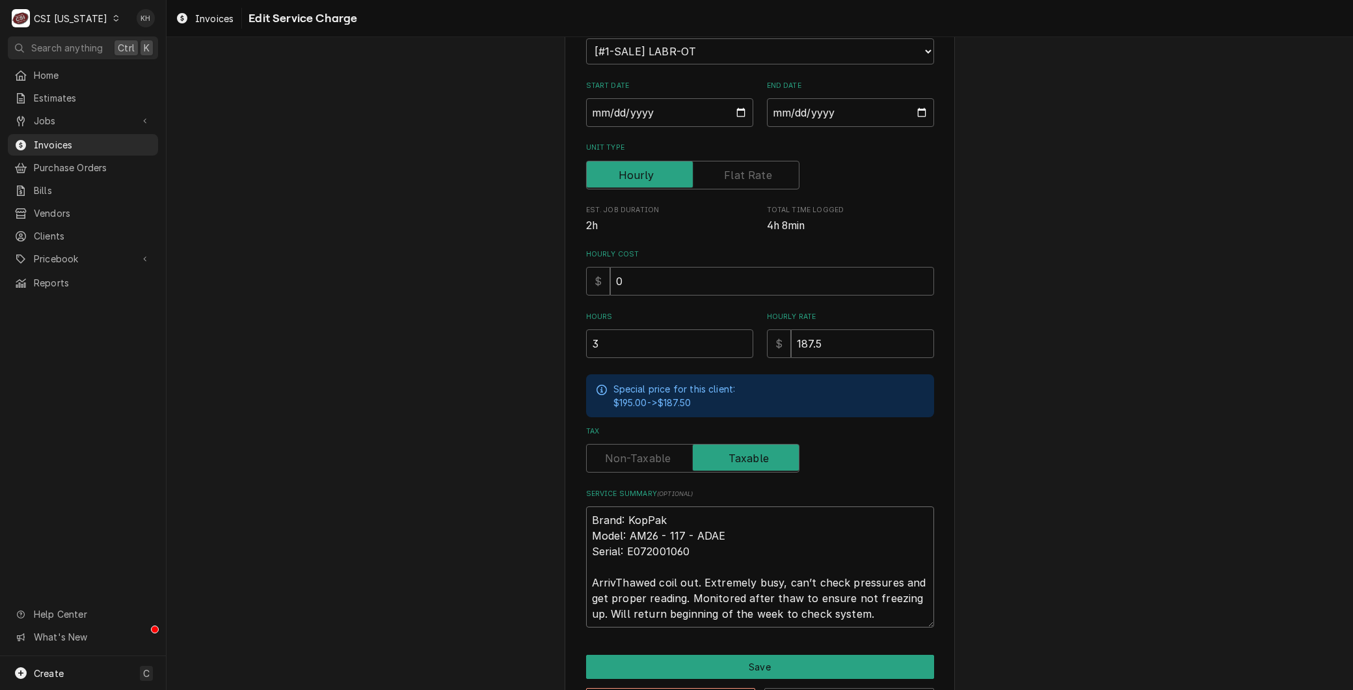
type textarea "Brand: KopPak Model: AM26 - 117 - ADAE Serial: E072001060 ArriveThawed coil out…"
type textarea "x"
type textarea "Brand: KopPak Model: AM26 - 117 - ADAE Serial: E072001060 ArrivedThawed coil ou…"
type textarea "x"
type textarea "Brand: KopPak Model: AM26 - 117 - ADAE Serial: E072001060 Arrived Thawed coil o…"
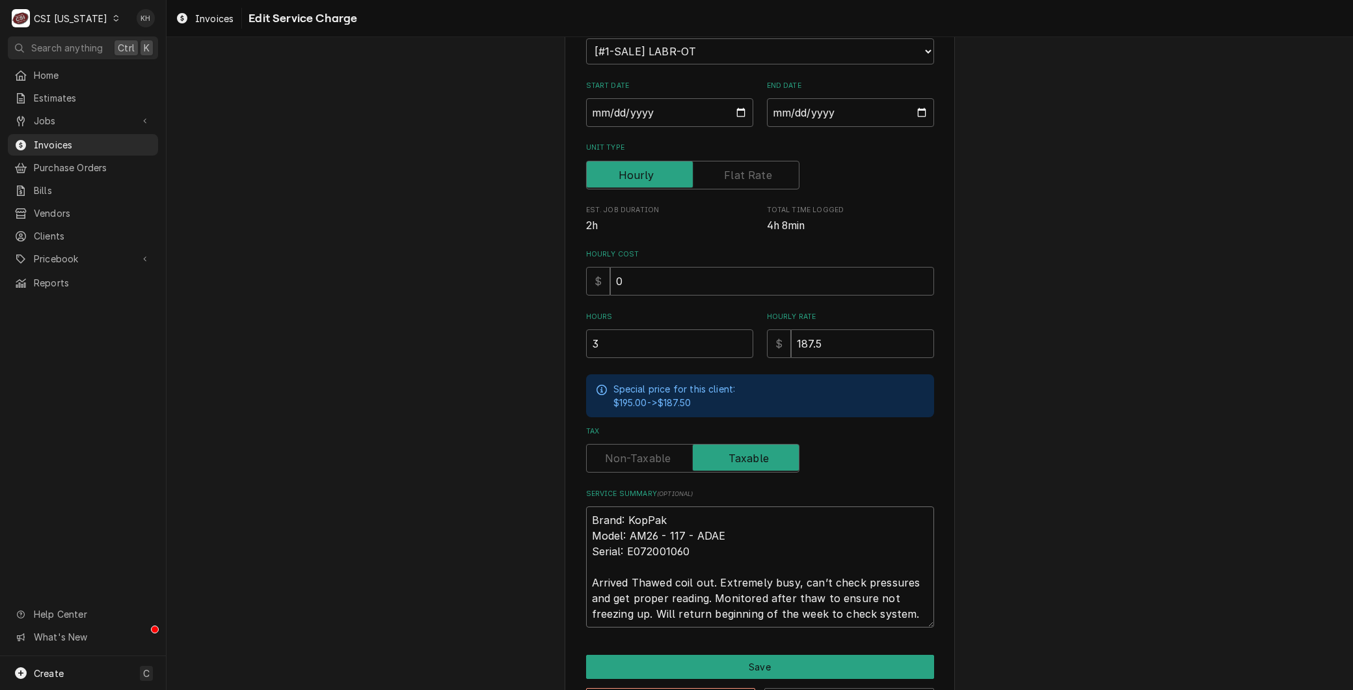
type textarea "x"
type textarea "Brand: KopPak Model: AM26 - 117 - ADAE Serial: E072001060 Arrived oThawed coil …"
type textarea "x"
type textarea "Brand: KopPak Model: AM26 - 117 - ADAE Serial: E072001060 Arrived onThawed coil…"
type textarea "x"
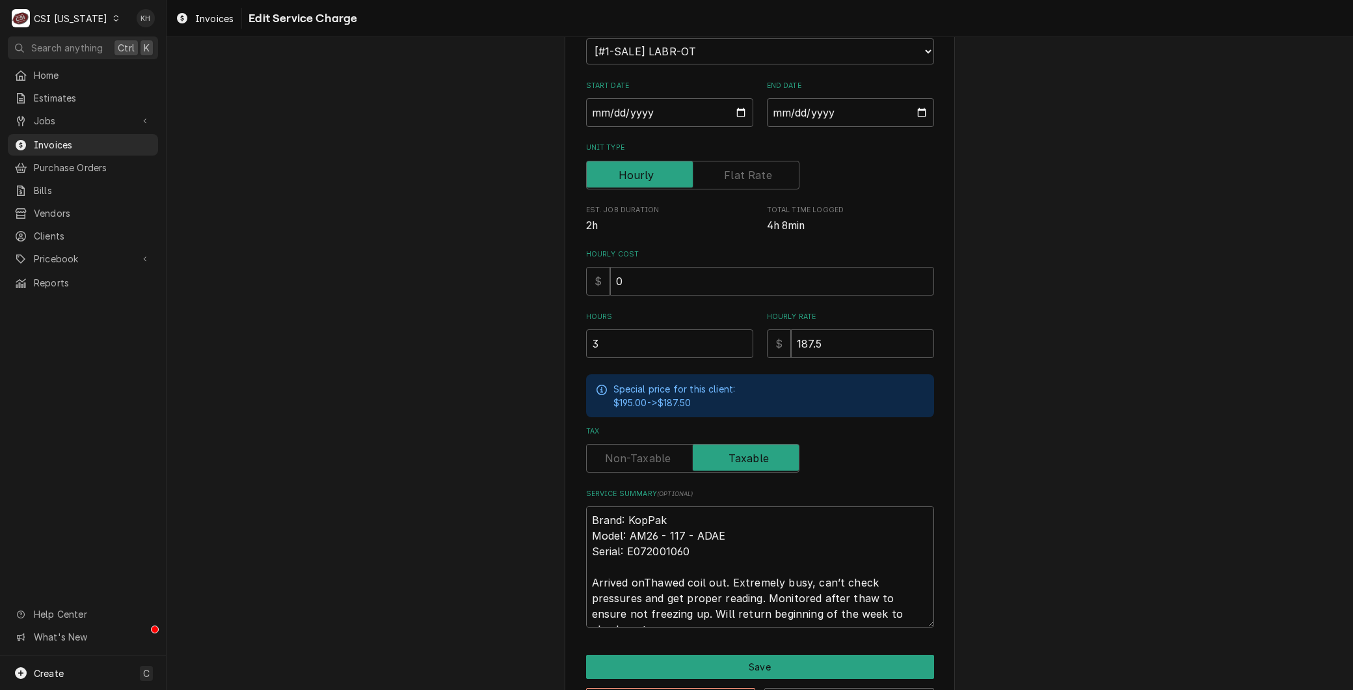
type textarea "Brand: KopPak Model: AM26 - 117 - ADAE Serial: E072001060 Arrived on Thawed coi…"
type textarea "x"
type textarea "Brand: KopPak Model: AM26 - 117 - ADAE Serial: E072001060 Arrived on sThawed co…"
type textarea "x"
type textarea "Brand: KopPak Model: AM26 - 117 - ADAE Serial: E072001060 Arrived on siThawed c…"
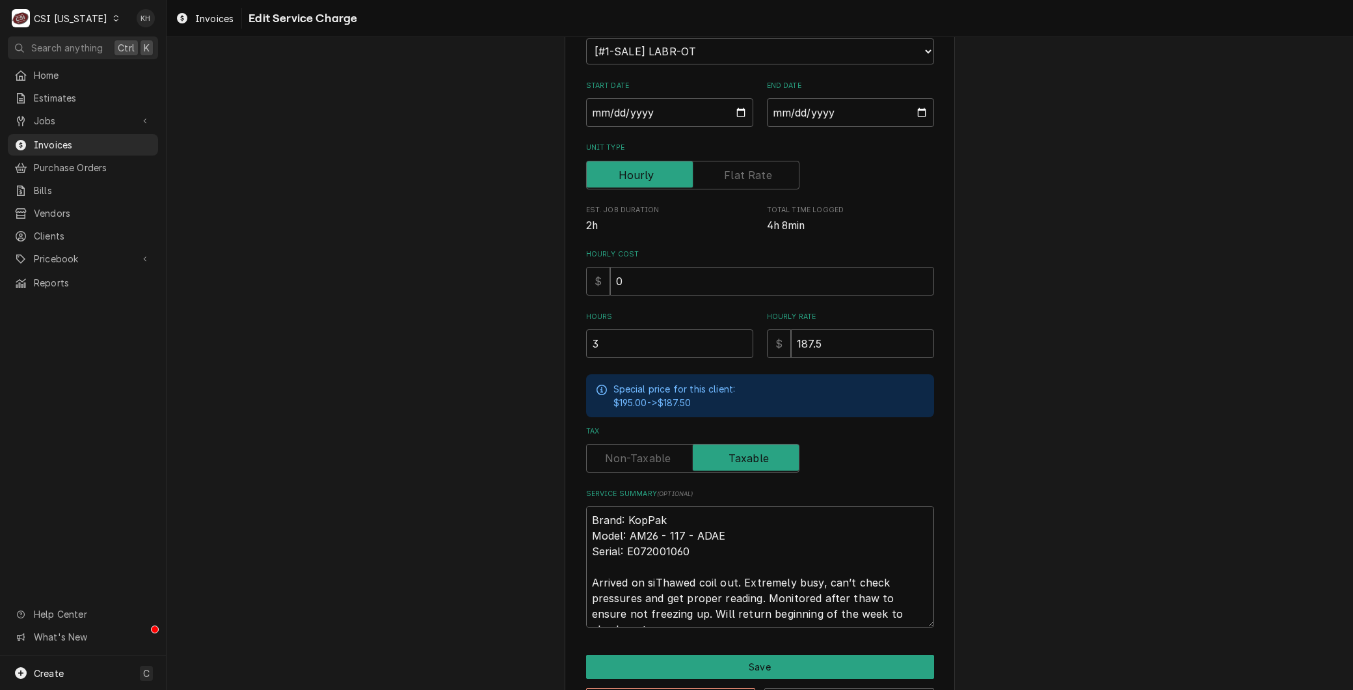
type textarea "x"
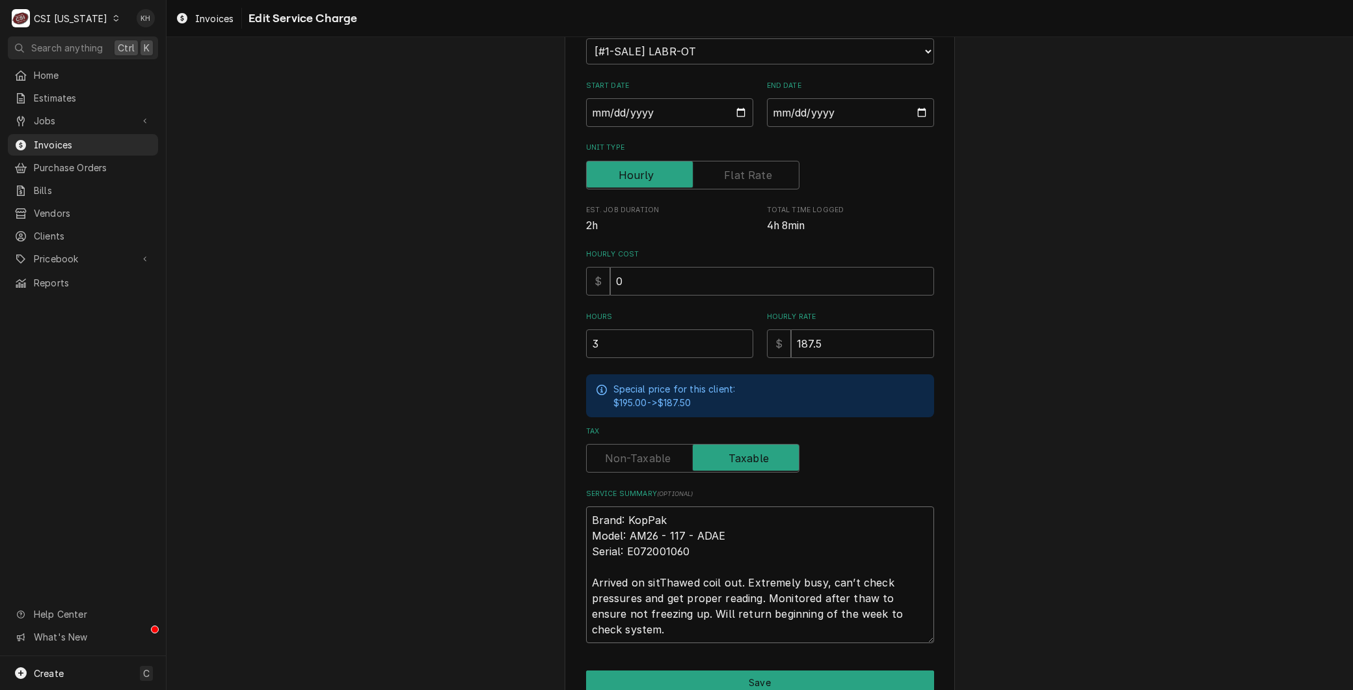
type textarea "Brand: KopPak Model: AM26 - 117 - ADAE Serial: E072001060 Arrived on siteThawed…"
type textarea "x"
type textarea "Brand: KopPak Model: AM26 - 117 - ADAE Serial: E072001060 Arrived on site,Thawe…"
type textarea "x"
type textarea "Brand: KopPak Model: AM26 - 117 - ADAE Serial: E072001060 Arrived on site, Thaw…"
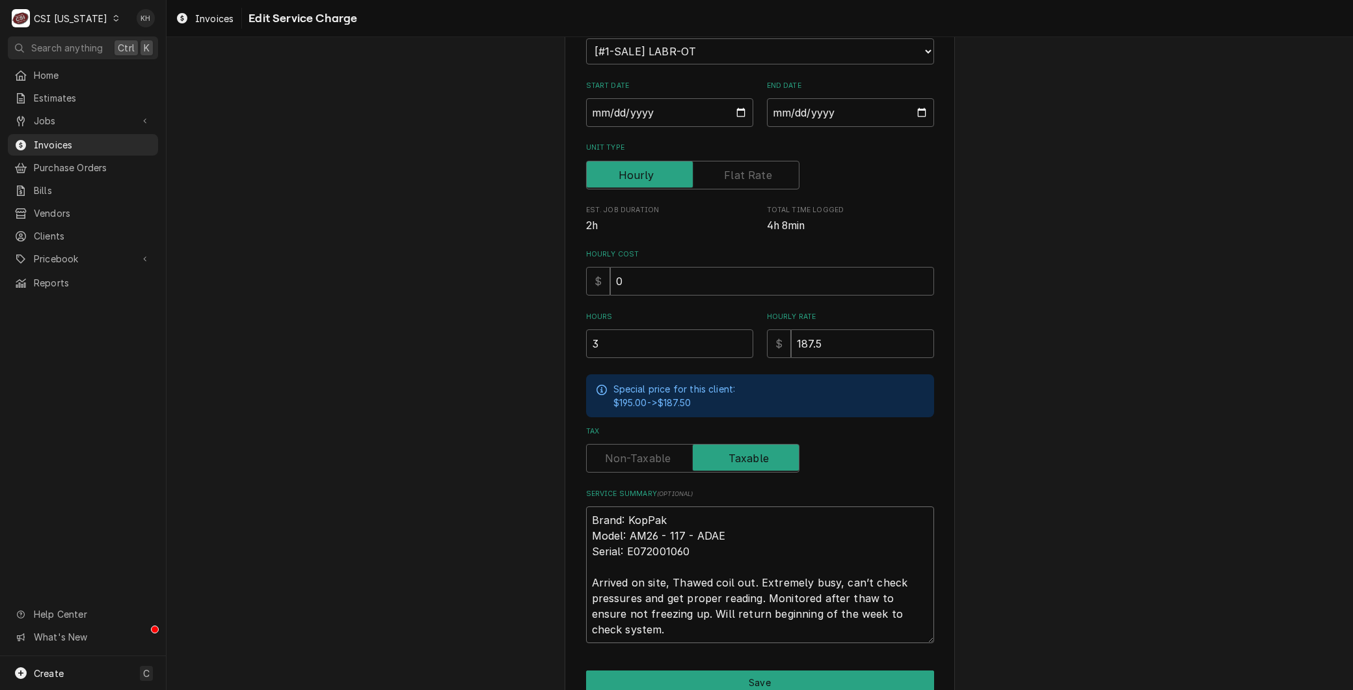
type textarea "x"
type textarea "Brand: KopPak Model: AM26 - 117 - ADAE Serial: E072001060 Arrived on site, fTha…"
type textarea "x"
type textarea "Brand: KopPak Model: AM26 - 117 - ADAE Serial: E072001060 Arrived on site, foTh…"
type textarea "x"
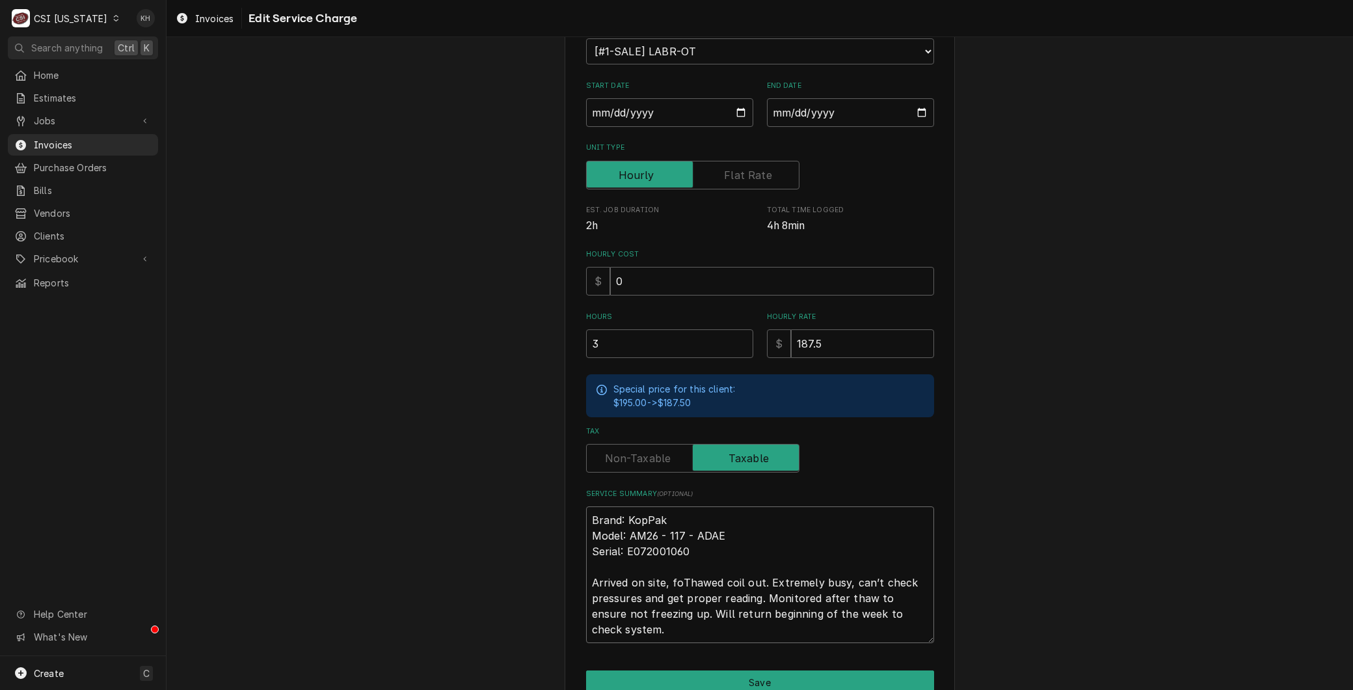
type textarea "Brand: KopPak Model: AM26 - 117 - ADAE Serial: E072001060 Arrived on site, fouT…"
type textarea "x"
type textarea "Brand: KopPak Model: AM26 - 117 - ADAE Serial: E072001060 Arrived on site, foun…"
type textarea "x"
type textarea "Brand: KopPak Model: AM26 - 117 - ADAE Serial: E072001060 Arrived on site, foun…"
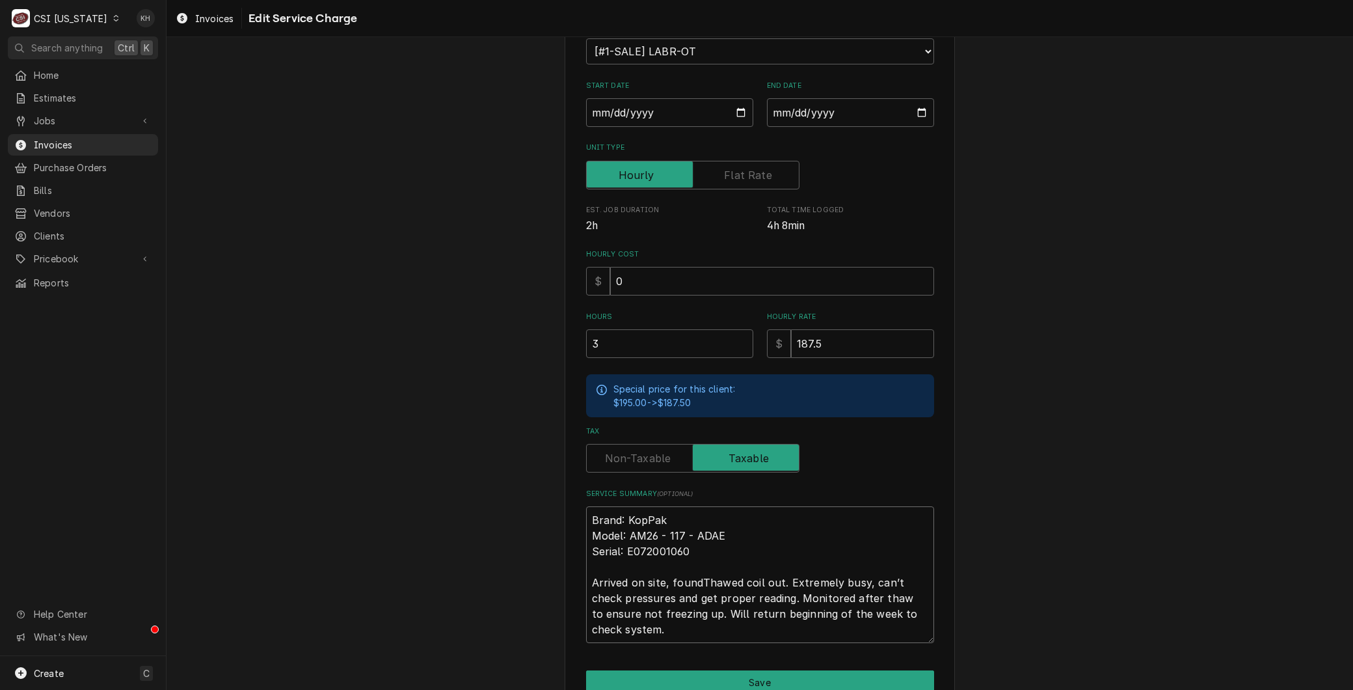
type textarea "x"
type textarea "Brand: KopPak Model: AM26 - 117 - ADAE Serial: E072001060 Arrived on site, foun…"
type textarea "x"
type textarea "Brand: KopPak Model: AM26 - 117 - ADAE Serial: E072001060 Arrived on site, foun…"
type textarea "x"
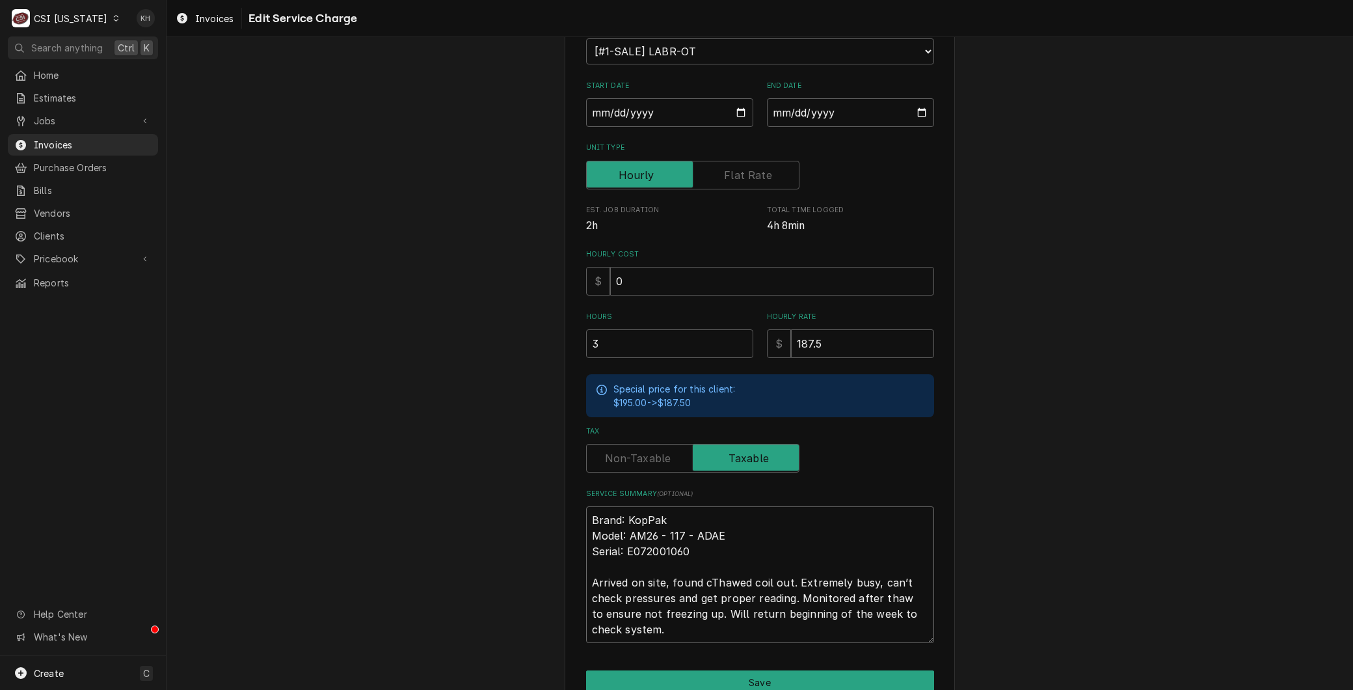
type textarea "Brand: KopPak Model: AM26 - 117 - ADAE Serial: E072001060 Arrived on site, foun…"
type textarea "x"
type textarea "Brand: KopPak Model: AM26 - 117 - ADAE Serial: E072001060 Arrived on site, foun…"
type textarea "x"
type textarea "Brand: KopPak Model: AM26 - 117 - ADAE Serial: E072001060 Arrived on site, foun…"
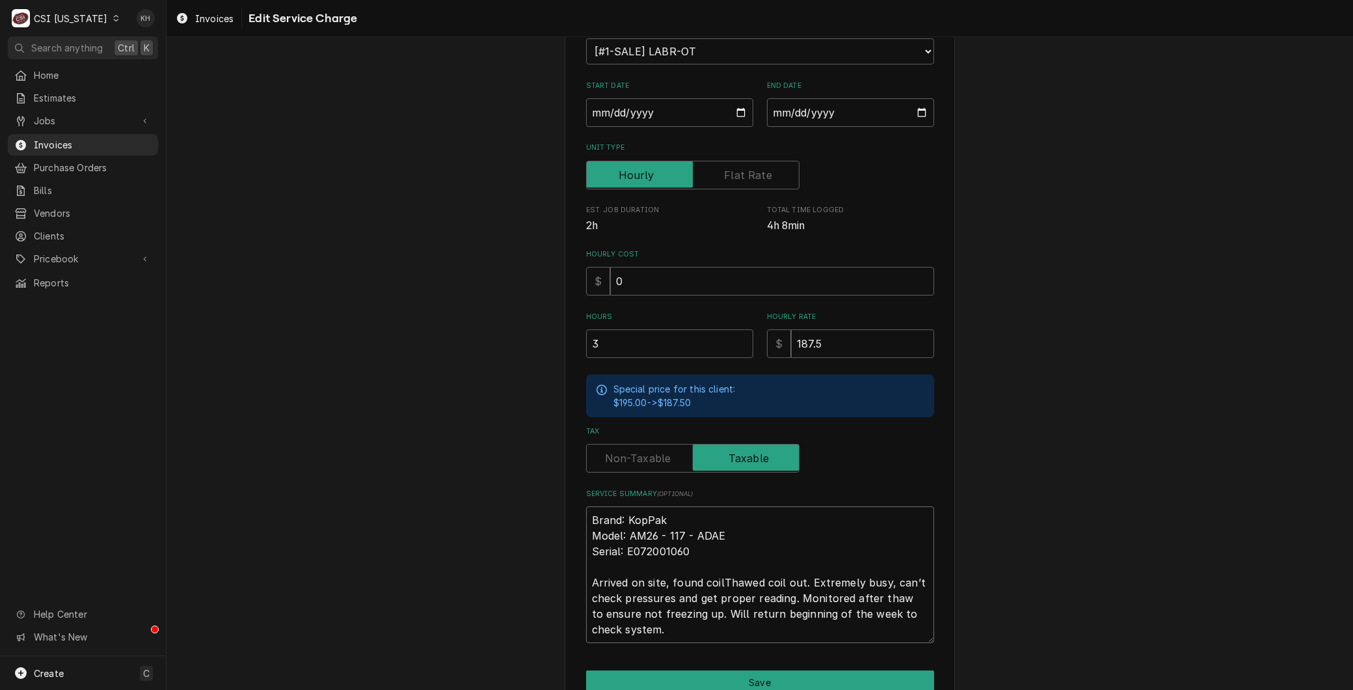
type textarea "x"
type textarea "Brand: KopPak Model: AM26 - 117 - ADAE Serial: E072001060 Arrived on site, foun…"
type textarea "x"
type textarea "Brand: KopPak Model: AM26 - 117 - ADAE Serial: E072001060 Arrived on site, foun…"
type textarea "x"
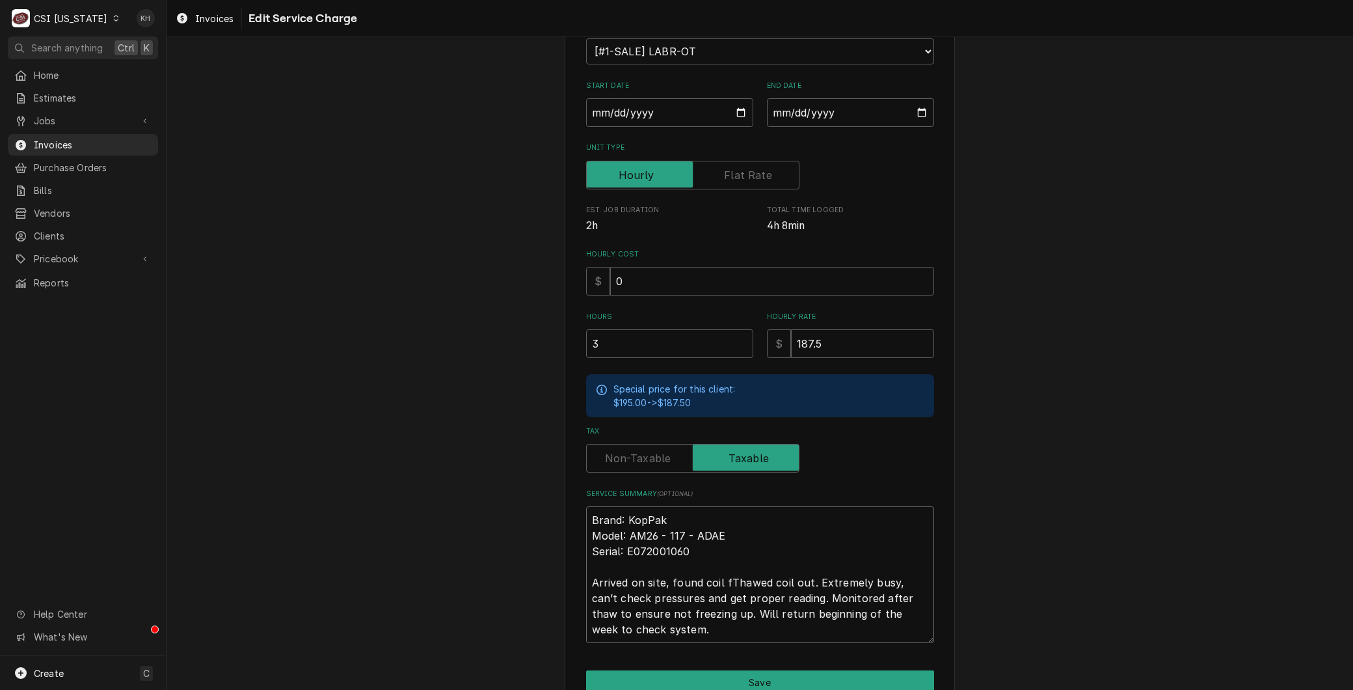
type textarea "Brand: KopPak Model: AM26 - 117 - ADAE Serial: E072001060 Arrived on site, foun…"
type textarea "x"
type textarea "Brand: KopPak Model: AM26 - 117 - ADAE Serial: E072001060 Arrived on site, foun…"
type textarea "x"
type textarea "Brand: KopPak Model: AM26 - 117 - ADAE Serial: E072001060 Arrived on site, foun…"
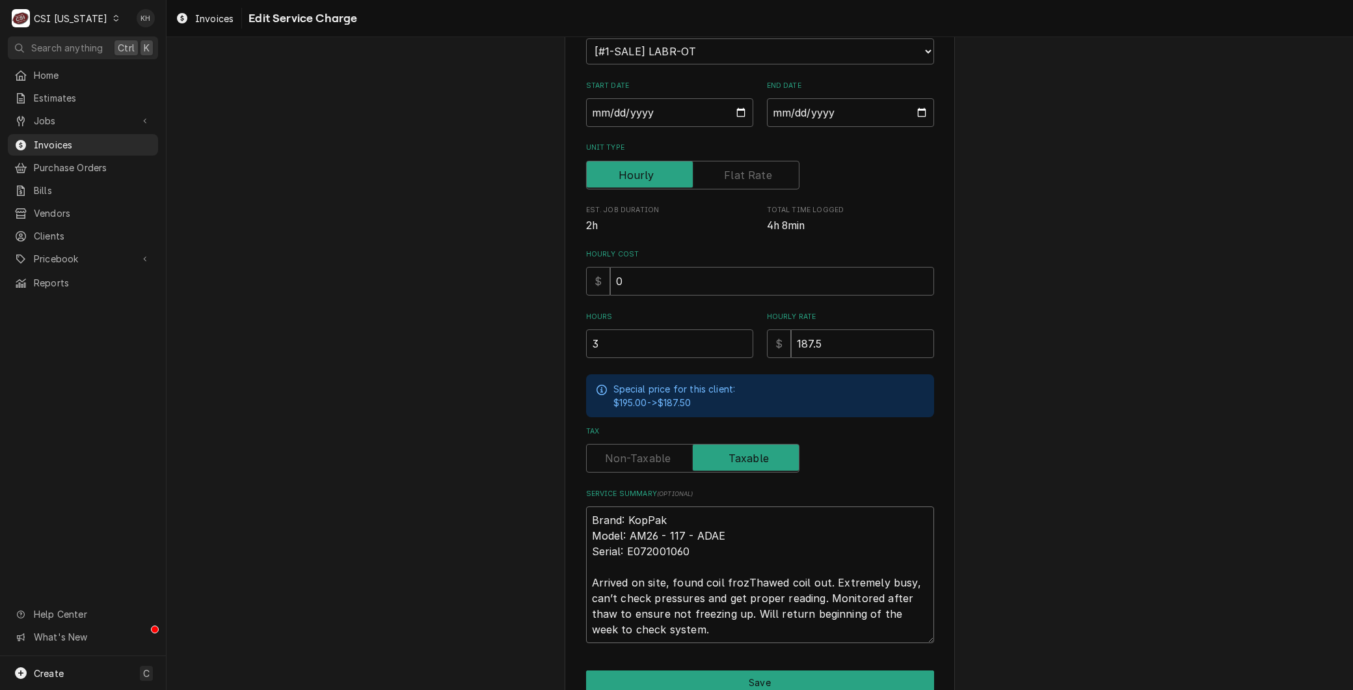
type textarea "x"
type textarea "Brand: KopPak Model: AM26 - 117 - ADAE Serial: E072001060 Arrived on site, foun…"
type textarea "x"
type textarea "Brand: KopPak Model: AM26 - 117 - ADAE Serial: E072001060 Arrived on site, foun…"
type textarea "x"
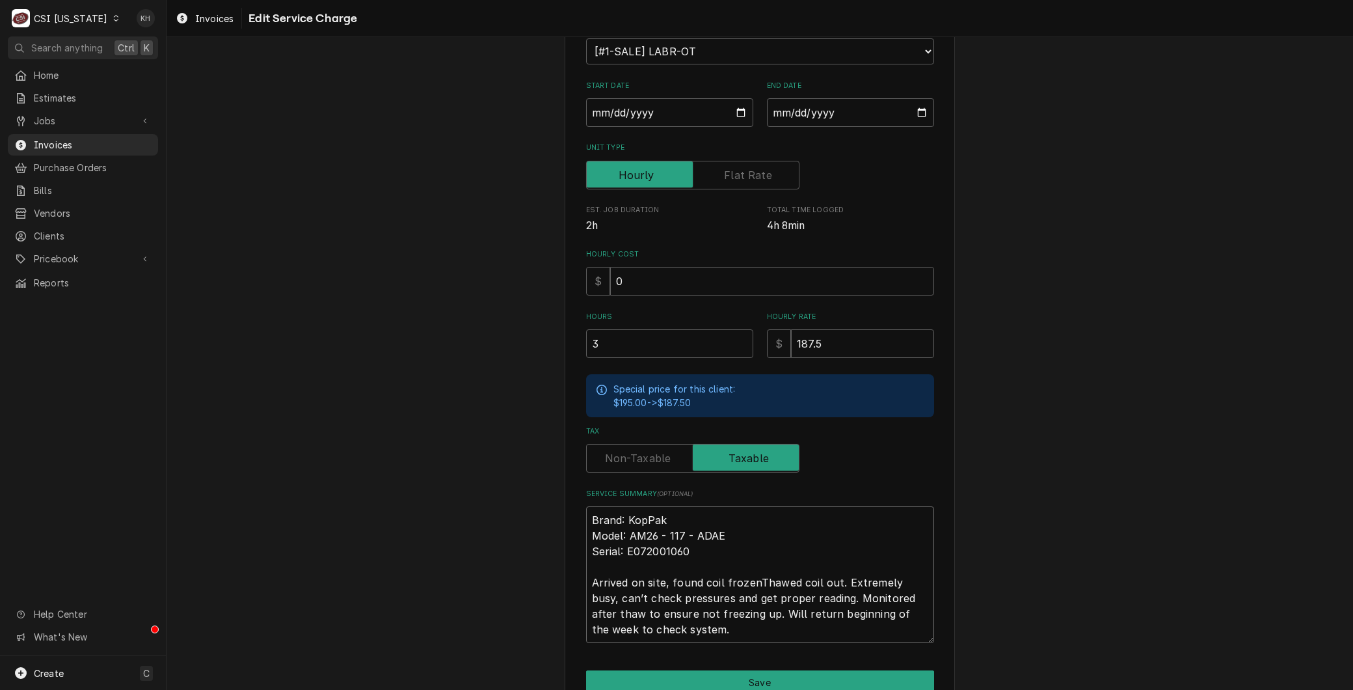
type textarea "Brand: KopPak Model: AM26 - 117 - ADAE Serial: E072001060 Arrived on site, foun…"
type textarea "x"
type textarea "Brand: KopPak Model: AM26 - 117 - ADAE Serial: E072001060 Arrived on site, foun…"
type textarea "x"
type textarea "Brand: KopPak Model: AM26 - 117 - ADAE Serial: E072001060 Arrived on site, foun…"
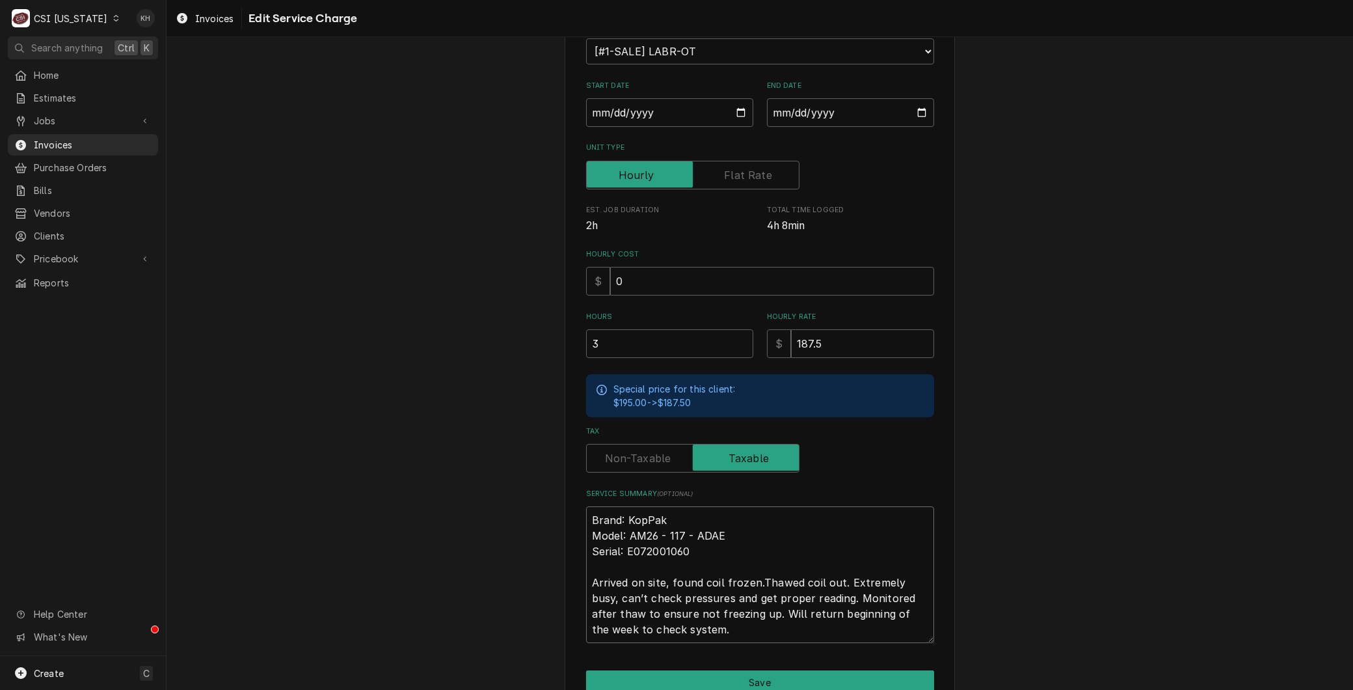
type textarea "x"
type textarea "Brand: KopPak Model: AM26 - 117 - ADAE Serial: E072001060 Arrived on site, foun…"
click at [849, 578] on textarea "Brand: KopPak Model: AM26 - 117 - ADAE Serial: E072001060 Arrived on site, foun…" at bounding box center [760, 574] width 348 height 137
drag, startPoint x: 612, startPoint y: 626, endPoint x: 842, endPoint y: 574, distance: 235.5
click at [842, 574] on textarea "Brand: KopPak Model: AM26 - 117 - ADAE Serial: E072001060 Arrived on site, foun…" at bounding box center [760, 574] width 348 height 137
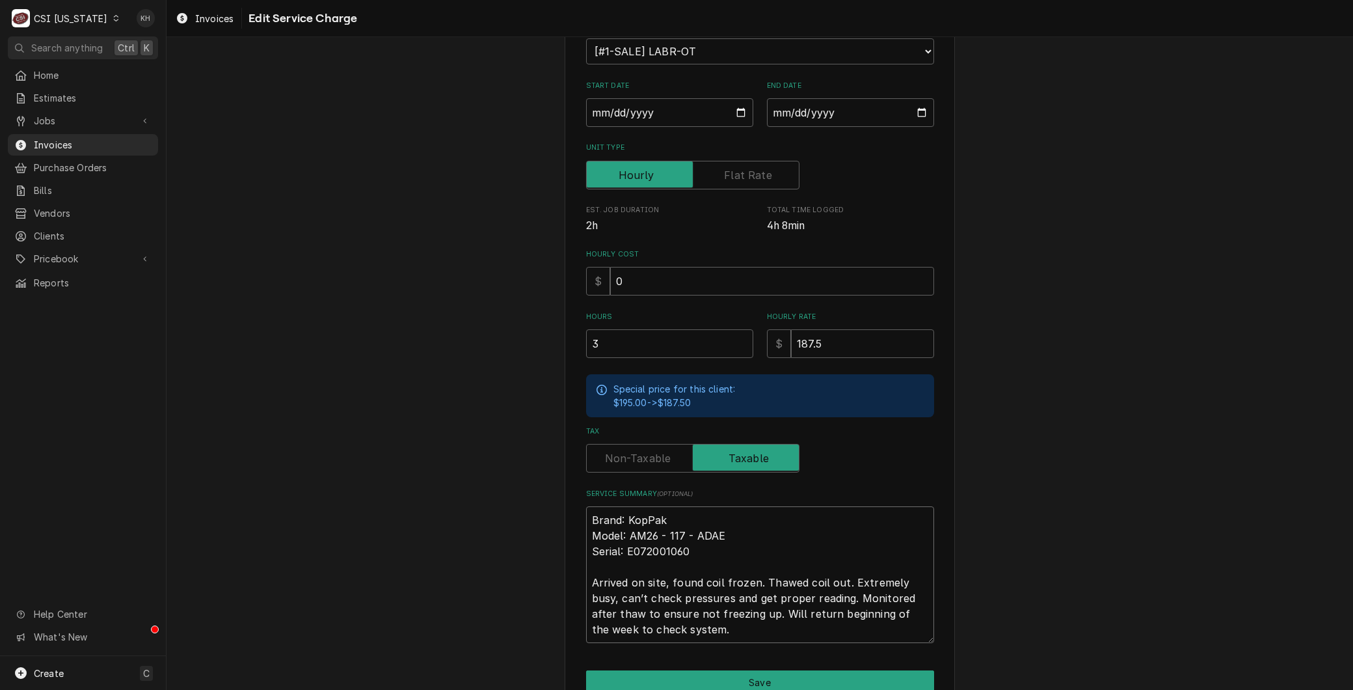
type textarea "x"
type textarea "Brand: KopPak Model: AM26 - 117 - ADAE Serial: E072001060 Arrived on site, foun…"
type textarea "x"
type textarea "Brand: KopPak Model: AM26 - 117 - ADAE Serial: E072001060 Arrived on site, foun…"
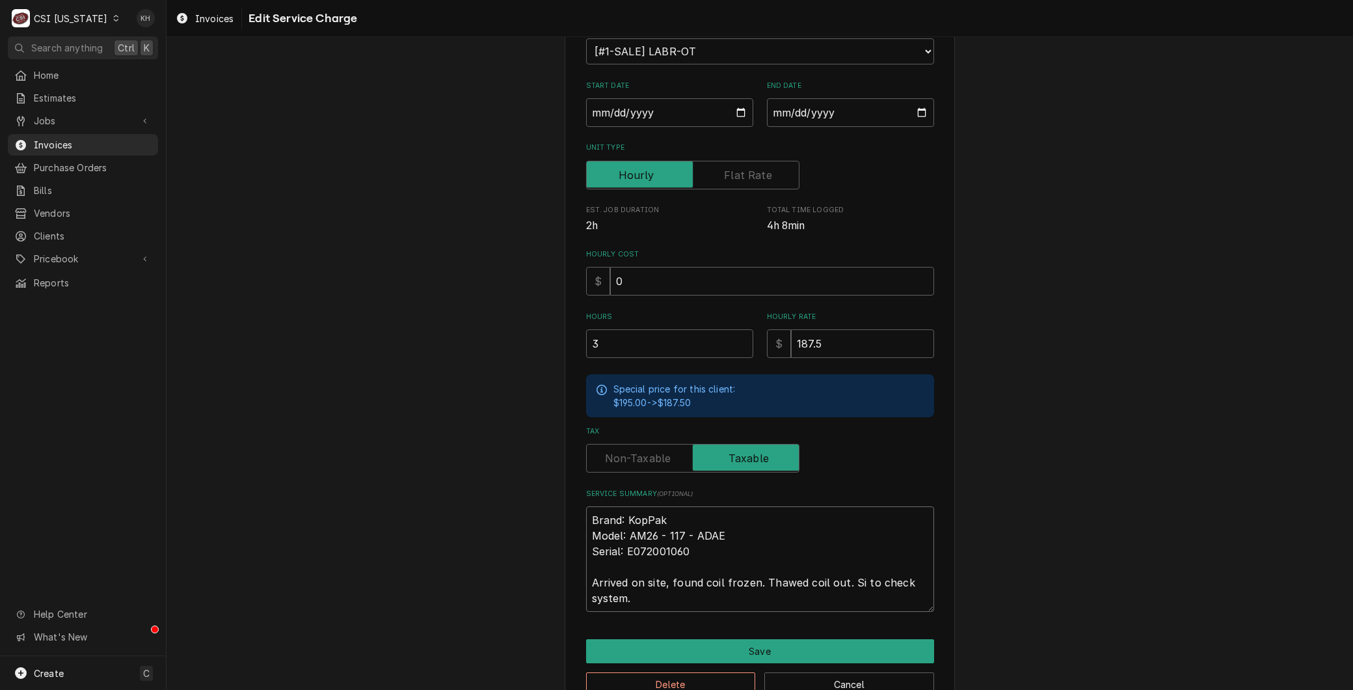
type textarea "x"
type textarea "Brand: KopPak Model: AM26 - 117 - ADAE Serial: E072001060 Arrived on site, foun…"
type textarea "x"
type textarea "Brand: KopPak Model: AM26 - 117 - ADAE Serial: E072001060 Arrived on site, foun…"
type textarea "x"
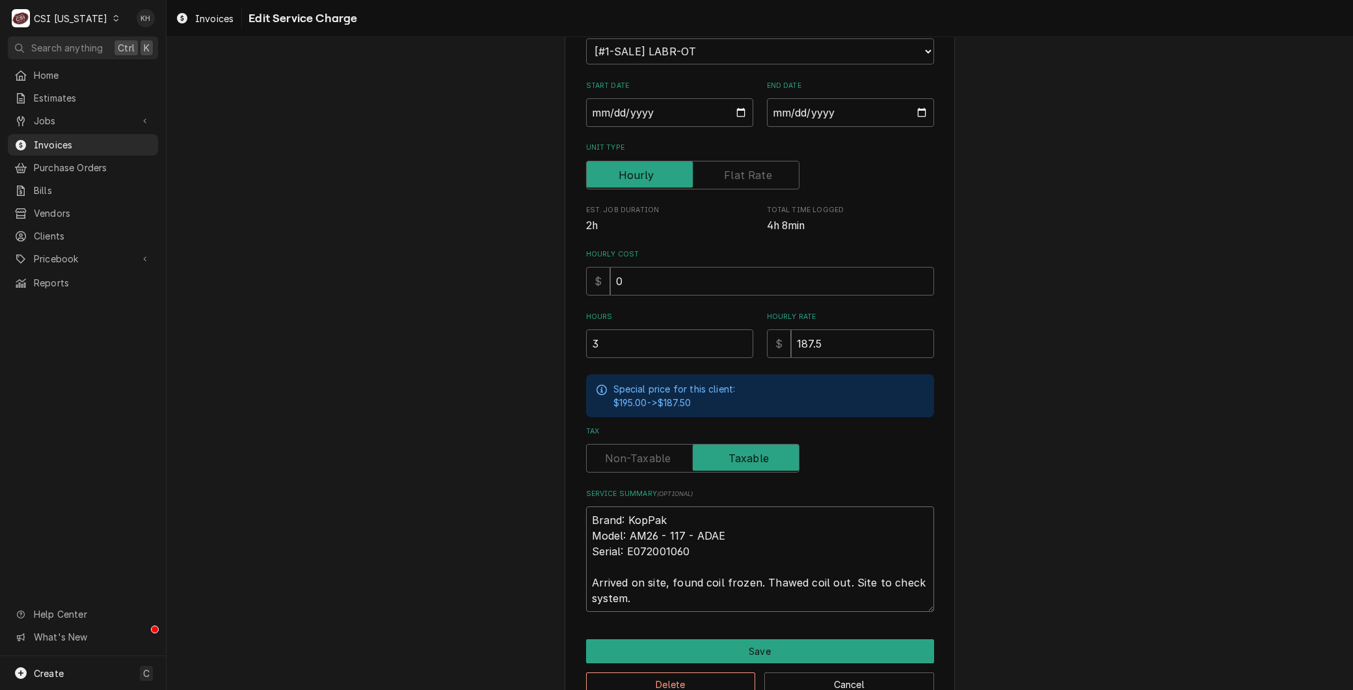
type textarea "Brand: KopPak Model: AM26 - 117 - ADAE Serial: E072001060 Arrived on site, foun…"
type textarea "x"
type textarea "Brand: KopPak Model: AM26 - 117 - ADAE Serial: E072001060 Arrived on site, foun…"
type textarea "x"
type textarea "Brand: KopPak Model: AM26 - 117 - ADAE Serial: E072001060 Arrived on site, foun…"
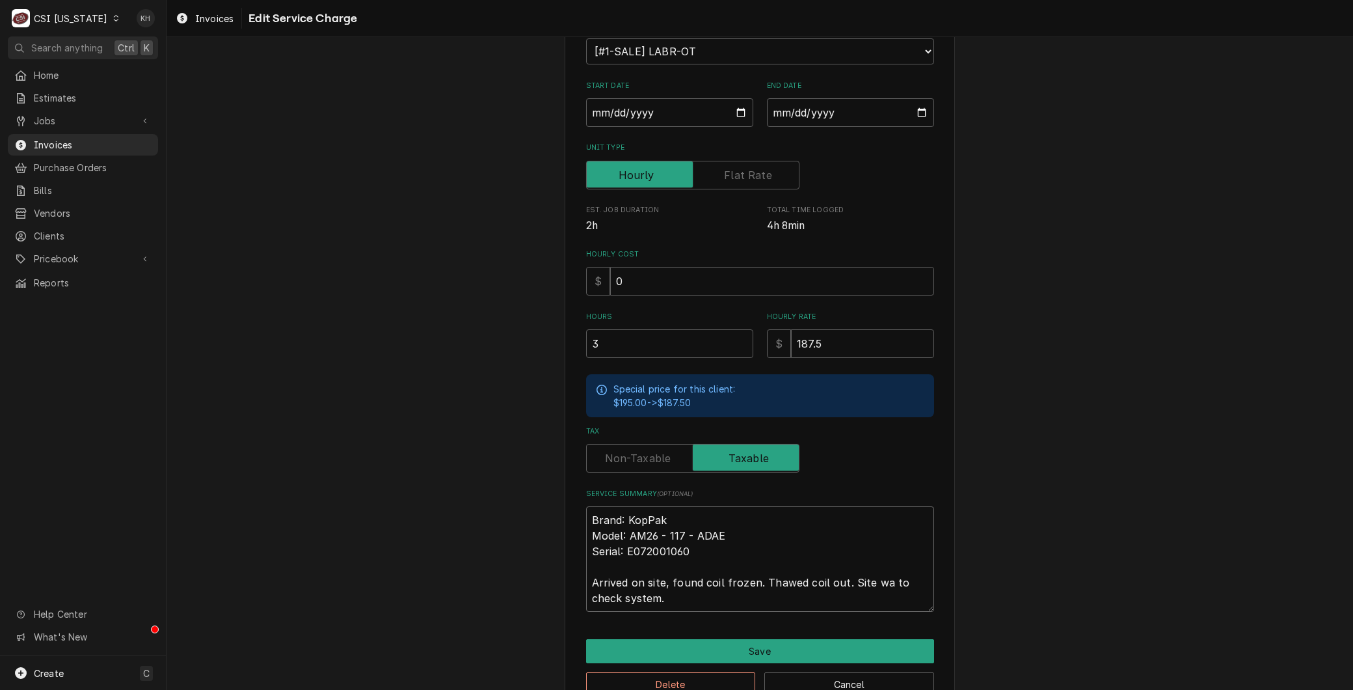
type textarea "x"
type textarea "Brand: KopPak Model: AM26 - 117 - ADAE Serial: E072001060 Arrived on site, foun…"
type textarea "x"
type textarea "Brand: KopPak Model: AM26 - 117 - ADAE Serial: E072001060 Arrived on site, foun…"
type textarea "x"
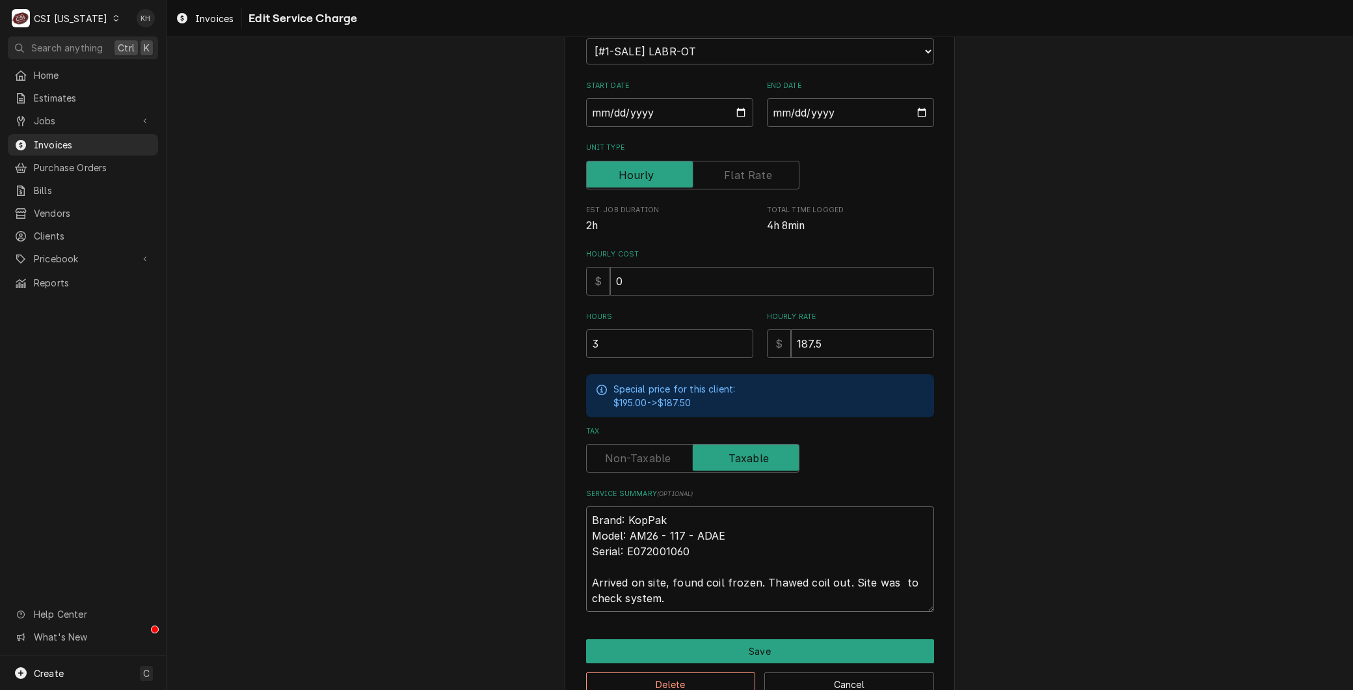
type textarea "Brand: KopPak Model: AM26 - 117 - ADAE Serial: E072001060 Arrived on site, foun…"
type textarea "x"
type textarea "Brand: KopPak Model: AM26 - 117 - ADAE Serial: E072001060 Arrived on site, foun…"
type textarea "x"
type textarea "Brand: KopPak Model: AM26 - 117 - ADAE Serial: E072001060 Arrived on site, foun…"
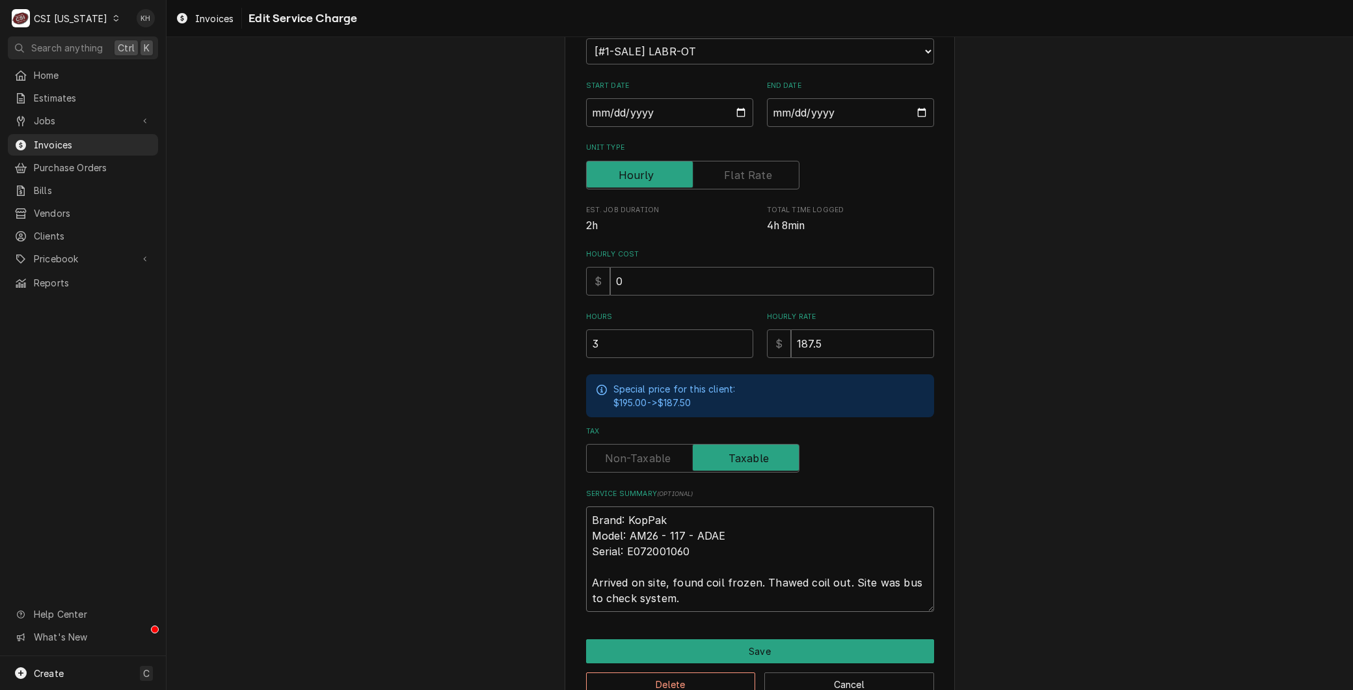
type textarea "x"
type textarea "Brand: KopPak Model: AM26 - 117 - ADAE Serial: E072001060 Arrived on site, foun…"
type textarea "x"
type textarea "Brand: KopPak Model: AM26 - 117 - ADAE Serial: E072001060 Arrived on site, foun…"
type textarea "x"
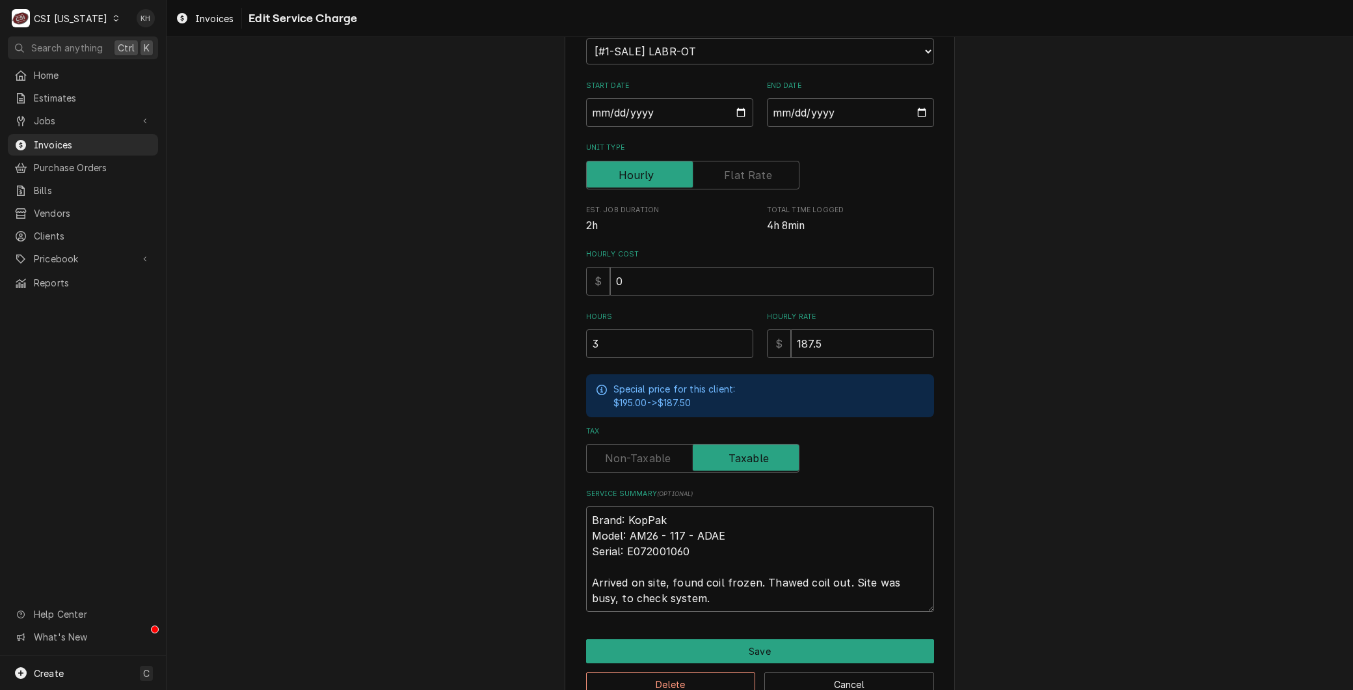
type textarea "Brand: KopPak Model: AM26 - 117 - ADAE Serial: E072001060 Arrived on site, foun…"
type textarea "x"
type textarea "Brand: KopPak Model: AM26 - 117 - ADAE Serial: E072001060 Arrived on site, foun…"
type textarea "x"
type textarea "Brand: KopPak Model: AM26 - 117 - ADAE Serial: E072001060 Arrived on site, foun…"
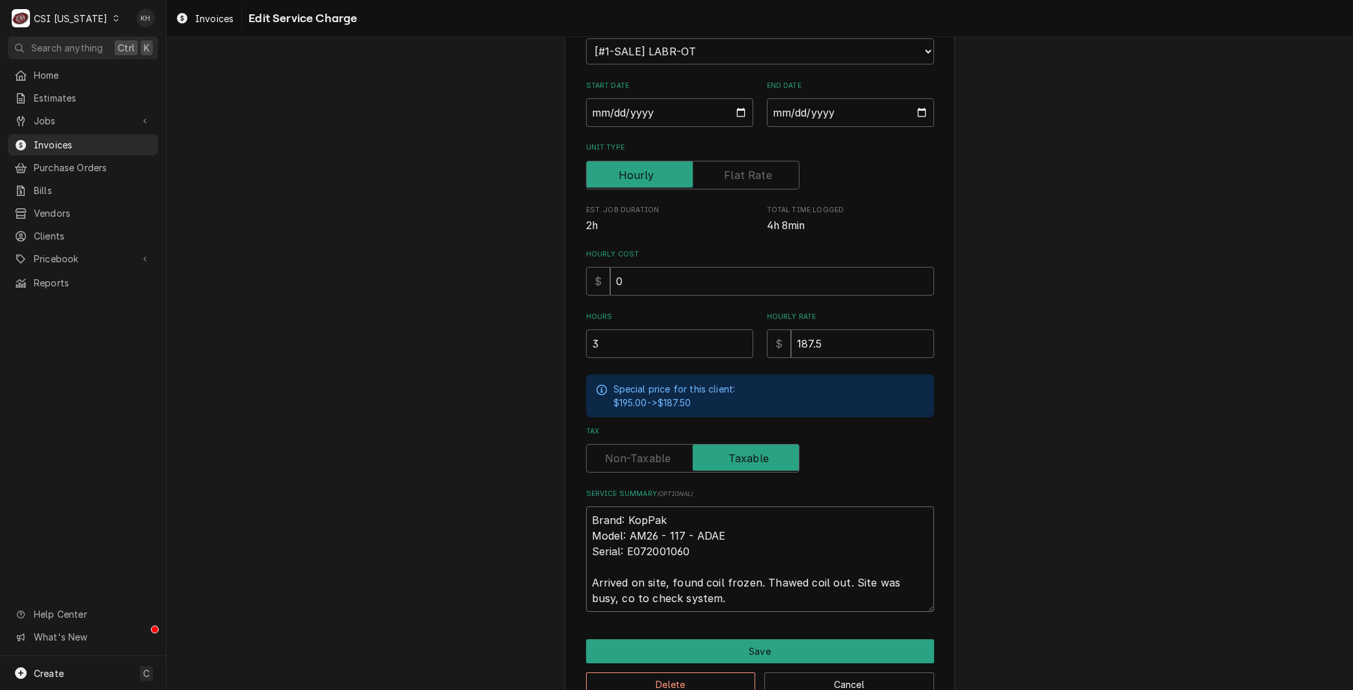
type textarea "x"
type textarea "Brand: KopPak Model: AM26 - 117 - ADAE Serial: E072001060 Arrived on site, foun…"
type textarea "x"
type textarea "Brand: KopPak Model: AM26 - 117 - ADAE Serial: E072001060 Arrived on site, foun…"
type textarea "x"
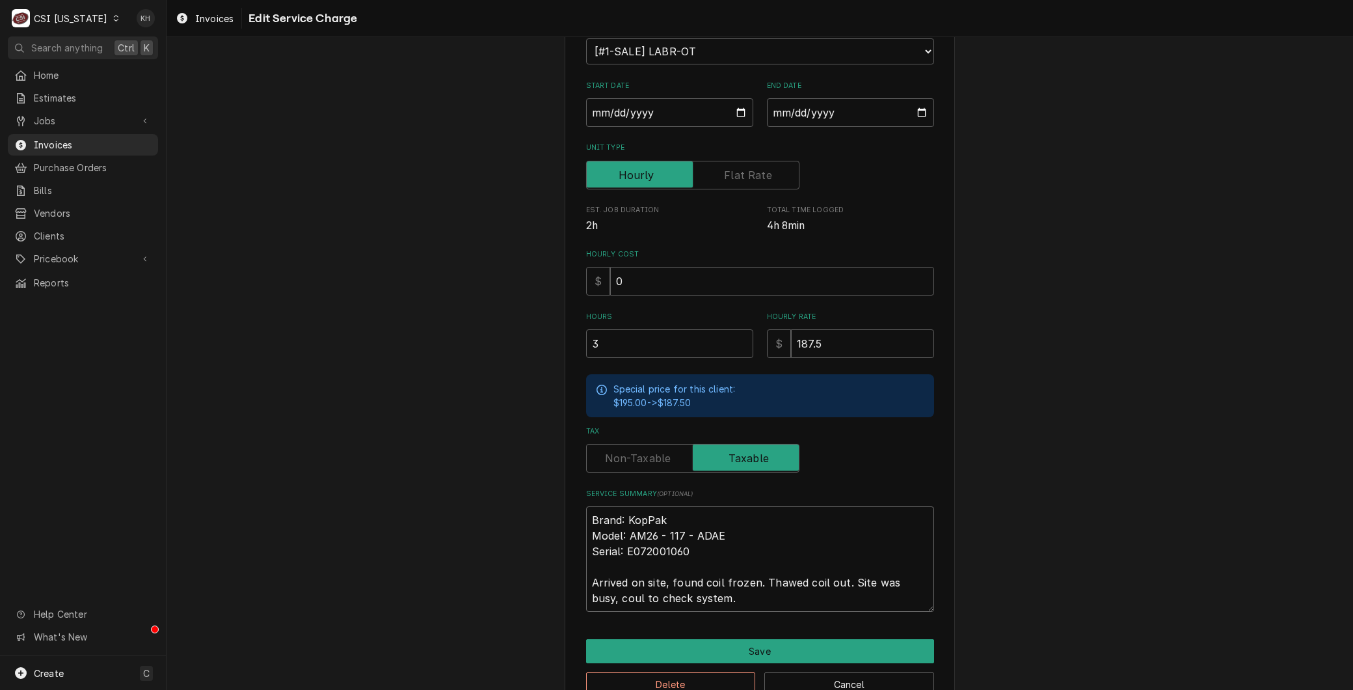
type textarea "Brand: KopPak Model: AM26 - 117 - ADAE Serial: E072001060 Arrived on site, foun…"
type textarea "x"
type textarea "Brand: KopPak Model: AM26 - 117 - ADAE Serial: E072001060 Arrived on site, foun…"
type textarea "x"
type textarea "Brand: KopPak Model: AM26 - 117 - ADAE Serial: E072001060 Arrived on site, foun…"
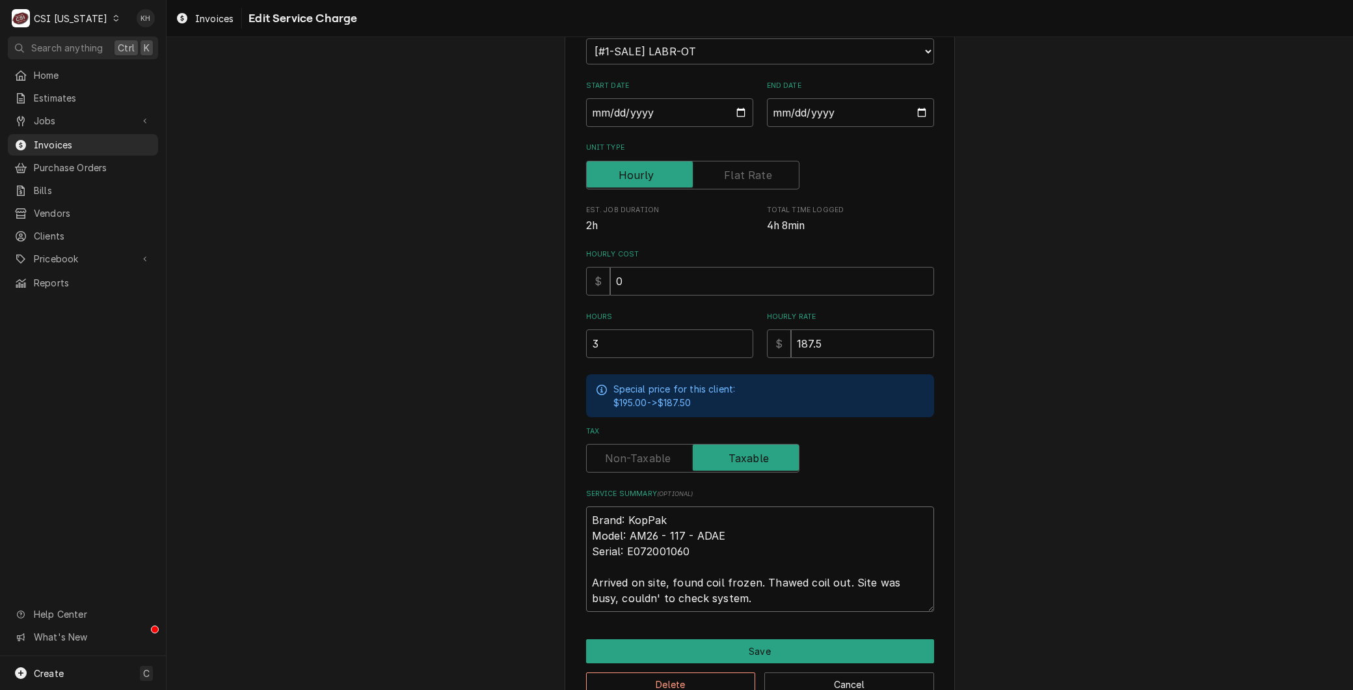
type textarea "x"
type textarea "Brand: KopPak Model: AM26 - 117 - ADAE Serial: E072001060 Arrived on site, foun…"
type textarea "x"
type textarea "Brand: KopPak Model: AM26 - 117 - ADAE Serial: E072001060 Arrived on site, foun…"
type textarea "x"
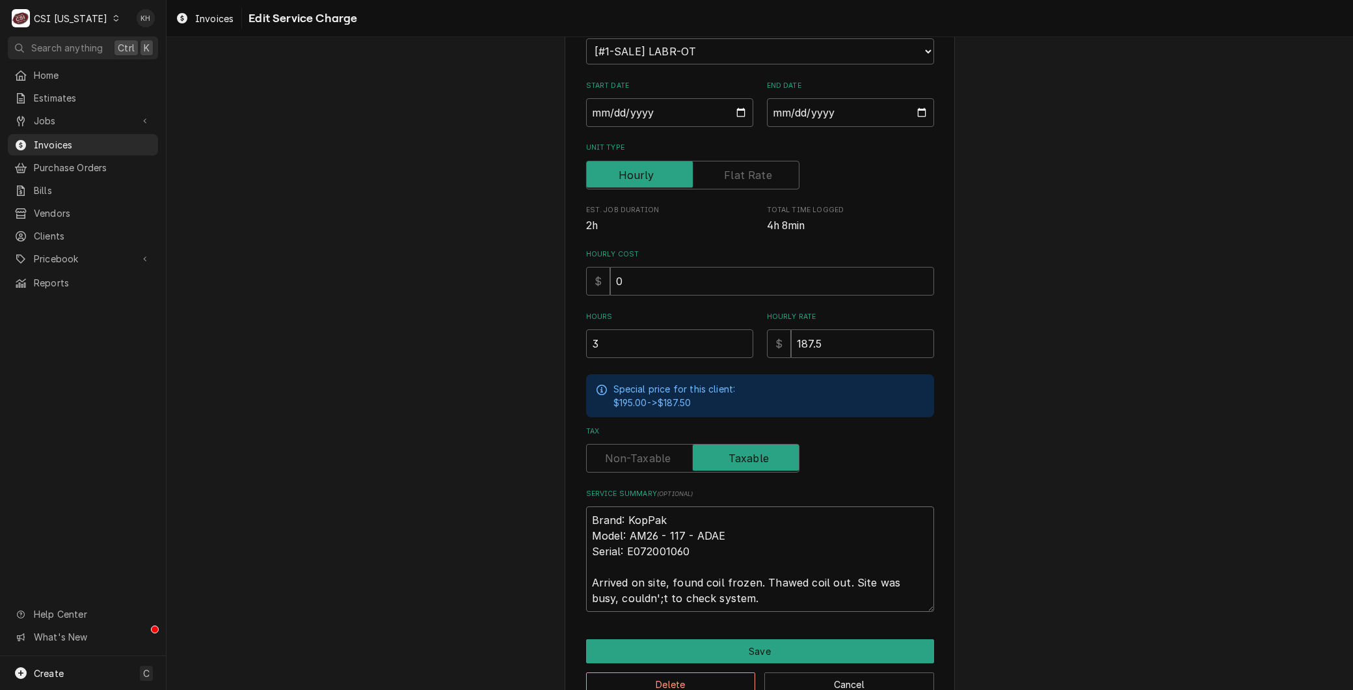
type textarea "Brand: KopPak Model: AM26 - 117 - ADAE Serial: E072001060 Arrived on site, foun…"
type textarea "x"
type textarea "Brand: KopPak Model: AM26 - 117 - ADAE Serial: E072001060 Arrived on site, foun…"
type textarea "x"
type textarea "Brand: KopPak Model: AM26 - 117 - ADAE Serial: E072001060 Arrived on site, foun…"
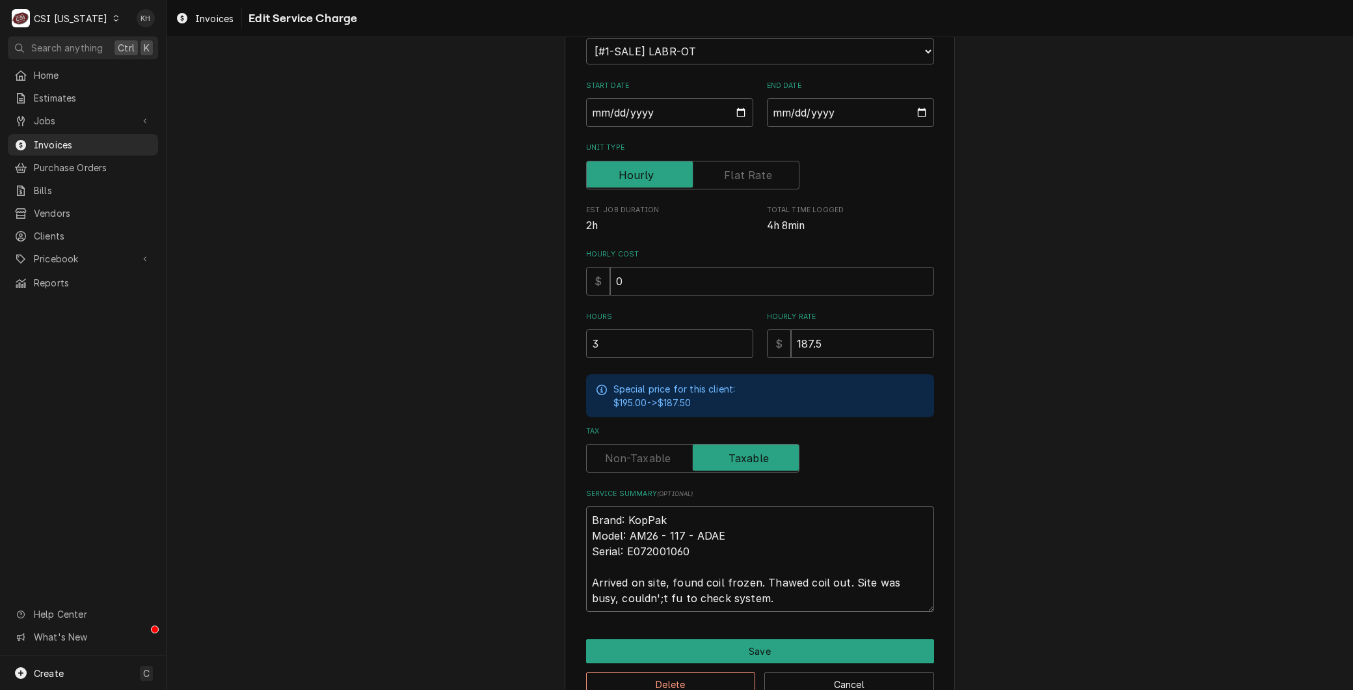
type textarea "x"
type textarea "Brand: KopPak Model: AM26 - 117 - ADAE Serial: E072001060 Arrived on site, foun…"
type textarea "x"
type textarea "Brand: KopPak Model: AM26 - 117 - ADAE Serial: E072001060 Arrived on site, foun…"
type textarea "x"
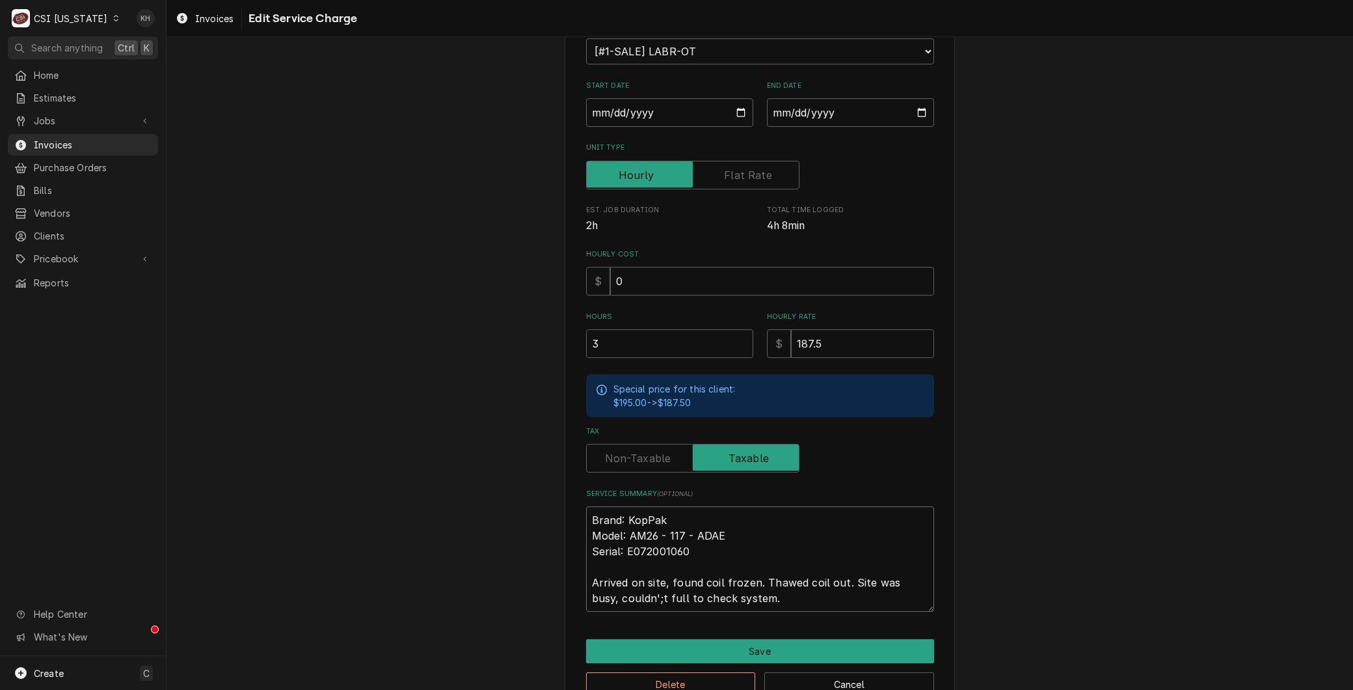
type textarea "Brand: KopPak Model: AM26 - 117 - ADAE Serial: E072001060 Arrived on site, foun…"
type textarea "x"
type textarea "Brand: KopPak Model: AM26 - 117 - ADAE Serial: E072001060 Arrived on site, foun…"
type textarea "x"
type textarea "Brand: KopPak Model: AM26 - 117 - ADAE Serial: E072001060 Arrived on site, foun…"
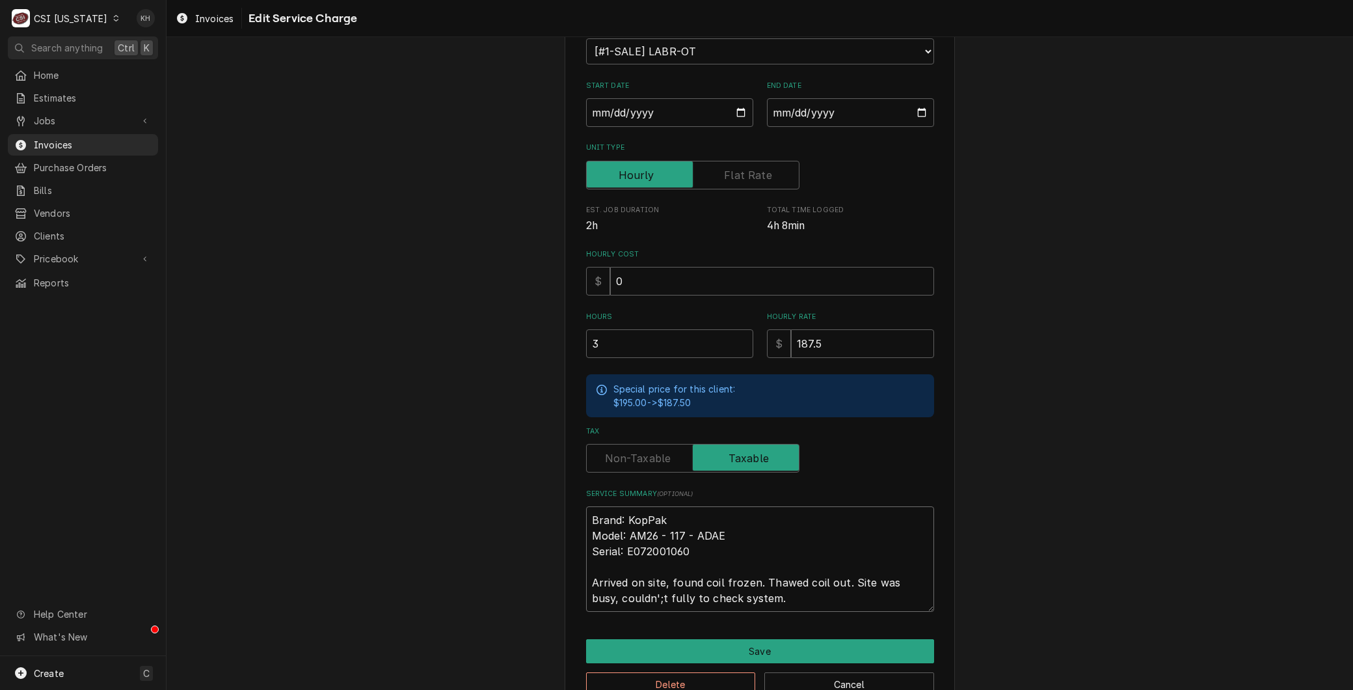
type textarea "x"
type textarea "Brand: KopPak Model: AM26 - 117 - ADAE Serial: E072001060 Arrived on site, foun…"
type textarea "x"
type textarea "Brand: KopPak Model: AM26 - 117 - ADAE Serial: E072001060 Arrived on site, foun…"
type textarea "x"
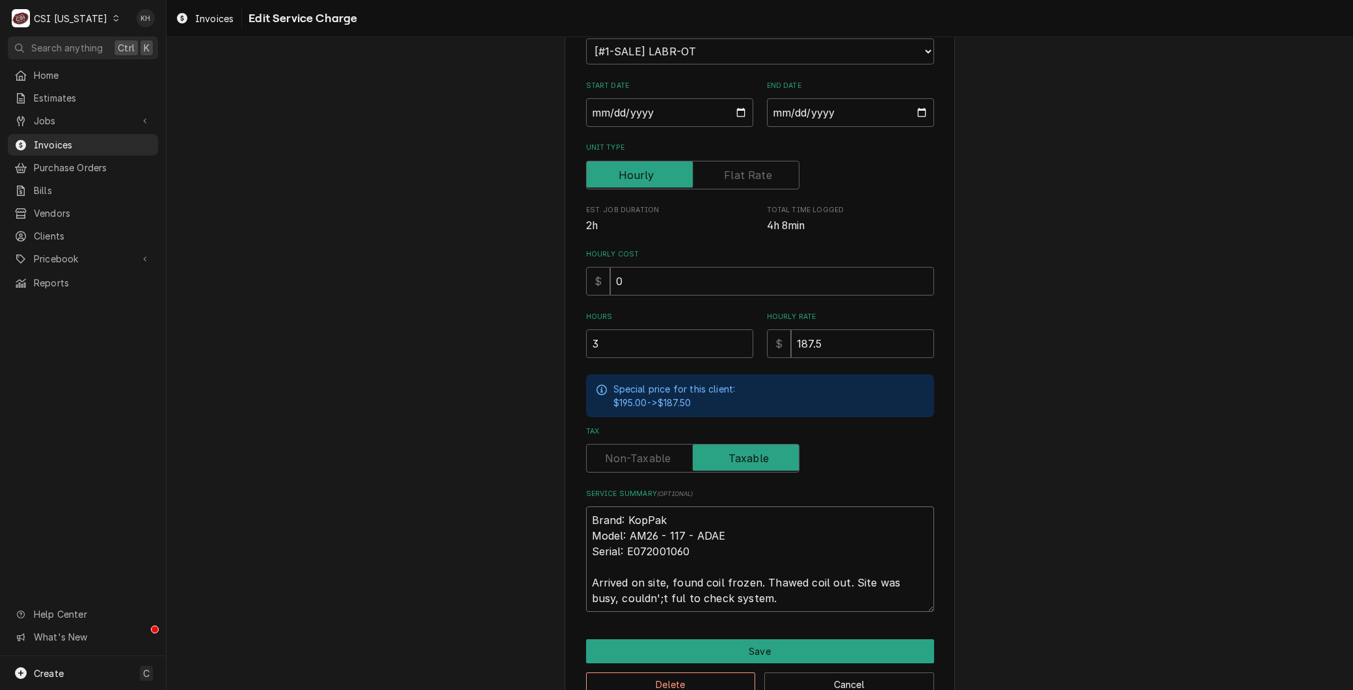
type textarea "Brand: KopPak Model: AM26 - 117 - ADAE Serial: E072001060 Arrived on site, foun…"
type textarea "x"
type textarea "Brand: KopPak Model: AM26 - 117 - ADAE Serial: E072001060 Arrived on site, foun…"
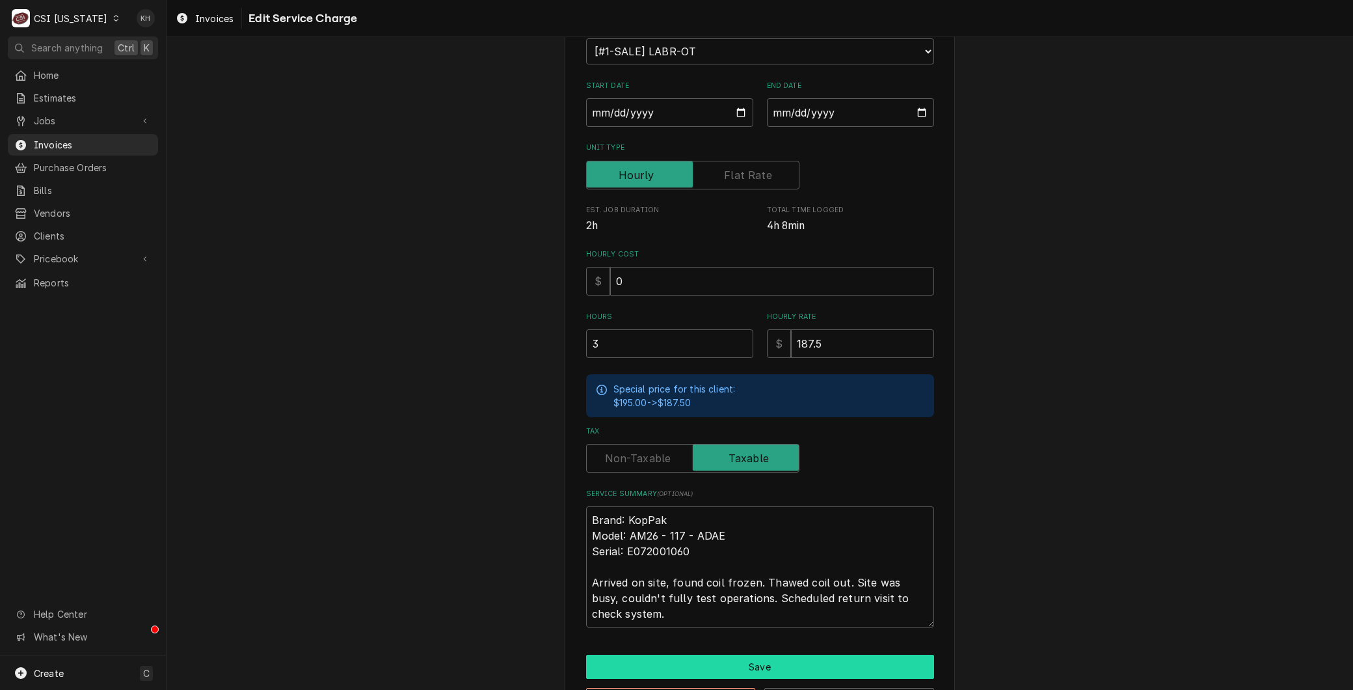
click at [698, 668] on button "Save" at bounding box center [760, 666] width 348 height 24
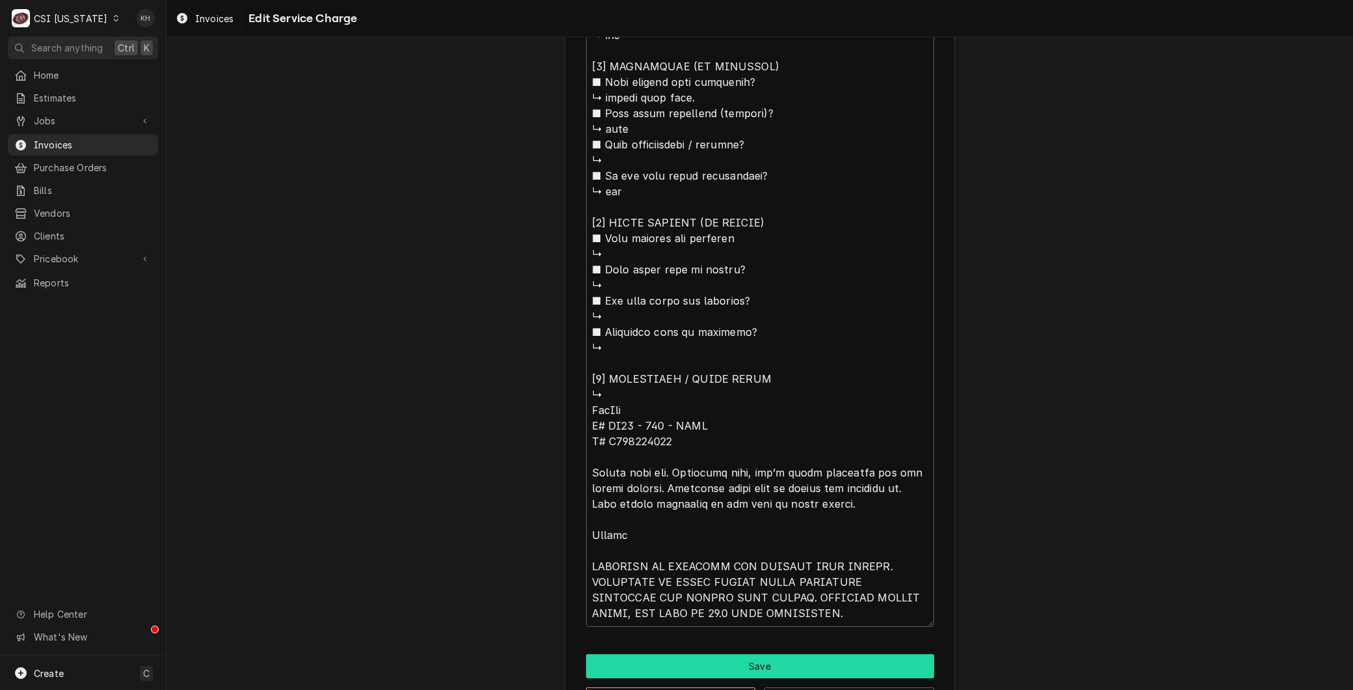
scroll to position [1134, 0]
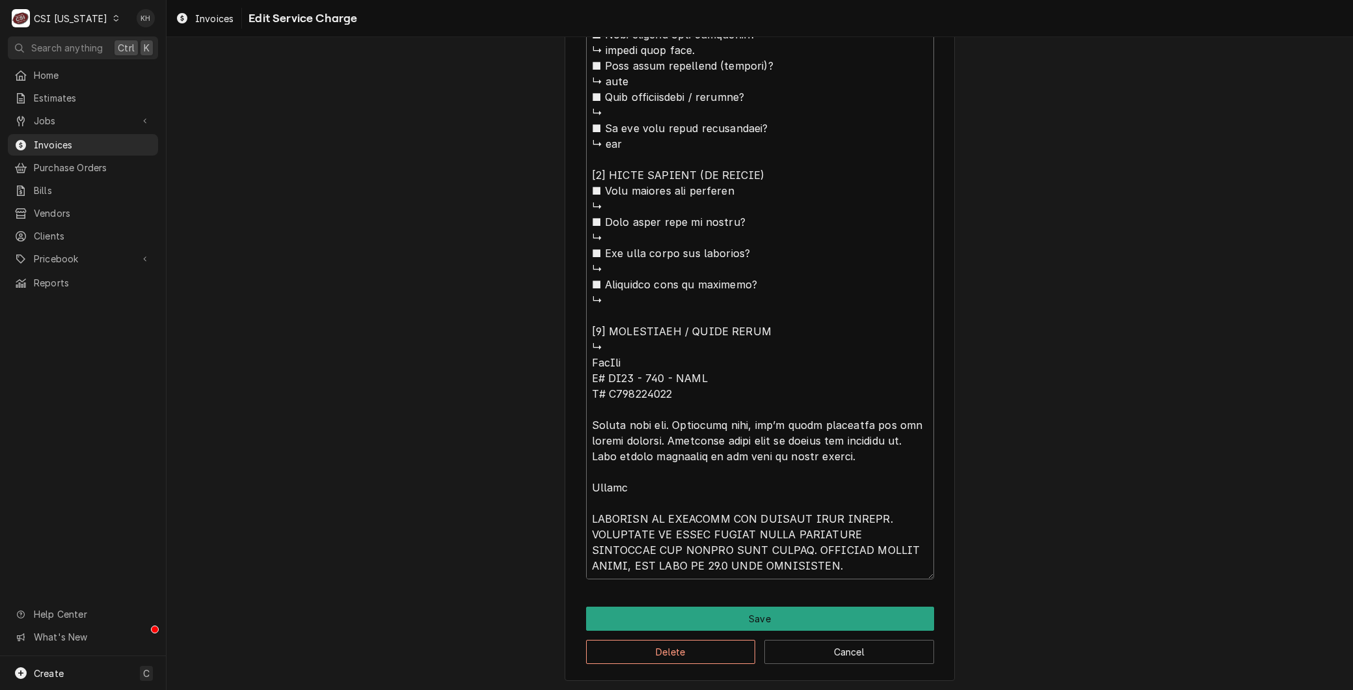
drag, startPoint x: 643, startPoint y: 522, endPoint x: 543, endPoint y: 515, distance: 100.4
click at [651, 652] on button "Delete" at bounding box center [671, 651] width 170 height 24
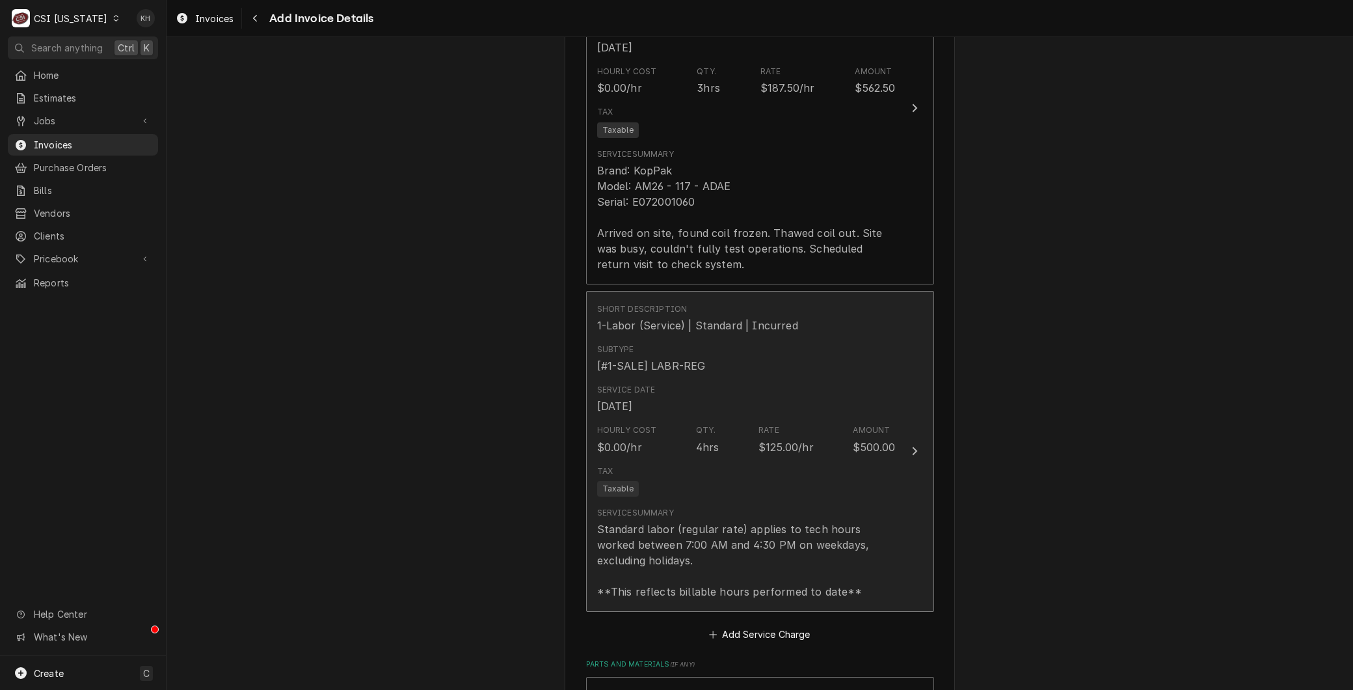
click at [669, 512] on div "Service Summary" at bounding box center [635, 513] width 77 height 12
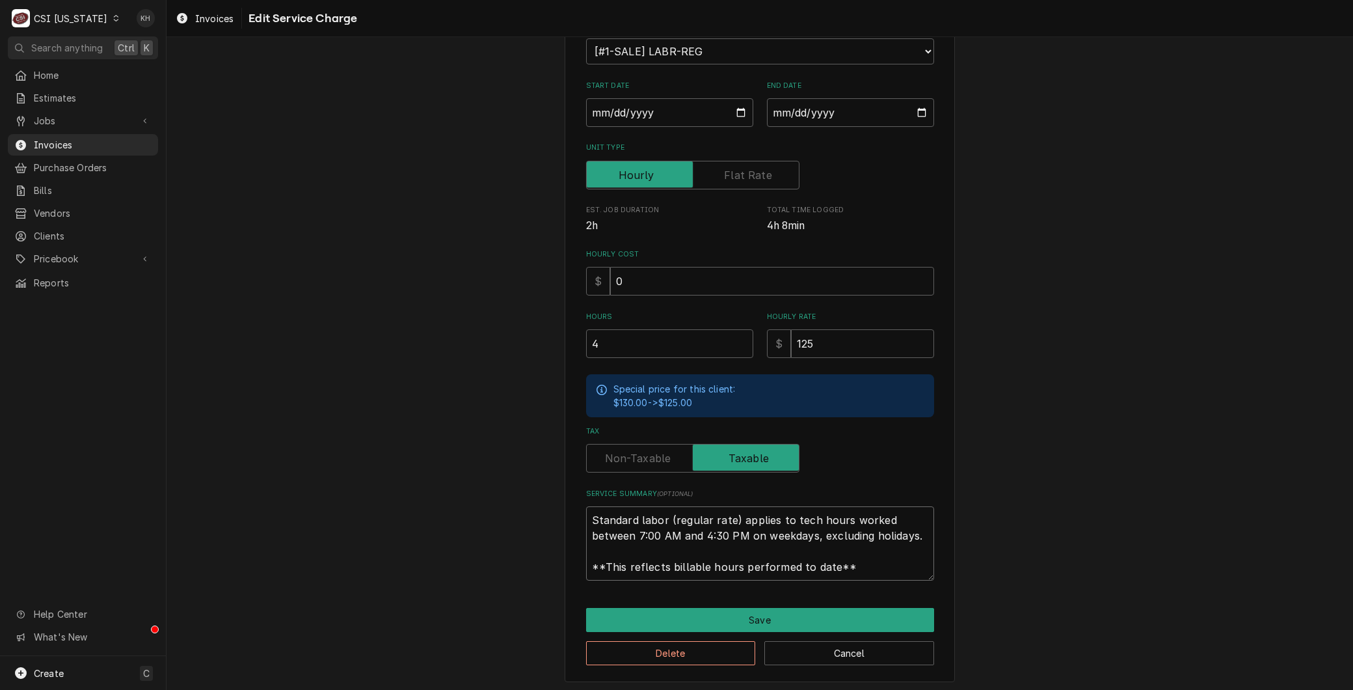
drag, startPoint x: 856, startPoint y: 564, endPoint x: 535, endPoint y: 472, distance: 333.6
click at [535, 473] on div "Use the fields below to edit this service charge Short Description 1-Labor (Ser…" at bounding box center [760, 286] width 1187 height 813
paste textarea "RETURNED TO LOCATION AND CHECKED OVER SYSTEM. PRESSURES OK FOUND FILTER MEDIA I…"
click at [586, 517] on textarea "RETURNED TO LOCATION AND CHECKED OVER SYSTEM. PRESSURES OK FOUND FILTER MEDIA I…" at bounding box center [760, 543] width 348 height 74
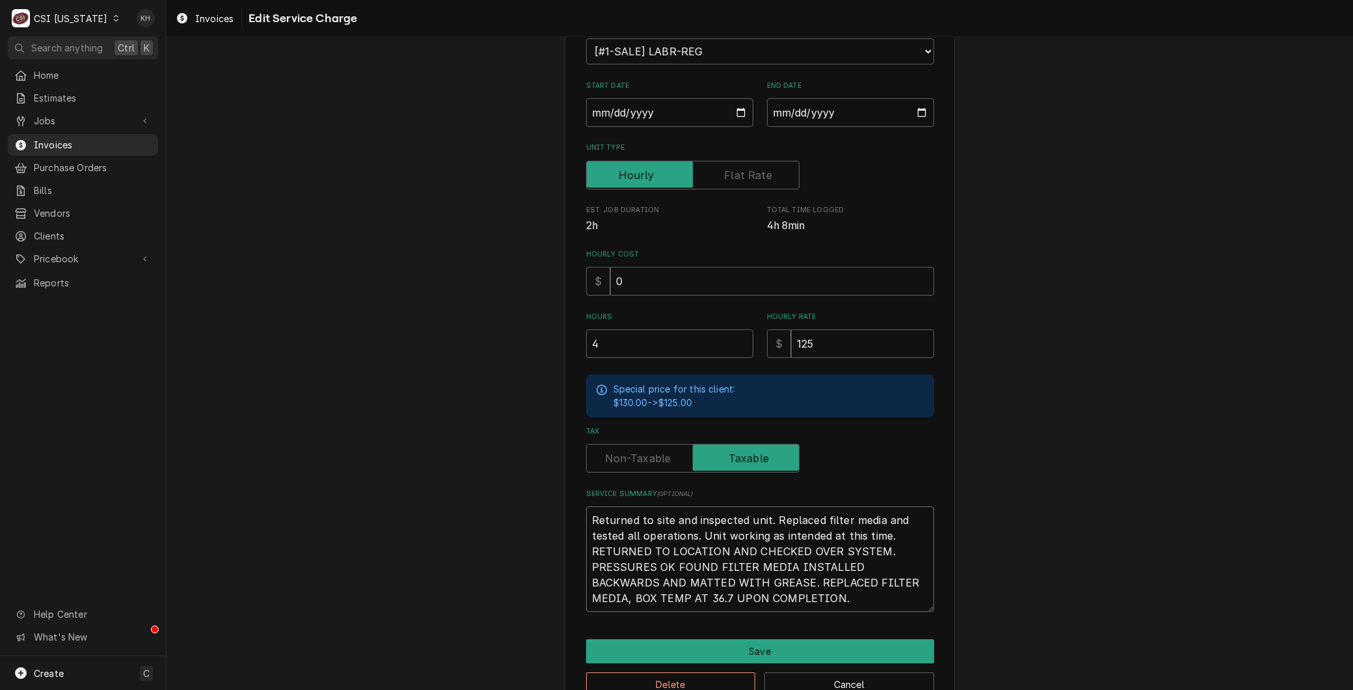
drag, startPoint x: 894, startPoint y: 535, endPoint x: 983, endPoint y: 639, distance: 136.6
click at [983, 639] on div "Use the fields below to edit this service charge Short Description 1-Labor (Ser…" at bounding box center [760, 302] width 1187 height 844
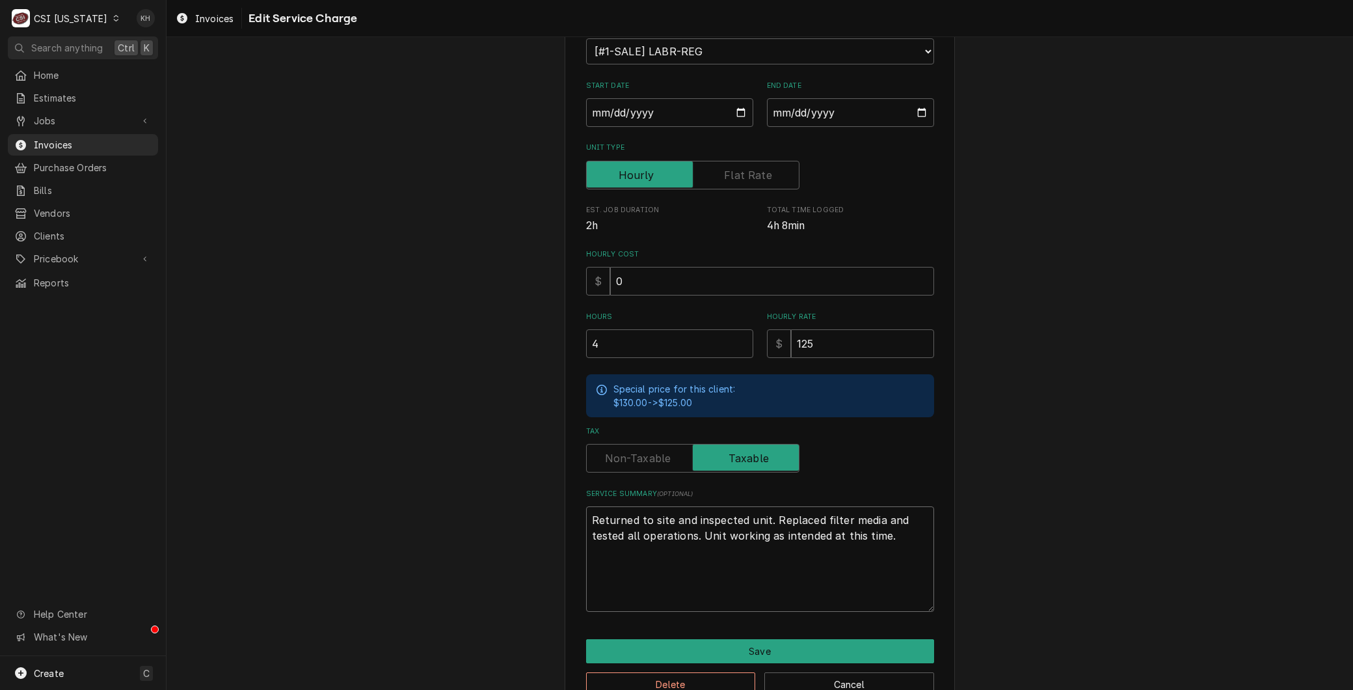
scroll to position [155, 0]
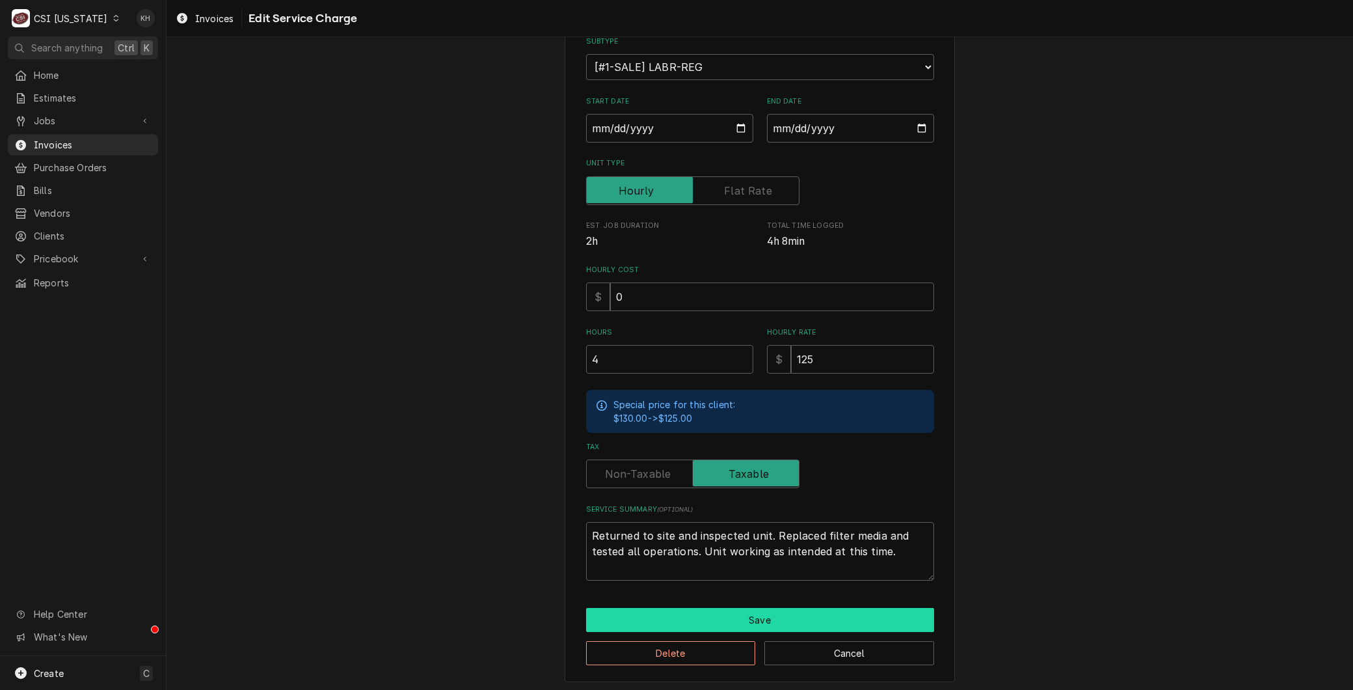
click at [774, 608] on button "Save" at bounding box center [760, 620] width 348 height 24
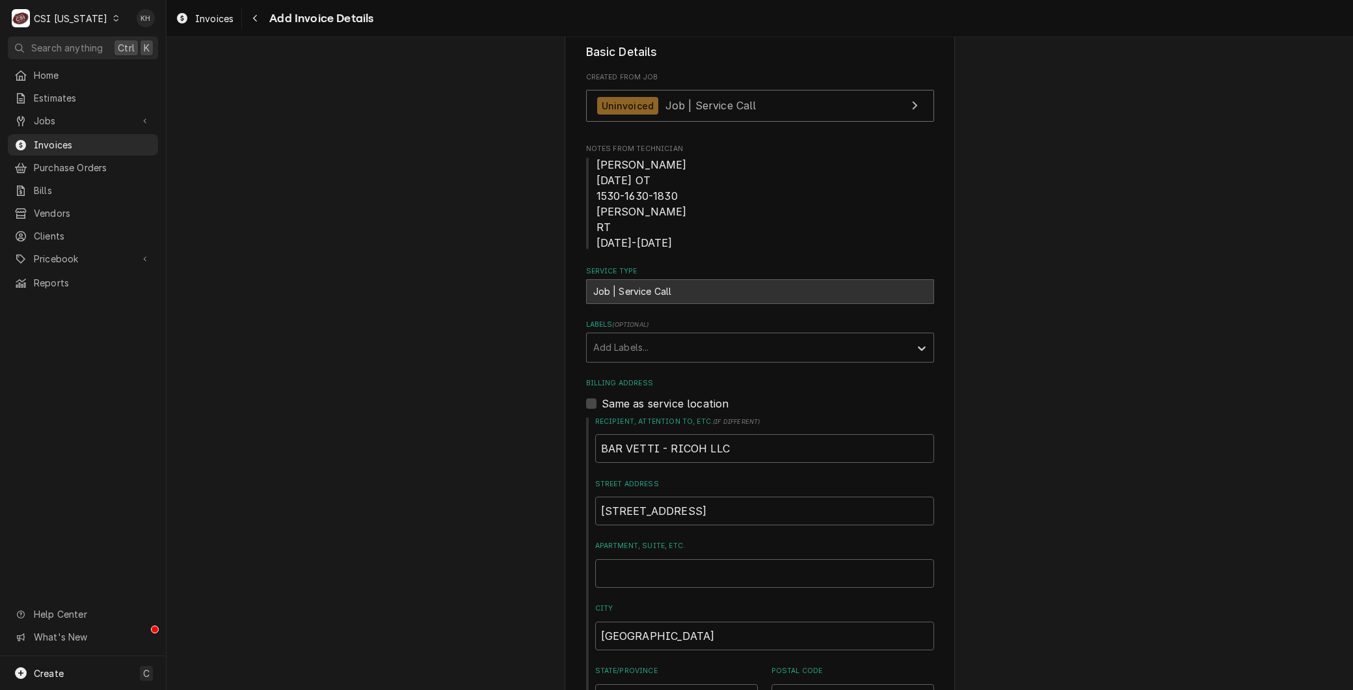
scroll to position [236, 0]
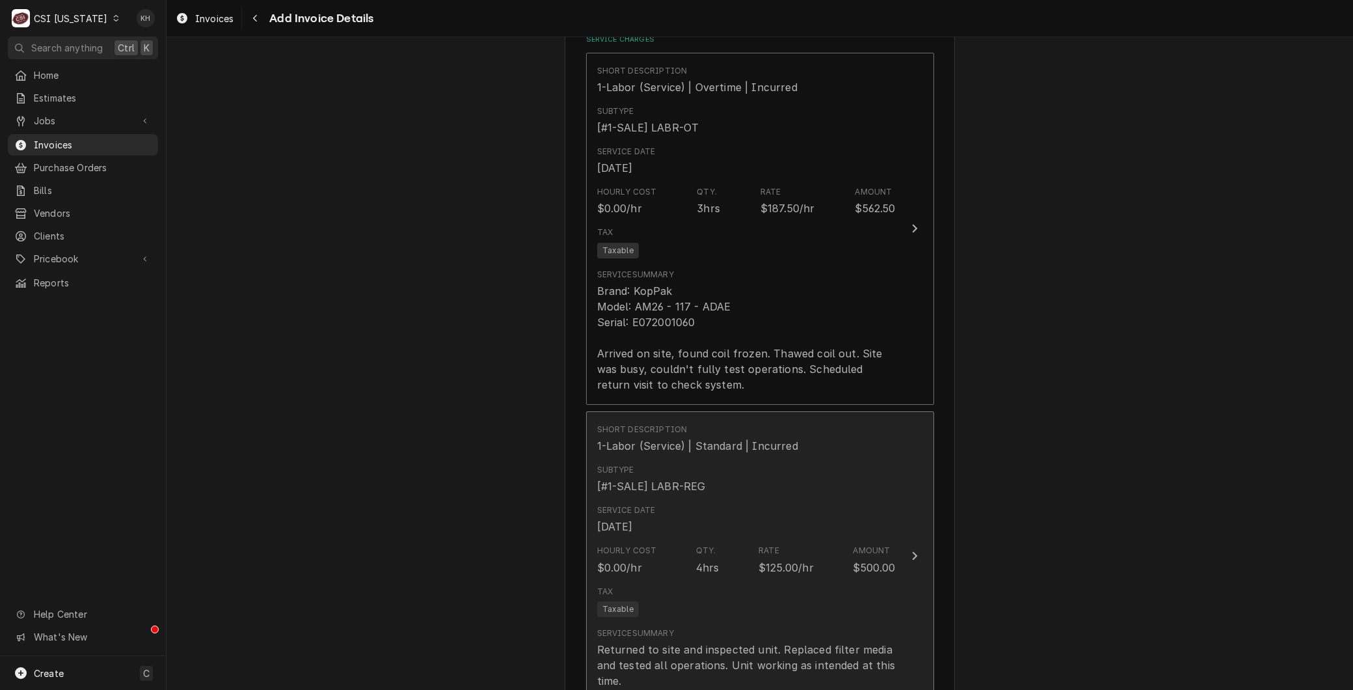
click at [718, 522] on div "Service Date Aug 13, 2025" at bounding box center [746, 519] width 299 height 40
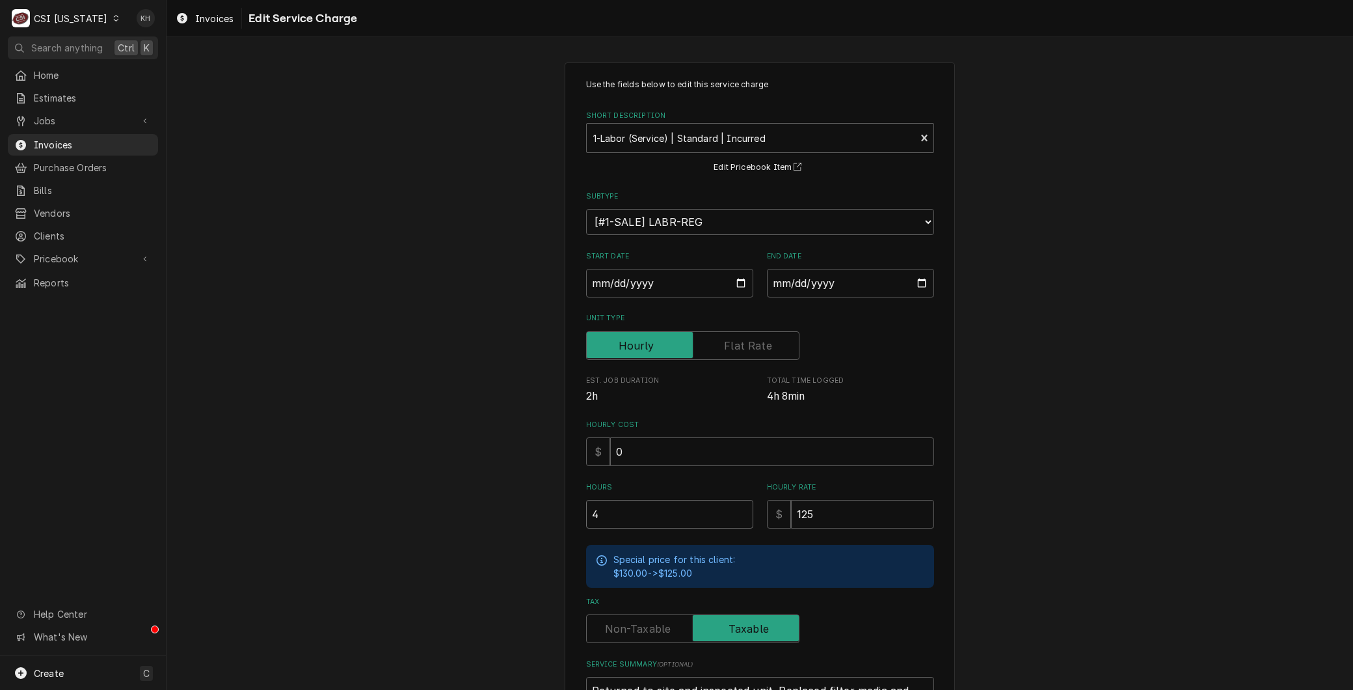
drag, startPoint x: 597, startPoint y: 520, endPoint x: 533, endPoint y: 516, distance: 63.9
click at [531, 518] on div "Use the fields below to edit this service charge Short Description 1-Labor (Ser…" at bounding box center [760, 449] width 1187 height 797
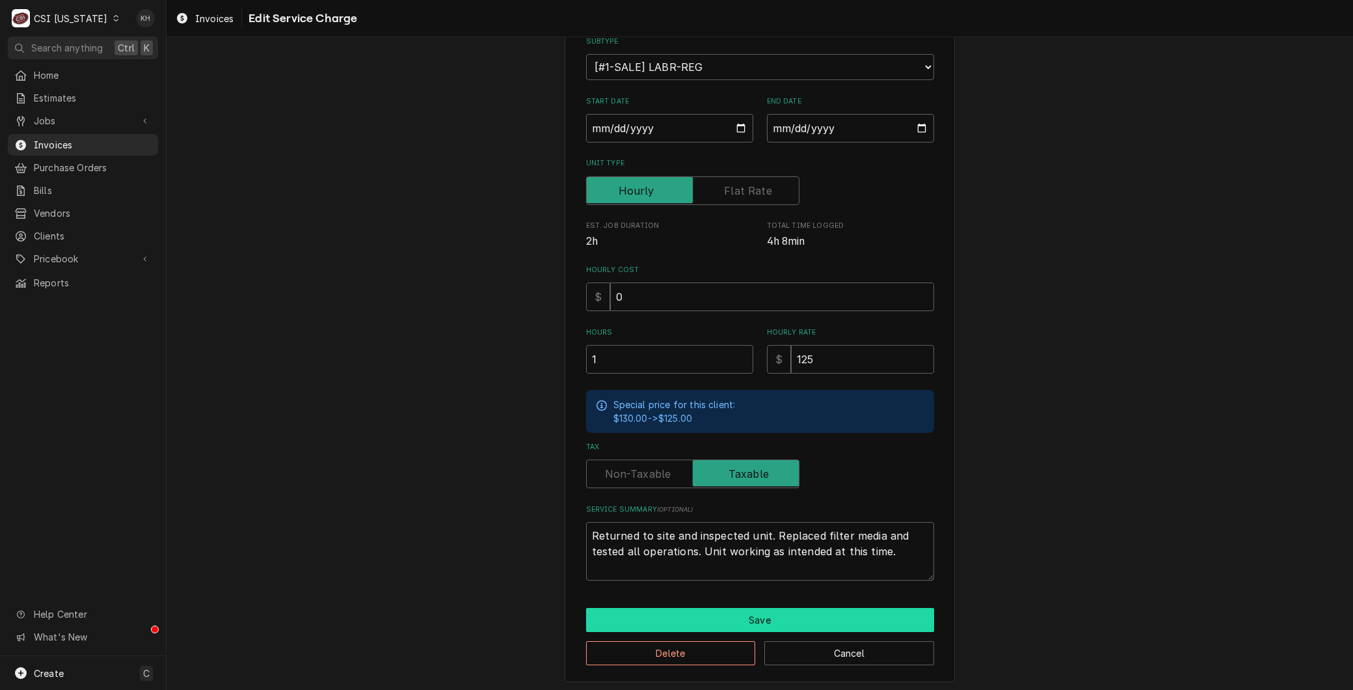
click at [706, 612] on button "Save" at bounding box center [760, 620] width 348 height 24
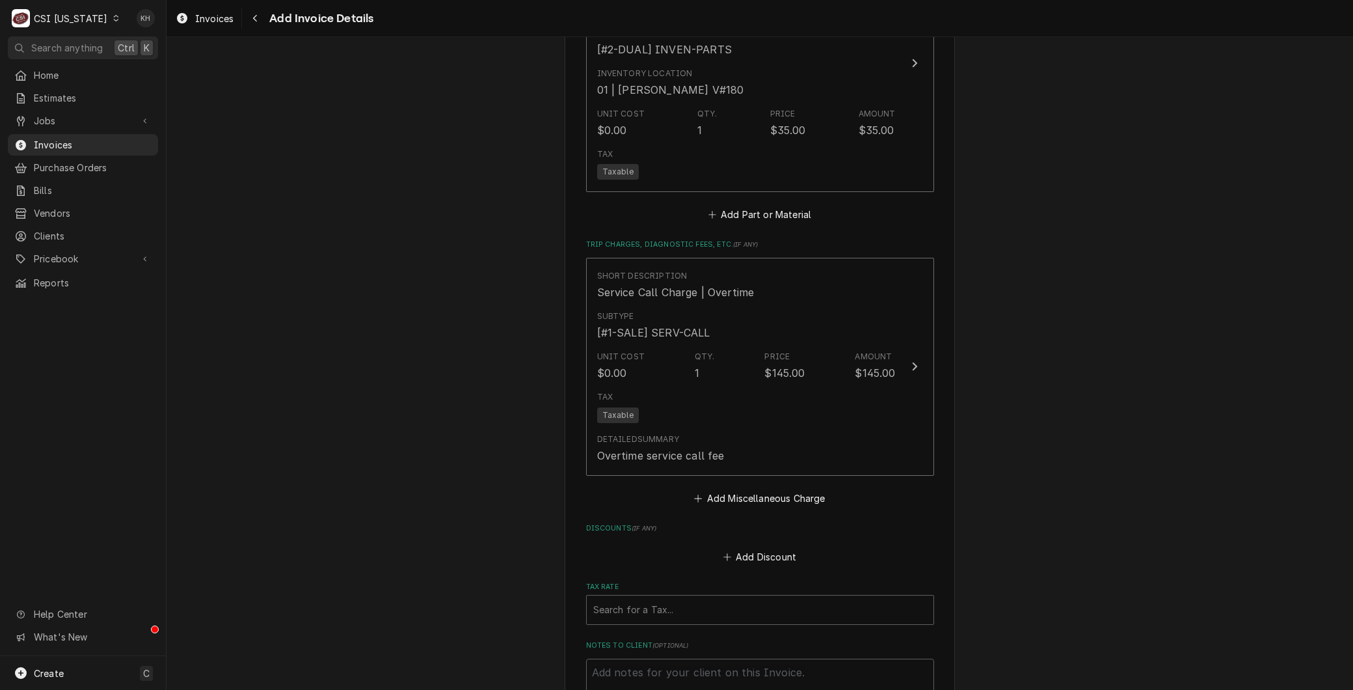
scroll to position [2168, 0]
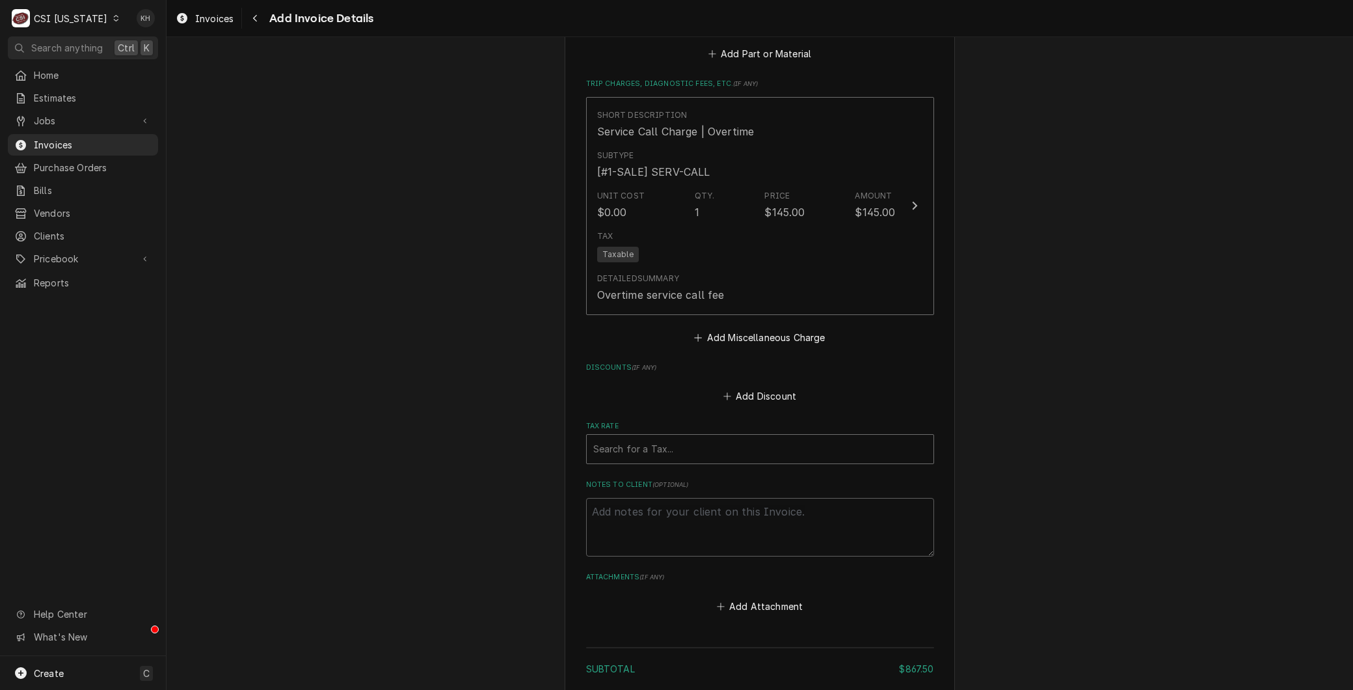
click at [712, 453] on div "Tax Rate" at bounding box center [760, 448] width 334 height 23
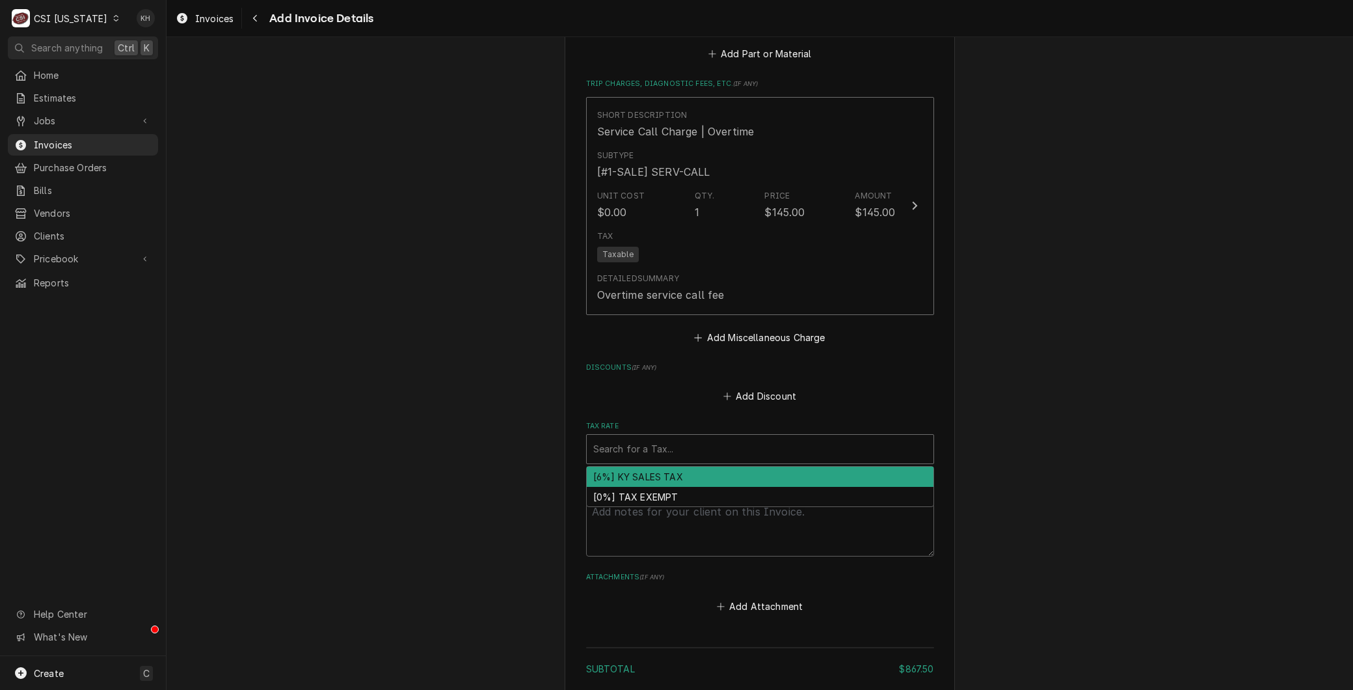
click at [681, 484] on div "[6%] KY SALES TAX" at bounding box center [760, 476] width 347 height 20
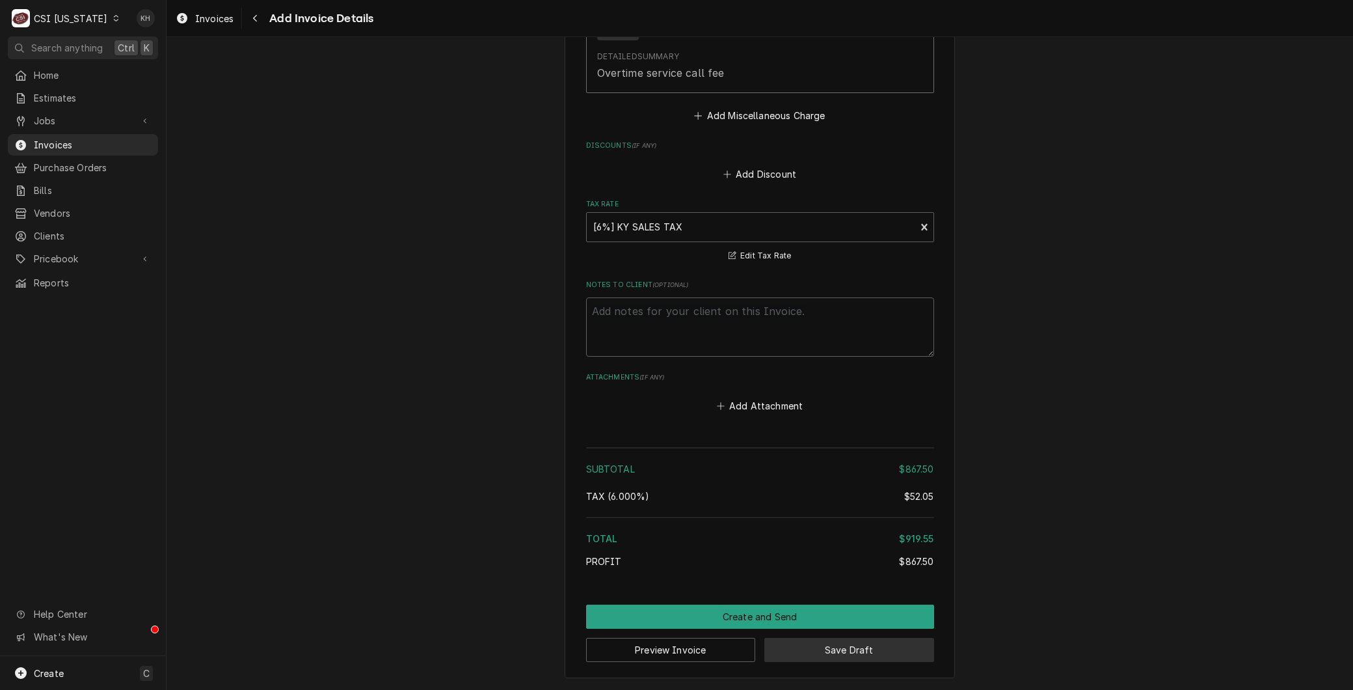
click at [829, 642] on button "Save Draft" at bounding box center [849, 650] width 170 height 24
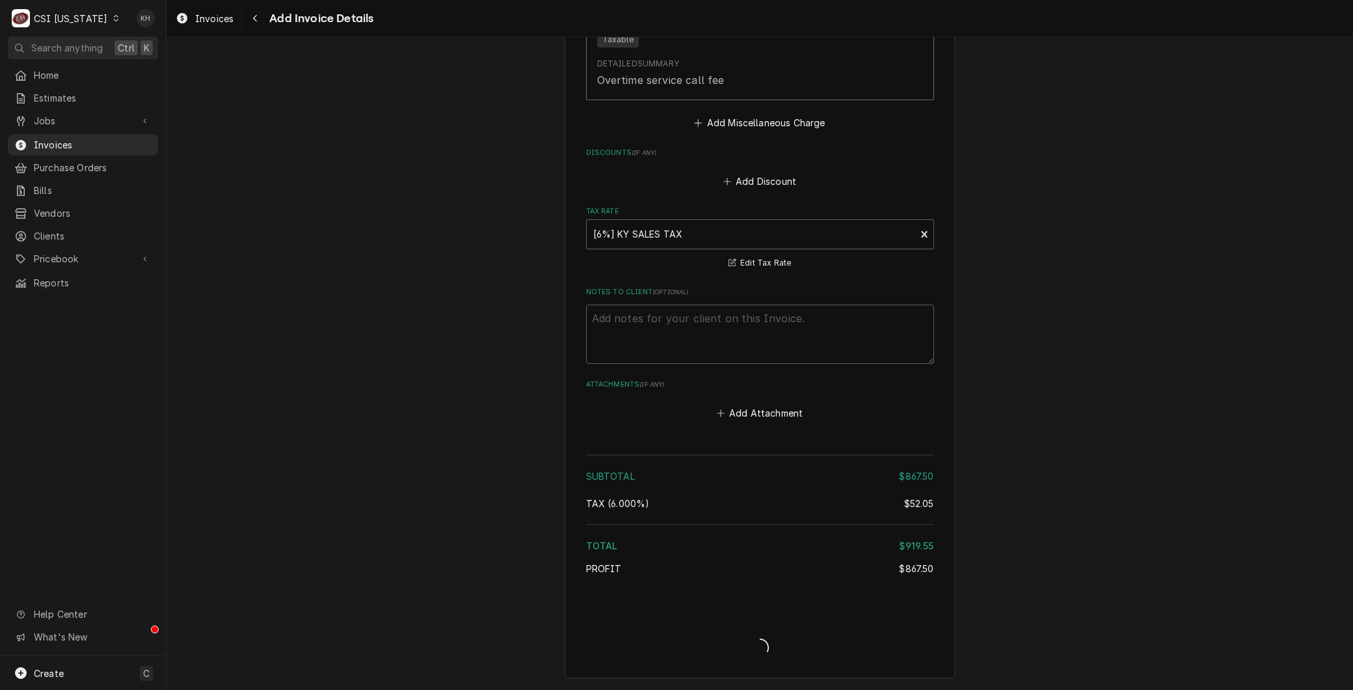
scroll to position [2383, 0]
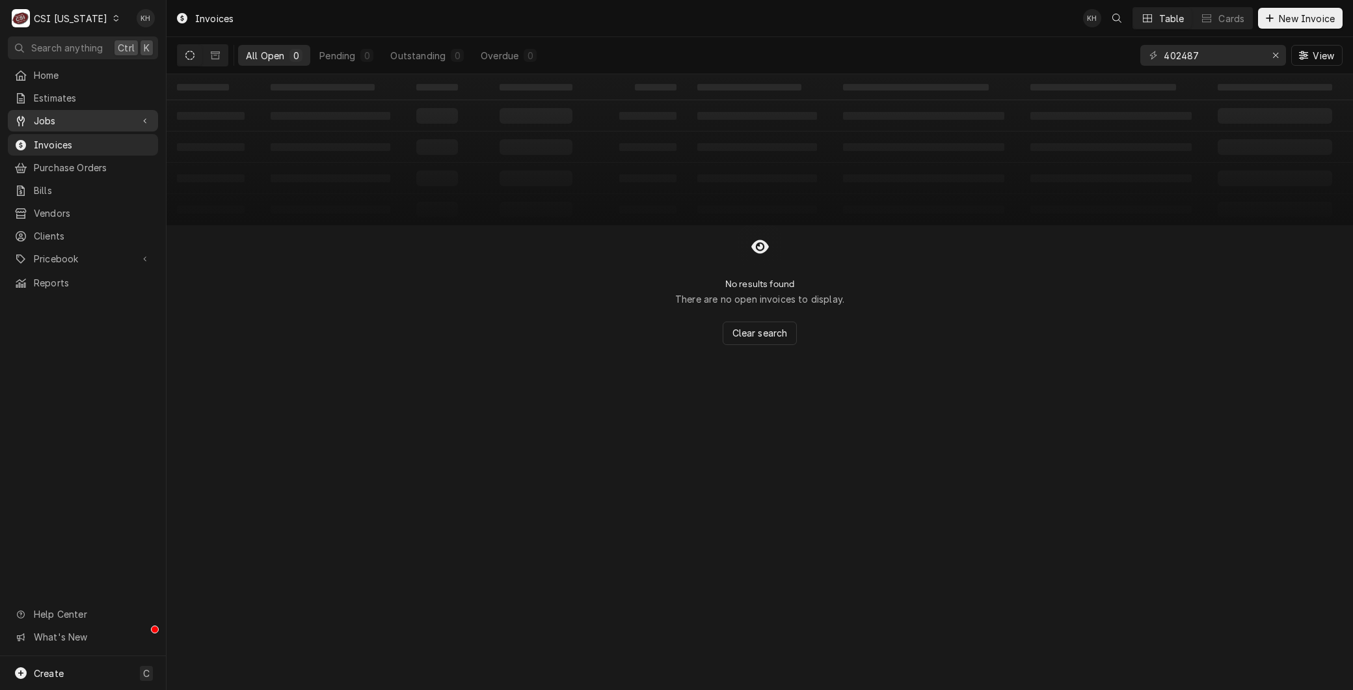
click at [46, 120] on span "Jobs" at bounding box center [83, 121] width 98 height 14
click at [46, 137] on span "Jobs" at bounding box center [93, 144] width 118 height 14
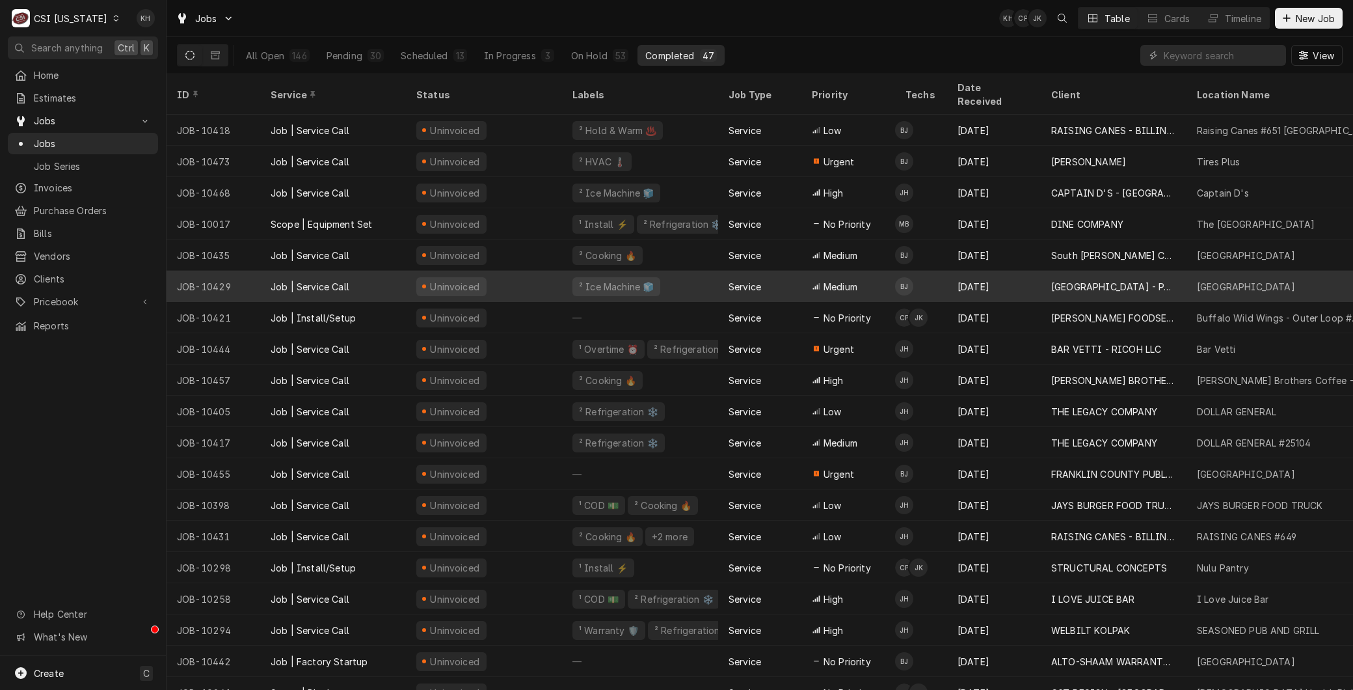
click at [245, 271] on div "JOB-10429" at bounding box center [214, 286] width 94 height 31
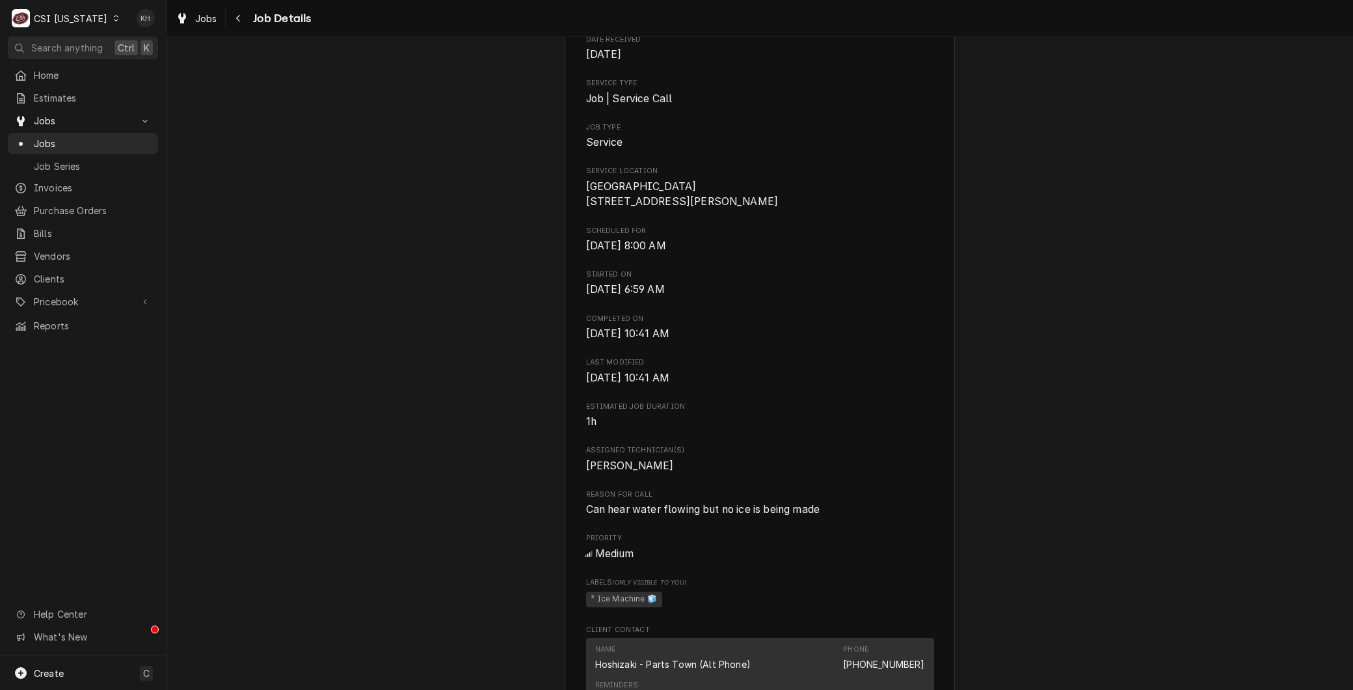
scroll to position [505, 0]
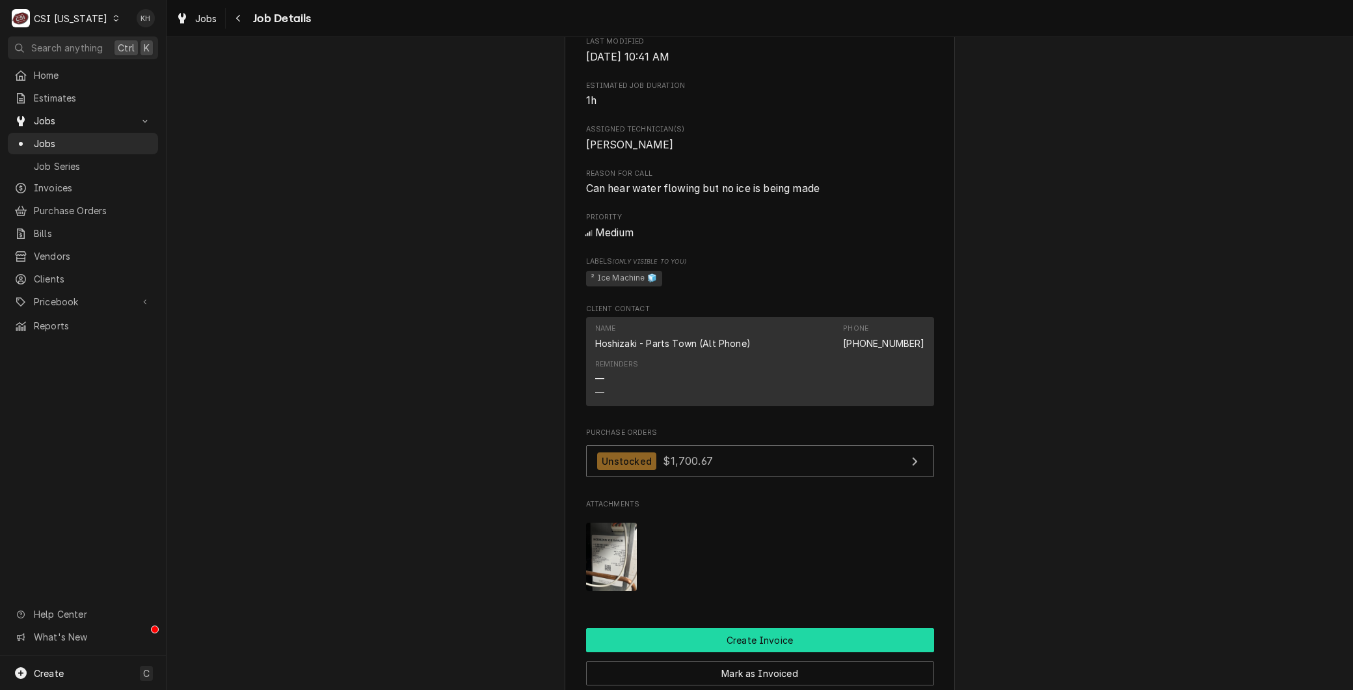
click at [757, 652] on button "Create Invoice" at bounding box center [760, 640] width 348 height 24
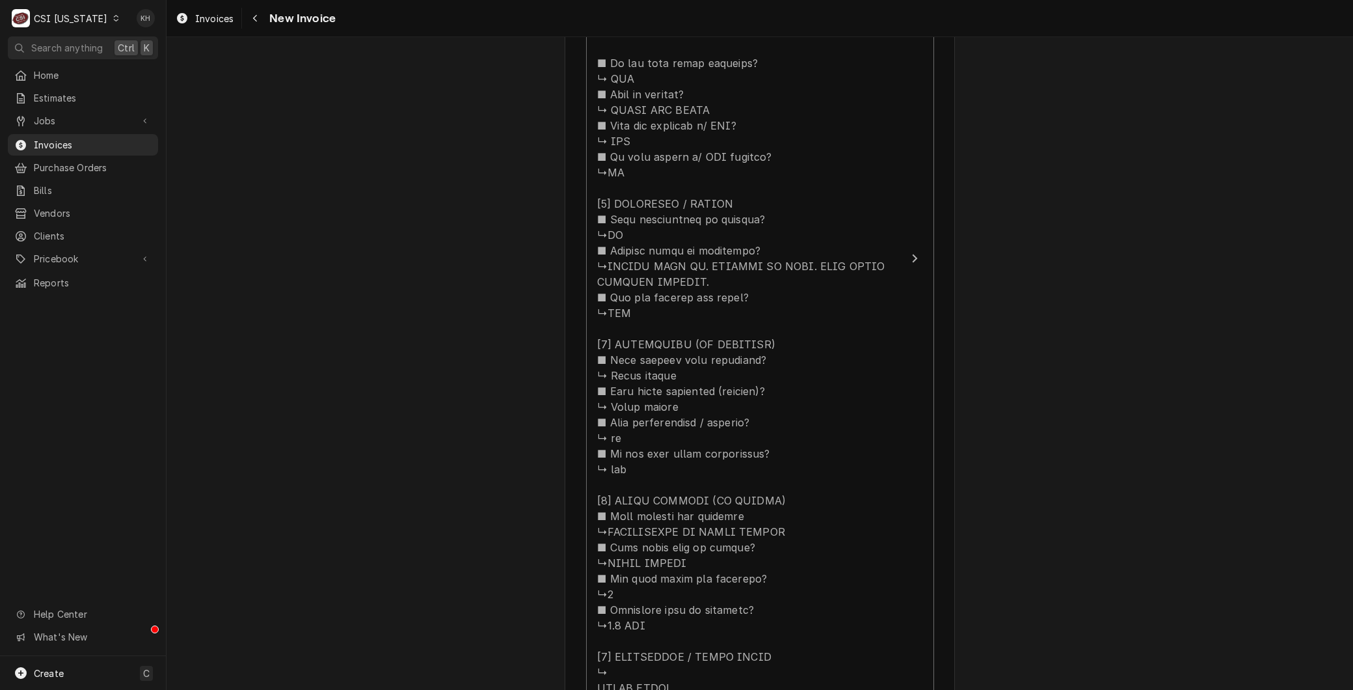
scroll to position [1518, 0]
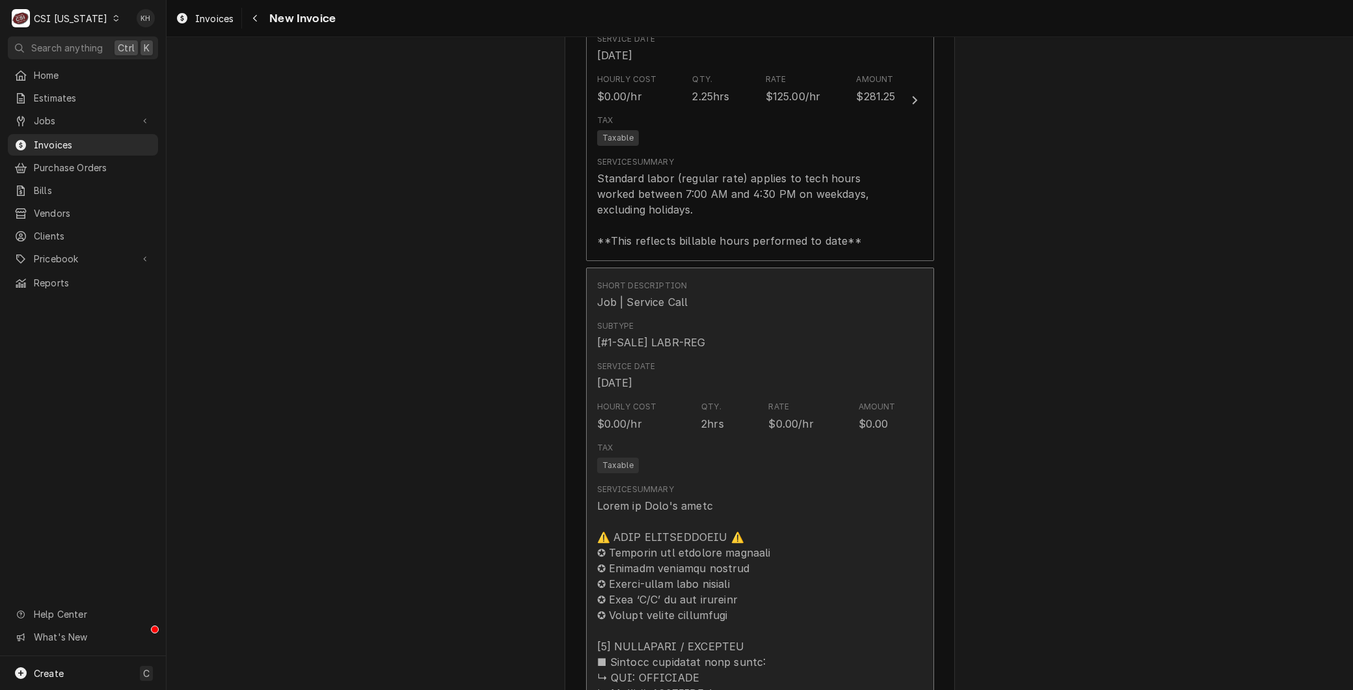
click at [688, 438] on div "Tax Taxable" at bounding box center [746, 458] width 299 height 42
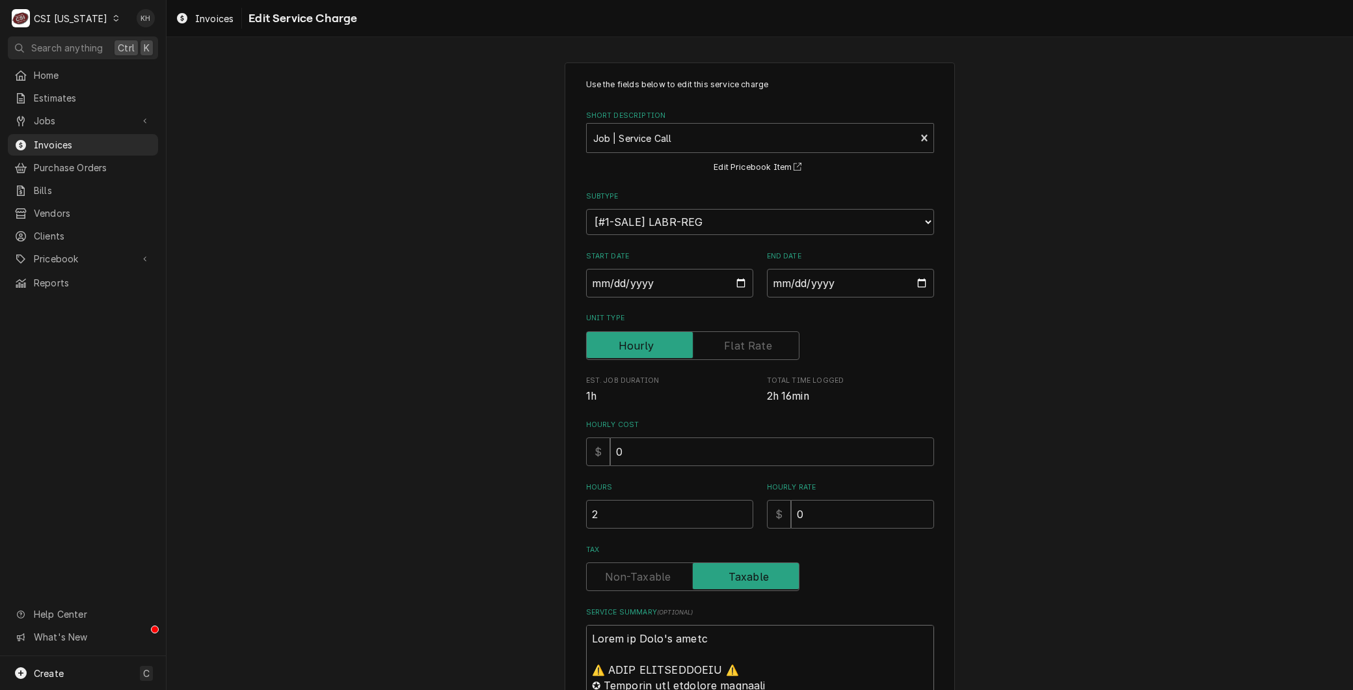
type textarea "x"
type textarea "c"
type textarea "x"
type textarea "Parts on Matt's shelf ⚠️ 𝗙𝗢𝗥𝗠 𝗜𝗡𝗦𝗧𝗥𝗨𝗖𝗧𝗜𝗢𝗡𝗦 ⚠️ ✪ 𝗖𝗼𝗺𝗽𝗹𝗲𝘁𝗲 𝗮𝗹𝗹 𝗿𝗲𝗹𝗲𝘃𝗮𝗻𝘁 𝘀𝗲𝗰𝘁𝗶𝗼𝗻𝘀 …"
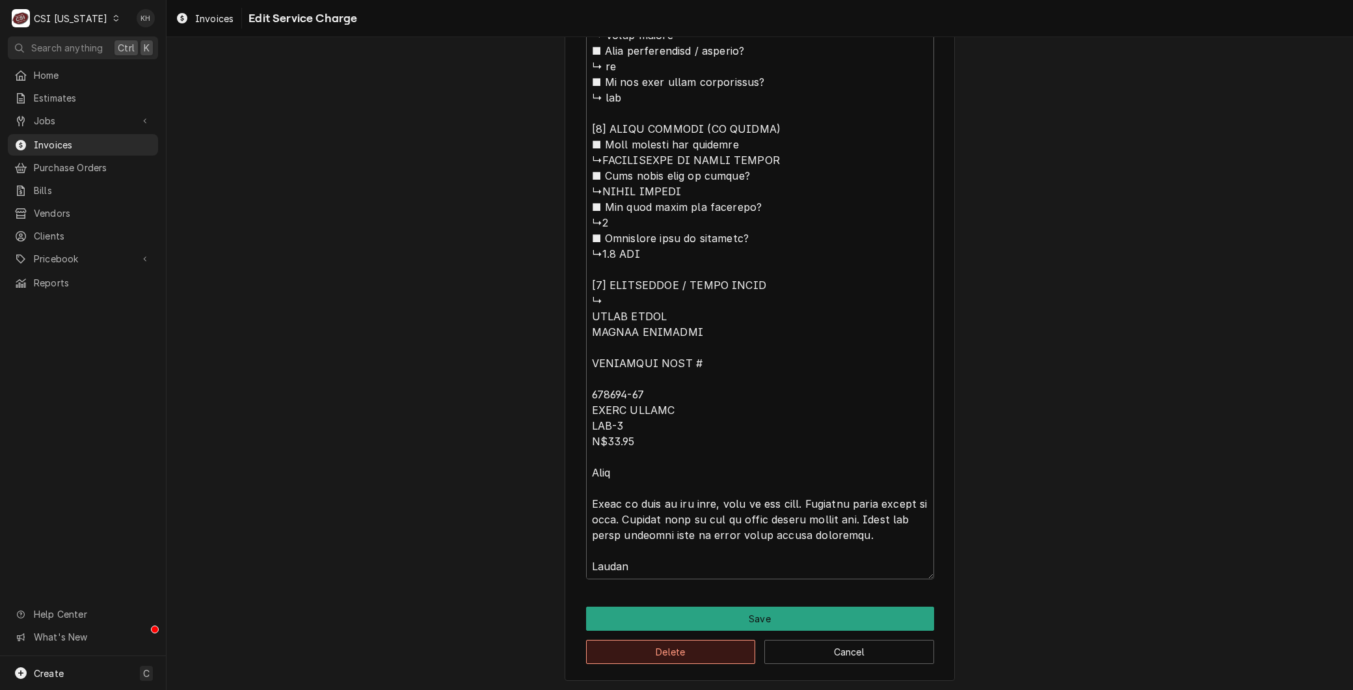
drag, startPoint x: 608, startPoint y: 634, endPoint x: 602, endPoint y: 651, distance: 17.9
click at [607, 640] on div "Delete Cancel" at bounding box center [760, 646] width 348 height 33
click at [602, 649] on button "Delete" at bounding box center [671, 651] width 170 height 24
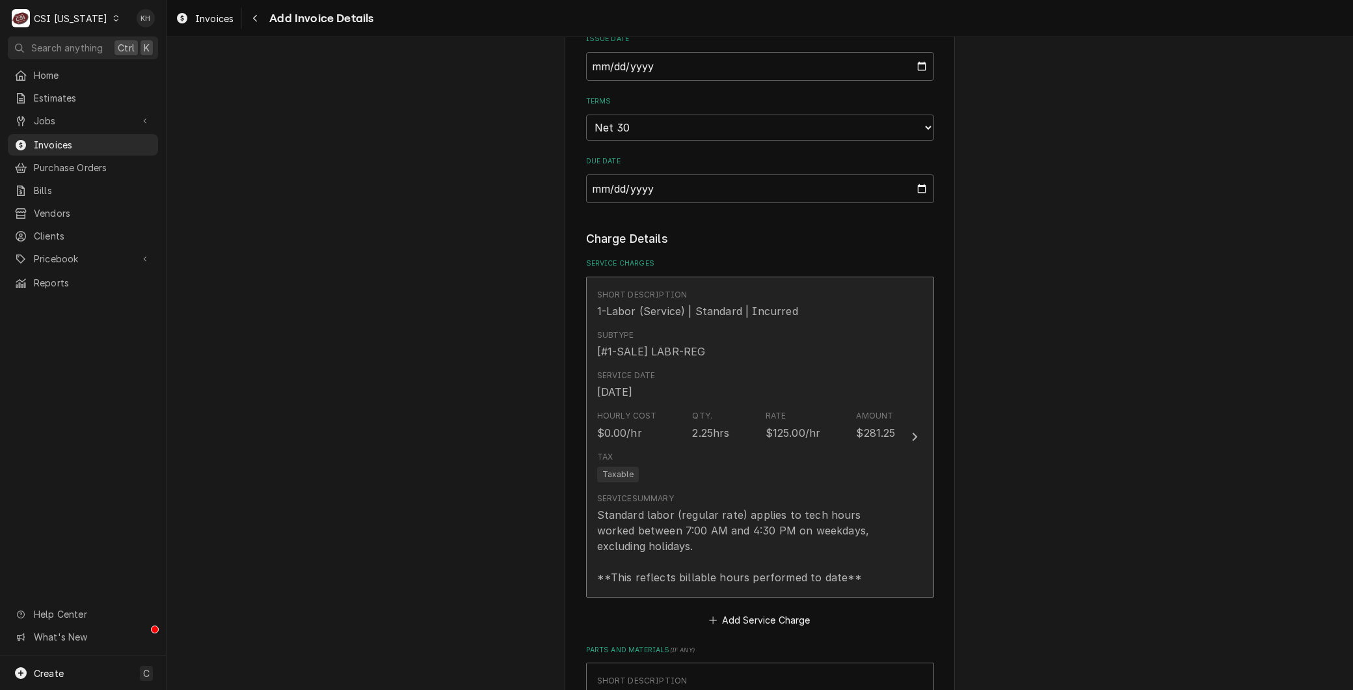
click at [709, 496] on div "Service Summary Standard labor (regular rate) applies to tech hours worked betw…" at bounding box center [746, 538] width 299 height 92
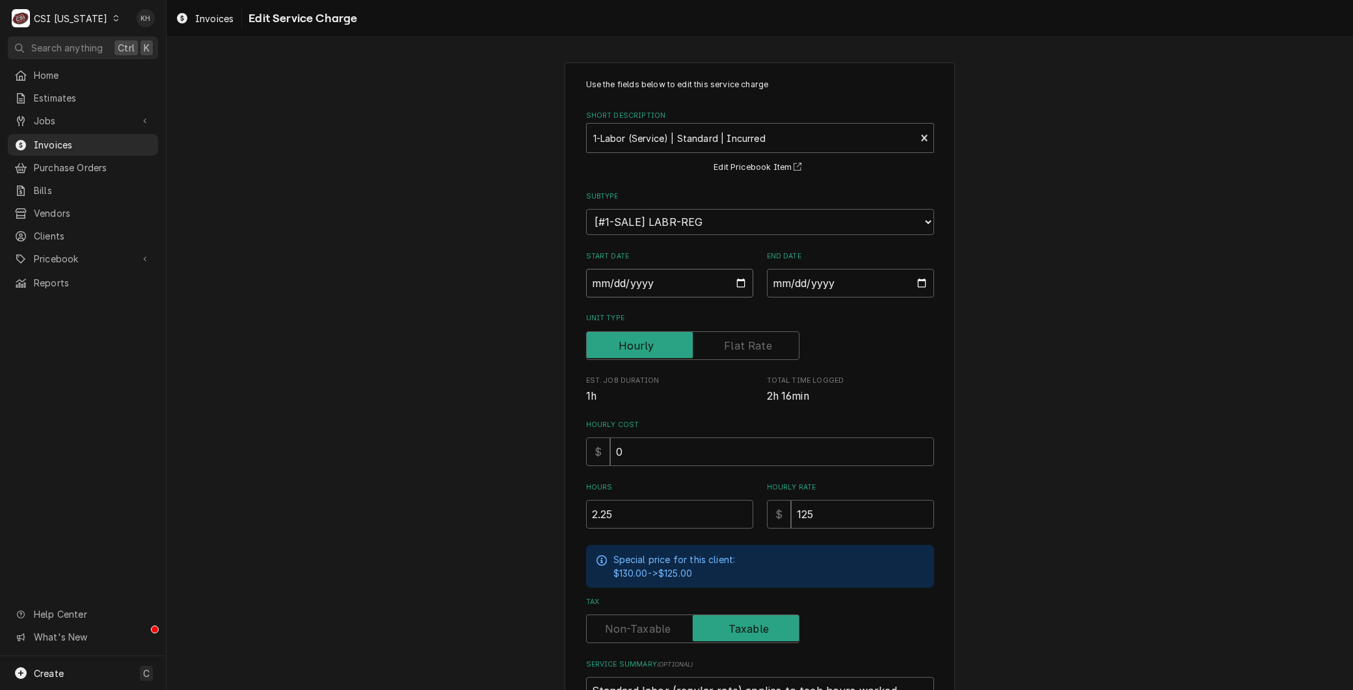
click at [731, 282] on input "2025-08-14" at bounding box center [669, 283] width 167 height 29
type textarea "x"
type input "2025-08-08"
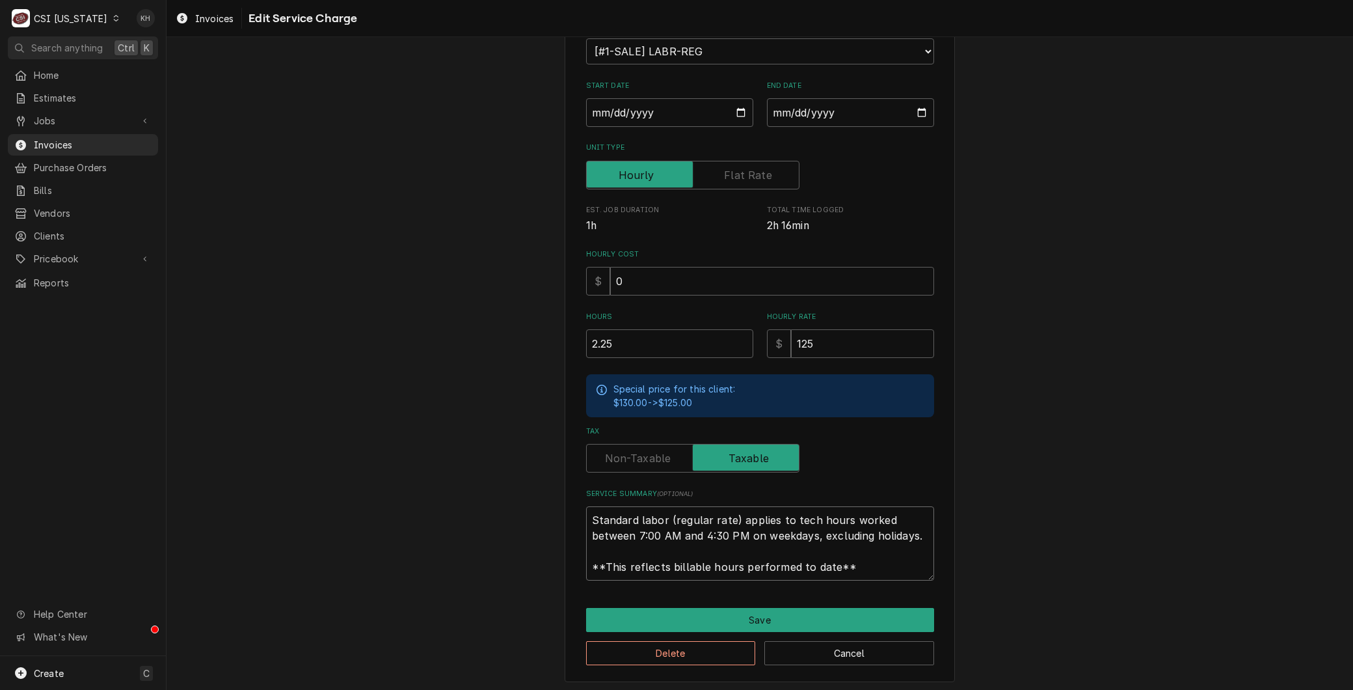
paste textarea "Parts on Matt's shelf ⚠️ 𝗙𝗢𝗥𝗠 𝗜𝗡𝗦𝗧𝗥𝗨𝗖𝗧𝗜𝗢𝗡𝗦 ⚠️ ✪ 𝗖𝗼𝗺𝗽𝗹𝗲𝘁𝗲 𝗮𝗹𝗹 𝗿𝗲𝗹𝗲𝘃𝗮𝗻𝘁 𝘀𝗲𝗰𝘁𝗶𝗼𝗻𝘀 …"
drag, startPoint x: 847, startPoint y: 570, endPoint x: 539, endPoint y: 463, distance: 326.3
type textarea "x"
type textarea "Parts on Matt's shelf ⚠️ 𝗙𝗢𝗥𝗠 𝗜𝗡𝗦𝗧𝗥𝗨𝗖𝗧𝗜𝗢𝗡𝗦 ⚠️ ✪ 𝗖𝗼𝗺𝗽𝗹𝗲𝘁𝗲 𝗮𝗹𝗹 𝗿𝗲𝗹𝗲𝘃𝗮𝗻𝘁 𝘀𝗲𝗰𝘁𝗶𝗼𝗻𝘀 …"
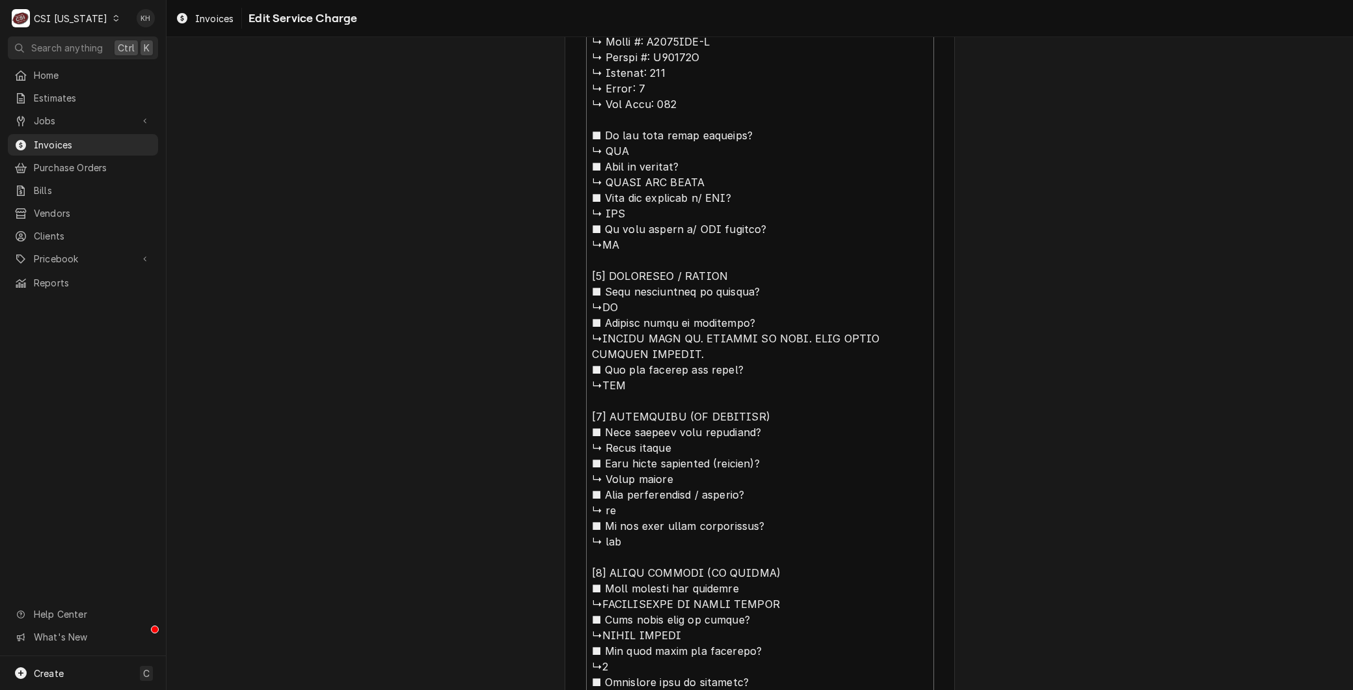
scroll to position [582, 0]
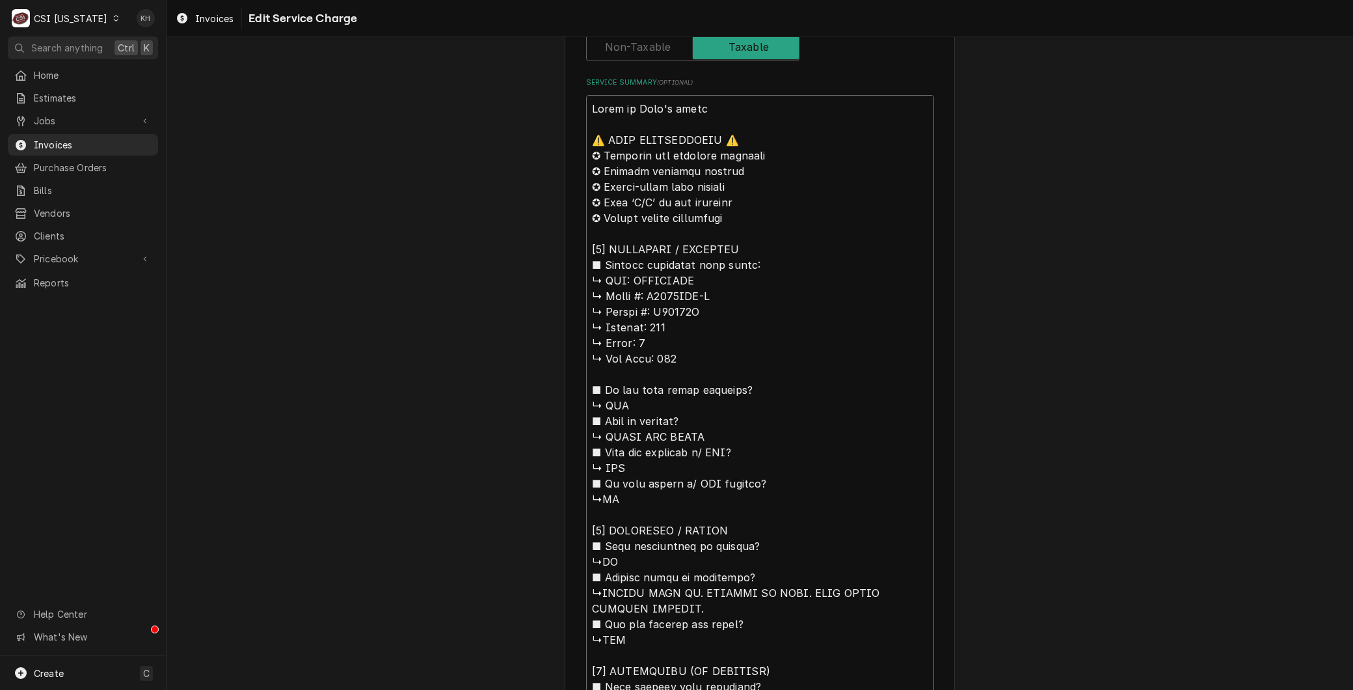
drag, startPoint x: 631, startPoint y: 276, endPoint x: 524, endPoint y: 91, distance: 213.7
click at [524, 91] on div "Use the fields below to edit this service charge Short Description 1-Labor (Ser…" at bounding box center [760, 429] width 1187 height 1920
type textarea "x"
type textarea "BHOSHIZAKI ↳ 𝗠𝗼𝗱𝗲𝗹 #: F1002MAJ-C ↳ 𝗦𝗲𝗿𝗶𝗮𝗹 #: N21922J ↳ 𝗩𝗼𝗹𝘁𝗮𝗴𝗲: 115 ↳ 𝗣𝗵𝗮𝘀𝗲: 1 …"
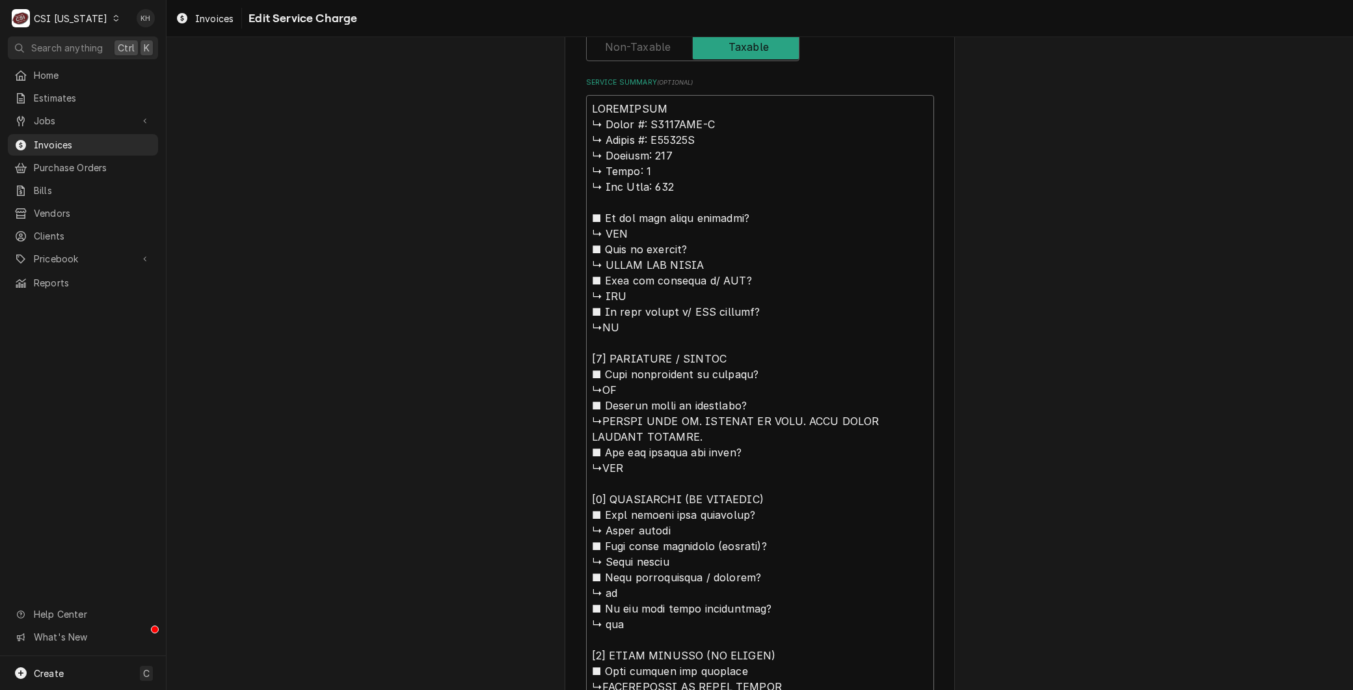
type textarea "x"
type textarea "BrHOSHIZAKI ↳ 𝗠𝗼𝗱𝗲𝗹 #: F1002MAJ-C ↳ 𝗦𝗲𝗿𝗶𝗮𝗹 #: N21922J ↳ 𝗩𝗼𝗹𝘁𝗮𝗴𝗲: 115 ↳ 𝗣𝗵𝗮𝘀𝗲: 1…"
type textarea "x"
type textarea "BraHOSHIZAKI ↳ 𝗠𝗼𝗱𝗲𝗹 #: F1002MAJ-C ↳ 𝗦𝗲𝗿𝗶𝗮𝗹 #: N21922J ↳ 𝗩𝗼𝗹𝘁𝗮𝗴𝗲: 115 ↳ 𝗣𝗵𝗮𝘀𝗲: …"
type textarea "x"
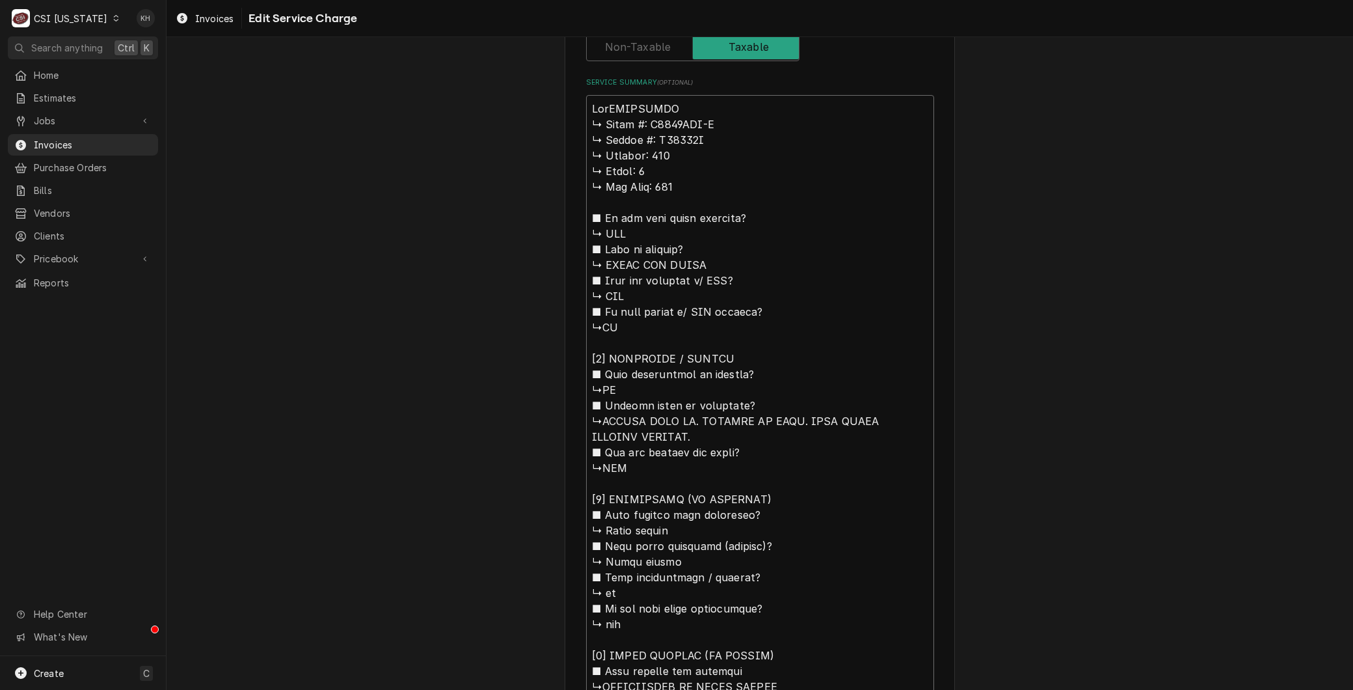
type textarea "BranHOSHIZAKI ↳ 𝗠𝗼𝗱𝗲𝗹 #: F1002MAJ-C ↳ 𝗦𝗲𝗿𝗶𝗮𝗹 #: N21922J ↳ 𝗩𝗼𝗹𝘁𝗮𝗴𝗲: 115 ↳ 𝗣𝗵𝗮𝘀𝗲:…"
type textarea "x"
type textarea "BrandHOSHIZAKI ↳ 𝗠𝗼𝗱𝗲𝗹 #: F1002MAJ-C ↳ 𝗦𝗲𝗿𝗶𝗮𝗹 #: N21922J ↳ 𝗩𝗼𝗹𝘁𝗮𝗴𝗲: 115 ↳ 𝗣𝗵𝗮𝘀𝗲…"
type textarea "x"
type textarea "Brand:HOSHIZAKI ↳ 𝗠𝗼𝗱𝗲𝗹 #: F1002MAJ-C ↳ 𝗦𝗲𝗿𝗶𝗮𝗹 #: N21922J ↳ 𝗩𝗼𝗹𝘁𝗮𝗴𝗲: 115 ↳ 𝗣𝗵𝗮𝘀…"
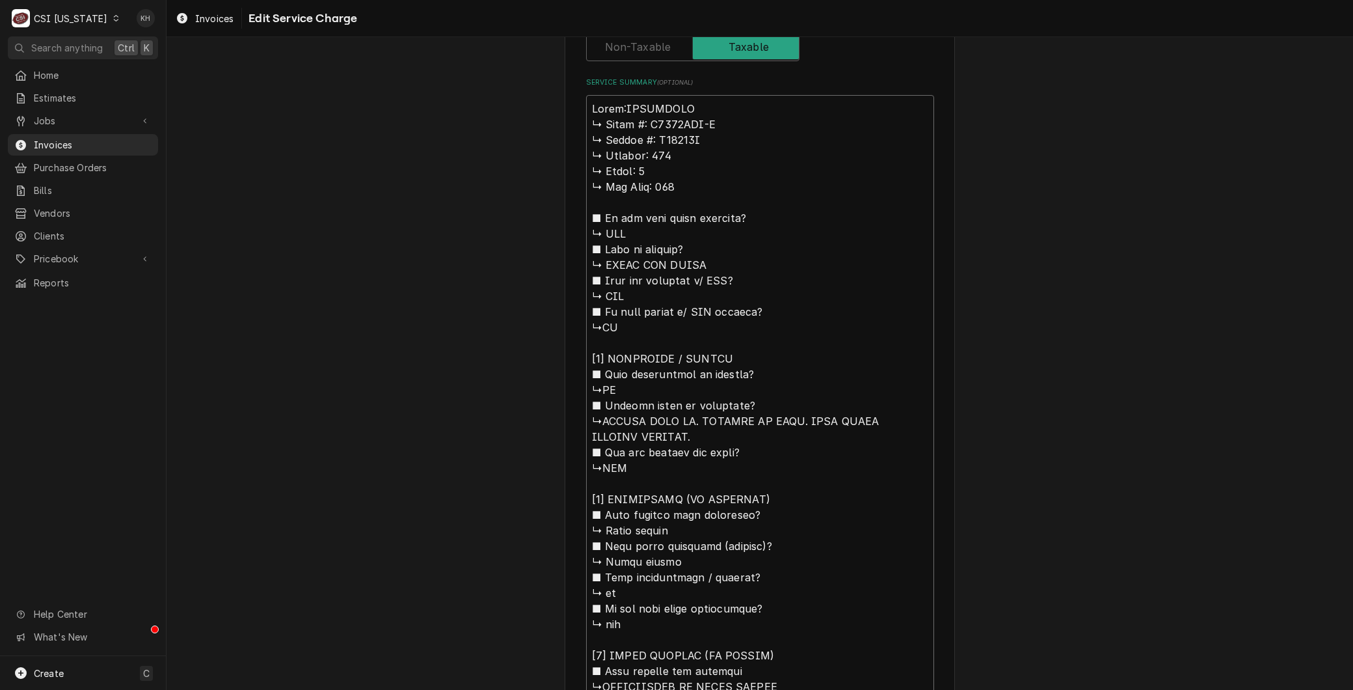
type textarea "x"
type textarea "Brand: HOSHIZAKI ↳ 𝗠𝗼𝗱𝗲𝗹 #: F1002MAJ-C ↳ 𝗦𝗲𝗿𝗶𝗮𝗹 #: N21922J ↳ 𝗩𝗼𝗹𝘁𝗮𝗴𝗲: 115 ↳ 𝗣𝗵𝗮…"
type textarea "x"
type textarea "Brand: HOSHIZAKI 𝗠𝗼𝗱𝗲𝗹 #: F1002MAJ-C ↳ 𝗦𝗲𝗿𝗶𝗮𝗹 #: N21922J ↳ 𝗩𝗼𝗹𝘁𝗮𝗴𝗲: 115 ↳ 𝗣𝗵𝗮𝘀𝗲…"
type textarea "x"
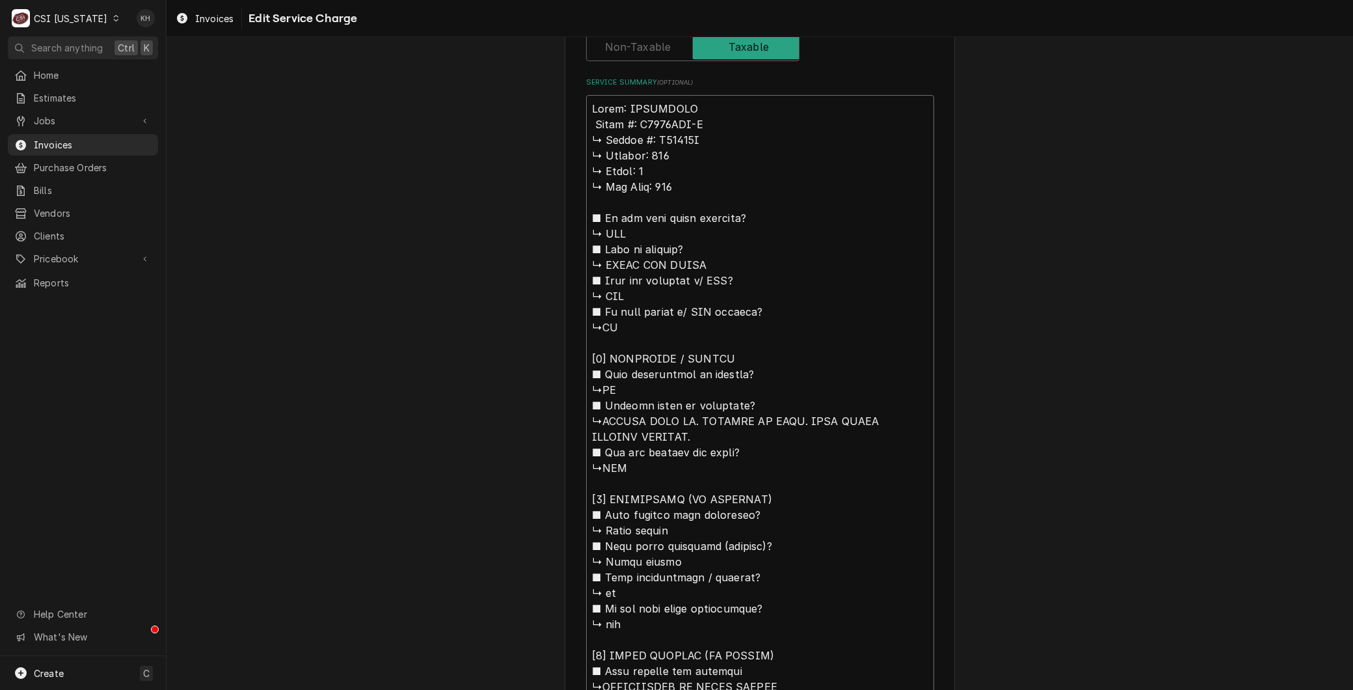
type textarea "Brand: HOSHIZAKI 𝗠𝗼𝗱𝗲𝗹 #: F1002MAJ-C ↳ 𝗦𝗲𝗿𝗶𝗮𝗹 #: N21922J ↳ 𝗩𝗼𝗹𝘁𝗮𝗴𝗲: 115 ↳ 𝗣𝗵𝗮𝘀𝗲…"
type textarea "x"
type textarea "Brand: HOSHIZAKI 𝗼𝗱𝗲𝗹 #: F1002MAJ-C ↳ 𝗦𝗲𝗿𝗶𝗮𝗹 #: N21922J ↳ 𝗩𝗼𝗹𝘁𝗮𝗴𝗲: 115 ↳ 𝗣𝗵𝗮𝘀𝗲:…"
type textarea "x"
type textarea "Brand: HOSHIZAKI 𝗱𝗲𝗹 #: F1002MAJ-C ↳ 𝗦𝗲𝗿𝗶𝗮𝗹 #: N21922J ↳ 𝗩𝗼𝗹𝘁𝗮𝗴𝗲: 115 ↳ 𝗣𝗵𝗮𝘀𝗲: …"
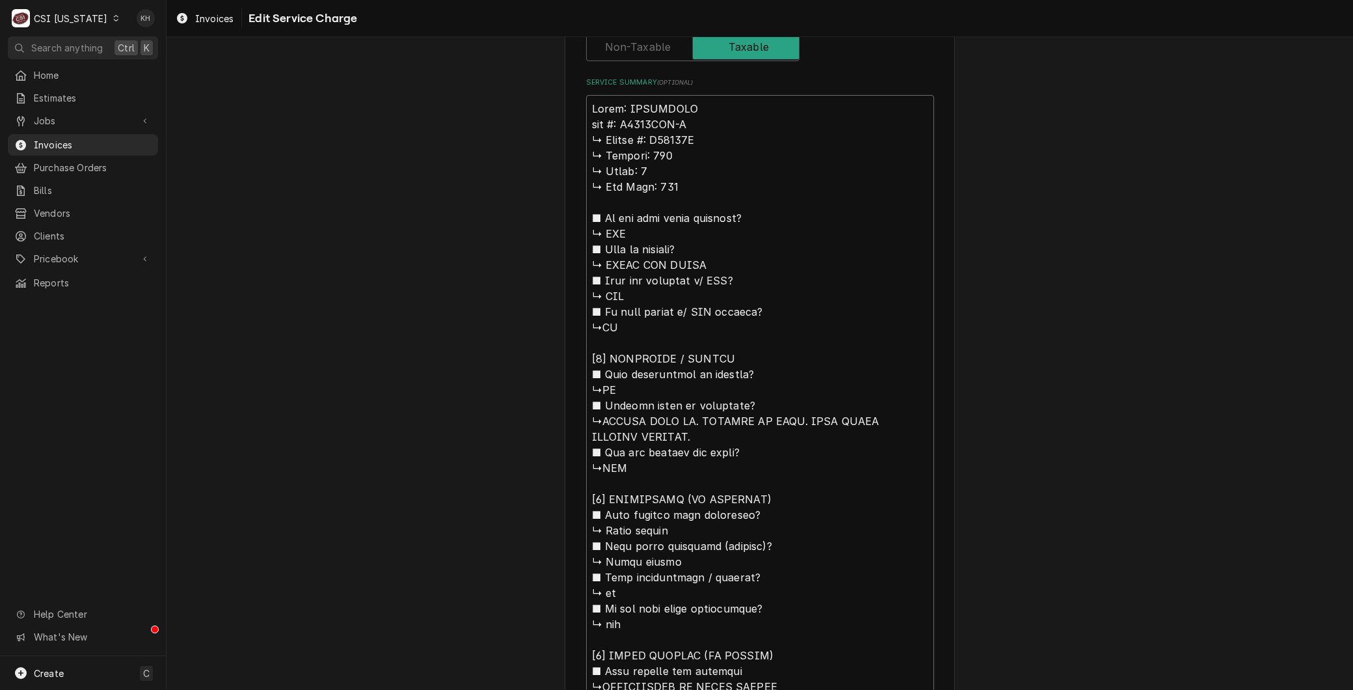
type textarea "x"
type textarea "Brand: HOSHIZAKI 𝗲𝗹 #: F1002MAJ-C ↳ 𝗦𝗲𝗿𝗶𝗮𝗹 #: N21922J ↳ 𝗩𝗼𝗹𝘁𝗮𝗴𝗲: 115 ↳ 𝗣𝗵𝗮𝘀𝗲: 1…"
type textarea "x"
type textarea "Brand: HOSHIZAKI 𝗹 #: F1002MAJ-C ↳ 𝗦𝗲𝗿𝗶𝗮𝗹 #: N21922J ↳ 𝗩𝗼𝗹𝘁𝗮𝗴𝗲: 115 ↳ 𝗣𝗵𝗮𝘀𝗲: 1 …"
type textarea "x"
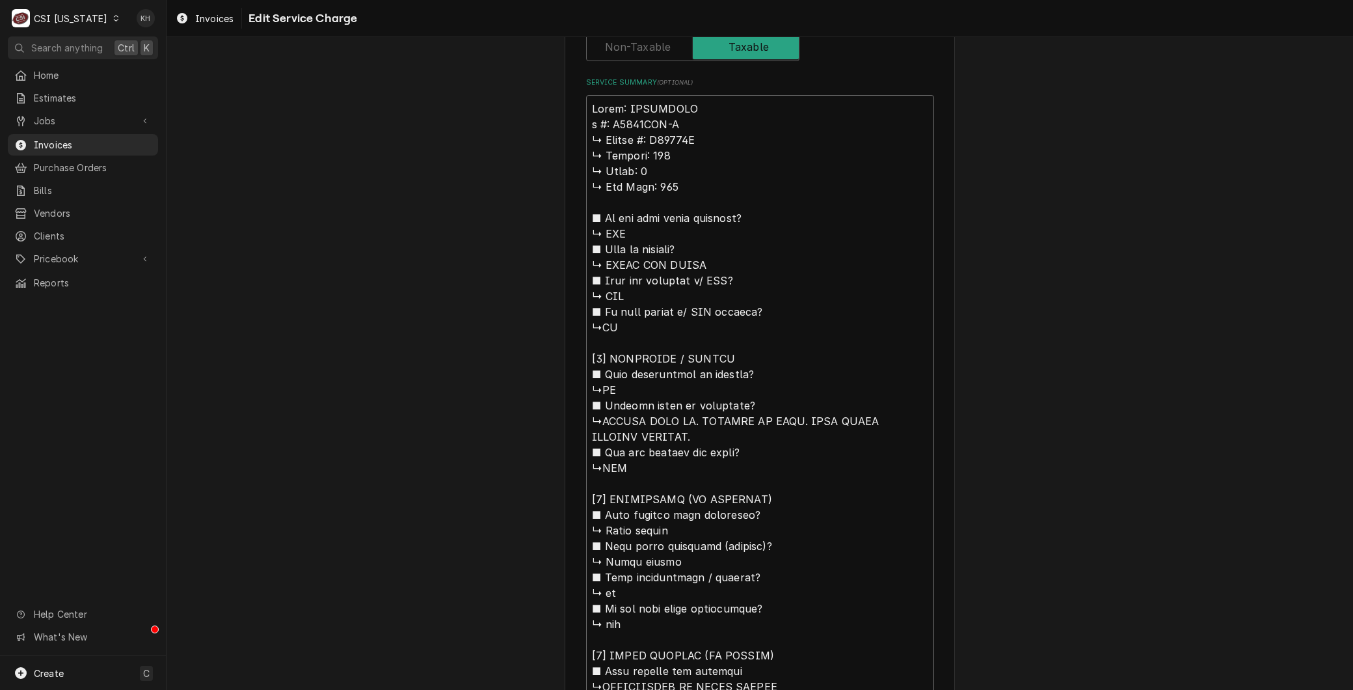
type textarea "Brand: HOSHIZAKI #: F1002MAJ-C ↳ 𝗦𝗲𝗿𝗶𝗮𝗹 #: N21922J ↳ 𝗩𝗼𝗹𝘁𝗮𝗴𝗲: 115 ↳ 𝗣𝗵𝗮𝘀𝗲: 1 ↳ …"
type textarea "x"
type textarea "Brand: HOSHIZAKI #: F1002MAJ-C ↳ 𝗦𝗲𝗿𝗶𝗮𝗹 #: N21922J ↳ 𝗩𝗼𝗹𝘁𝗮𝗴𝗲: 115 ↳ 𝗣𝗵𝗮𝘀𝗲: 1 ↳ …"
type textarea "x"
type textarea "Brand: HOSHIZAKI : F1002MAJ-C ↳ 𝗦𝗲𝗿𝗶𝗮𝗹 #: N21922J ↳ 𝗩𝗼𝗹𝘁𝗮𝗴𝗲: 115 ↳ 𝗣𝗵𝗮𝘀𝗲: 1 ↳ 𝗚…"
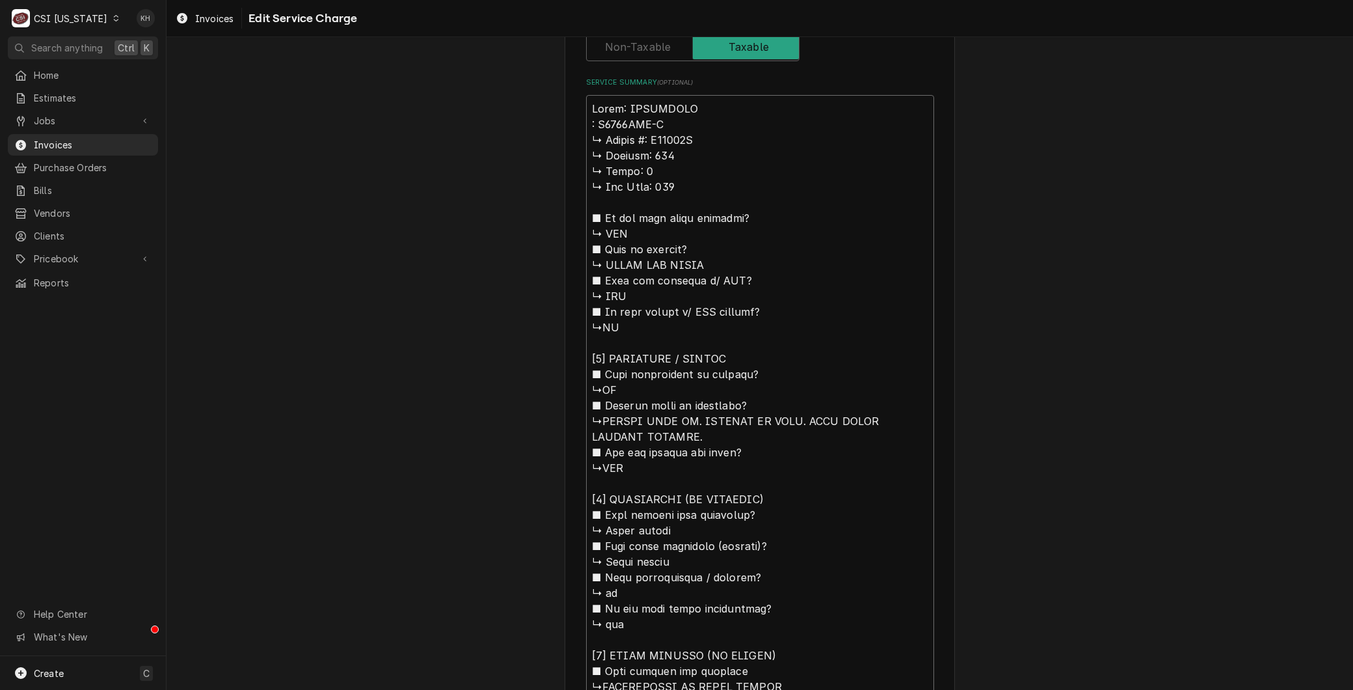
type textarea "x"
type textarea "Brand: HOSHIZAKI M: F1002MAJ-C ↳ 𝗦𝗲𝗿𝗶𝗮𝗹 #: N21922J ↳ 𝗩𝗼𝗹𝘁𝗮𝗴𝗲: 115 ↳ 𝗣𝗵𝗮𝘀𝗲: 1 ↳ …"
type textarea "x"
type textarea "Brand: HOSHIZAKI Mo: F1002MAJ-C ↳ 𝗦𝗲𝗿𝗶𝗮𝗹 #: N21922J ↳ 𝗩𝗼𝗹𝘁𝗮𝗴𝗲: 115 ↳ 𝗣𝗵𝗮𝘀𝗲: 1 ↳…"
type textarea "x"
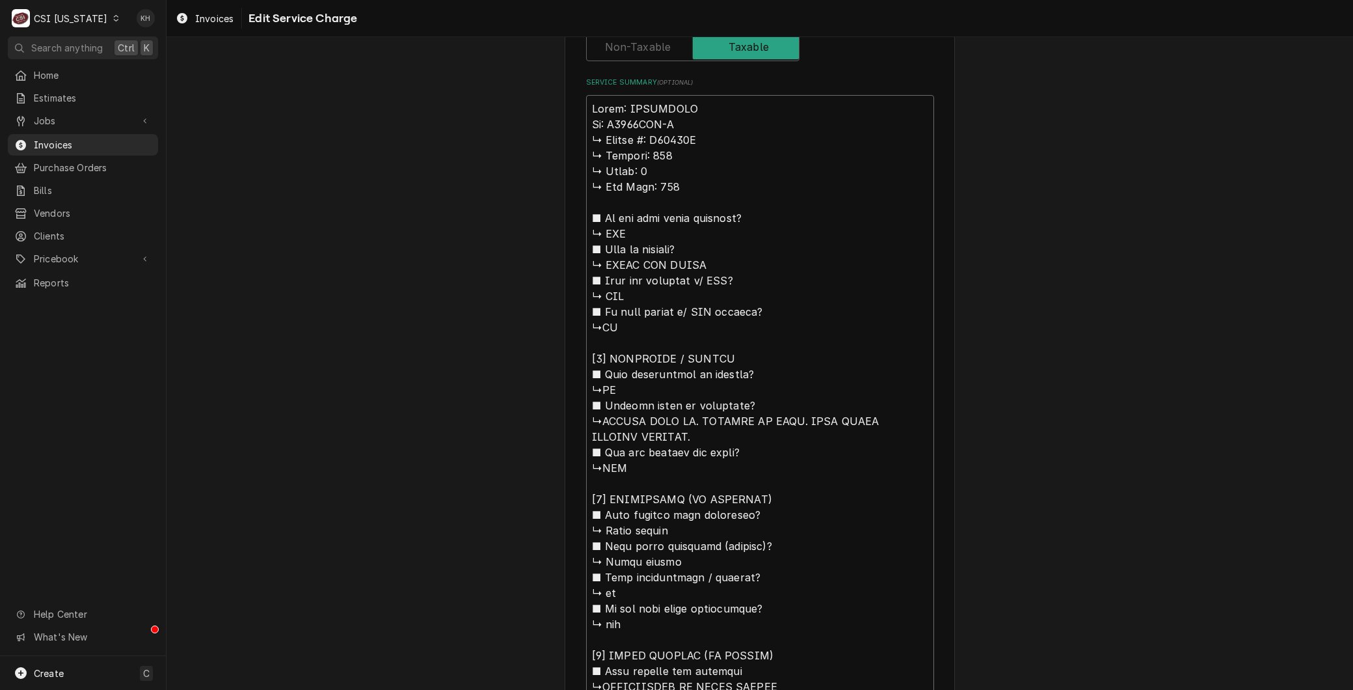
type textarea "Brand: HOSHIZAKI Mod: F1002MAJ-C ↳ 𝗦𝗲𝗿𝗶𝗮𝗹 #: N21922J ↳ 𝗩𝗼𝗹𝘁𝗮𝗴𝗲: 115 ↳ 𝗣𝗵𝗮𝘀𝗲: 1 …"
type textarea "x"
type textarea "Brand: HOSHIZAKI Mode: F1002MAJ-C ↳ 𝗦𝗲𝗿𝗶𝗮𝗹 #: N21922J ↳ 𝗩𝗼𝗹𝘁𝗮𝗴𝗲: 115 ↳ 𝗣𝗵𝗮𝘀𝗲: 1…"
type textarea "x"
type textarea "Brand: HOSHIZAKI Model: F1002MAJ-C ↳ 𝗦𝗲𝗿𝗶𝗮𝗹 #: N21922J ↳ 𝗩𝗼𝗹𝘁𝗮𝗴𝗲: 115 ↳ 𝗣𝗵𝗮𝘀𝗲: …"
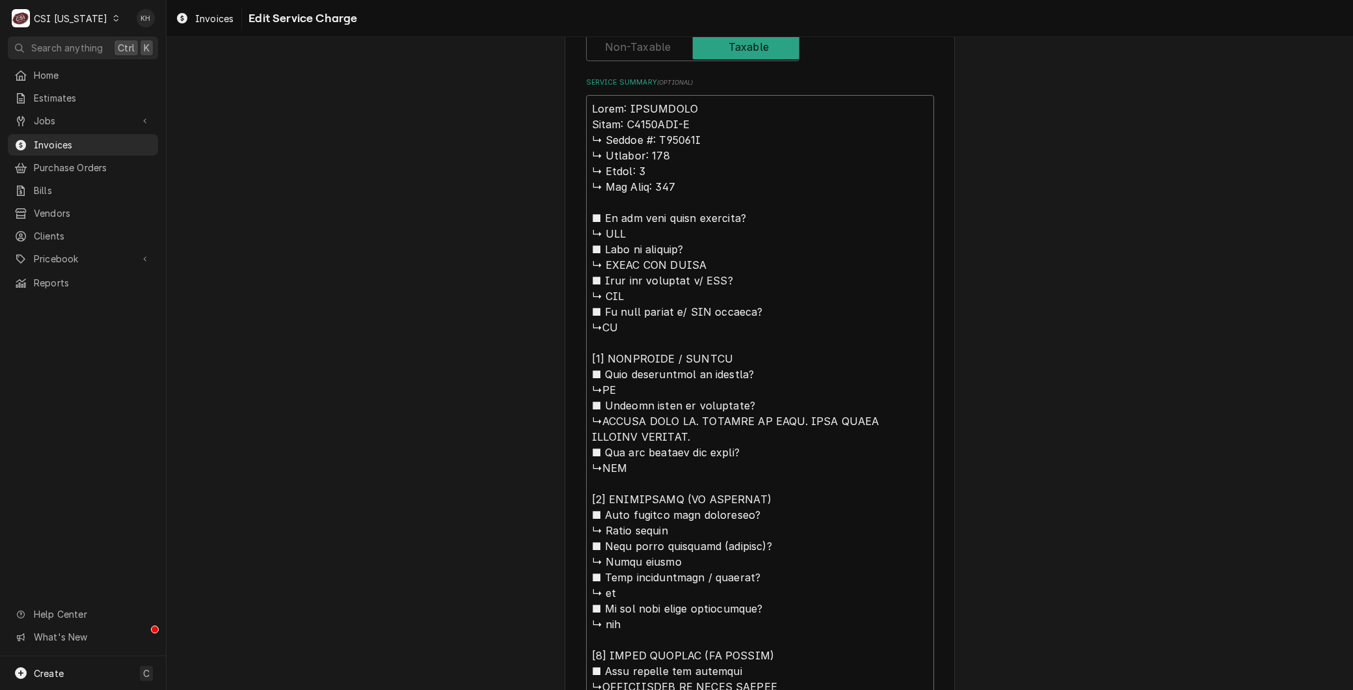
type textarea "x"
type textarea "Brand: HOSHIZAKI Model: F1002MAJ-C 𝗦𝗲𝗿𝗶𝗮𝗹 #: N21922J ↳ 𝗩𝗼𝗹𝘁𝗮𝗴𝗲: 115 ↳ 𝗣𝗵𝗮𝘀𝗲: 1 …"
type textarea "x"
type textarea "Brand: HOSHIZAKI Model: F1002MAJ-C 𝗦𝗲𝗿𝗶𝗮𝗹 #: N21922J ↳ 𝗩𝗼𝗹𝘁𝗮𝗴𝗲: 115 ↳ 𝗣𝗵𝗮𝘀𝗲: 1 …"
type textarea "x"
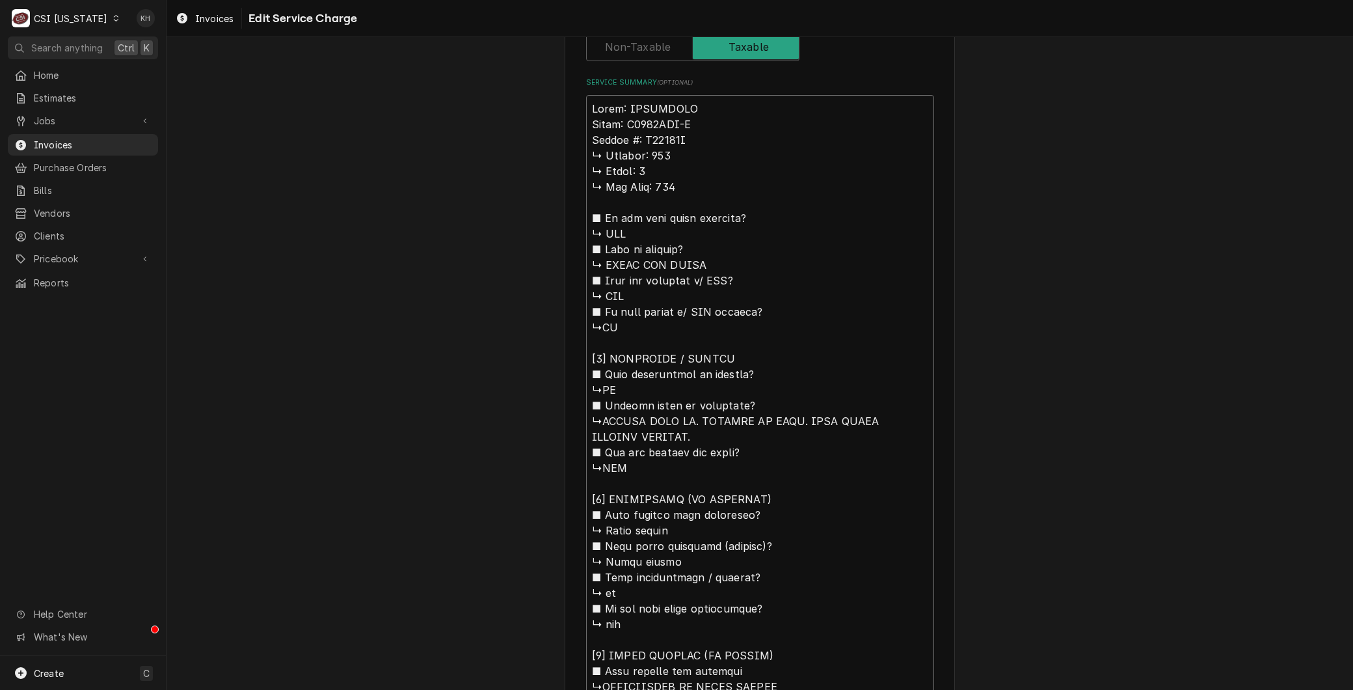
type textarea "Brand: HOSHIZAKI Model: F1002MAJ-C 𝗲𝗿𝗶𝗮𝗹 #: N21922J ↳ 𝗩𝗼𝗹𝘁𝗮𝗴𝗲: 115 ↳ 𝗣𝗵𝗮𝘀𝗲: 1 ↳…"
type textarea "x"
type textarea "Brand: HOSHIZAKI Model: F1002MAJ-C 𝗿𝗶𝗮𝗹 #: N21922J ↳ 𝗩𝗼𝗹𝘁𝗮𝗴𝗲: 115 ↳ 𝗣𝗵𝗮𝘀𝗲: 1 ↳ …"
type textarea "x"
type textarea "Brand: HOSHIZAKI Model: F1002MAJ-C 𝗶𝗮𝗹 #: N21922J ↳ 𝗩𝗼𝗹𝘁𝗮𝗴𝗲: 115 ↳ 𝗣𝗵𝗮𝘀𝗲: 1 ↳ 𝗚…"
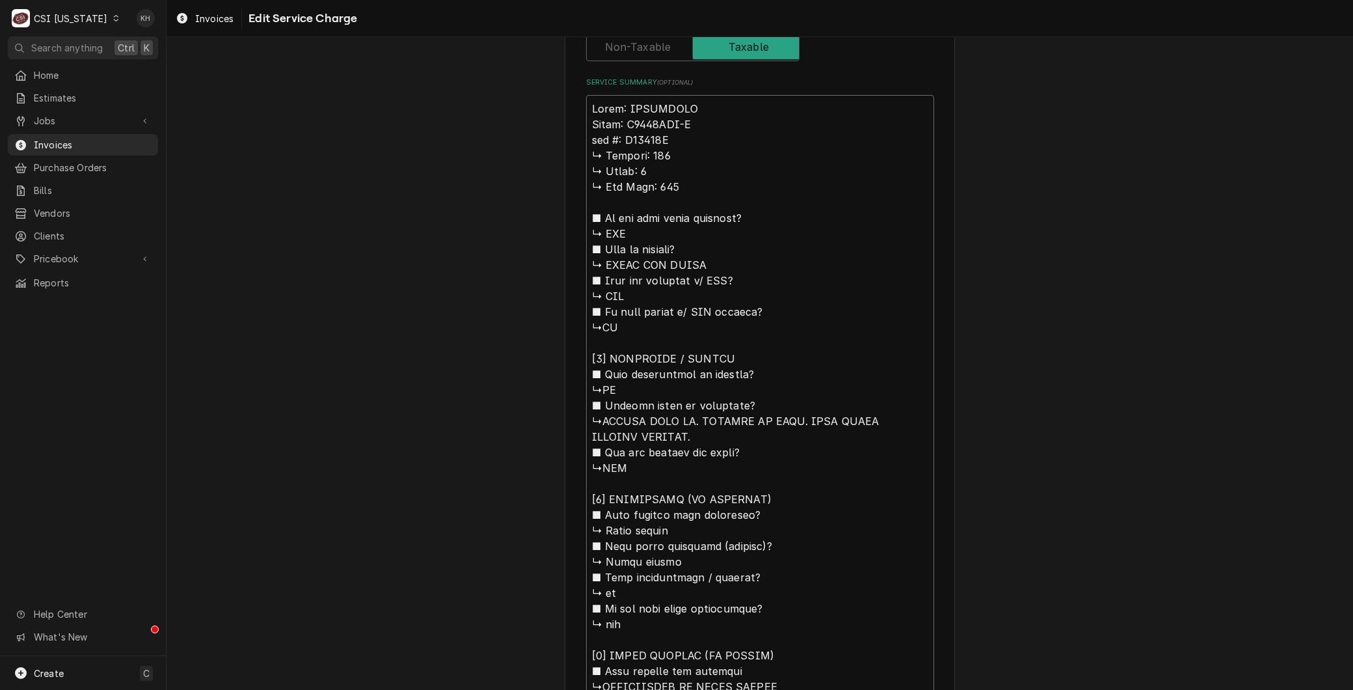
type textarea "x"
type textarea "Brand: HOSHIZAKI Model: F1002MAJ-C 𝗮𝗹 #: N21922J ↳ 𝗩𝗼𝗹𝘁𝗮𝗴𝗲: 115 ↳ 𝗣𝗵𝗮𝘀𝗲: 1 ↳ 𝗚𝗮…"
type textarea "x"
type textarea "Brand: HOSHIZAKI Model: F1002MAJ-C 𝗹 #: N21922J ↳ 𝗩𝗼𝗹𝘁𝗮𝗴𝗲: 115 ↳ 𝗣𝗵𝗮𝘀𝗲: 1 ↳ 𝗚𝗮𝘀…"
type textarea "x"
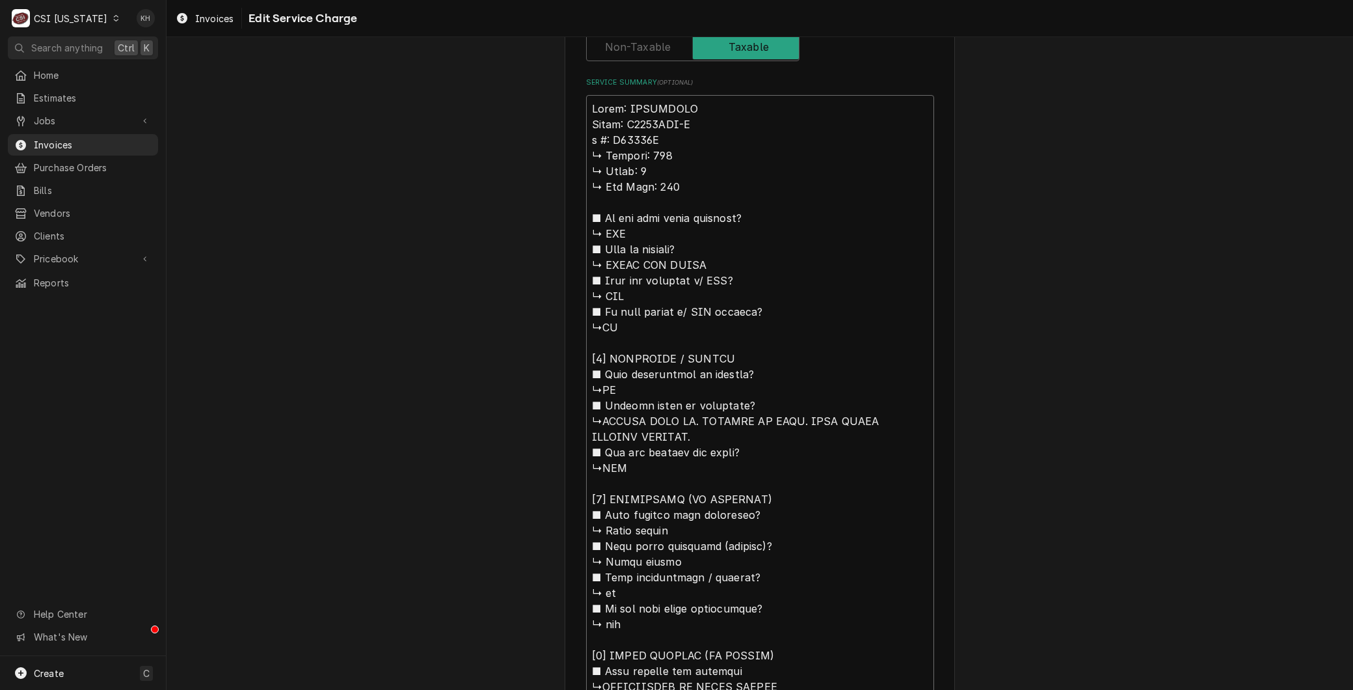
type textarea "Brand: HOSHIZAKI Model: F1002MAJ-C #: N21922J ↳ 𝗩𝗼𝗹𝘁𝗮𝗴𝗲: 115 ↳ 𝗣𝗵𝗮𝘀𝗲: 1 ↳ 𝗚𝗮𝘀 𝗧…"
type textarea "x"
type textarea "Brand: HOSHIZAKI Model: F1002MAJ-C #: N21922J ↳ 𝗩𝗼𝗹𝘁𝗮𝗴𝗲: 115 ↳ 𝗣𝗵𝗮𝘀𝗲: 1 ↳ 𝗚𝗮𝘀 𝗧…"
type textarea "x"
type textarea "Brand: HOSHIZAKI Model: F1002MAJ-C : N21922J ↳ 𝗩𝗼𝗹𝘁𝗮𝗴𝗲: 115 ↳ 𝗣𝗵𝗮𝘀𝗲: 1 ↳ 𝗚𝗮𝘀 𝗧𝘆…"
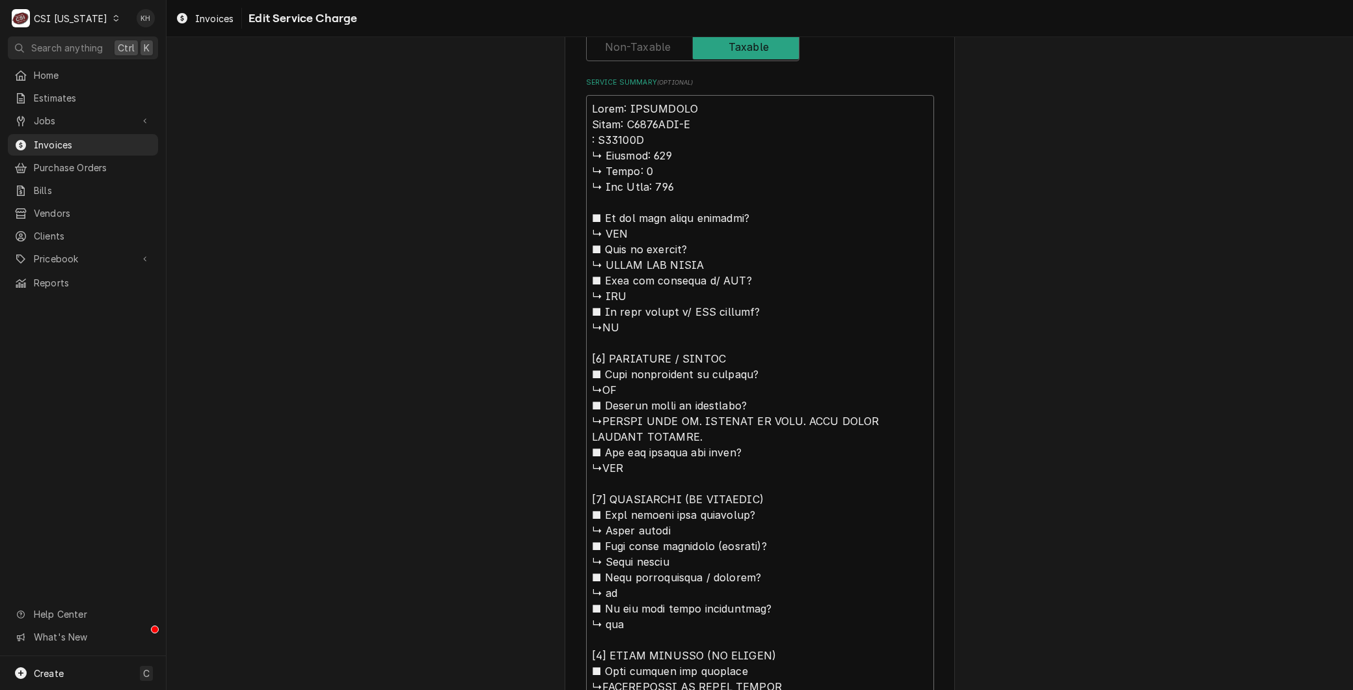
type textarea "x"
type textarea "Brand: HOSHIZAKI Model: F1002MAJ-C S: N21922J ↳ 𝗩𝗼𝗹𝘁𝗮𝗴𝗲: 115 ↳ 𝗣𝗵𝗮𝘀𝗲: 1 ↳ 𝗚𝗮𝘀 𝗧…"
type textarea "x"
type textarea "Brand: HOSHIZAKI Model: F1002MAJ-C Se: N21922J ↳ 𝗩𝗼𝗹𝘁𝗮𝗴𝗲: 115 ↳ 𝗣𝗵𝗮𝘀𝗲: 1 ↳ 𝗚𝗮𝘀 …"
type textarea "x"
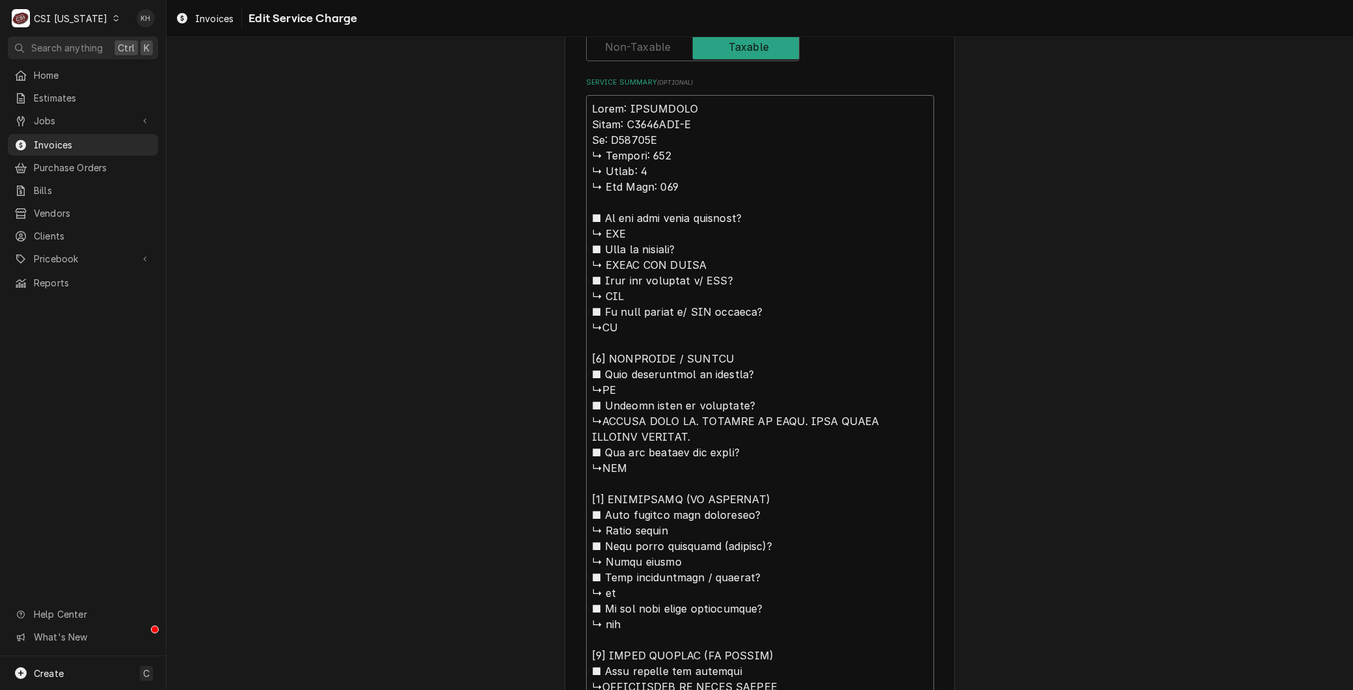
type textarea "Brand: HOSHIZAKI Model: F1002MAJ-C Ser: N21922J ↳ 𝗩𝗼𝗹𝘁𝗮𝗴𝗲: 115 ↳ 𝗣𝗵𝗮𝘀𝗲: 1 ↳ 𝗚𝗮𝘀…"
type textarea "x"
type textarea "Brand: HOSHIZAKI Model: F1002MAJ-C Seri: N21922J ↳ 𝗩𝗼𝗹𝘁𝗮𝗴𝗲: 115 ↳ 𝗣𝗵𝗮𝘀𝗲: 1 ↳ 𝗚𝗮…"
type textarea "x"
type textarea "Brand: HOSHIZAKI Model: F1002MAJ-C Seria: N21922J ↳ 𝗩𝗼𝗹𝘁𝗮𝗴𝗲: 115 ↳ 𝗣𝗵𝗮𝘀𝗲: 1 ↳ 𝗚…"
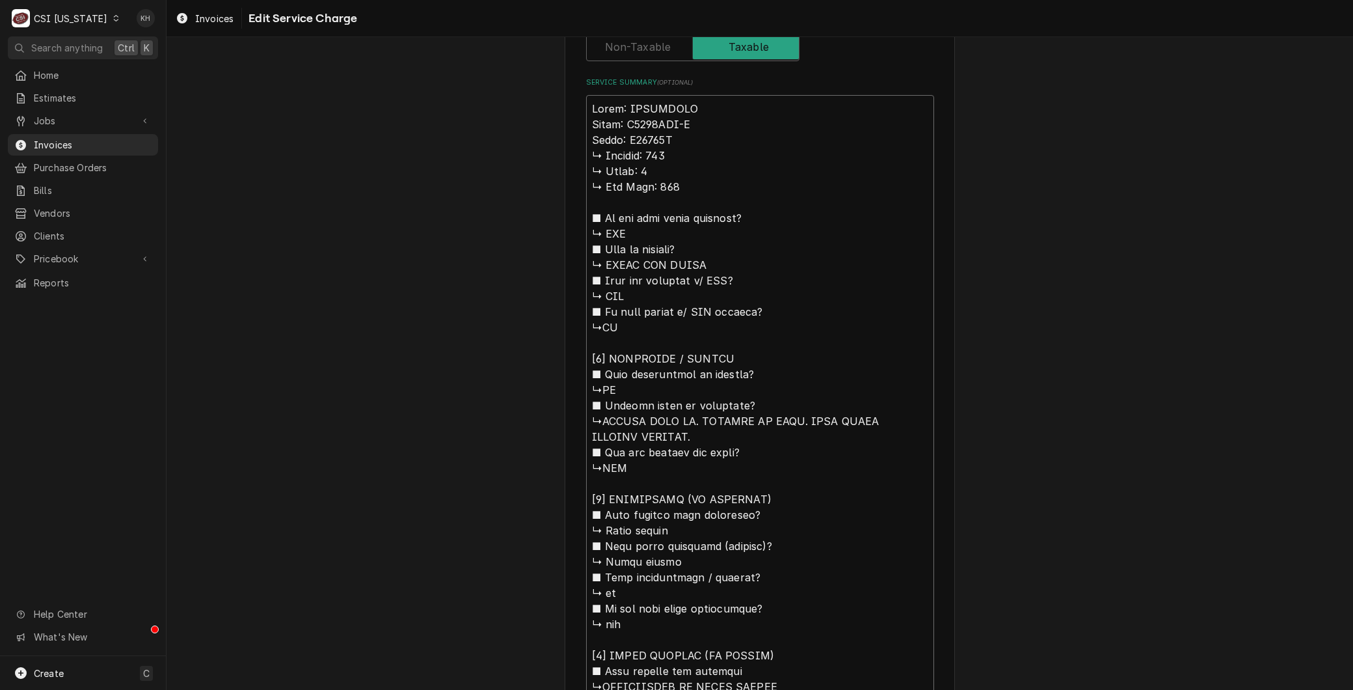
type textarea "x"
type textarea "Brand: HOSHIZAKI Model: F1002MAJ-C Serial: N21922J ↳ 𝗩𝗼𝗹𝘁𝗮𝗴𝗲: 115 ↳ 𝗣𝗵𝗮𝘀𝗲: 1 ↳ …"
drag, startPoint x: 571, startPoint y: 222, endPoint x: 586, endPoint y: 250, distance: 31.5
drag, startPoint x: 586, startPoint y: 250, endPoint x: 674, endPoint y: 407, distance: 180.3
click at [523, 409] on div "Use the fields below to edit this service charge Short Description 1-Labor (Ser…" at bounding box center [760, 343] width 1187 height 1749
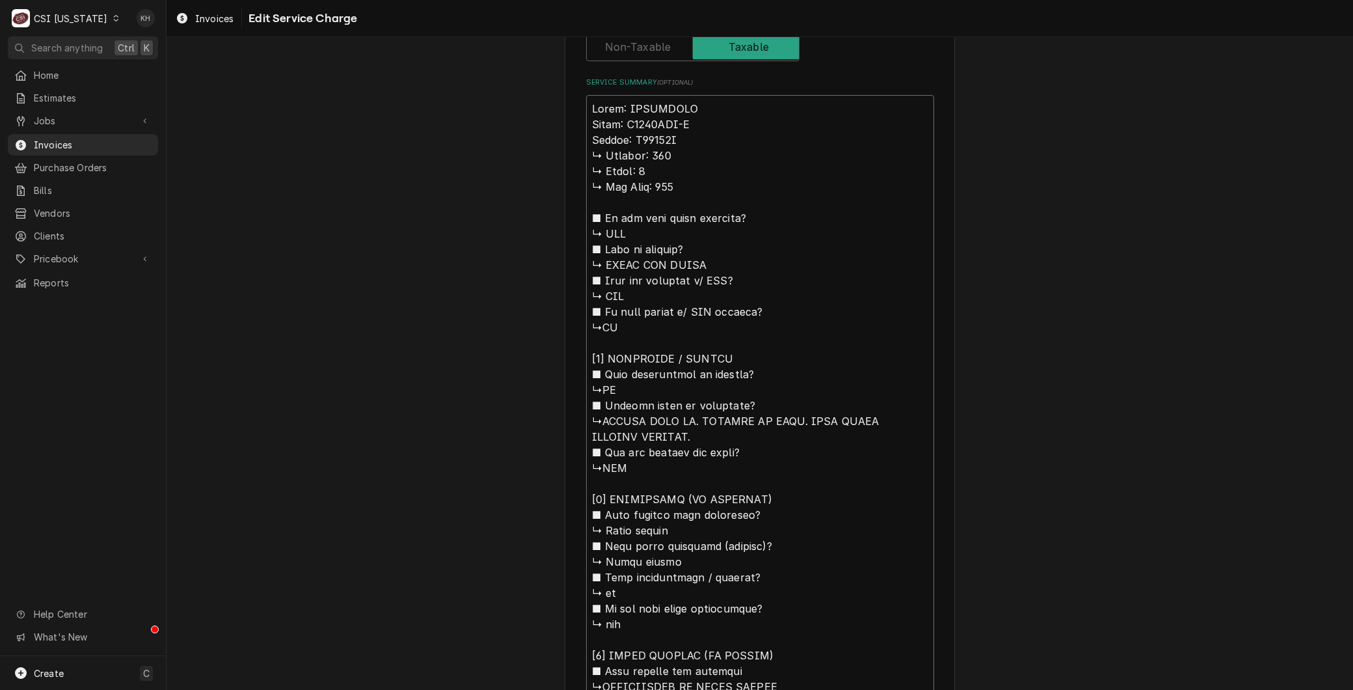
drag, startPoint x: 608, startPoint y: 418, endPoint x: 535, endPoint y: 153, distance: 274.4
click at [535, 153] on div "Use the fields below to edit this service charge Short Description 1-Labor (Ser…" at bounding box center [760, 343] width 1187 height 1749
type textarea "x"
type textarea "Brand: HOSHIZAKI Model: F1002MAJ-C Serial: N21922J RNED UNIT ON. ALLOWED TO FIL…"
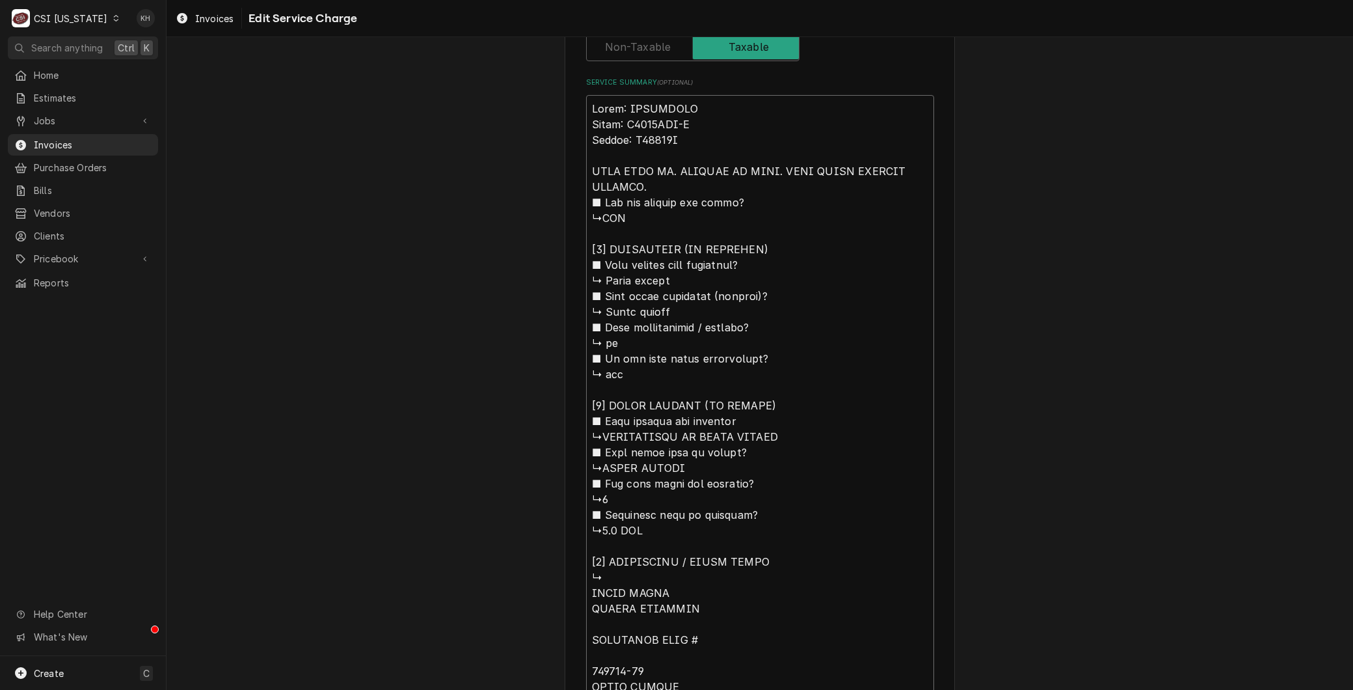
type textarea "x"
type textarea "Brand: HOSHIZAKI Model: F1002MAJ-C Serial: N21922J RNED UNIT ON. ALLOWED TO FIL…"
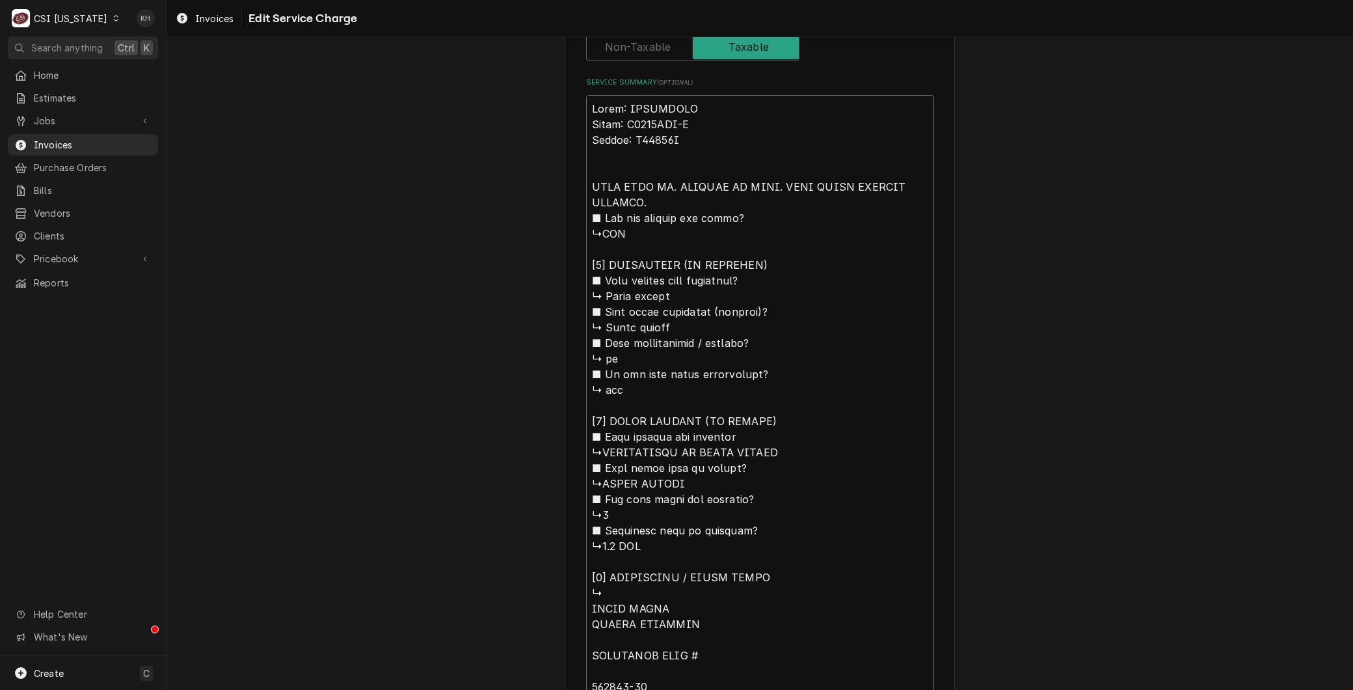
type textarea "x"
type textarea "Brand: HOSHIZAKI Model: F1002MAJ-C Serial: N21922J ARNED UNIT ON. ALLOWED TO FI…"
type textarea "x"
type textarea "Brand: HOSHIZAKI Model: F1002MAJ-C Serial: N21922J ArRNED UNIT ON. ALLOWED TO F…"
type textarea "x"
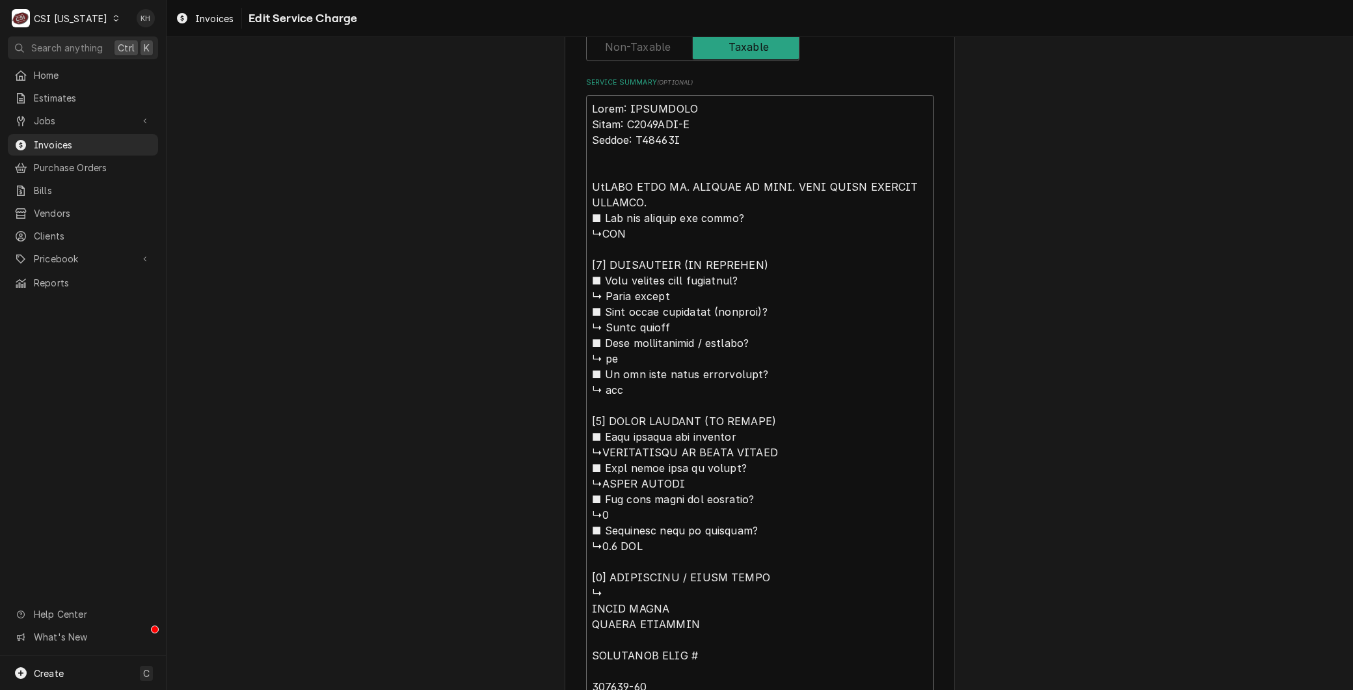
type textarea "Brand: HOSHIZAKI Model: F1002MAJ-C Serial: N21922J ArrRNED UNIT ON. ALLOWED TO …"
type textarea "x"
type textarea "Brand: HOSHIZAKI Model: F1002MAJ-C Serial: N21922J ArriRNED UNIT ON. ALLOWED TO…"
type textarea "x"
type textarea "Brand: HOSHIZAKI Model: F1002MAJ-C Serial: N21922J ArrivRNED UNIT ON. ALLOWED T…"
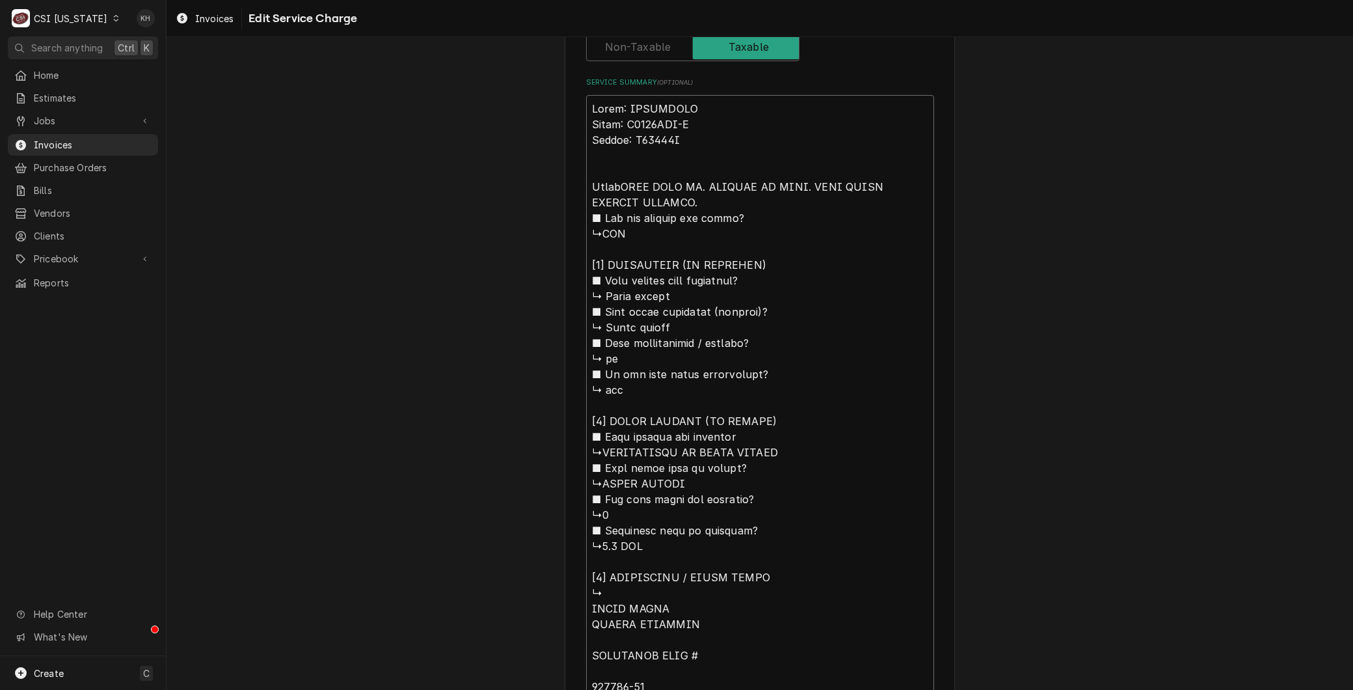
type textarea "x"
type textarea "Brand: HOSHIZAKI Model: F1002MAJ-C Serial: N21922J ArriveRNED UNIT ON. ALLOWED …"
type textarea "x"
type textarea "Brand: HOSHIZAKI Model: F1002MAJ-C Serial: N21922J ArrivedRNED UNIT ON. ALLOWED…"
type textarea "x"
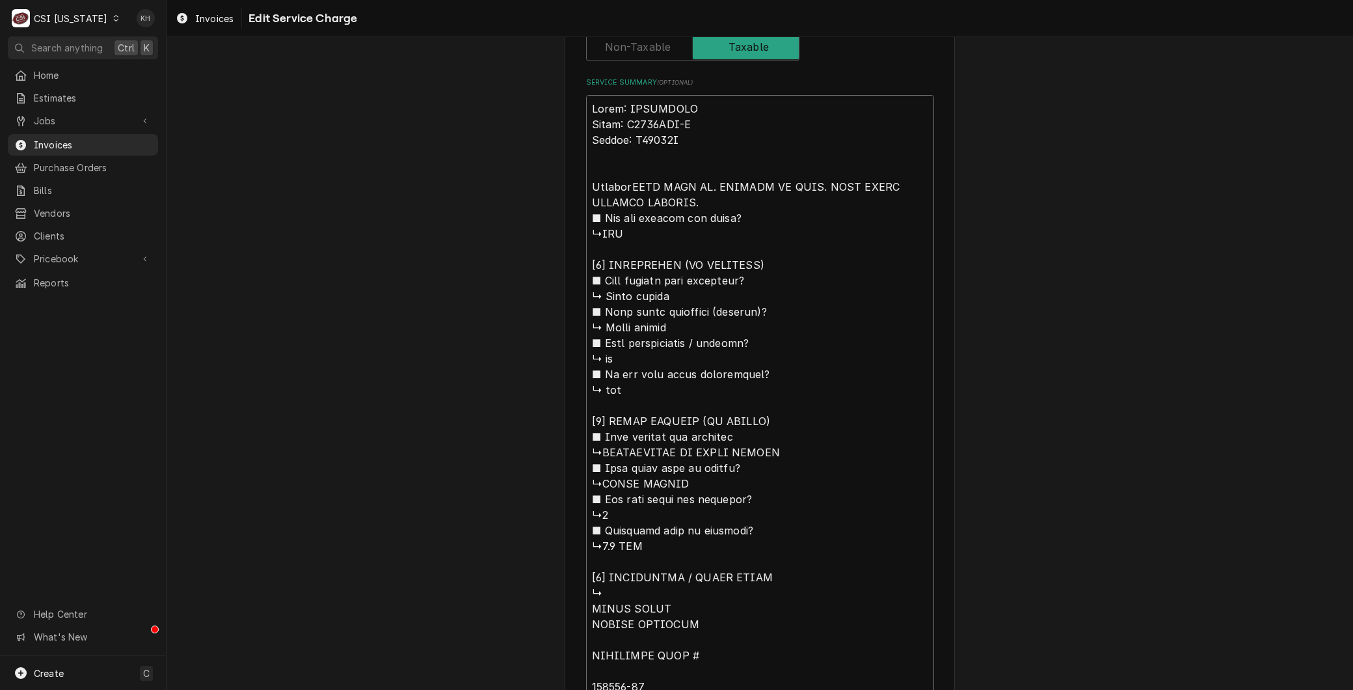
type textarea "Brand: HOSHIZAKI Model: F1002MAJ-C Serial: N21922J Arrived RNED UNIT ON. ALLOWE…"
type textarea "x"
type textarea "Brand: HOSHIZAKI Model: F1002MAJ-C Serial: N21922J Arrived oRNED UNIT ON. ALLOW…"
type textarea "x"
type textarea "Brand: HOSHIZAKI Model: F1002MAJ-C Serial: N21922J Arrived onRNED UNIT ON. ALLO…"
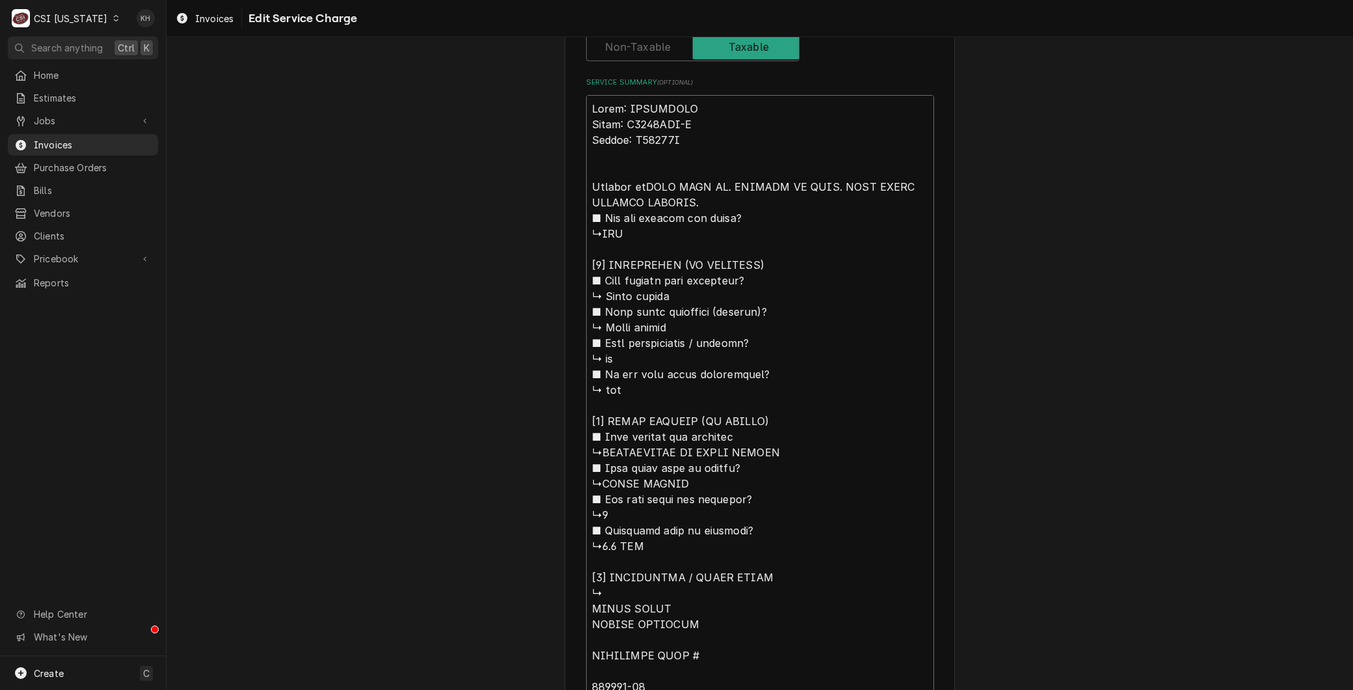
type textarea "x"
type textarea "Brand: HOSHIZAKI Model: F1002MAJ-C Serial: N21922J Arrived on RNED UNIT ON. ALL…"
type textarea "x"
type textarea "Brand: HOSHIZAKI Model: F1002MAJ-C Serial: N21922J Arrived on sRNED UNIT ON. AL…"
type textarea "x"
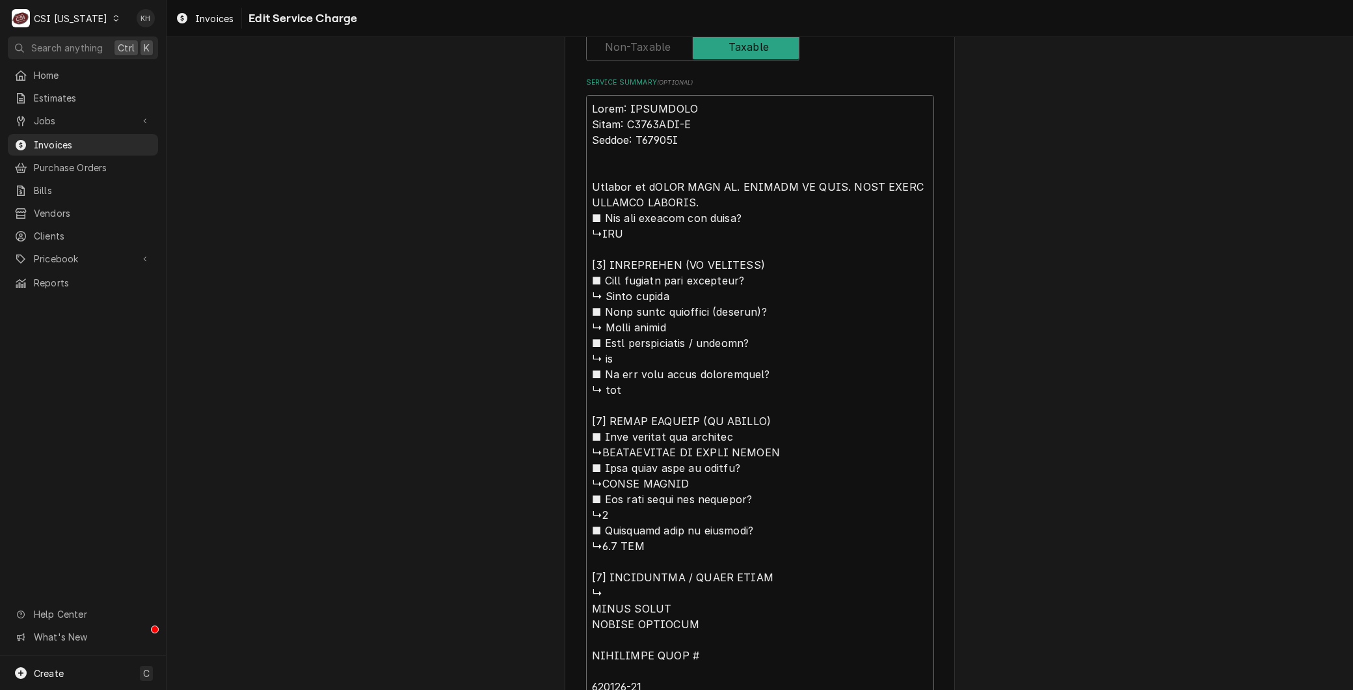
type textarea "Brand: HOSHIZAKI Model: F1002MAJ-C Serial: N21922J Arrived on siRNED UNIT ON. A…"
type textarea "x"
type textarea "Brand: HOSHIZAKI Model: F1002MAJ-C Serial: N21922J Arrived on sitRNED UNIT ON. …"
type textarea "x"
type textarea "Brand: HOSHIZAKI Model: F1002MAJ-C Serial: N21922J Arrived on siteRNED UNIT ON.…"
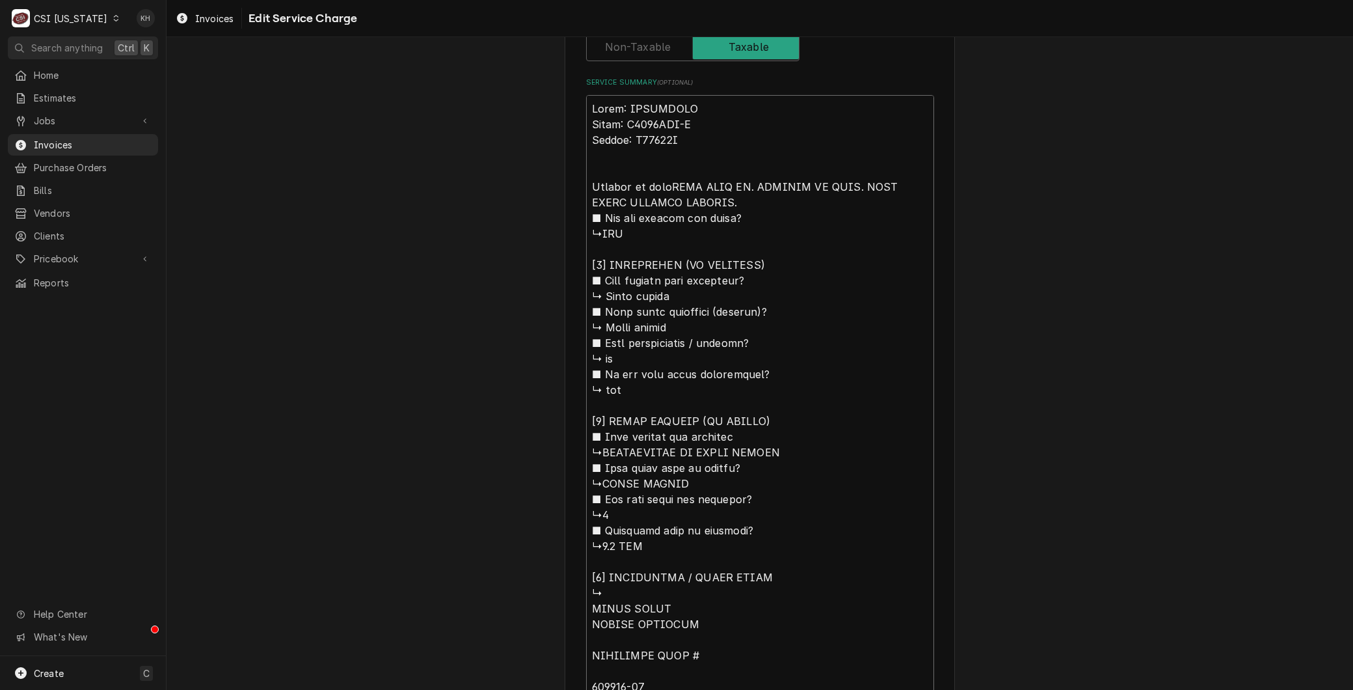
type textarea "x"
type textarea "Brand: HOSHIZAKI Model: F1002MAJ-C Serial: N21922J Arrived on site,RNED UNIT ON…"
type textarea "x"
type textarea "Brand: HOSHIZAKI Model: F1002MAJ-C Serial: N21922J Arrived on site, RNED UNIT O…"
type textarea "x"
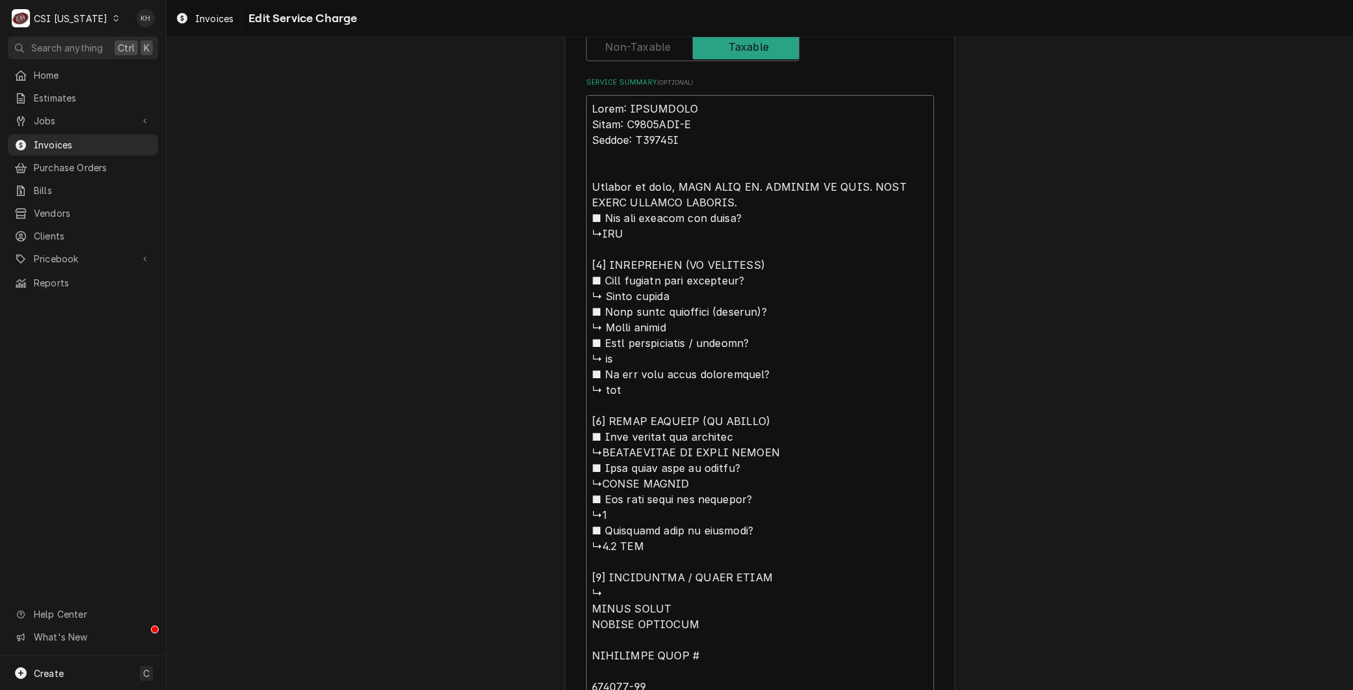
type textarea "Brand: HOSHIZAKI Model: F1002MAJ-C Serial: N21922J Arrived on site,RNED UNIT ON…"
type textarea "x"
type textarea "Brand: HOSHIZAKI Model: F1002MAJ-C Serial: N21922J Arrived on siteRNED UNIT ON.…"
type textarea "x"
type textarea "Brand: HOSHIZAKI Model: F1002MAJ-C Serial: N21922J Arrived on site RNED UNIT ON…"
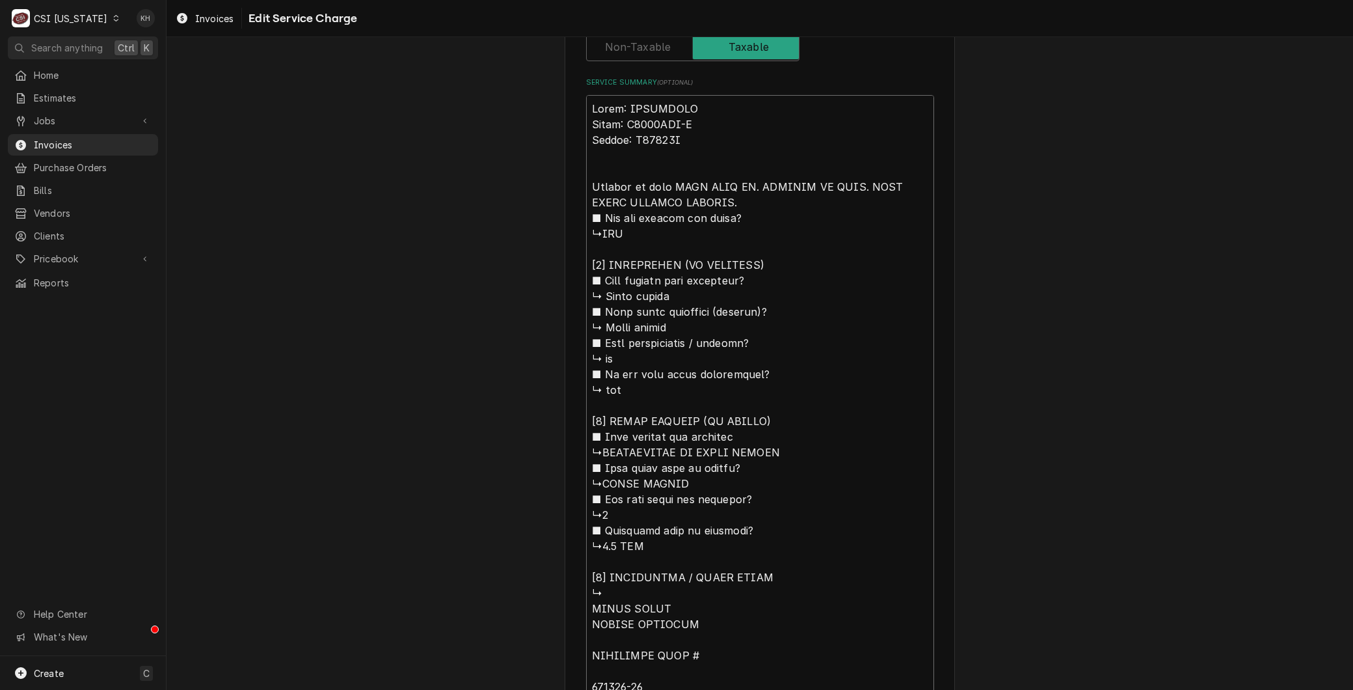
type textarea "x"
type textarea "Brand: HOSHIZAKI Model: F1002MAJ-C Serial: N21922J Arrived on site fRNED UNIT O…"
type textarea "x"
type textarea "Brand: HOSHIZAKI Model: F1002MAJ-C Serial: N21922J Arrived on site foRNED UNIT …"
type textarea "x"
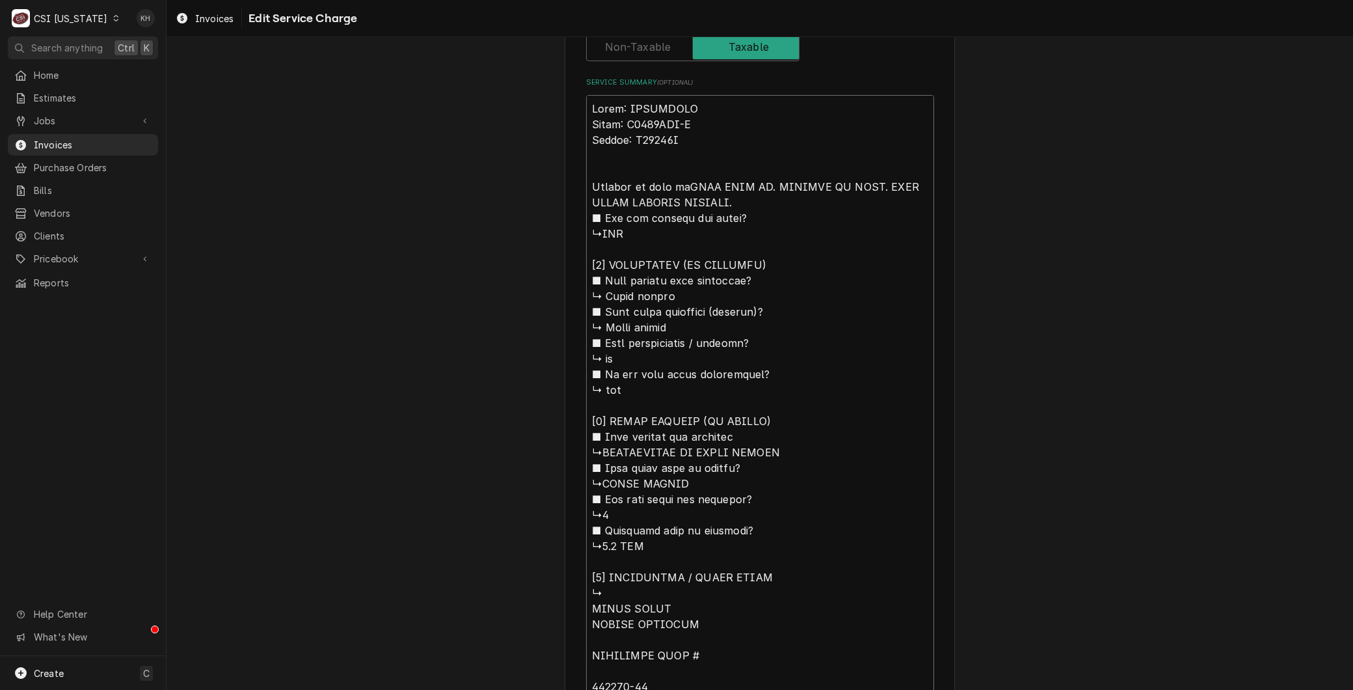
type textarea "Brand: HOSHIZAKI Model: F1002MAJ-C Serial: N21922J Arrived on site forRNED UNIT…"
type textarea "x"
type textarea "Brand: HOSHIZAKI Model: F1002MAJ-C Serial: N21922J Arrived on site for RNED UNI…"
type textarea "x"
type textarea "Brand: HOSHIZAKI Model: F1002MAJ-C Serial: N21922J Arrived on site for uRNED UN…"
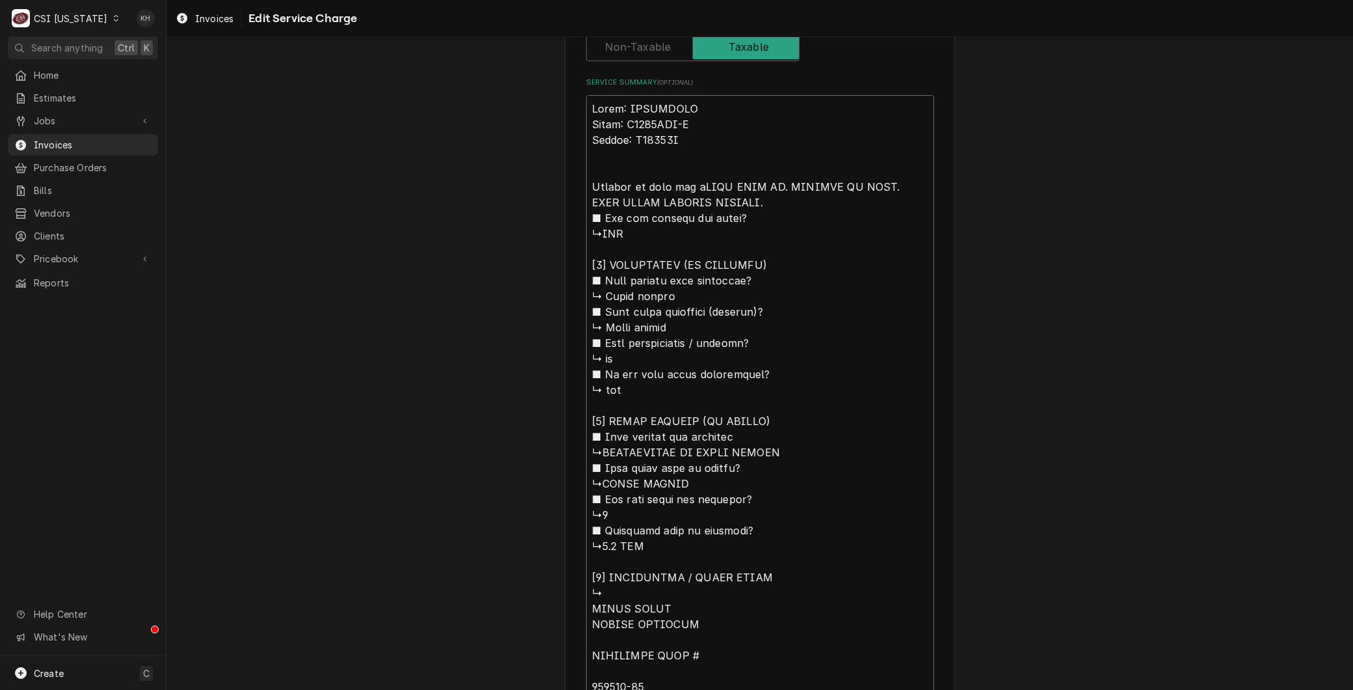
type textarea "x"
type textarea "Brand: HOSHIZAKI Model: F1002MAJ-C Serial: N21922J Arrived on site for unRNED U…"
type textarea "x"
type textarea "Brand: HOSHIZAKI Model: F1002MAJ-C Serial: N21922J Arrived on site for uniRNED …"
type textarea "x"
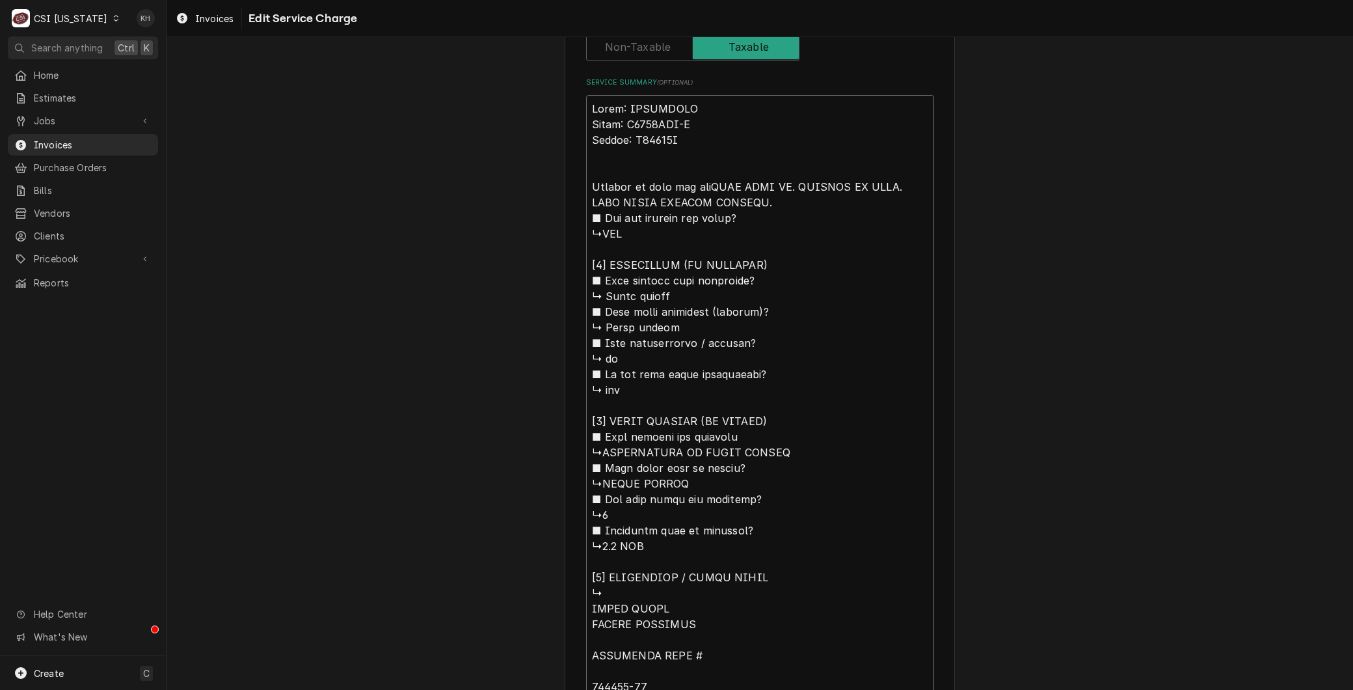
type textarea "Brand: HOSHIZAKI Model: F1002MAJ-C Serial: N21922J Arrived on site for unitRNED…"
type textarea "x"
type textarea "Brand: HOSHIZAKI Model: F1002MAJ-C Serial: N21922J Arrived on site for unit RNE…"
type textarea "x"
type textarea "Brand: HOSHIZAKI Model: F1002MAJ-C Serial: N21922J Arrived on site for unit oRN…"
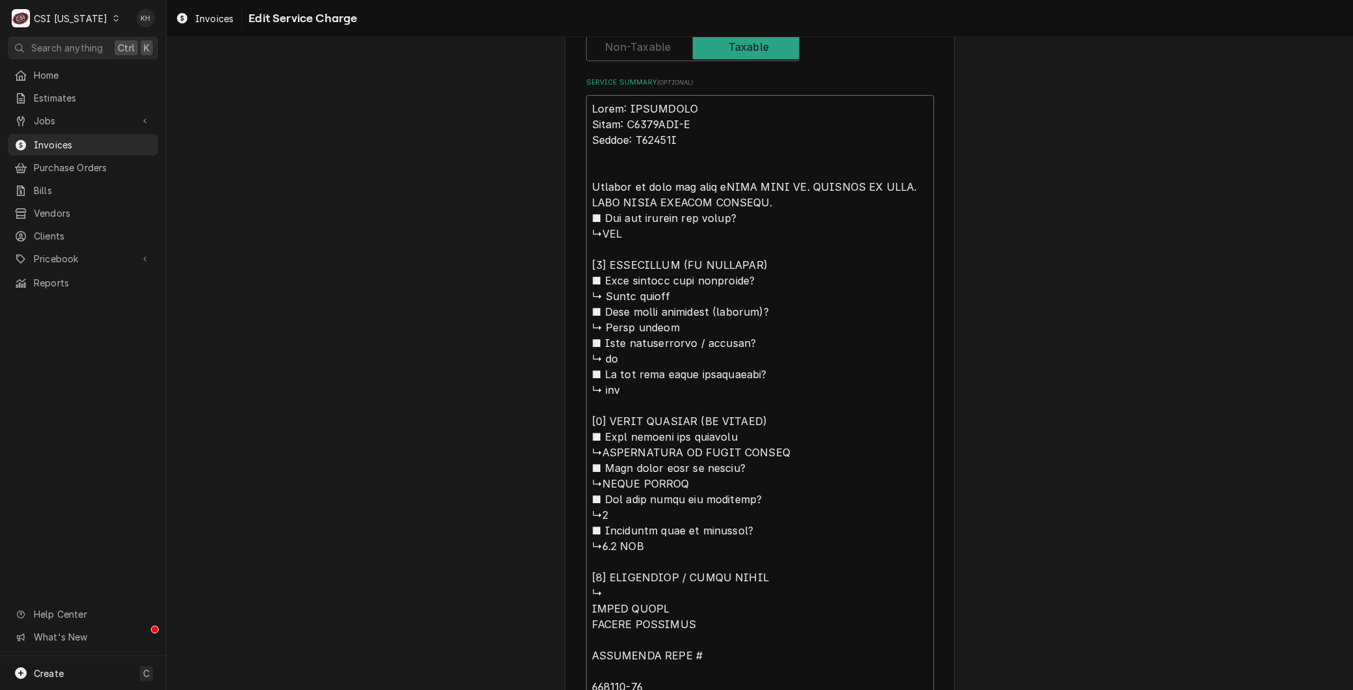
type textarea "x"
type textarea "Brand: HOSHIZAKI Model: F1002MAJ-C Serial: N21922J Arrived on site for unit ovR…"
type textarea "x"
type textarea "Brand: HOSHIZAKI Model: F1002MAJ-C Serial: N21922J Arrived on site for unit ove…"
type textarea "x"
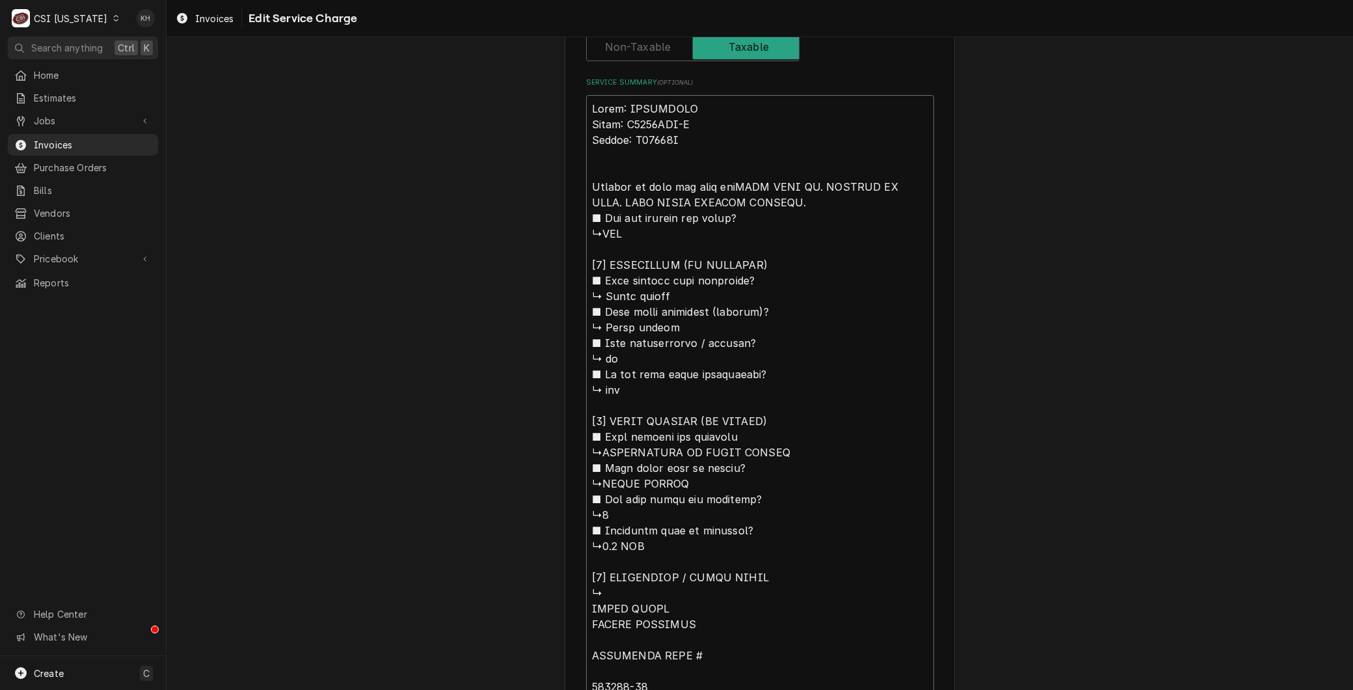
type textarea "Brand: HOSHIZAKI Model: F1002MAJ-C Serial: N21922J Arrived on site for unit ove…"
type textarea "x"
type textarea "Brand: HOSHIZAKI Model: F1002MAJ-C Serial: N21922J Arrived on site for unit ove…"
type textarea "x"
type textarea "Brand: HOSHIZAKI Model: F1002MAJ-C Serial: N21922J Arrived on site for unit ove…"
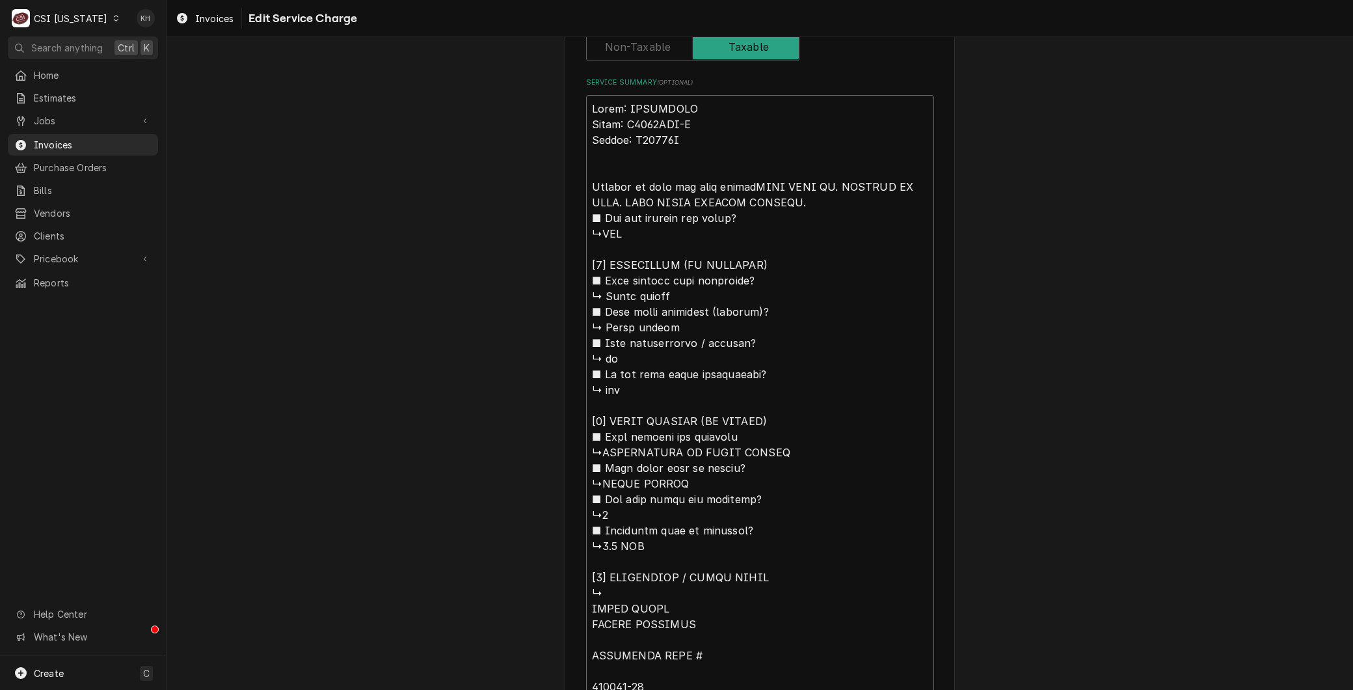
type textarea "x"
type textarea "Brand: HOSHIZAKI Model: F1002MAJ-C Serial: N21922J Arrived on site for unit ove…"
type textarea "x"
type textarea "Brand: HOSHIZAKI Model: F1002MAJ-C Serial: N21922J Arrived on site for unit ove…"
type textarea "x"
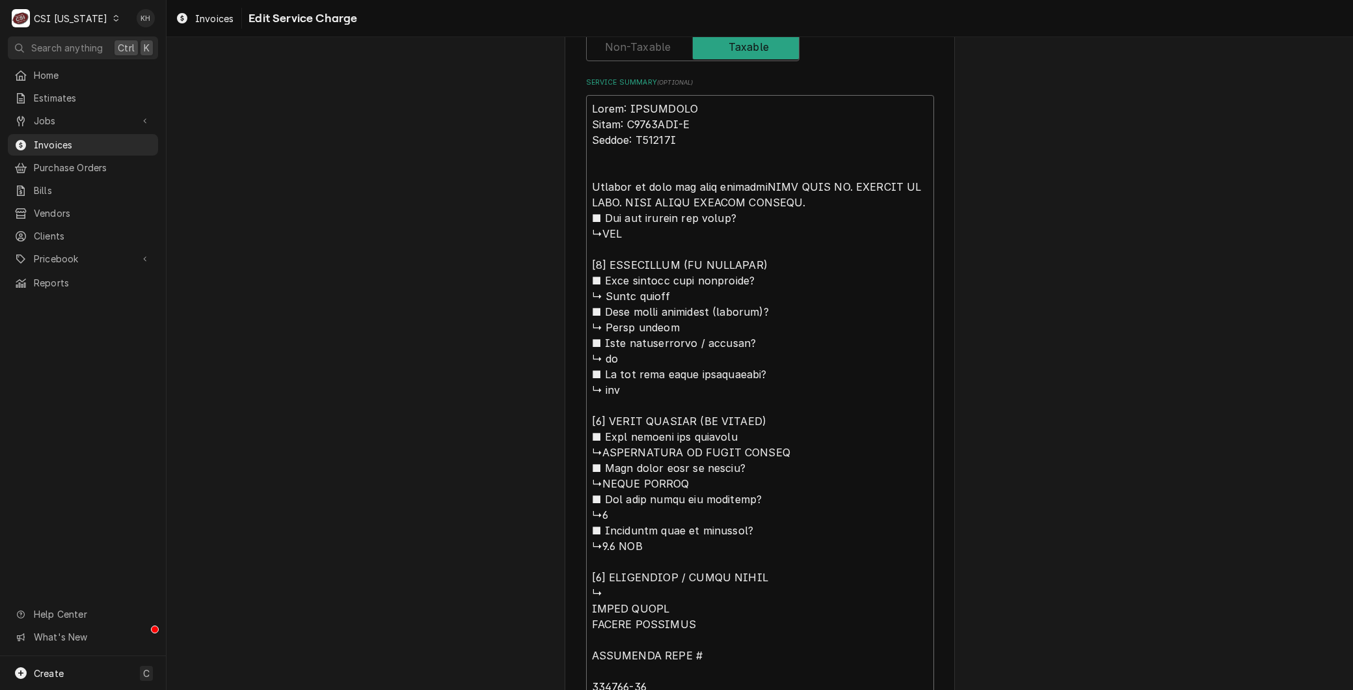
type textarea "Brand: HOSHIZAKI Model: F1002MAJ-C Serial: N21922J Arrived on site for unit ove…"
type textarea "x"
type textarea "Brand: HOSHIZAKI Model: F1002MAJ-C Serial: N21922J Arrived on site for unit ove…"
type textarea "x"
type textarea "Brand: HOSHIZAKI Model: F1002MAJ-C Serial: N21922J Arrived on site for unit ove…"
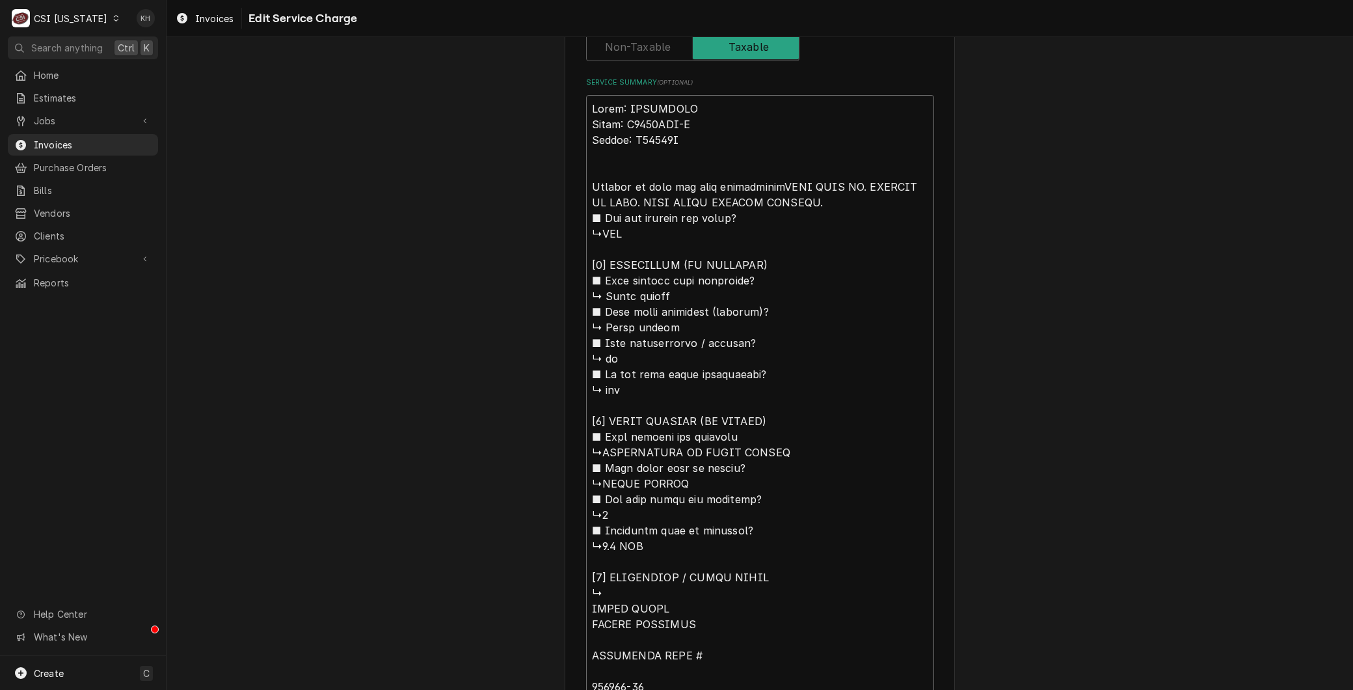
type textarea "x"
type textarea "Brand: HOSHIZAKI Model: F1002MAJ-C Serial: N21922J Arrived on site for unit ove…"
type textarea "x"
type textarea "Brand: HOSHIZAKI Model: F1002MAJ-C Serial: N21922J Arrived on site for unit ove…"
type textarea "x"
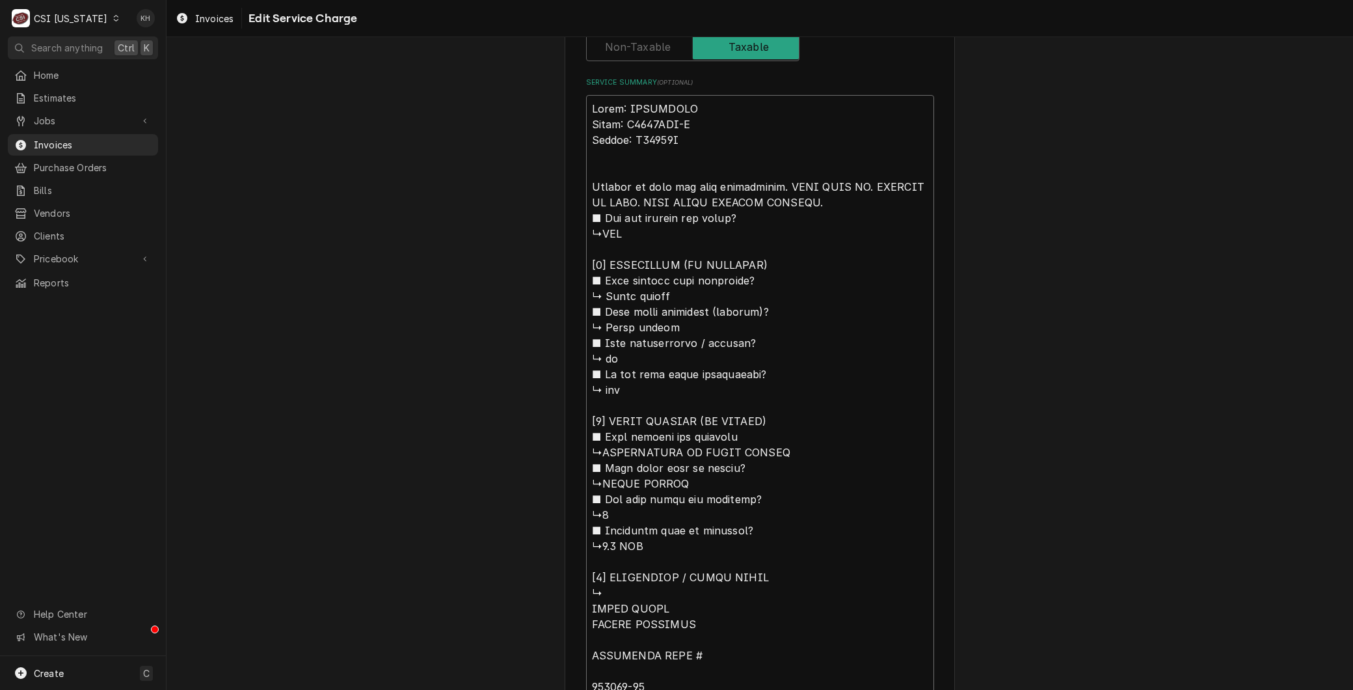
type textarea "Brand: HOSHIZAKI Model: F1002MAJ-C Serial: N21922J Arrived on site for unit ove…"
type textarea "x"
type textarea "Brand: HOSHIZAKI Model: F1002MAJ-C Serial: N21922J Arrived on site for unit ove…"
type textarea "x"
type textarea "Brand: HOSHIZAKI Model: F1002MAJ-C Serial: N21922J Arrived on site for unit ove…"
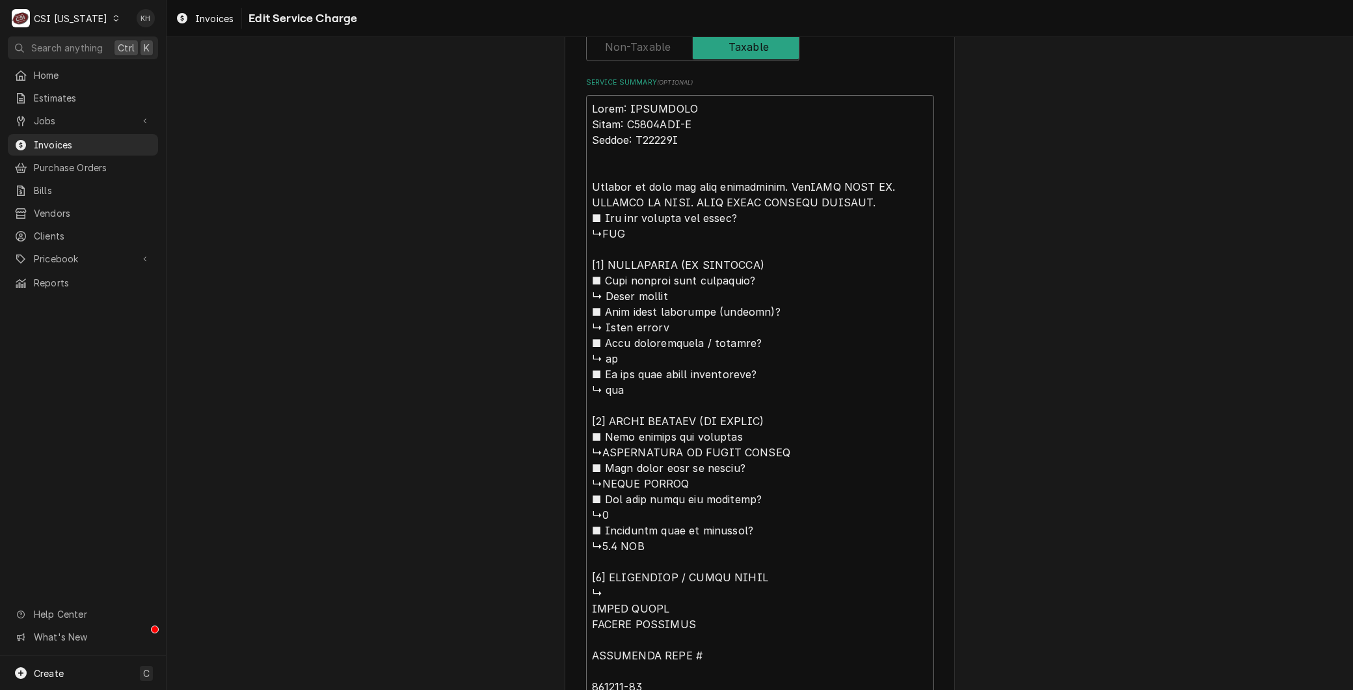
type textarea "x"
type textarea "Brand: HOSHIZAKI Model: F1002MAJ-C Serial: N21922J Arrived on site for unit ove…"
type textarea "x"
type textarea "Brand: HOSHIZAKI Model: F1002MAJ-C Serial: N21922J Arrived on site for unit ove…"
type textarea "x"
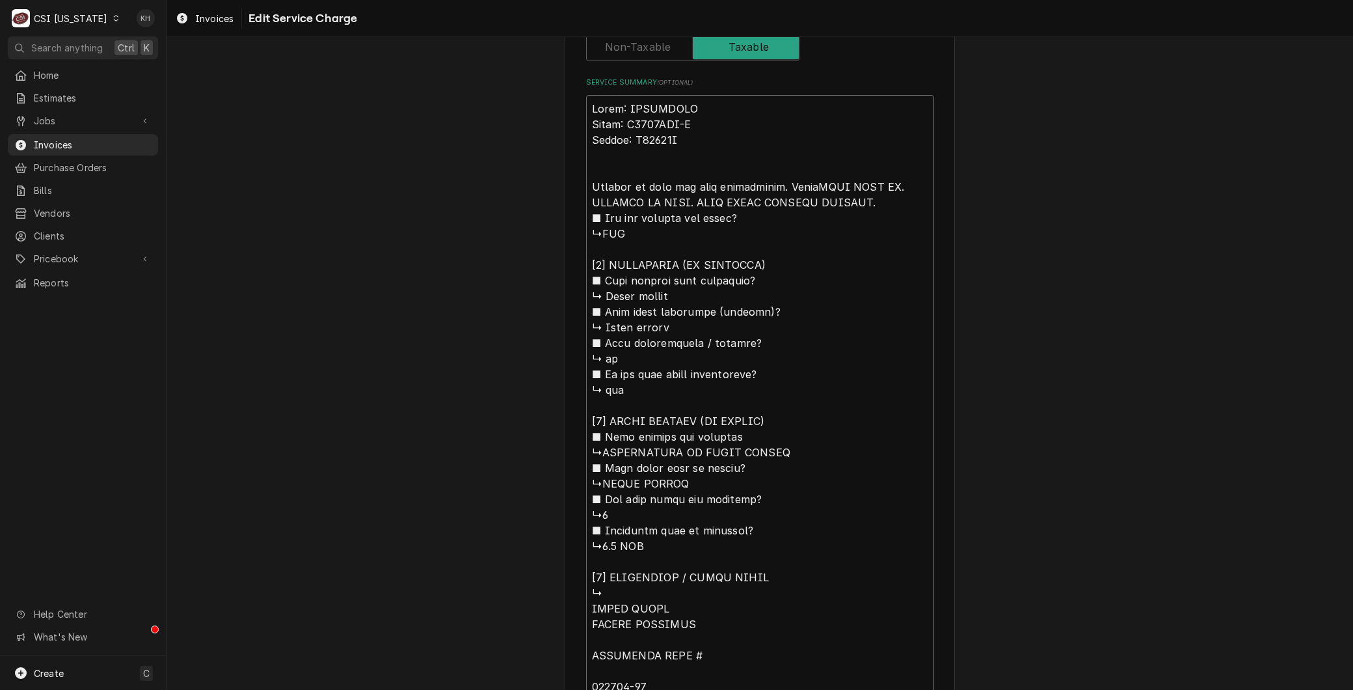
type textarea "Brand: HOSHIZAKI Model: F1002MAJ-C Serial: N21922J Arrived on site for unit ove…"
type textarea "x"
type textarea "Brand: HOSHIZAKI Model: F1002MAJ-C Serial: N21922J Arrived on site for unit ove…"
type textarea "x"
type textarea "Brand: HOSHIZAKI Model: F1002MAJ-C Serial: N21922J Arrived on site for unit ove…"
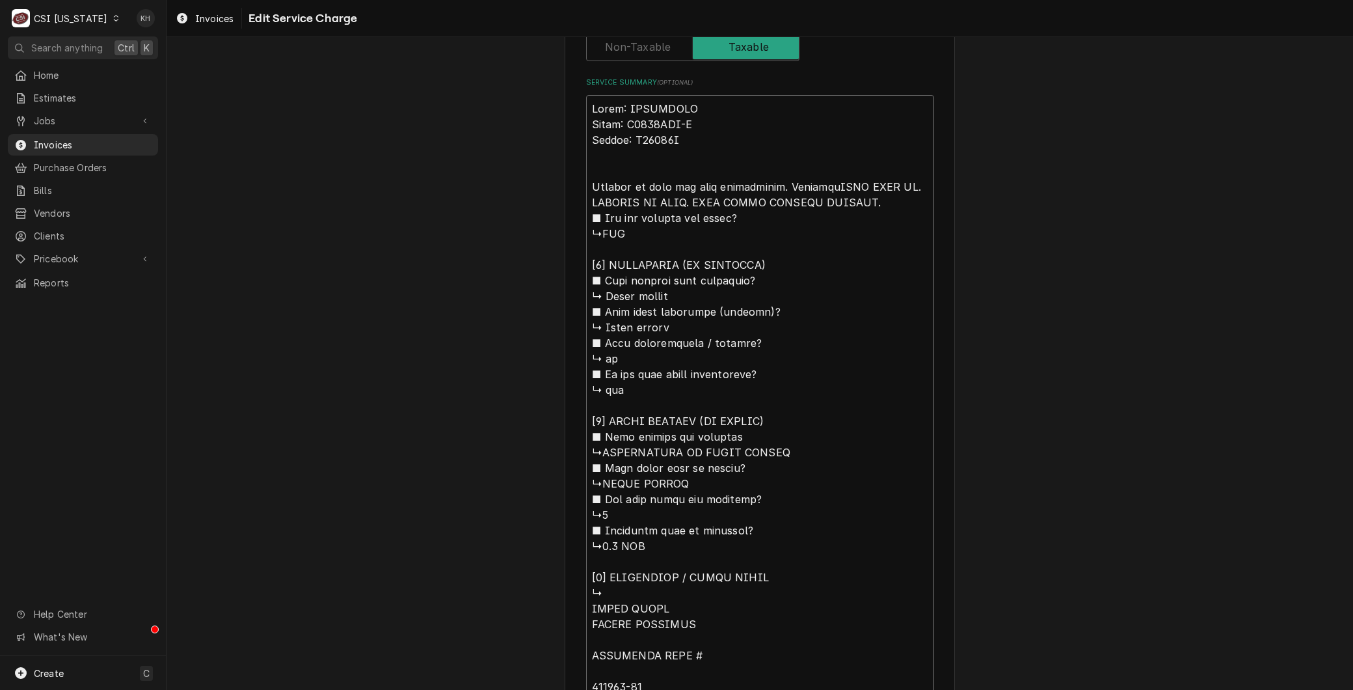
type textarea "x"
type textarea "Brand: HOSHIZAKI Model: F1002MAJ-C Serial: N21922J Arrived on site for unit ove…"
type textarea "x"
type textarea "Brand: HOSHIZAKI Model: F1002MAJ-C Serial: N21922J Arrived on site for unit ove…"
type textarea "x"
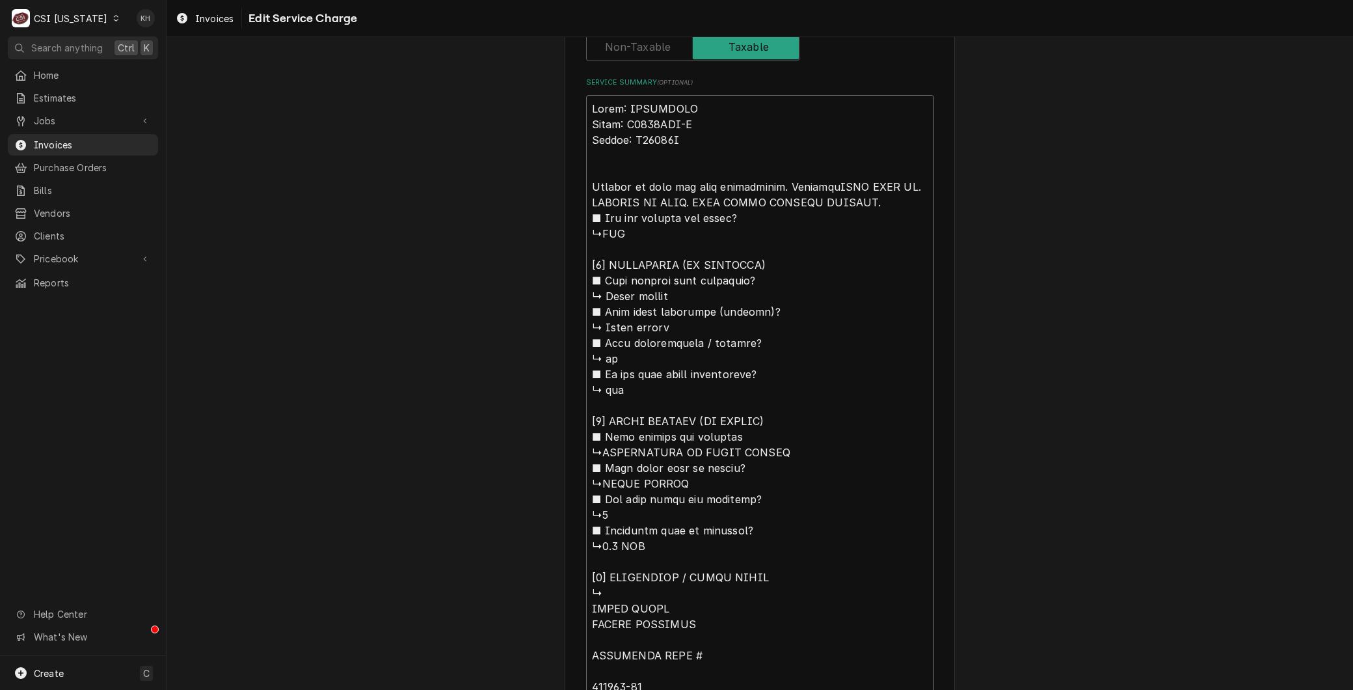
type textarea "Brand: HOSHIZAKI Model: F1002MAJ-C Serial: N21922J Arrived on site for unit ove…"
type textarea "x"
type textarea "Brand: HOSHIZAKI Model: F1002MAJ-C Serial: N21922J Arrived on site for unit ove…"
type textarea "x"
type textarea "Brand: HOSHIZAKI Model: F1002MAJ-C Serial: N21922J Arrived on site for unit ove…"
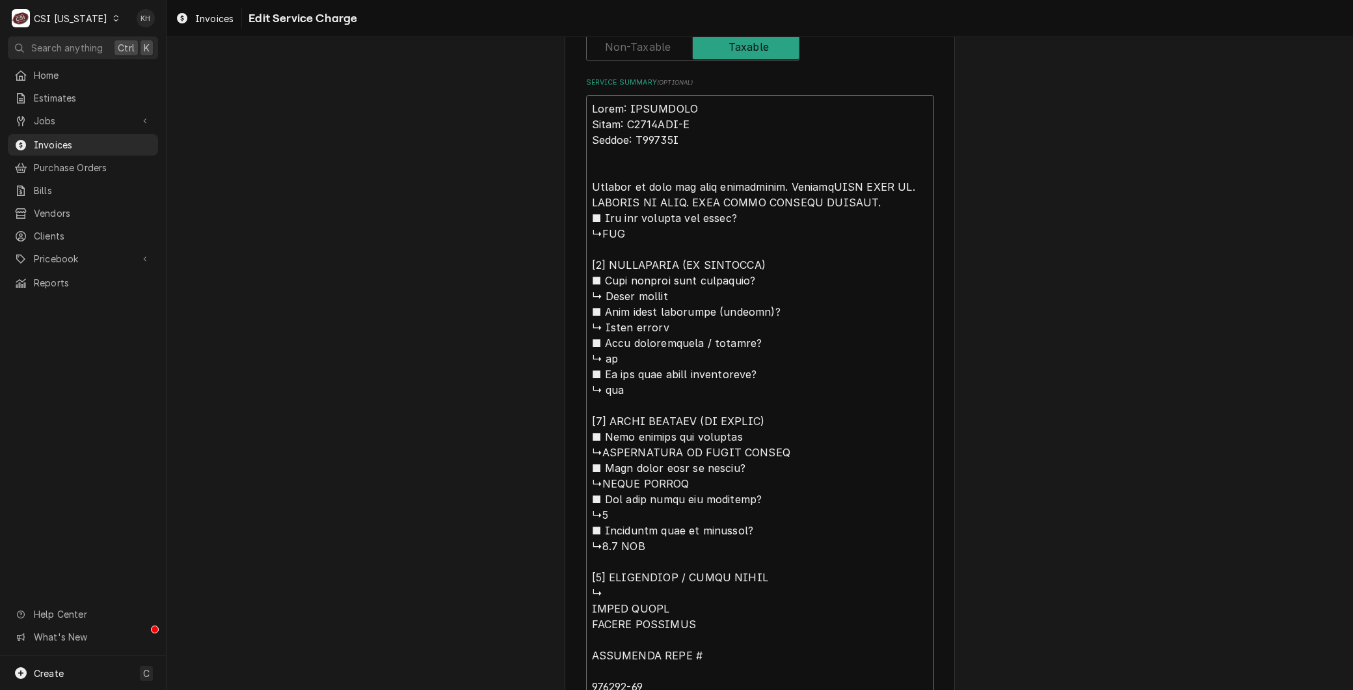
type textarea "x"
type textarea "Brand: HOSHIZAKI Model: F1002MAJ-C Serial: N21922J Arrived on site for unit ove…"
type textarea "x"
type textarea "Brand: HOSHIZAKI Model: F1002MAJ-C Serial: N21922J Arrived on site for unit ove…"
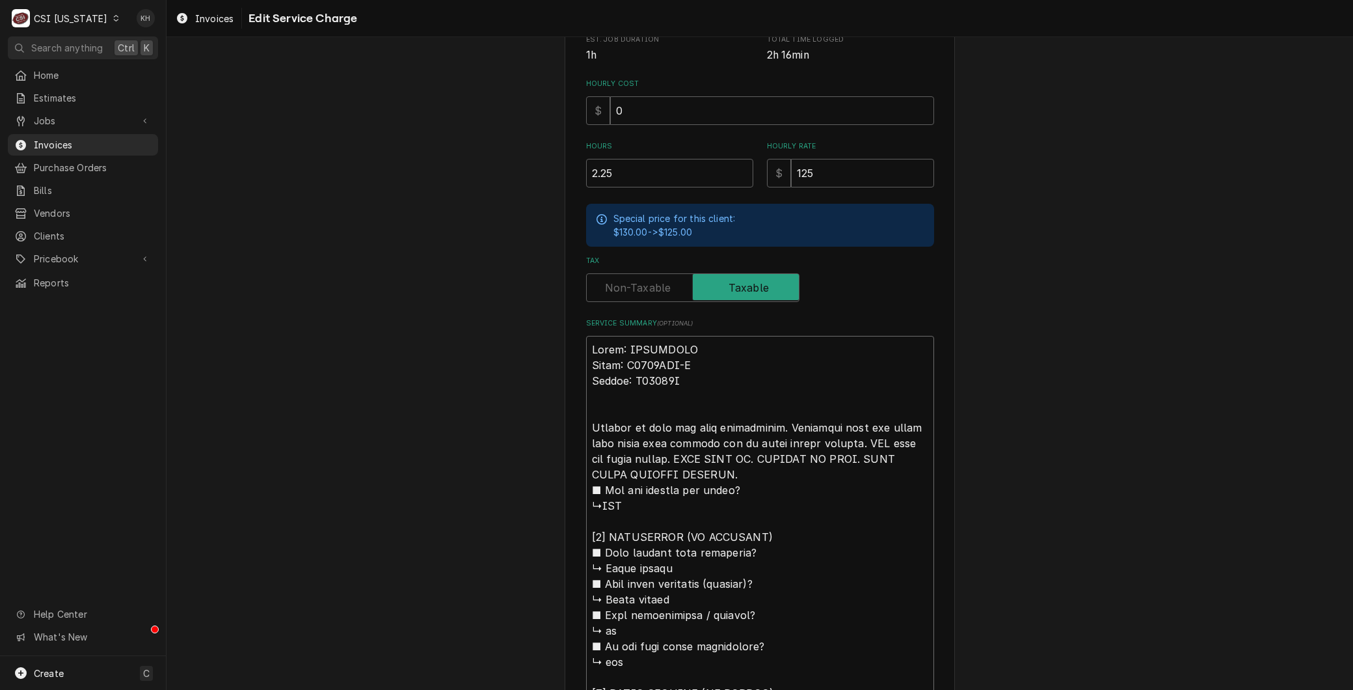
scroll to position [362, 0]
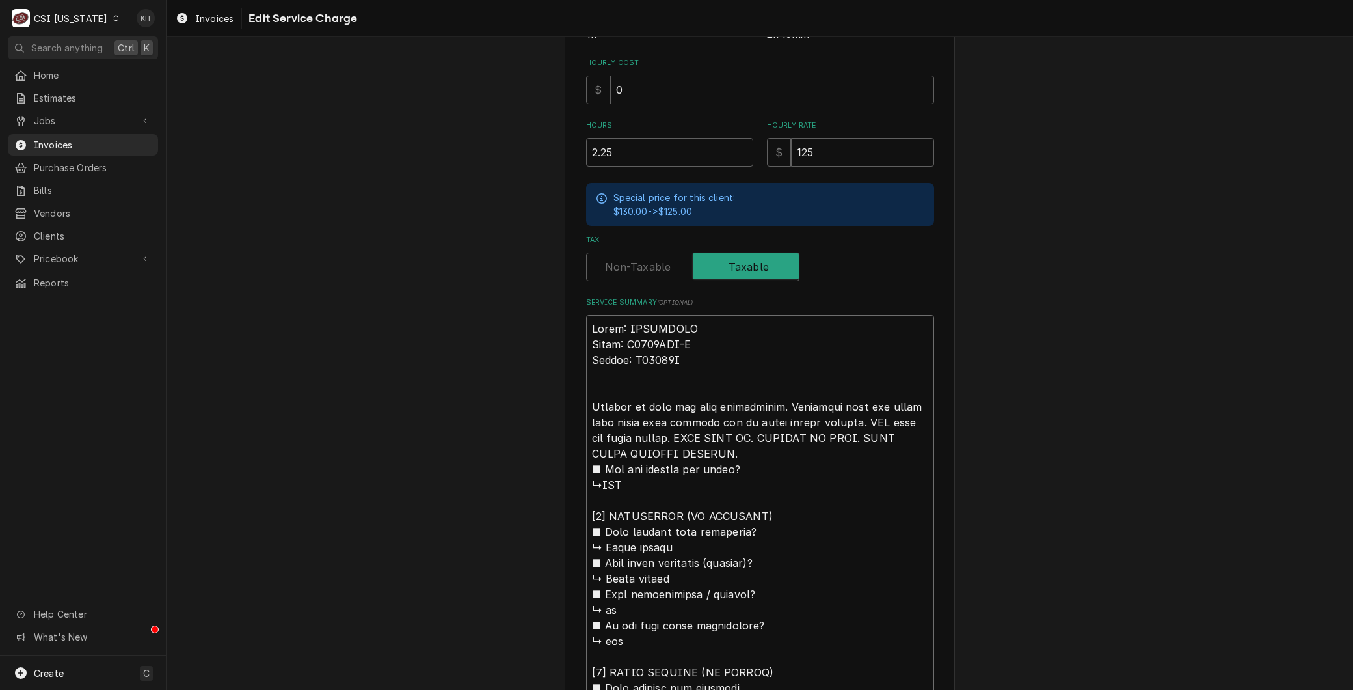
drag, startPoint x: 667, startPoint y: 563, endPoint x: 627, endPoint y: 433, distance: 136.0
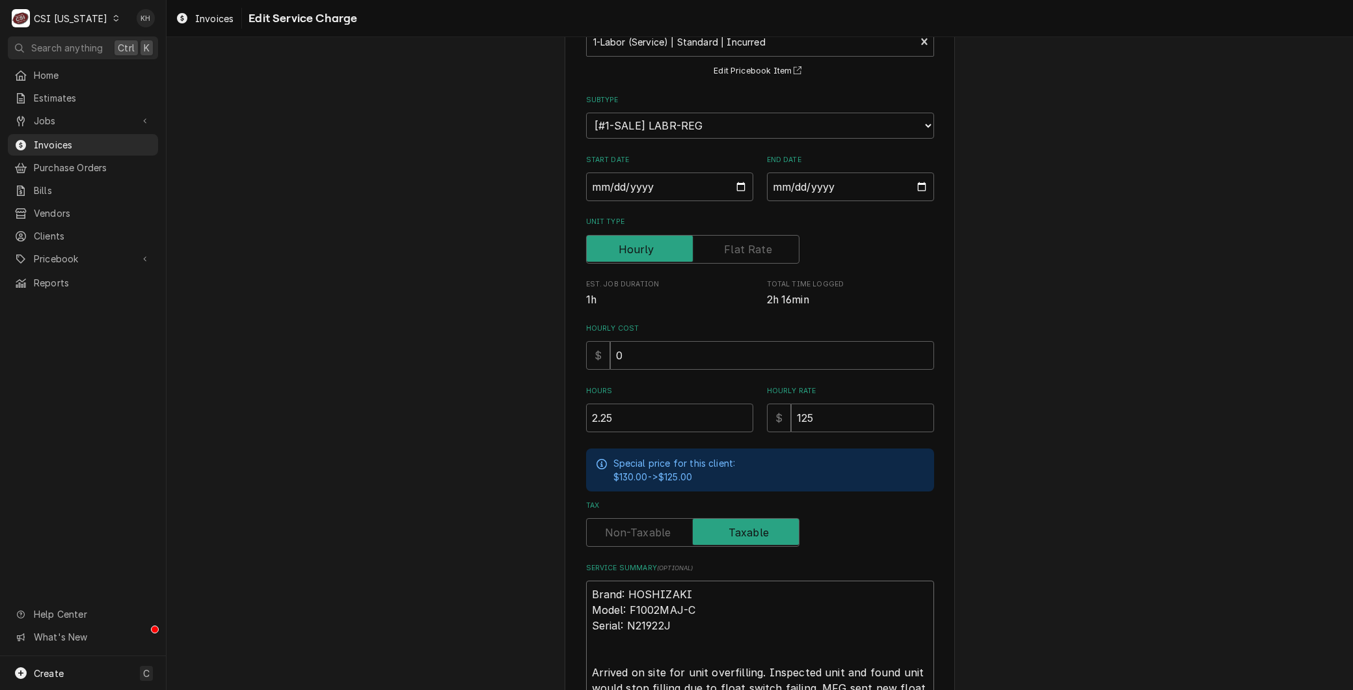
scroll to position [280, 0]
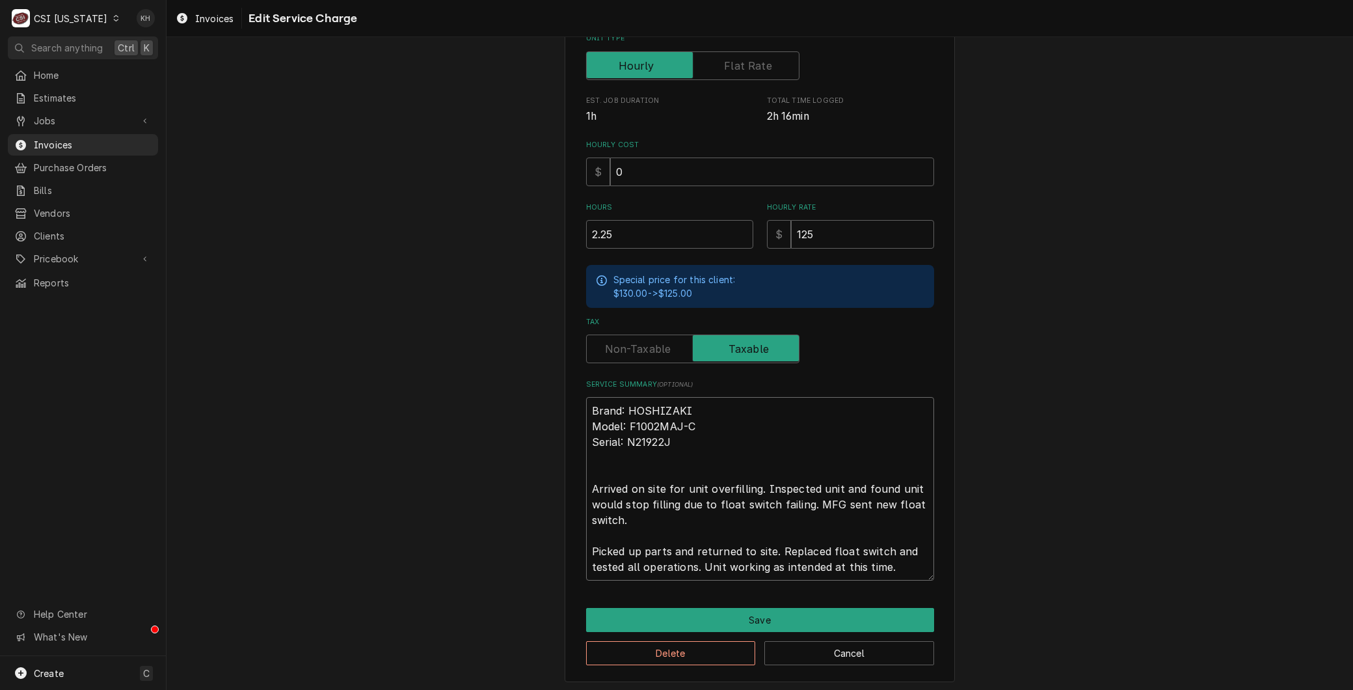
click at [586, 489] on textarea "Brand: HOSHIZAKI Model: F1002MAJ-C Serial: N21922J Arrived on site for unit ove…" at bounding box center [760, 488] width 348 height 183
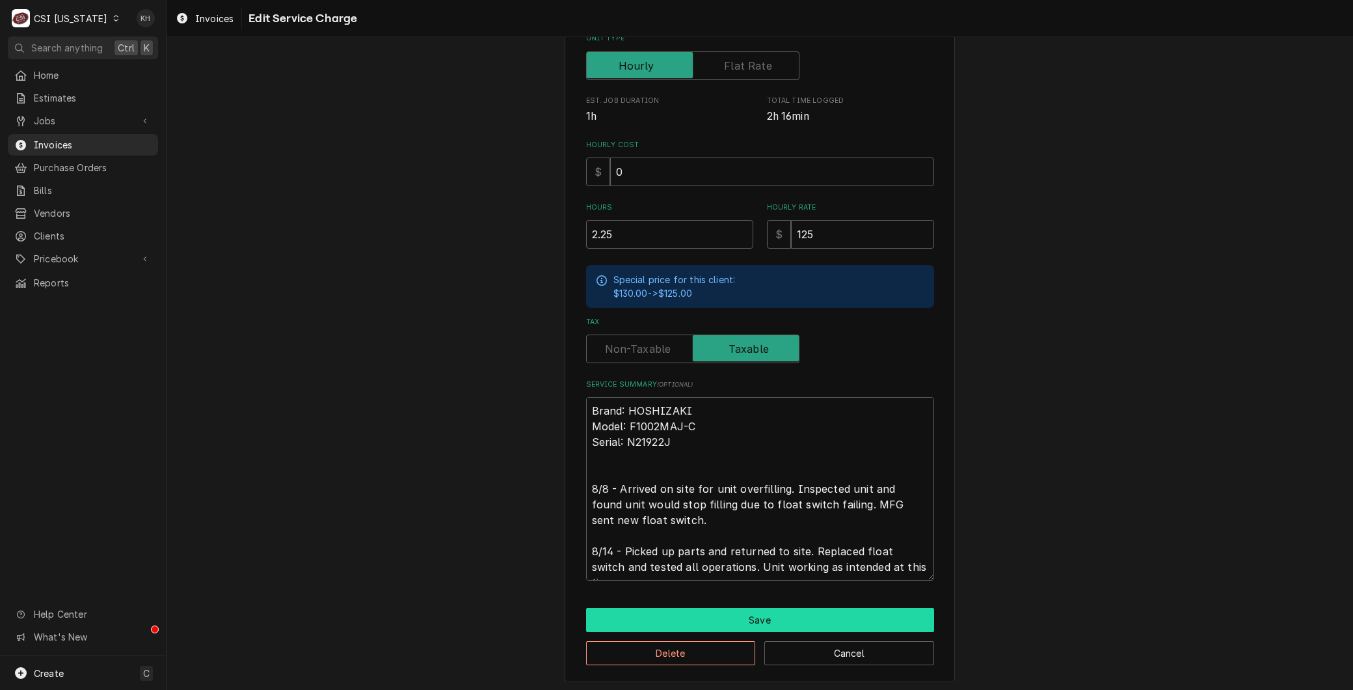
click at [719, 610] on button "Save" at bounding box center [760, 620] width 348 height 24
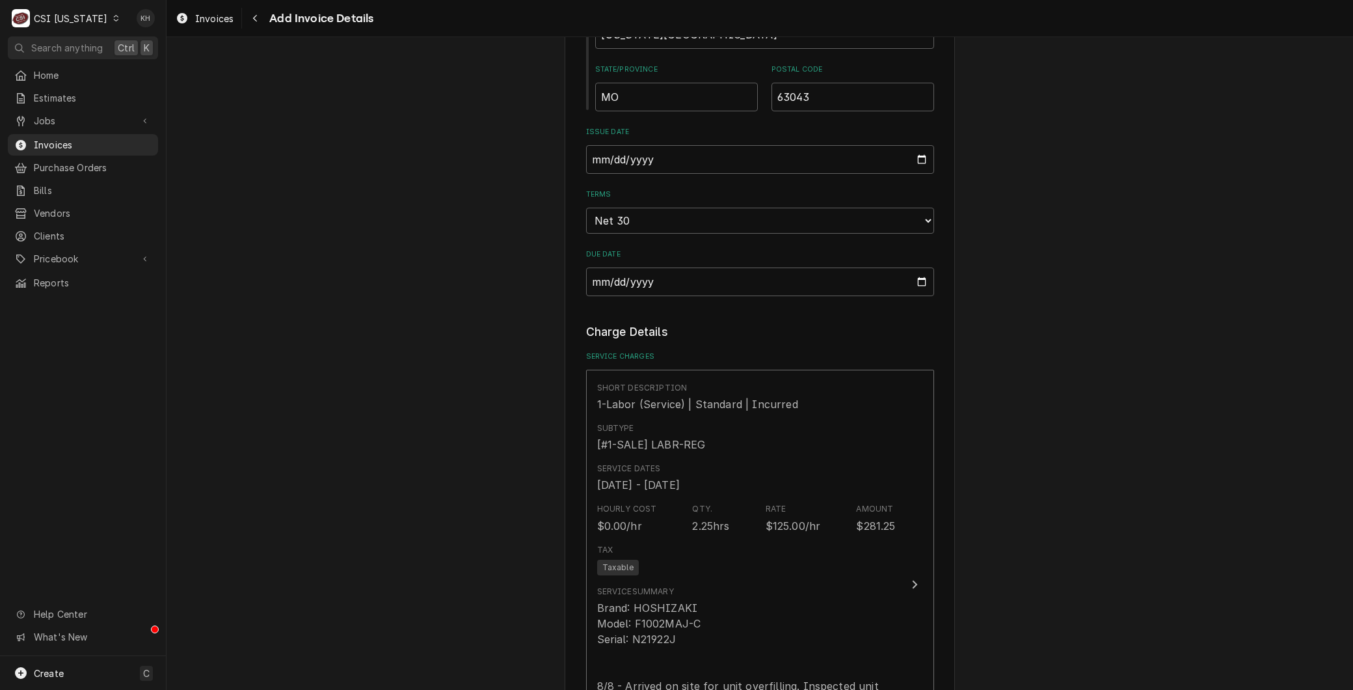
scroll to position [948, 0]
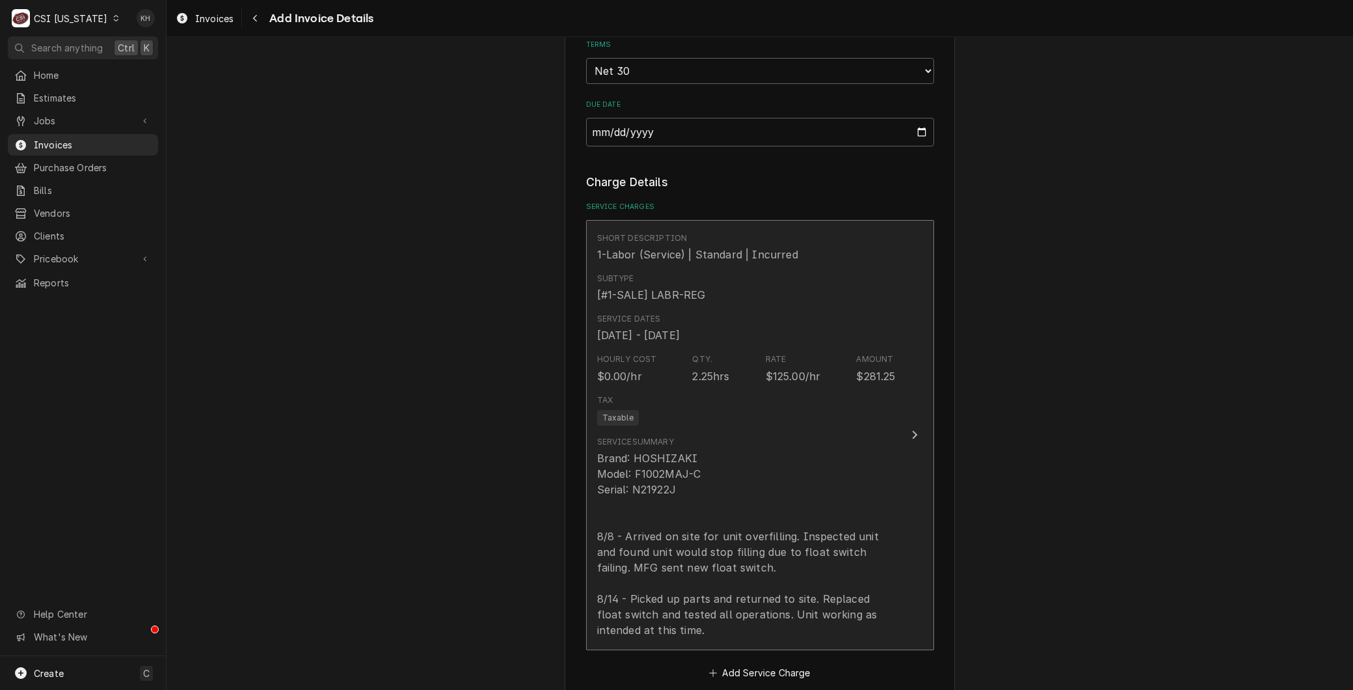
click at [640, 451] on div "Brand: HOSHIZAKI Model: F1002MAJ-C Serial: N21922J 8/8 - Arrived on site for un…" at bounding box center [746, 543] width 299 height 187
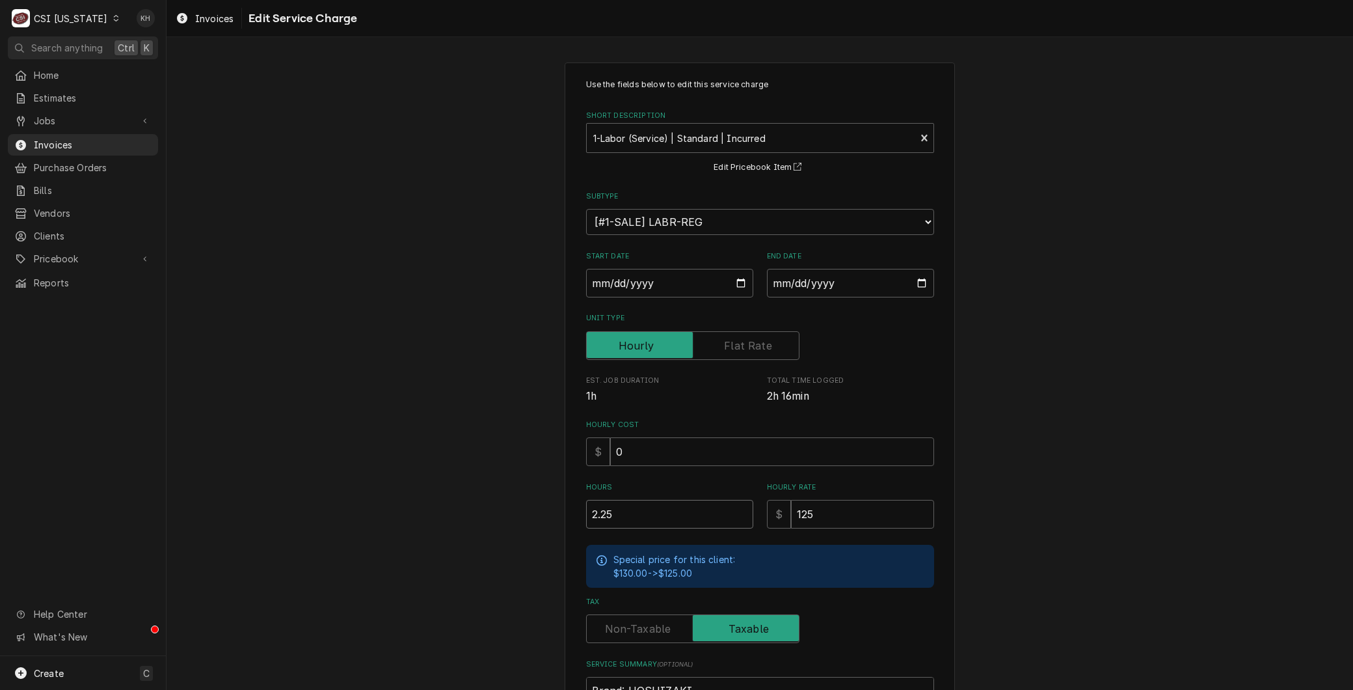
drag, startPoint x: 626, startPoint y: 509, endPoint x: 517, endPoint y: 498, distance: 110.6
click at [519, 502] on div "Use the fields below to edit this service charge Short Description 1-Labor (Ser…" at bounding box center [760, 512] width 1187 height 922
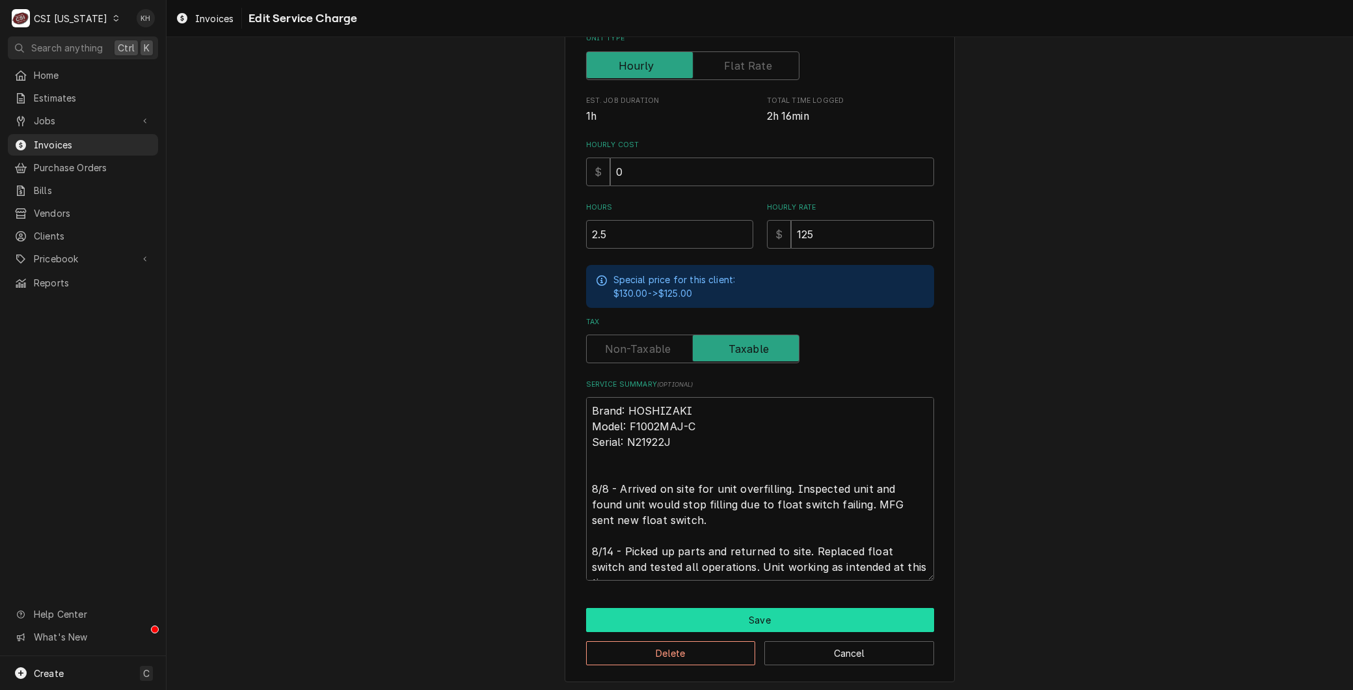
click at [634, 608] on button "Save" at bounding box center [760, 620] width 348 height 24
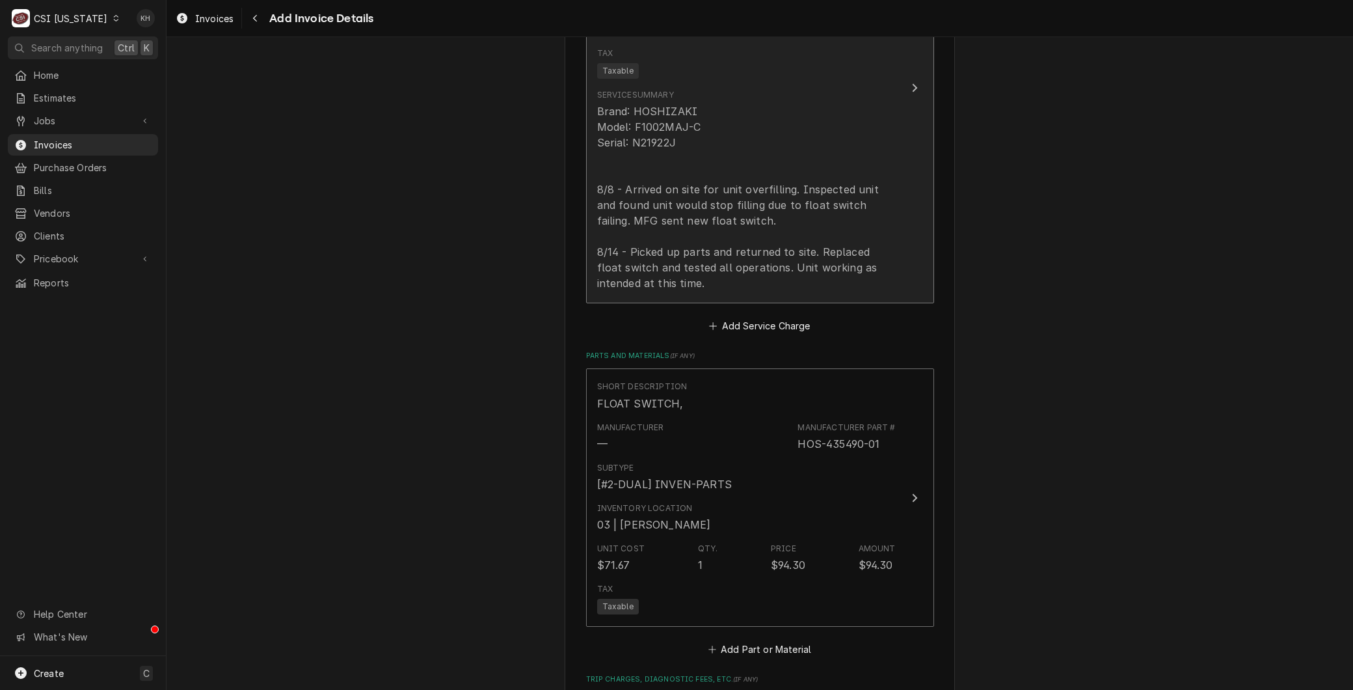
click at [690, 278] on div "Brand: HOSHIZAKI Model: F1002MAJ-C Serial: N21922J 8/8 - Arrived on site for un…" at bounding box center [746, 196] width 299 height 187
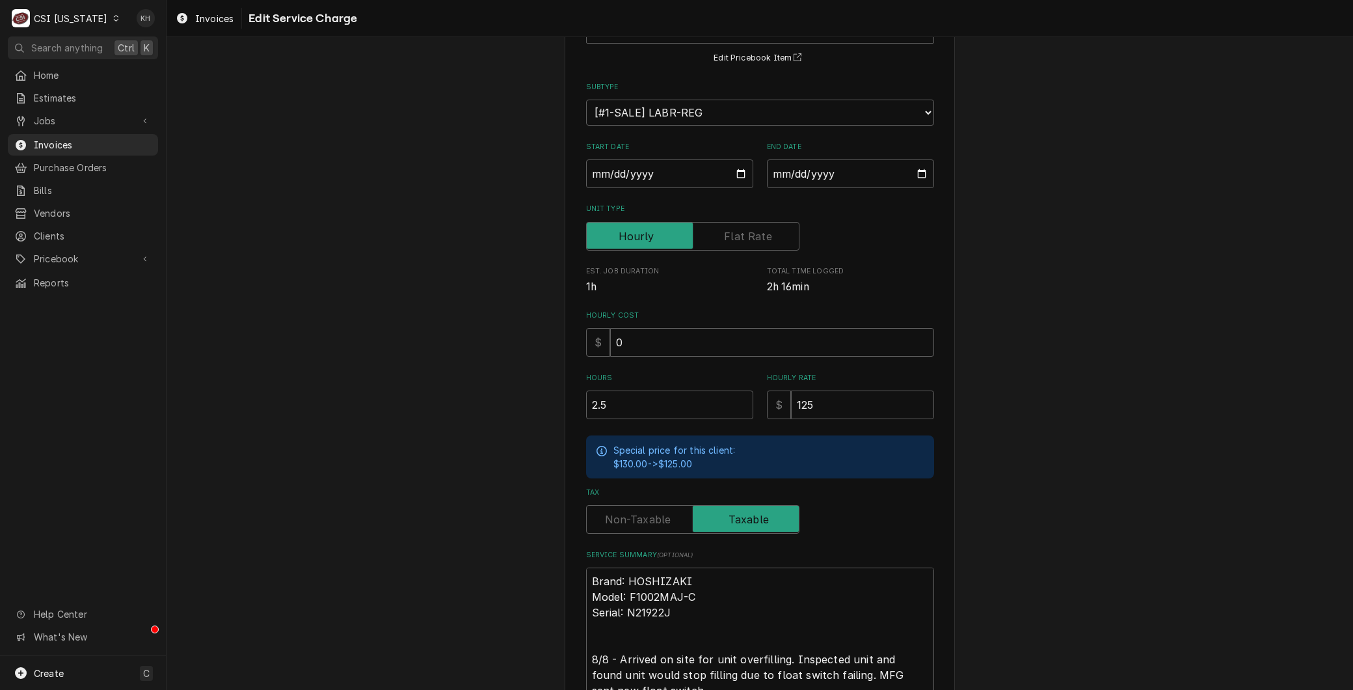
scroll to position [280, 0]
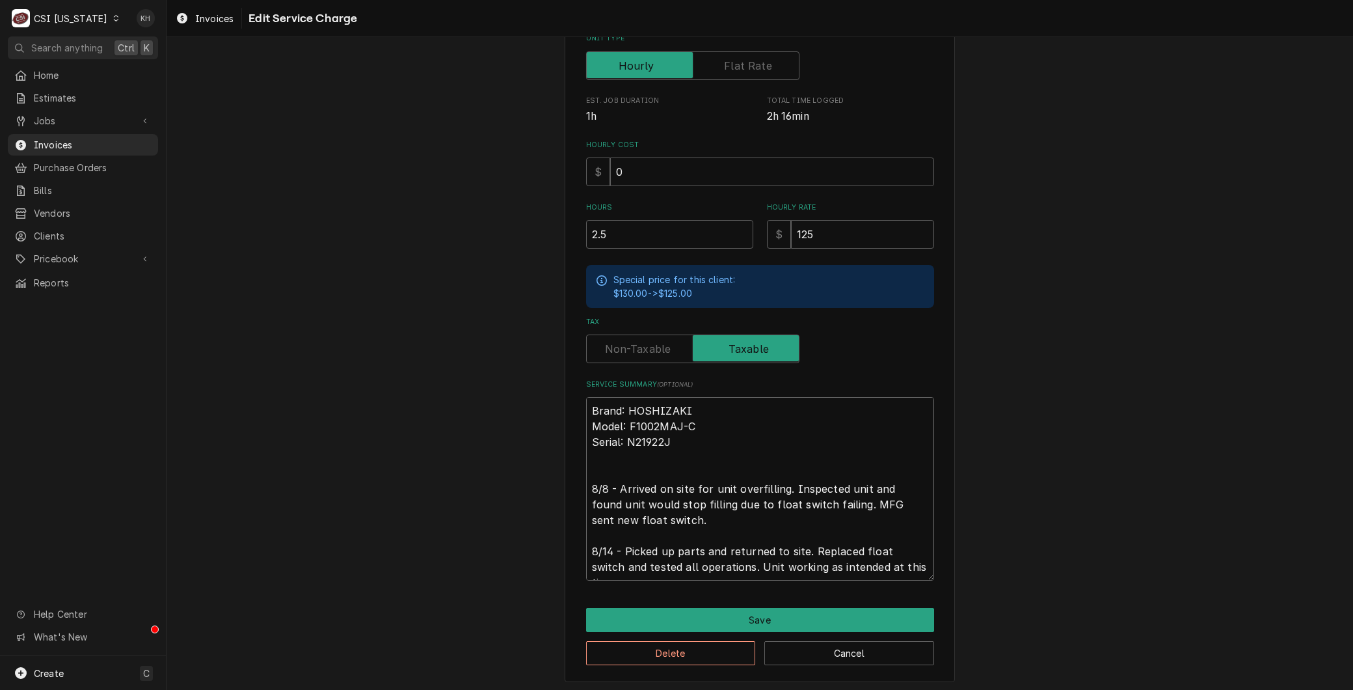
drag, startPoint x: 643, startPoint y: 517, endPoint x: 866, endPoint y: 502, distance: 223.6
click at [866, 502] on textarea "Brand: HOSHIZAKI Model: F1002MAJ-C Serial: N21922J 8/8 - Arrived on site for un…" at bounding box center [760, 488] width 348 height 183
click at [714, 620] on button "Save" at bounding box center [760, 620] width 348 height 24
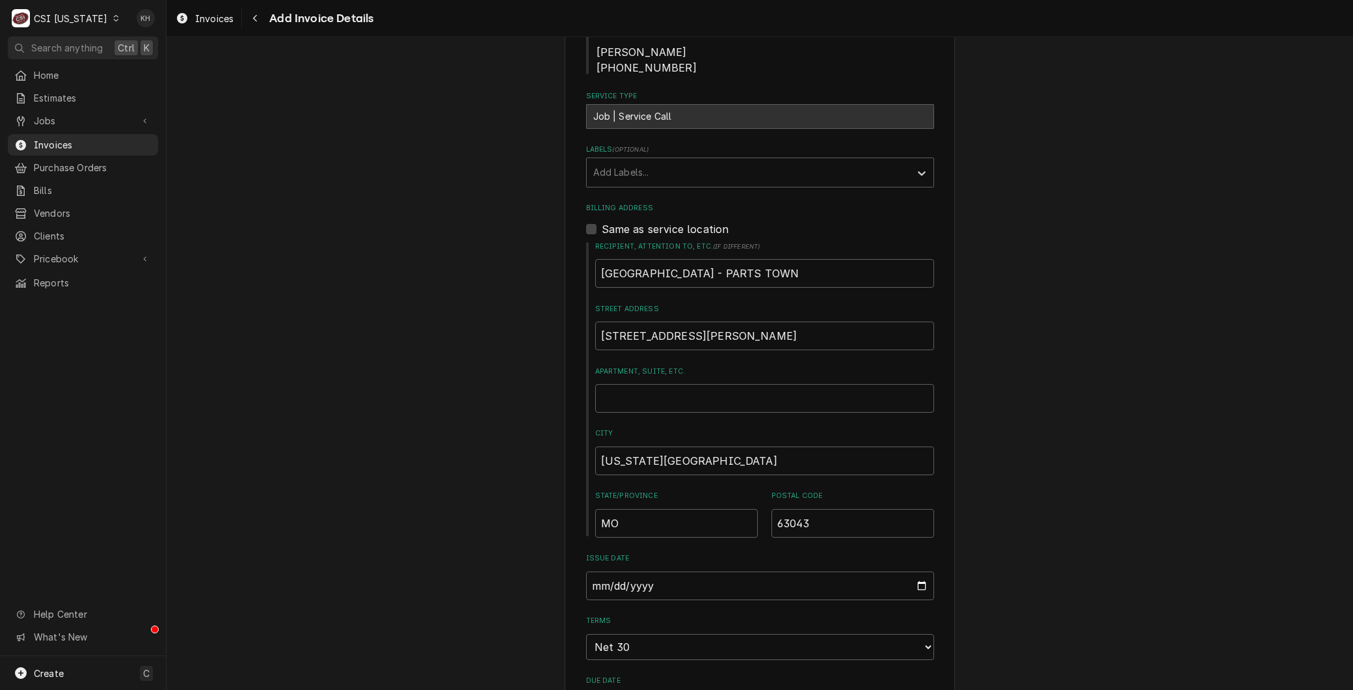
scroll to position [164, 0]
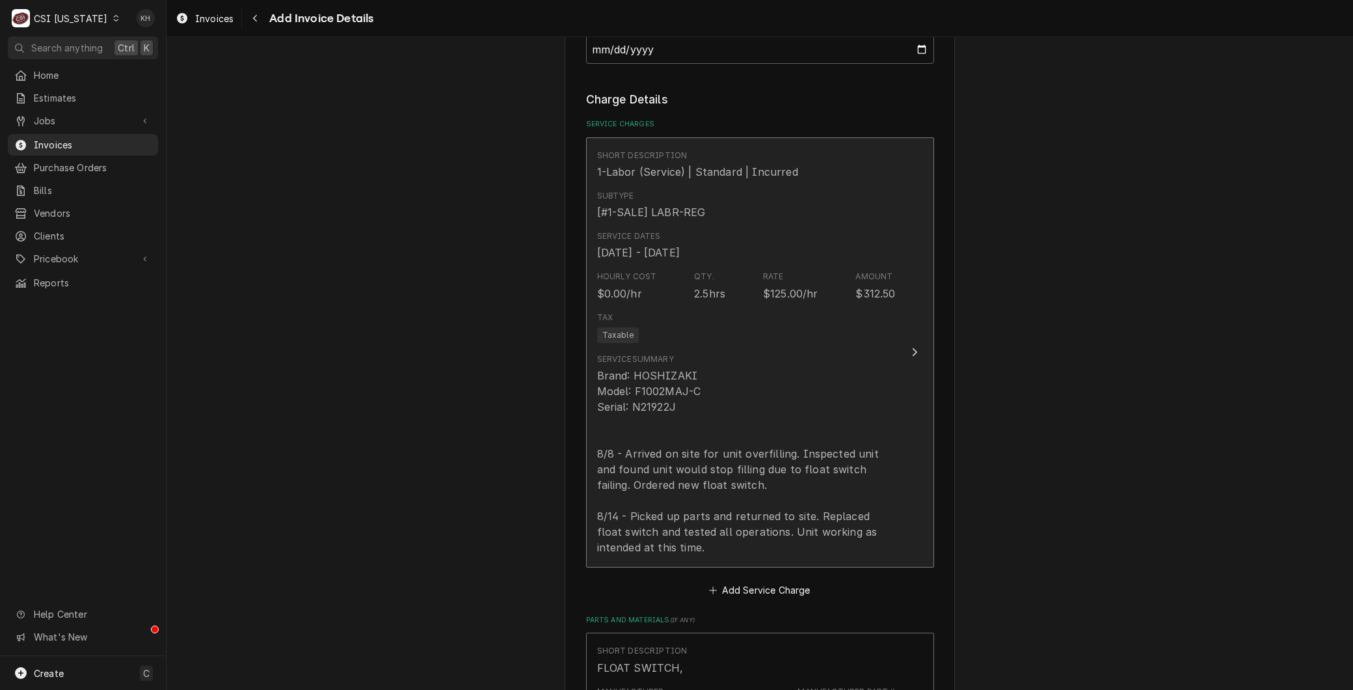
click at [655, 415] on div "Brand: HOSHIZAKI Model: F1002MAJ-C Serial: N21922J 8/8 - Arrived on site for un…" at bounding box center [746, 461] width 299 height 187
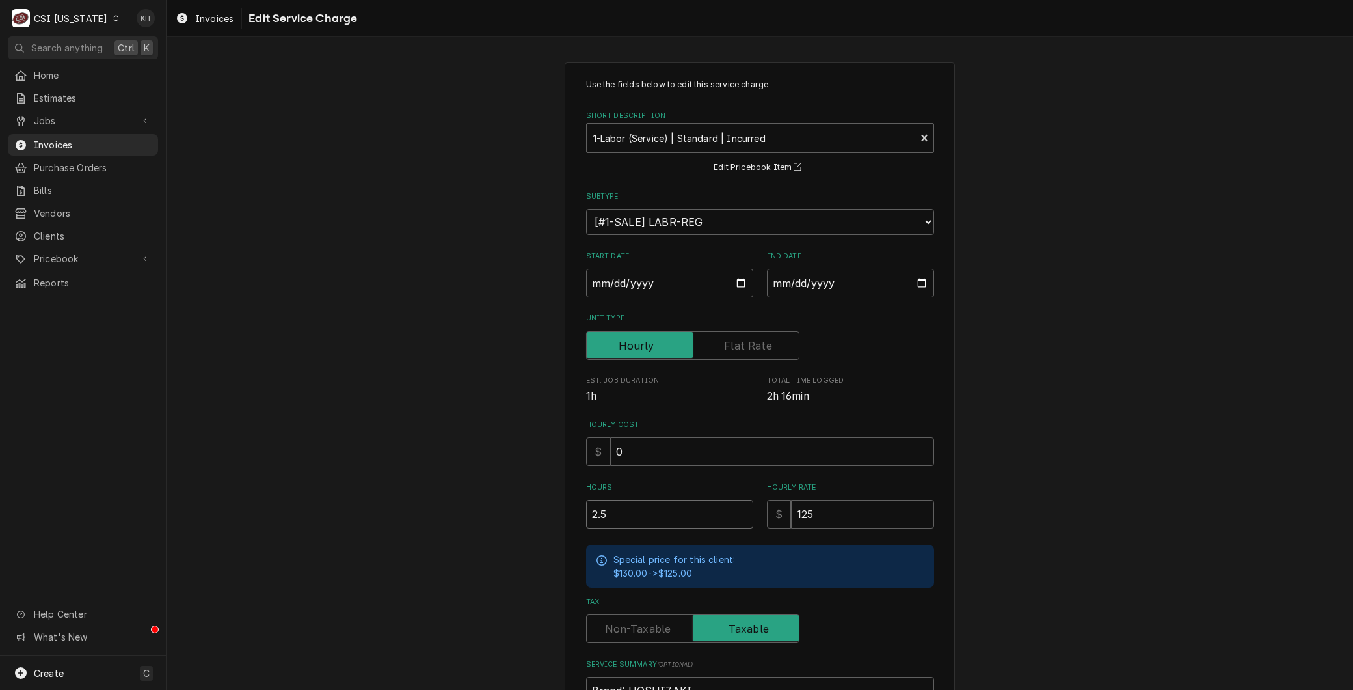
drag, startPoint x: 609, startPoint y: 509, endPoint x: 486, endPoint y: 500, distance: 123.3
click at [486, 500] on div "Use the fields below to edit this service charge Short Description 1-Labor (Ser…" at bounding box center [760, 512] width 1187 height 922
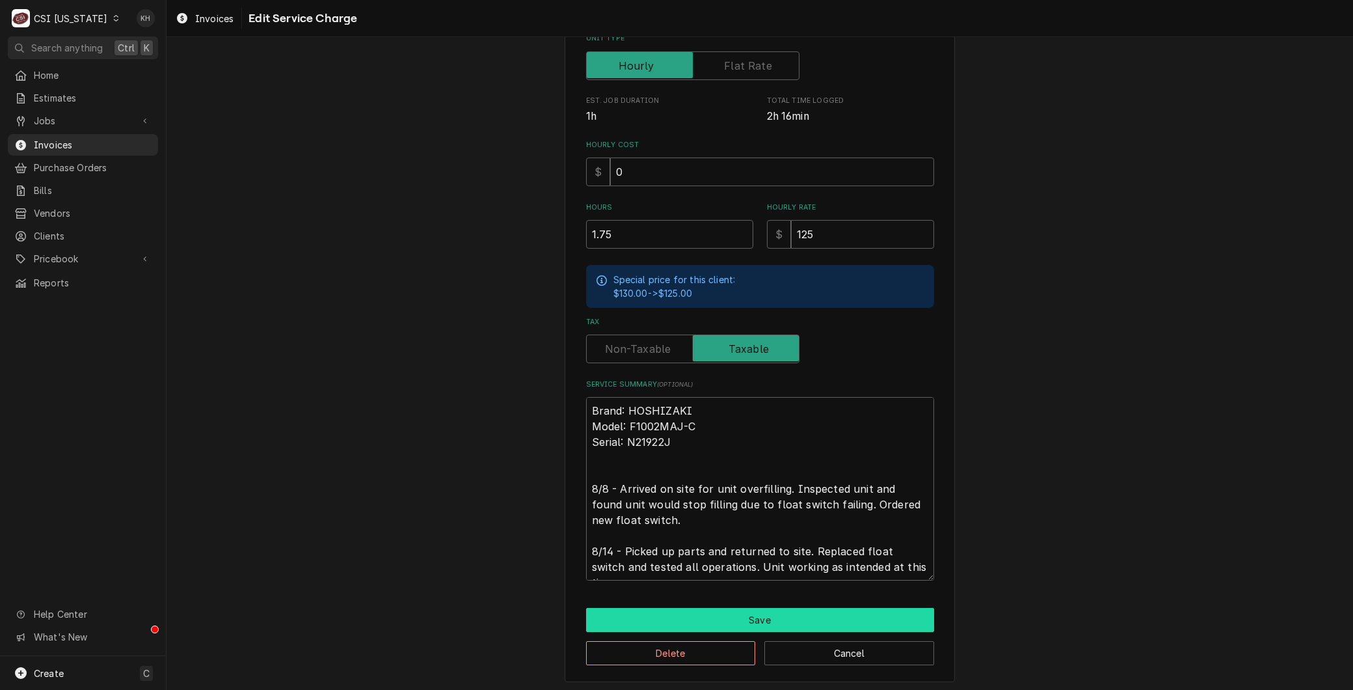
click at [636, 608] on button "Save" at bounding box center [760, 620] width 348 height 24
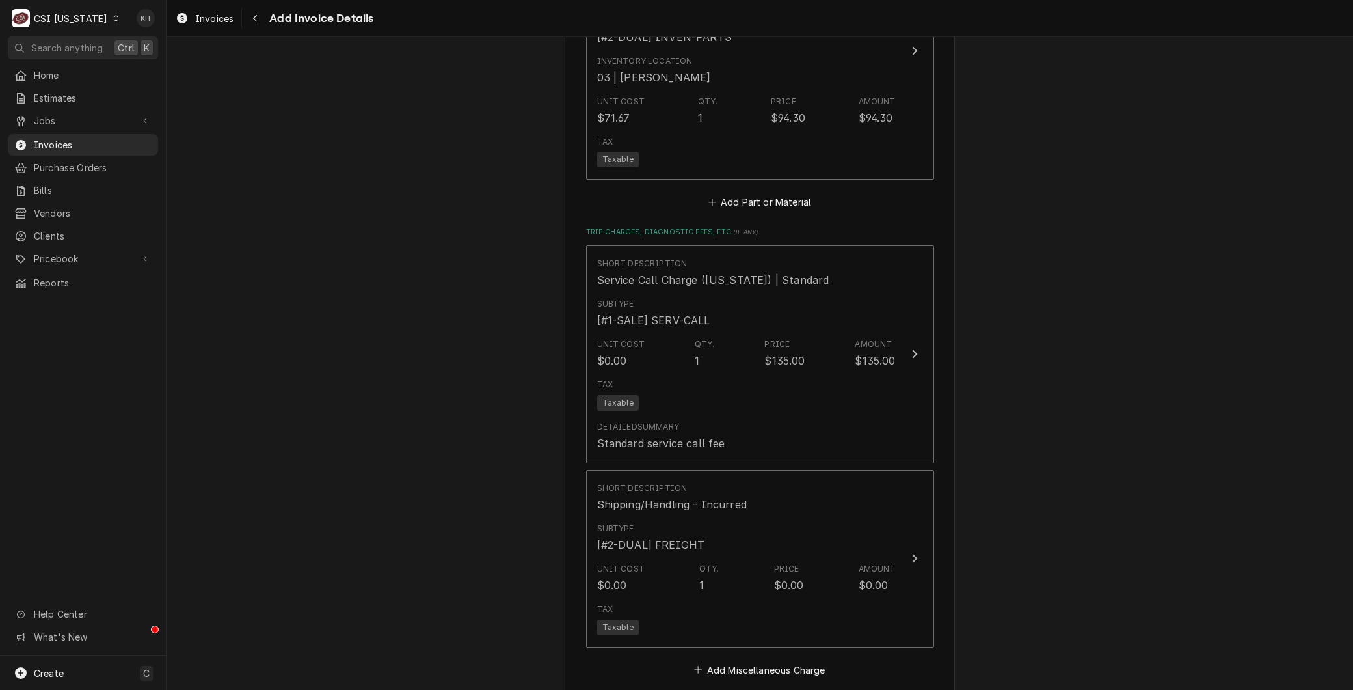
scroll to position [1952, 0]
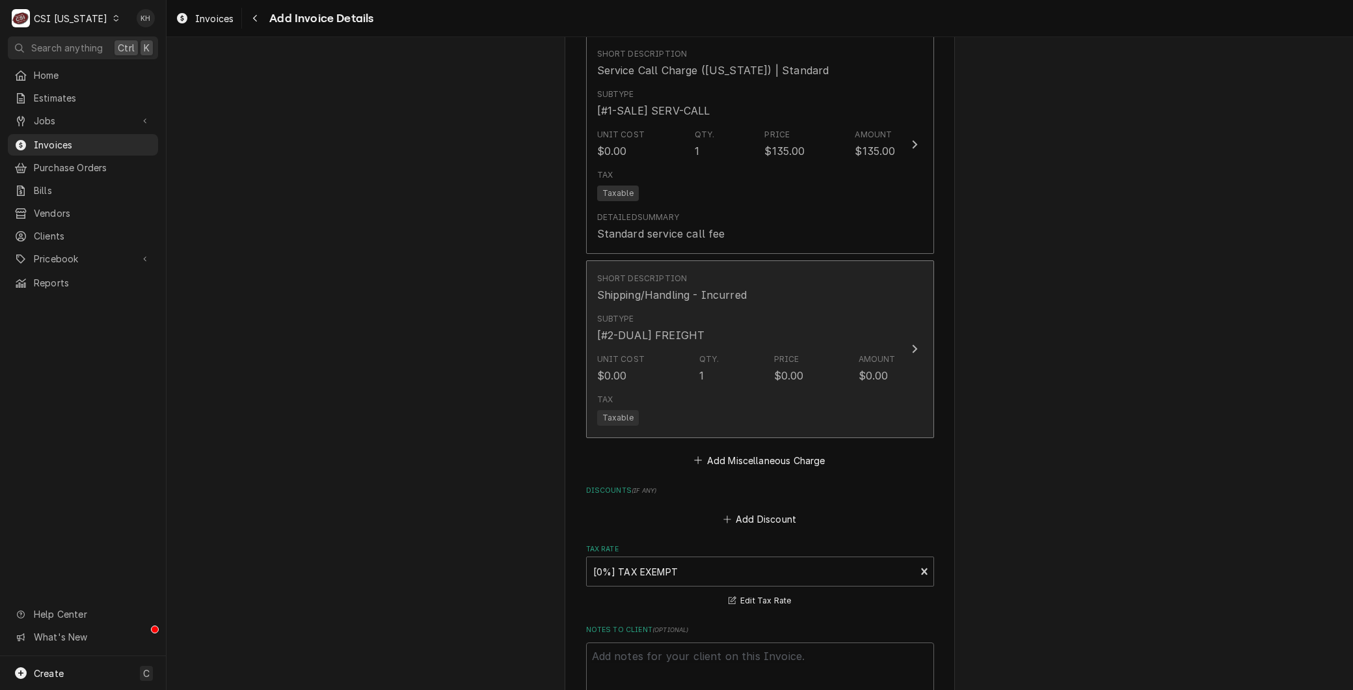
click at [664, 394] on div "Tax Taxable" at bounding box center [746, 409] width 299 height 42
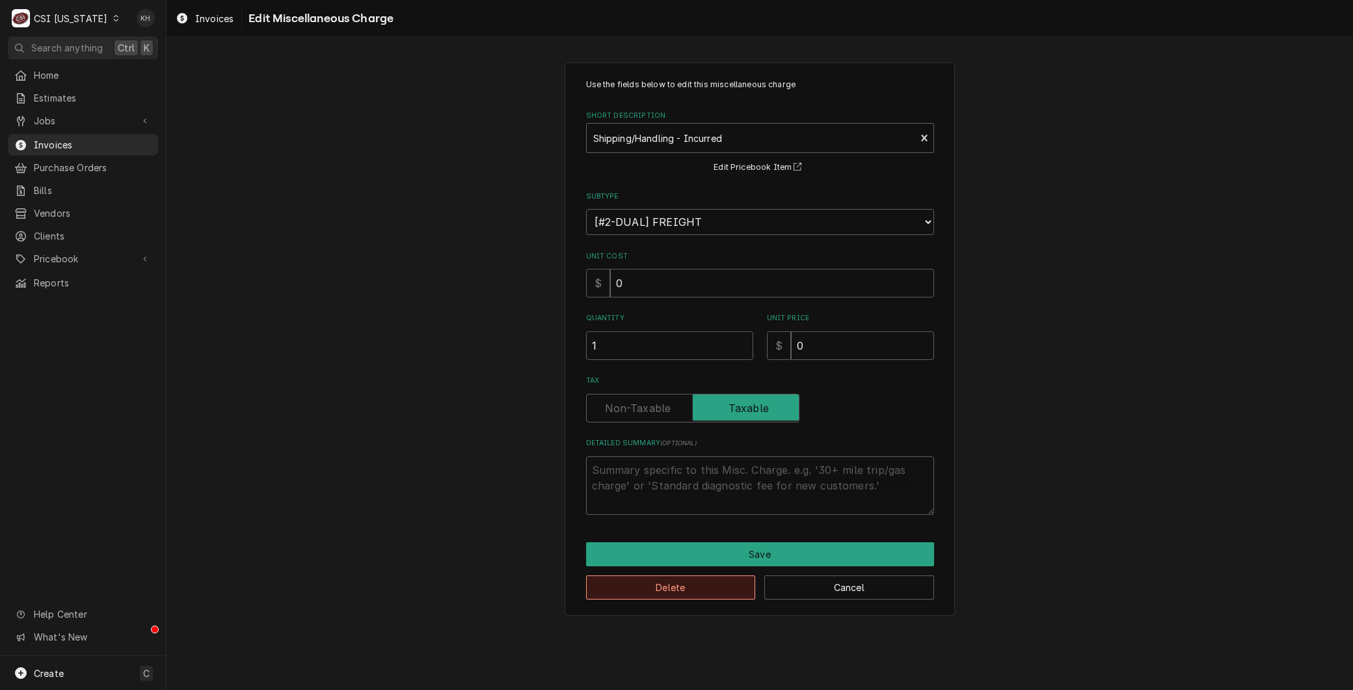
click at [671, 591] on button "Delete" at bounding box center [671, 587] width 170 height 24
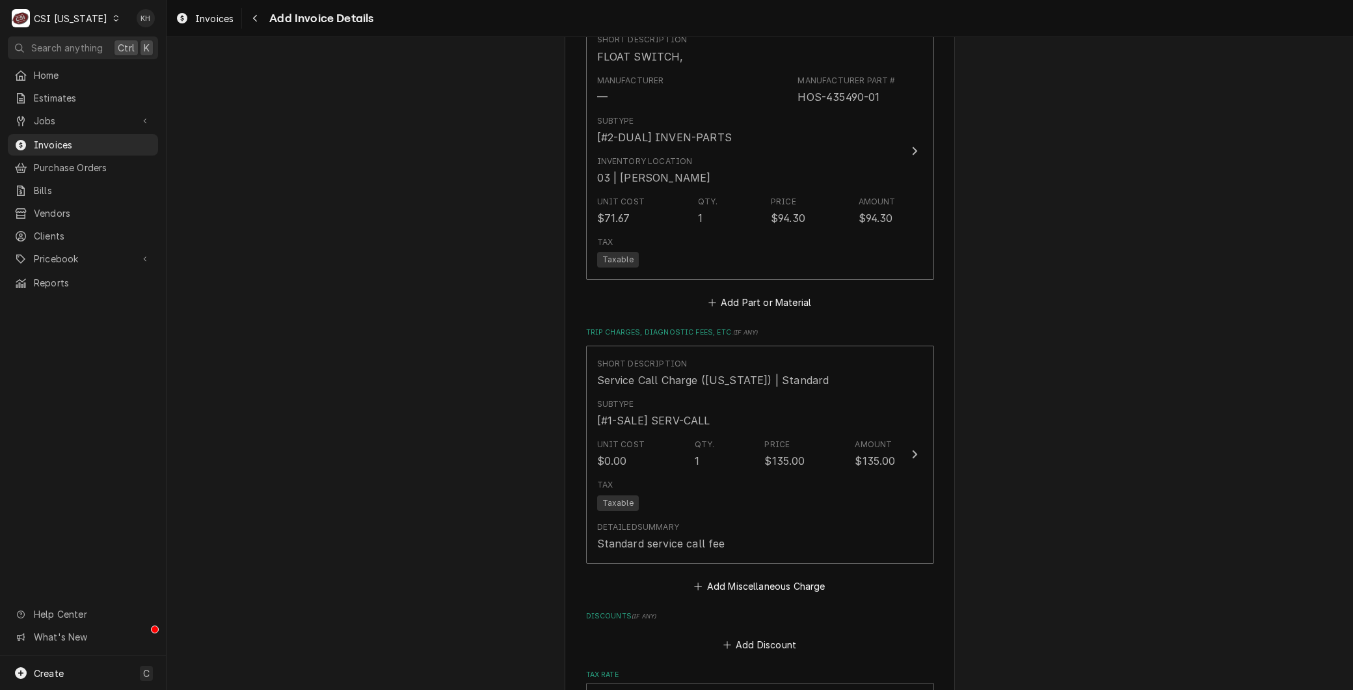
scroll to position [1624, 0]
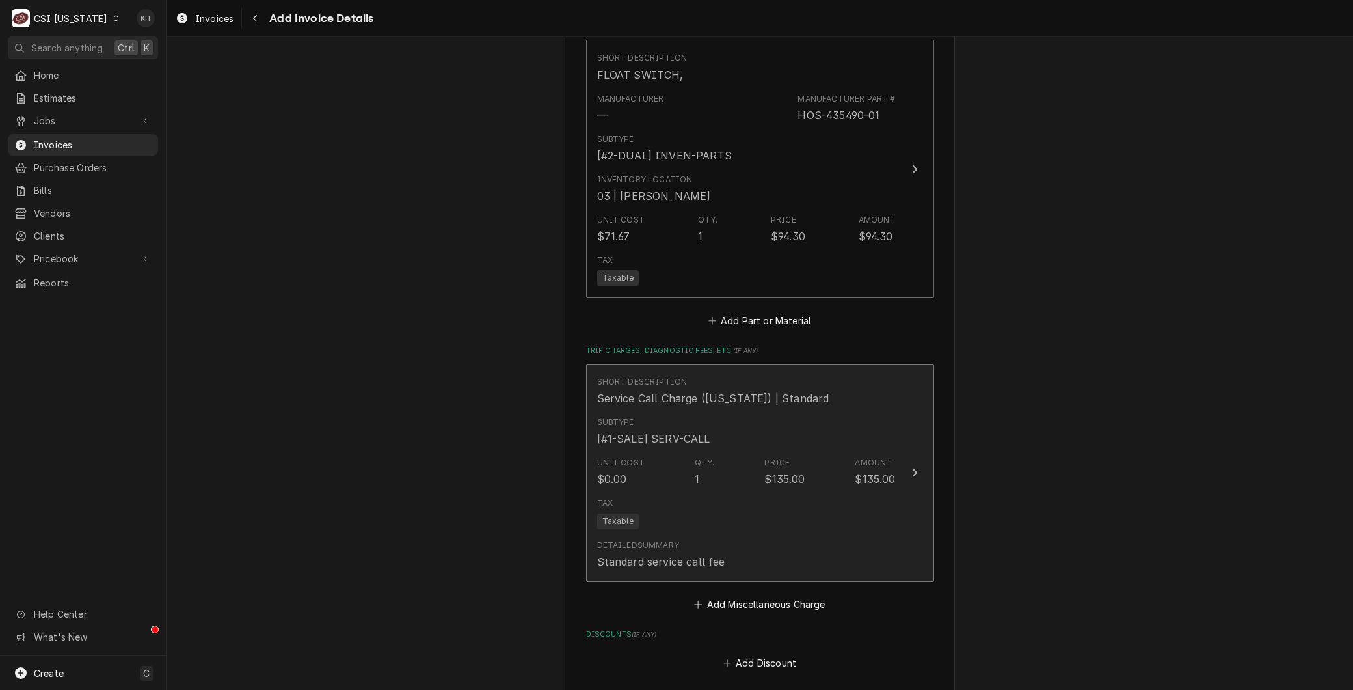
click at [626, 460] on div "Unit Cost" at bounding box center [620, 463] width 47 height 12
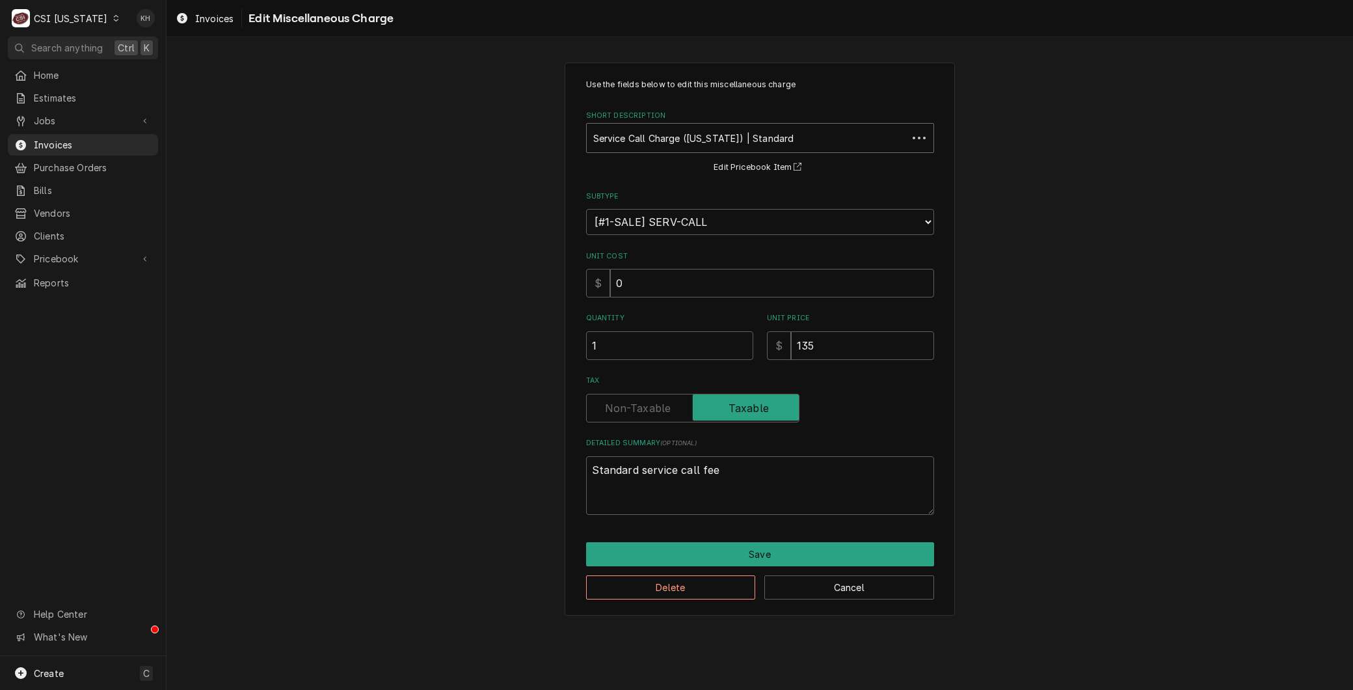
click at [662, 141] on div "Short Description" at bounding box center [747, 137] width 308 height 23
drag, startPoint x: 808, startPoint y: 334, endPoint x: 772, endPoint y: 342, distance: 36.6
click at [772, 342] on div "$ 0" at bounding box center [850, 345] width 167 height 29
drag, startPoint x: 605, startPoint y: 345, endPoint x: 541, endPoint y: 341, distance: 64.6
click at [563, 345] on div "Use the fields below to edit this miscellaneous charge Short Description Travel…" at bounding box center [760, 339] width 1187 height 576
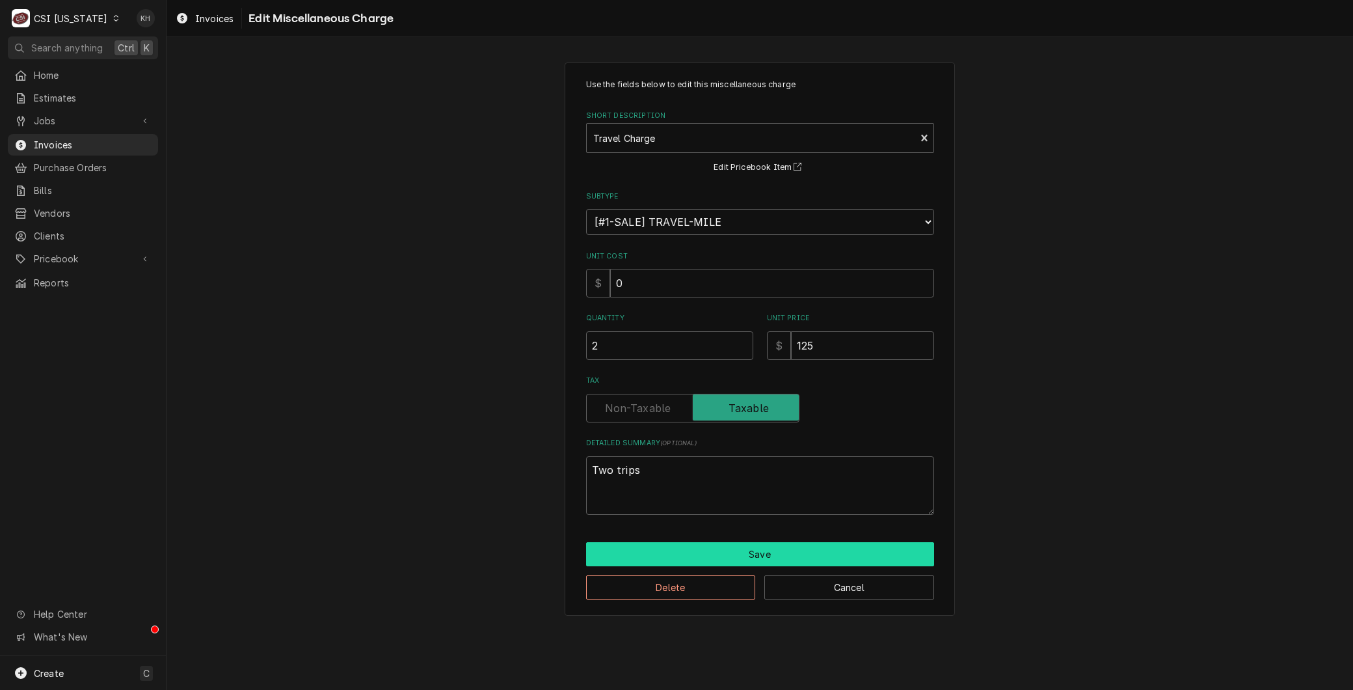
click at [655, 552] on button "Save" at bounding box center [760, 554] width 348 height 24
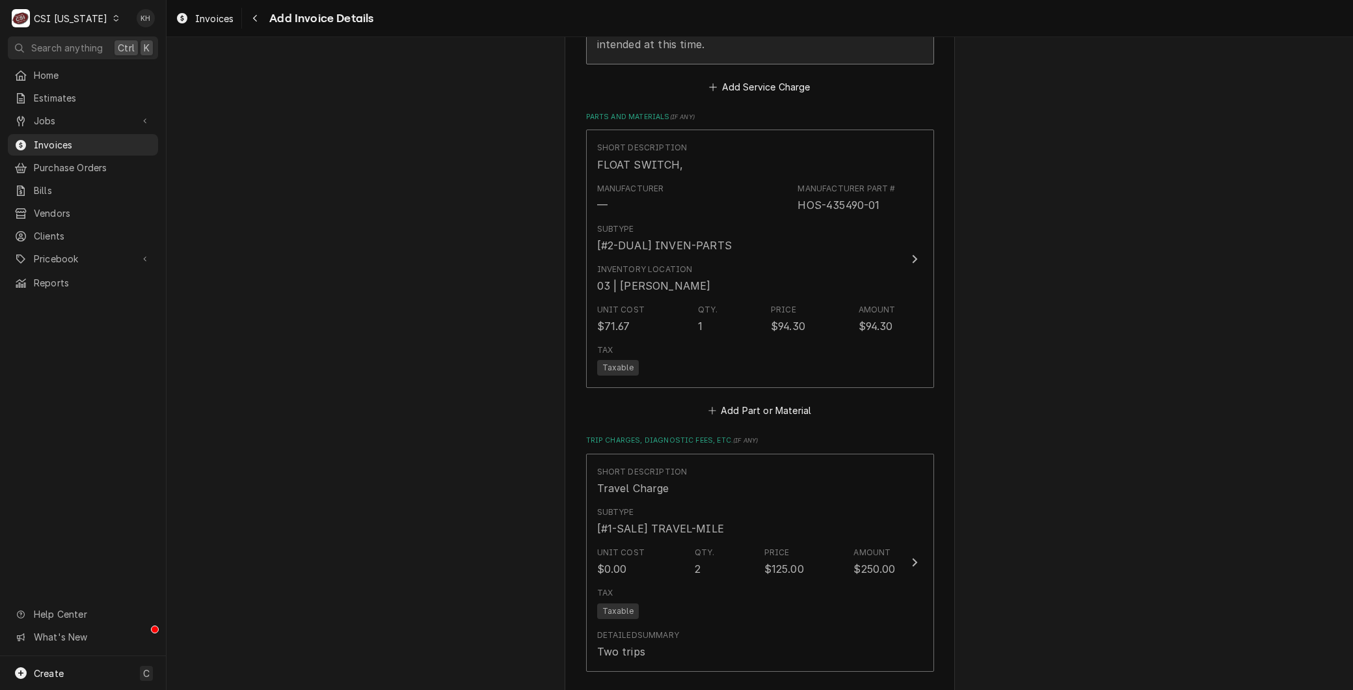
scroll to position [2112, 0]
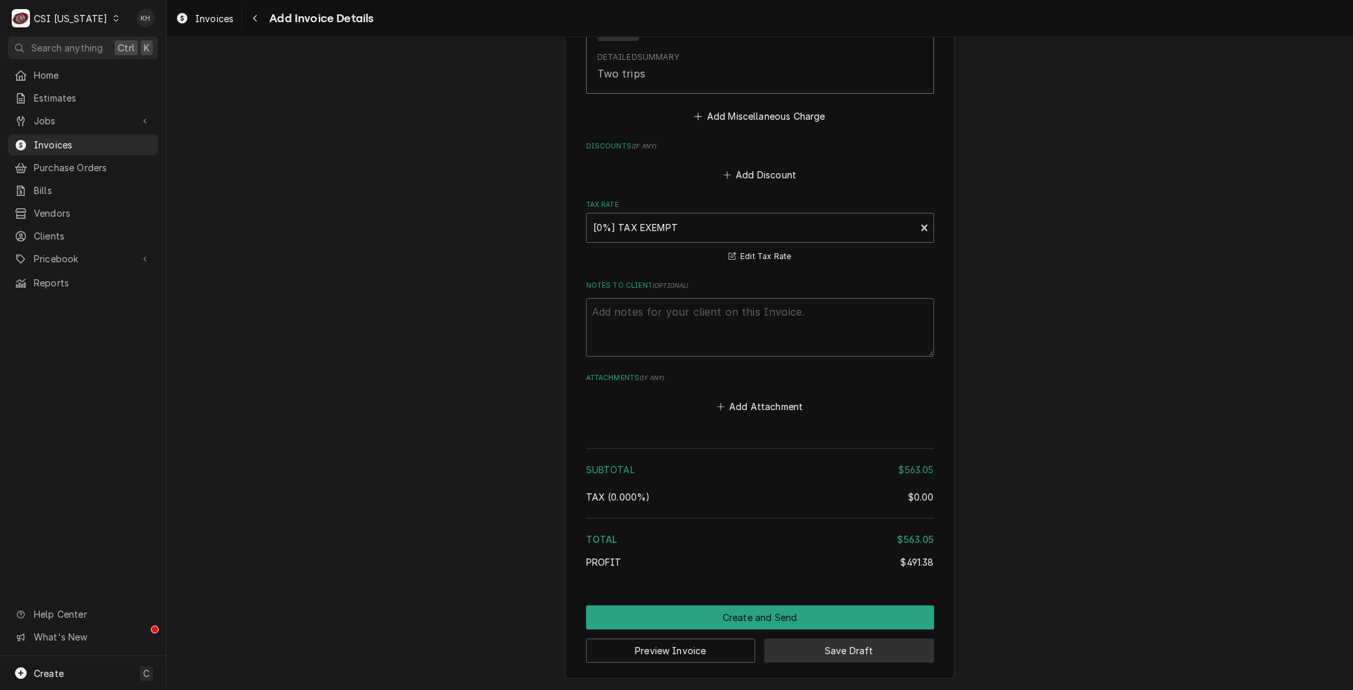
click at [860, 653] on button "Save Draft" at bounding box center [849, 650] width 170 height 24
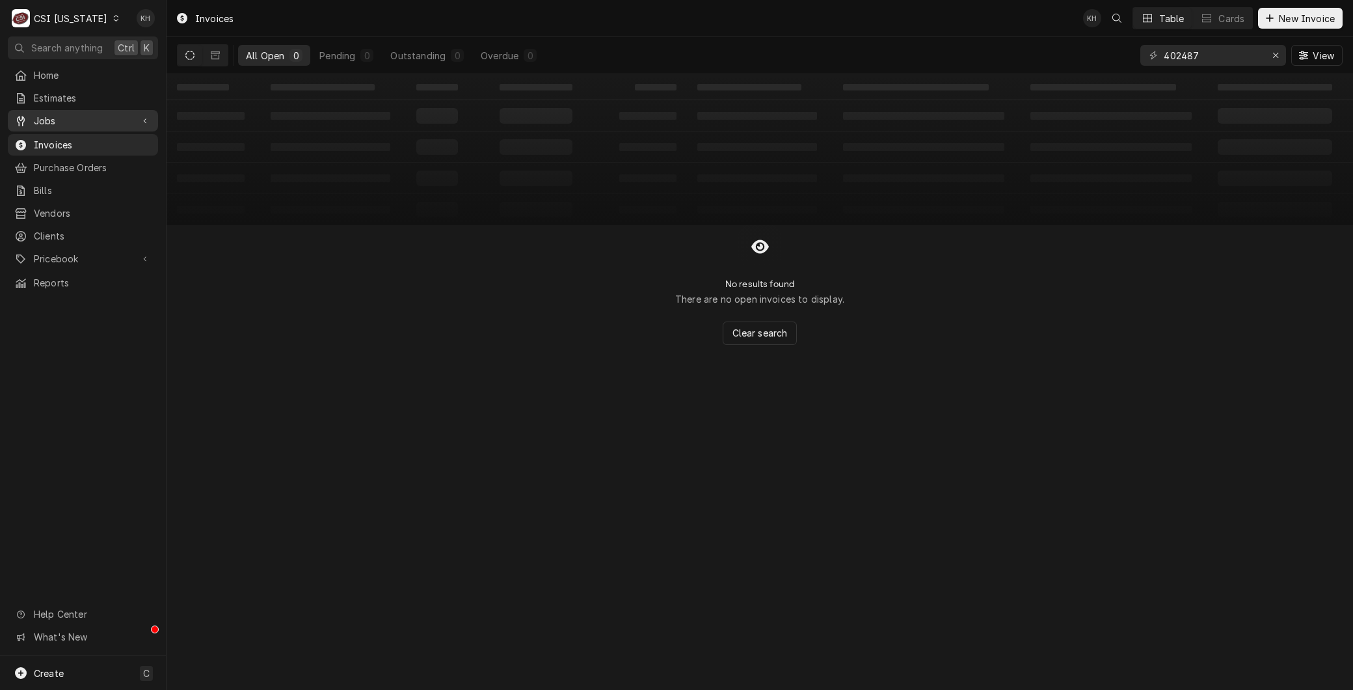
click at [61, 114] on span "Jobs" at bounding box center [83, 121] width 98 height 14
click at [59, 126] on link "Jobs" at bounding box center [83, 120] width 150 height 21
click at [49, 121] on span "Jobs" at bounding box center [83, 121] width 98 height 14
click at [55, 141] on span "Jobs" at bounding box center [93, 144] width 118 height 14
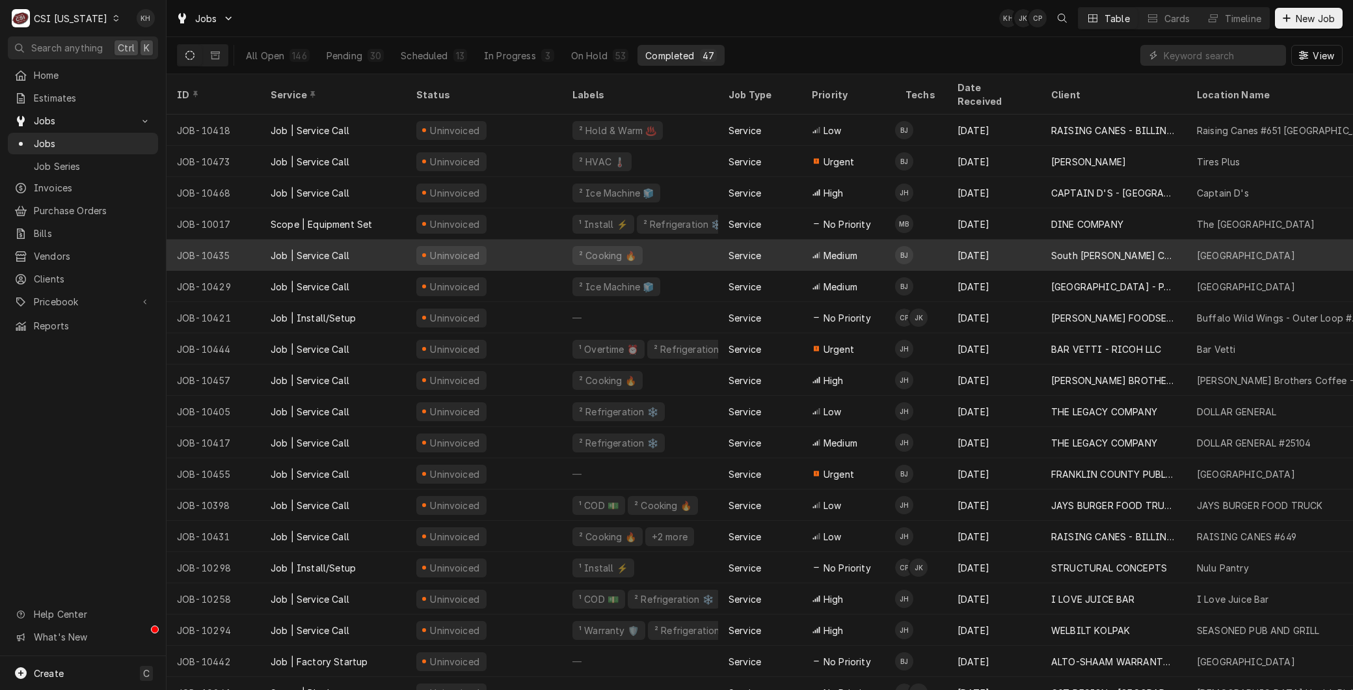
click at [229, 244] on div "JOB-10435" at bounding box center [214, 254] width 94 height 31
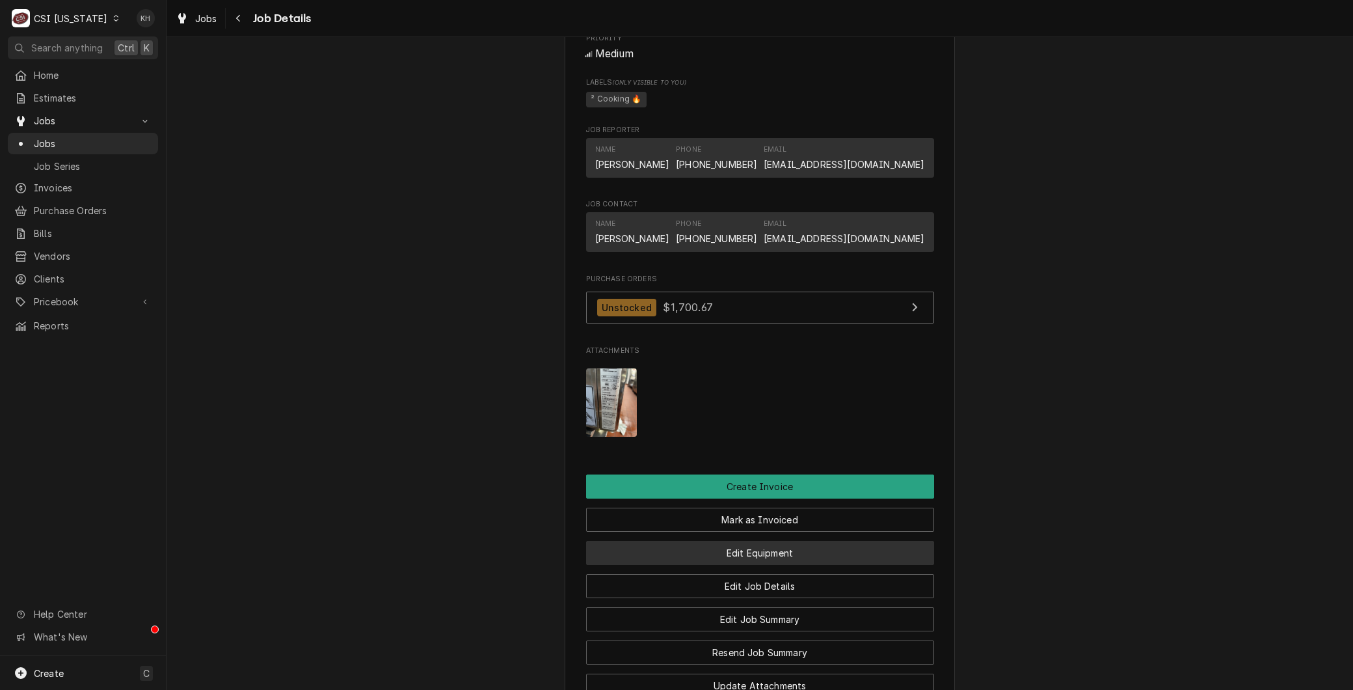
scroll to position [723, 0]
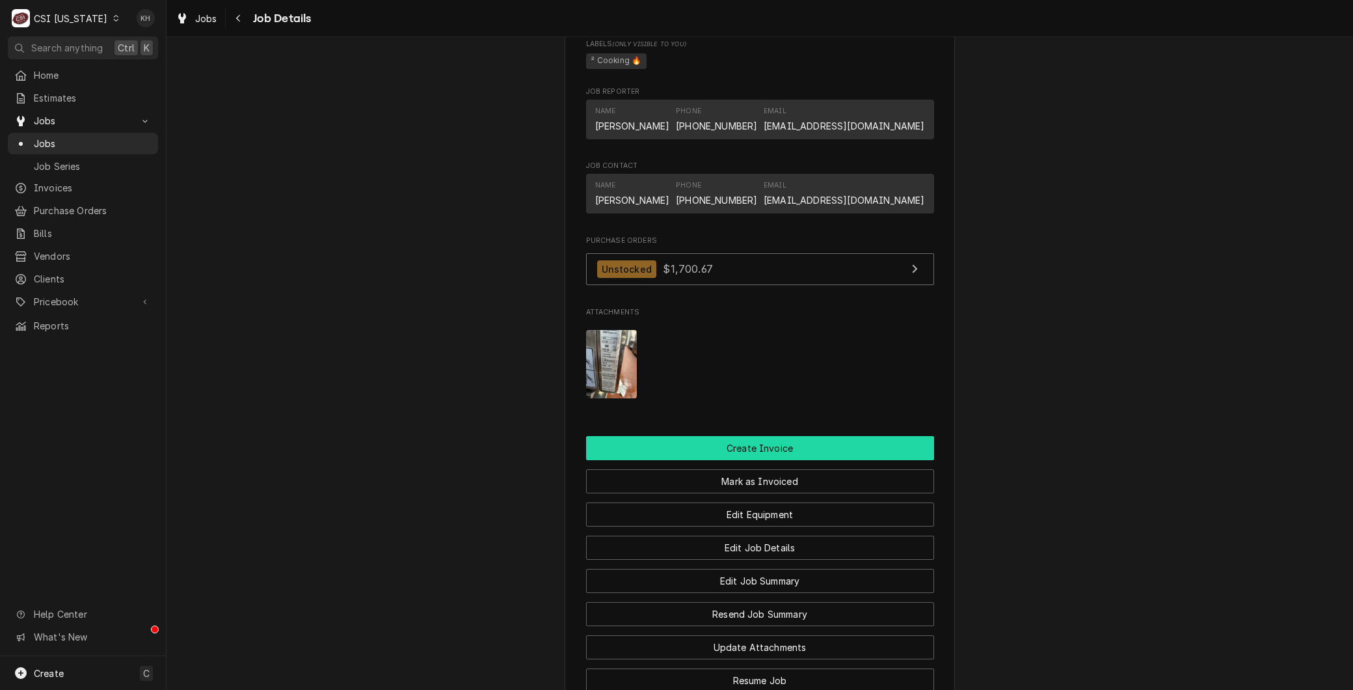
click at [721, 460] on button "Create Invoice" at bounding box center [760, 448] width 348 height 24
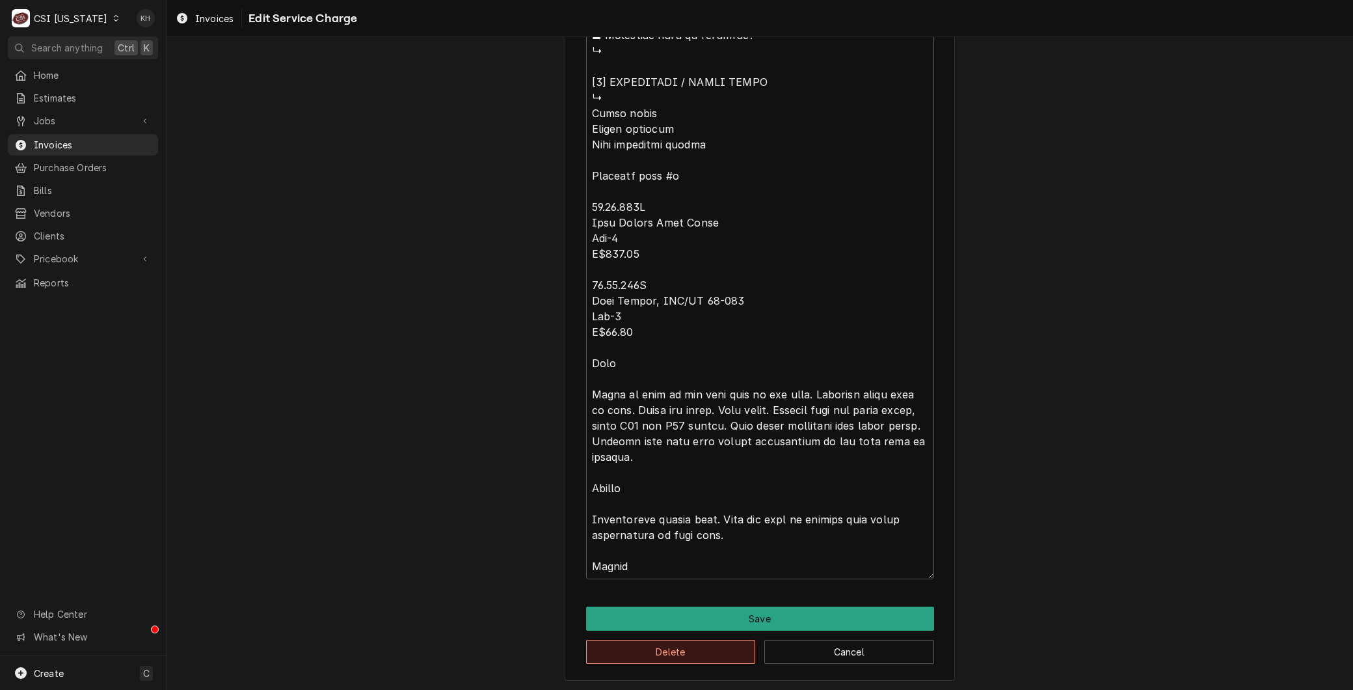
click at [623, 647] on button "Delete" at bounding box center [671, 651] width 170 height 24
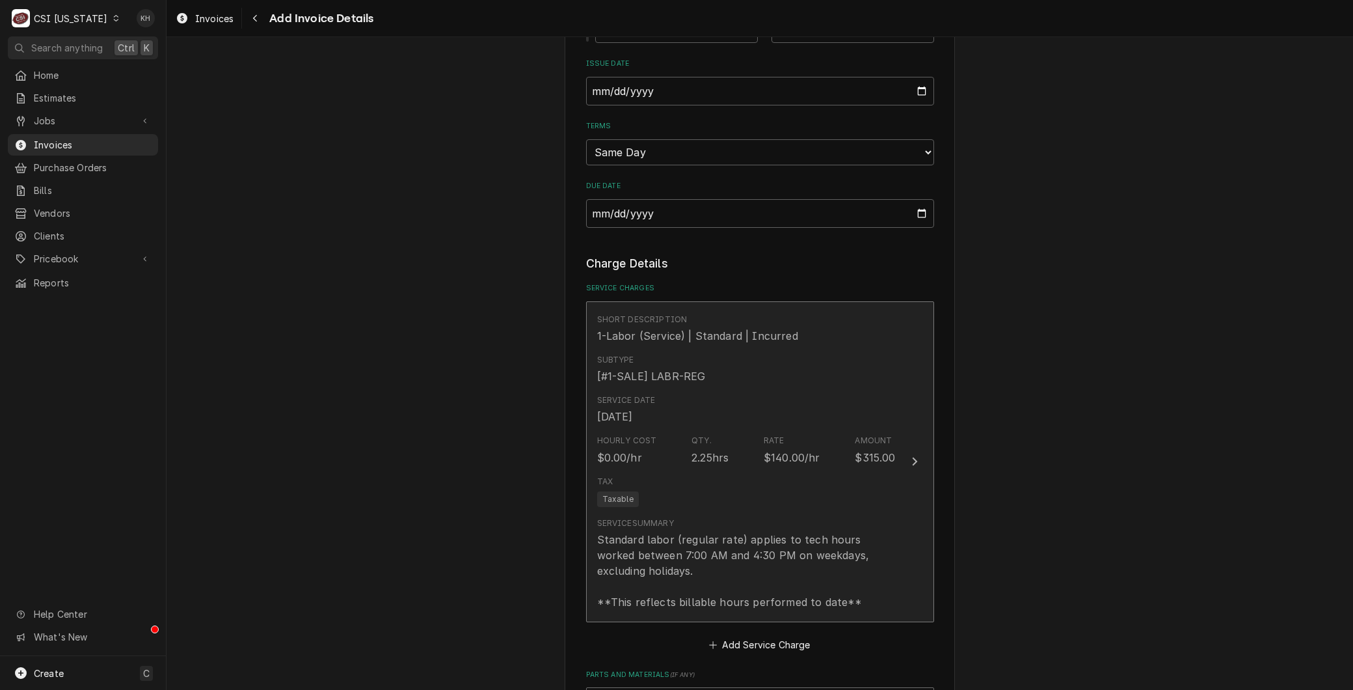
click at [671, 492] on div "Tax Taxable" at bounding box center [746, 491] width 299 height 42
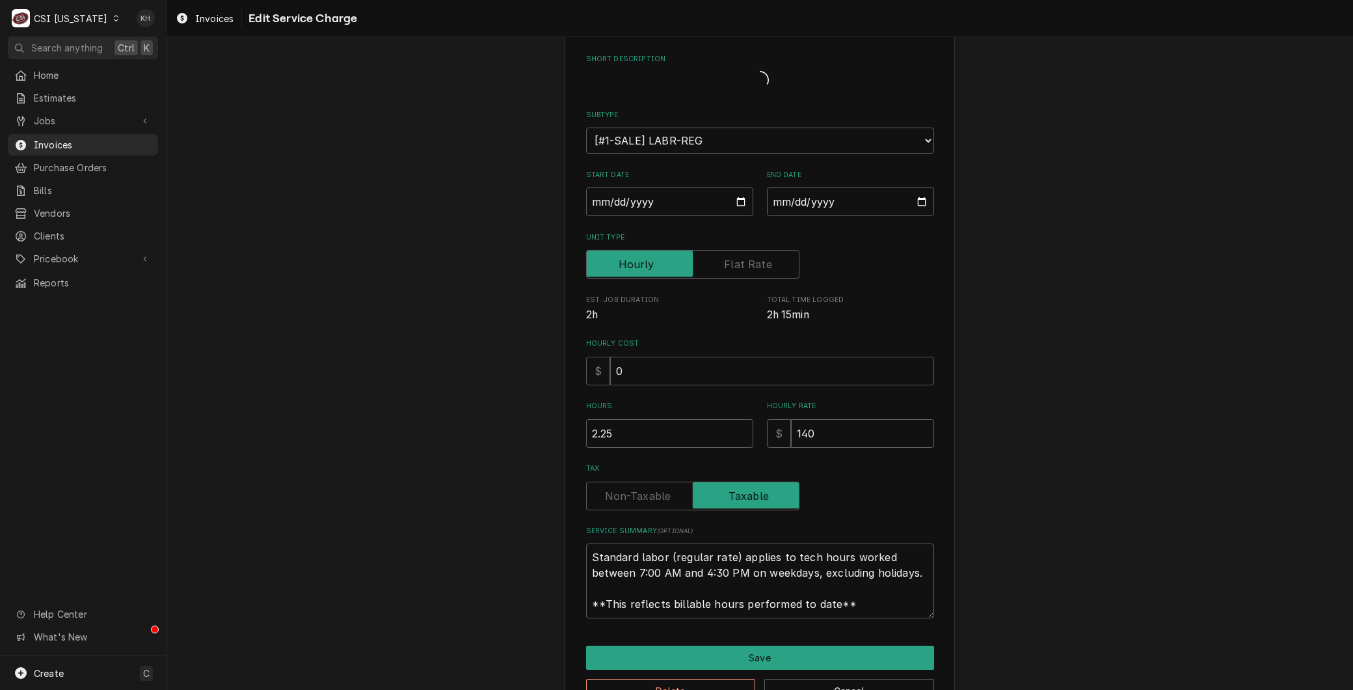
type textarea "x"
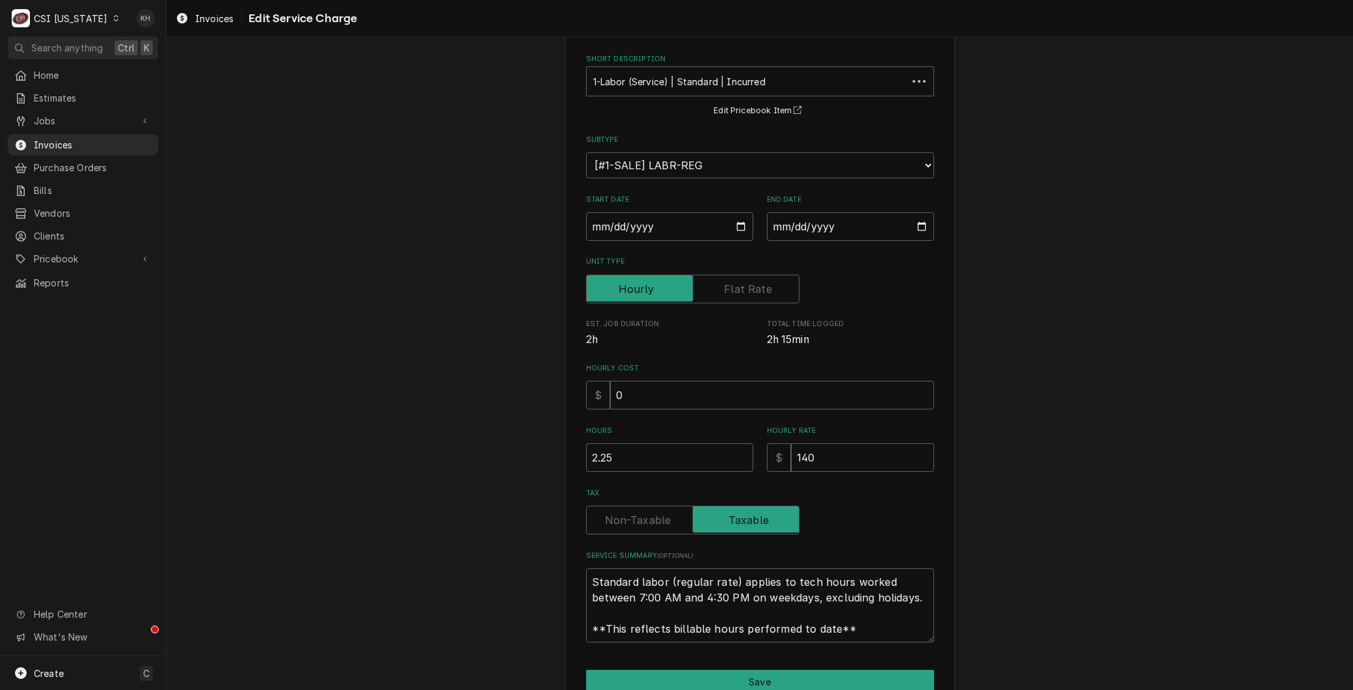
scroll to position [1, 0]
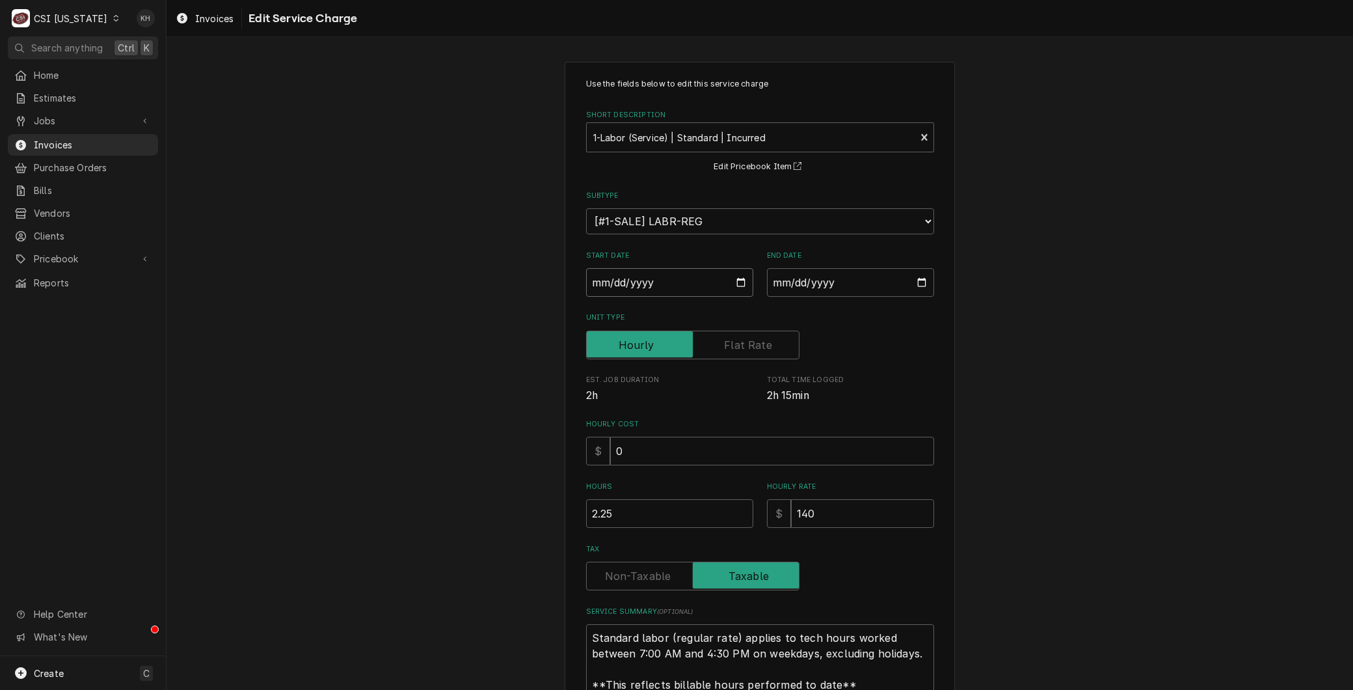
click at [731, 276] on input "[DATE]" at bounding box center [669, 282] width 167 height 29
type input "[DATE]"
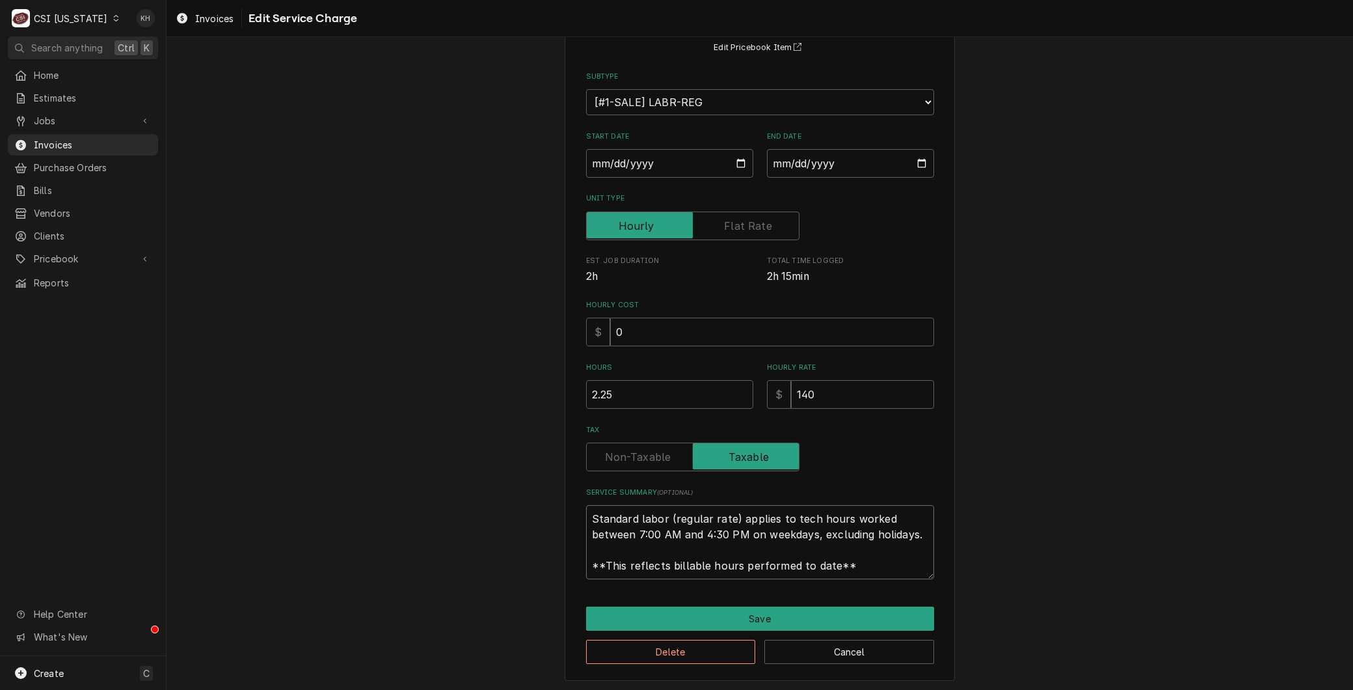
scroll to position [0, 0]
drag, startPoint x: 616, startPoint y: 504, endPoint x: 496, endPoint y: 463, distance: 126.5
click at [497, 464] on div "Use the fields below to edit this service charge Short Description 1-Labor (Ser…" at bounding box center [760, 311] width 1187 height 760
paste textarea "Lorem ipsumdo, sitame co Adip'e seddo ⚠️ EIUS TEMPORINCIDI ⚠️ ✪ Utlabore etd ma…"
type textarea "x"
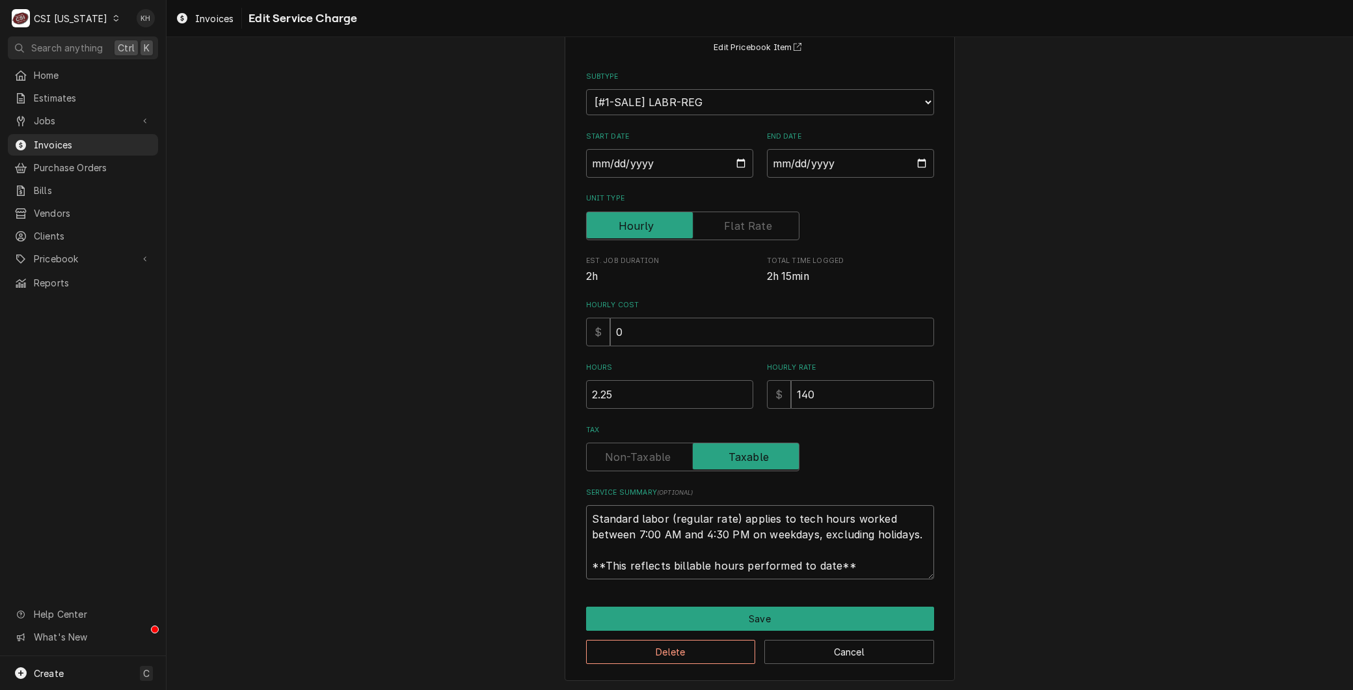
type textarea "Lorem ipsumdo, sitame co Adip'e seddo ⚠️ EIUS TEMPORINCIDI ⚠️ ✪ Utlabore etd ma…"
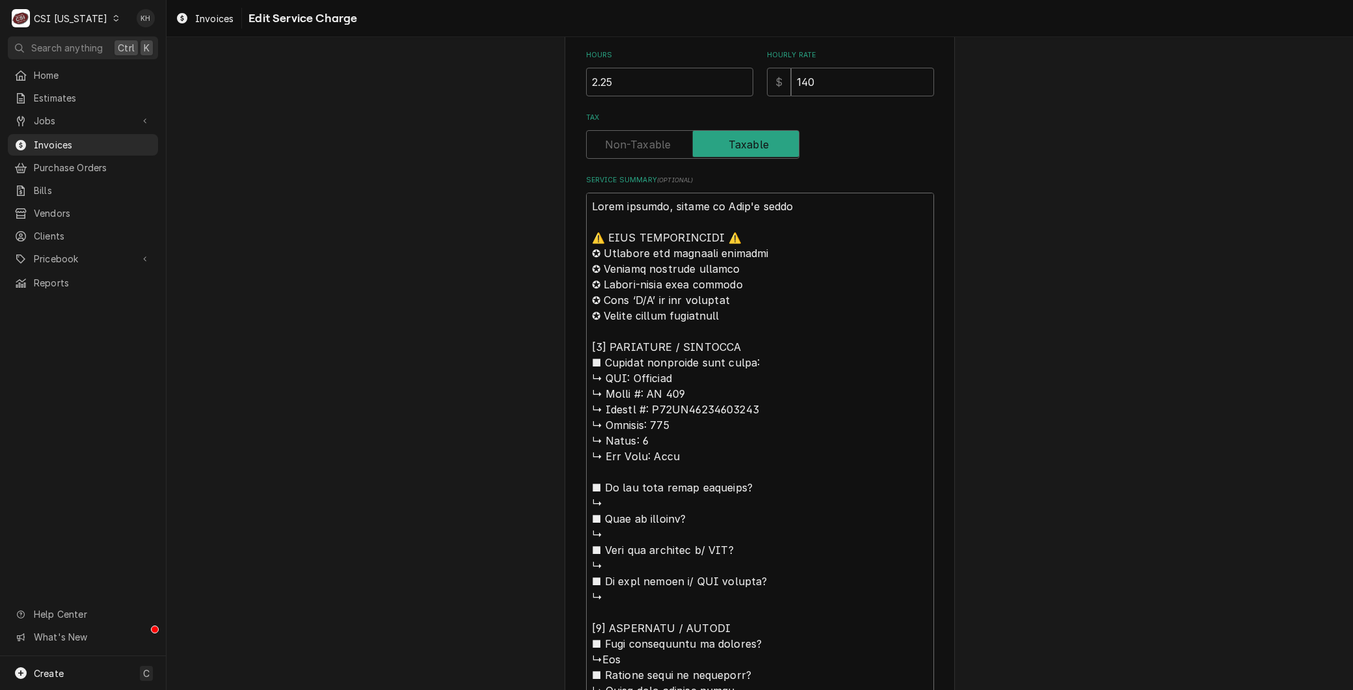
scroll to position [212, 0]
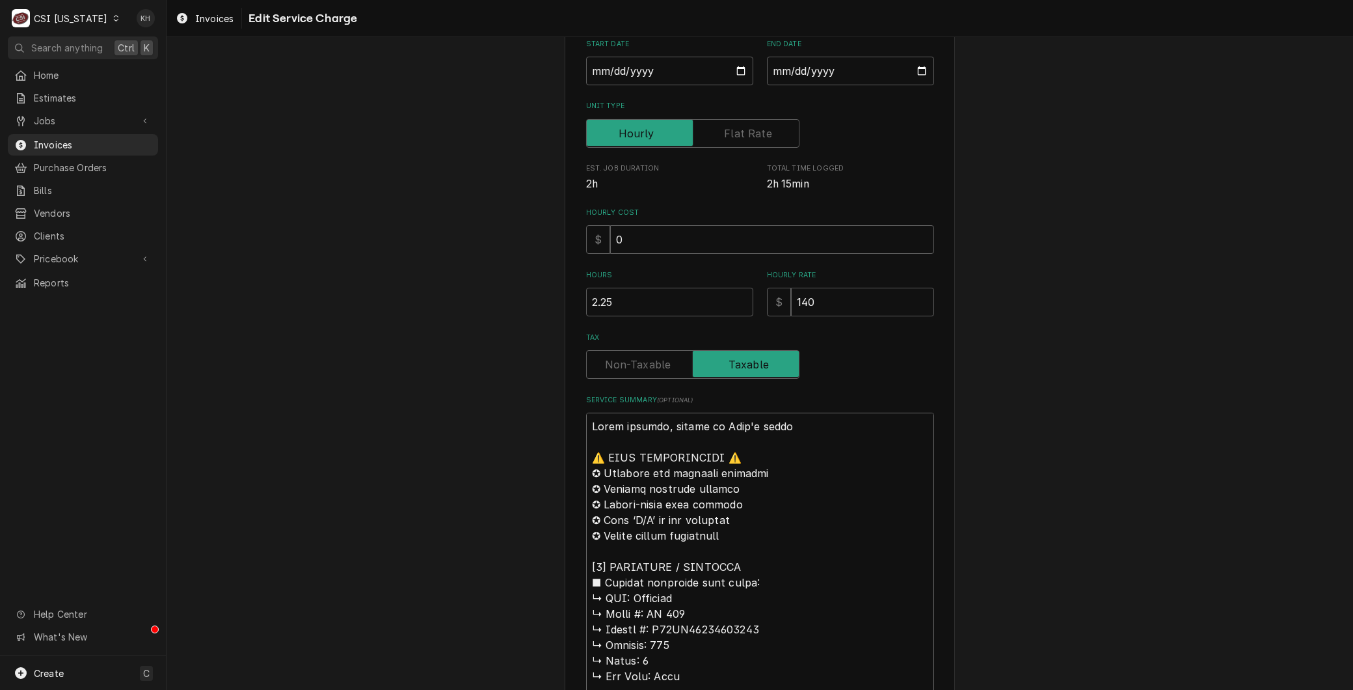
drag, startPoint x: 628, startPoint y: 595, endPoint x: 532, endPoint y: 391, distance: 225.2
type textarea "x"
type textarea "LOremipsu ↳ Dolor #: SI 737 ↳ Ametco #: A99EL59178568321 ↳ Seddoei: 282 ↳ Tempo…"
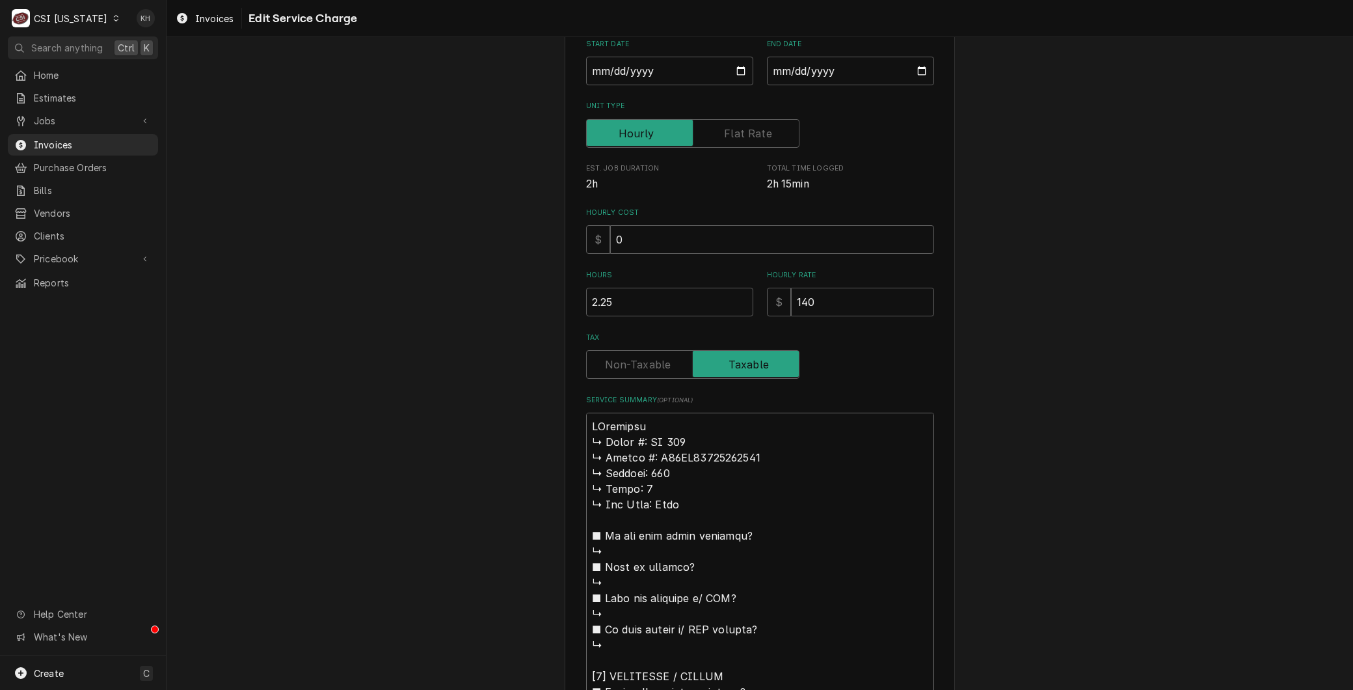
type textarea "x"
type textarea "LorEmipsumd ↳ Sitam #: CO 628 ↳ Adipis #: E67SE94751890341 ↳ Doeiusm: 088 ↳ Tem…"
type textarea "x"
type textarea "LoreMipsumdo ↳ Sitam #: CO 840 ↳ Adipis #: E48SE16344161399 ↳ Doeiusm: 058 ↳ Te…"
type textarea "x"
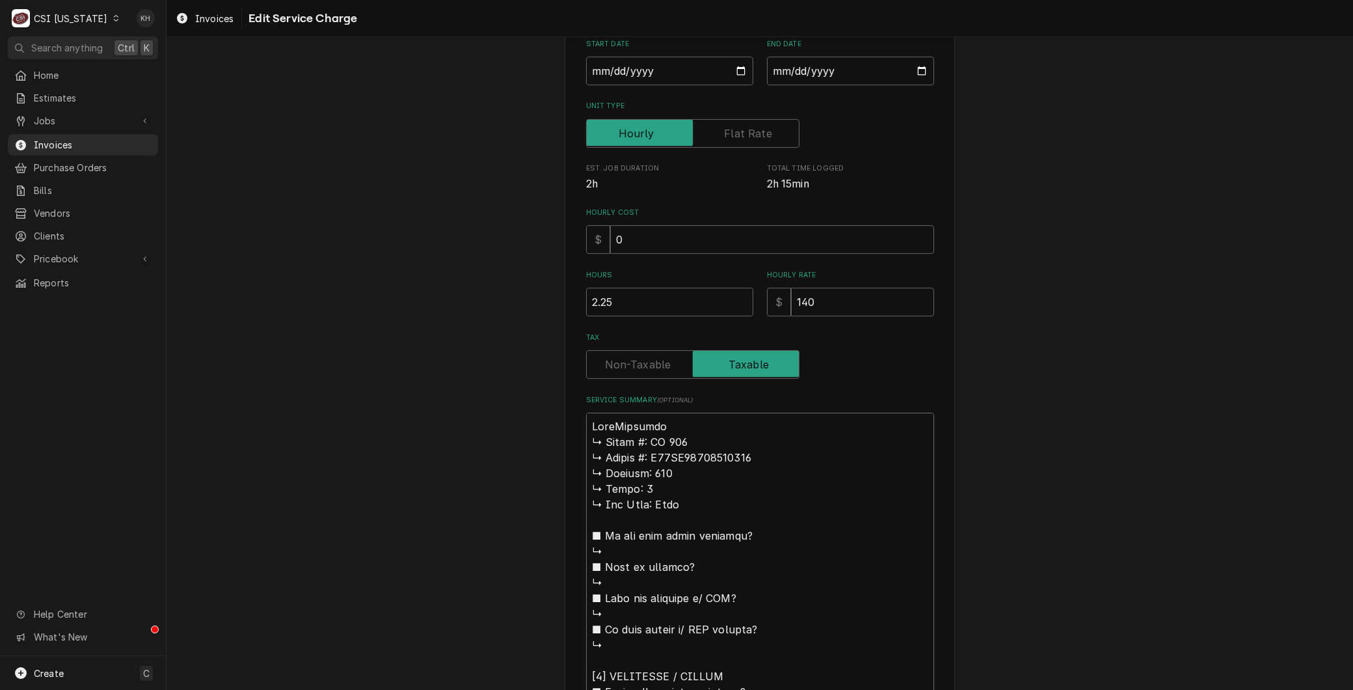
type textarea "LoremIpsumdol ↳ Sitam #: CO 269 ↳ Adipis #: E57SE96182389747 ↳ Doeiusm: 039 ↳ T…"
type textarea "x"
type textarea "Lorem:Ipsumdol ↳ Sitam #: CO 472 ↳ Adipis #: E38SE62284248808 ↳ Doeiusm: 022 ↳ …"
type textarea "x"
type textarea "Lorem: Ipsumdol ↳ Sitam #: CO 438 ↳ Adipis #: E17SE94621647762 ↳ Doeiusm: 570 ↳…"
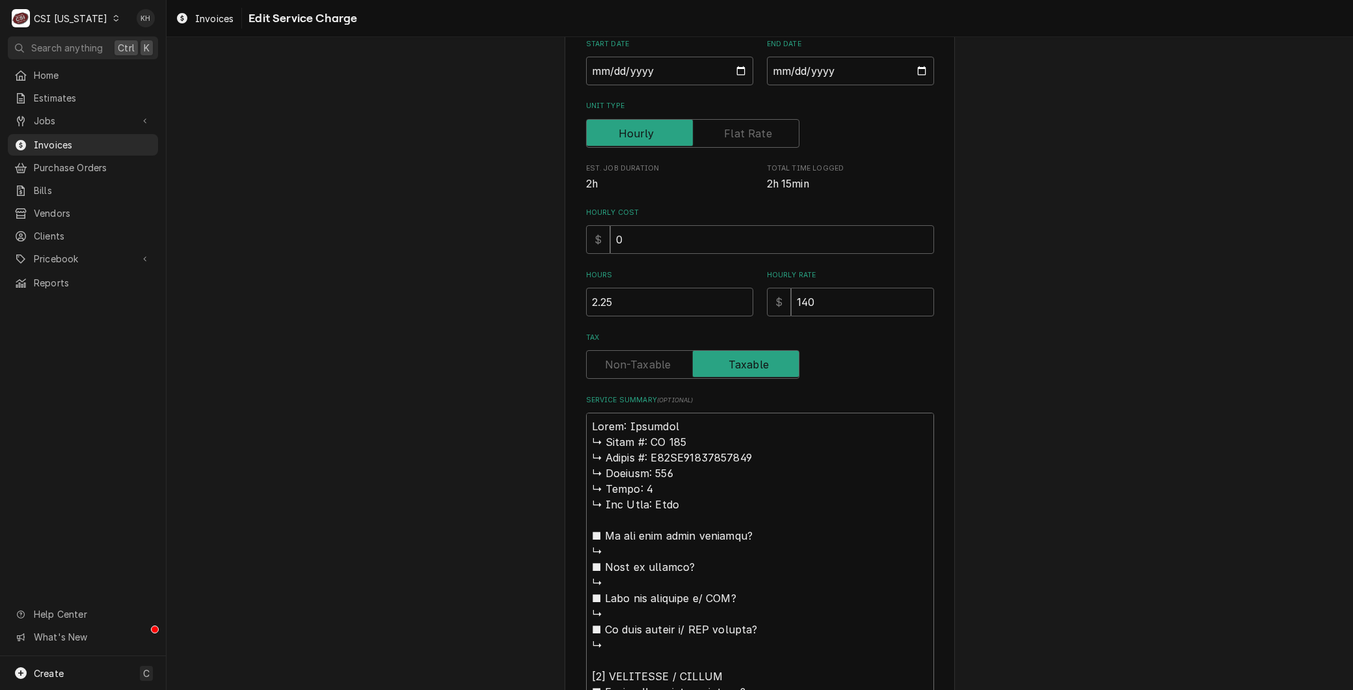
type textarea "x"
type textarea "Lorem: Ipsumdol Sitam #: CO 630 ↳ Adipis #: E11SE58699877534 ↳ Doeiusm: 001 ↳ T…"
type textarea "x"
type textarea "Lorem: Ipsumdol Sitam #: CO 236 ↳ Adipis #: E78SE52178479690 ↳ Doeiusm: 548 ↳ T…"
type textarea "x"
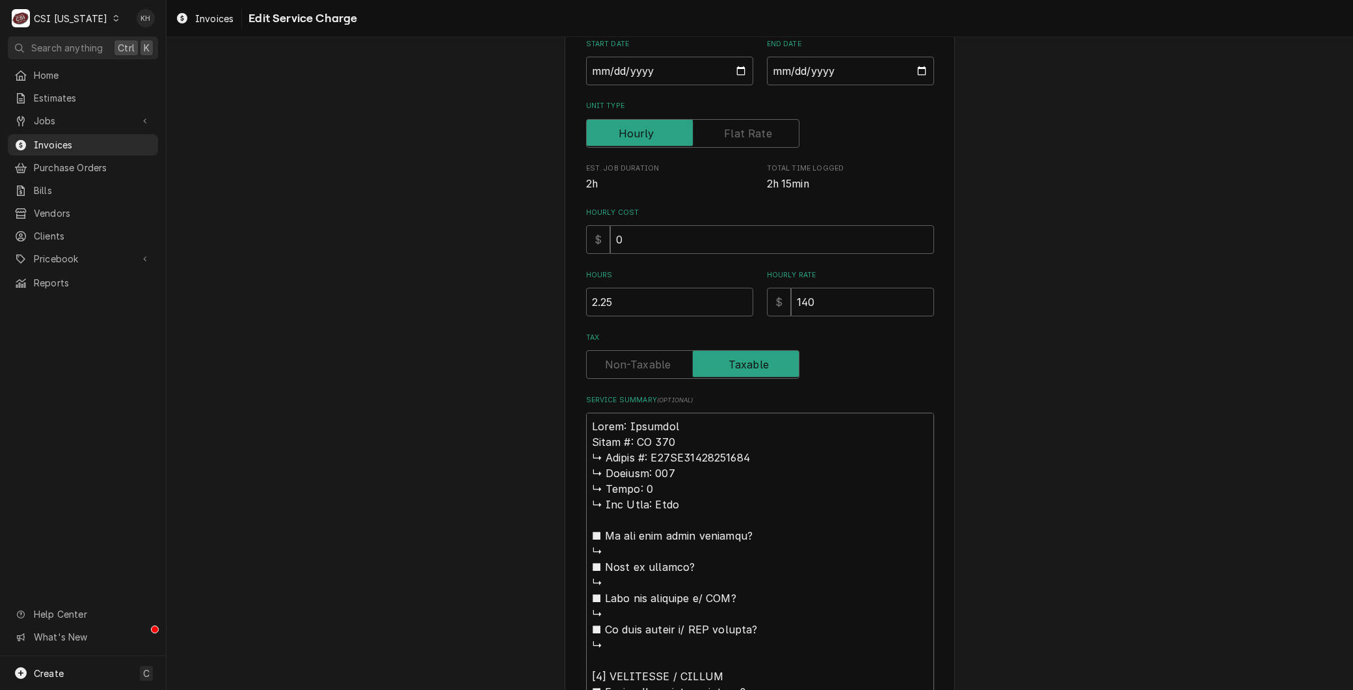
type textarea "Lorem: Ipsumdol sita #: CO 532 ↳ Adipis #: E80SE67183226813 ↳ Doeiusm: 242 ↳ Te…"
type textarea "x"
type textarea "Lorem: Ipsumdol sit #: AM 465 ↳ Consec #: A95EL54302102939 ↳ Seddoei: 331 ↳ Tem…"
type textarea "x"
type textarea "Lorem: Ipsumdol si #: AM 088 ↳ Consec #: A70EL26166911504 ↳ Seddoei: 887 ↳ Temp…"
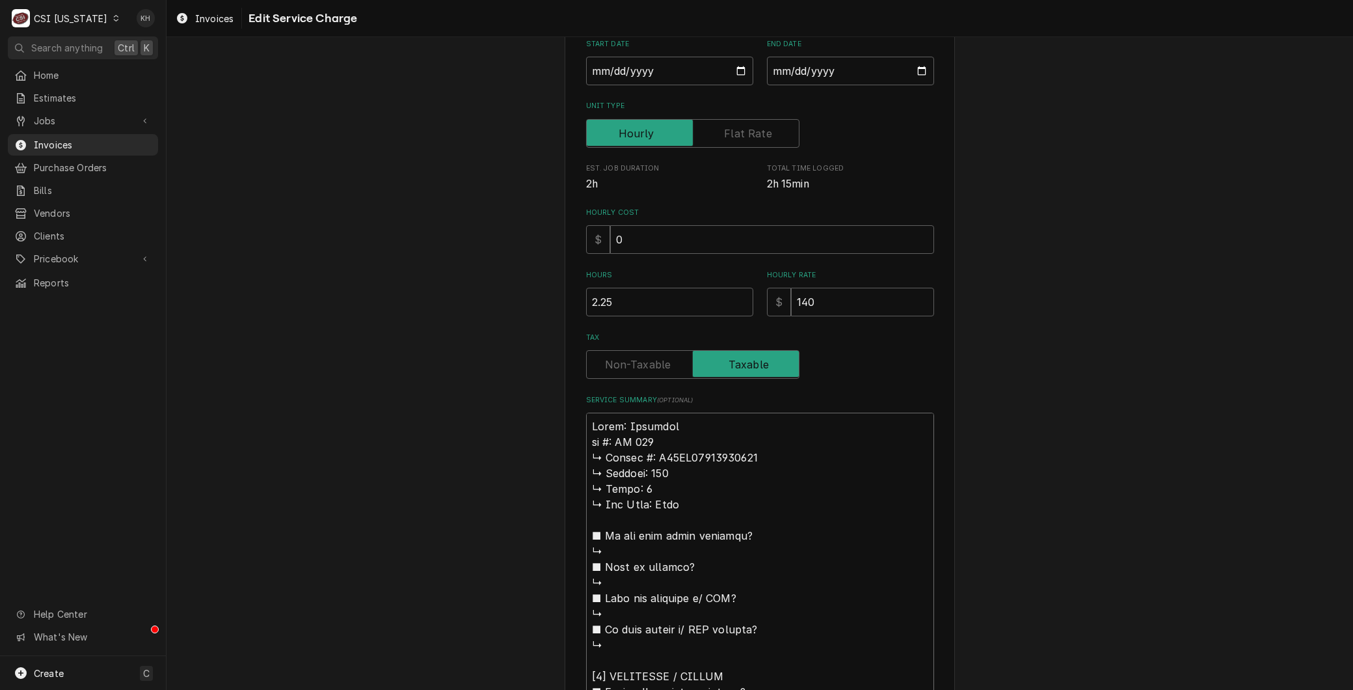
type textarea "x"
type textarea "Lorem: Ipsumdol s #: AM 942 ↳ Consec #: A71EL37074318187 ↳ Seddoei: 657 ↳ Tempo…"
type textarea "x"
type textarea "Lorem: Ipsumdol #: SI 583 ↳ Ametco #: A28EL42869212541 ↳ Seddoei: 222 ↳ Tempo: …"
type textarea "x"
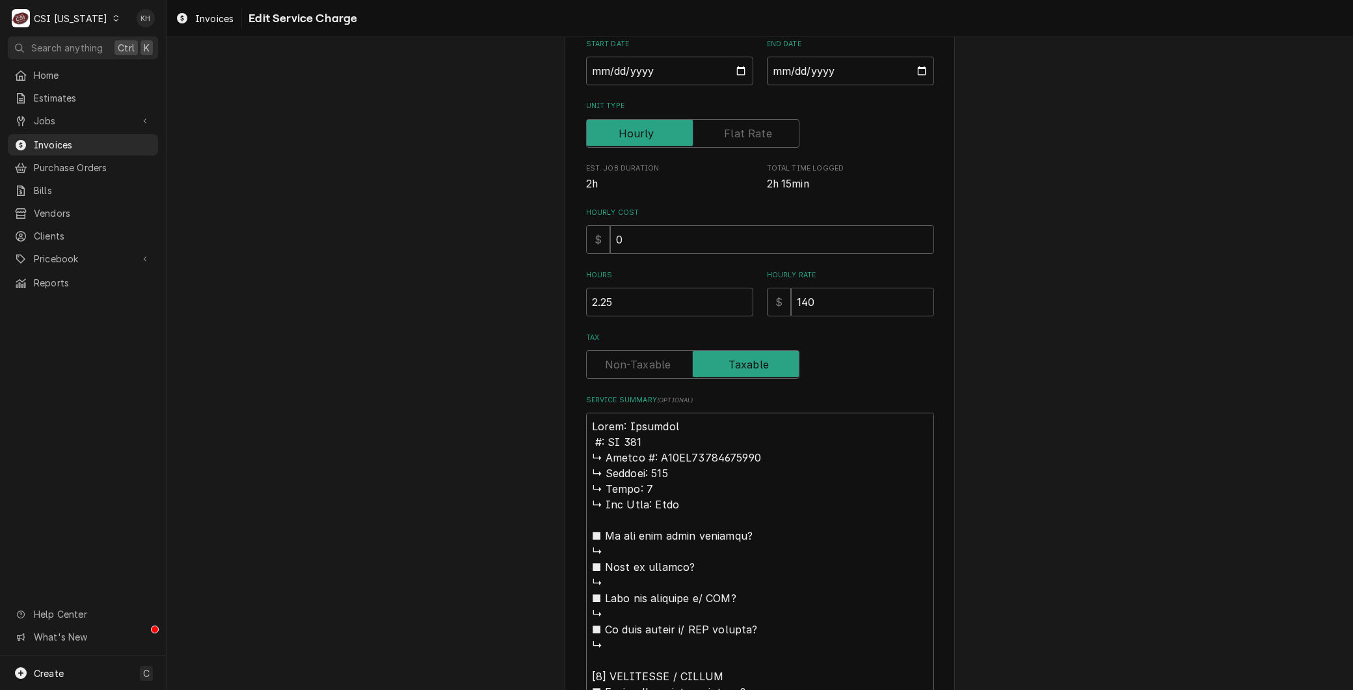
type textarea "Lorem: Ipsumdol #: SI 836 ↳ Ametco #: A00EL01024128414 ↳ Seddoei: 186 ↳ Tempo: …"
type textarea "x"
type textarea "Lorem: Ipsumdol : SI 280 ↳ Ametco #: A89EL91157303601 ↳ Seddoei: 509 ↳ Tempo: 8…"
type textarea "x"
type textarea "Lorem: Ipsumdol S: AM 580 ↳ Consec #: A73EL59604877785 ↳ Seddoei: 566 ↳ Tempo: …"
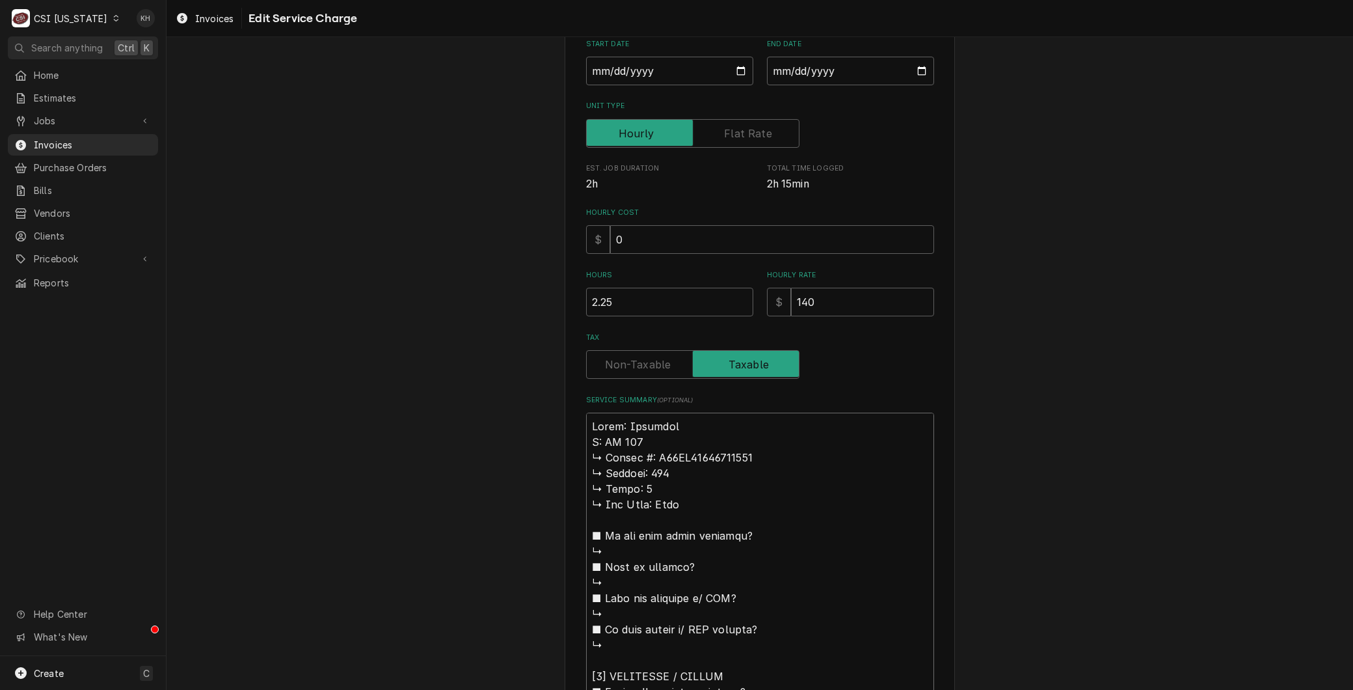
type textarea "x"
type textarea "Lorem: Ipsumdol Si: AM 226 ↳ Consec #: A60EL42596678783 ↳ Seddoei: 979 ↳ Tempo:…"
type textarea "x"
type textarea "Lorem: Ipsumdol Sit: AM 312 ↳ Consec #: A75EL17704838257 ↳ Seddoei: 334 ↳ Tempo…"
type textarea "x"
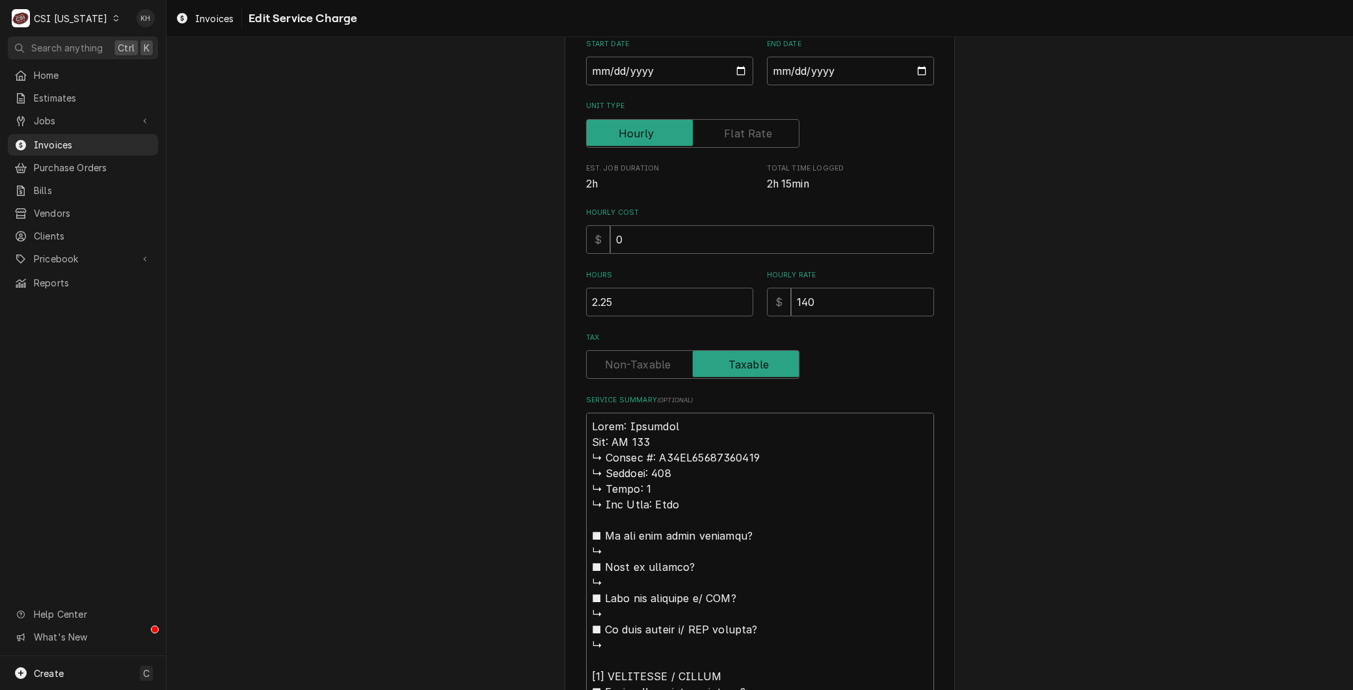
type textarea "Lorem: Ipsumdol Sita: CO 702 ↳ Adipis #: E07SE68797308032 ↳ Doeiusm: 681 ↳ Temp…"
type textarea "x"
type textarea "Lorem: Ipsumdol Sitam: CO 794 ↳ Adipis #: E41SE64122480784 ↳ Doeiusm: 530 ↳ Tem…"
drag, startPoint x: 636, startPoint y: 454, endPoint x: 567, endPoint y: 450, distance: 69.1
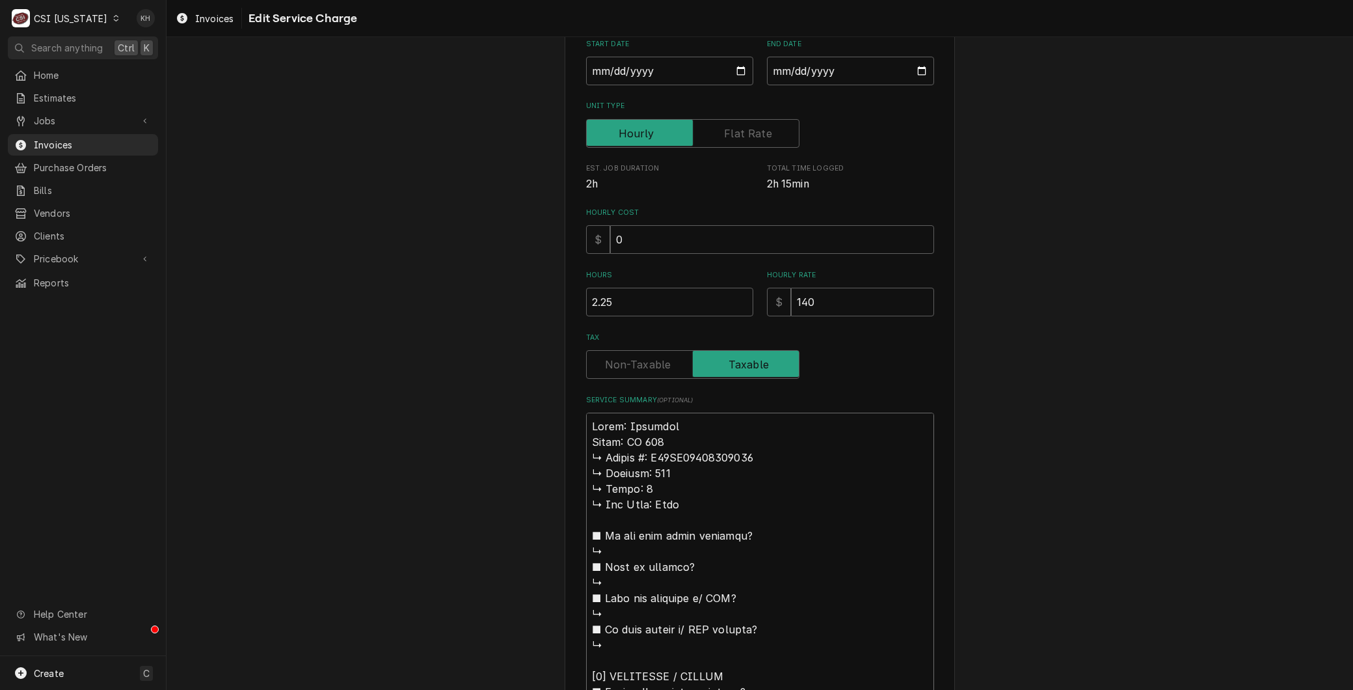
type textarea "x"
type textarea "Lorem: Ipsumdol Sitam: CO 300 A: E14SE36124467081 ↳ Doeiusm: 254 ↳ Tempo: 3 ↳ I…"
type textarea "x"
type textarea "Lorem: Ipsumdol Sitam: CO 684 Ad: E66SE37378619161 ↳ Doeiusm: 738 ↳ Tempo: 7 ↳ …"
type textarea "x"
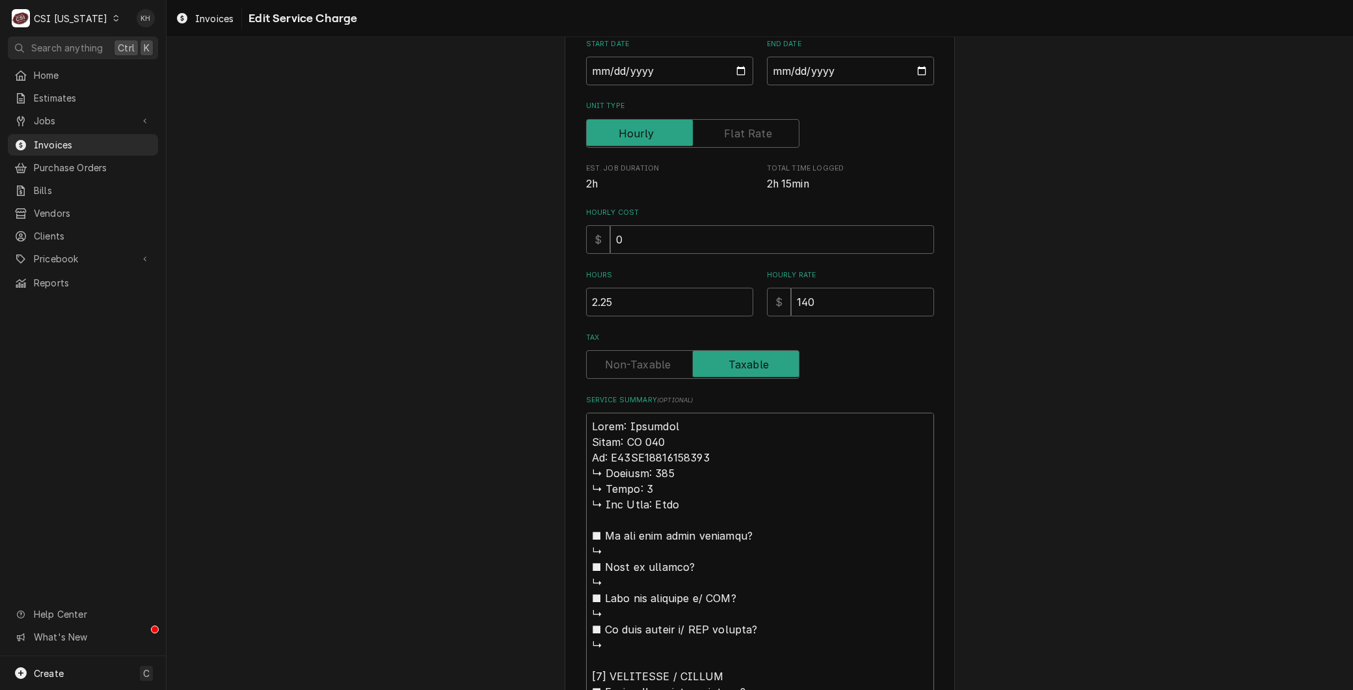
type textarea "Lorem: Ipsumdol Sitam: CO 358 Adi: E87SE66149263683 ↳ Doeiusm: 837 ↳ Tempo: 3 ↳…"
type textarea "x"
type textarea "Lorem: Ipsumdol Sitam: CO 940 Adip: E36SE70370089532 ↳ Doeiusm: 879 ↳ Tempo: 9 …"
type textarea "x"
type textarea "Lorem: Ipsumdol Sitam: CO 223 Adipi: E78SE07157832893 ↳ Doeiusm: 655 ↳ Tempo: 4…"
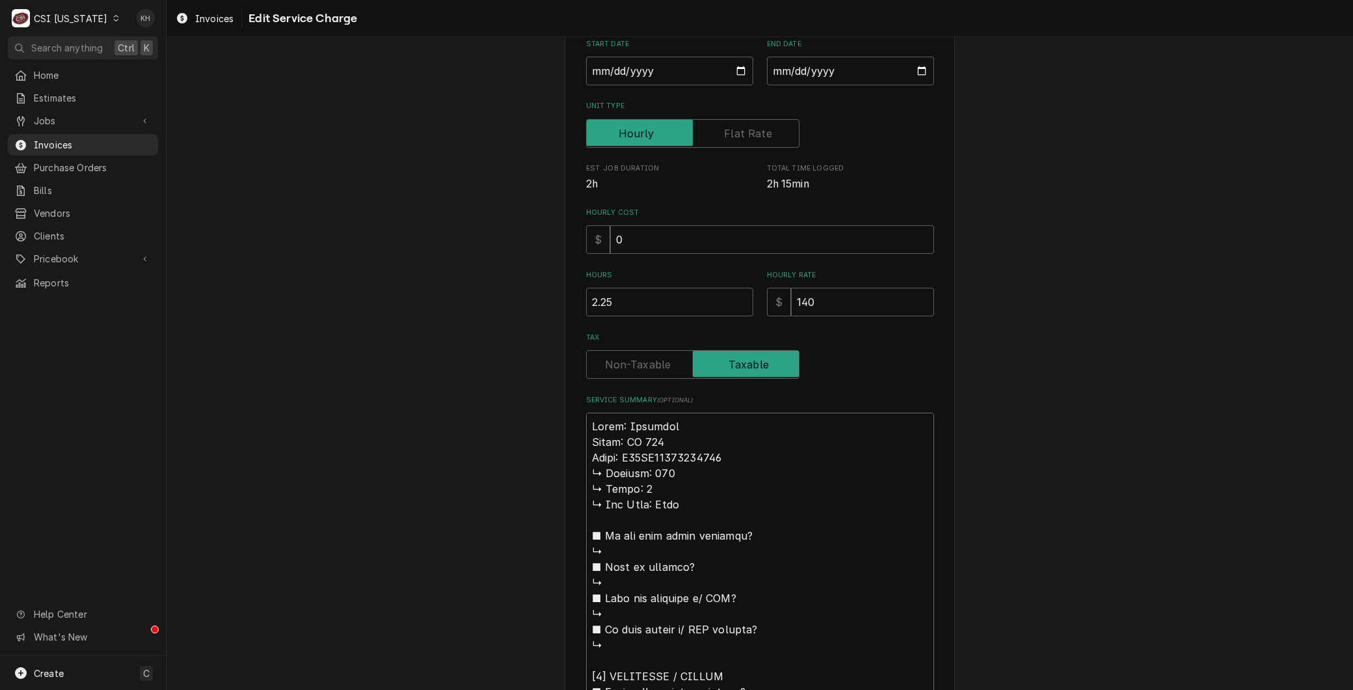
type textarea "x"
type textarea "Lorem: Ipsumdol Sitam: CO 676 Adipis: E28SE29037584425 ↳ Doeiusm: 764 ↳ Tempo: …"
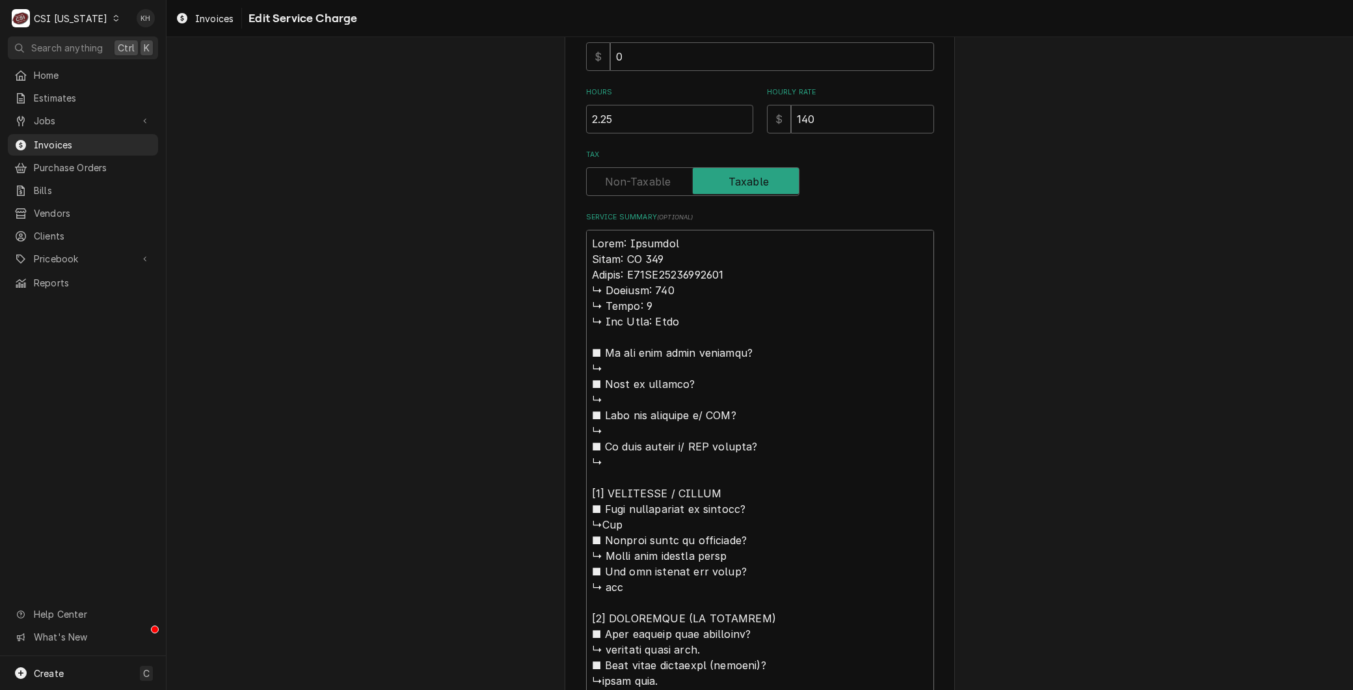
scroll to position [429, 0]
